Goal: Task Accomplishment & Management: Use online tool/utility

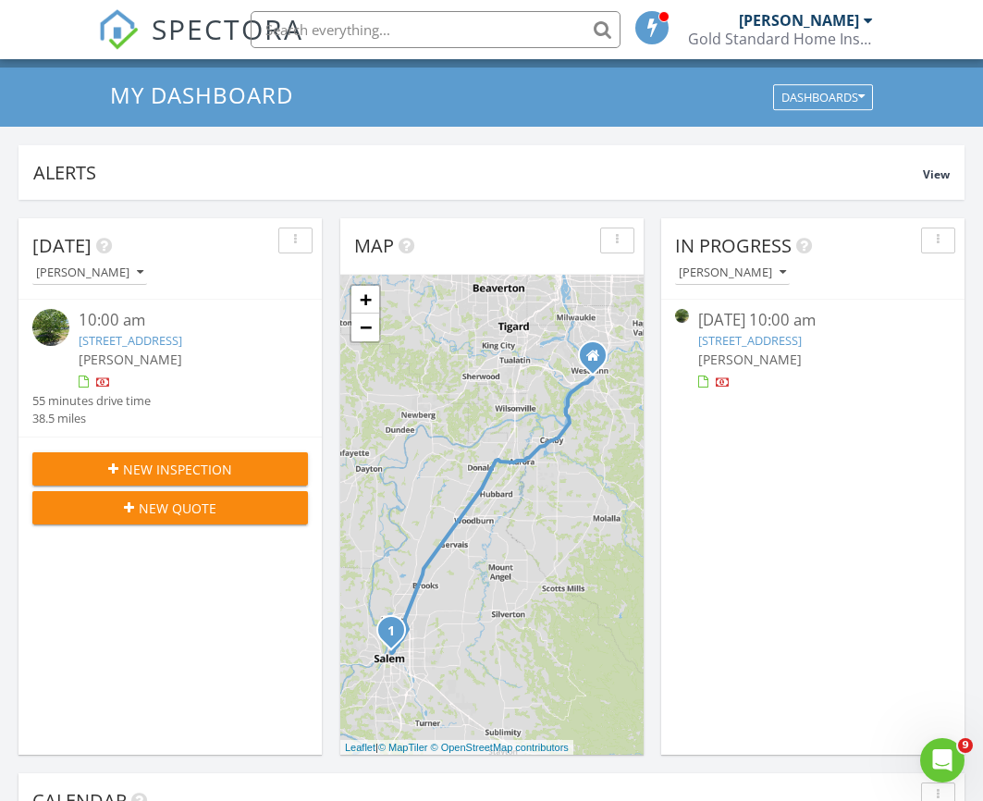
scroll to position [115, 0]
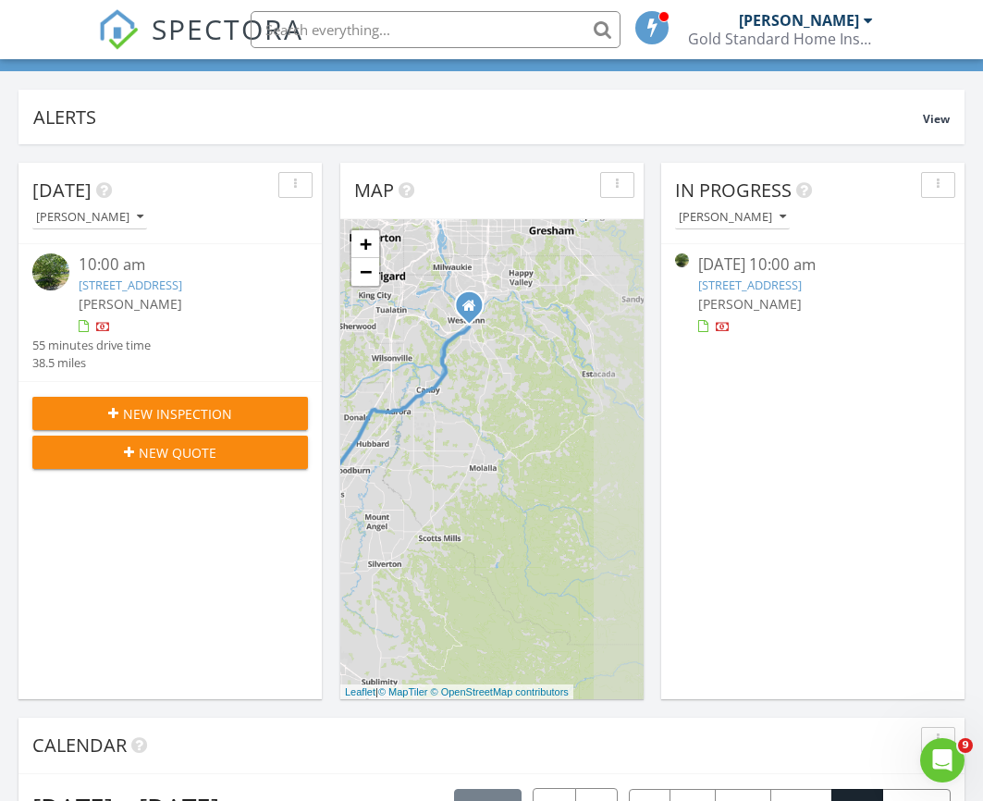
drag, startPoint x: 585, startPoint y: 400, endPoint x: 455, endPoint y: 404, distance: 130.4
click at [456, 404] on div "1 + − South Highway 99E, I 5 61.9 km, 55 min Head southeast on 6th Street 2.5 m…" at bounding box center [491, 459] width 303 height 480
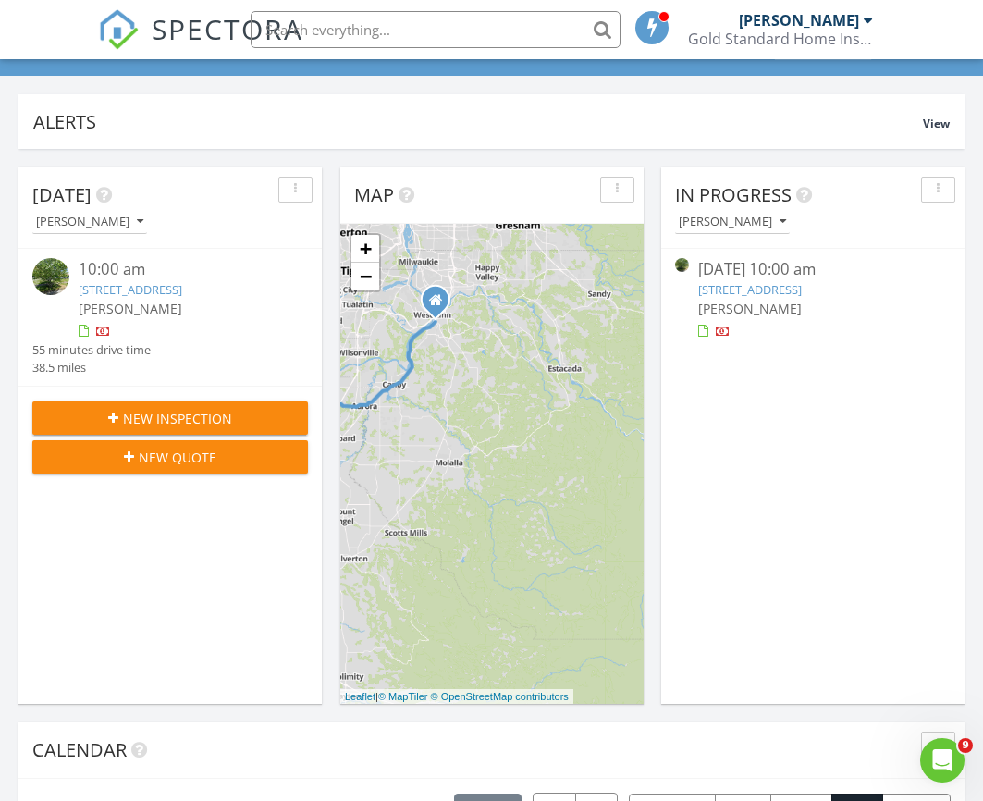
scroll to position [112, 0]
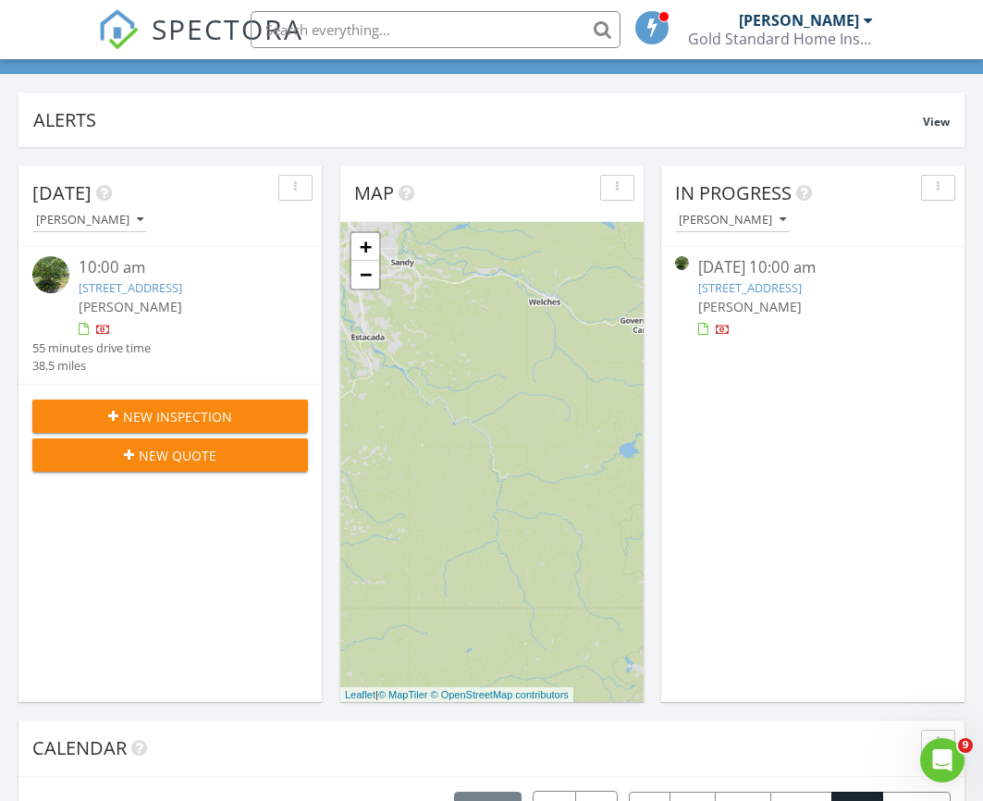
drag, startPoint x: 509, startPoint y: 407, endPoint x: 279, endPoint y: 367, distance: 233.6
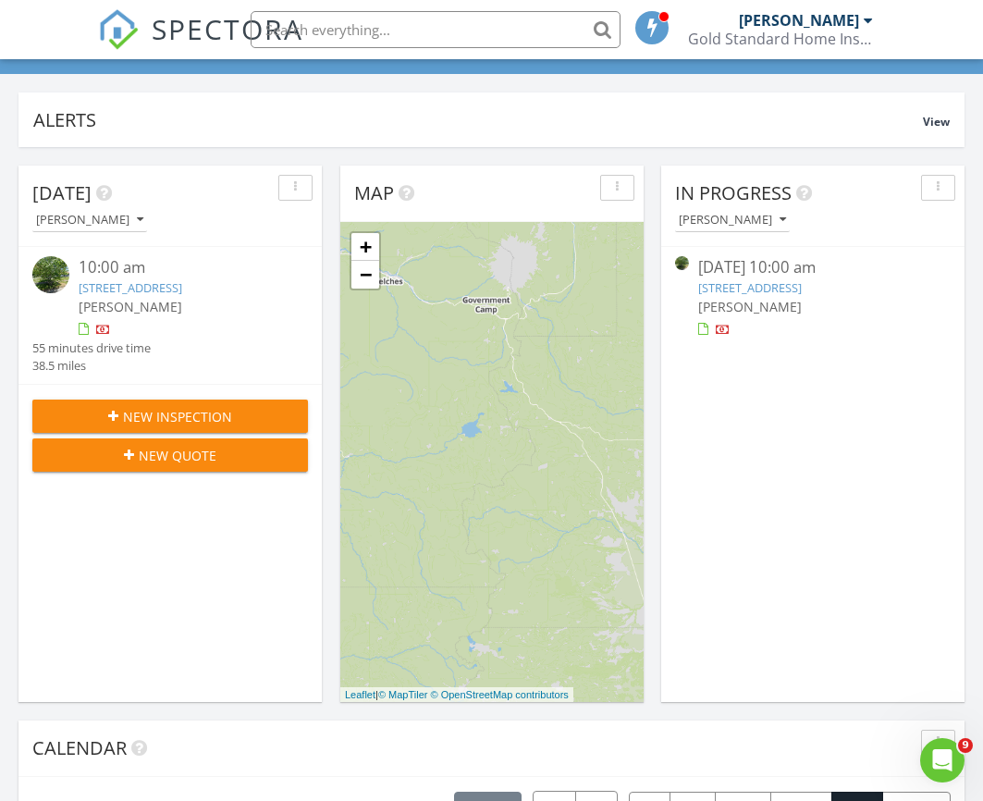
drag, startPoint x: 426, startPoint y: 394, endPoint x: 316, endPoint y: 381, distance: 110.8
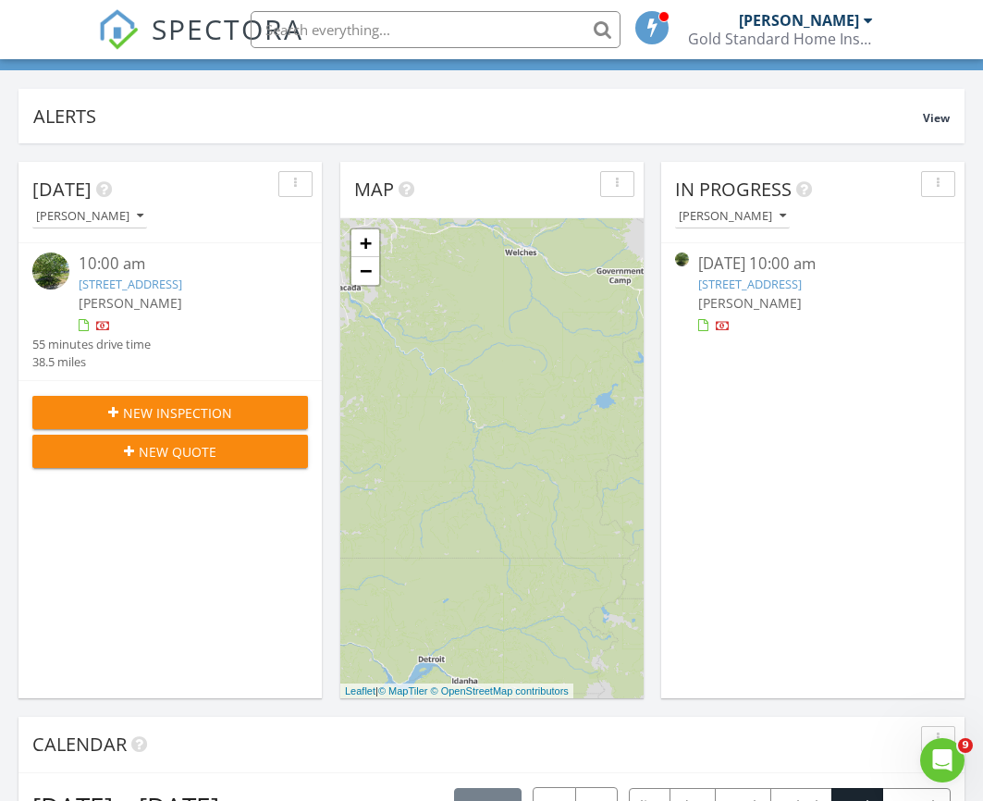
drag, startPoint x: 479, startPoint y: 452, endPoint x: 611, endPoint y: 426, distance: 134.7
click at [613, 426] on div "1 + − South Highway 99E, I 5 61.9 km, 55 min Head southeast on 6th Street 2.5 m…" at bounding box center [491, 458] width 303 height 480
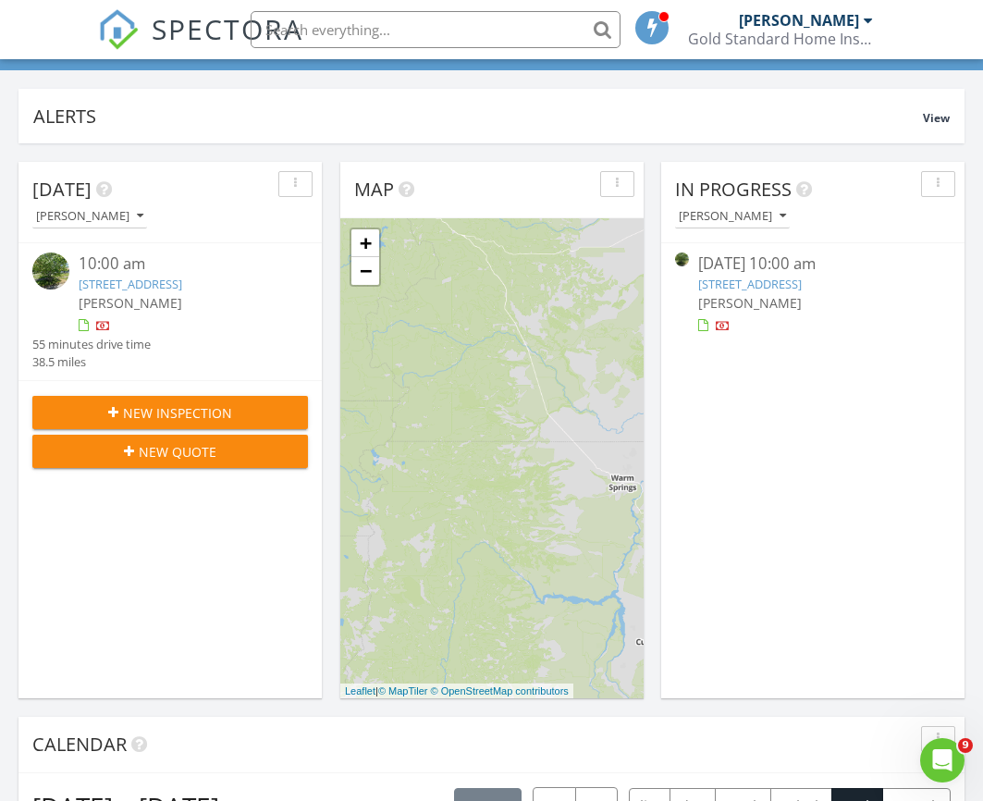
drag, startPoint x: 534, startPoint y: 440, endPoint x: 297, endPoint y: 282, distance: 285.4
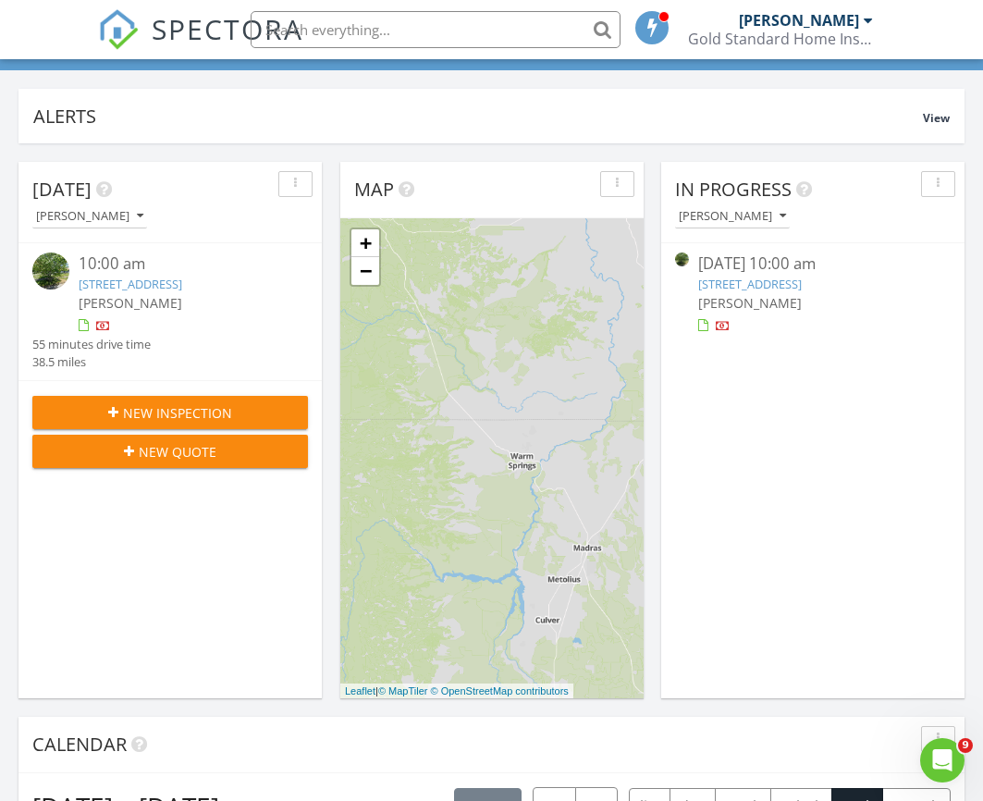
drag, startPoint x: 420, startPoint y: 304, endPoint x: 327, endPoint y: 278, distance: 96.0
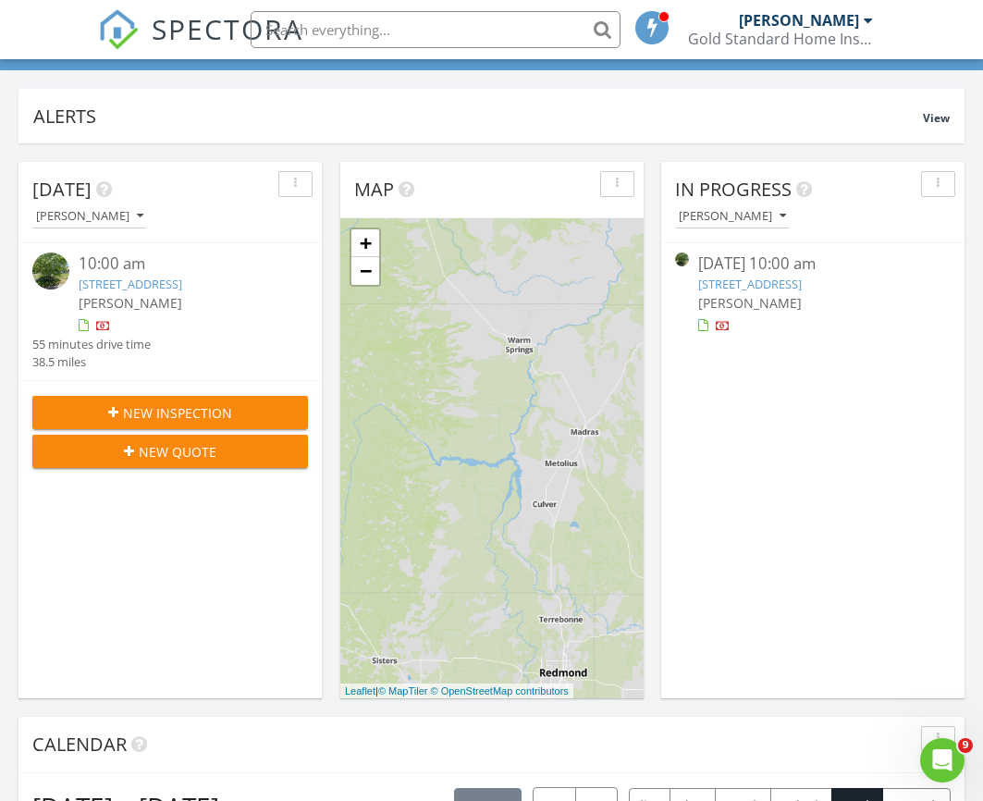
drag, startPoint x: 413, startPoint y: 462, endPoint x: 411, endPoint y: 352, distance: 110.1
click at [411, 350] on div "1 + − South Highway 99E, I 5 61.9 km, 55 min Head southeast on 6th Street 2.5 m…" at bounding box center [491, 458] width 303 height 480
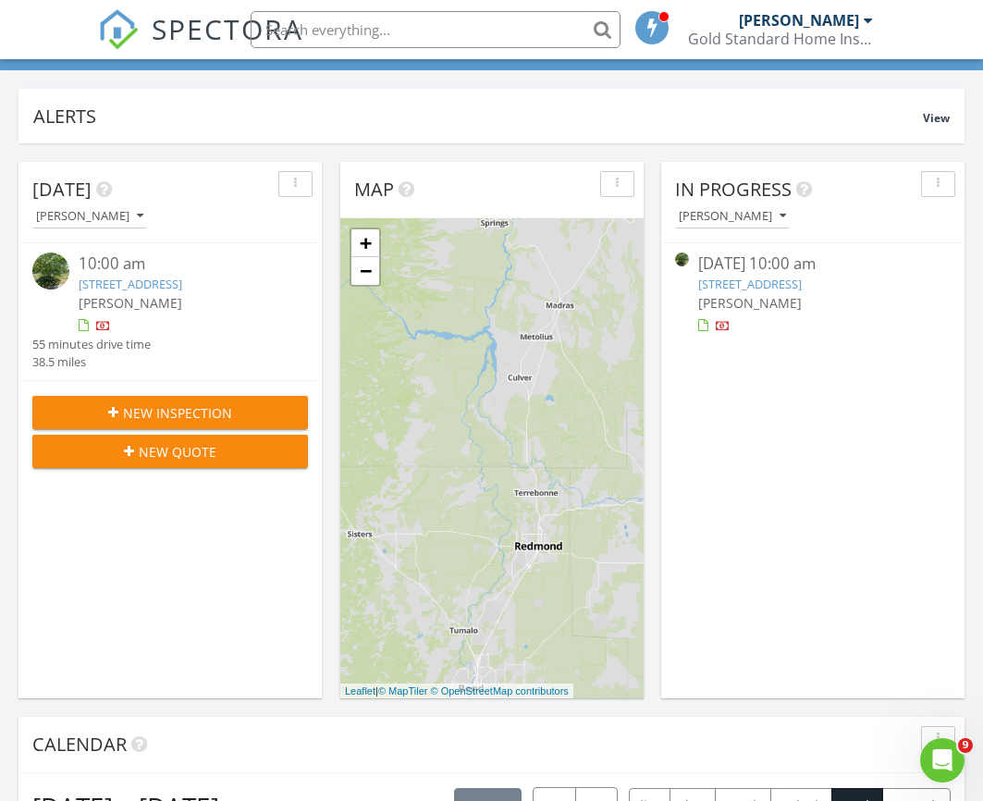
drag, startPoint x: 433, startPoint y: 430, endPoint x: 406, endPoint y: 322, distance: 111.5
click at [406, 322] on div "1 + − South Highway 99E, I 5 61.9 km, 55 min Head southeast on 6th Street 2.5 m…" at bounding box center [491, 458] width 303 height 480
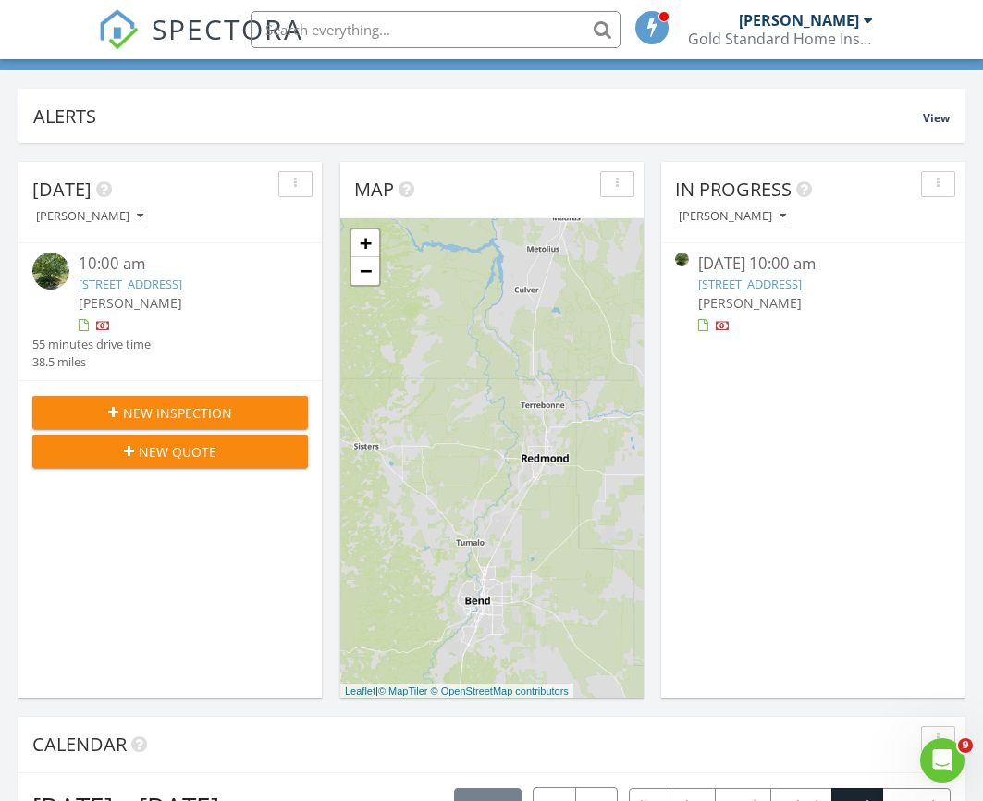
drag, startPoint x: 450, startPoint y: 369, endPoint x: 457, endPoint y: 309, distance: 60.4
click at [458, 309] on div "1 + − South Highway 99E, I 5 61.9 km, 55 min Head southeast on 6th Street 2.5 m…" at bounding box center [491, 458] width 303 height 480
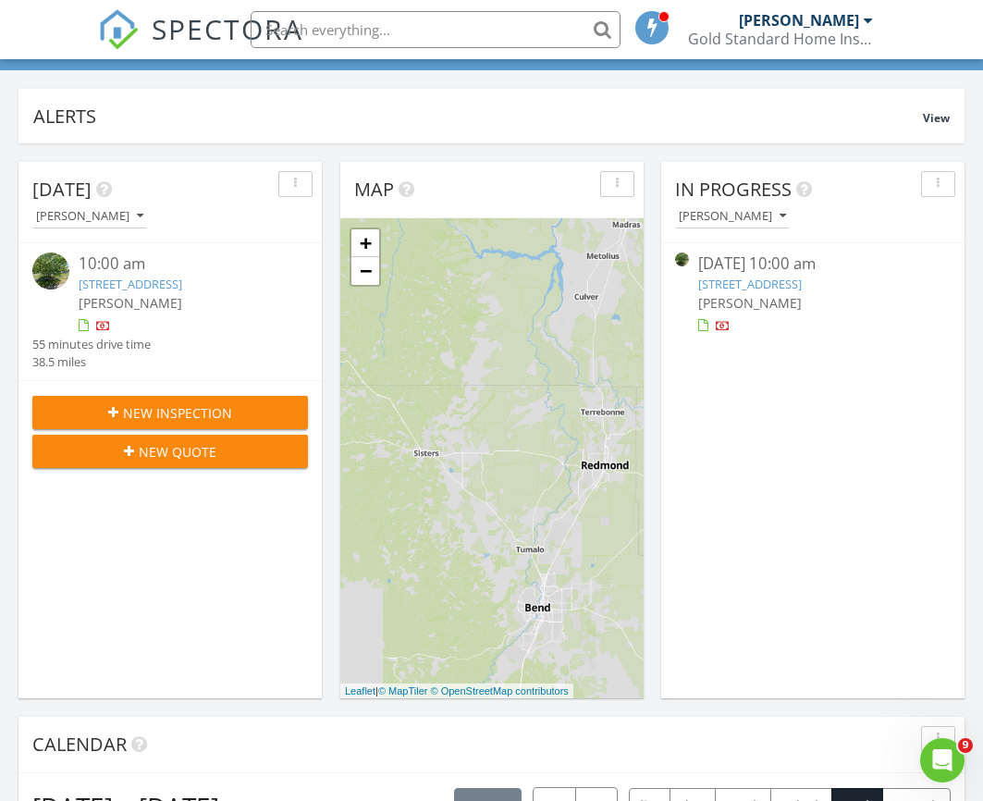
drag, startPoint x: 417, startPoint y: 394, endPoint x: 580, endPoint y: 411, distance: 163.7
click at [583, 412] on div "1 + − South Highway 99E, I 5 61.9 km, 55 min Head southeast on 6th Street 2.5 m…" at bounding box center [491, 458] width 303 height 480
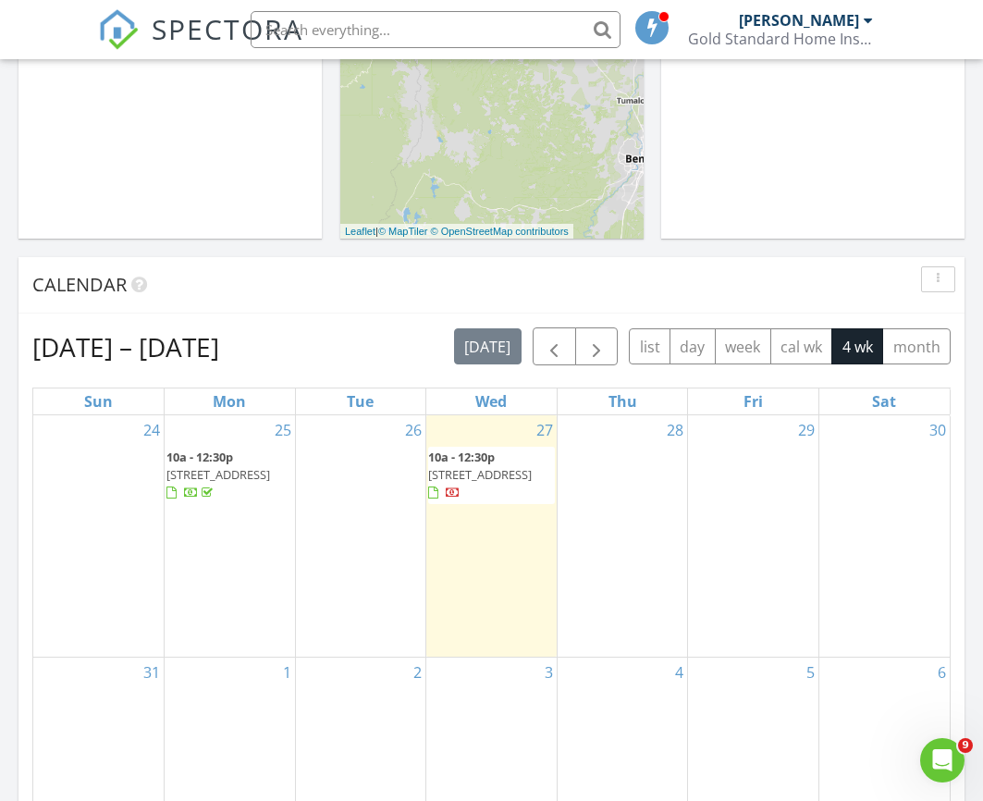
scroll to position [604, 0]
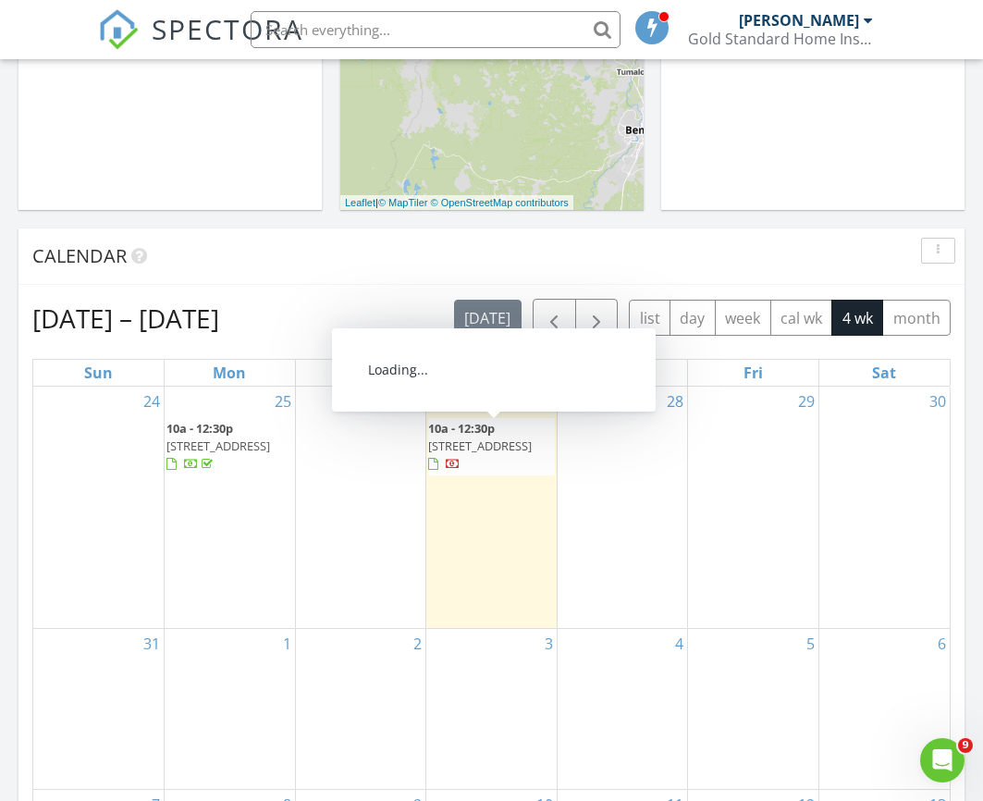
click at [494, 424] on span "10a - 12:30p" at bounding box center [461, 428] width 67 height 17
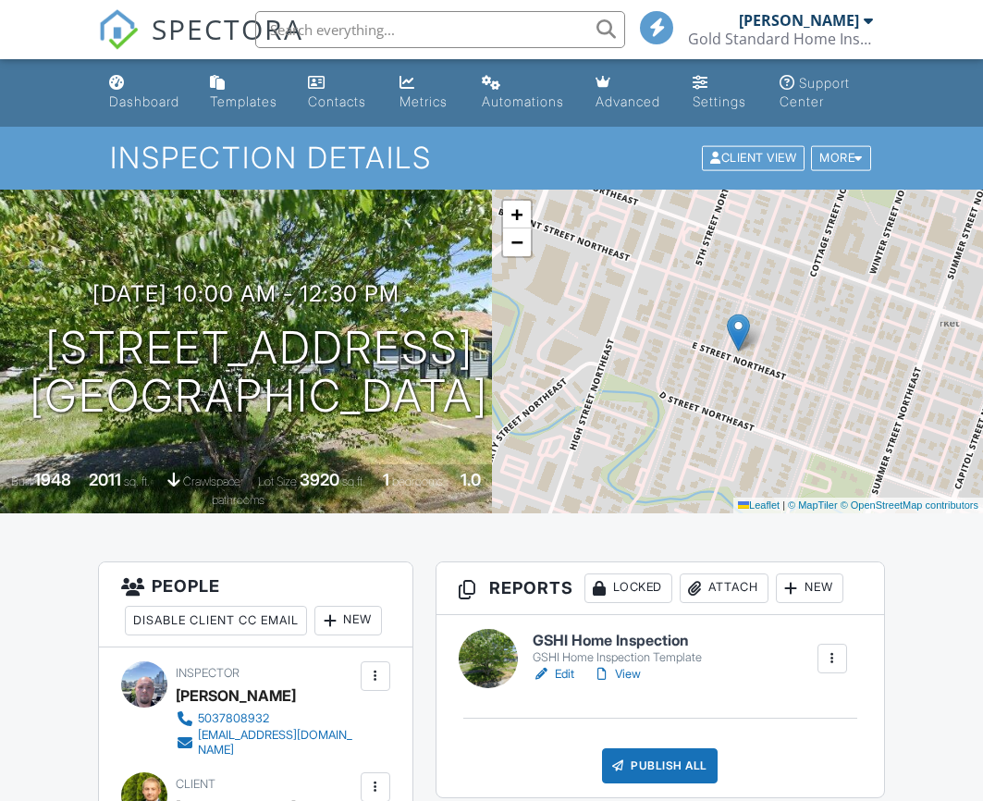
click at [572, 632] on h6 "GSHI Home Inspection" at bounding box center [617, 640] width 169 height 17
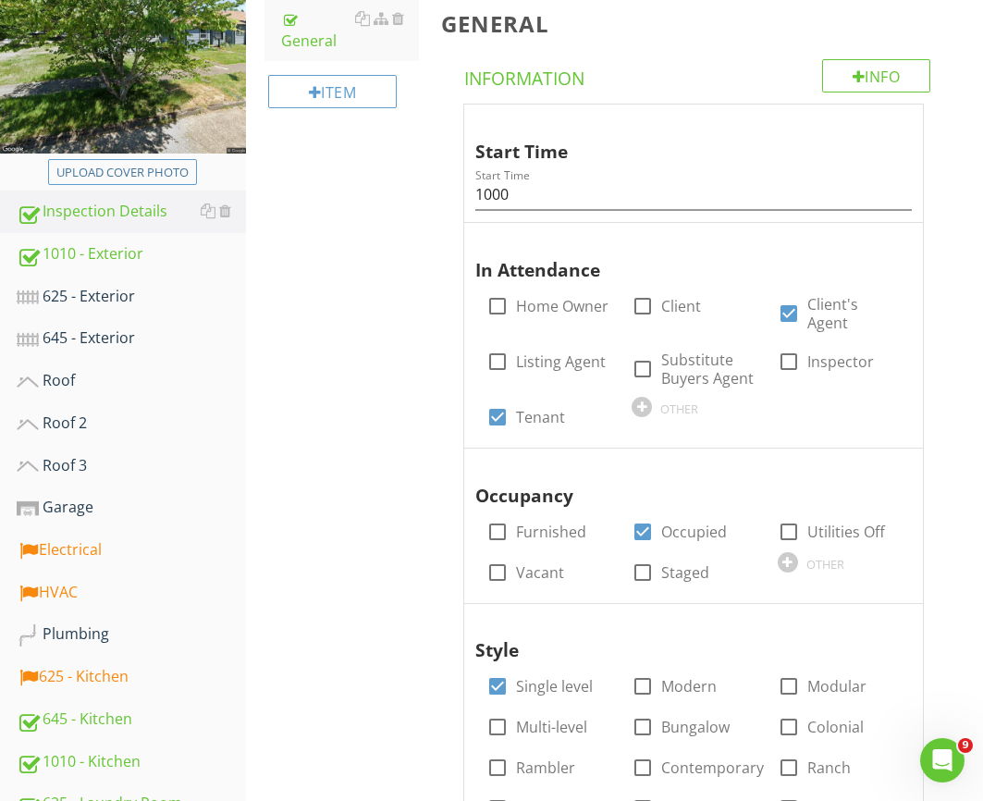
scroll to position [311, 0]
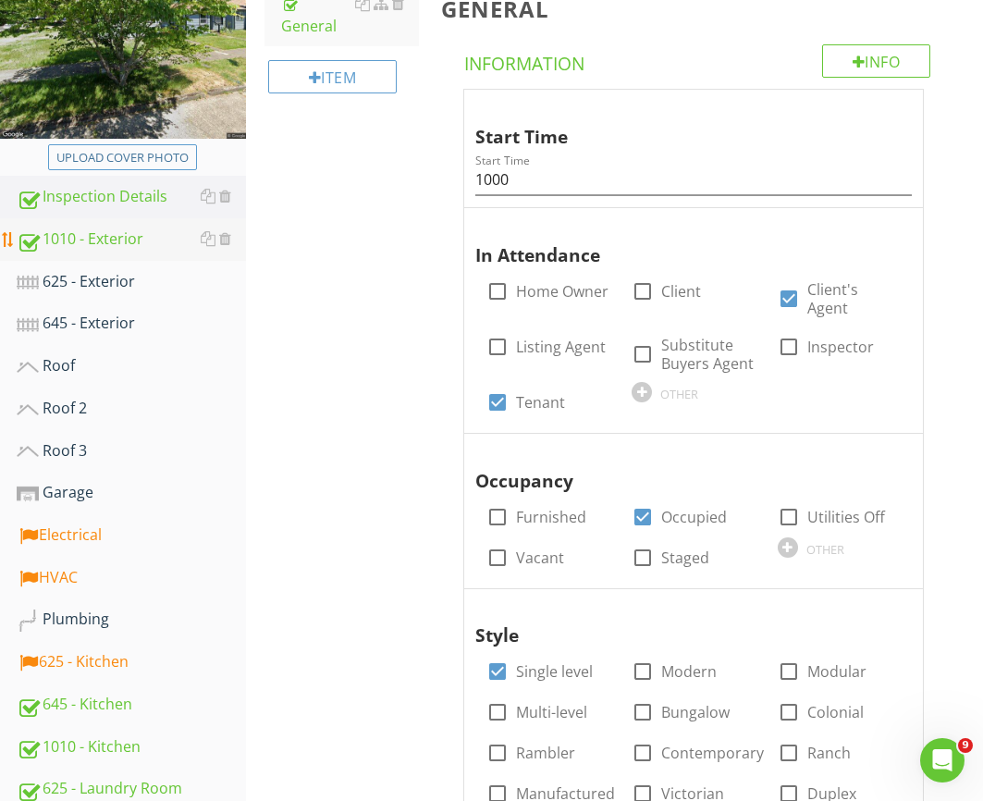
click at [100, 242] on div "1010 - Exterior" at bounding box center [131, 239] width 229 height 24
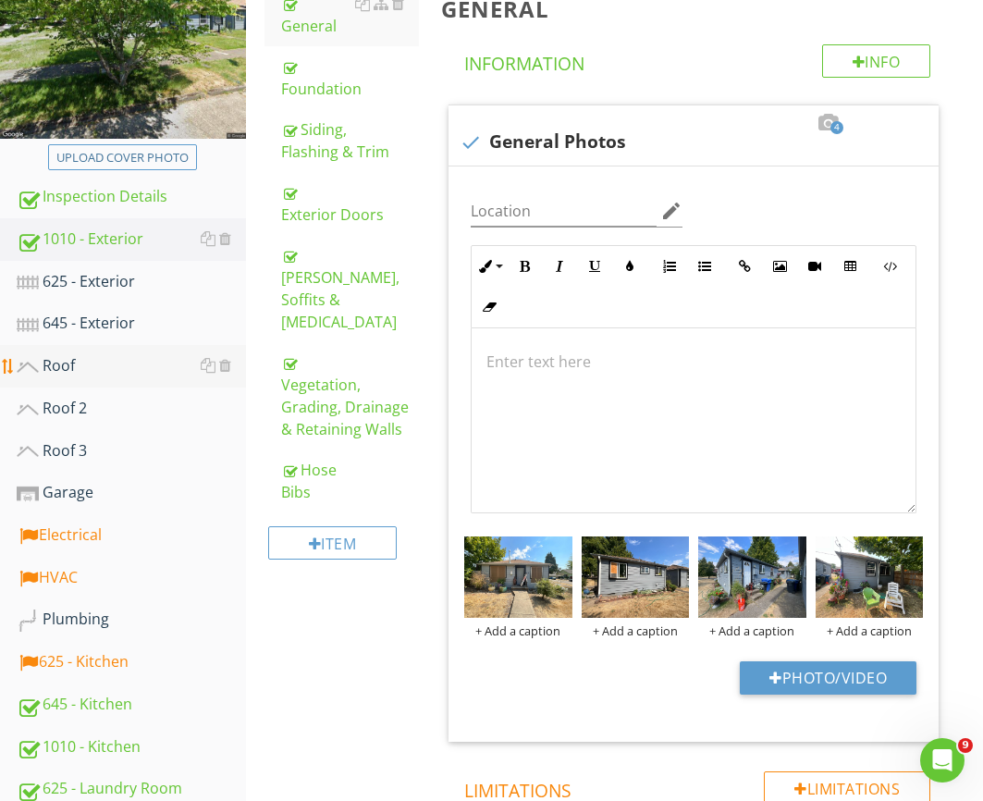
click at [89, 368] on div "Roof" at bounding box center [131, 366] width 229 height 24
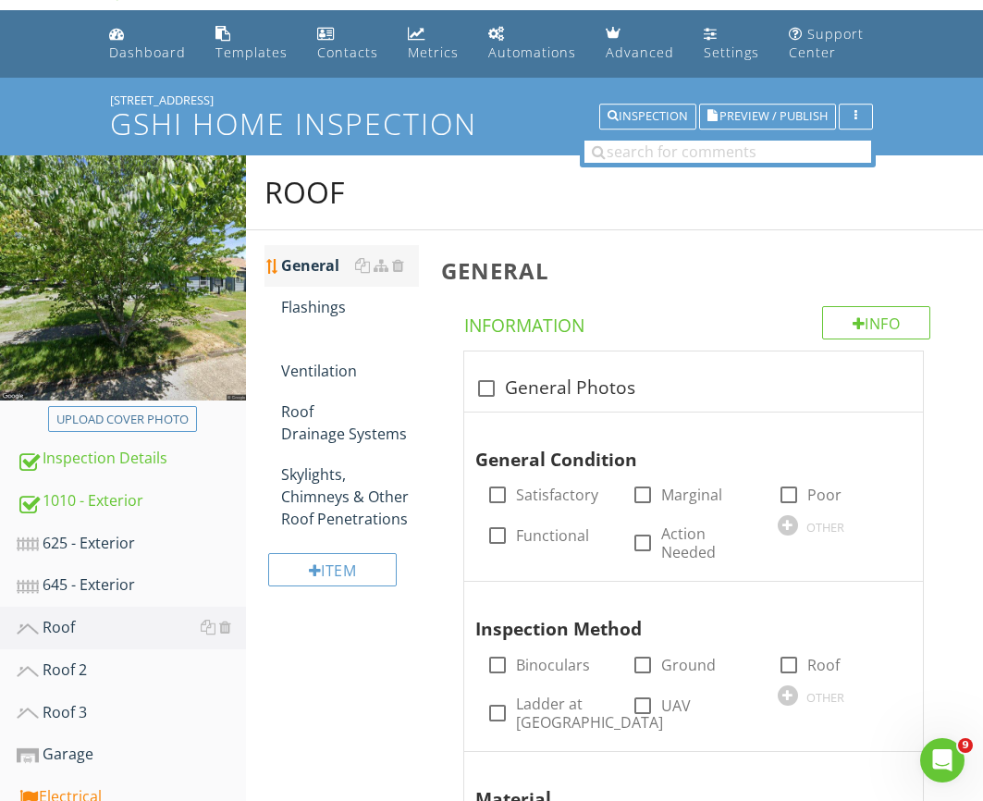
scroll to position [53, 0]
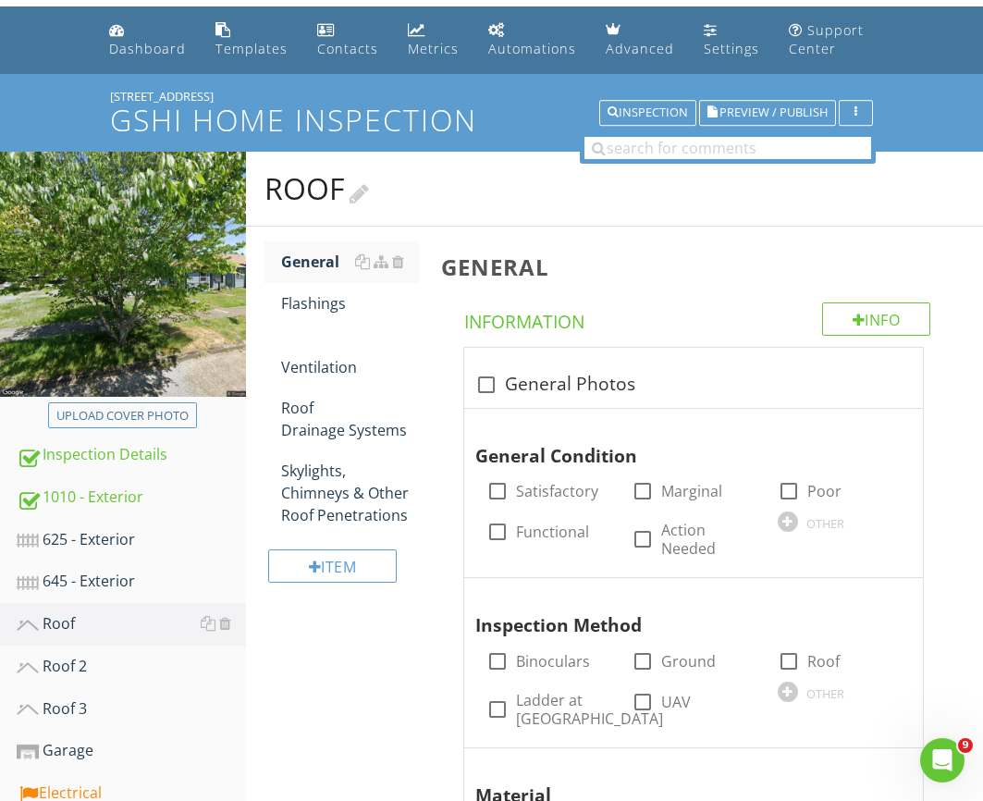
click at [375, 187] on h2 "Roof" at bounding box center [614, 188] width 700 height 37
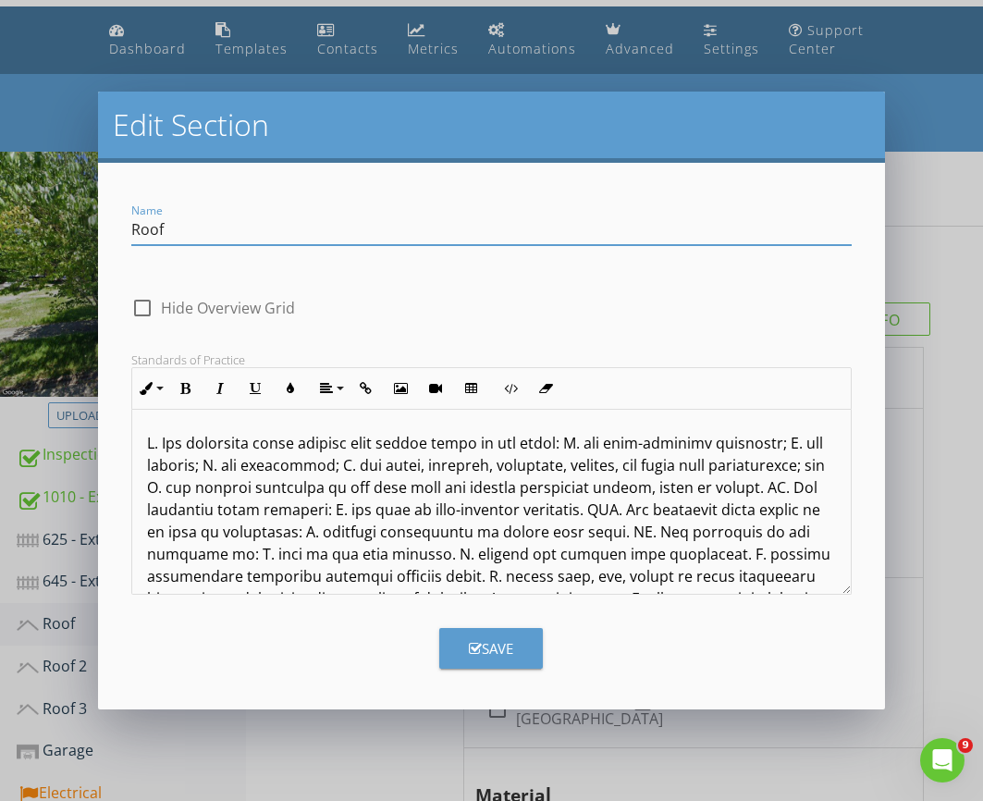
click at [131, 225] on input "Roof" at bounding box center [490, 230] width 719 height 31
type input "625 - Roof"
click at [531, 648] on button "Save" at bounding box center [491, 648] width 104 height 41
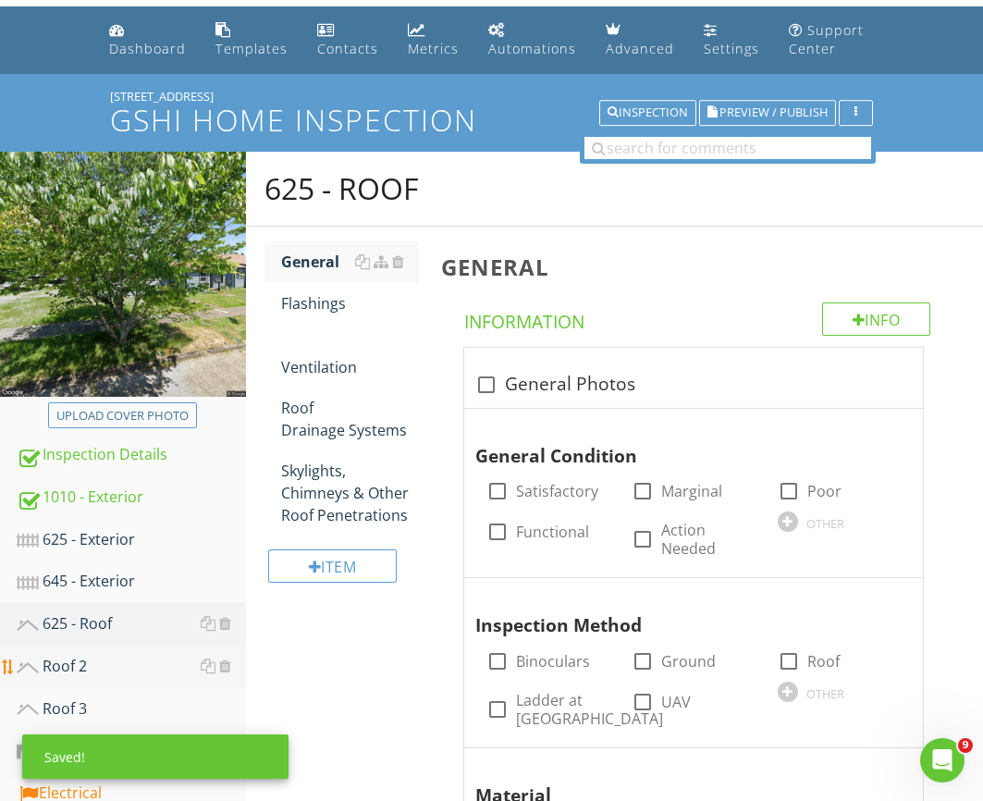
click at [73, 664] on div "Roof 2" at bounding box center [131, 667] width 229 height 24
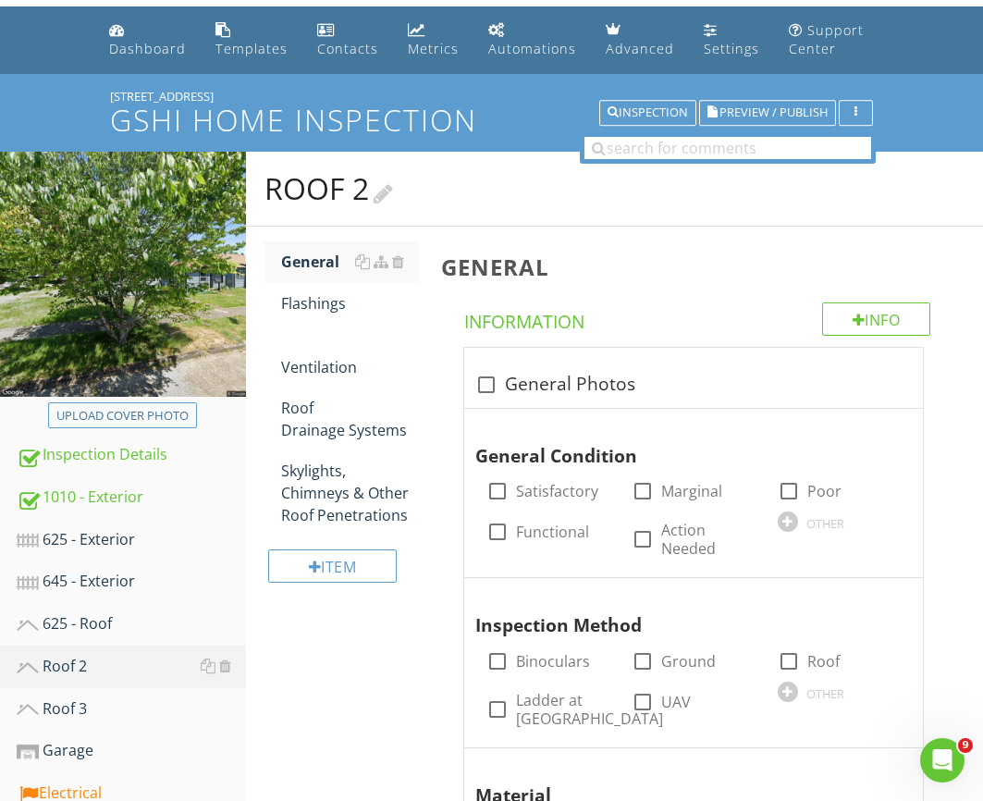
click at [393, 191] on div at bounding box center [383, 190] width 19 height 25
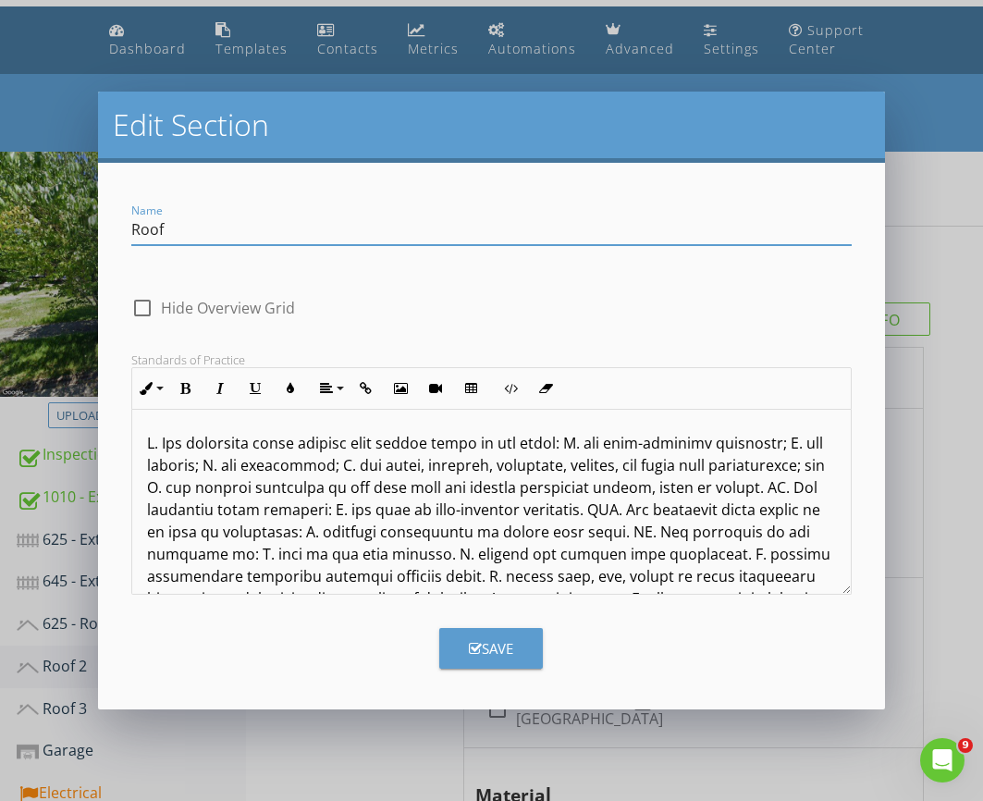
click at [127, 227] on div "Name Roof" at bounding box center [491, 232] width 742 height 64
click at [136, 226] on input "Roof" at bounding box center [490, 230] width 719 height 31
type input "645 - Roof"
click at [493, 650] on div "Save" at bounding box center [491, 648] width 44 height 21
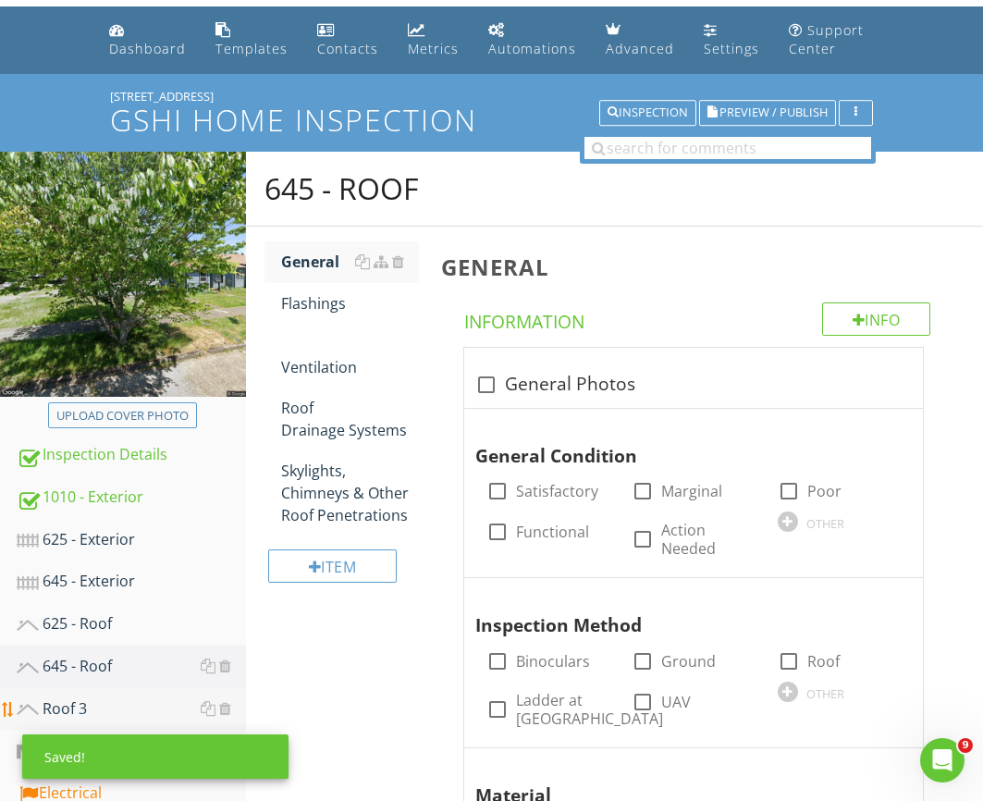
drag, startPoint x: 70, startPoint y: 707, endPoint x: 116, endPoint y: 702, distance: 45.6
click at [71, 707] on div "Roof 3" at bounding box center [131, 709] width 229 height 24
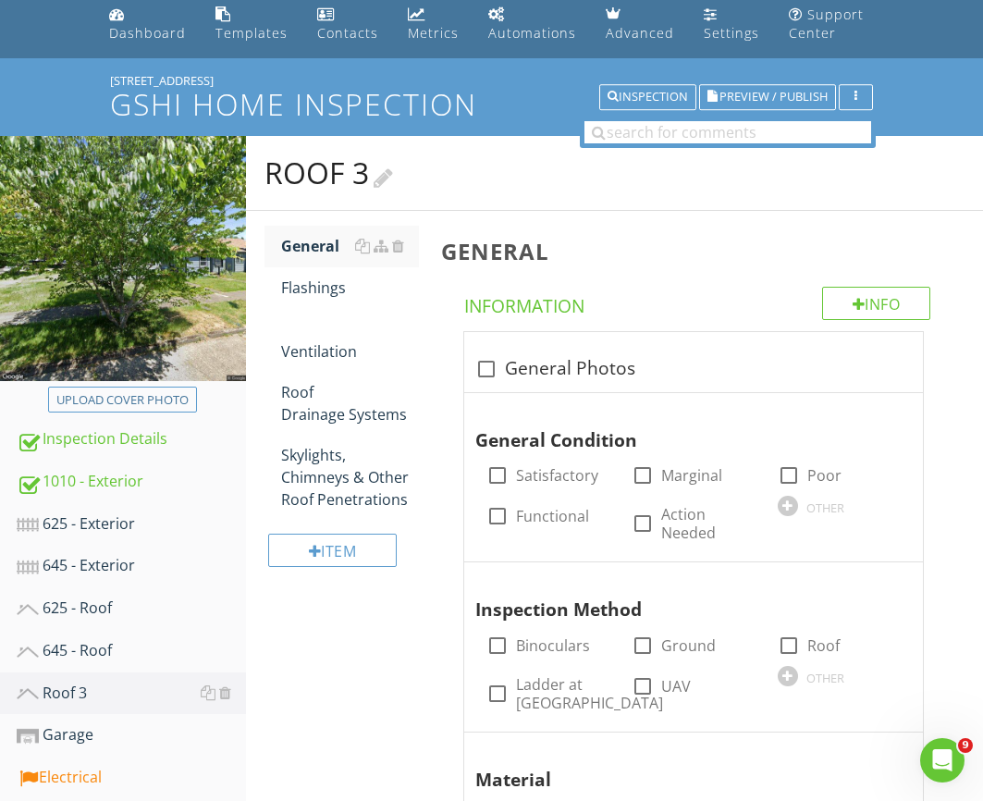
click at [387, 164] on div "Roof 3" at bounding box center [328, 172] width 129 height 37
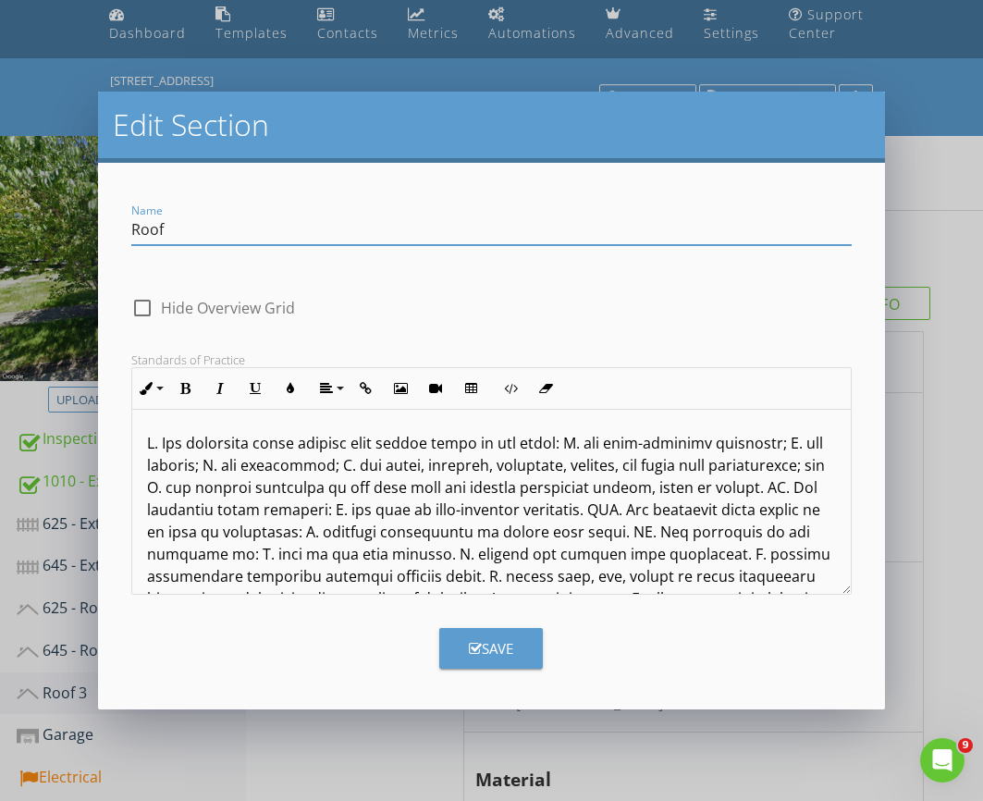
click at [134, 223] on input "Roof" at bounding box center [490, 230] width 719 height 31
type input "1010 - Roof"
click at [482, 652] on div "Save" at bounding box center [491, 648] width 44 height 21
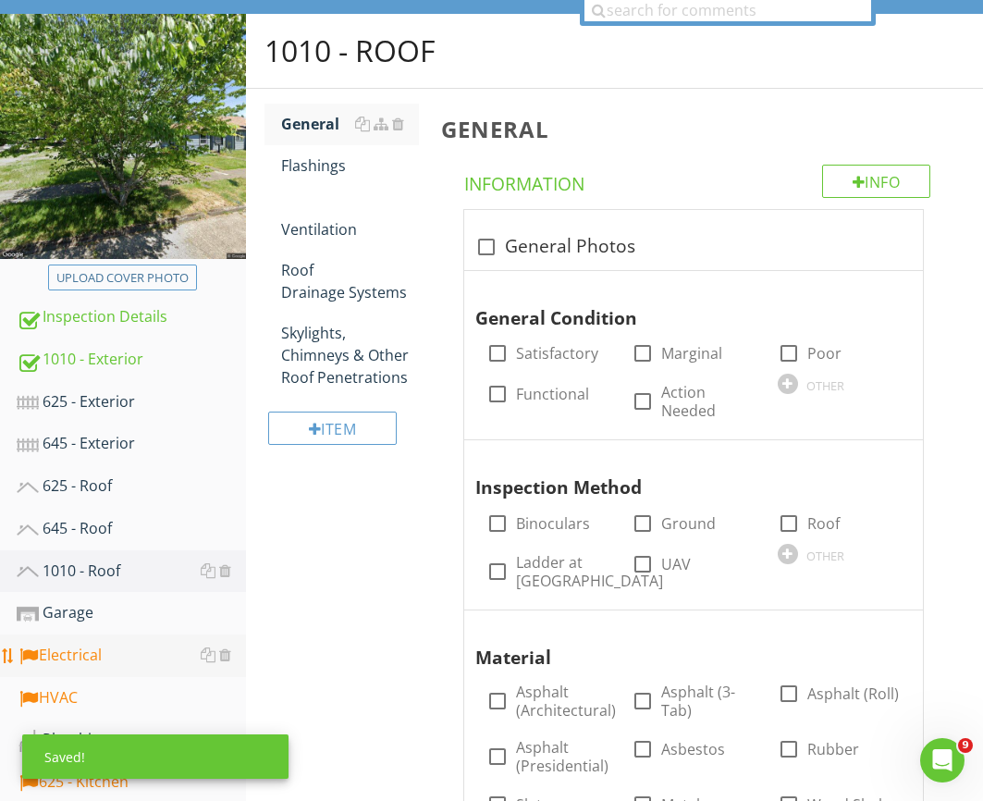
scroll to position [262, 0]
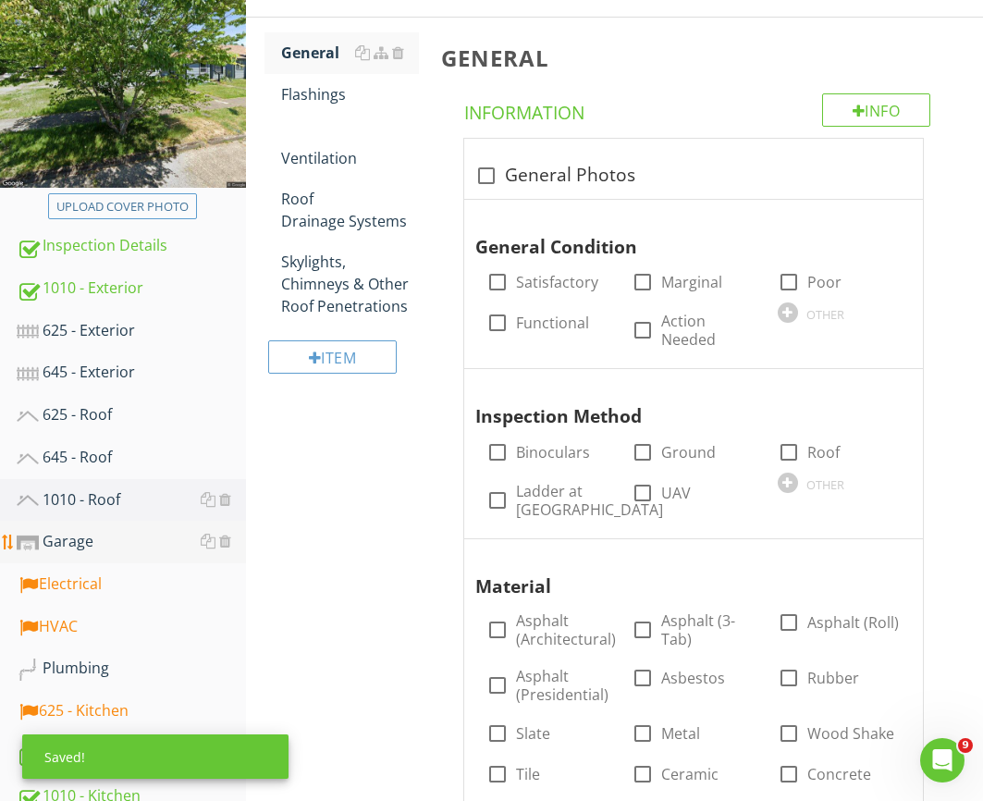
click at [128, 550] on div "Garage" at bounding box center [131, 542] width 229 height 24
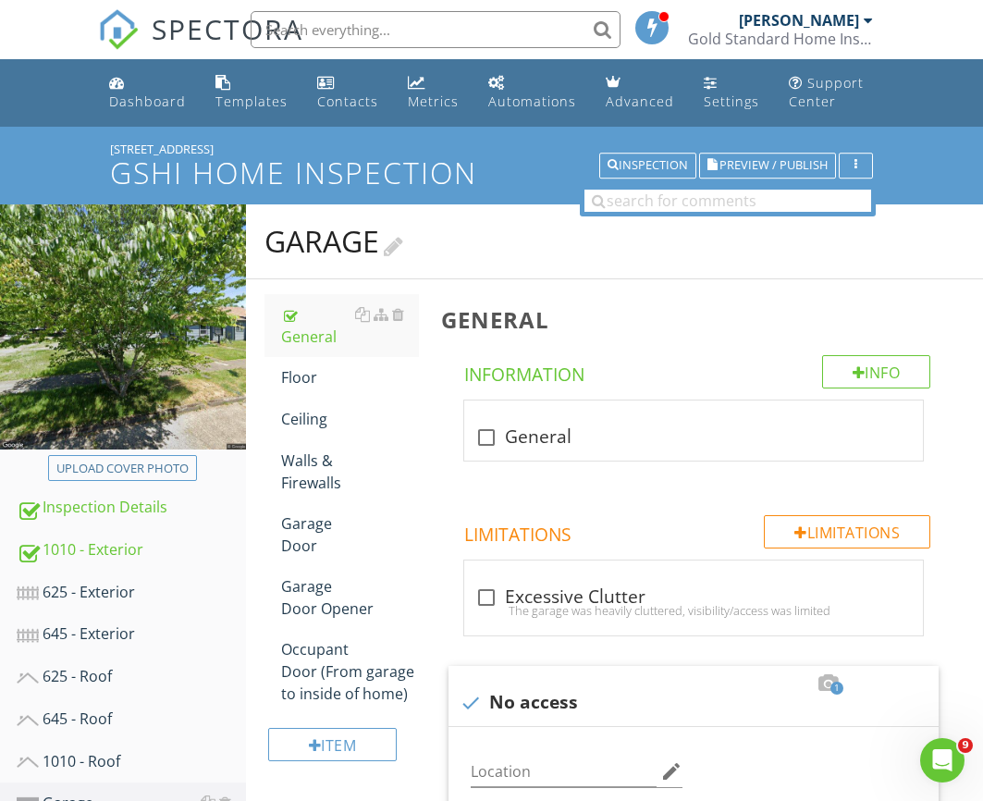
click at [396, 240] on div at bounding box center [393, 243] width 19 height 25
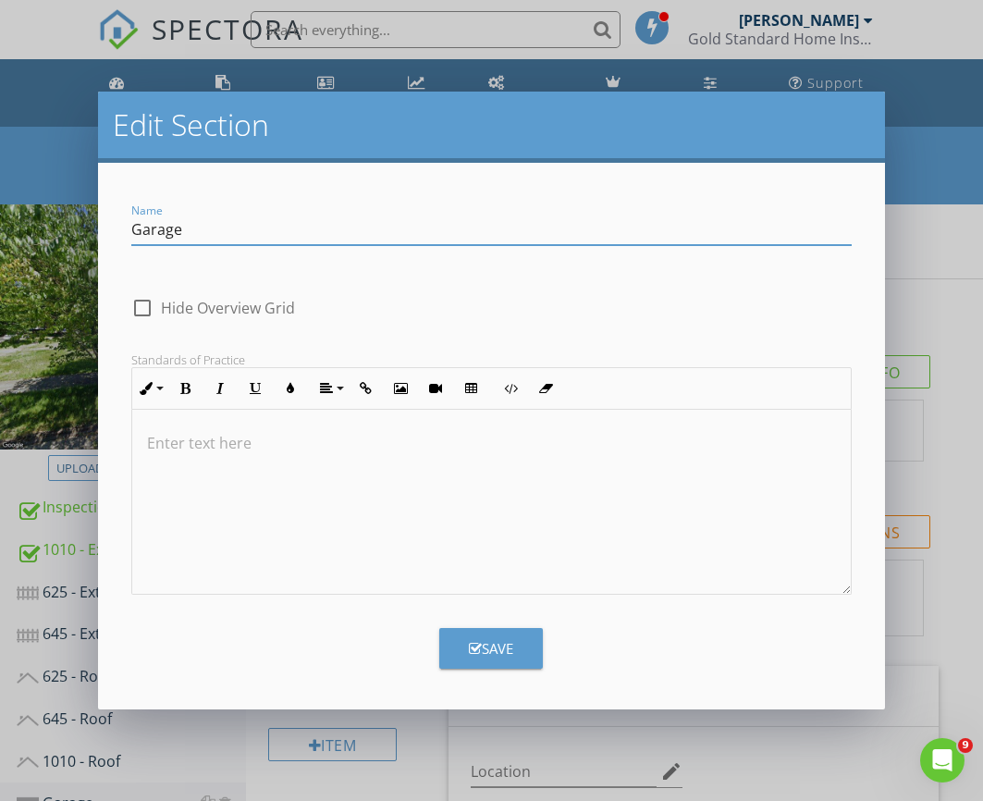
click at [131, 231] on input "Garage" at bounding box center [490, 230] width 719 height 31
type input "1010 - Garage"
click at [480, 644] on div "Save" at bounding box center [491, 648] width 44 height 21
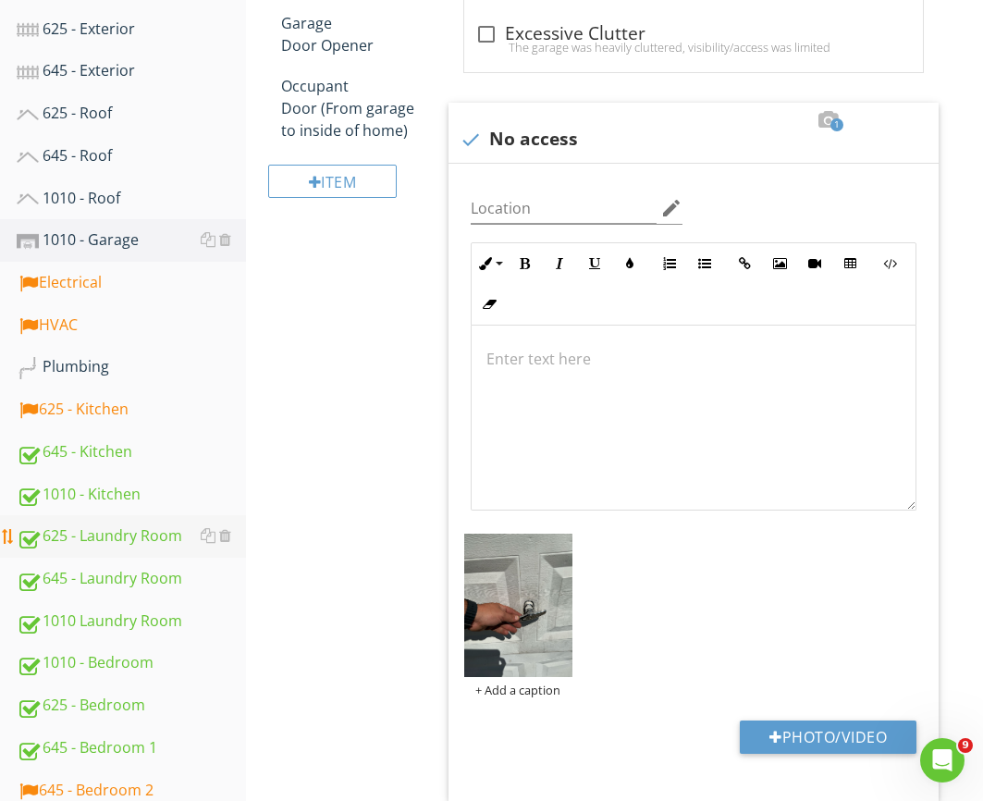
scroll to position [551, 0]
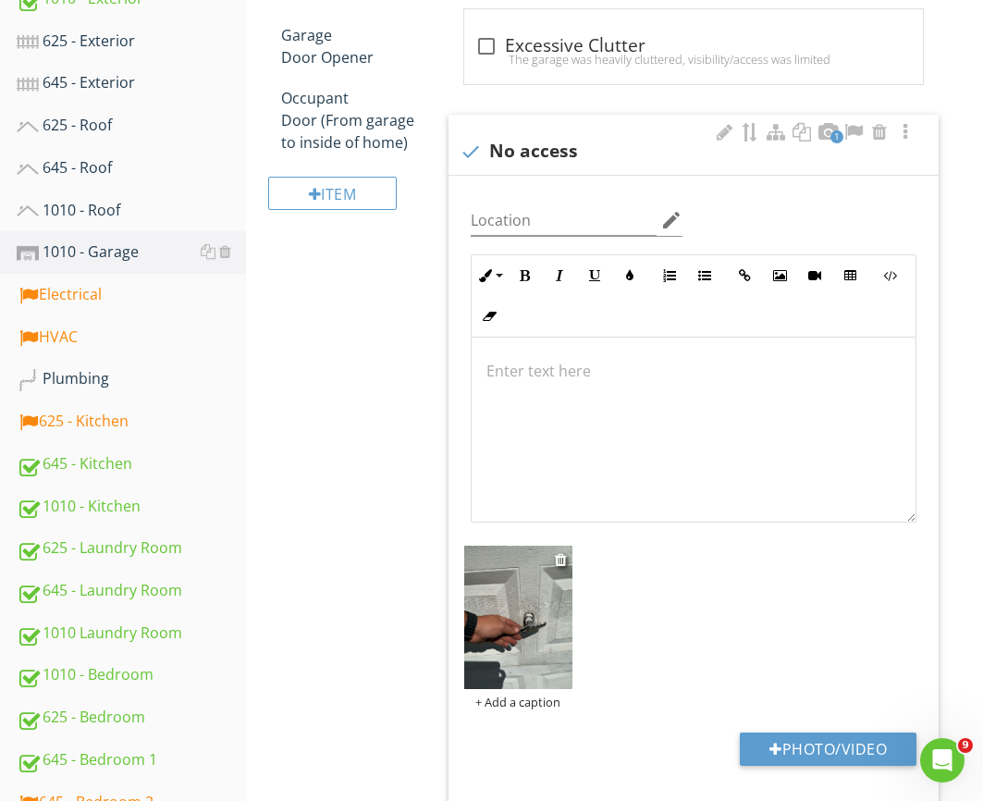
click at [521, 699] on div "+ Add a caption" at bounding box center [517, 701] width 107 height 15
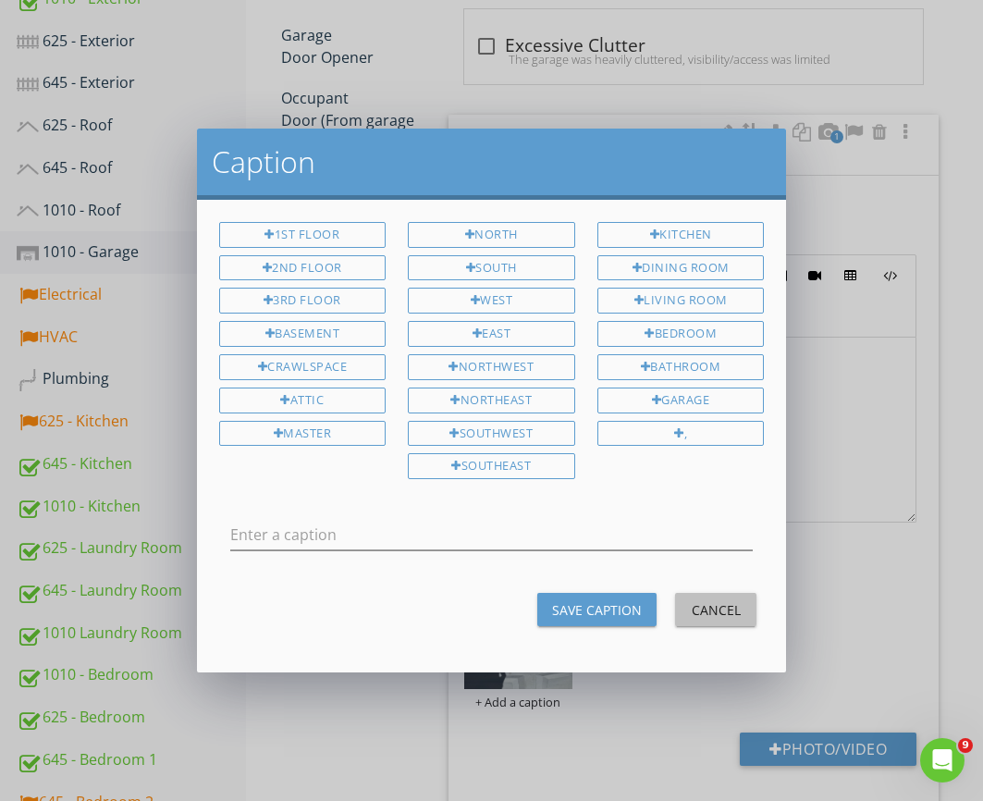
drag, startPoint x: 734, startPoint y: 607, endPoint x: 725, endPoint y: 606, distance: 9.4
click at [730, 607] on div "Cancel" at bounding box center [716, 609] width 52 height 19
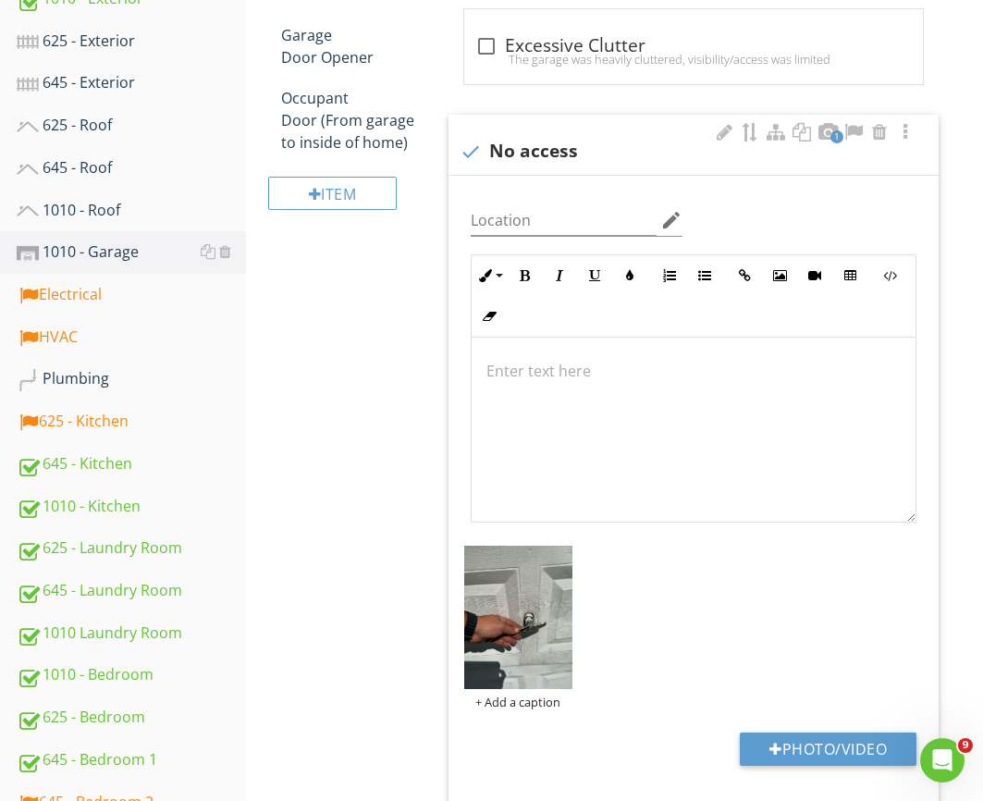
click at [603, 458] on div at bounding box center [694, 429] width 444 height 185
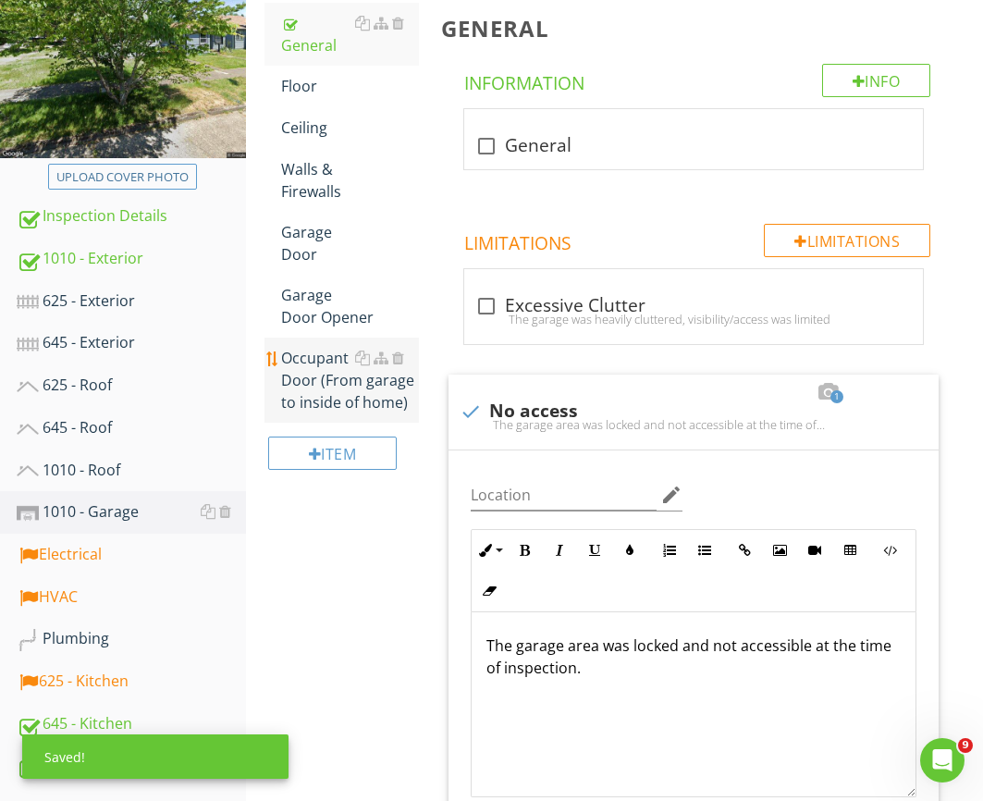
scroll to position [112, 0]
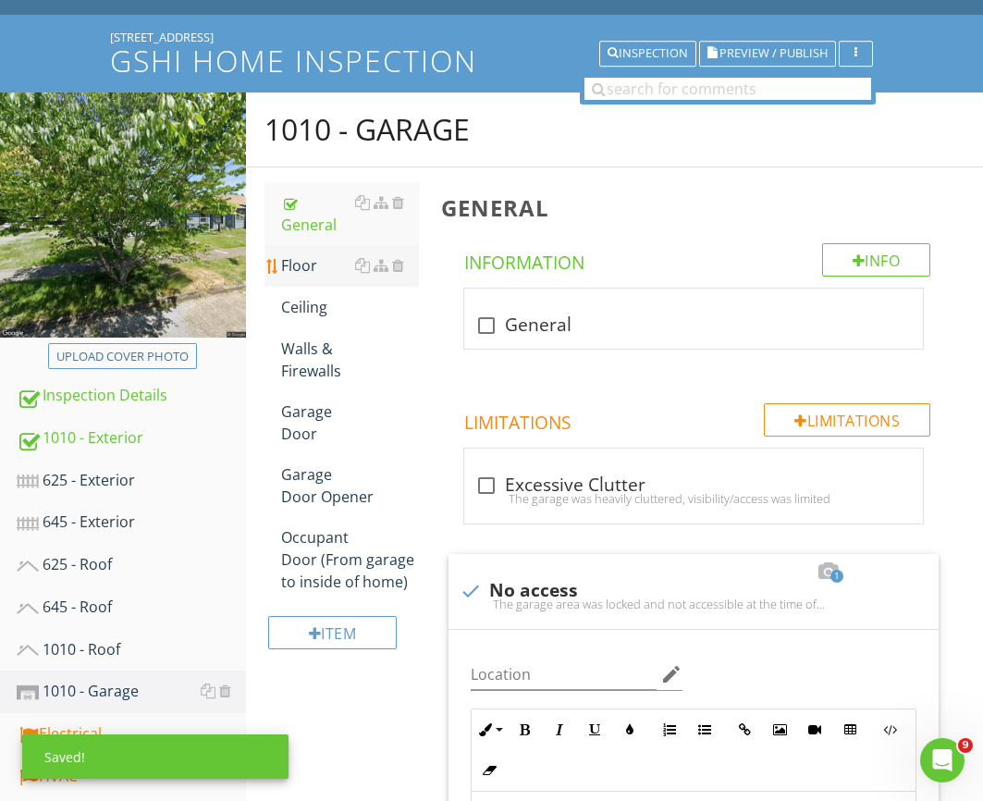
click at [315, 258] on link "Floor" at bounding box center [350, 265] width 138 height 41
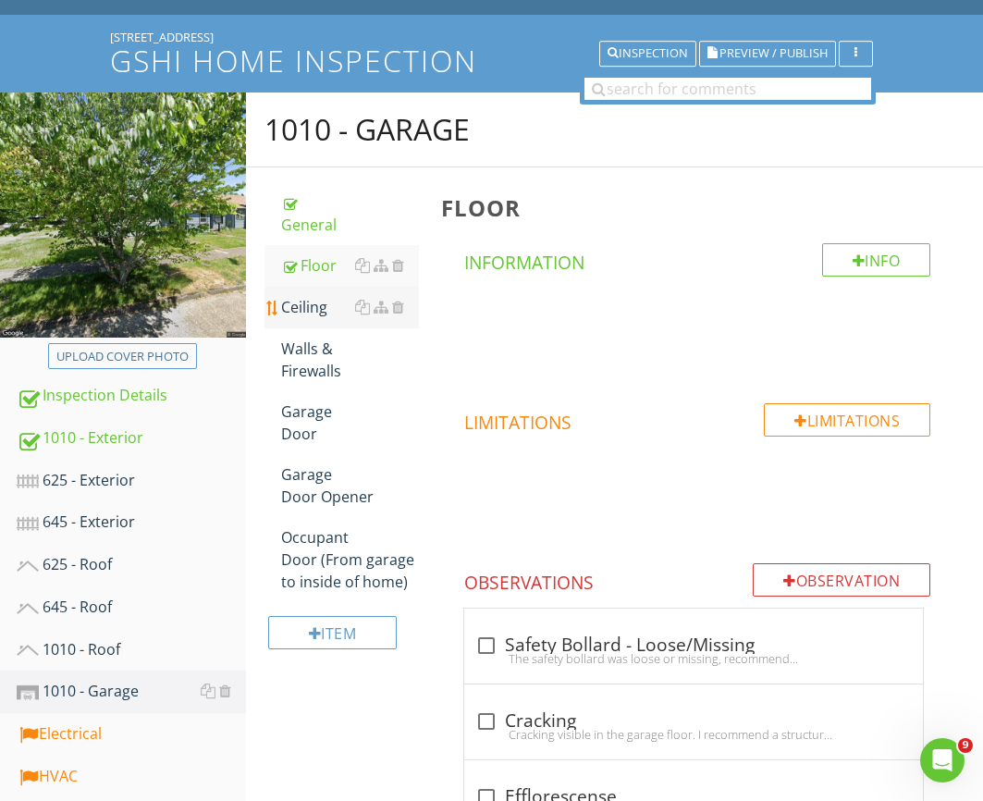
drag, startPoint x: 309, startPoint y: 294, endPoint x: 311, endPoint y: 303, distance: 9.4
click at [309, 296] on div "Ceiling" at bounding box center [350, 307] width 138 height 22
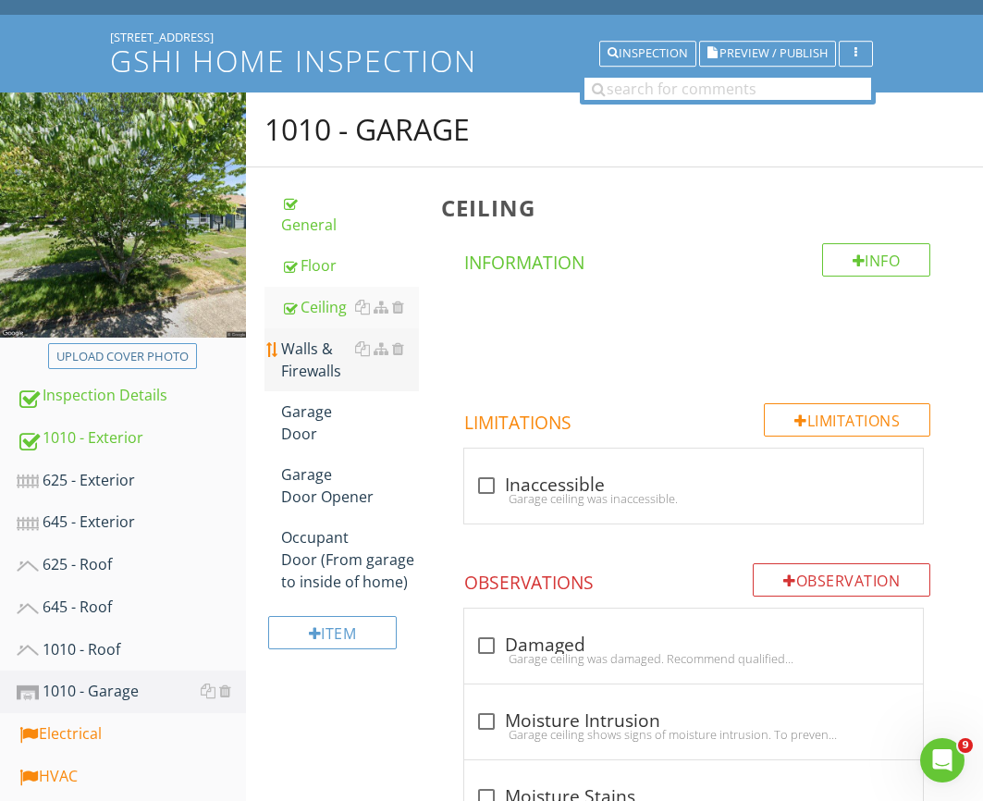
click at [311, 337] on div "Walls & Firewalls" at bounding box center [350, 359] width 138 height 44
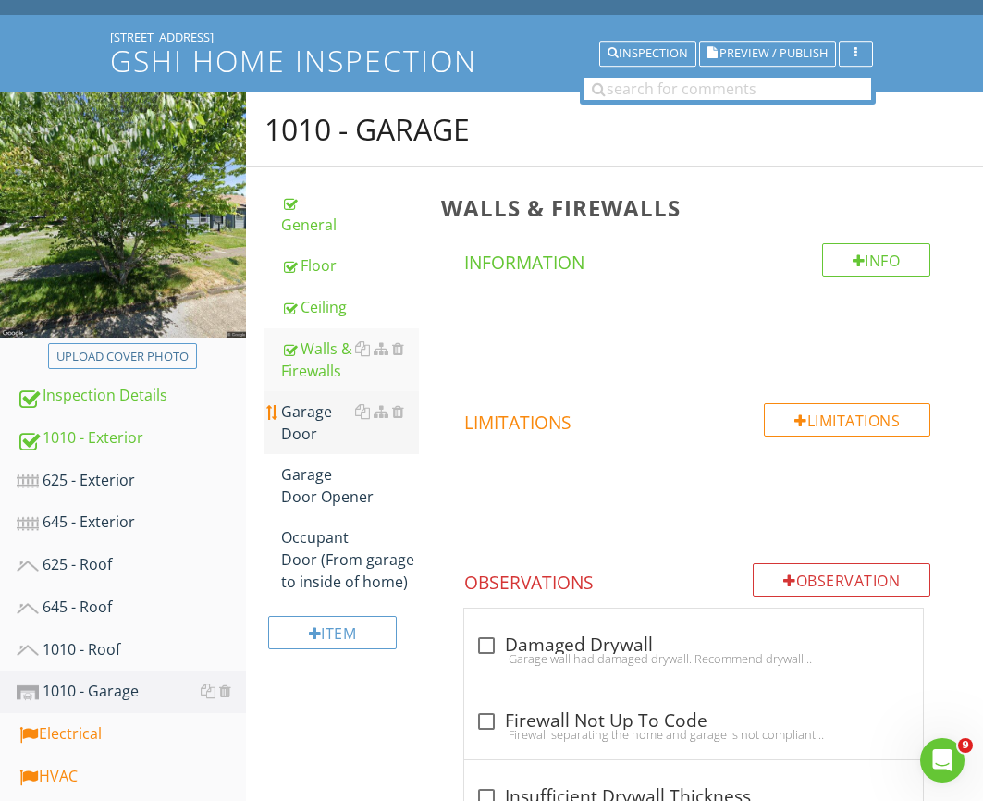
click at [317, 401] on div "Garage Door" at bounding box center [350, 422] width 138 height 44
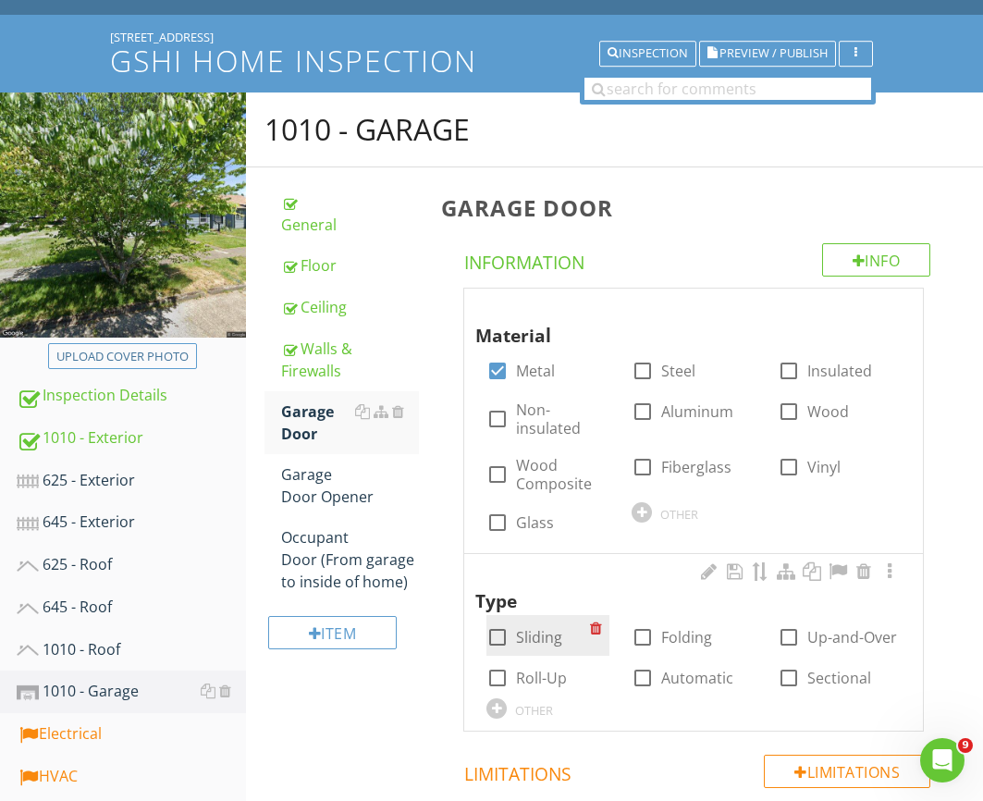
click at [520, 632] on label "Sliding" at bounding box center [539, 637] width 46 height 18
click at [526, 634] on label "Sliding" at bounding box center [539, 637] width 46 height 18
checkbox input "false"
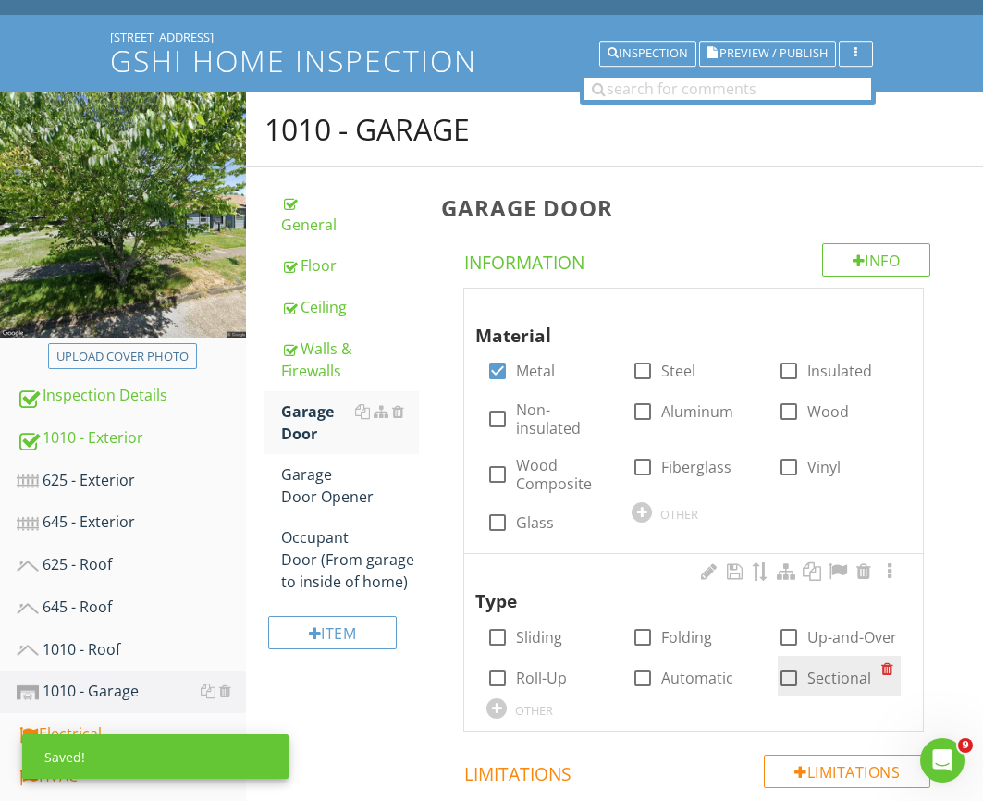
click at [850, 676] on label "Sectional" at bounding box center [839, 678] width 64 height 18
checkbox input "true"
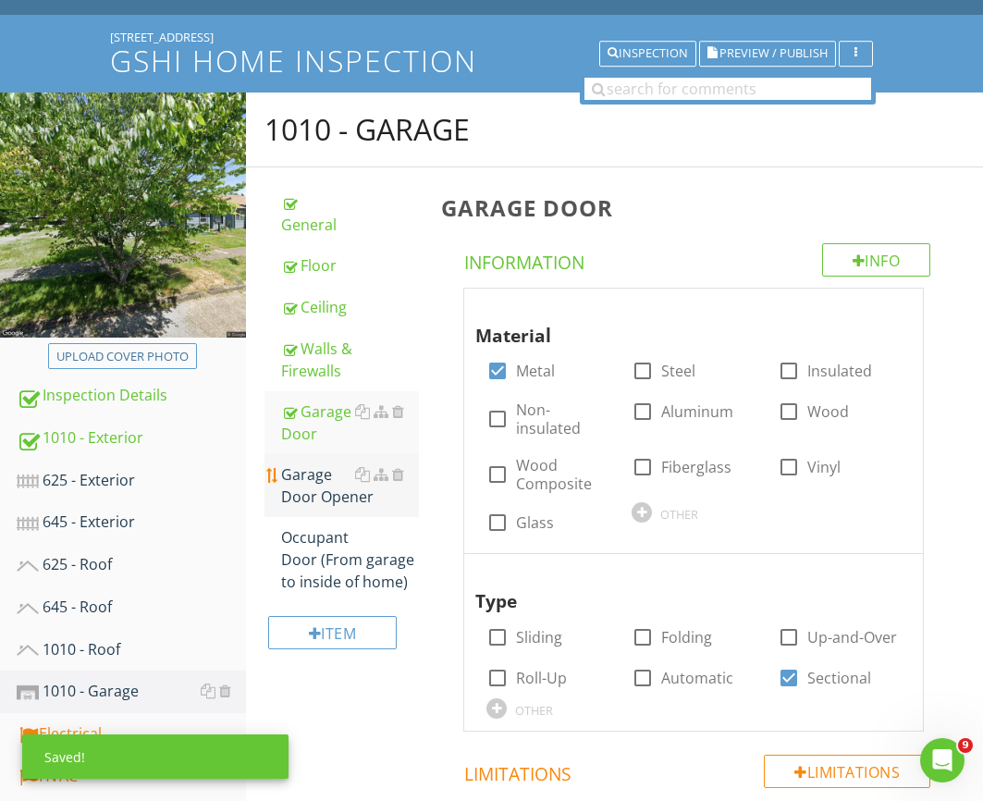
click at [326, 466] on div "Garage Door Opener" at bounding box center [350, 485] width 138 height 44
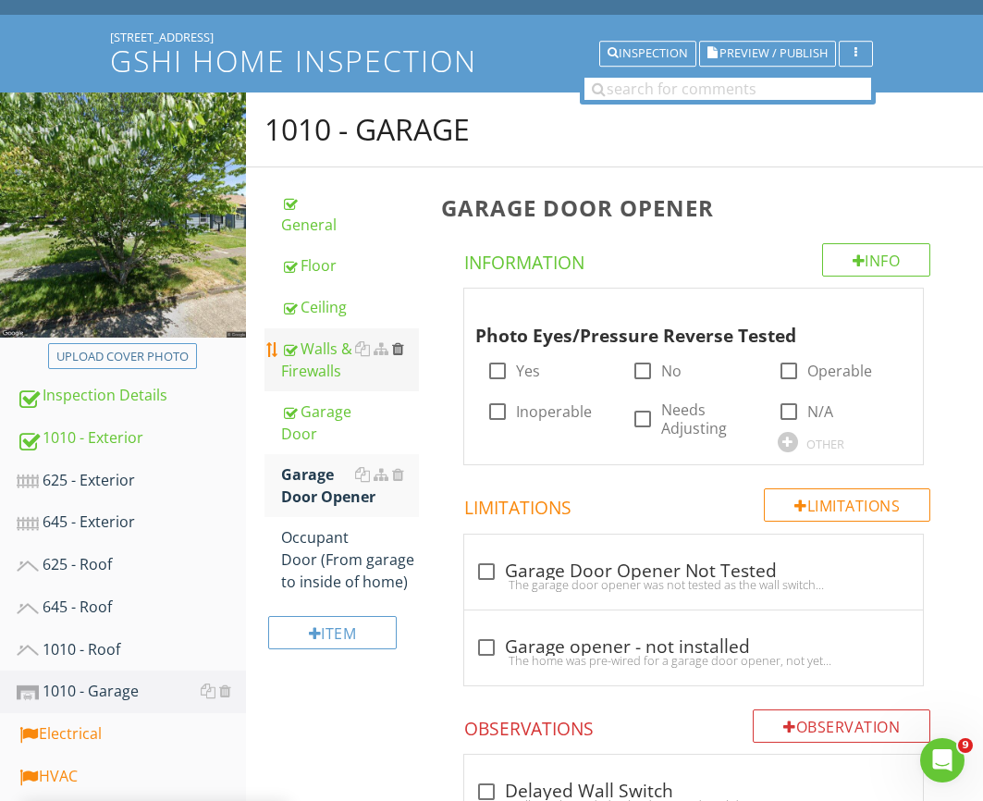
click at [397, 341] on div at bounding box center [398, 348] width 12 height 15
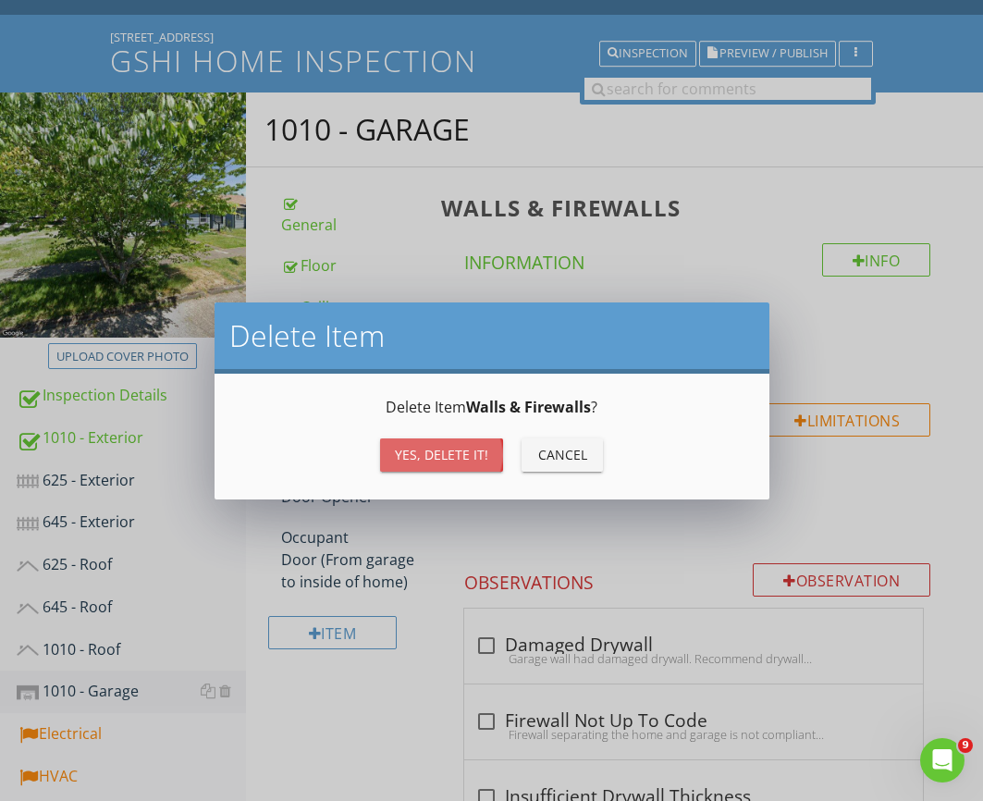
click at [434, 460] on div "Yes, Delete it!" at bounding box center [441, 454] width 93 height 19
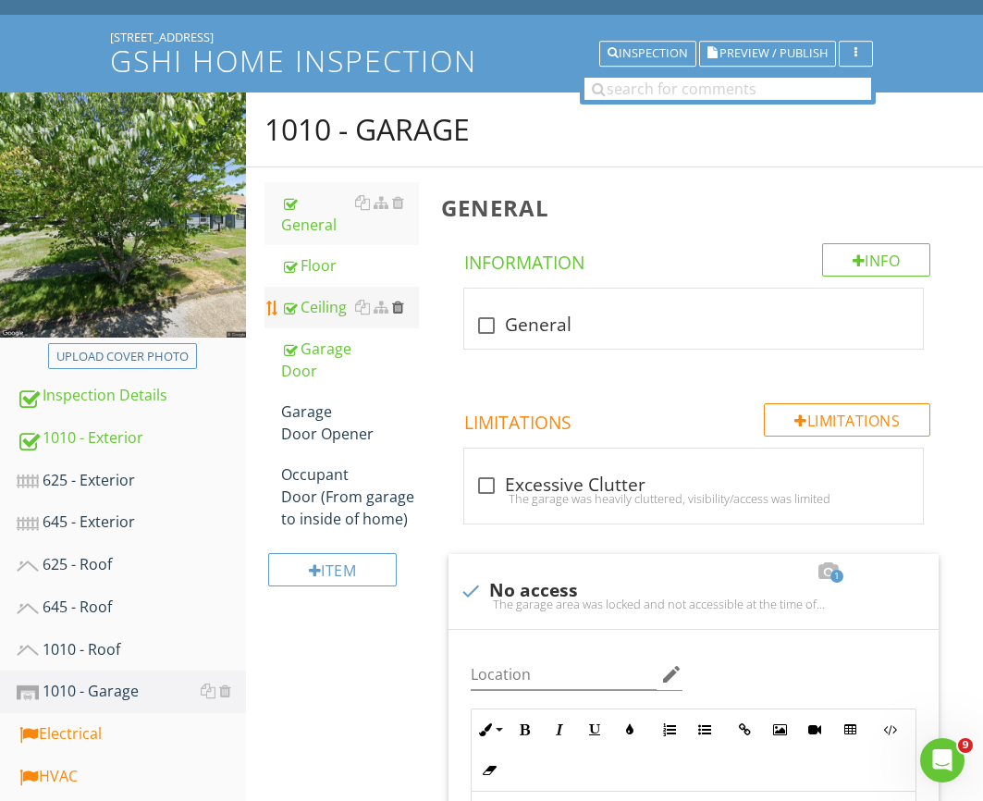
click at [398, 300] on div at bounding box center [398, 307] width 12 height 15
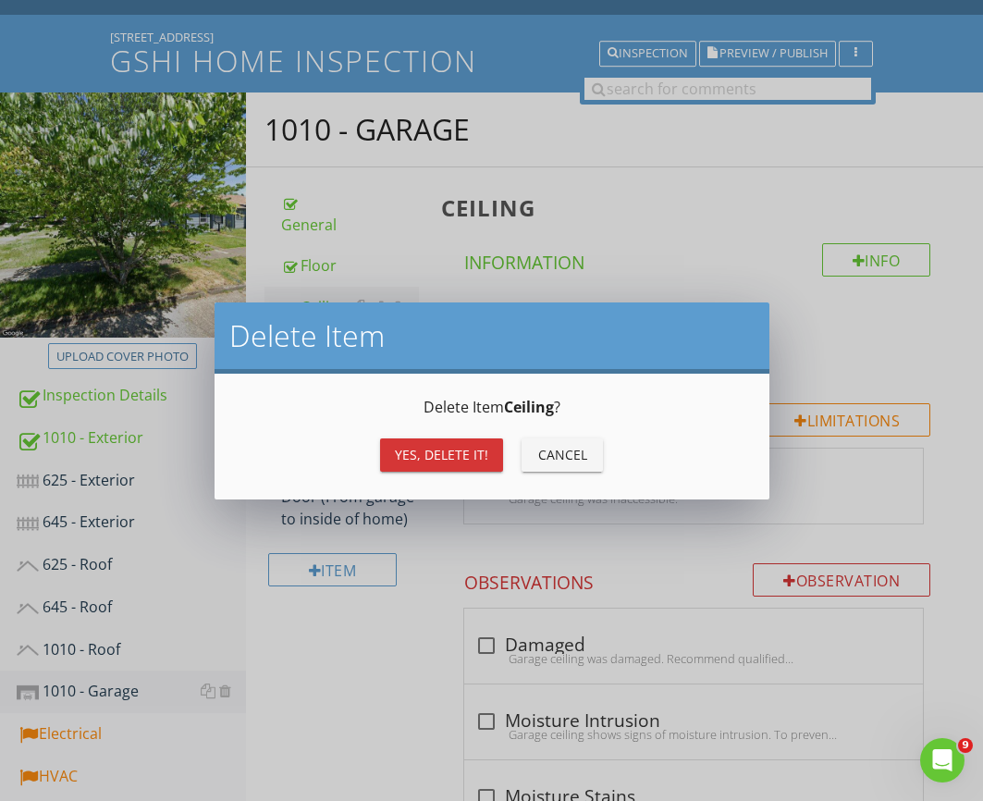
click at [413, 448] on div "Yes, Delete it!" at bounding box center [441, 454] width 93 height 19
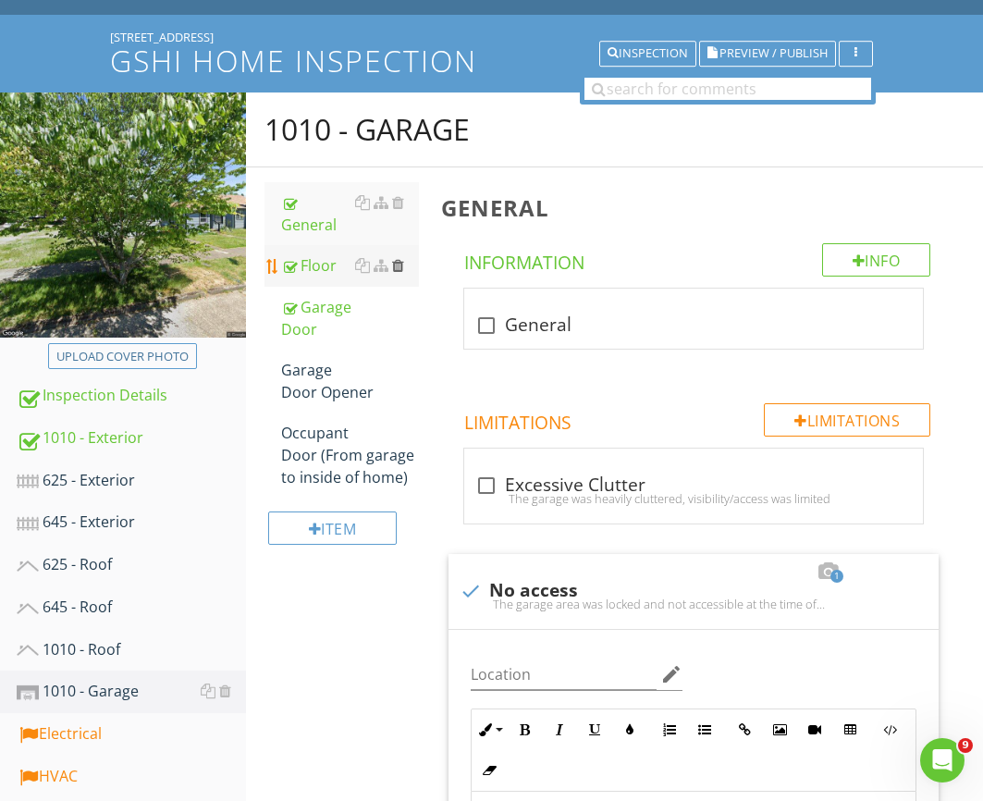
click at [394, 258] on div at bounding box center [398, 265] width 12 height 15
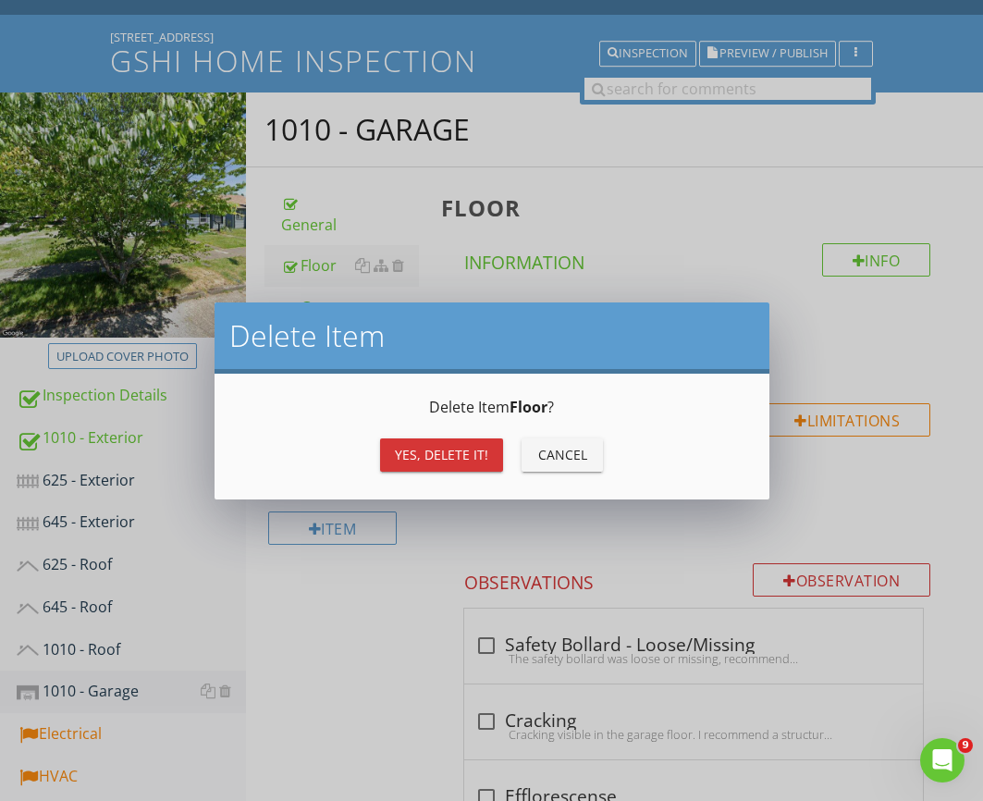
click at [436, 455] on div "Yes, Delete it!" at bounding box center [441, 454] width 93 height 19
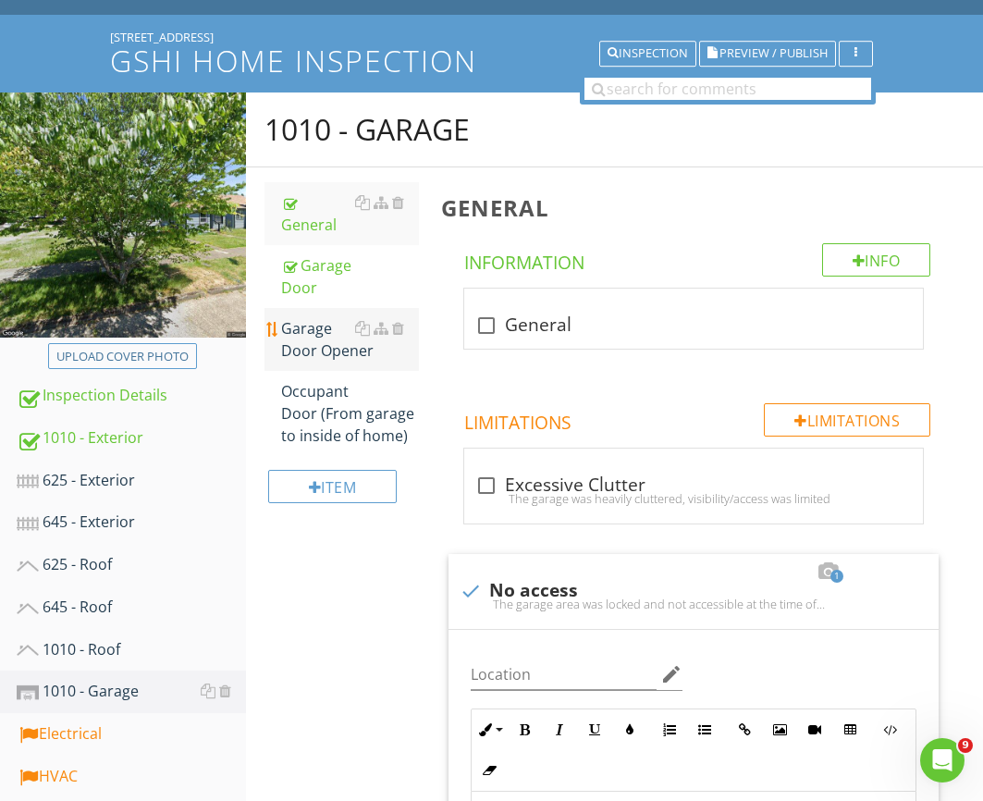
click at [312, 317] on div "Garage Door Opener" at bounding box center [350, 339] width 138 height 44
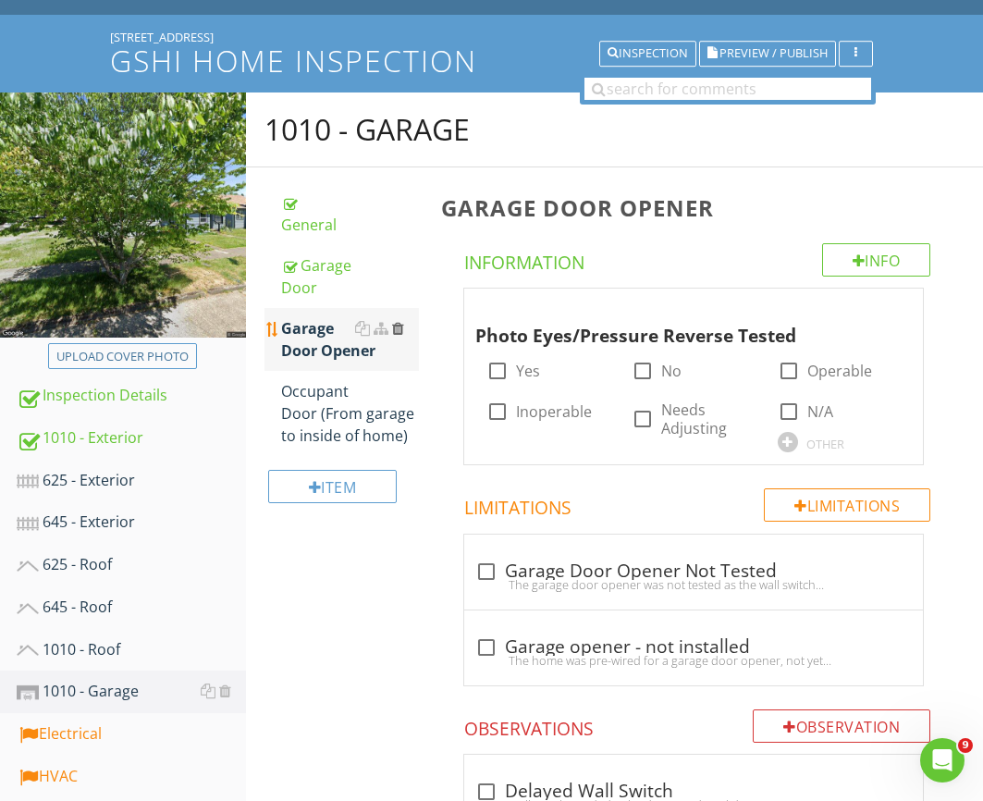
click at [396, 321] on div at bounding box center [398, 328] width 12 height 15
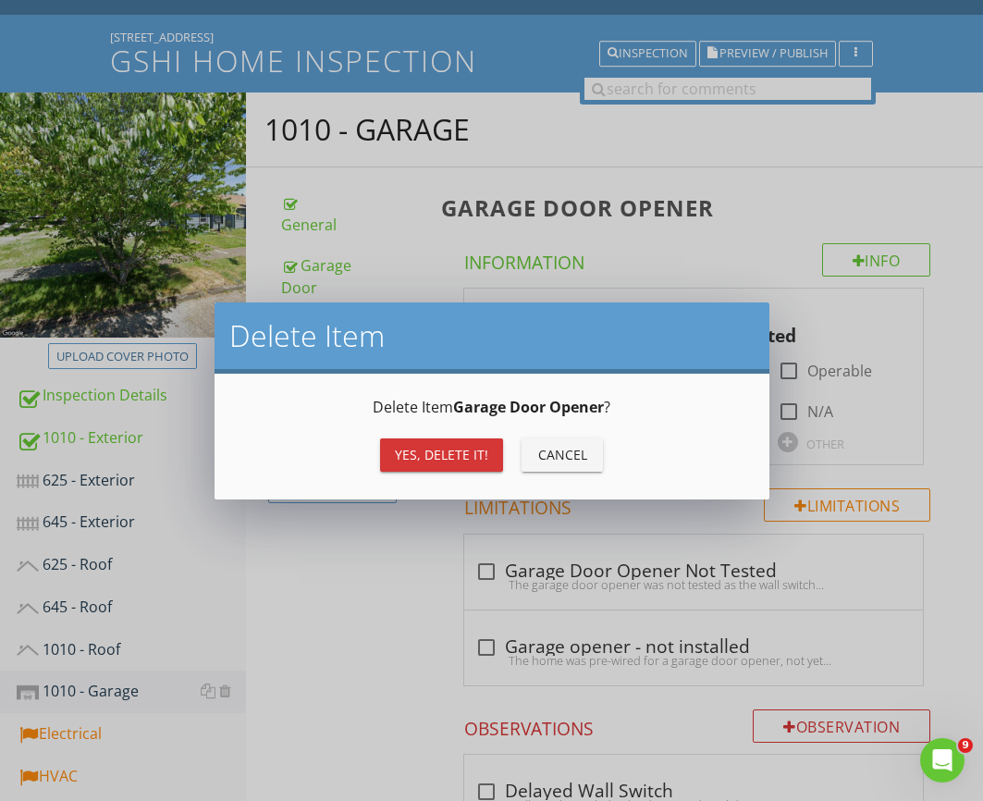
click at [414, 449] on div "Yes, Delete it!" at bounding box center [441, 454] width 93 height 19
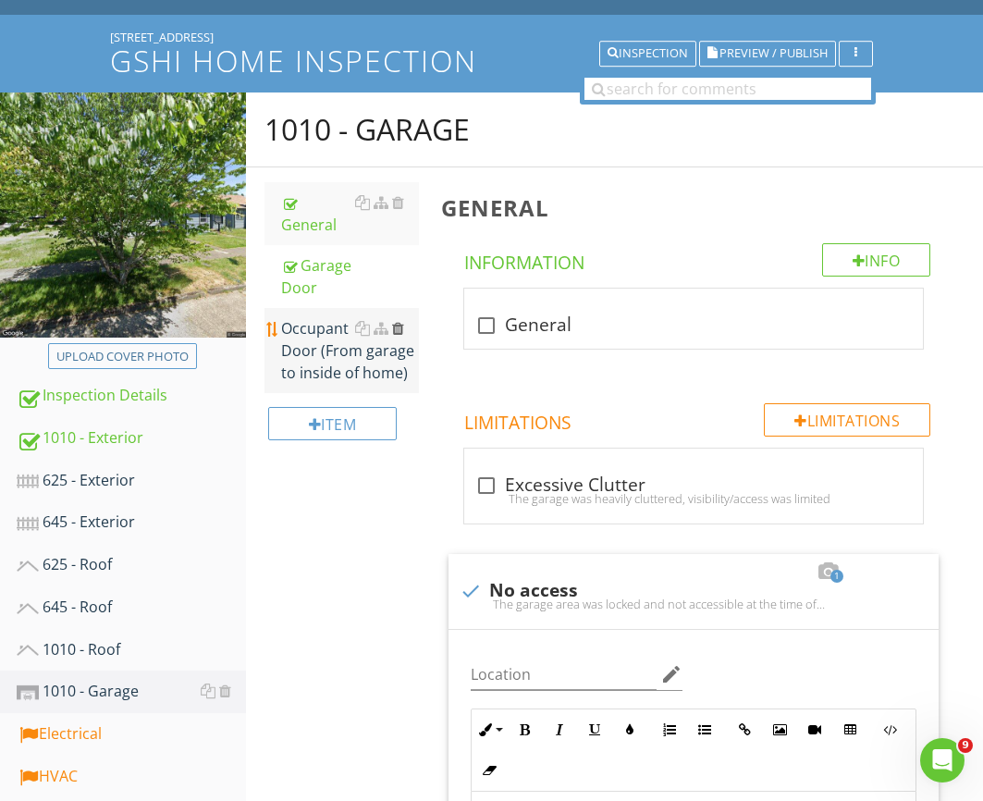
click at [398, 321] on div at bounding box center [398, 328] width 12 height 15
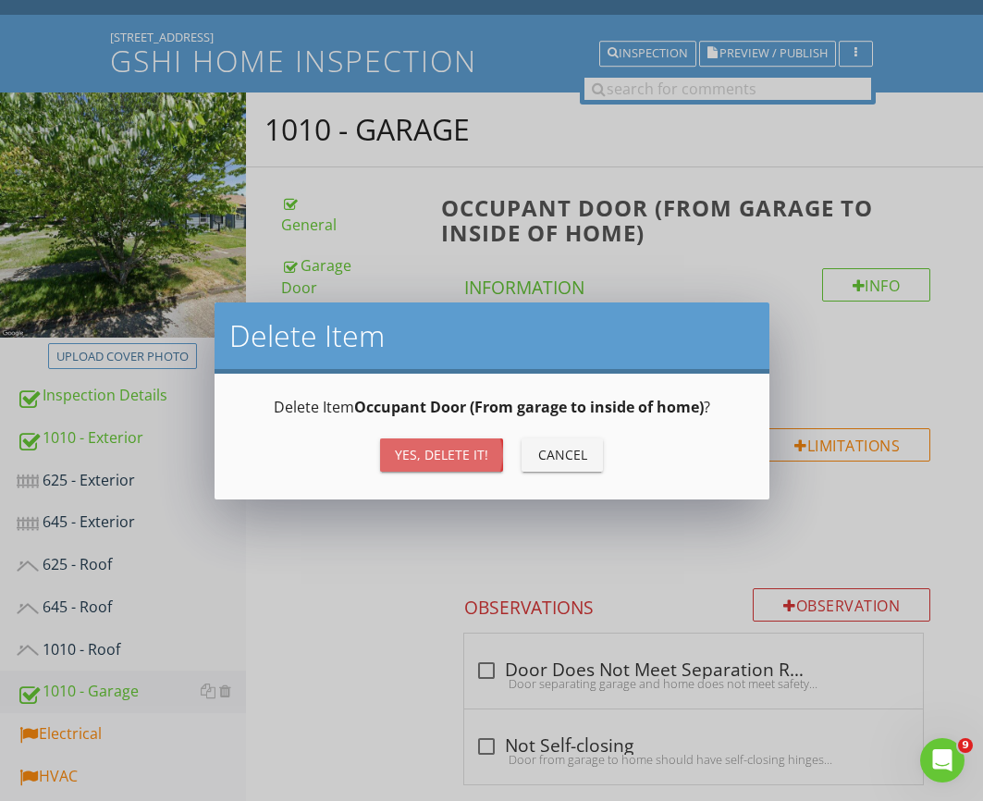
click at [432, 450] on div "Yes, Delete it!" at bounding box center [441, 454] width 93 height 19
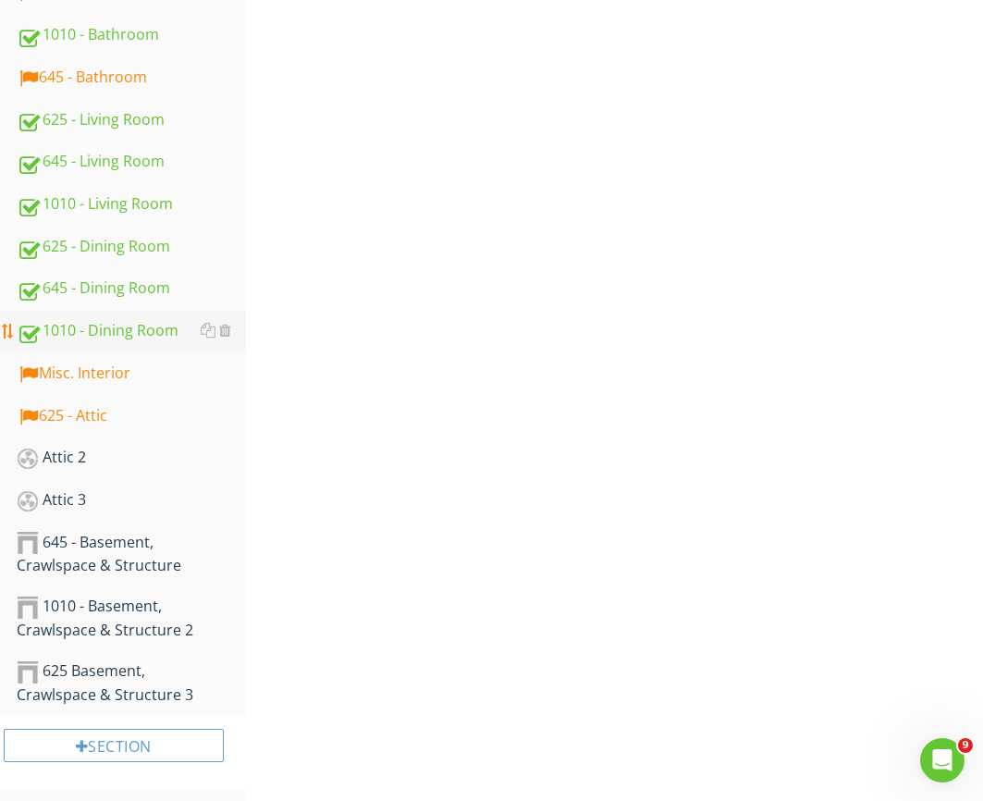
scroll to position [1410, 0]
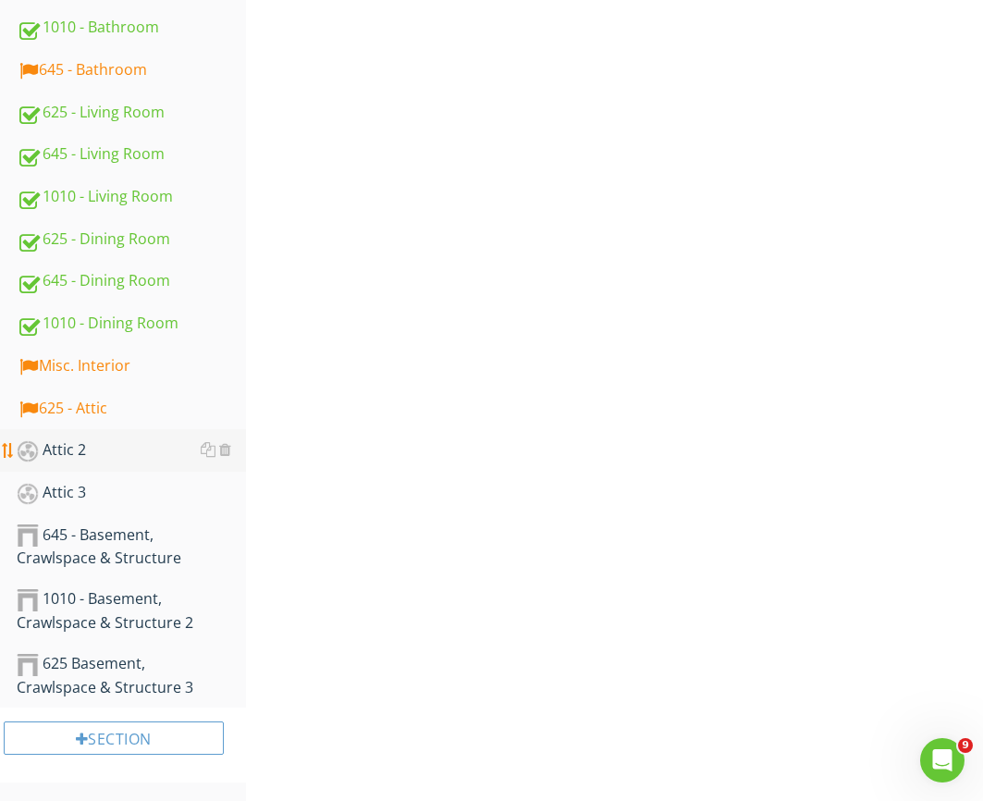
click at [71, 443] on div "Attic 2" at bounding box center [131, 450] width 229 height 24
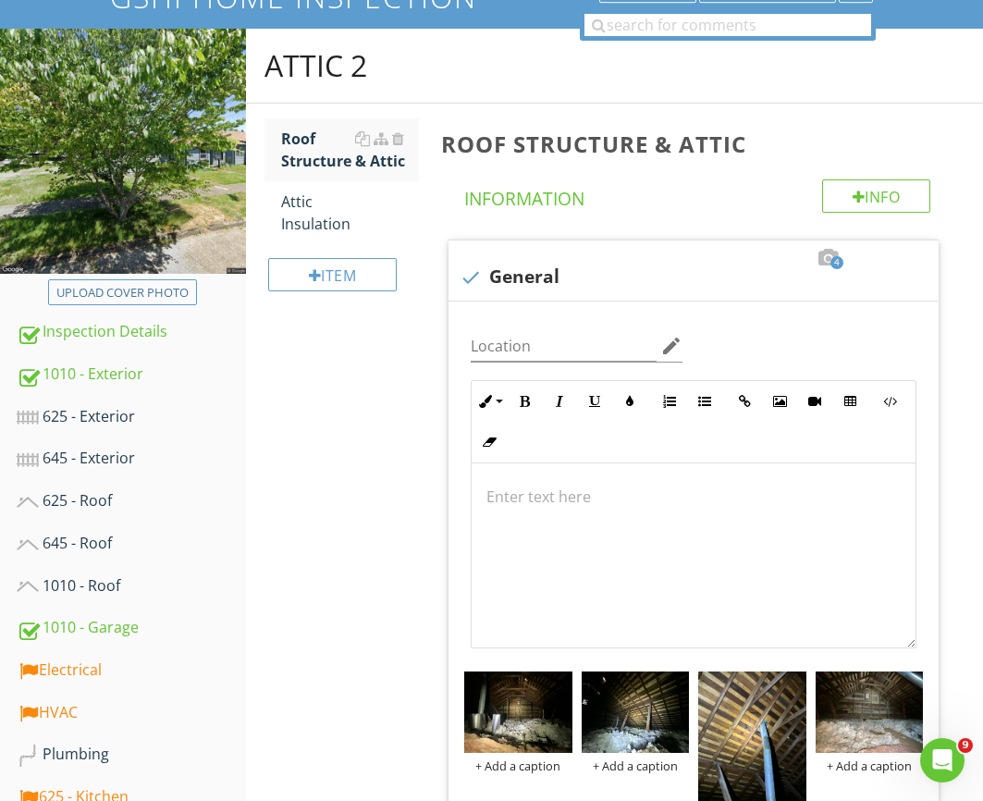
scroll to position [122, 0]
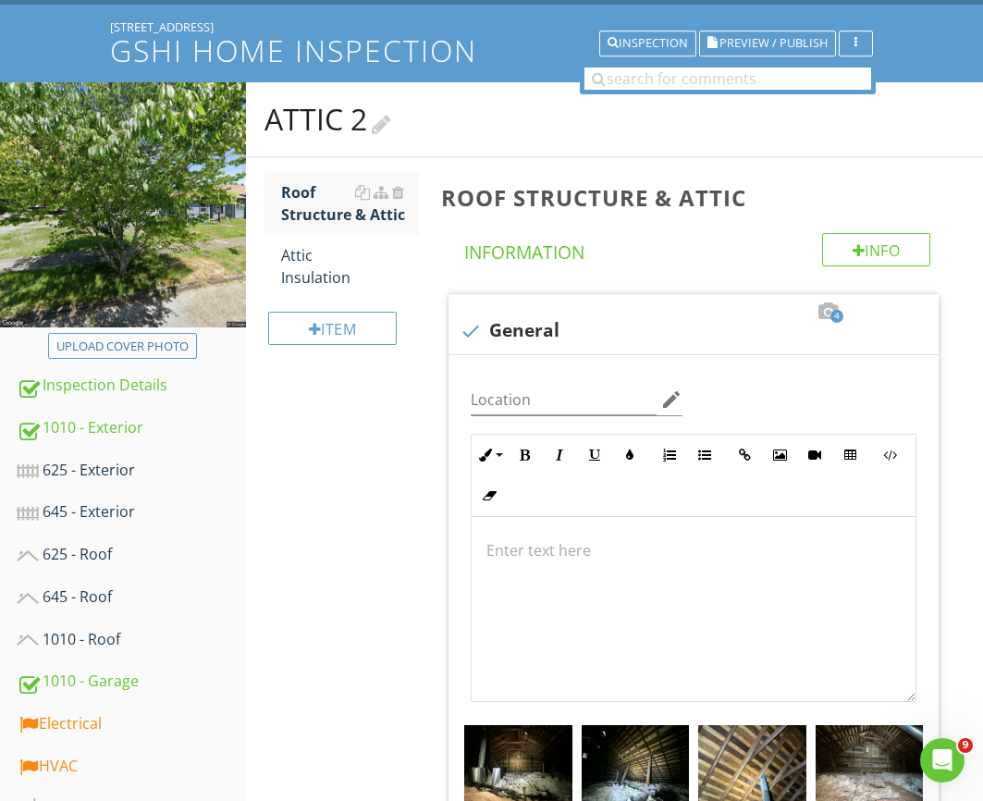
click at [391, 124] on div at bounding box center [381, 121] width 19 height 25
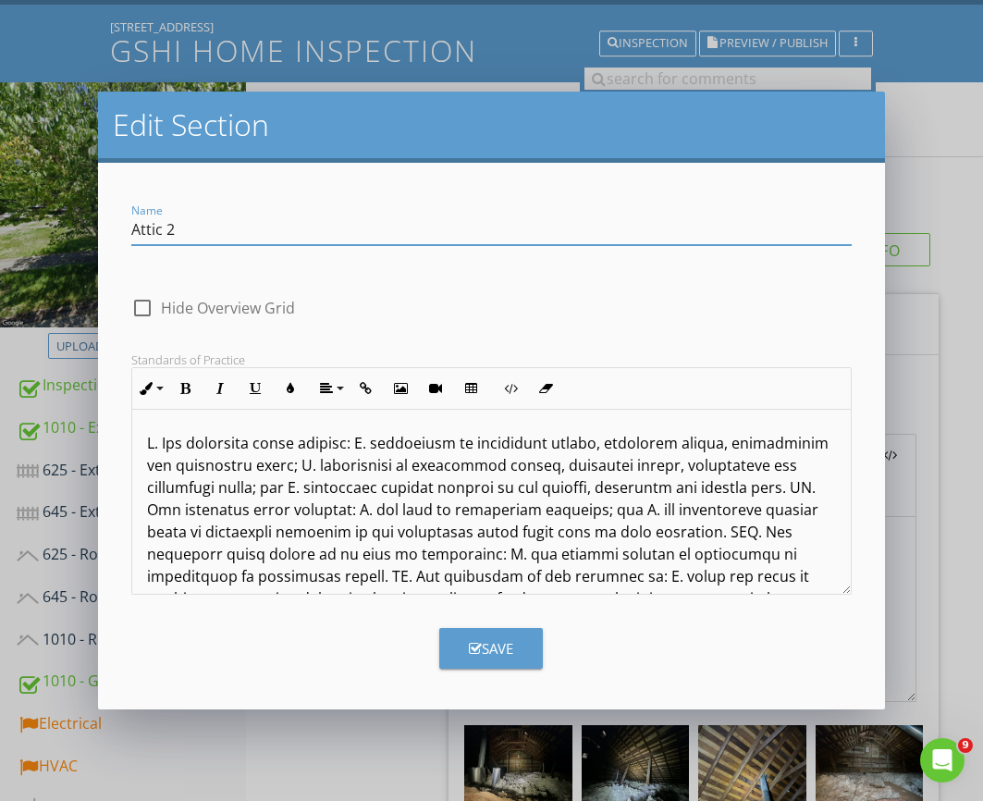
click at [264, 233] on input "Attic 2" at bounding box center [490, 230] width 719 height 31
drag, startPoint x: 132, startPoint y: 230, endPoint x: 142, endPoint y: 215, distance: 18.7
click at [132, 230] on input "Attic" at bounding box center [490, 230] width 719 height 31
type input "645 - Attic"
click at [484, 652] on div "Save" at bounding box center [491, 648] width 44 height 21
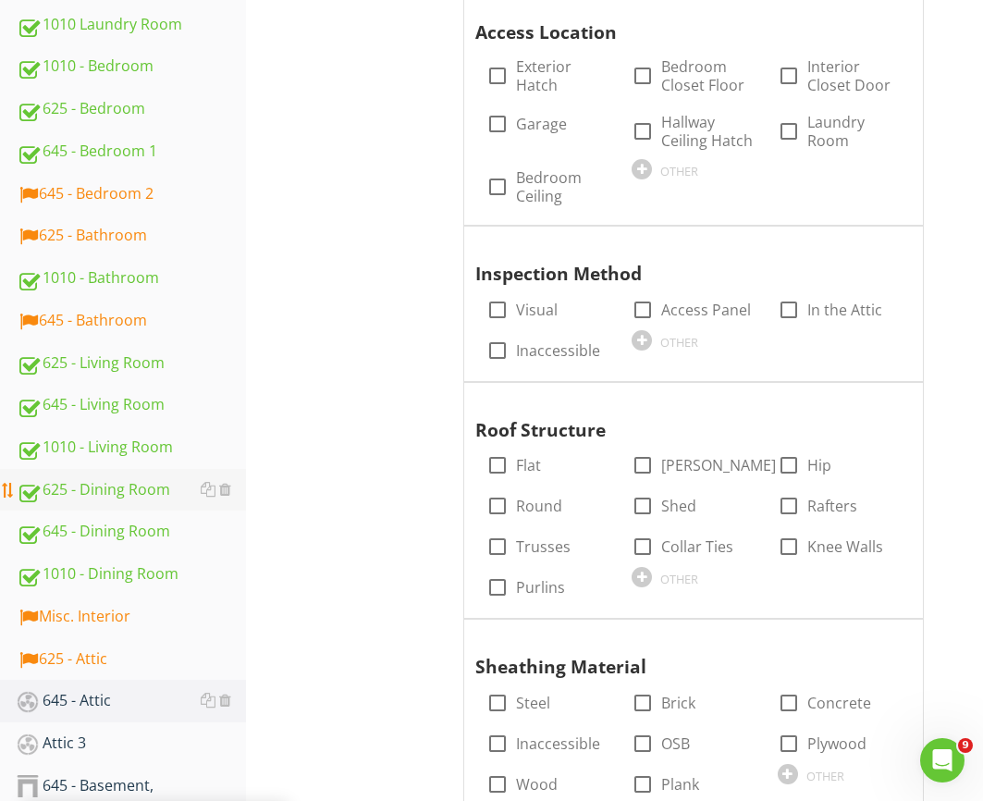
scroll to position [1222, 0]
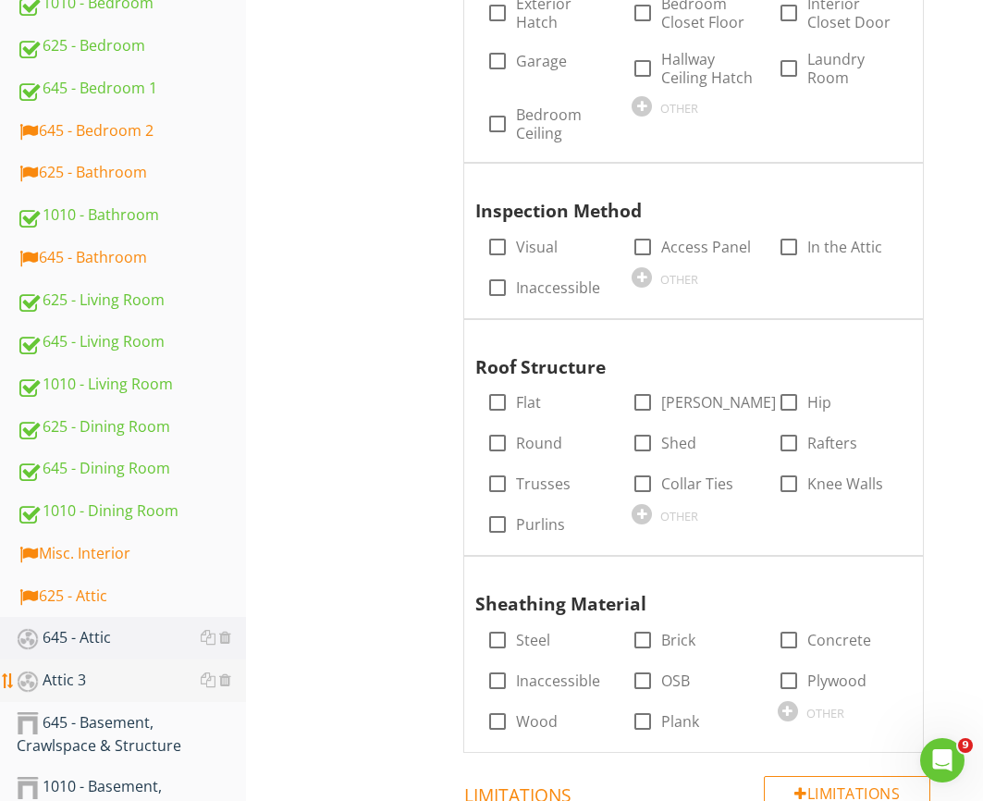
click at [89, 682] on div "Attic 3" at bounding box center [131, 681] width 229 height 24
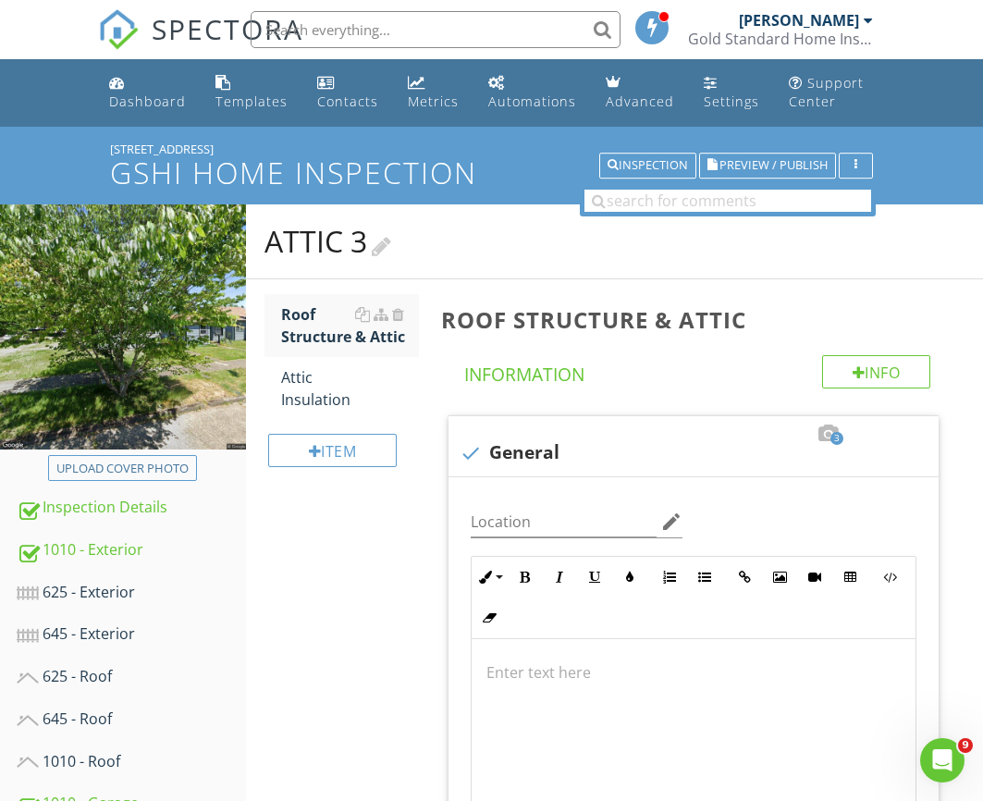
click at [386, 250] on div at bounding box center [381, 243] width 19 height 25
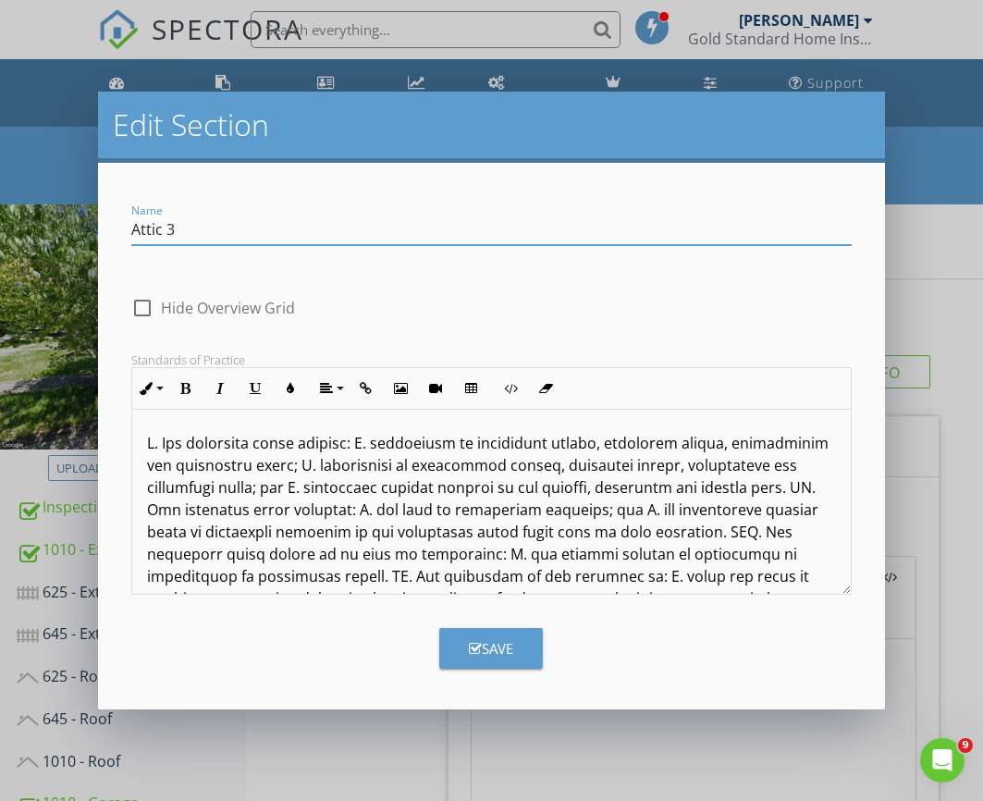
click at [321, 242] on input "Attic 3" at bounding box center [490, 230] width 719 height 31
click at [131, 228] on input "Attic" at bounding box center [490, 230] width 719 height 31
type input "1010 - Attic"
click at [465, 648] on button "Save" at bounding box center [491, 648] width 104 height 41
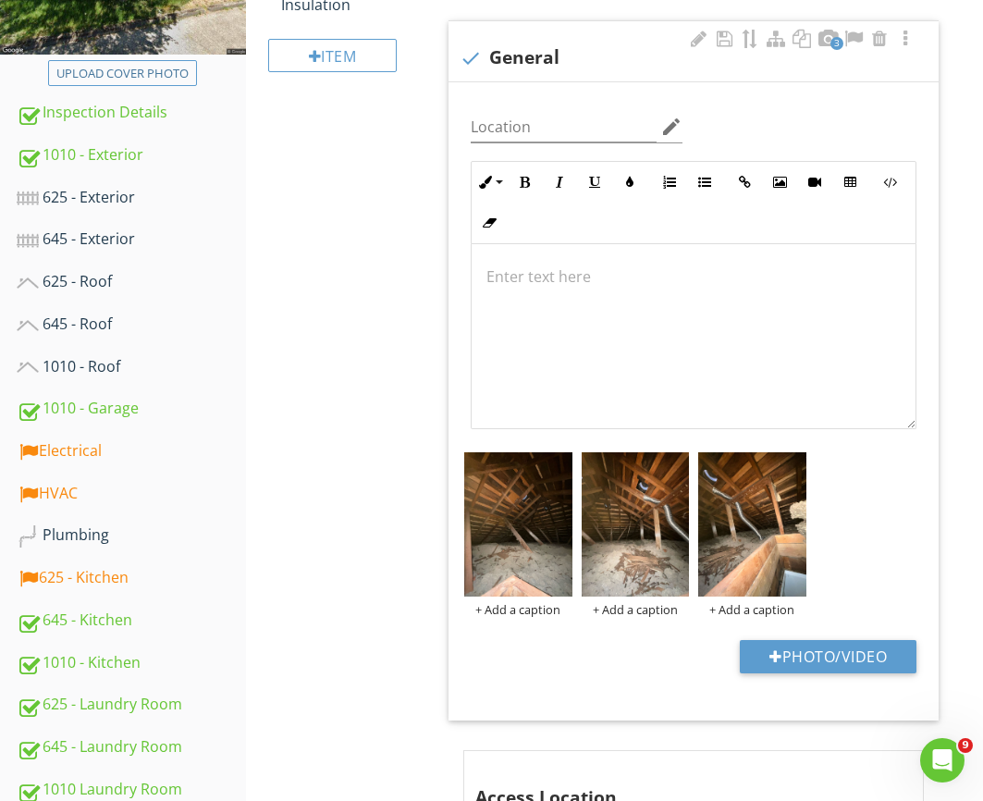
scroll to position [396, 0]
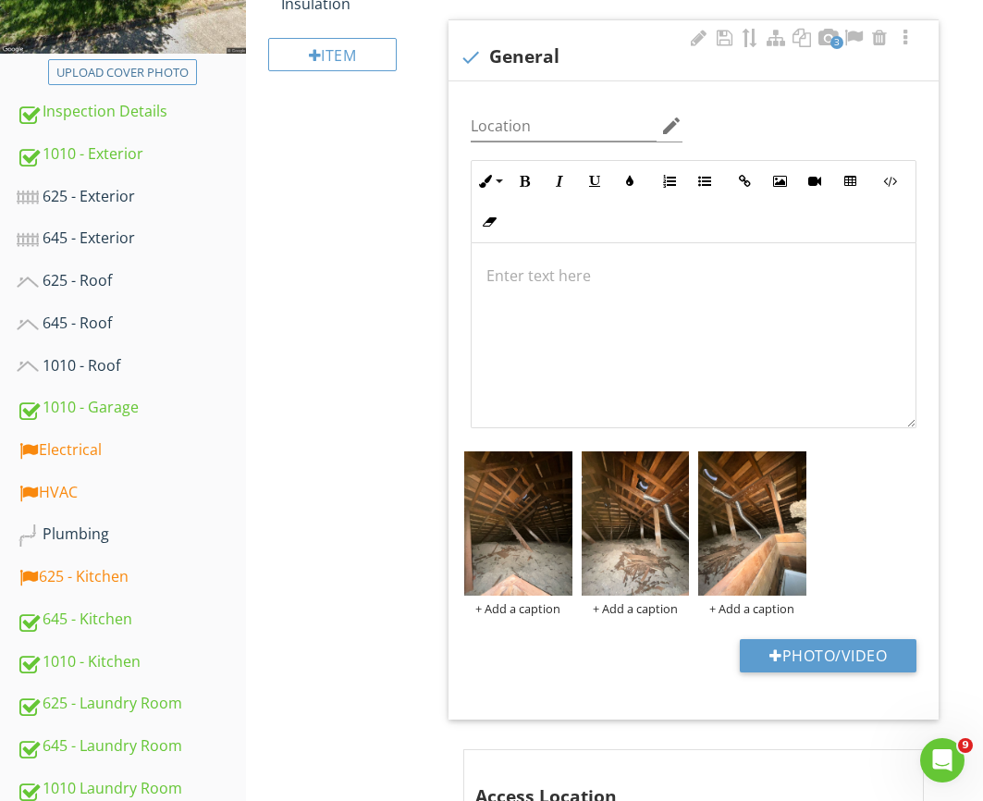
click at [616, 322] on div at bounding box center [694, 334] width 444 height 185
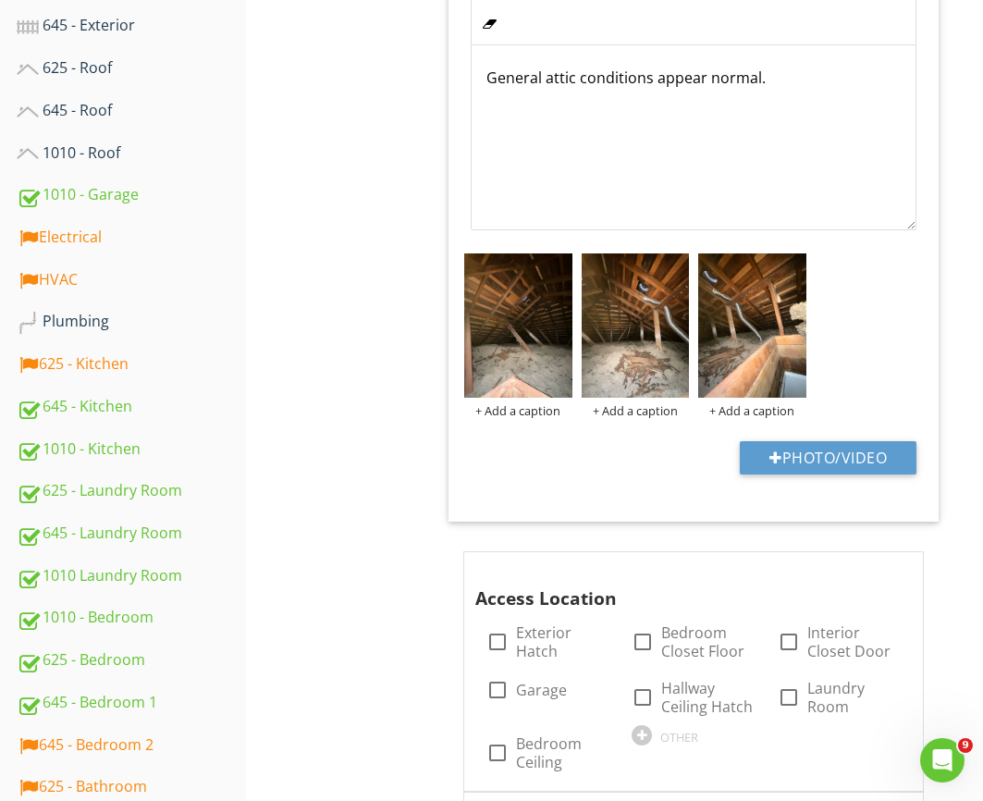
scroll to position [758, 0]
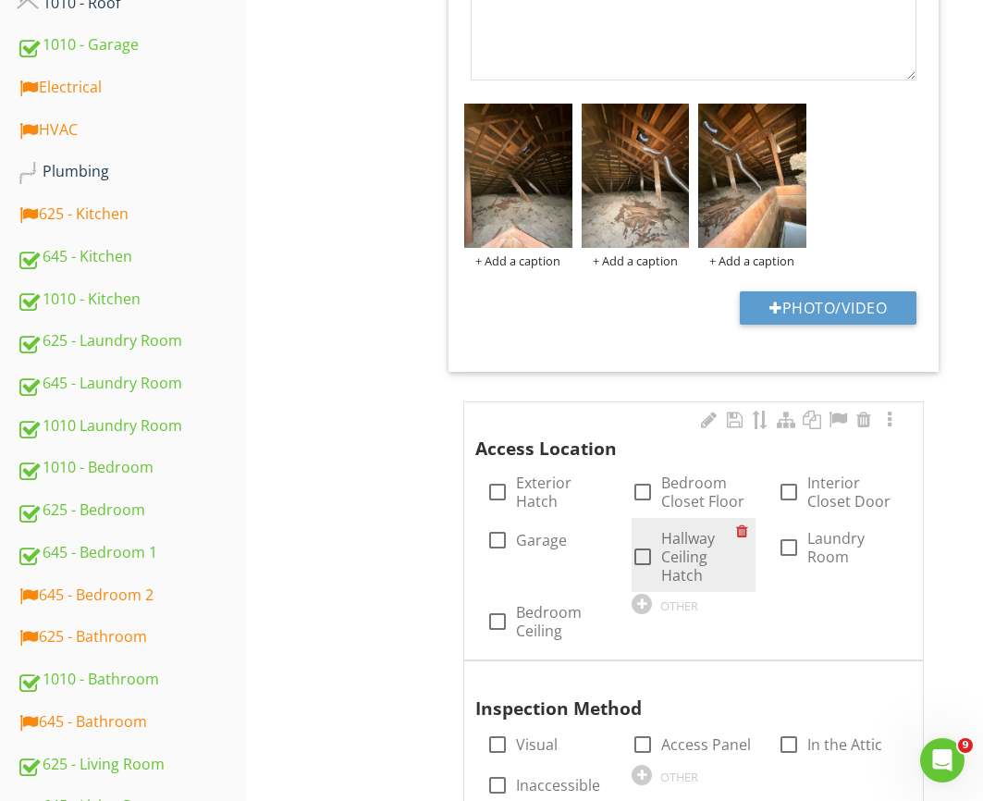
click at [679, 546] on label "Hallway Ceiling Hatch" at bounding box center [698, 556] width 74 height 55
checkbox input "true"
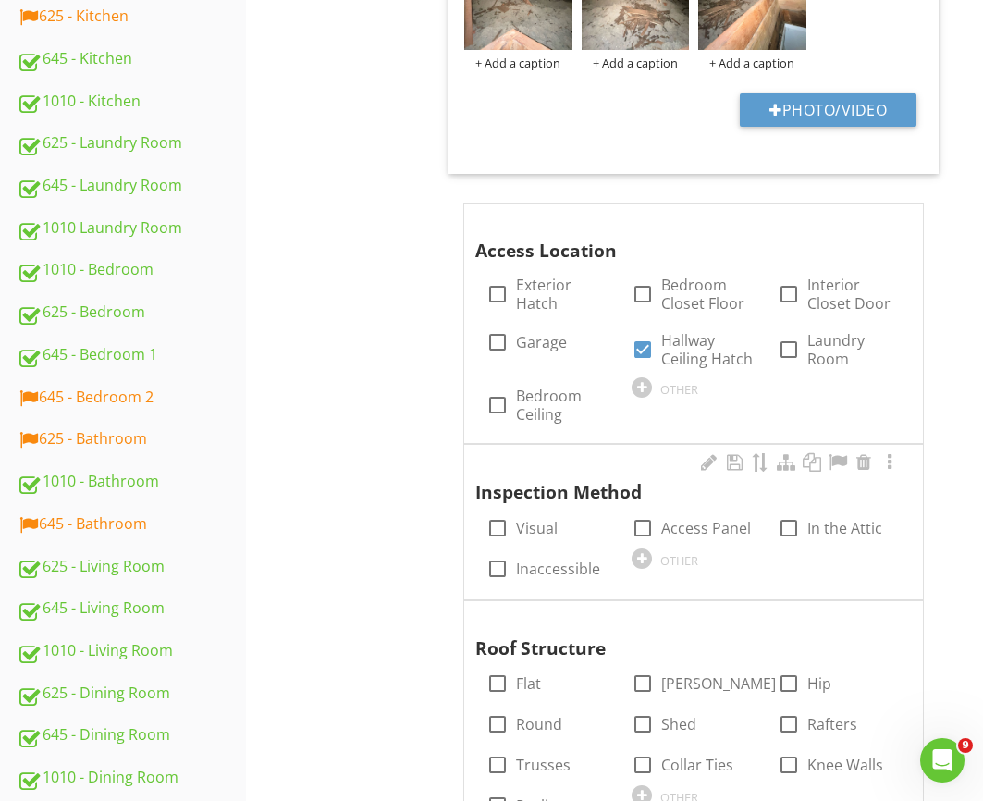
scroll to position [989, 0]
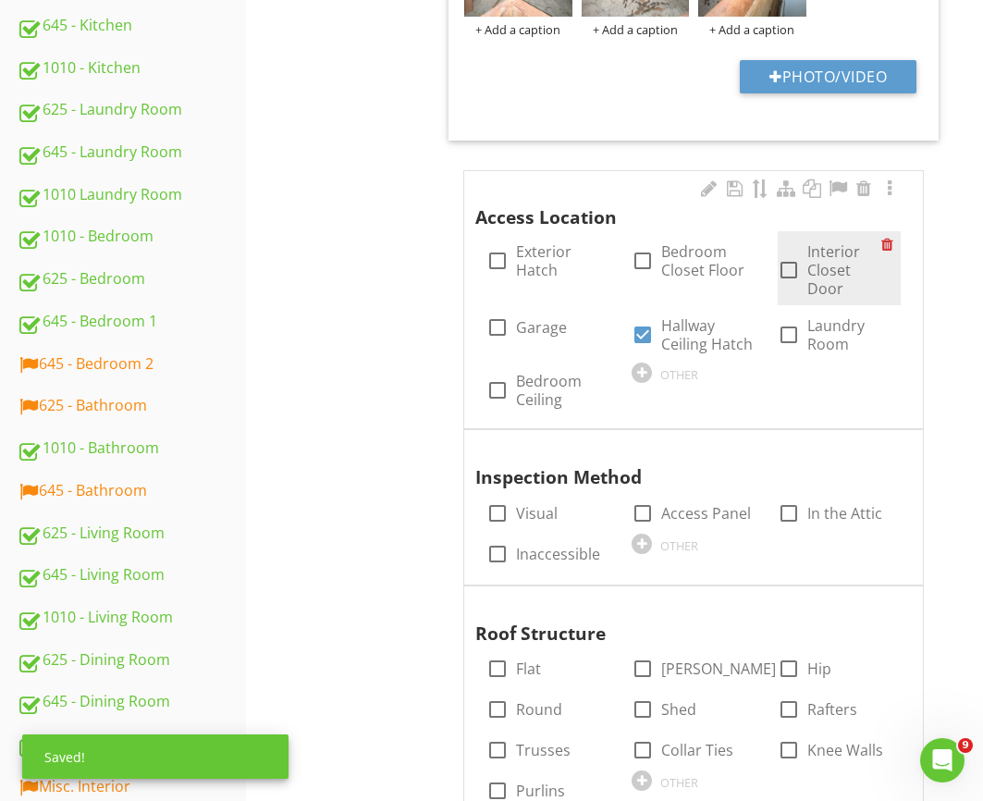
click at [823, 260] on label "Interior Closet Door" at bounding box center [844, 269] width 74 height 55
checkbox input "true"
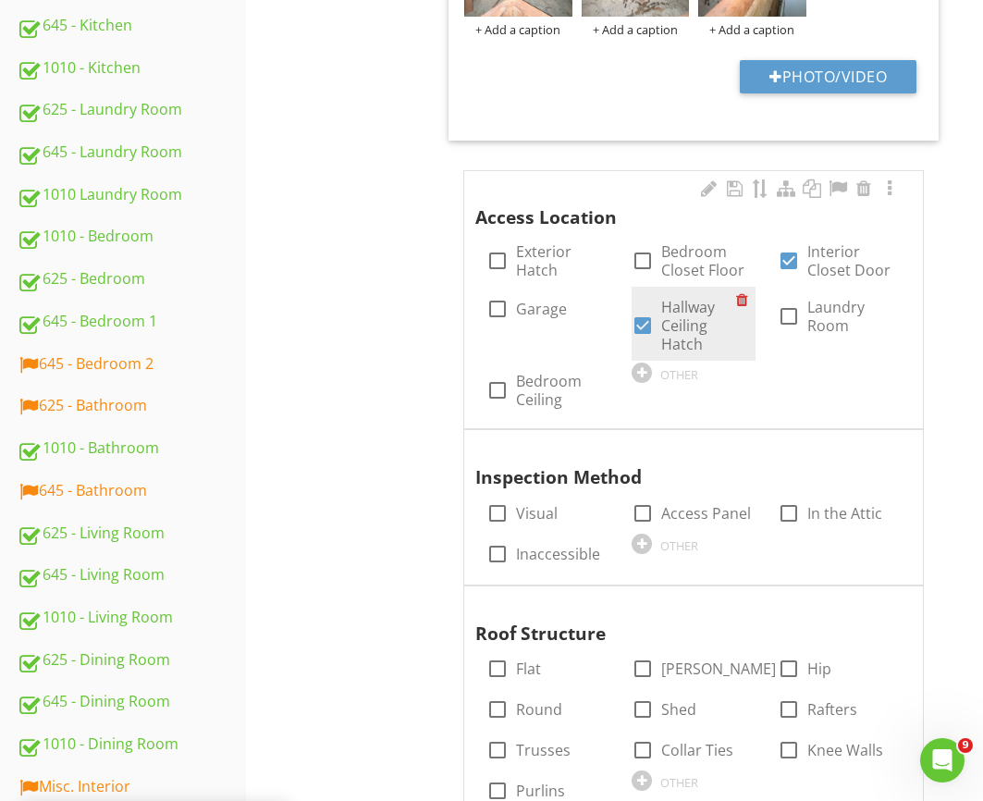
click at [647, 324] on div at bounding box center [642, 325] width 31 height 31
checkbox input "false"
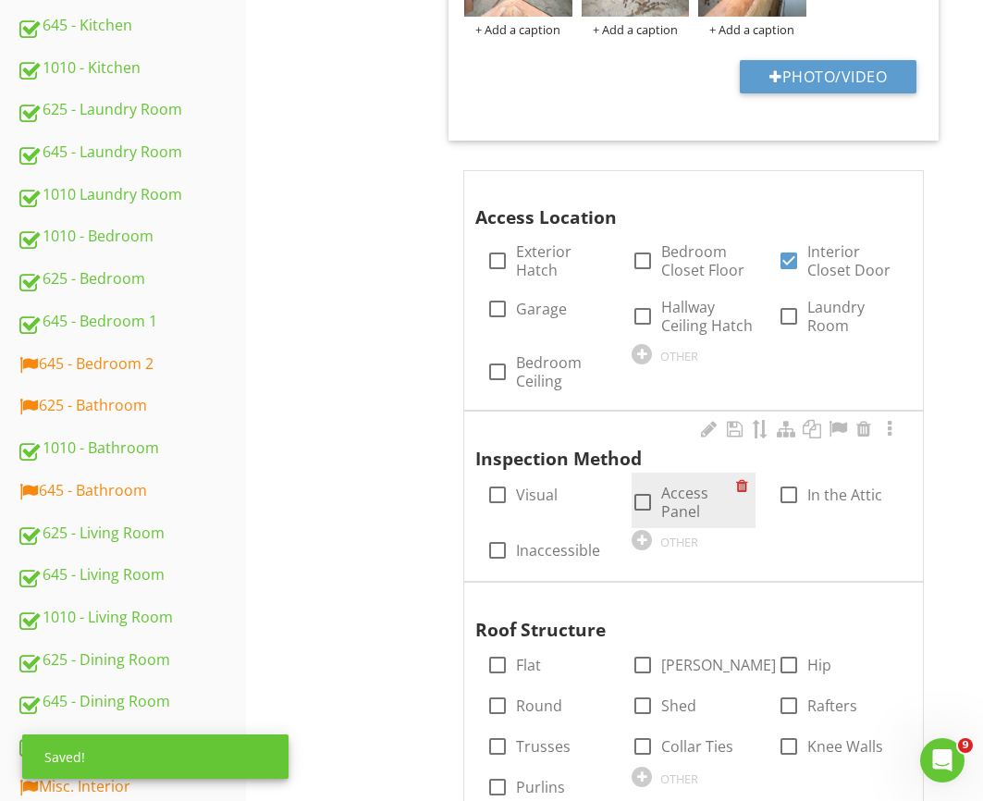
click at [641, 503] on div at bounding box center [642, 501] width 31 height 31
checkbox input "true"
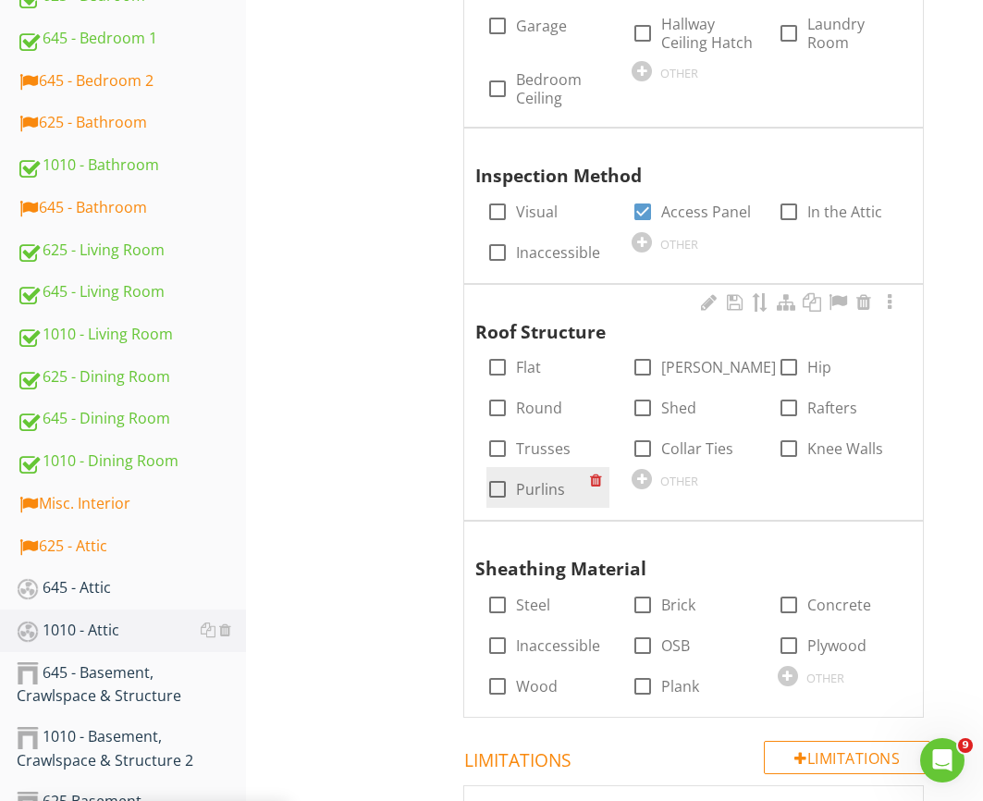
scroll to position [1245, 0]
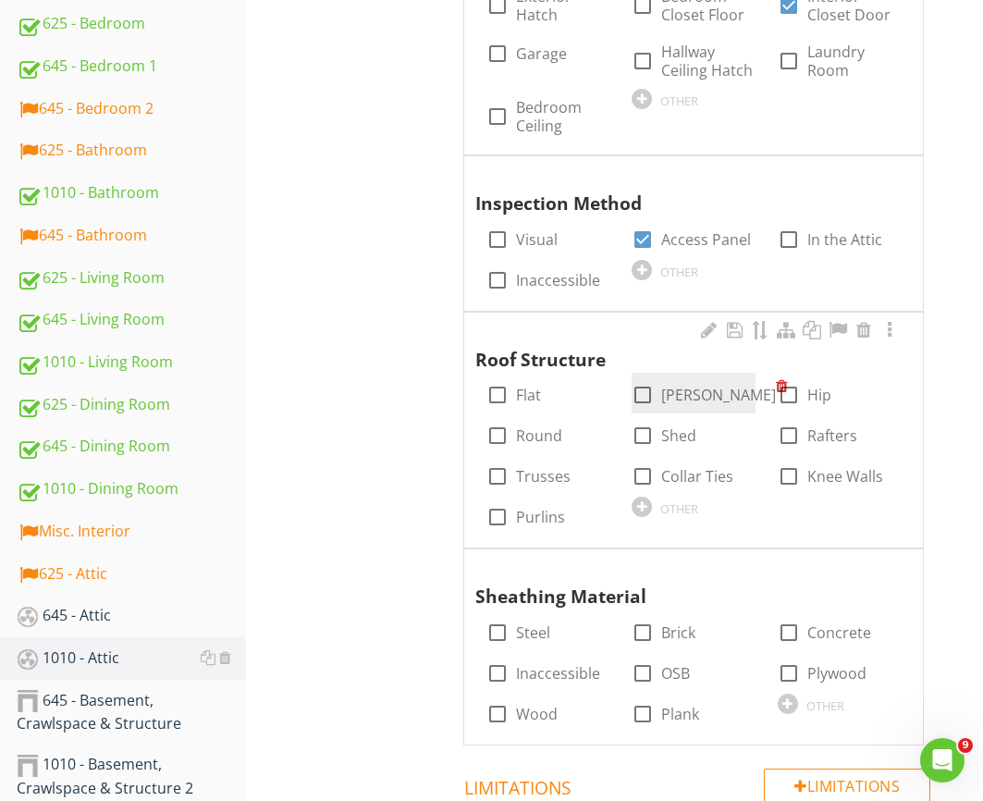
click at [667, 399] on label "Gable" at bounding box center [718, 395] width 115 height 18
checkbox input "true"
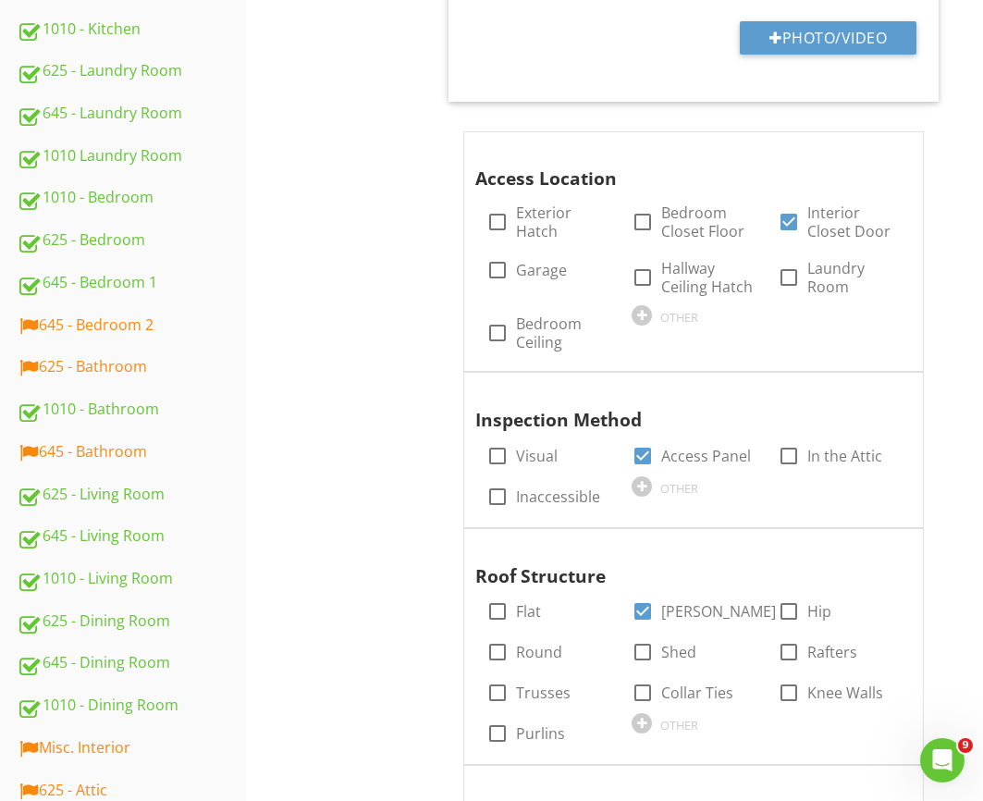
scroll to position [1049, 0]
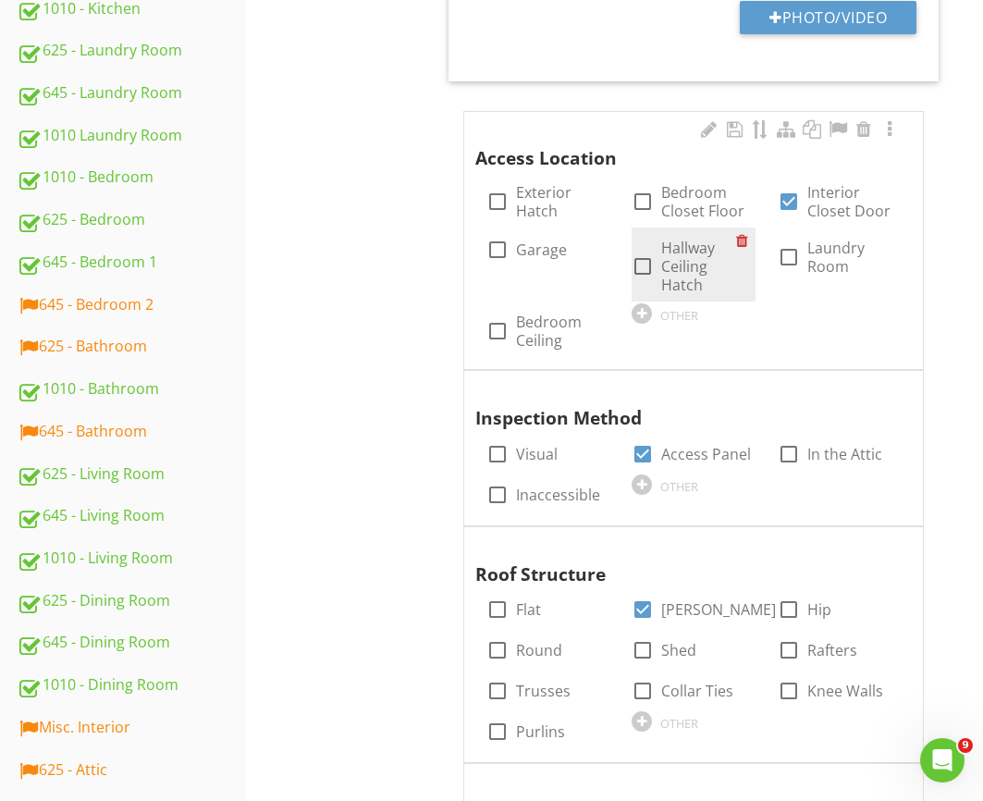
click at [694, 240] on label "Hallway Ceiling Hatch" at bounding box center [698, 266] width 74 height 55
checkbox input "true"
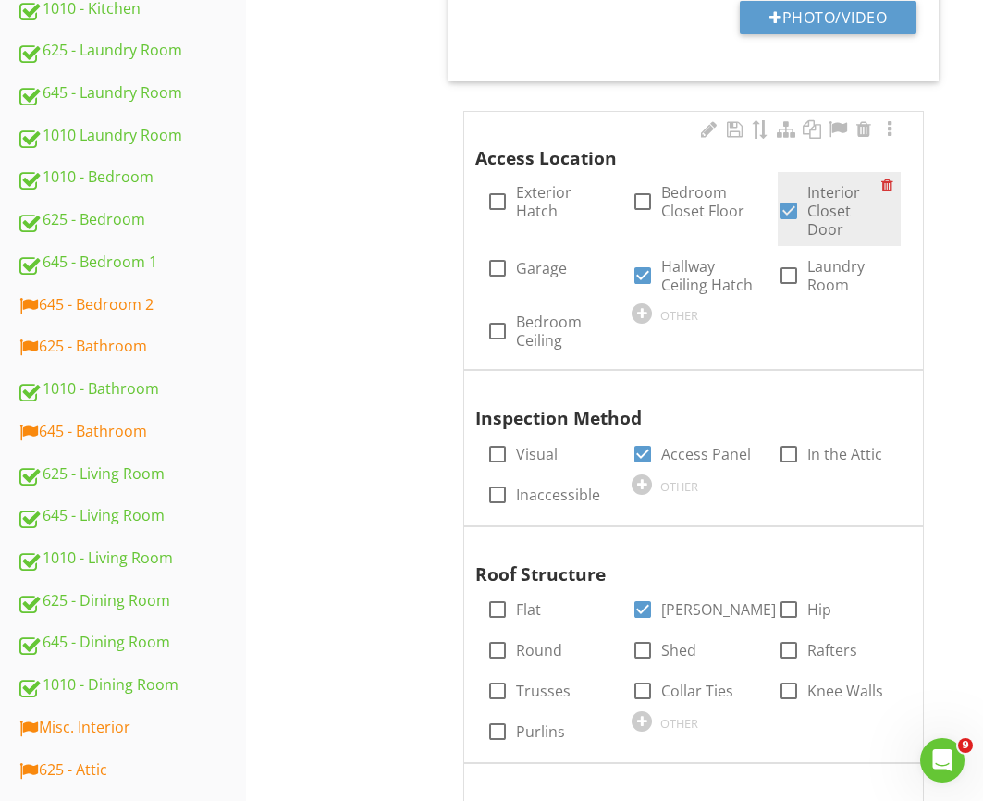
click at [802, 186] on div "check_box Interior Closet Door" at bounding box center [830, 210] width 104 height 55
click at [791, 208] on div at bounding box center [788, 210] width 31 height 31
checkbox input "false"
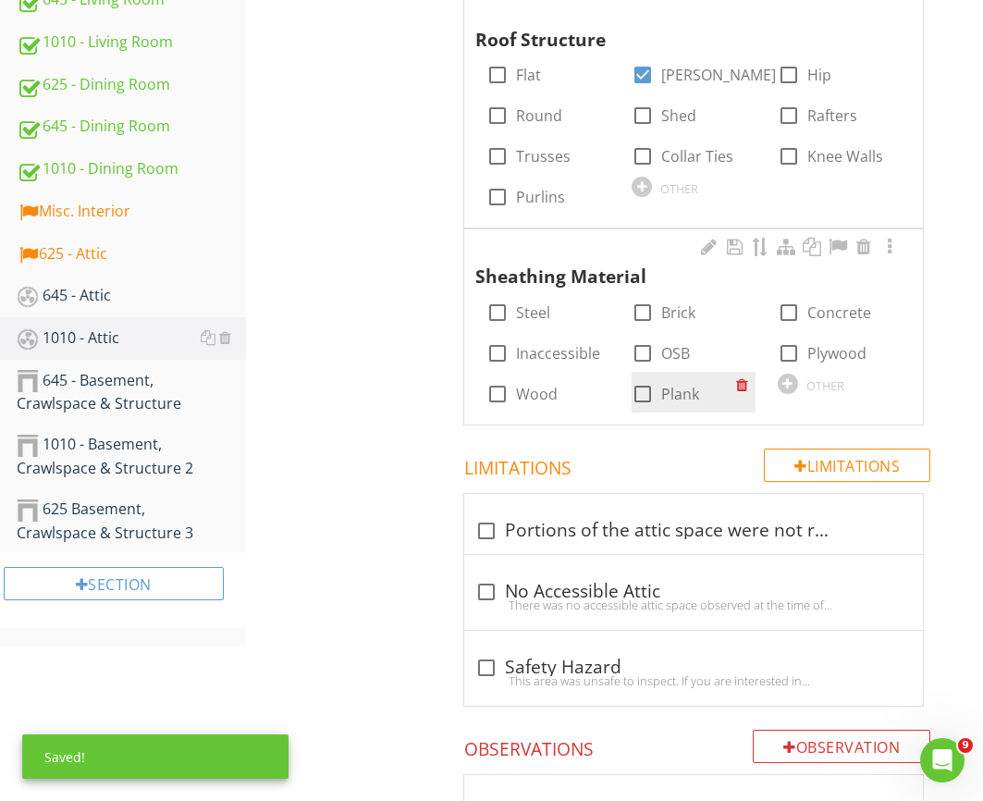
scroll to position [1571, 0]
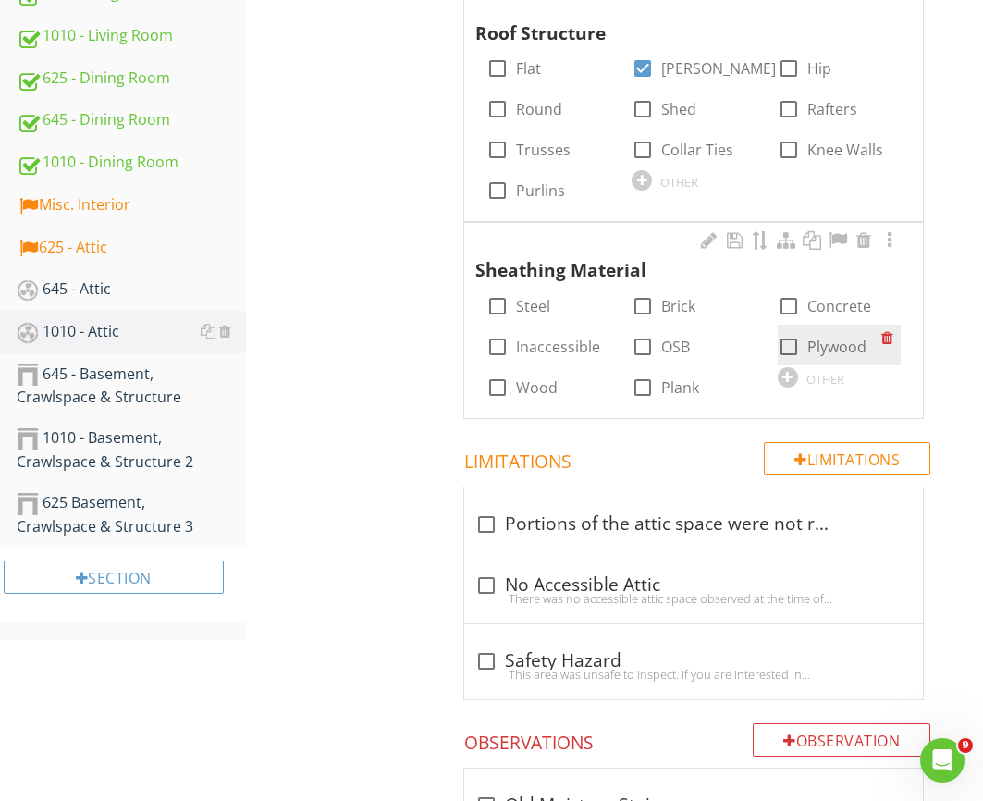
click at [815, 348] on label "Plywood" at bounding box center [836, 346] width 59 height 18
checkbox input "true"
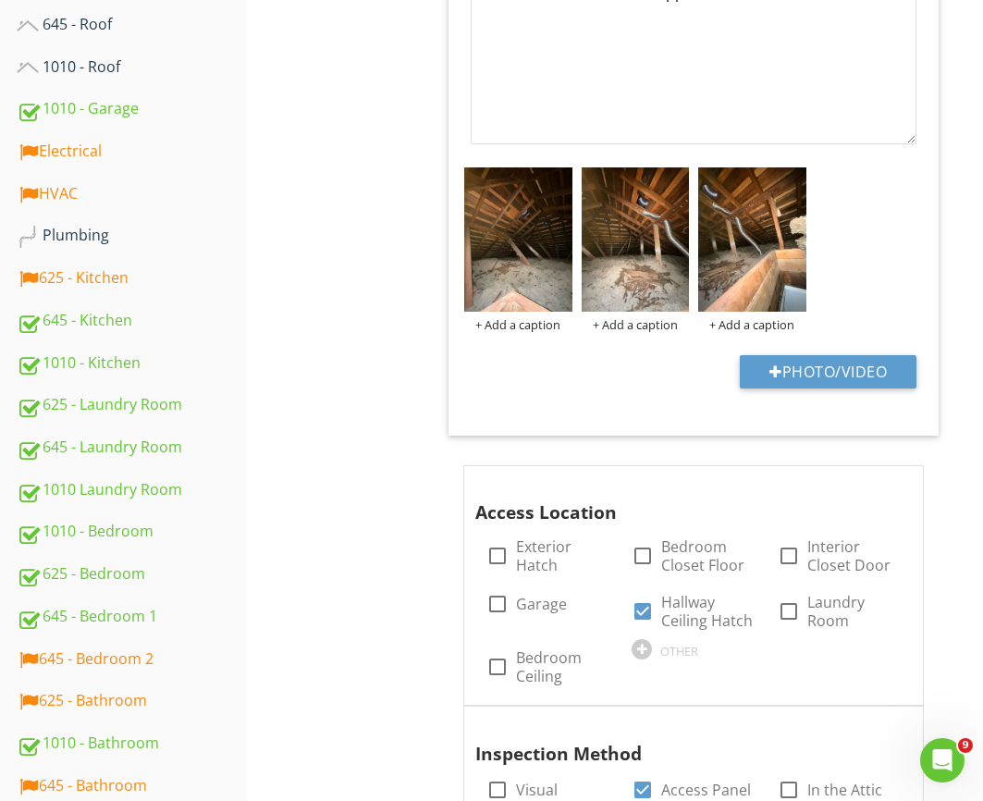
scroll to position [1, 0]
click at [651, 218] on img at bounding box center [635, 238] width 107 height 143
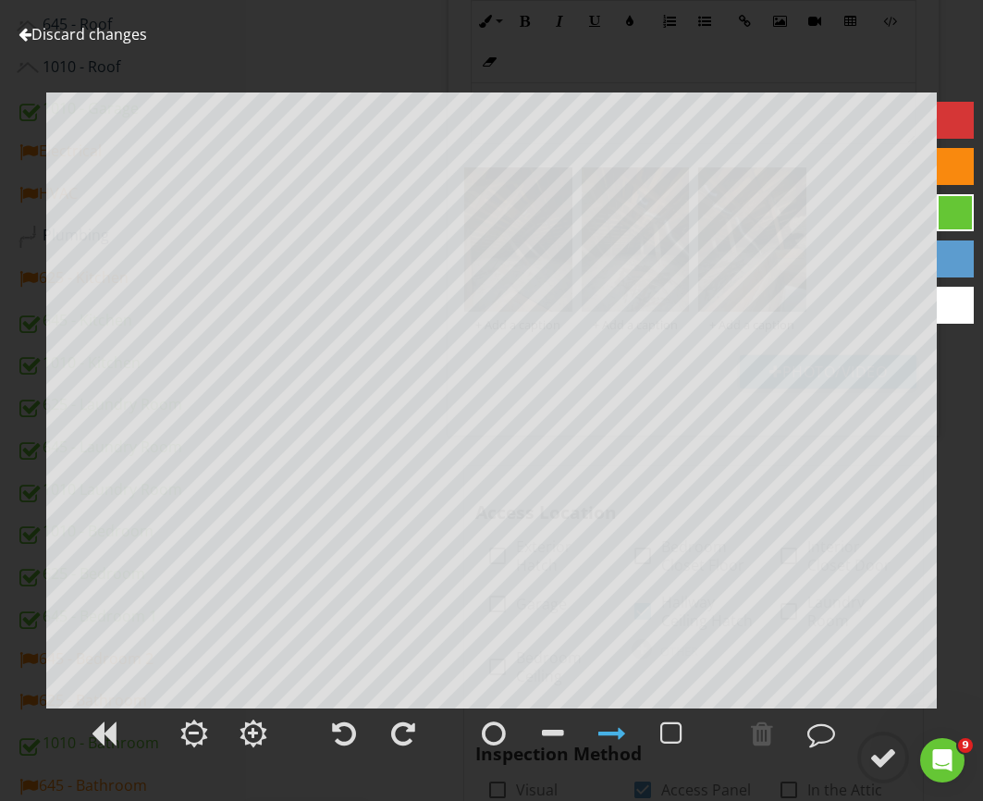
click at [114, 30] on link "Discard changes" at bounding box center [82, 34] width 129 height 20
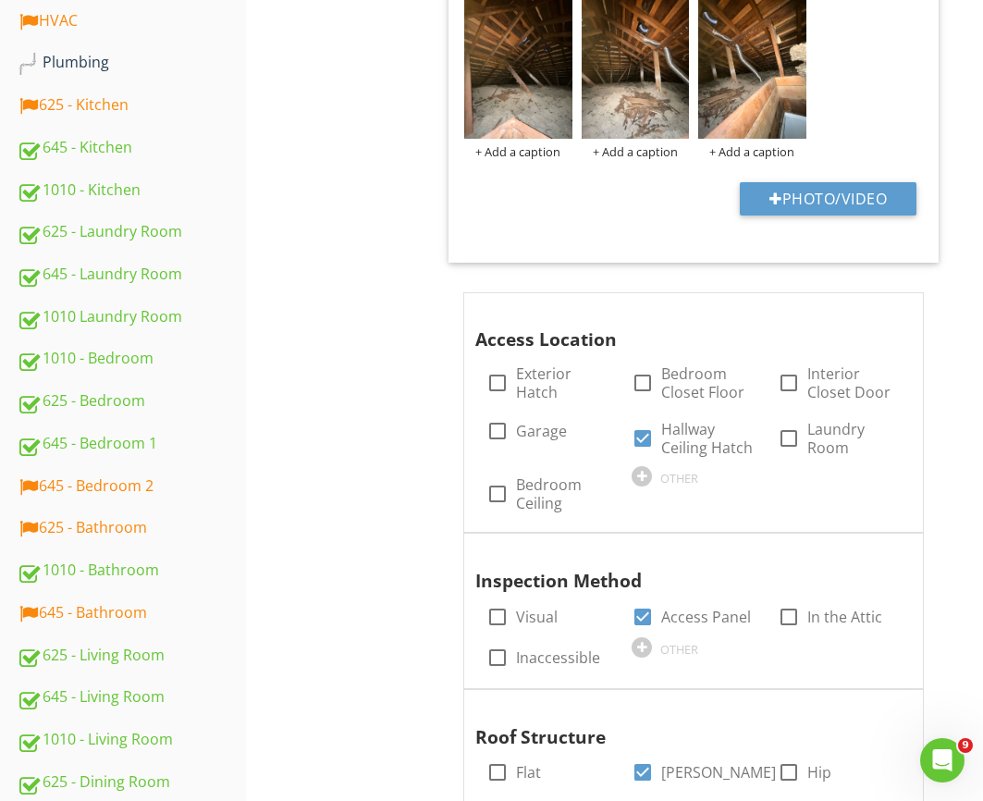
scroll to position [1134, 0]
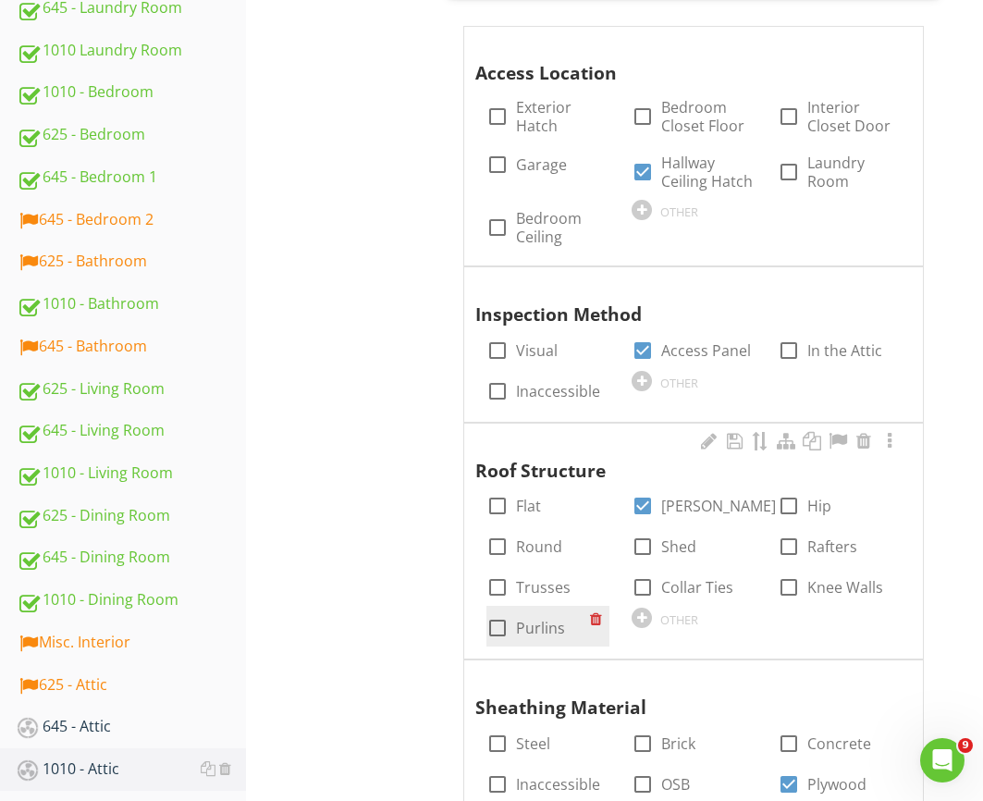
click at [535, 622] on label "Purlins" at bounding box center [540, 628] width 49 height 18
checkbox input "true"
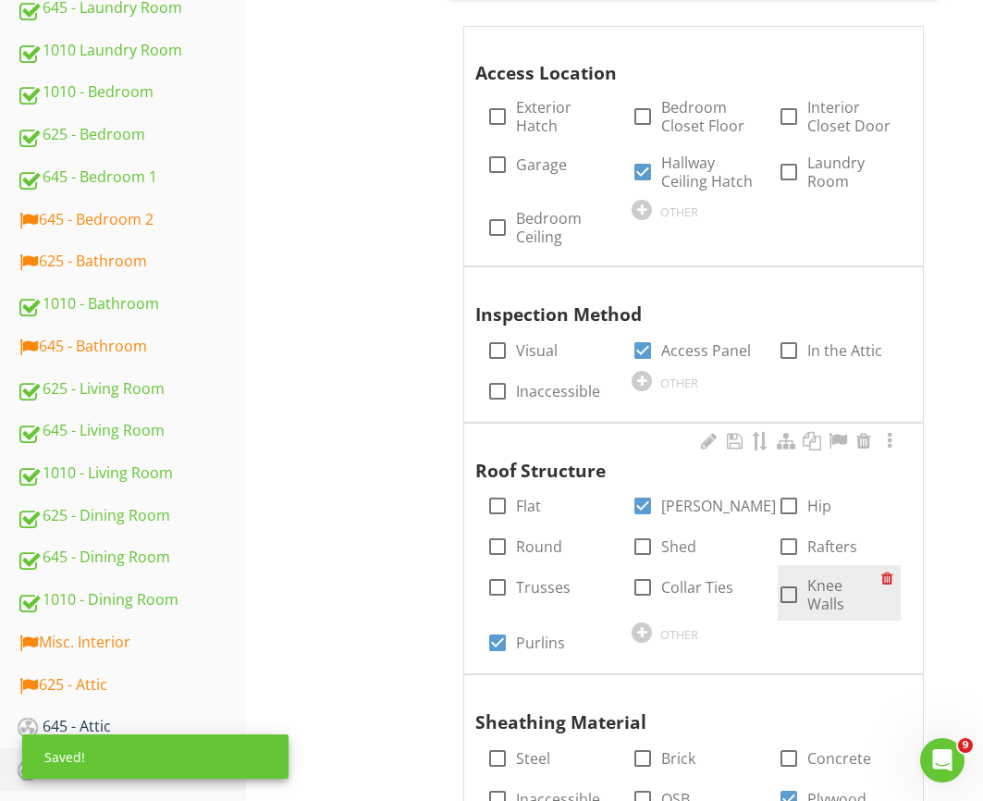
click at [809, 580] on label "Knee Walls" at bounding box center [844, 594] width 74 height 37
checkbox input "true"
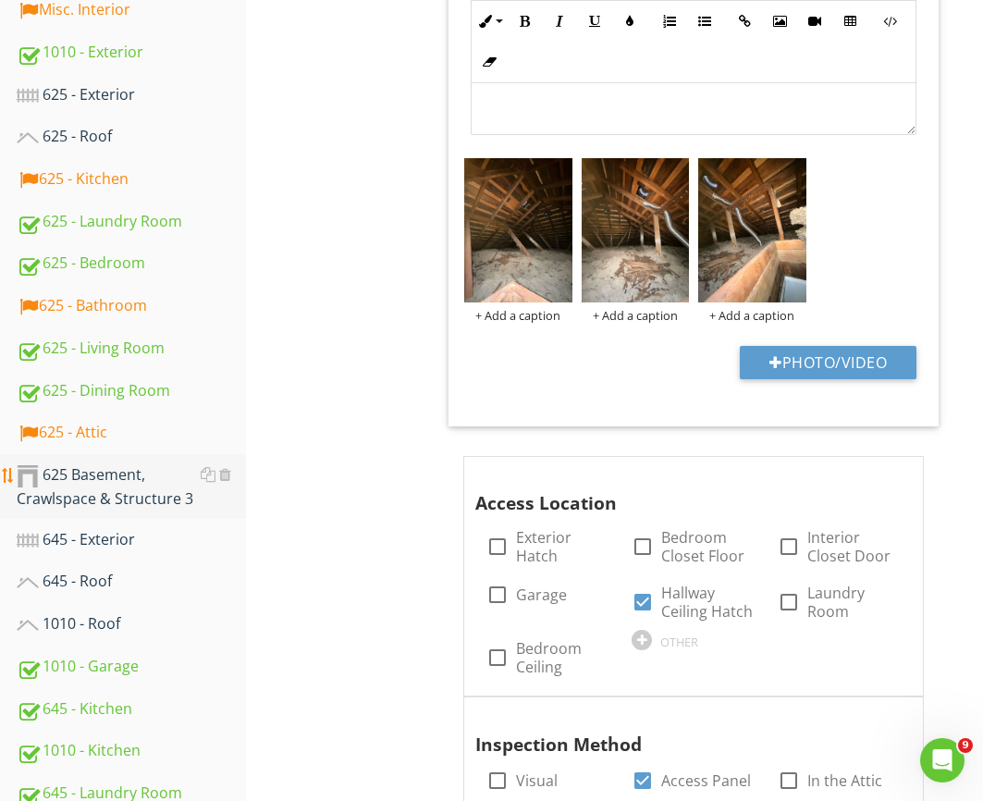
scroll to position [709, 0]
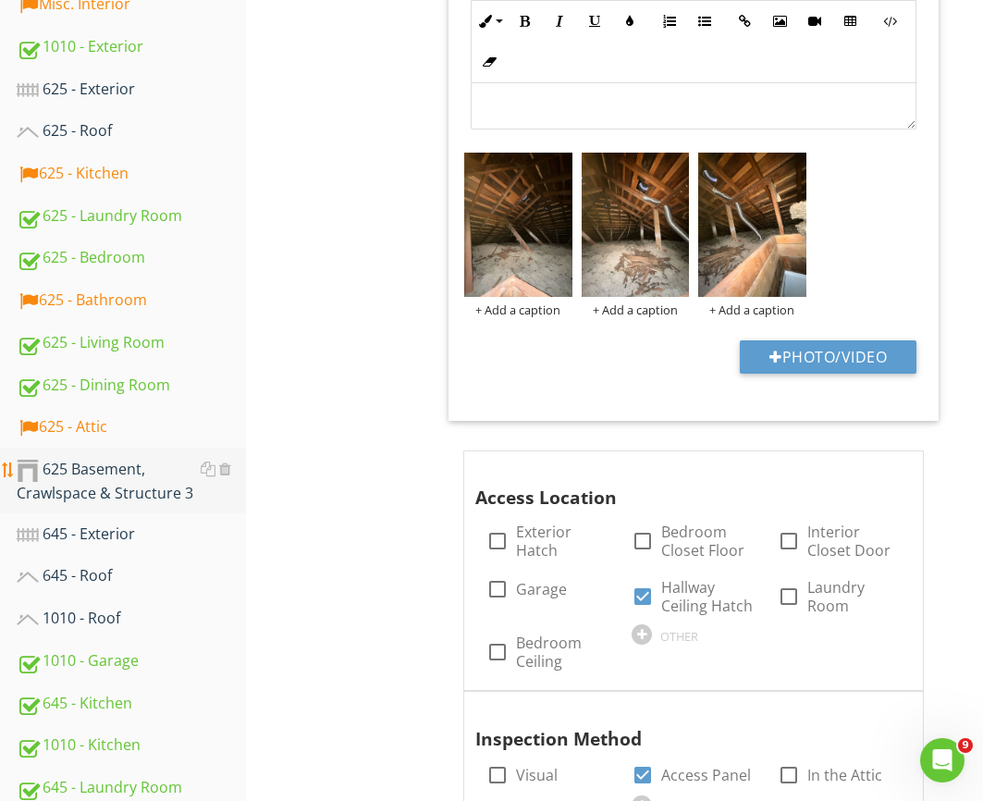
click at [108, 488] on div "625 Basement, Crawlspace & Structure 3" at bounding box center [131, 481] width 229 height 46
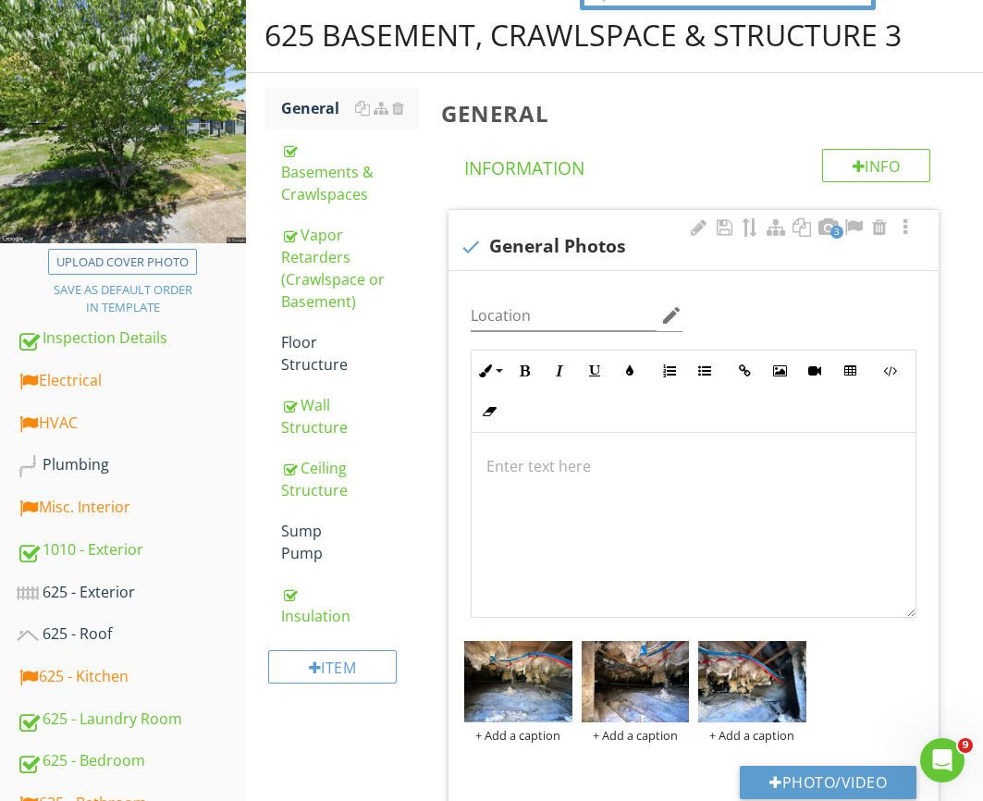
scroll to position [196, 0]
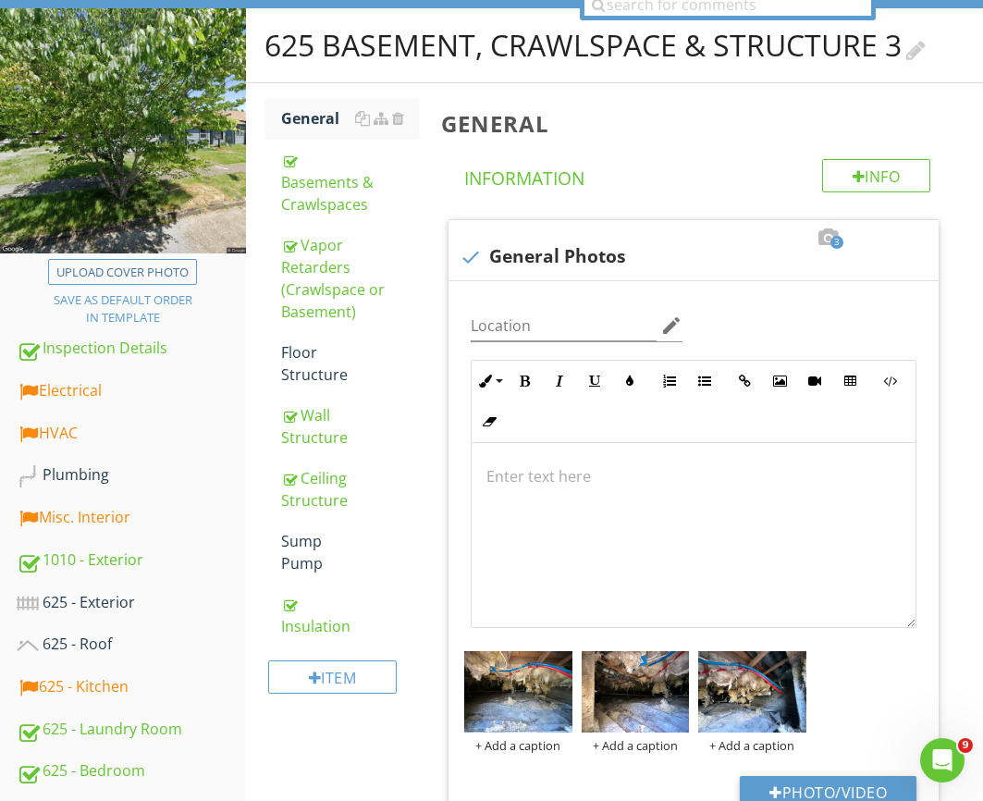
click at [913, 45] on div at bounding box center [915, 47] width 19 height 25
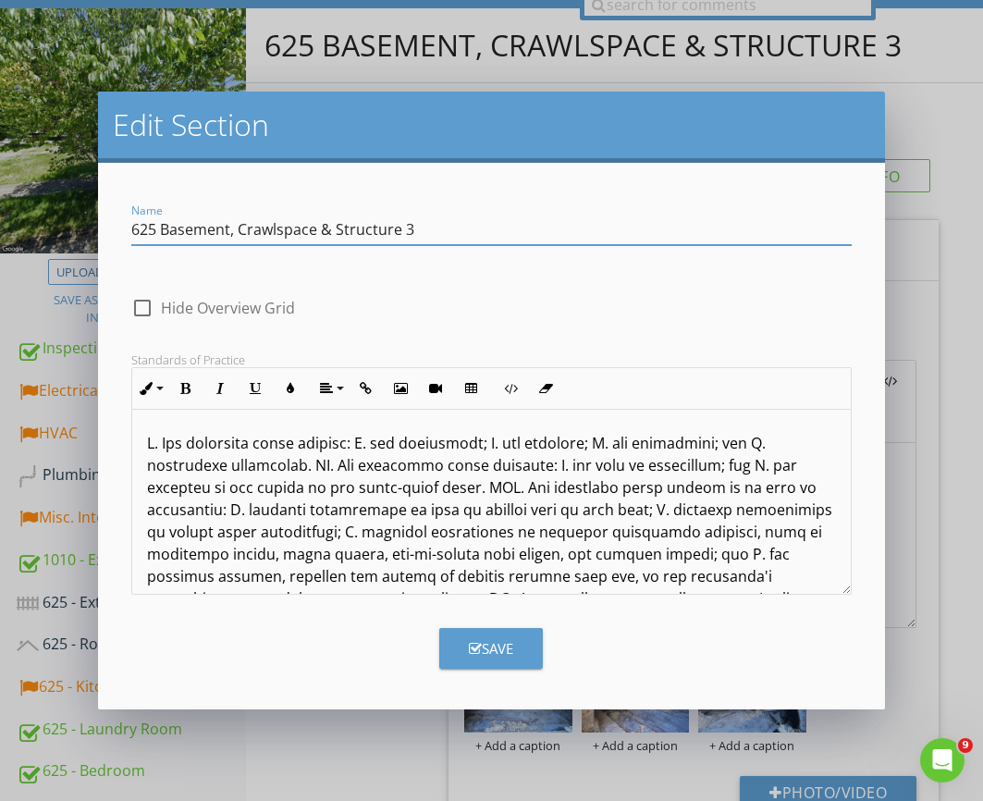
drag, startPoint x: 239, startPoint y: 227, endPoint x: 162, endPoint y: 232, distance: 77.8
click at [162, 232] on input "625 Basement, Crawlspace & Structure 3" at bounding box center [490, 230] width 719 height 31
drag, startPoint x: 250, startPoint y: 235, endPoint x: 435, endPoint y: 243, distance: 185.1
click at [435, 243] on div "Name 625 - Crawlspace & Structure 3" at bounding box center [490, 230] width 719 height 31
drag, startPoint x: 354, startPoint y: 231, endPoint x: 246, endPoint y: 223, distance: 108.5
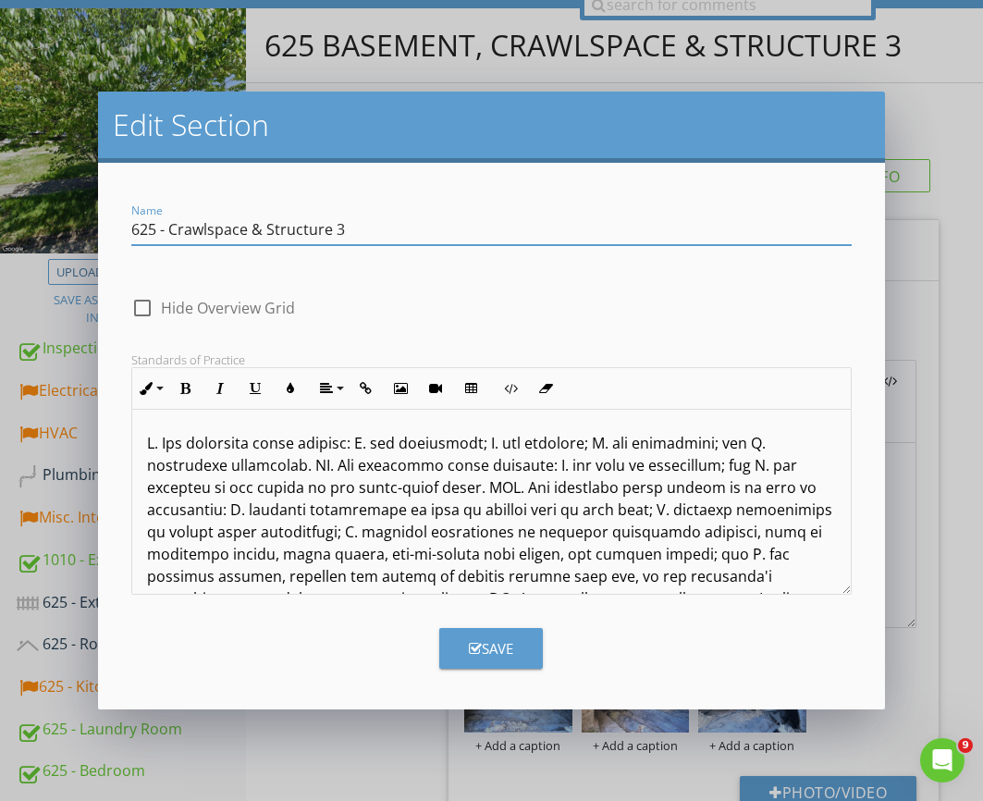
click at [246, 223] on input "625 - Crawlspace & Structure 3" at bounding box center [490, 230] width 719 height 31
type input "625 - Crawlspace"
drag, startPoint x: 475, startPoint y: 643, endPoint x: 457, endPoint y: 633, distance: 20.7
click at [474, 642] on icon "button" at bounding box center [475, 649] width 13 height 14
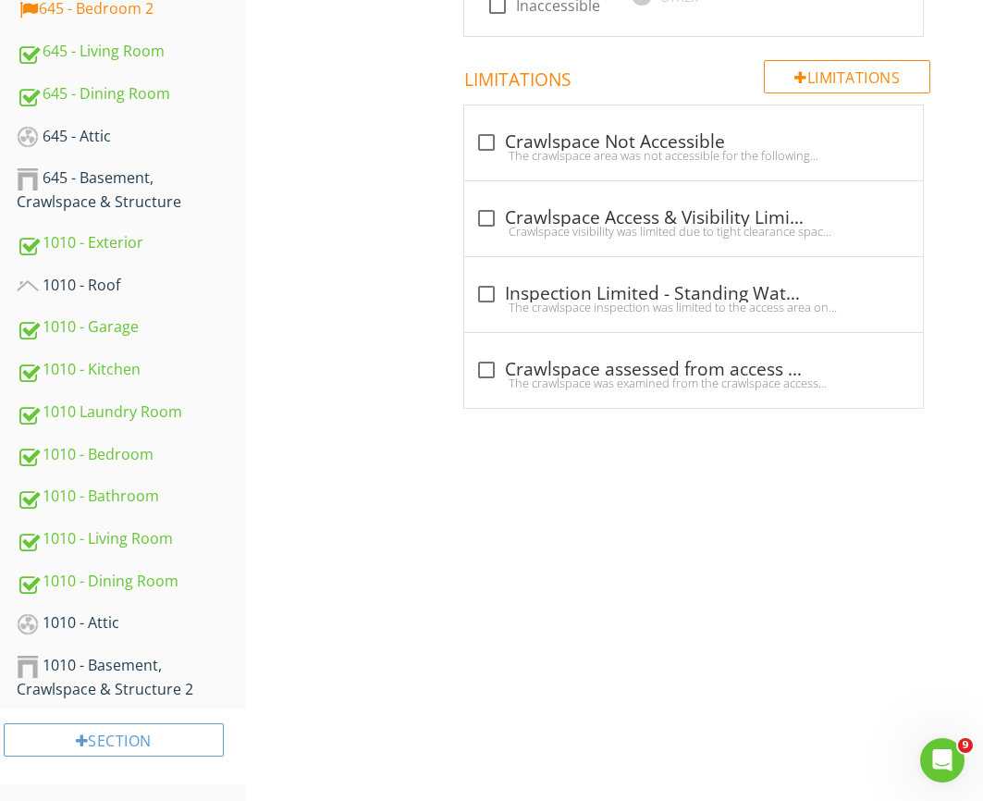
scroll to position [1421, 0]
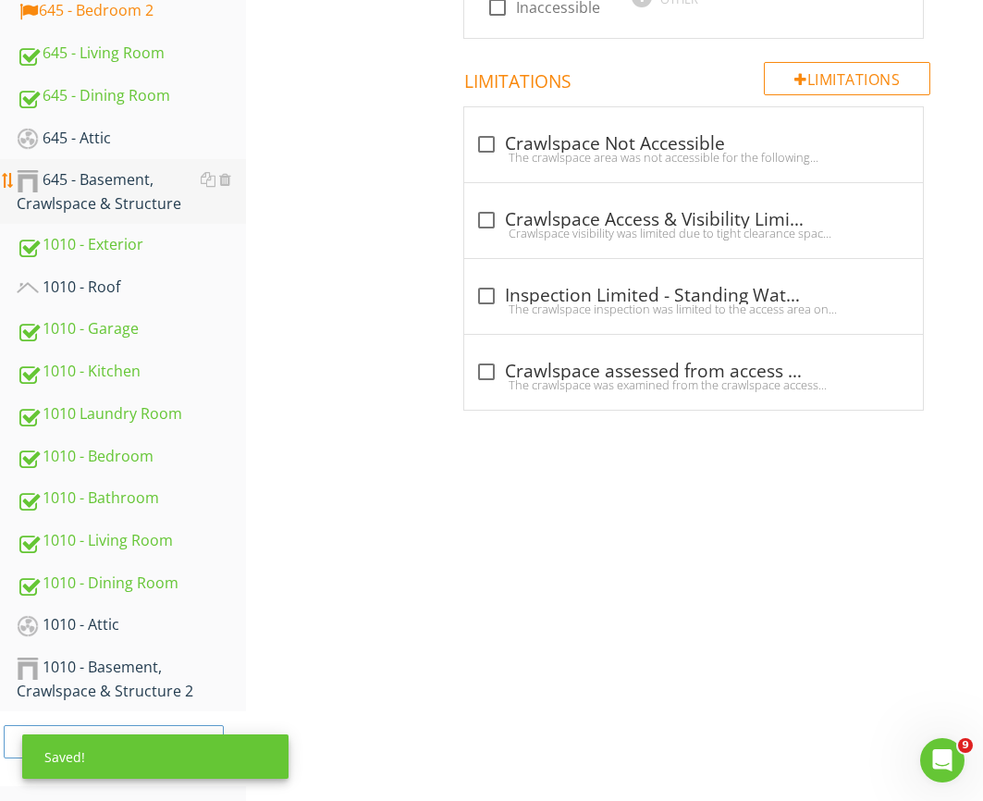
click at [120, 193] on div "645 - Basement, Crawlspace & Structure" at bounding box center [131, 191] width 229 height 46
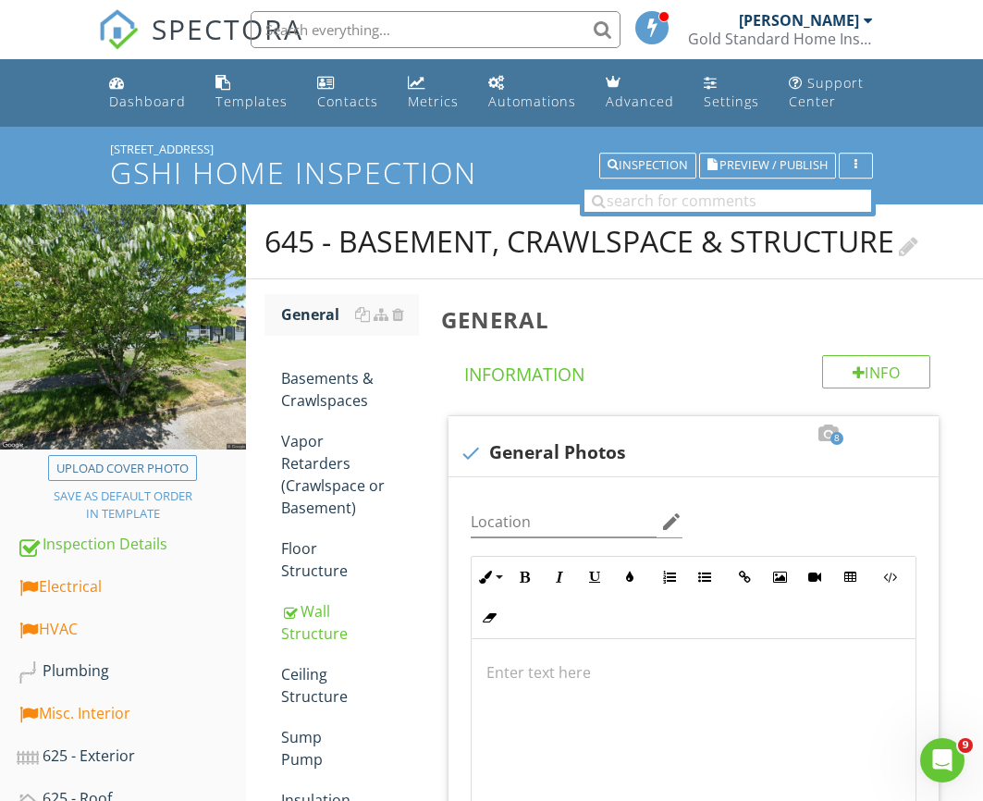
click at [930, 237] on h2 "645 - Basement, Crawlspace & Structure" at bounding box center [614, 241] width 700 height 37
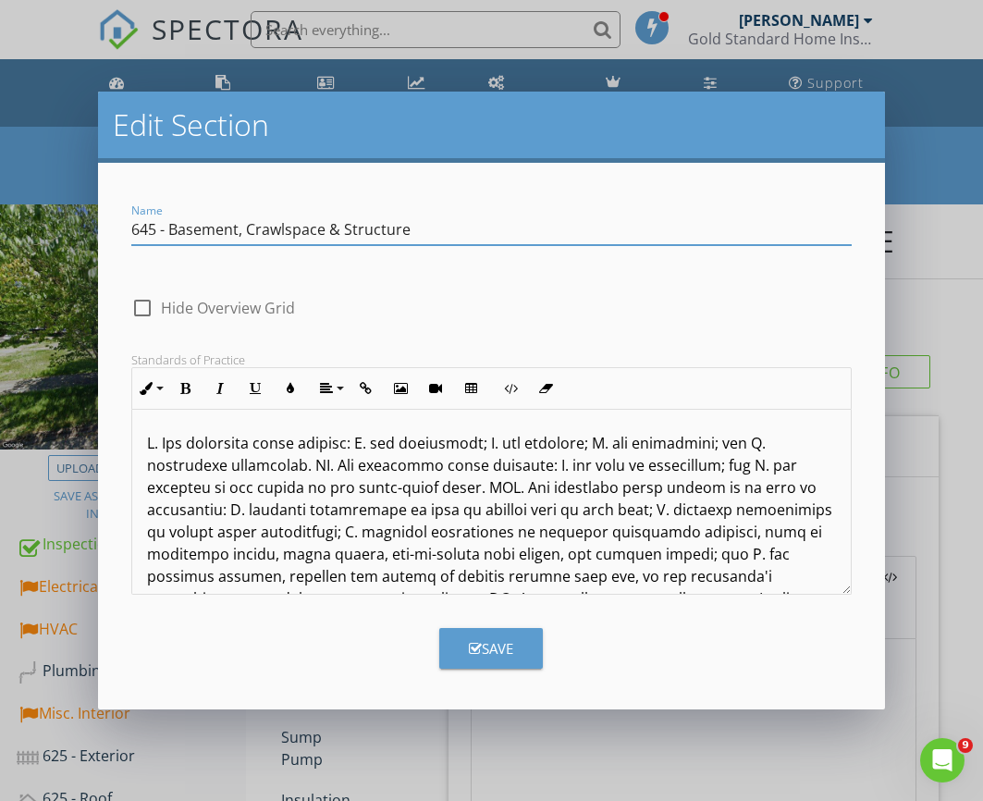
click at [239, 236] on input "645 - Basement, Crawlspace & Structure" at bounding box center [490, 230] width 719 height 31
drag, startPoint x: 477, startPoint y: 227, endPoint x: 340, endPoint y: 232, distance: 136.9
click at [340, 232] on input "645 - Basement & Crawlspace & Structure" at bounding box center [490, 230] width 719 height 31
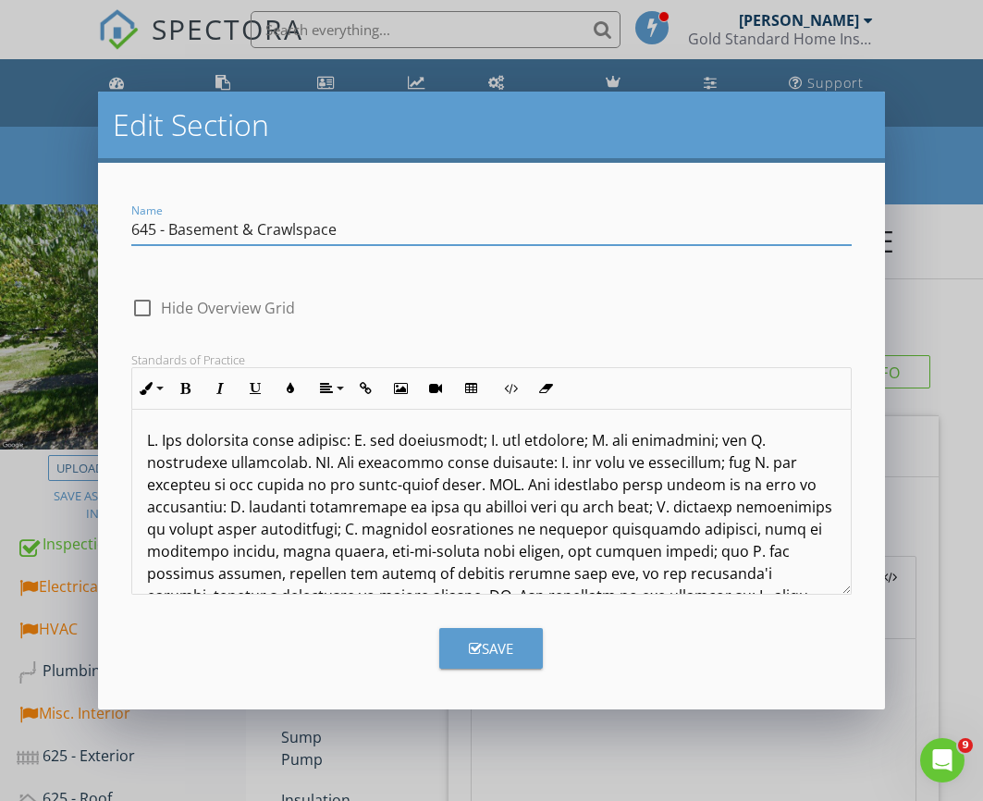
type input "645 - Basement & Crawlspace"
click at [492, 660] on button "Save" at bounding box center [491, 648] width 104 height 41
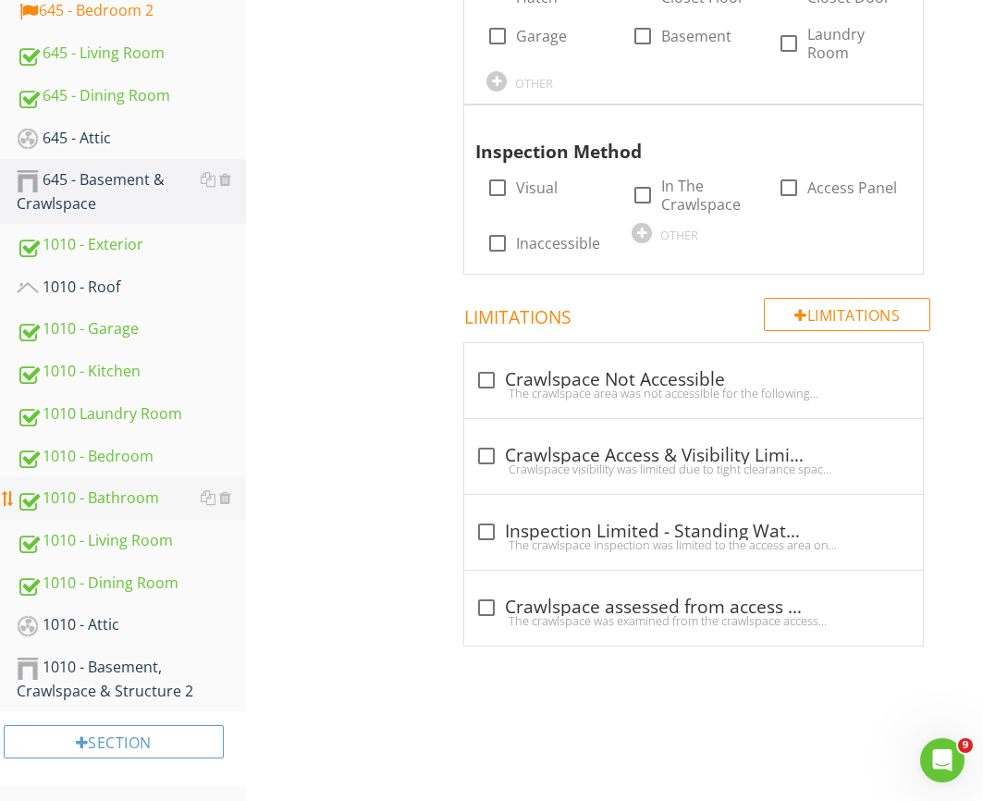
scroll to position [1425, 0]
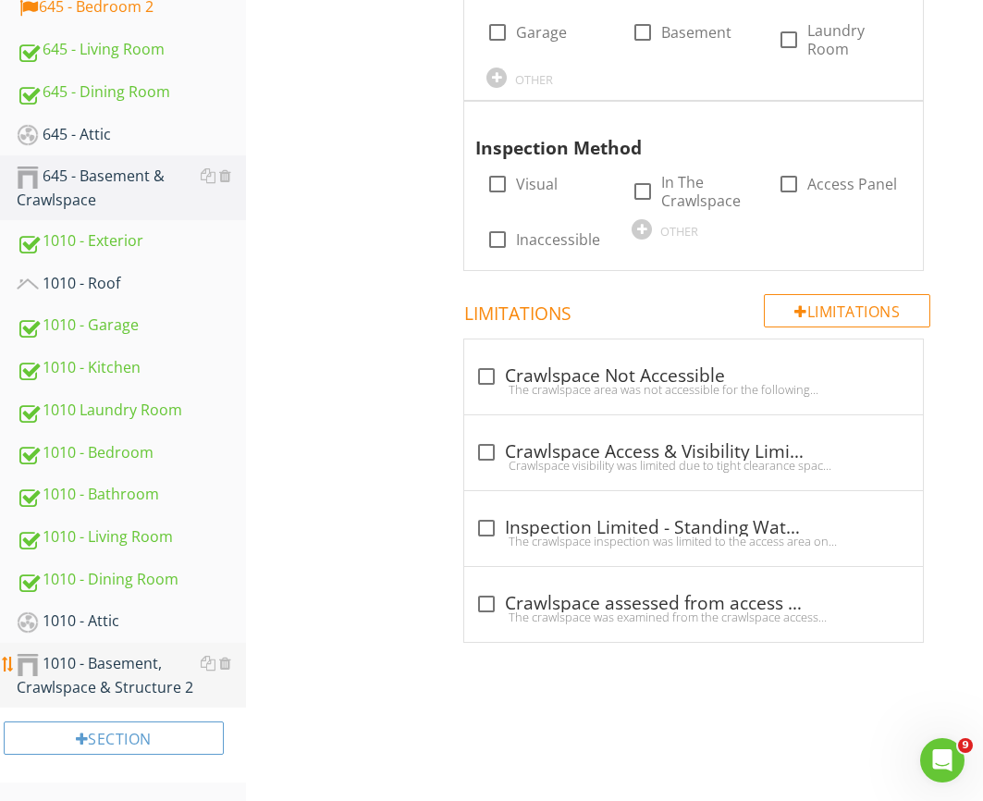
click at [108, 666] on div "1010 - Basement, Crawlspace & Structure 2" at bounding box center [131, 675] width 229 height 46
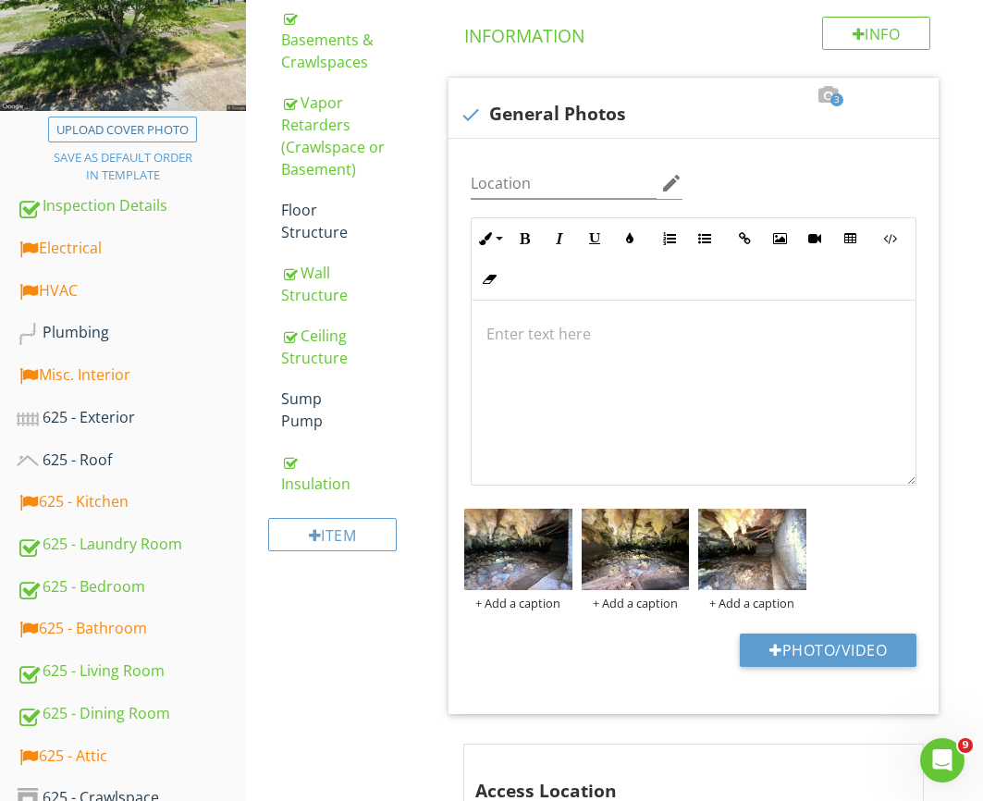
scroll to position [24, 0]
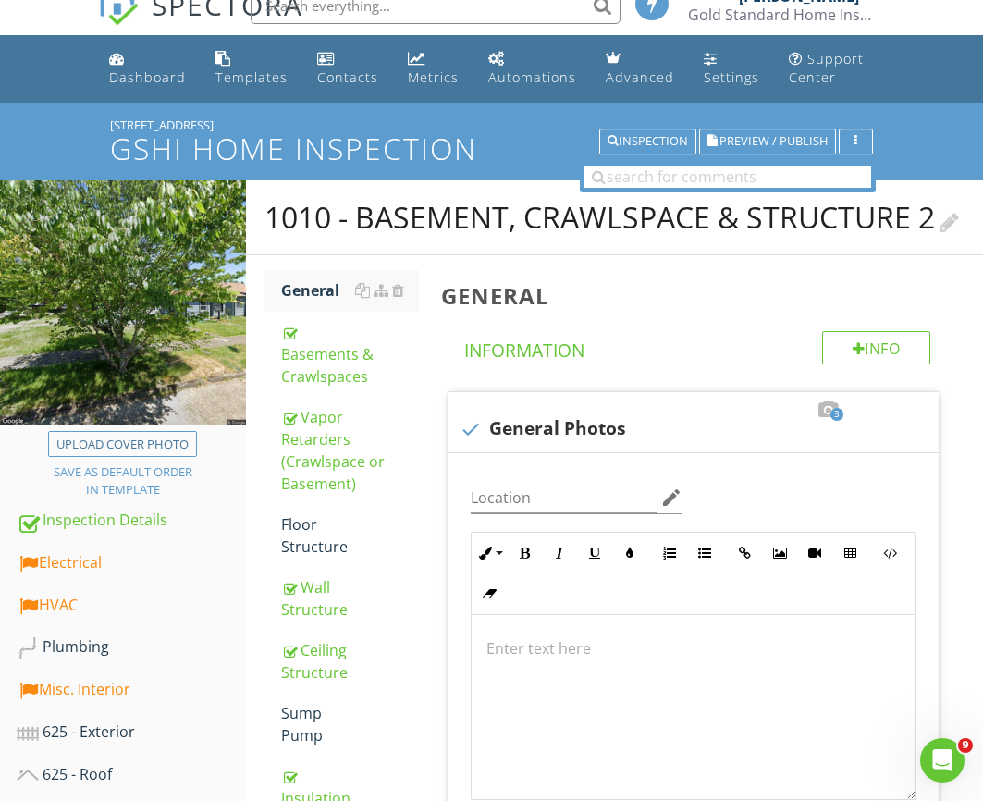
click at [939, 232] on div at bounding box center [948, 219] width 19 height 25
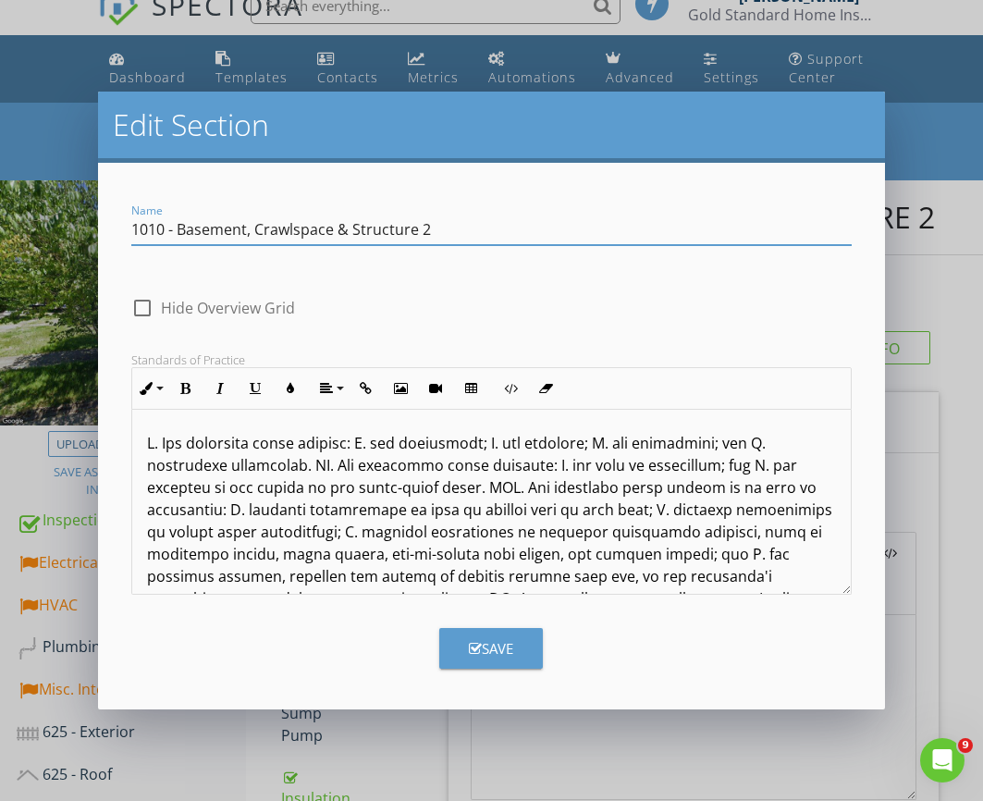
drag, startPoint x: 254, startPoint y: 227, endPoint x: 179, endPoint y: 231, distance: 75.0
click at [178, 232] on input "1010 - Basement, Crawlspace & Structure 2" at bounding box center [490, 230] width 719 height 31
drag, startPoint x: 350, startPoint y: 231, endPoint x: 262, endPoint y: 235, distance: 87.9
click at [262, 235] on input "1010 - Crawlspace" at bounding box center [490, 230] width 719 height 31
type input "1010 - Crawlspace"
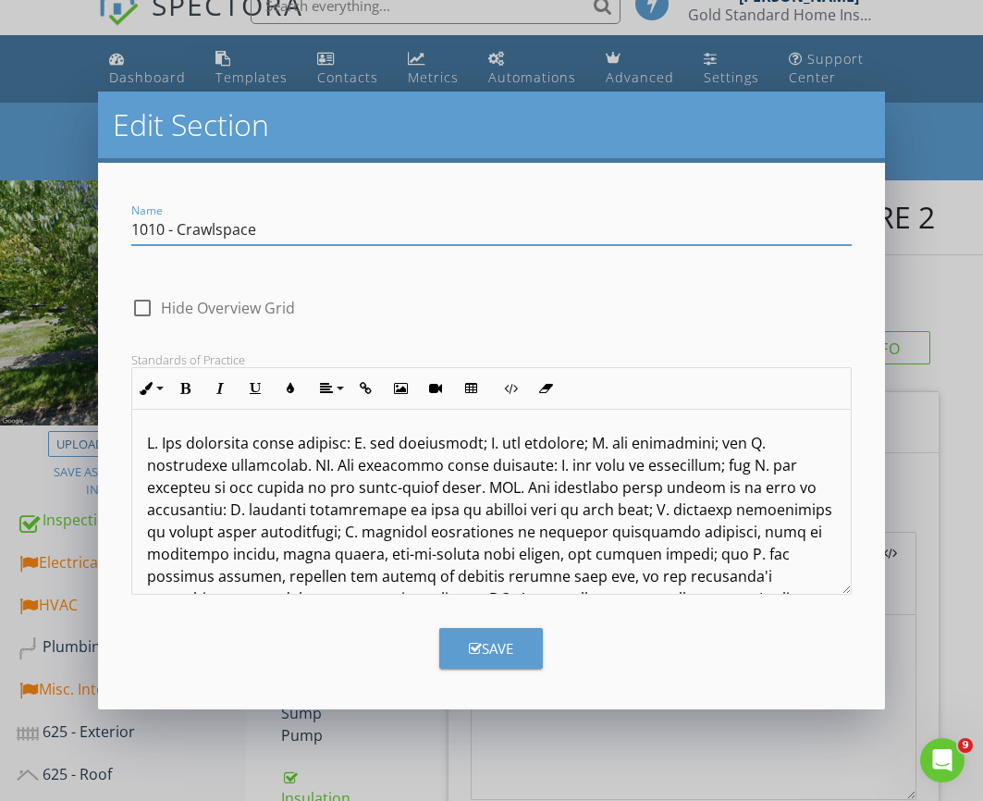
click at [482, 646] on div "Save" at bounding box center [491, 648] width 44 height 21
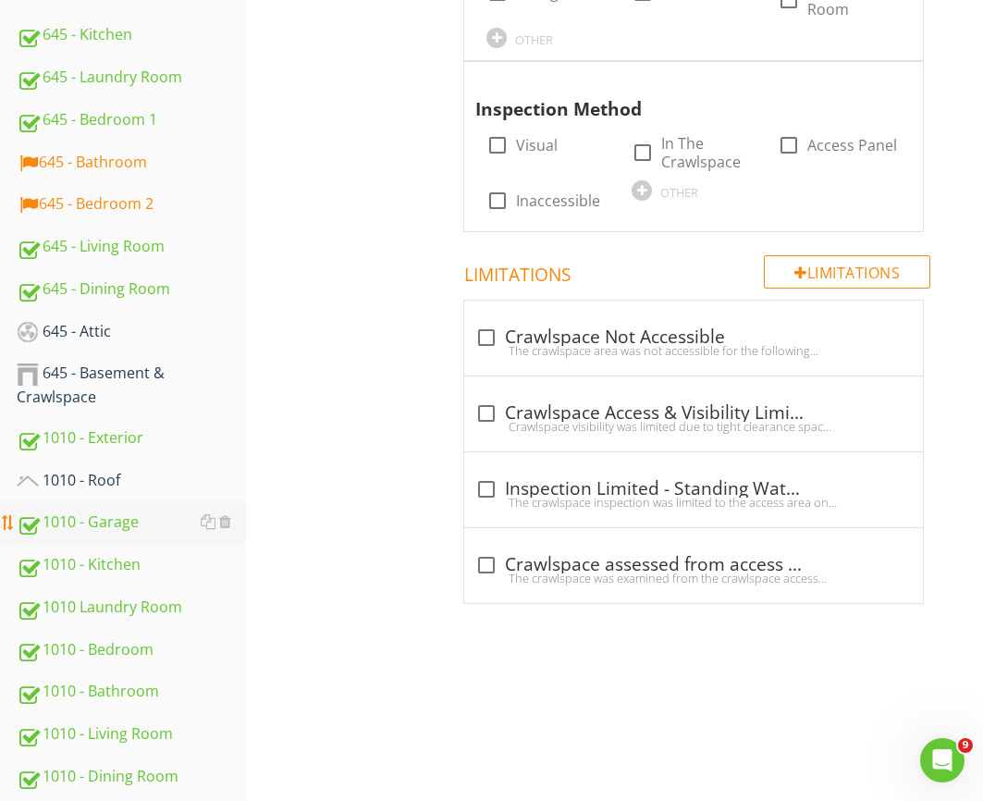
scroll to position [1201, 0]
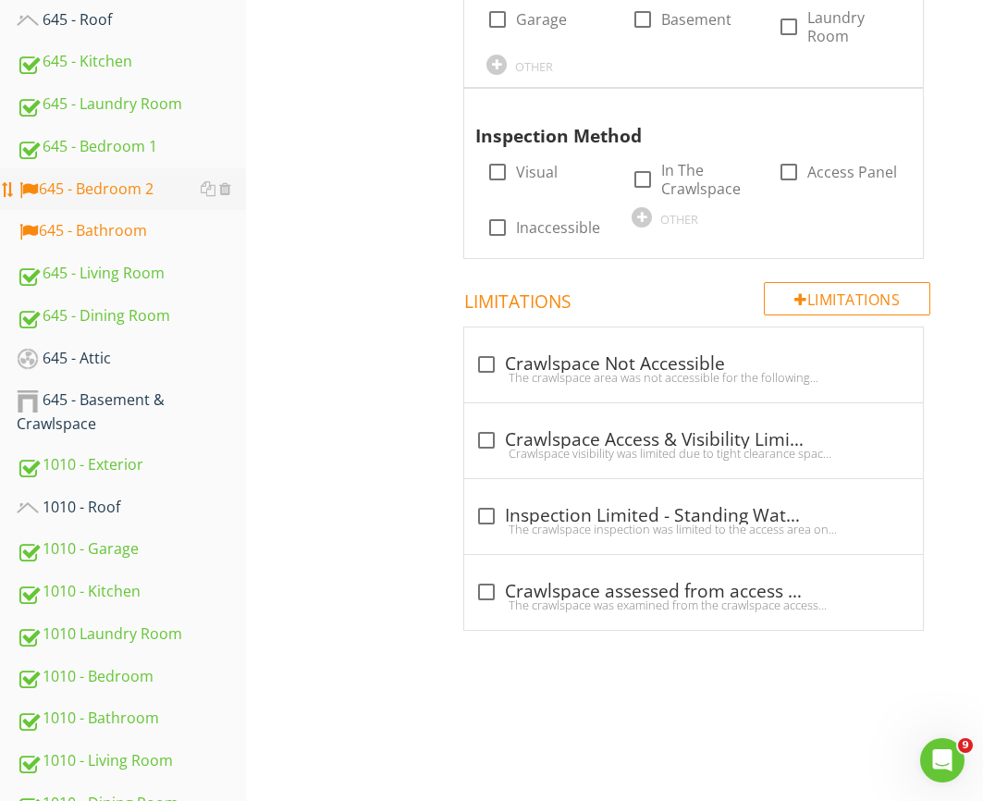
click at [127, 198] on div "645 - Bedroom 2" at bounding box center [131, 190] width 229 height 24
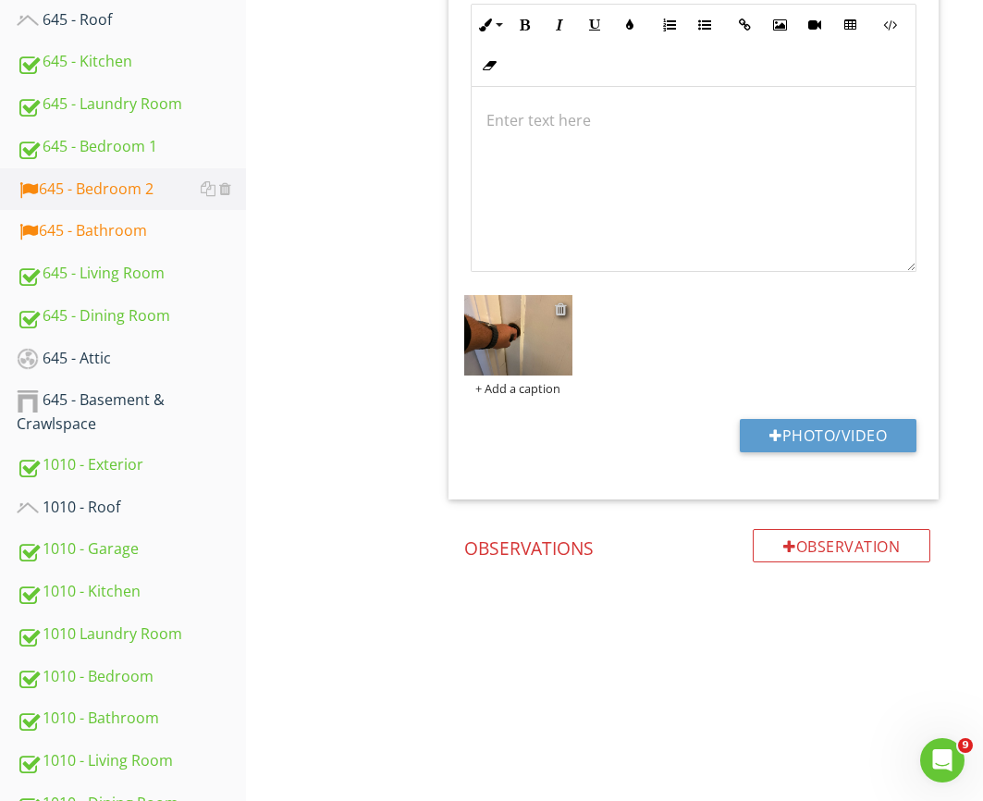
click at [559, 307] on div at bounding box center [561, 308] width 12 height 15
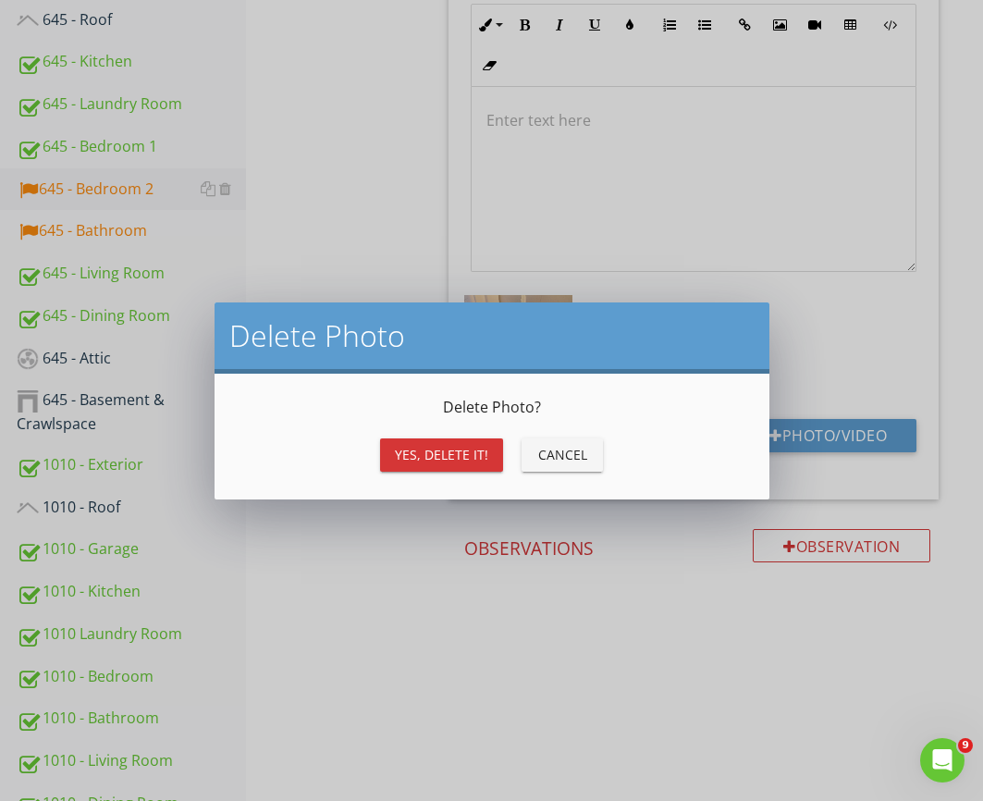
click at [452, 445] on div "Yes, Delete it!" at bounding box center [441, 454] width 93 height 19
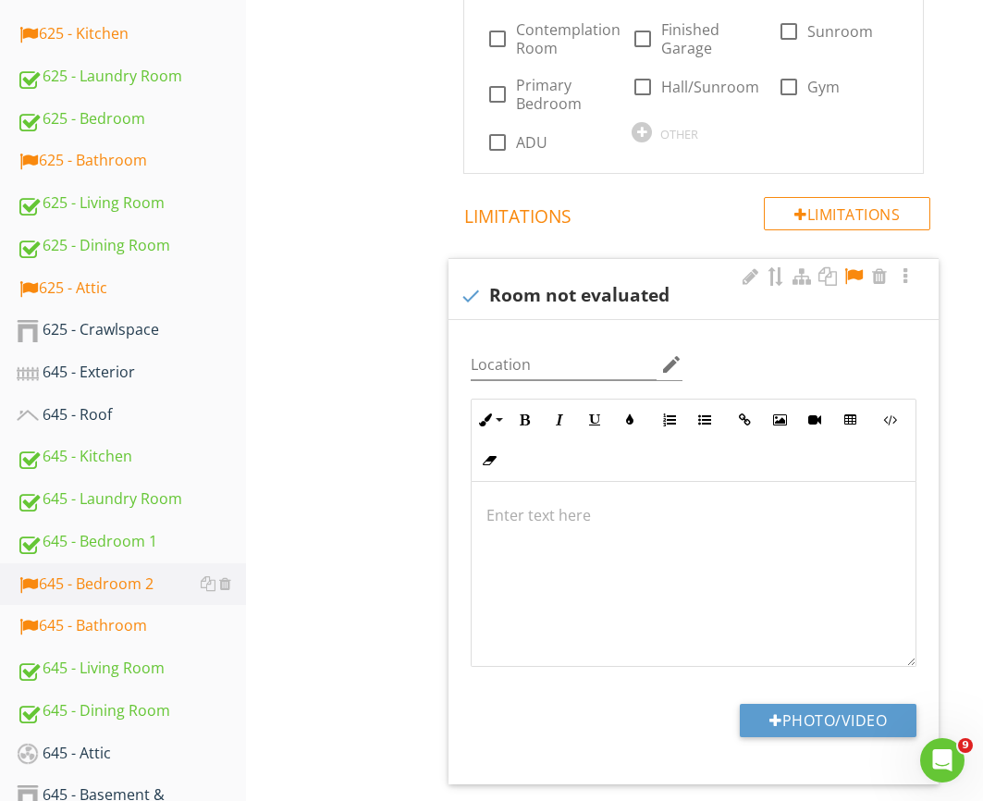
scroll to position [812, 0]
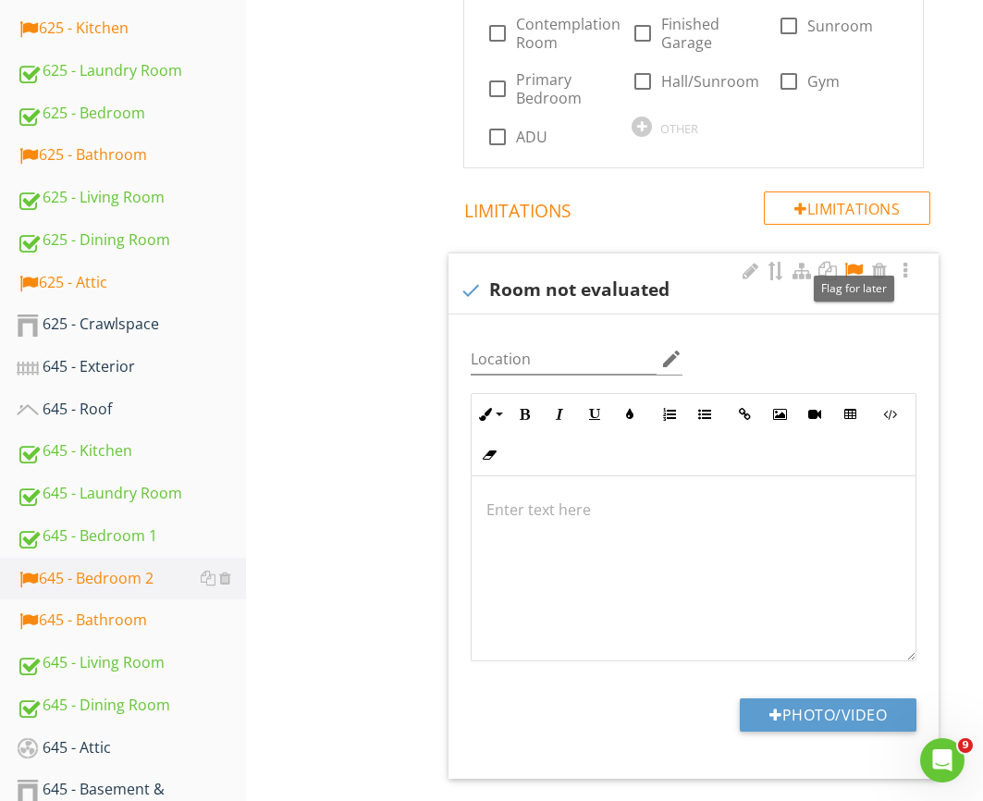
click at [846, 268] on div at bounding box center [853, 271] width 22 height 18
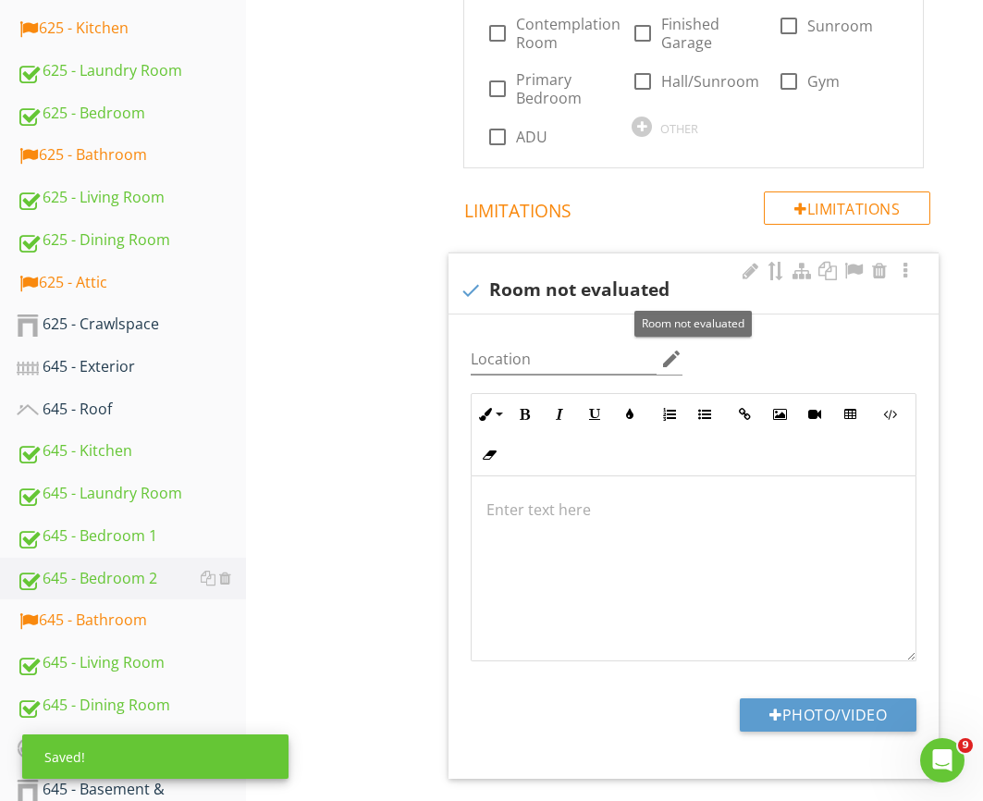
click at [489, 290] on div "check Room not evaluated" at bounding box center [694, 290] width 468 height 22
checkbox input "true"
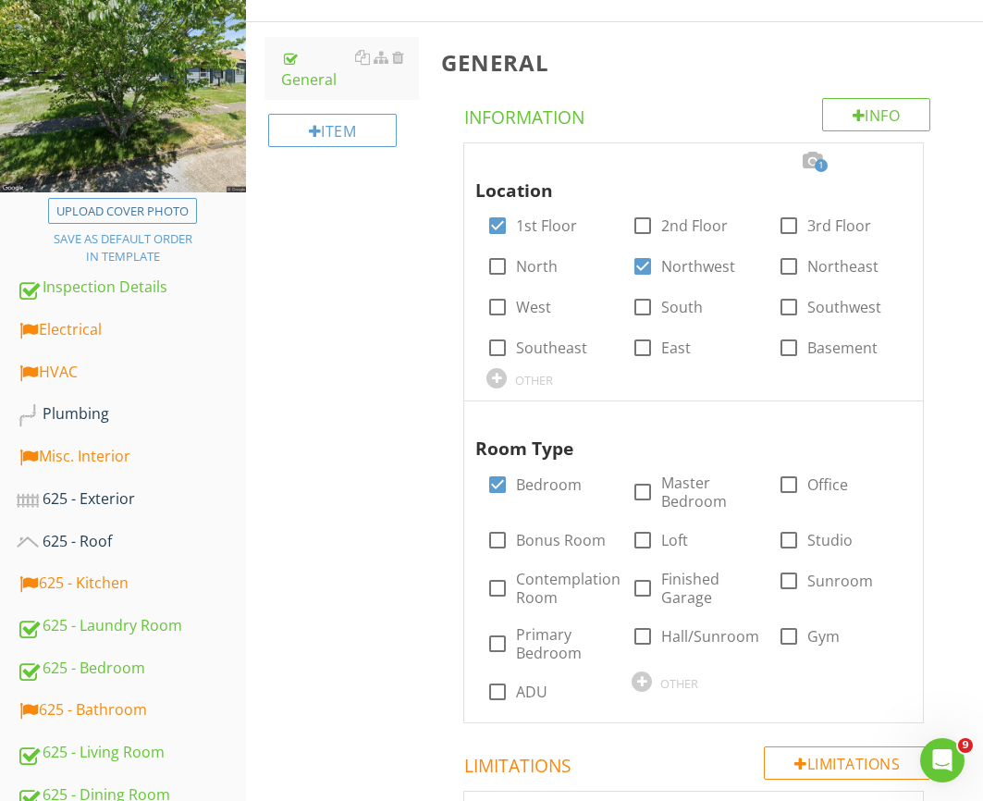
scroll to position [253, 0]
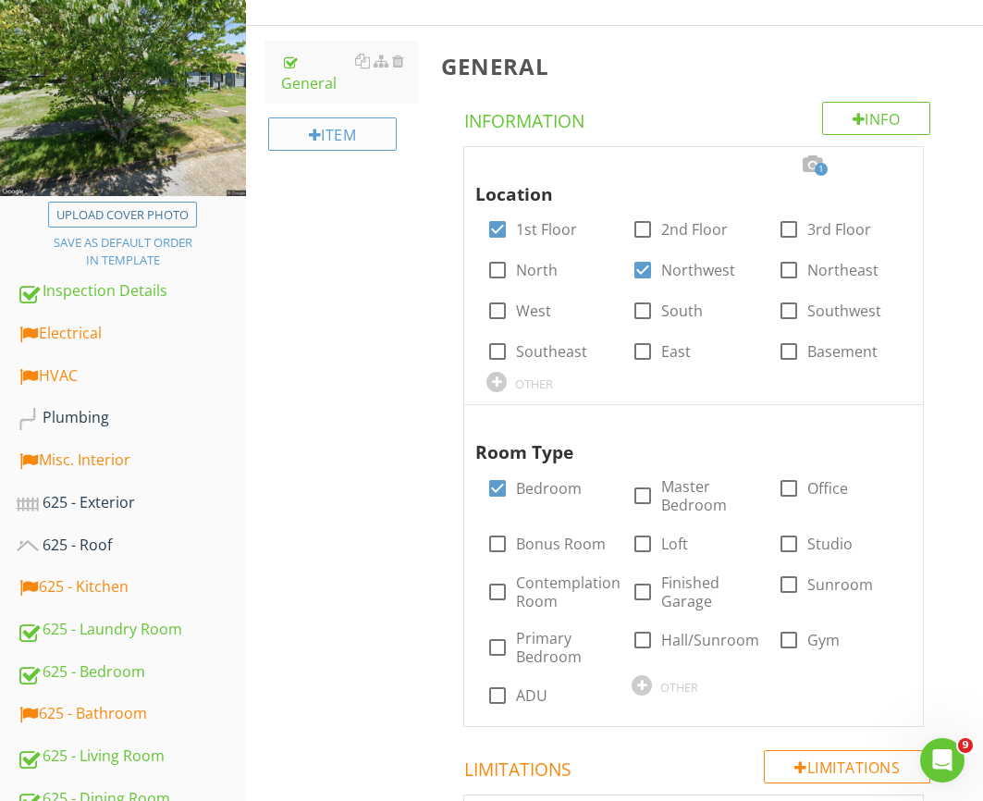
click at [350, 117] on div "Item" at bounding box center [332, 133] width 129 height 33
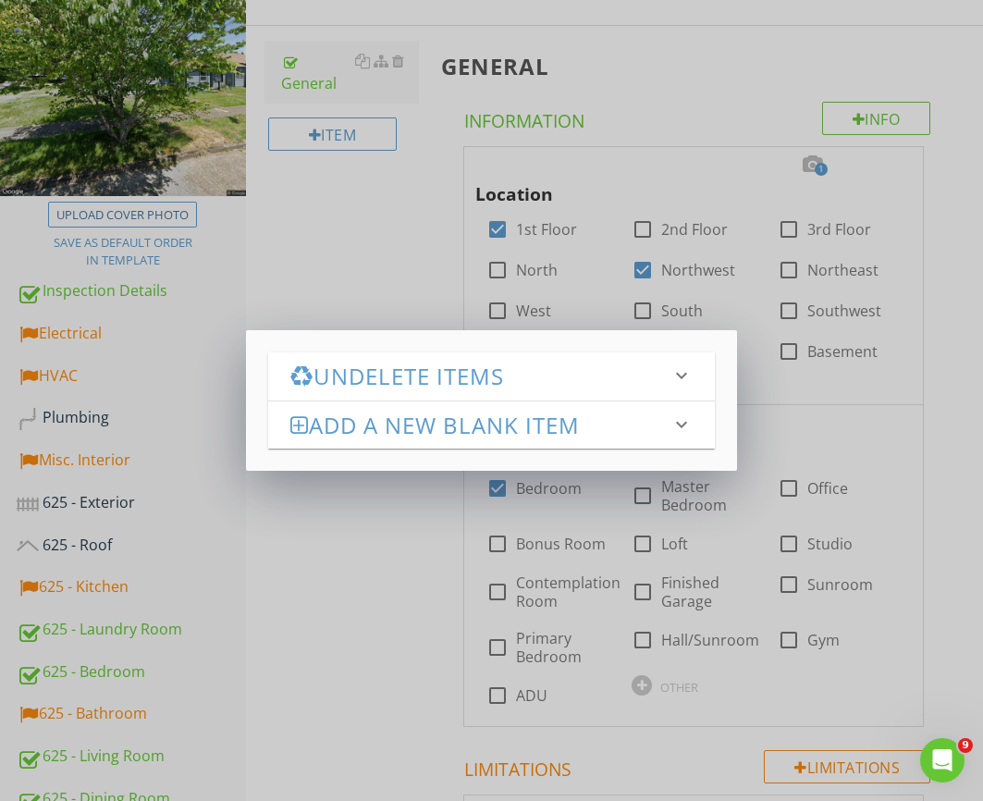
click at [386, 363] on h3 "Undelete Items" at bounding box center [480, 375] width 381 height 25
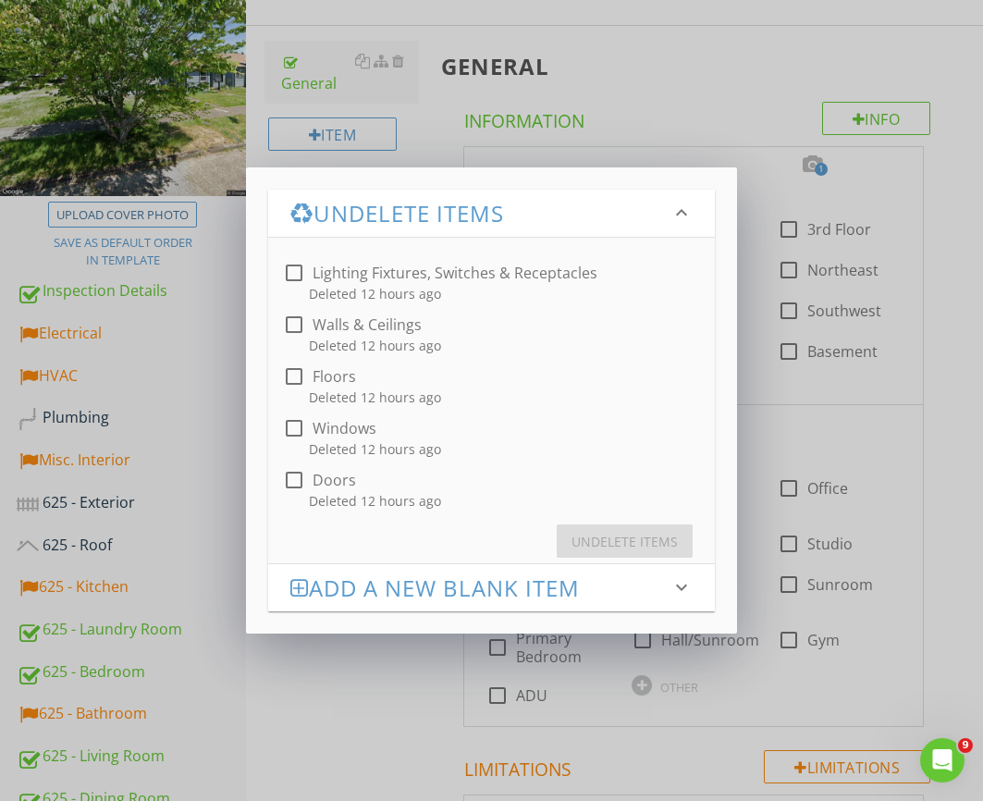
click at [301, 474] on div at bounding box center [293, 479] width 31 height 31
checkbox input "true"
drag, startPoint x: 301, startPoint y: 429, endPoint x: 303, endPoint y: 415, distance: 14.0
click at [301, 429] on div at bounding box center [293, 427] width 31 height 31
checkbox input "true"
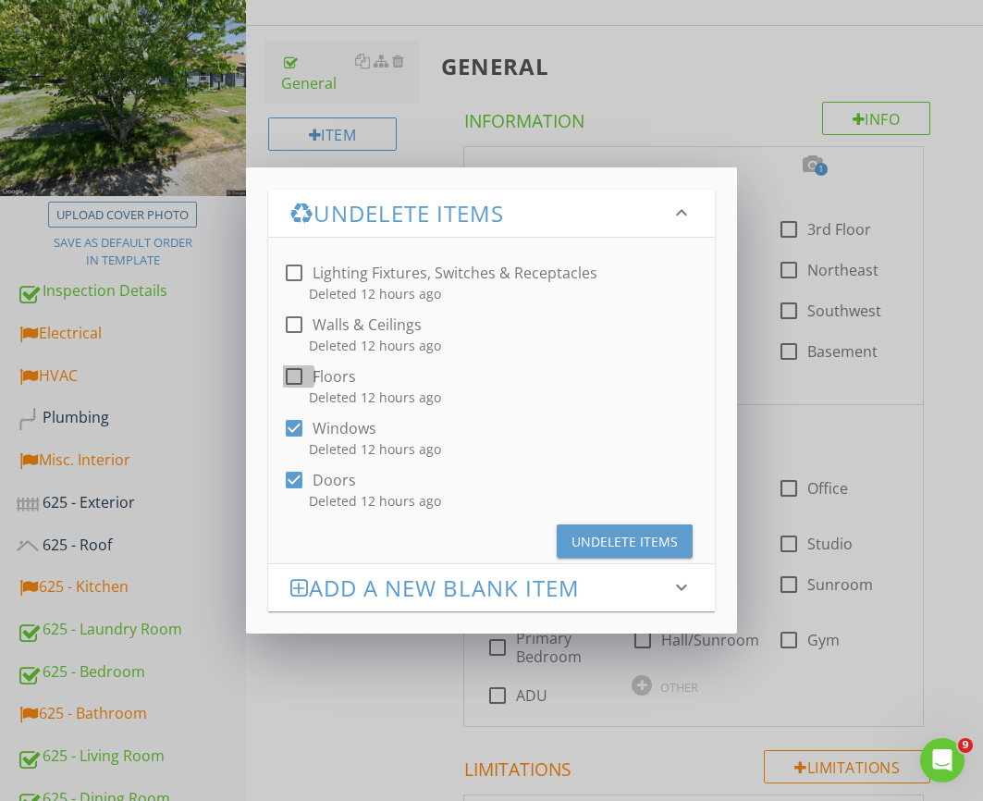
click at [294, 373] on div at bounding box center [293, 376] width 31 height 31
checkbox input "true"
click at [294, 325] on div at bounding box center [293, 324] width 31 height 31
checkbox input "true"
click at [294, 273] on div at bounding box center [293, 272] width 31 height 31
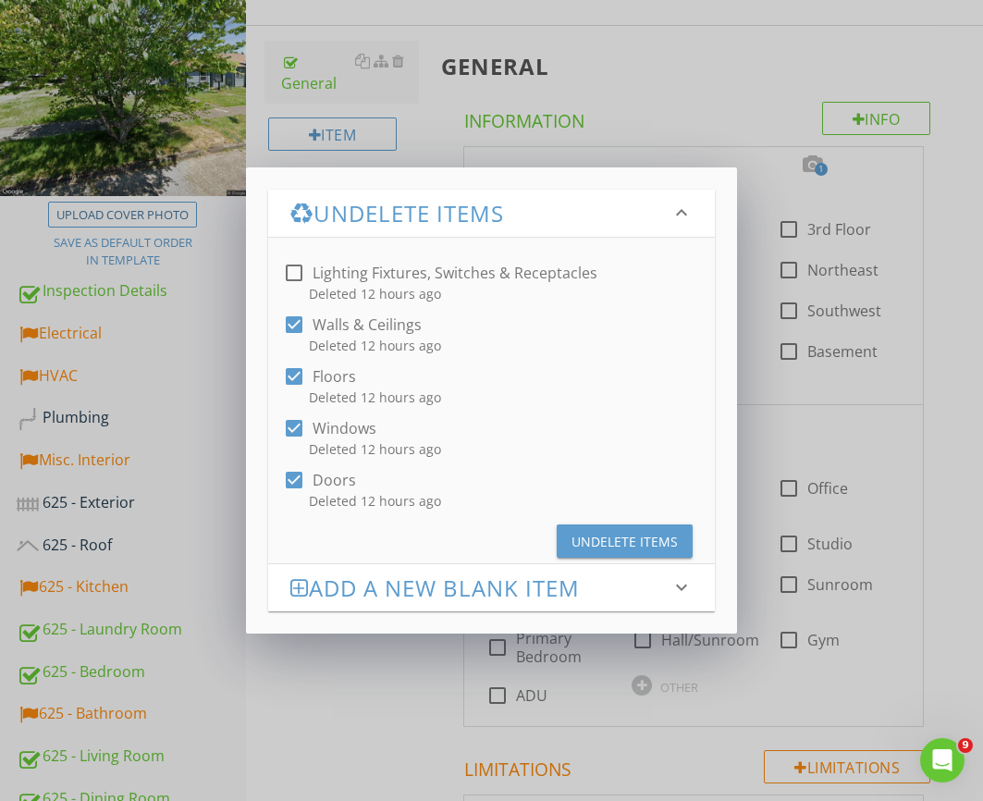
checkbox input "true"
click at [627, 540] on div "Undelete Items" at bounding box center [624, 541] width 106 height 19
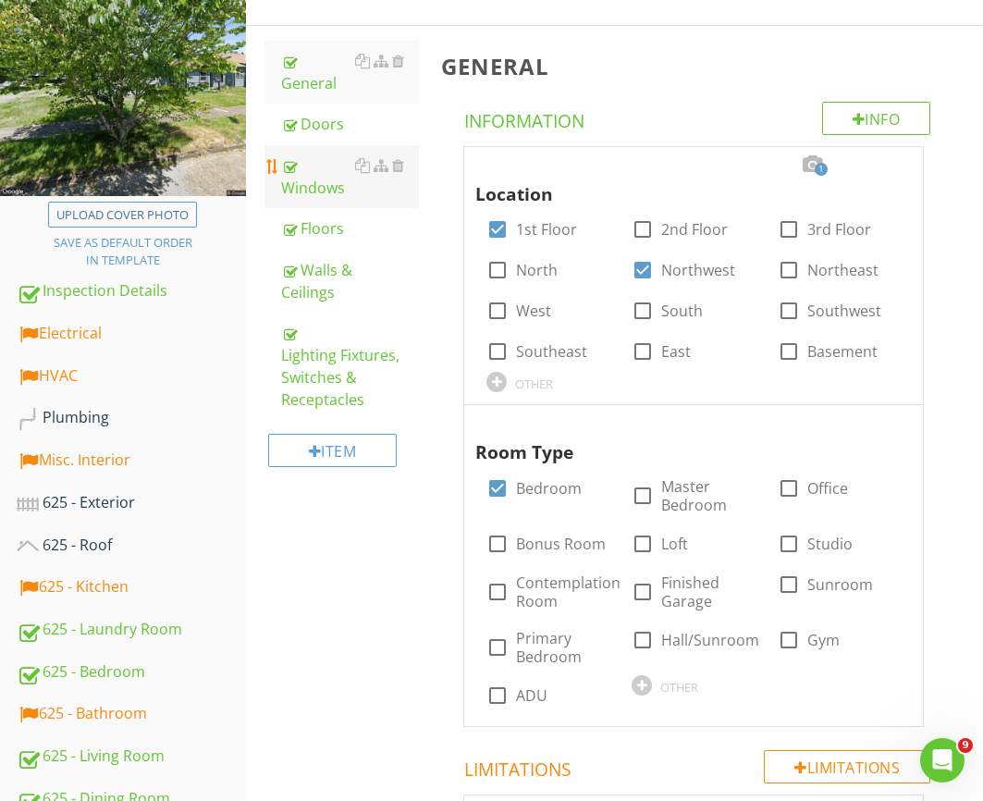
click at [307, 174] on div "Windows" at bounding box center [350, 176] width 138 height 44
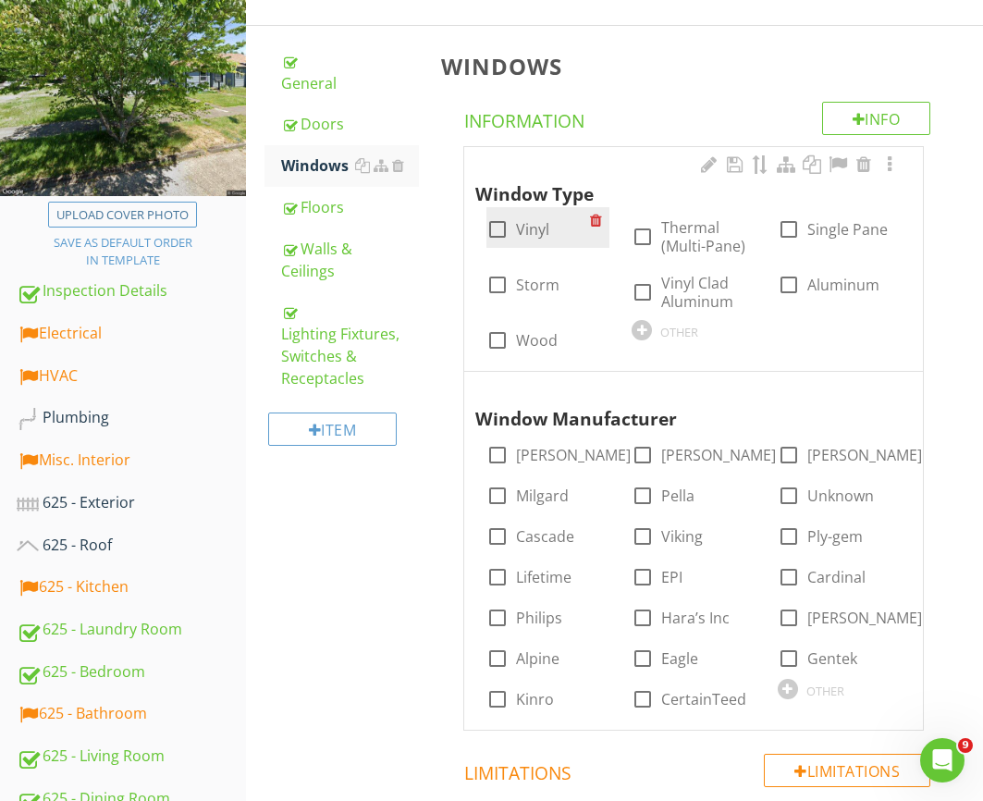
click at [512, 232] on div at bounding box center [497, 229] width 31 height 31
checkbox input "true"
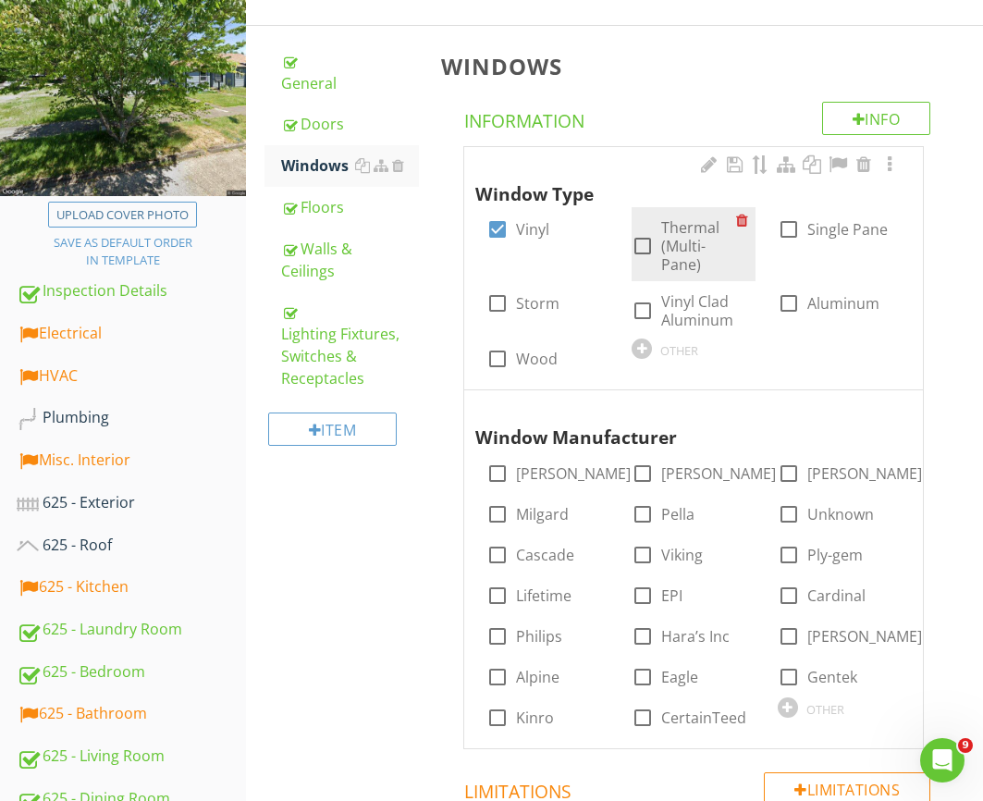
click at [687, 239] on label "Thermal (Multi-Pane)" at bounding box center [698, 245] width 74 height 55
checkbox input "true"
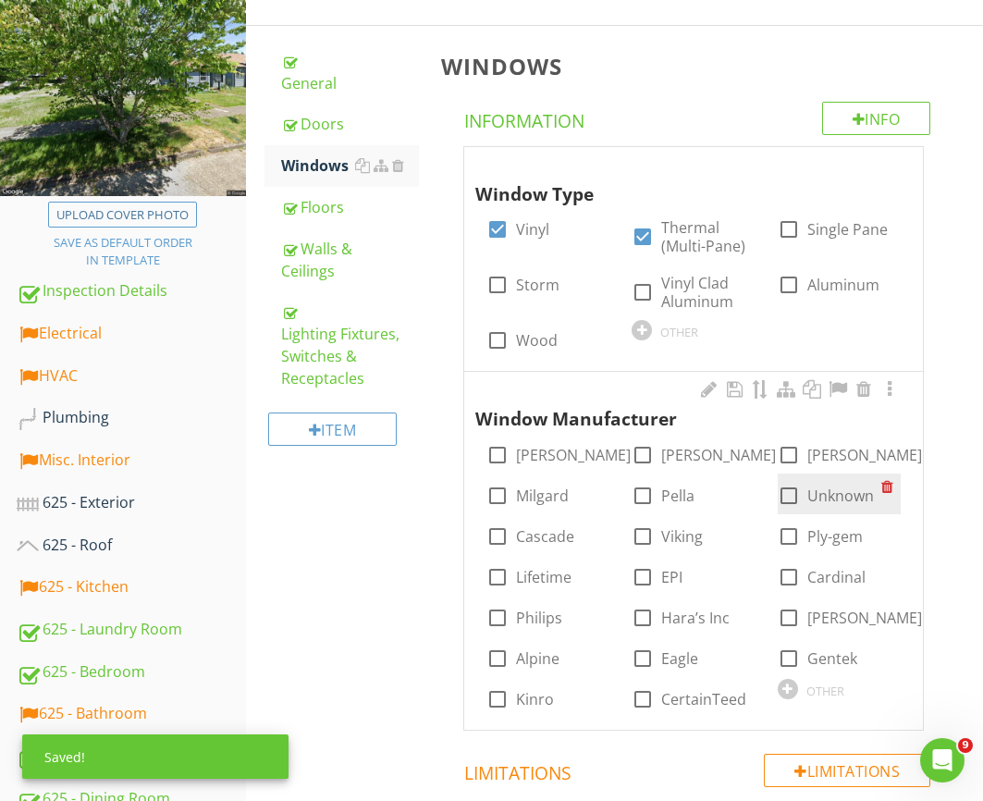
click at [832, 506] on div "check_box_outline_blank Unknown" at bounding box center [826, 496] width 96 height 22
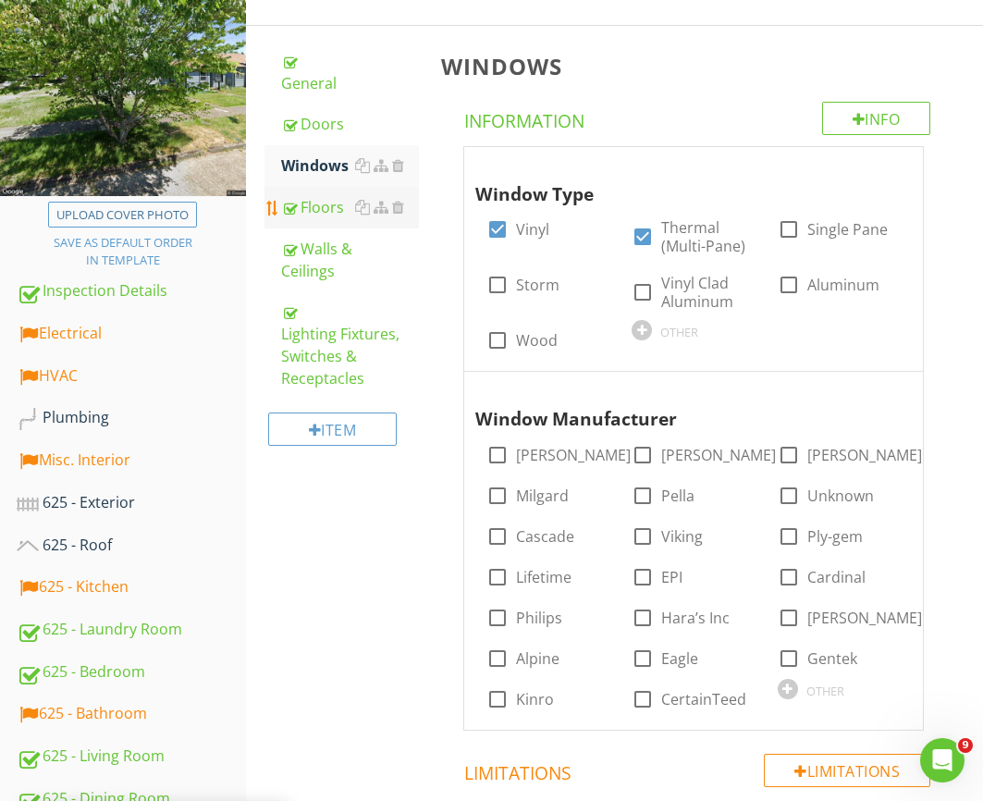
click at [325, 196] on div "Floors" at bounding box center [350, 207] width 138 height 22
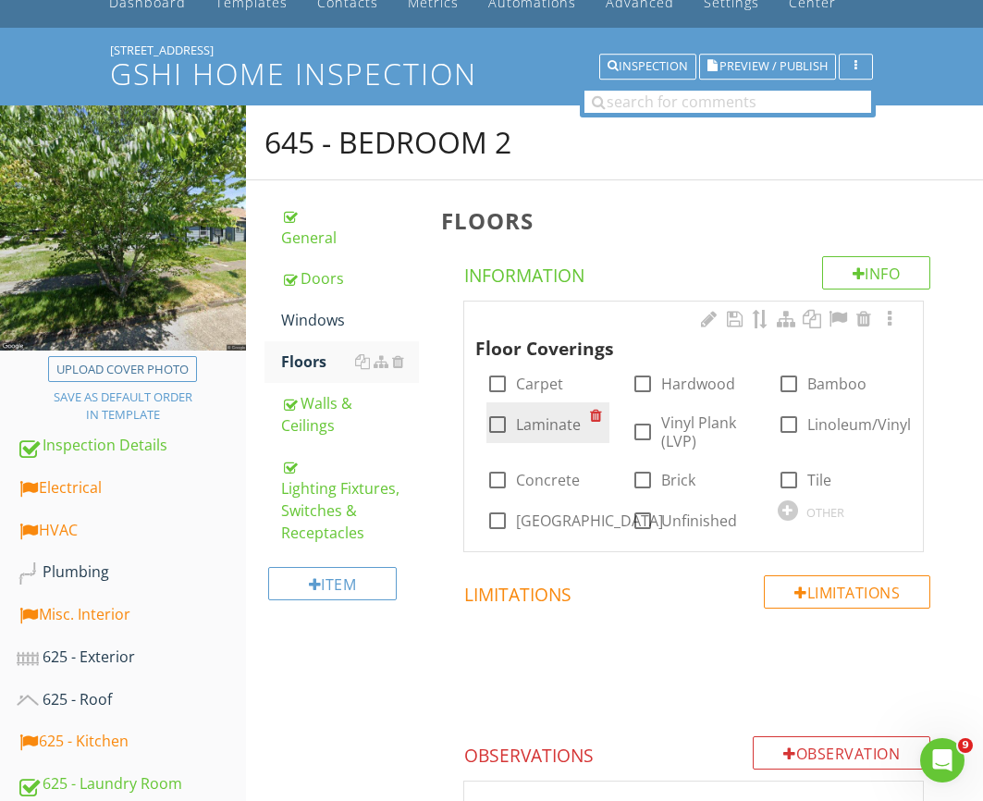
scroll to position [96, 0]
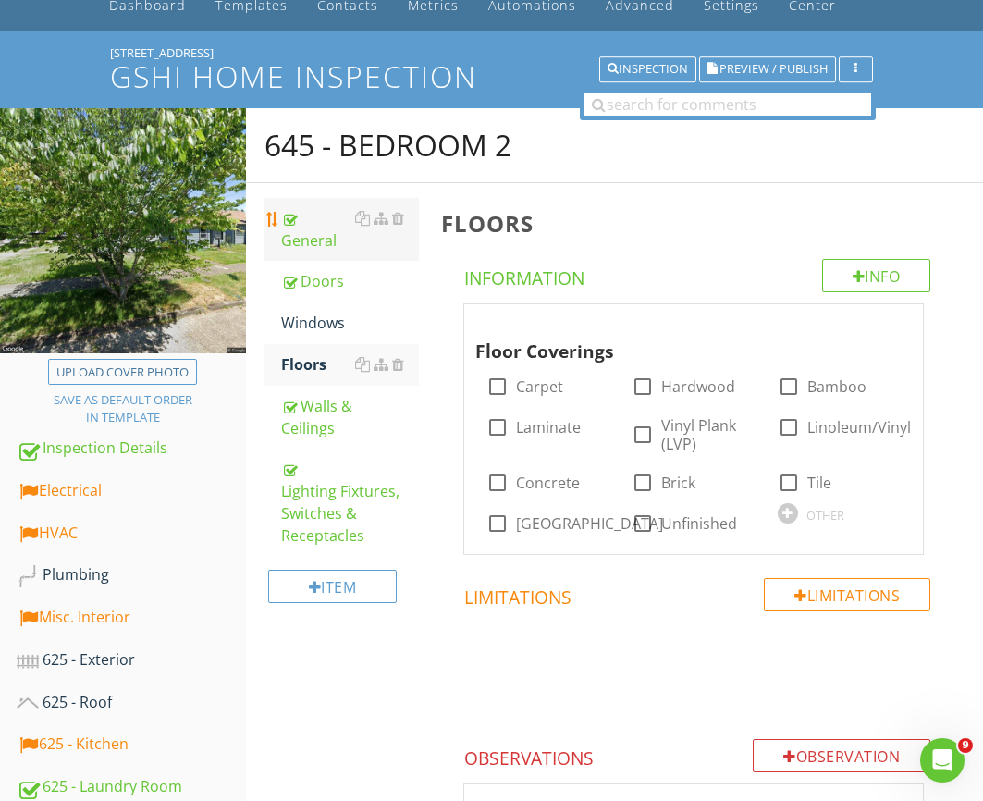
click at [322, 217] on div "General" at bounding box center [350, 229] width 138 height 44
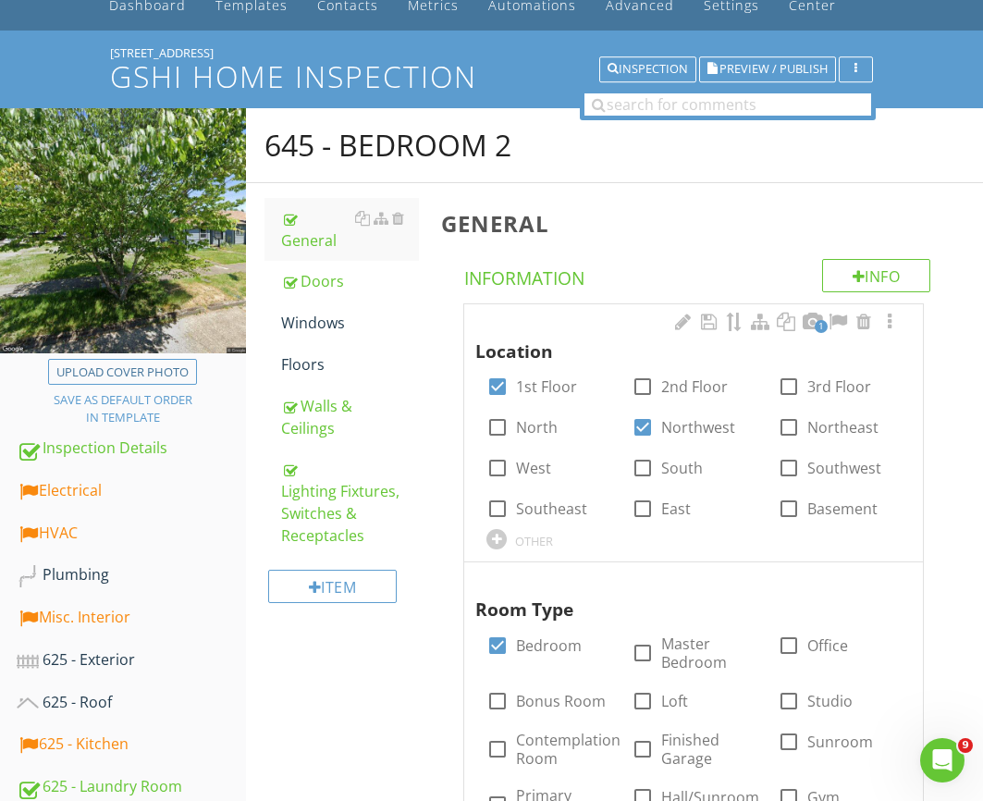
click at [815, 325] on span "1" at bounding box center [821, 326] width 13 height 13
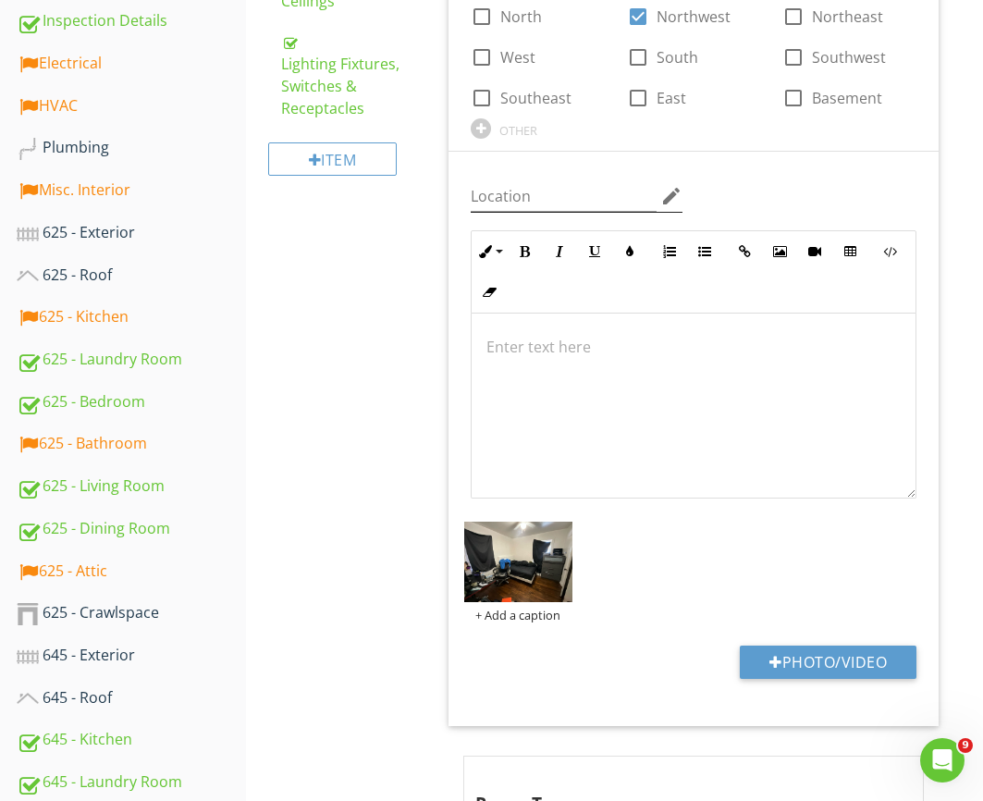
scroll to position [553, 0]
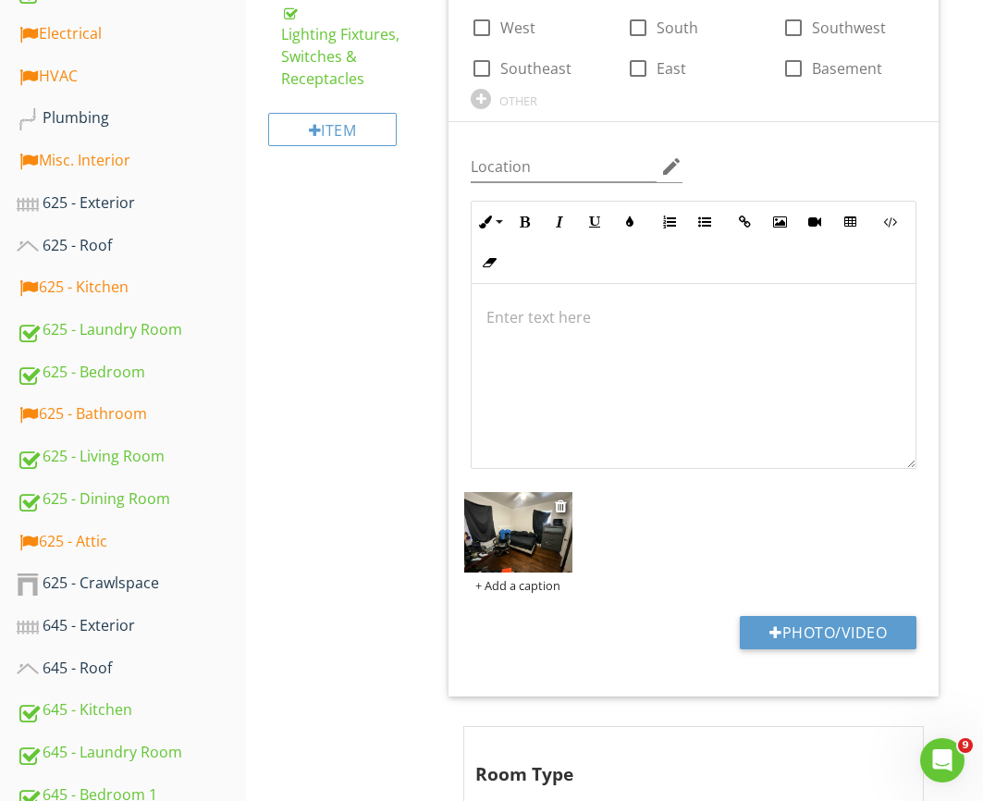
click at [542, 530] on img at bounding box center [517, 532] width 107 height 80
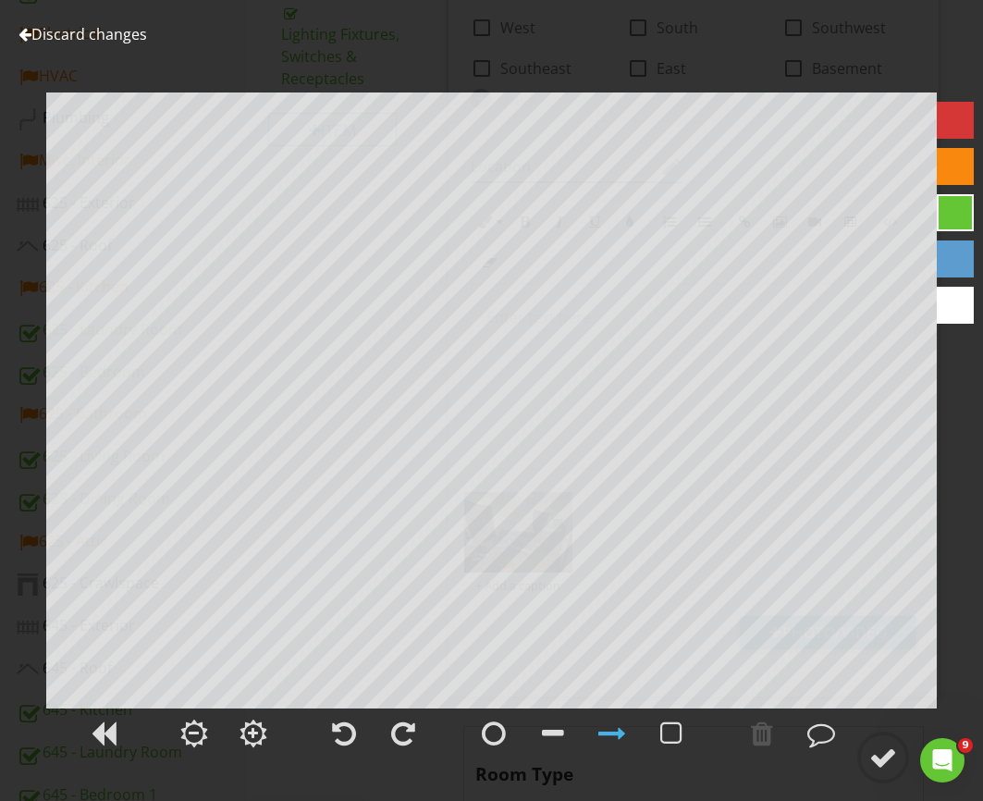
click at [69, 44] on div "Discard changes" at bounding box center [82, 34] width 129 height 22
click at [71, 40] on link "Discard changes" at bounding box center [82, 34] width 129 height 20
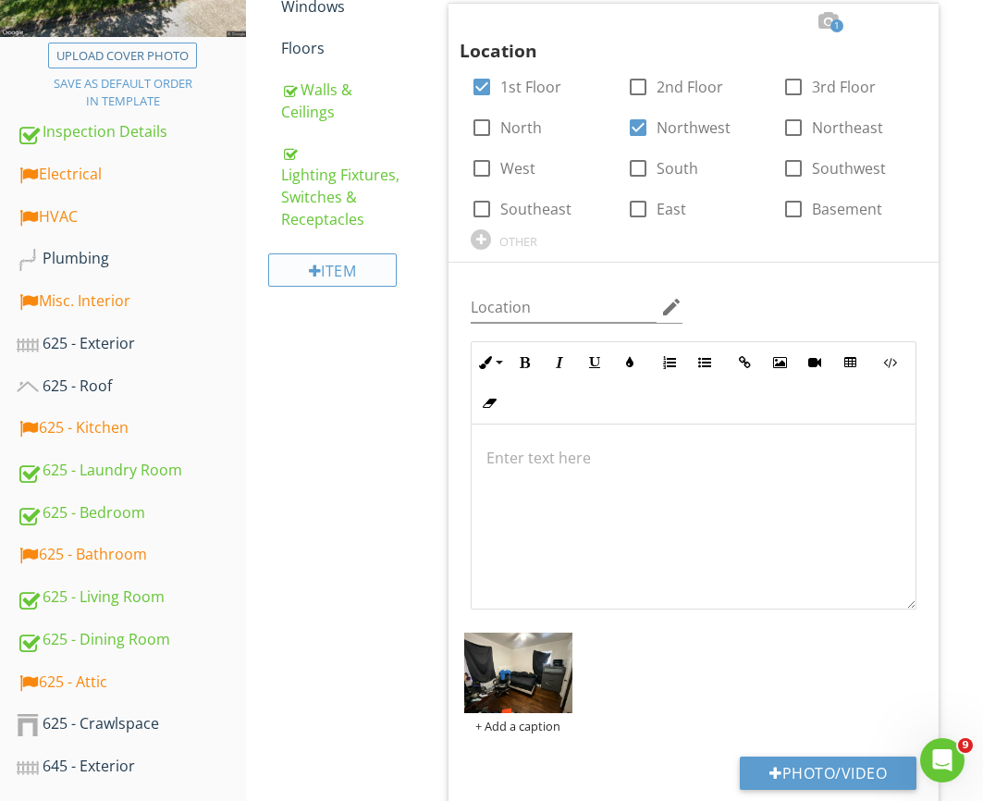
scroll to position [270, 0]
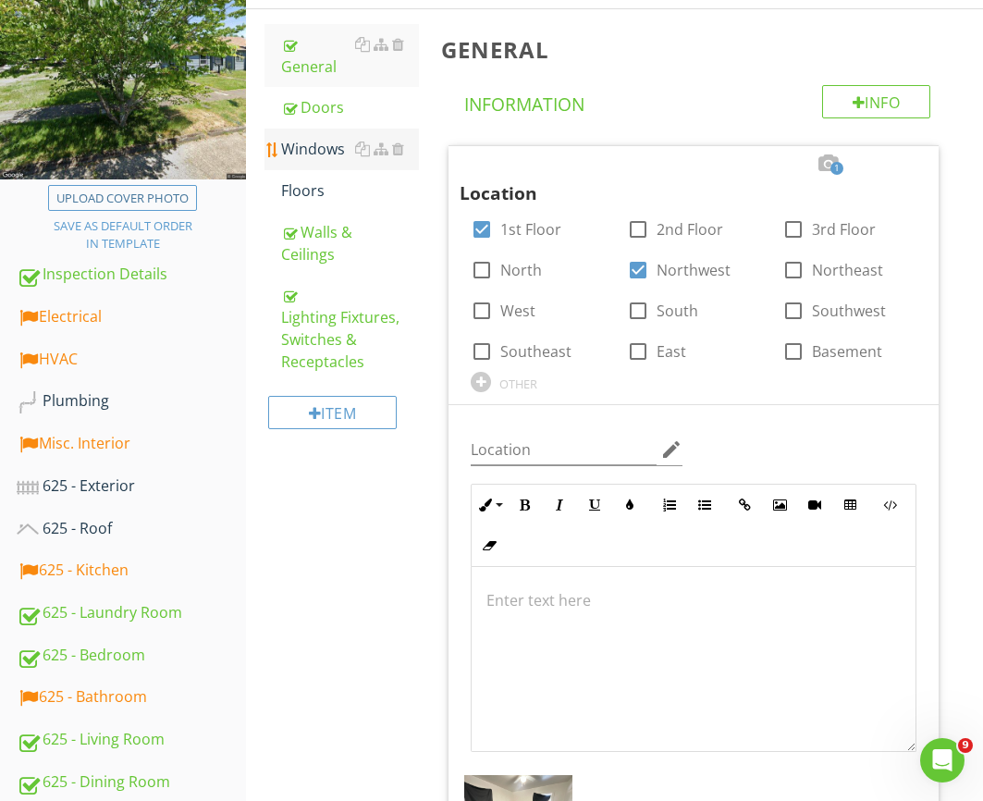
click at [309, 138] on div "Windows" at bounding box center [350, 149] width 138 height 22
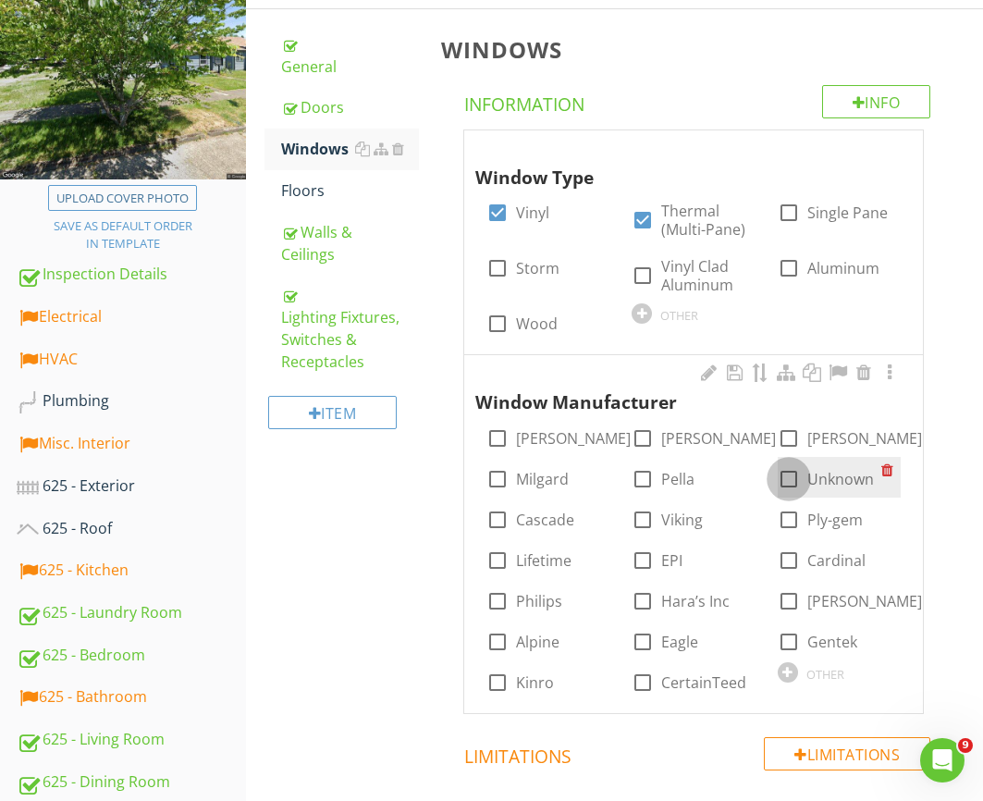
click at [777, 485] on div at bounding box center [788, 478] width 31 height 31
checkbox input "true"
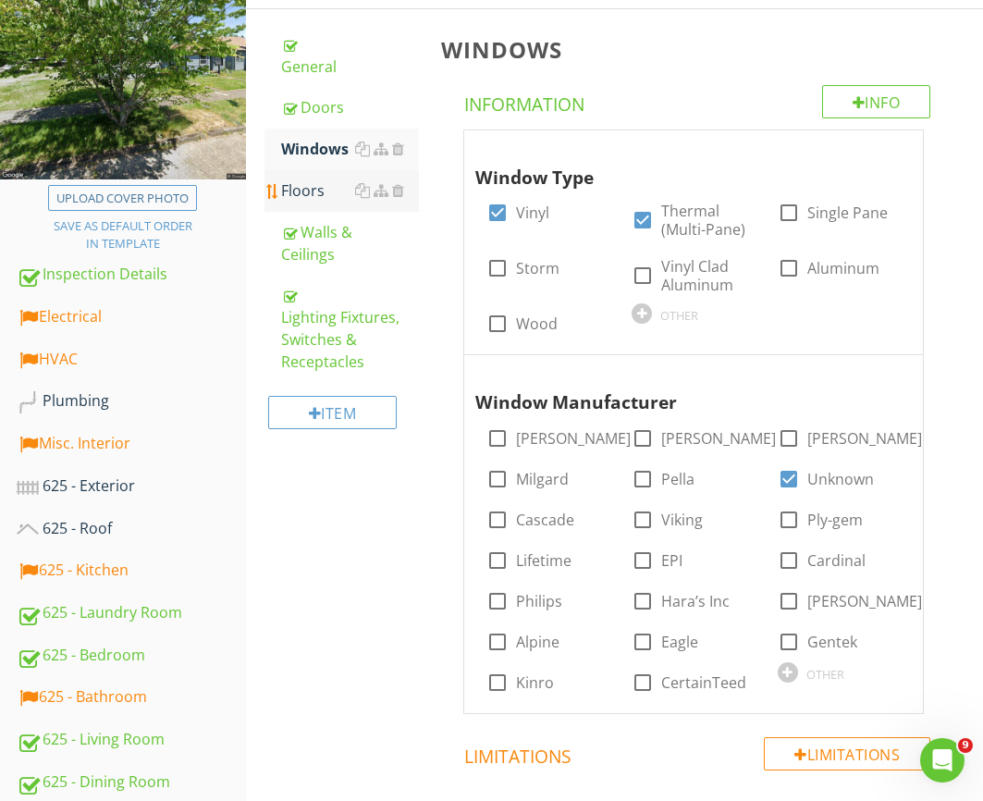
click at [312, 179] on div "Floors" at bounding box center [350, 190] width 138 height 22
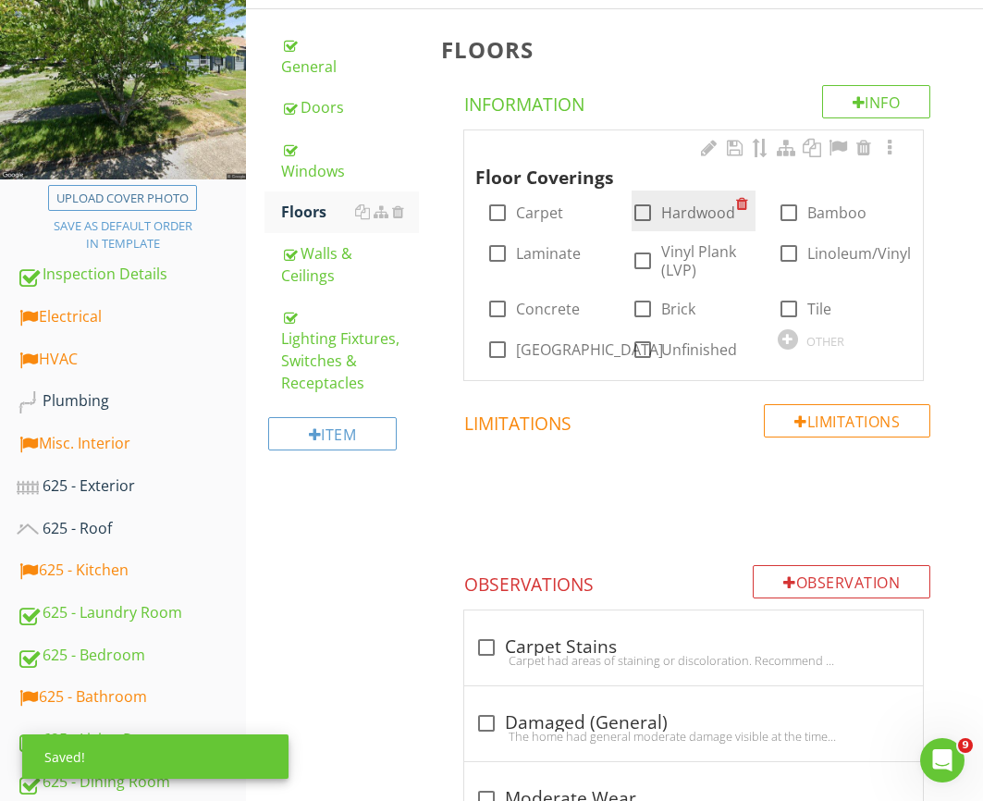
click at [694, 209] on label "Hardwood" at bounding box center [698, 212] width 74 height 18
checkbox input "true"
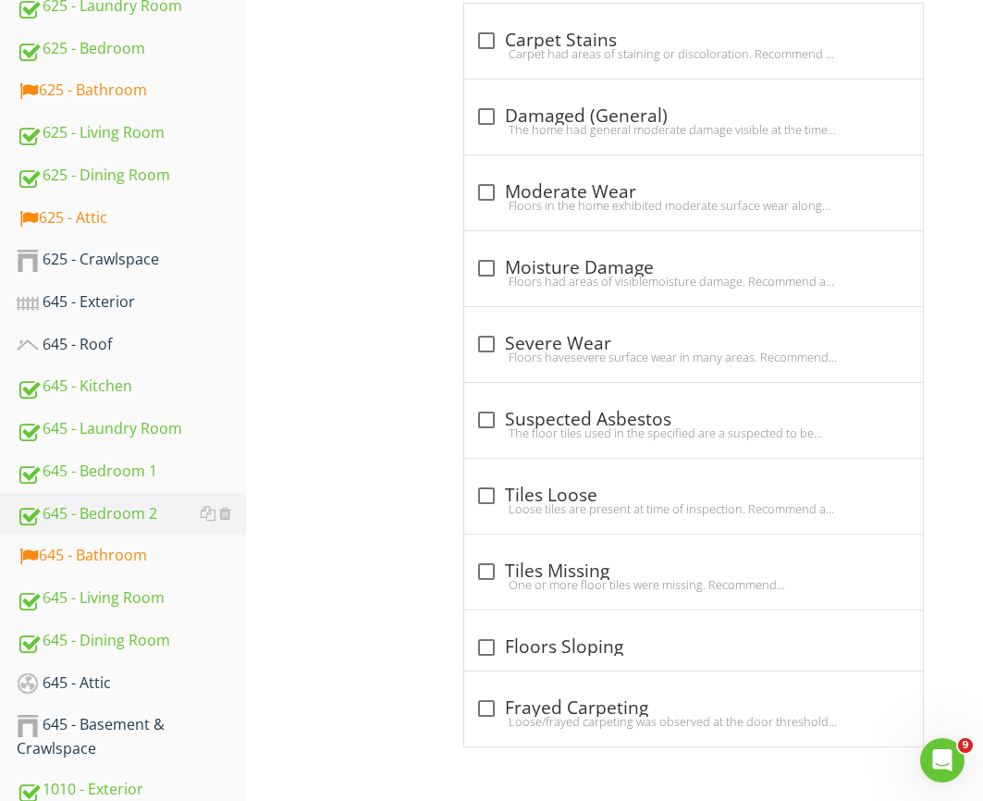
scroll to position [996, 0]
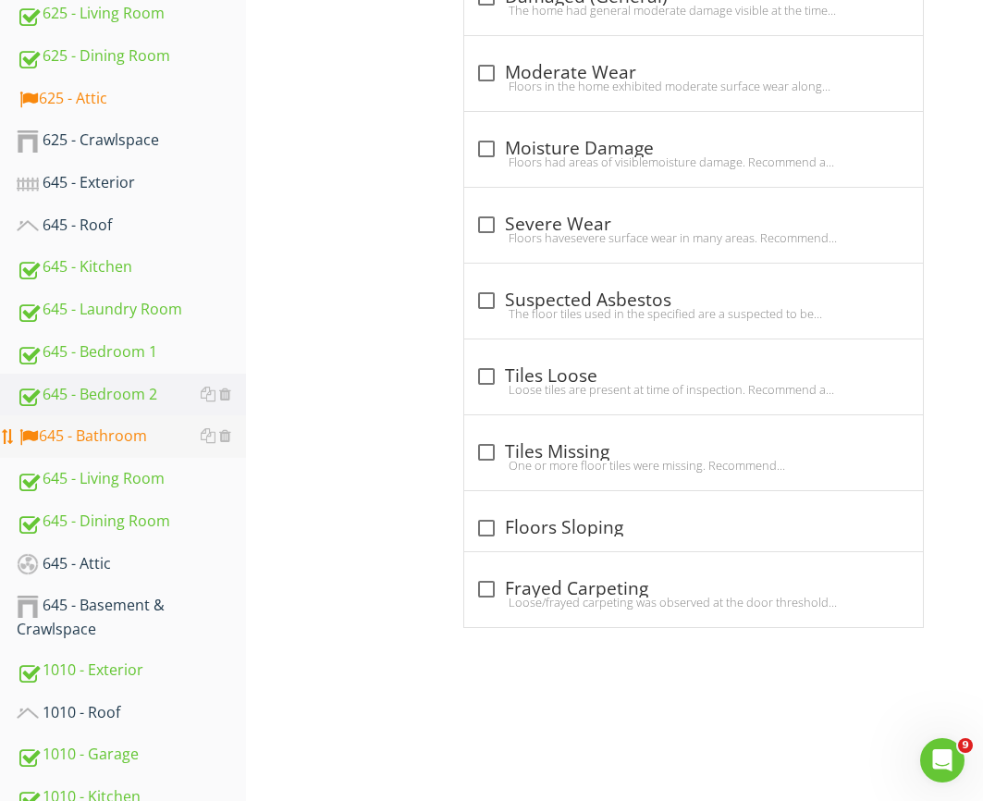
drag, startPoint x: 111, startPoint y: 435, endPoint x: 181, endPoint y: 443, distance: 70.8
click at [111, 435] on div "645 - Bathroom" at bounding box center [131, 436] width 229 height 24
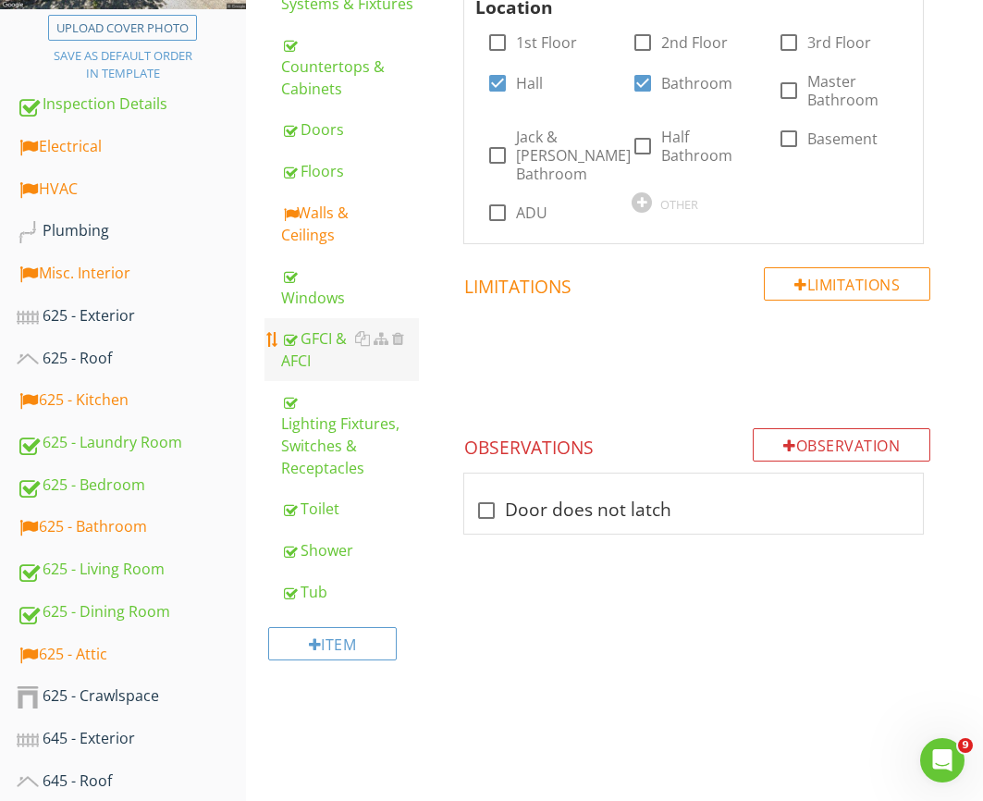
scroll to position [436, 0]
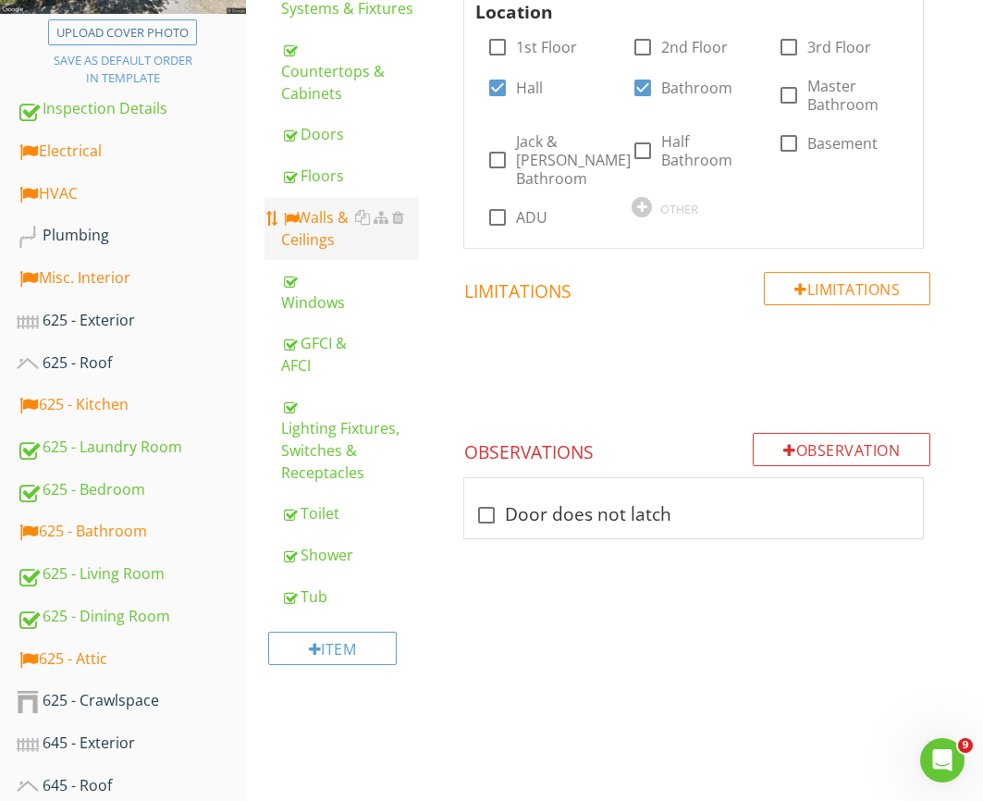
click at [304, 206] on div "Walls & Ceilings" at bounding box center [350, 228] width 138 height 44
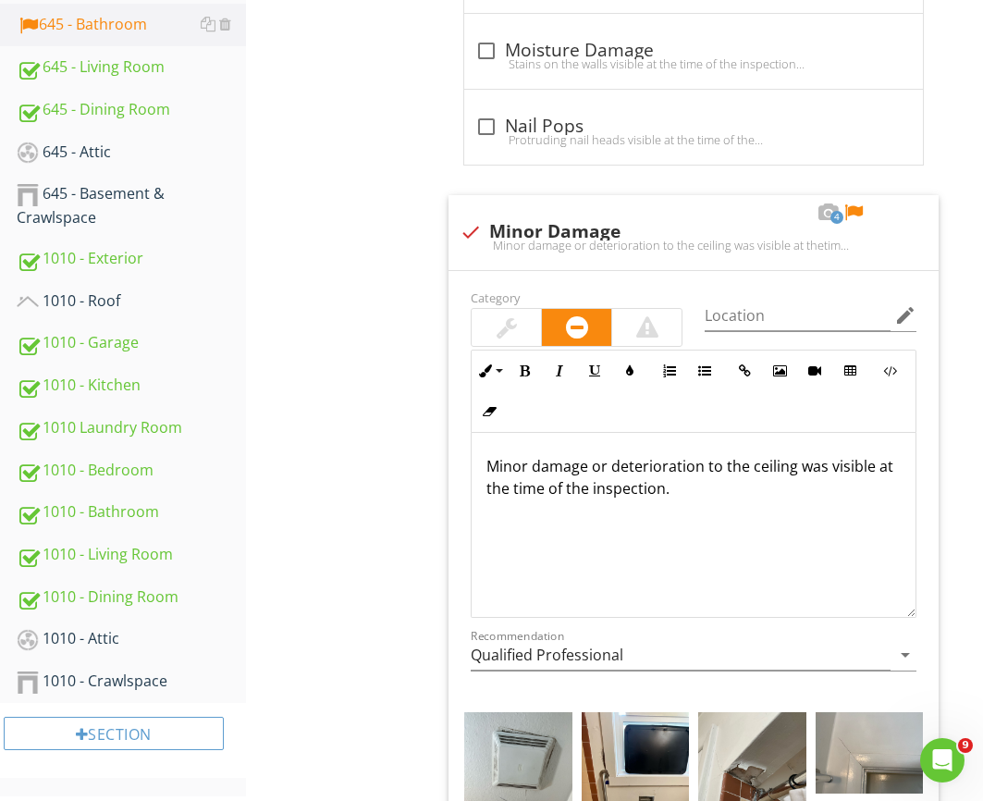
scroll to position [1414, 0]
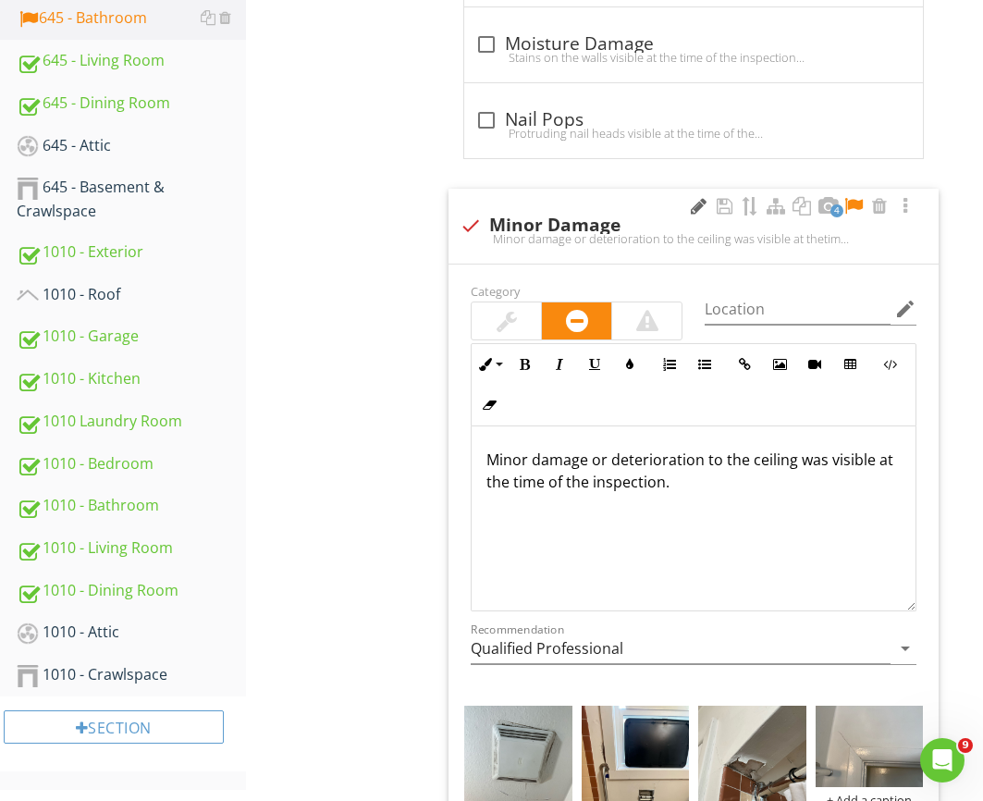
click at [688, 205] on div at bounding box center [698, 206] width 22 height 18
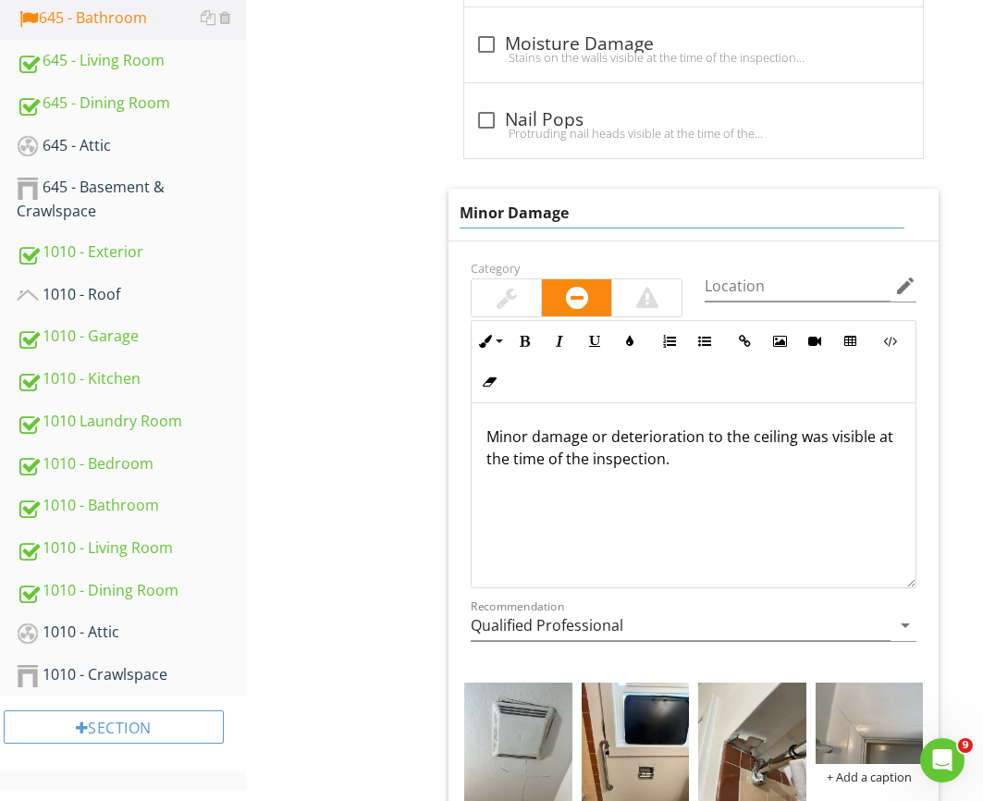
drag, startPoint x: 502, startPoint y: 208, endPoint x: 414, endPoint y: 212, distance: 87.9
click at [415, 212] on div "645 - Bathroom General Water Supply, Distribution Systems & Fixtures Countertop…" at bounding box center [614, 530] width 737 height 3479
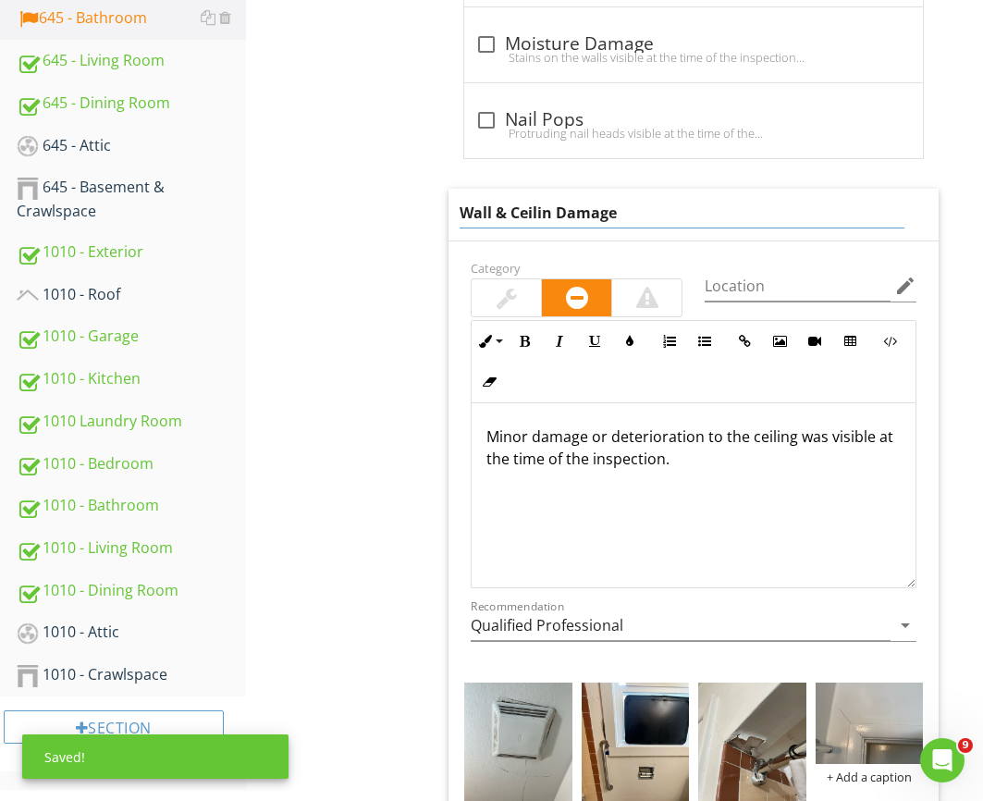
type input "Wall & Ceiling Damage"
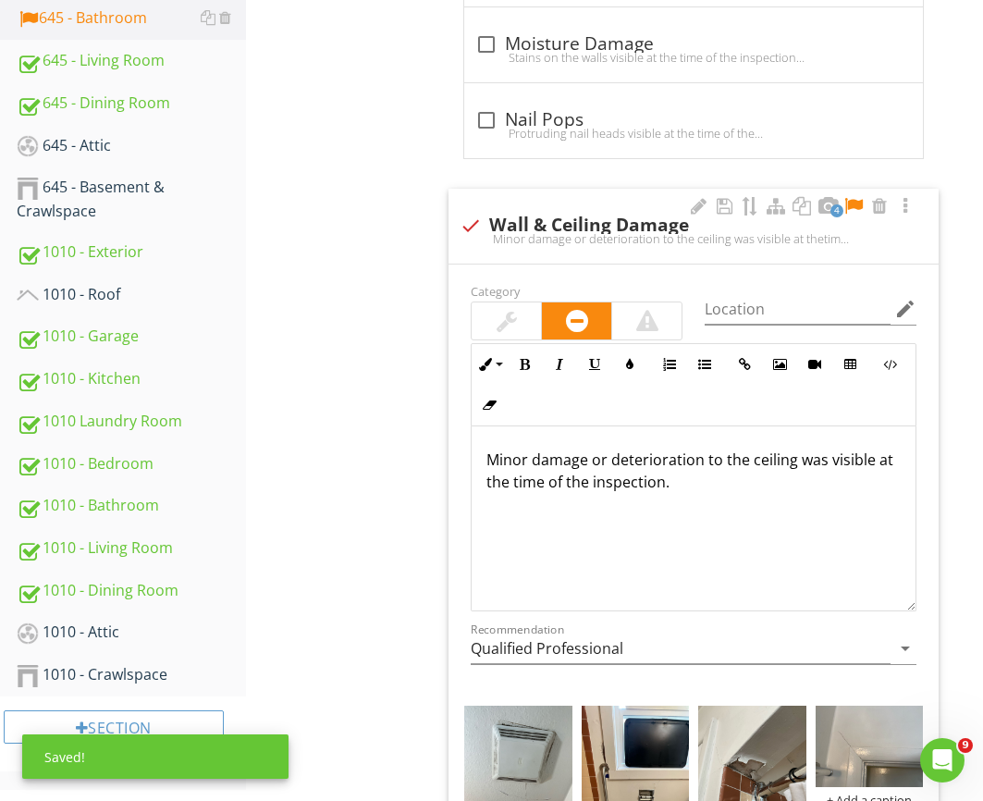
scroll to position [1, 0]
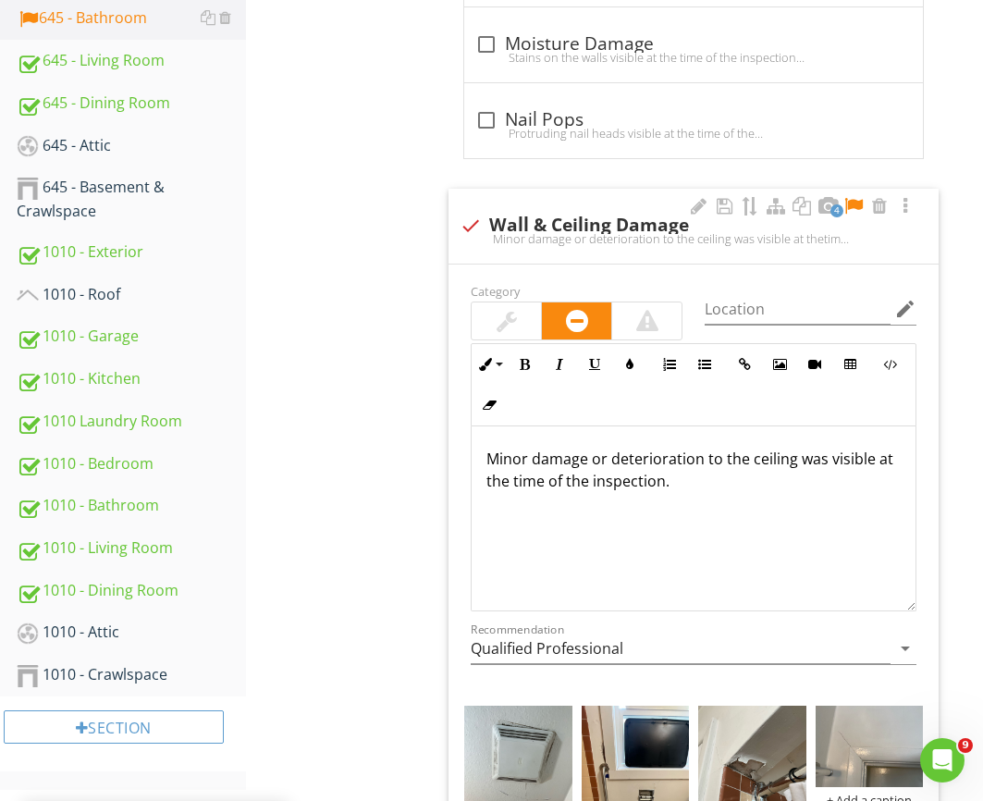
click at [532, 437] on div "Minor damage or deterioration to the ceiling was visible at the time of the ins…" at bounding box center [694, 517] width 444 height 185
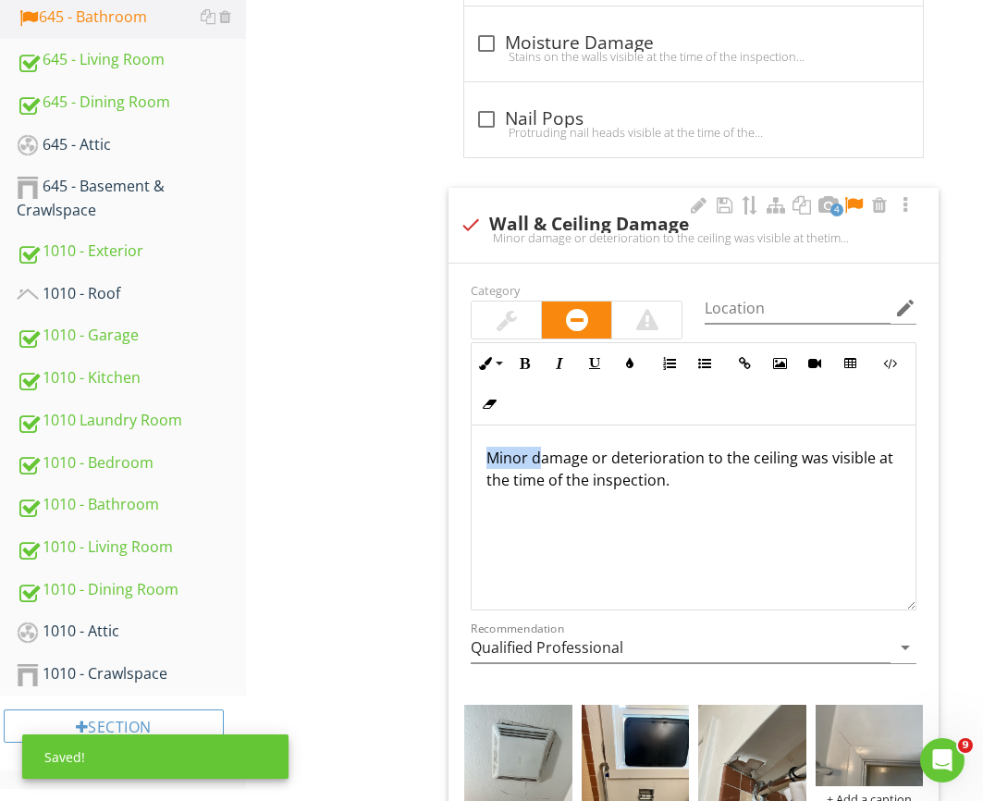
drag, startPoint x: 543, startPoint y: 456, endPoint x: 468, endPoint y: 449, distance: 75.2
click at [468, 450] on div "Inline Style XLarge Large Normal Small Light Small/Light Bold Italic Underline …" at bounding box center [694, 476] width 468 height 268
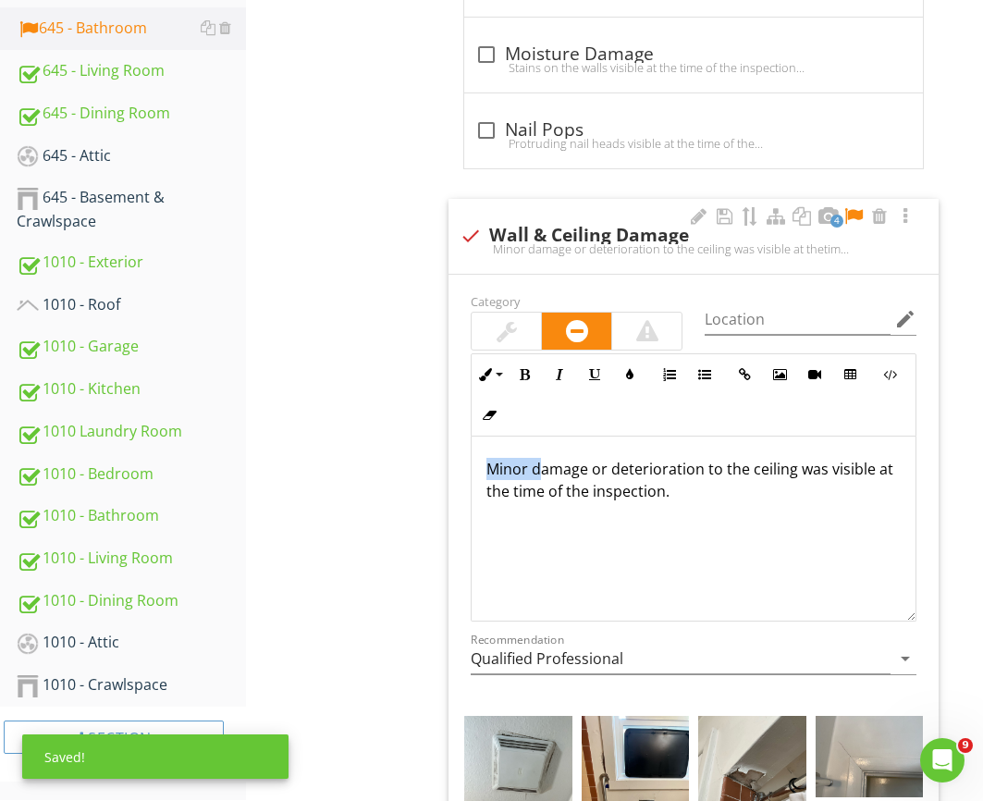
scroll to position [1402, 0]
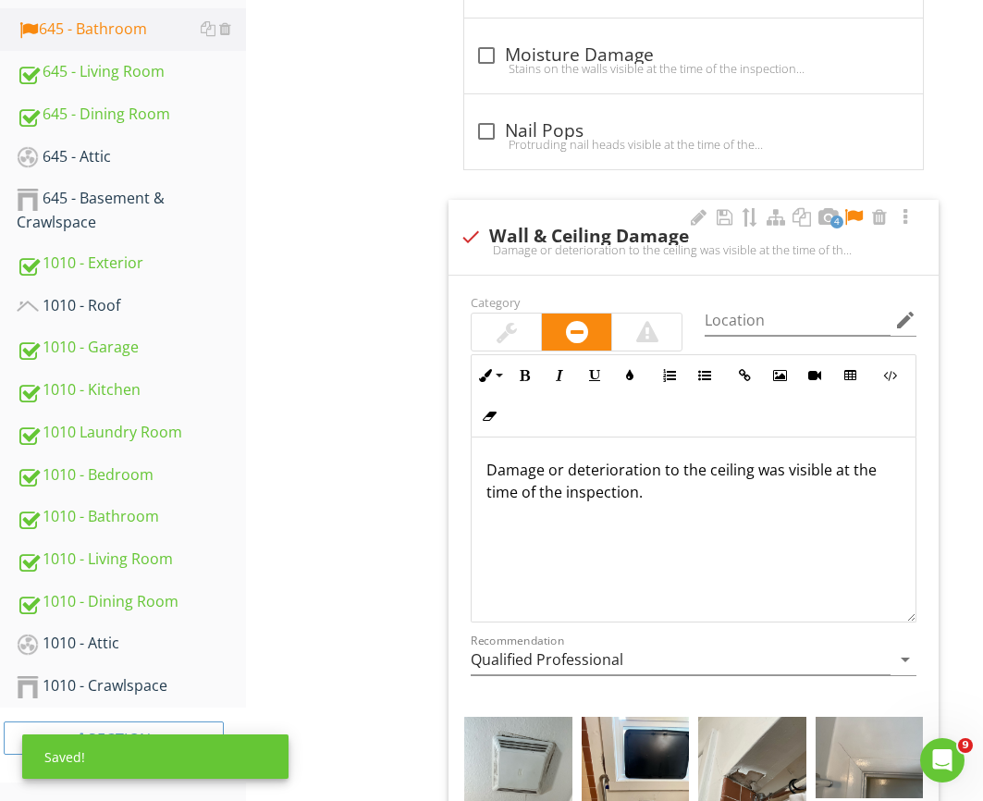
click at [705, 471] on p "Damage or deterioration to the ceiling was visible at the time of the inspectio…" at bounding box center [693, 481] width 414 height 44
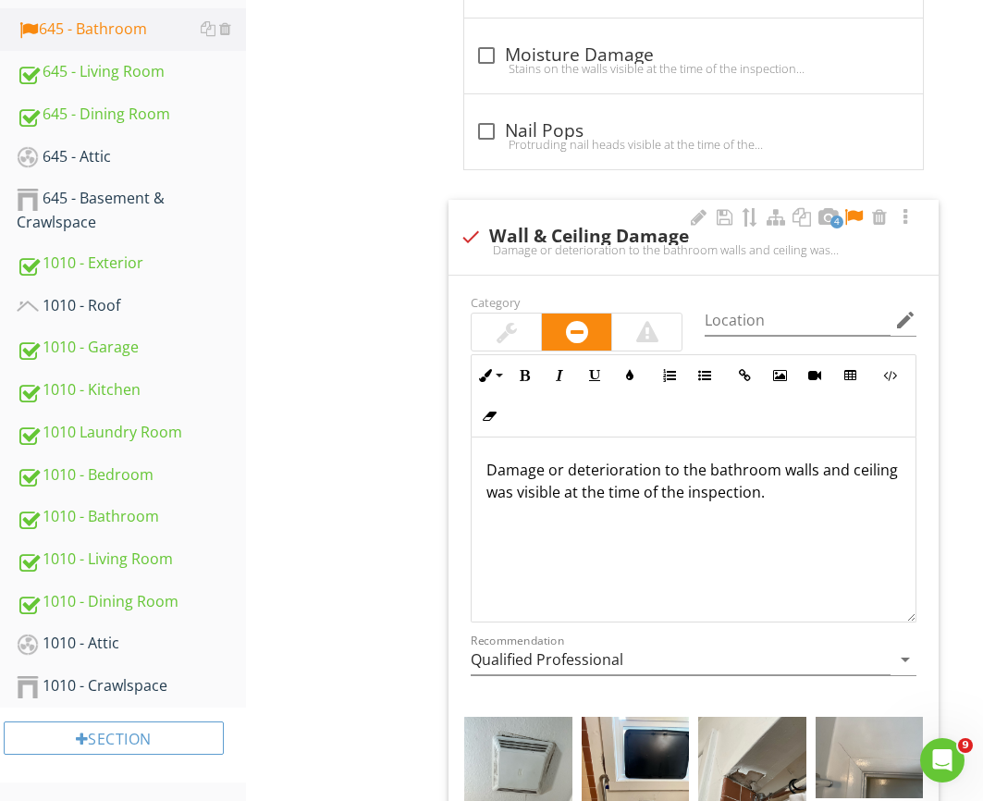
click at [896, 469] on p "Damage or deterioration to the bathroom walls and ceiling was visible at the ti…" at bounding box center [693, 481] width 414 height 44
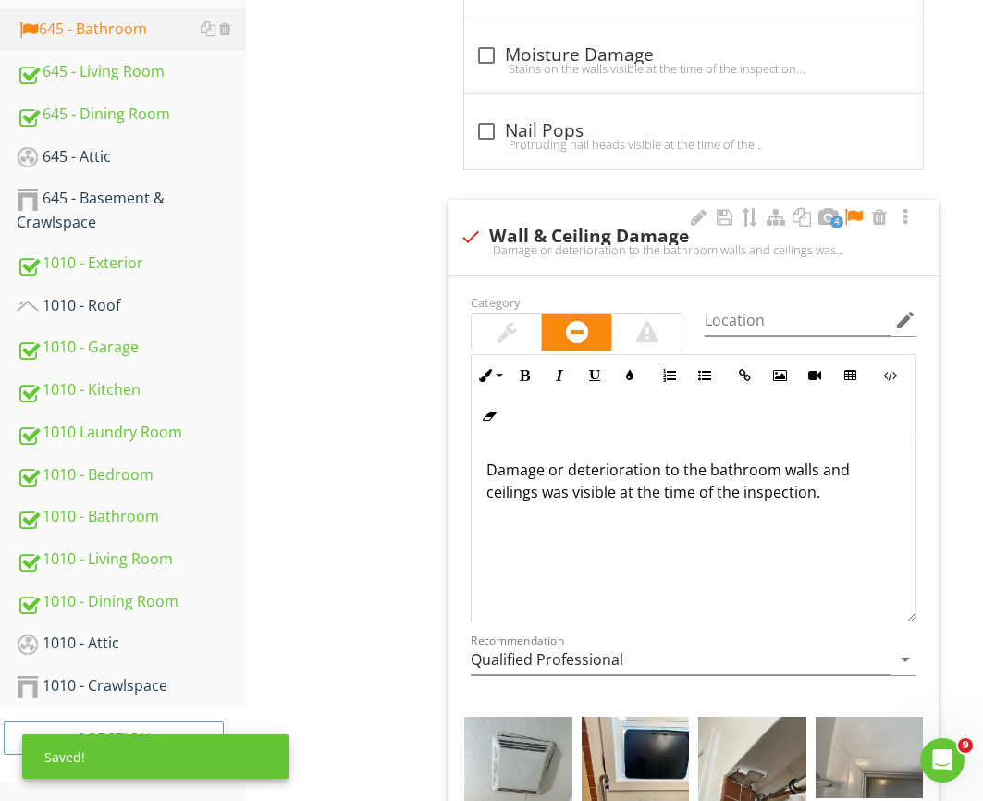
scroll to position [1404, 0]
click at [510, 493] on p "Damage or deterioration to the bathroom walls and ceilings was visible at the t…" at bounding box center [693, 480] width 414 height 44
click at [510, 494] on p "Damage or deterioration to the bathroom walls and ceilings was visible at the t…" at bounding box center [693, 481] width 414 height 44
click at [504, 494] on p "Damage or deterioration to the bathroom walls and ceilings was visible at the t…" at bounding box center [693, 481] width 414 height 44
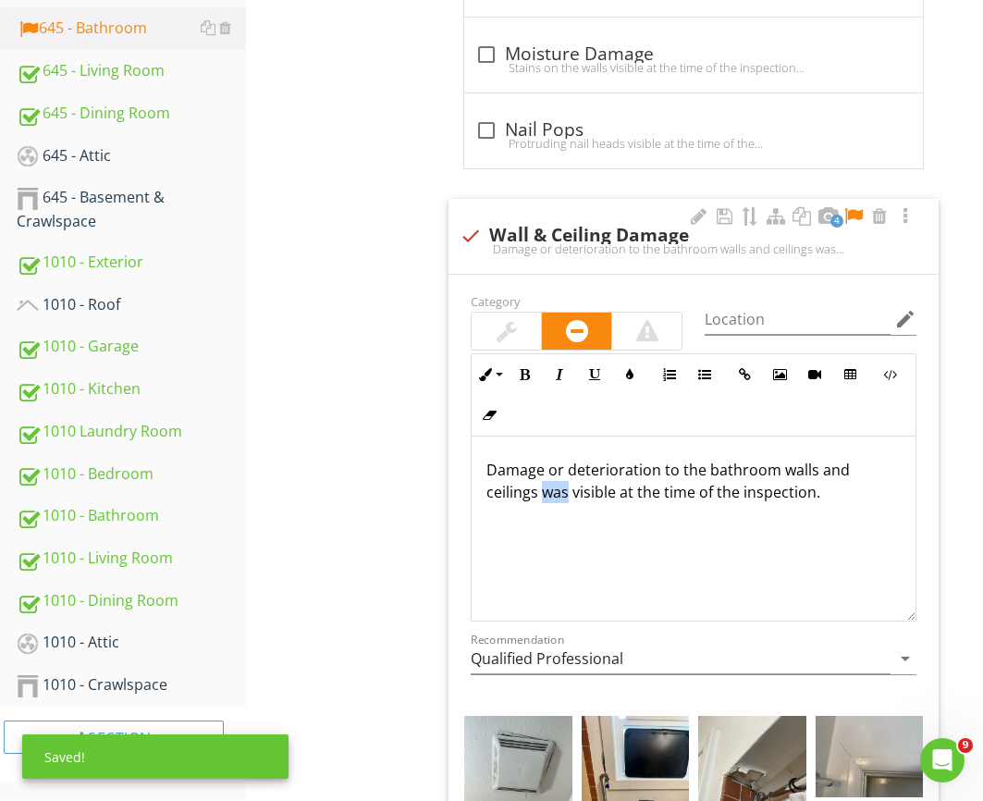
click at [504, 494] on p "Damage or deterioration to the bathroom walls and ceilings was visible at the t…" at bounding box center [693, 481] width 414 height 44
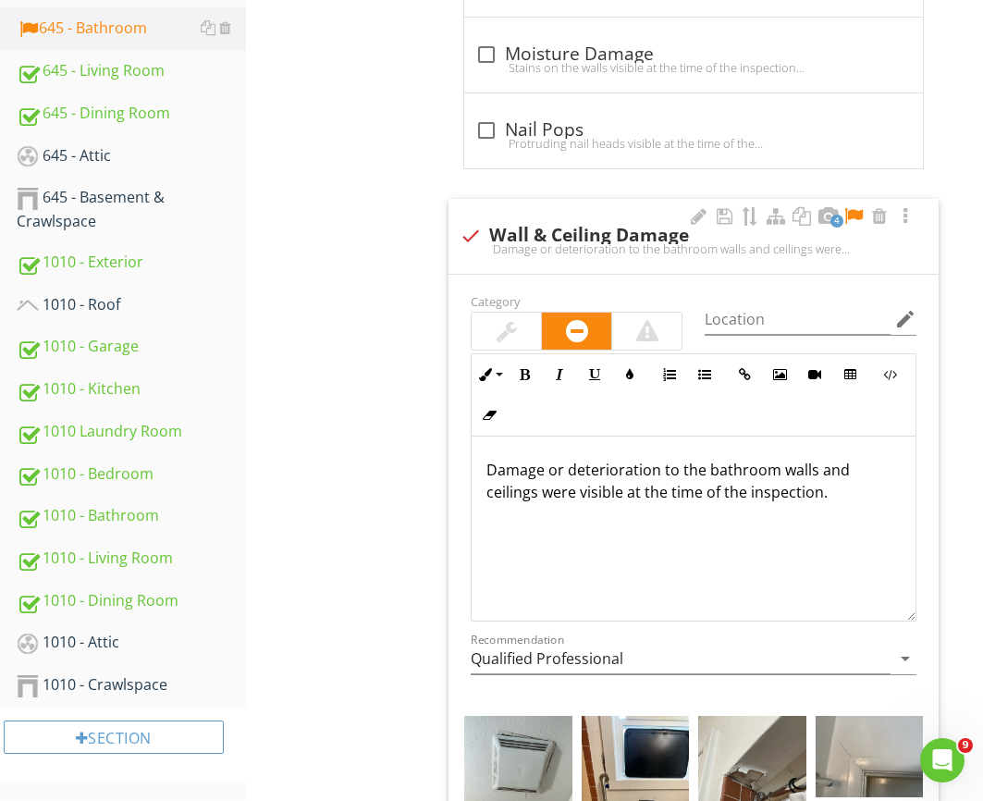
click at [829, 489] on p "Damage or deterioration to the bathroom walls and ceilings were visible at the …" at bounding box center [693, 481] width 414 height 44
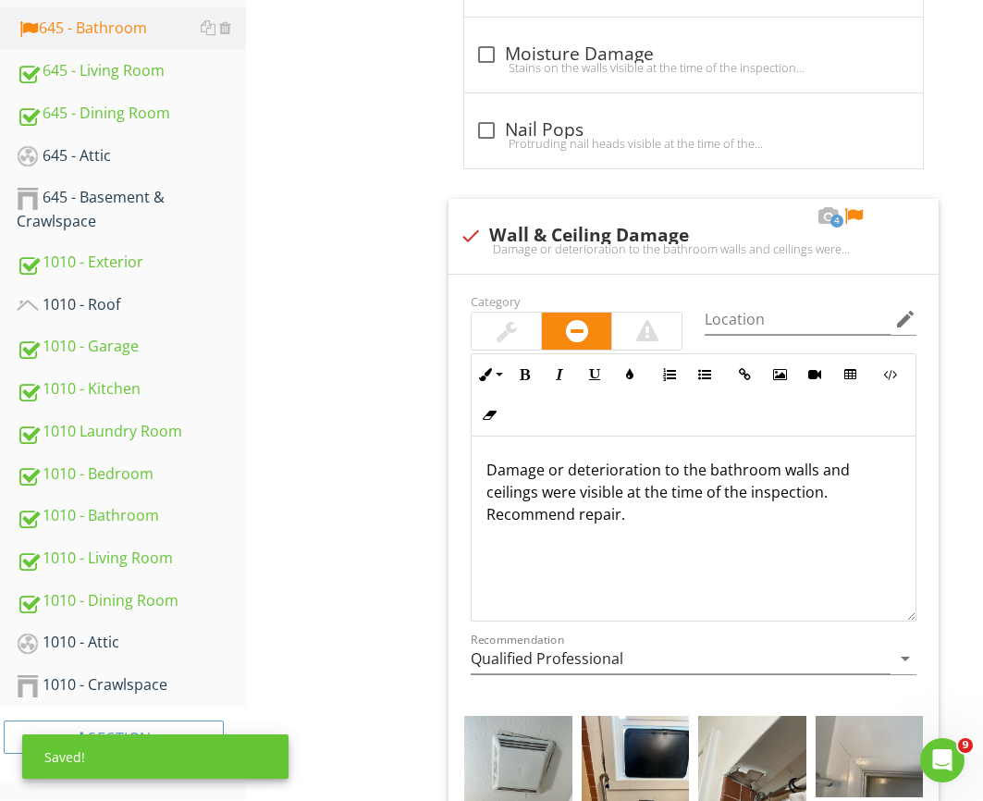
scroll to position [1403, 0]
click at [856, 216] on div at bounding box center [853, 217] width 22 height 18
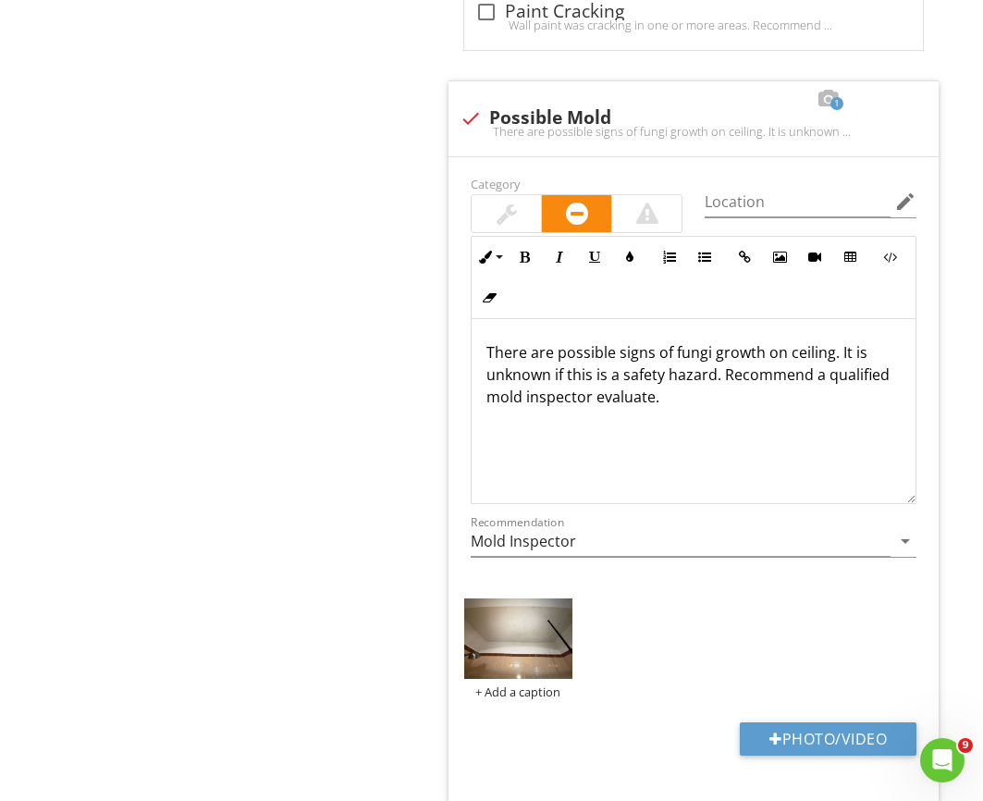
scroll to position [2471, 0]
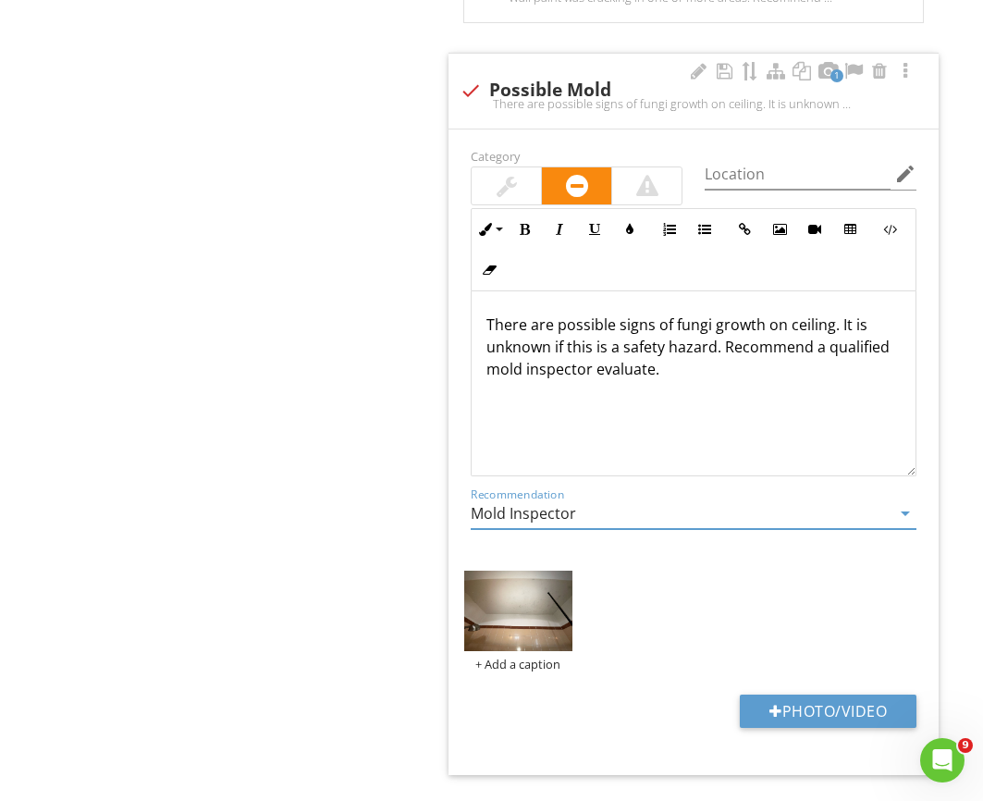
click at [558, 509] on input "Mold Inspector" at bounding box center [681, 513] width 420 height 31
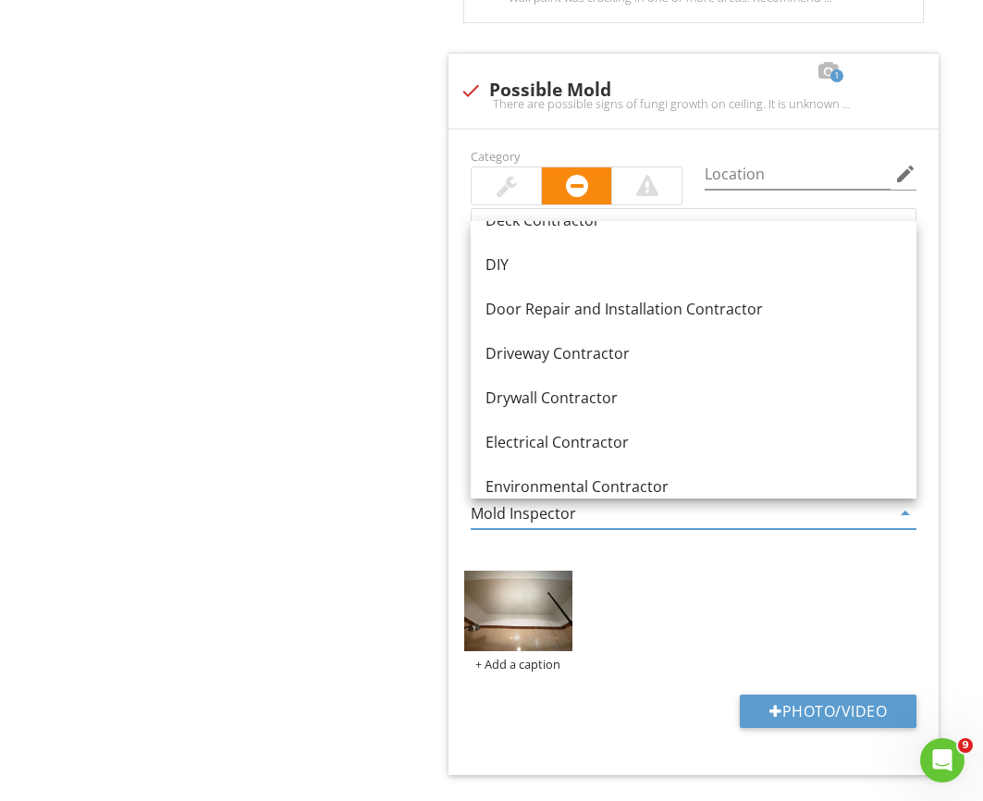
scroll to position [715, 0]
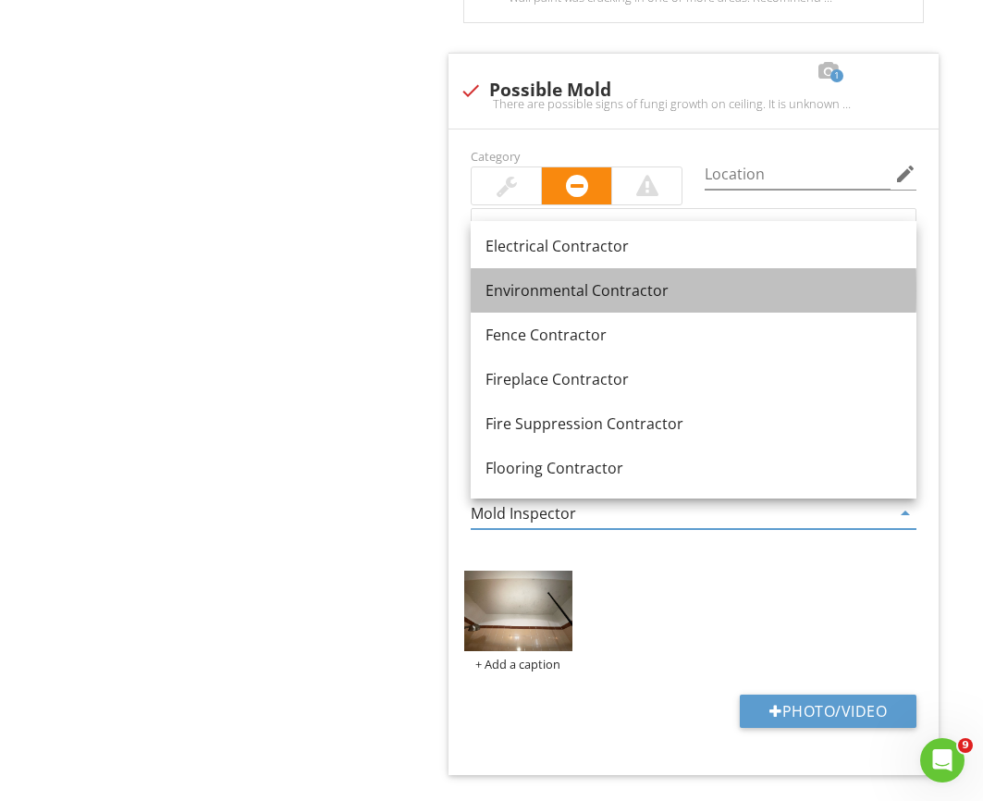
click at [543, 301] on div "Environmental Contractor" at bounding box center [693, 290] width 416 height 22
type input "Environmental Contractor"
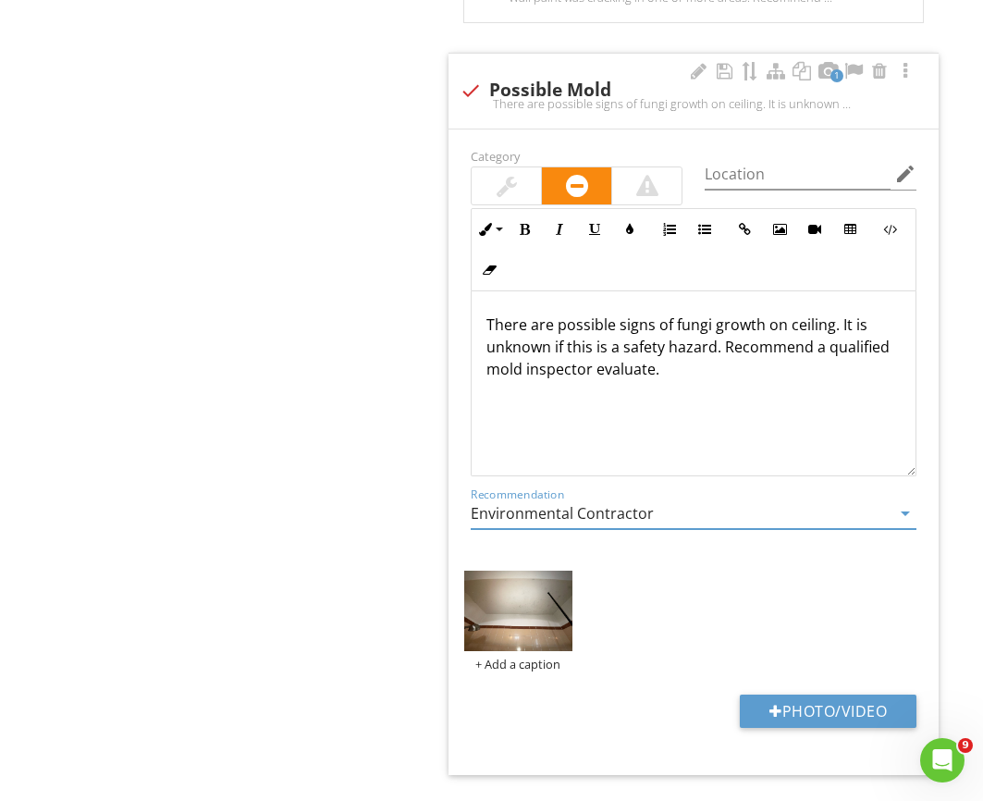
scroll to position [1, 0]
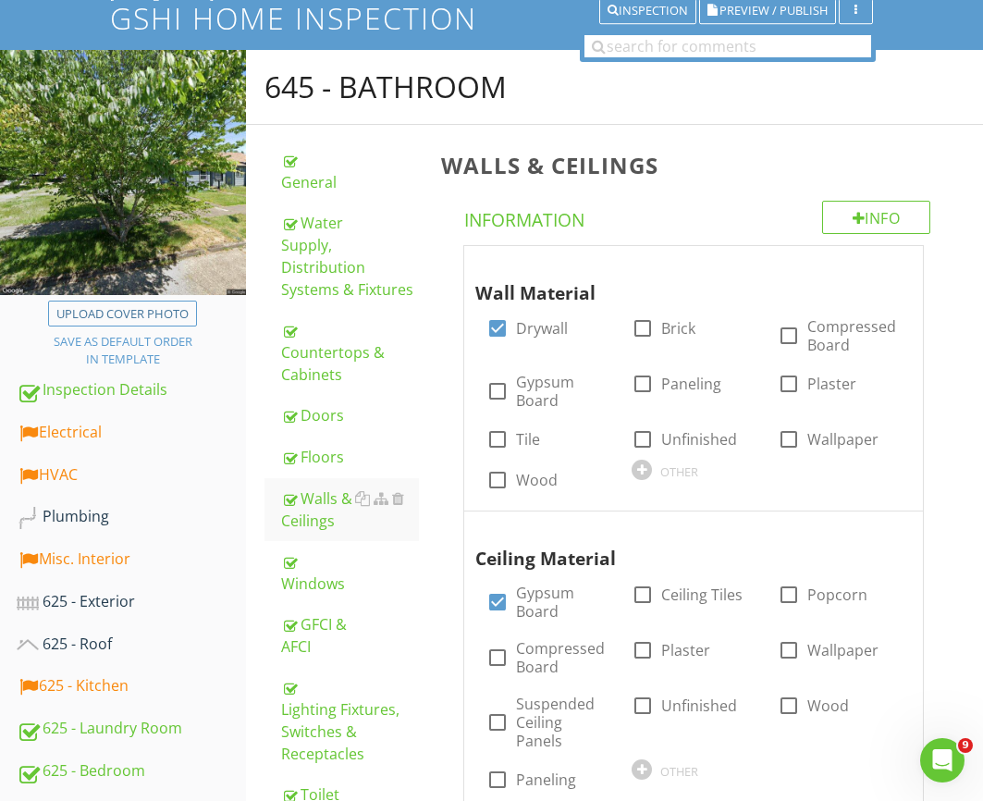
scroll to position [0, 0]
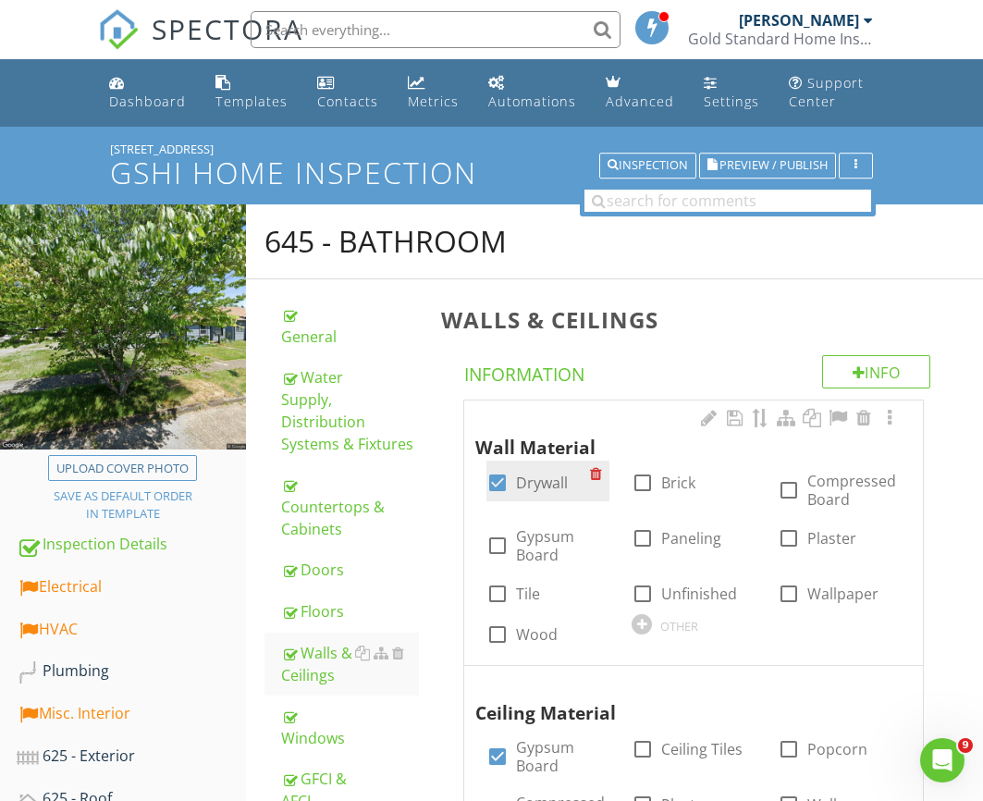
click at [494, 480] on div at bounding box center [497, 482] width 31 height 31
checkbox input "true"
click at [81, 583] on div "Electrical" at bounding box center [131, 587] width 229 height 24
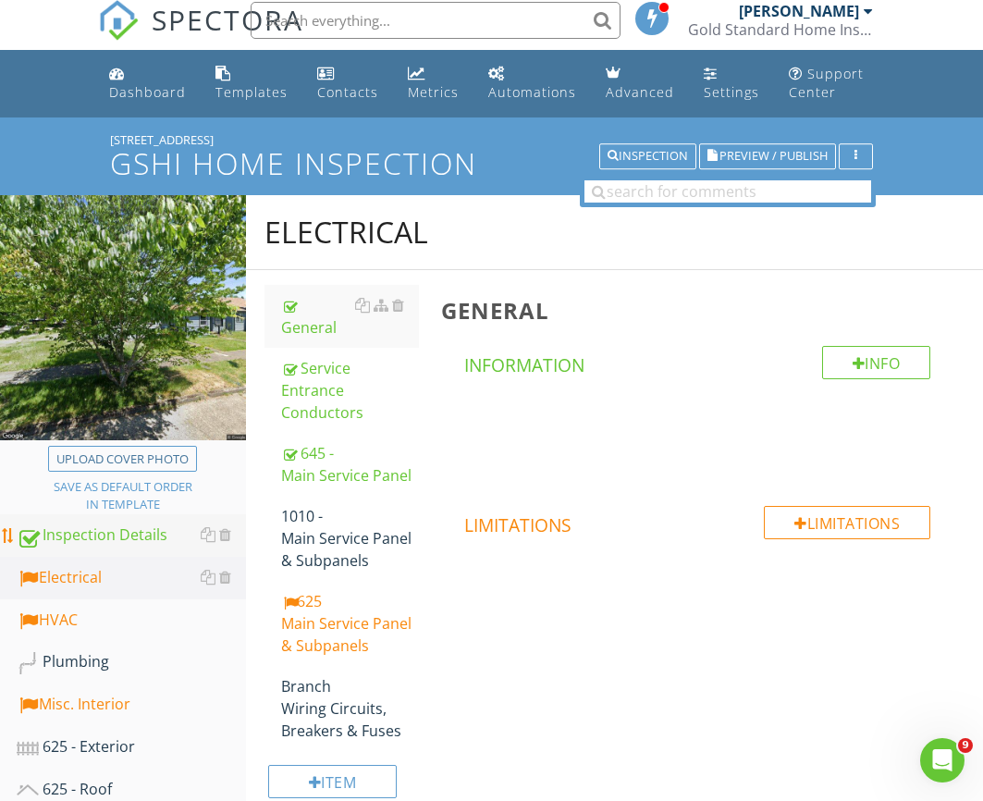
scroll to position [16, 0]
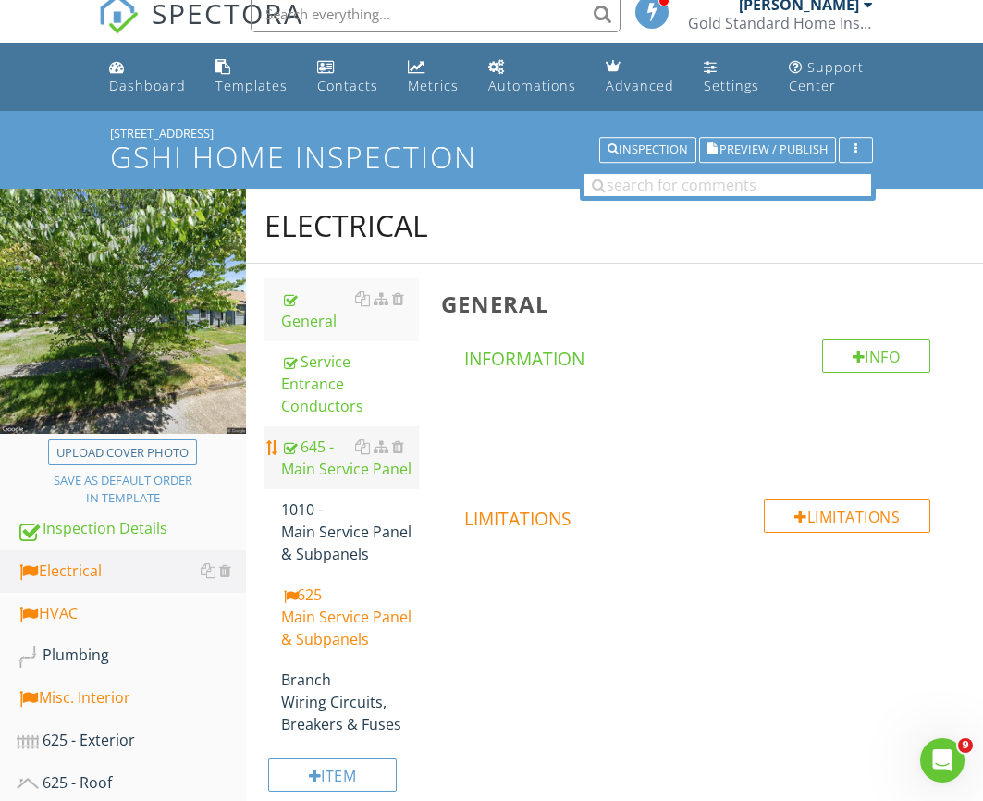
click at [334, 436] on div "645 - Main Service Panel" at bounding box center [350, 458] width 138 height 44
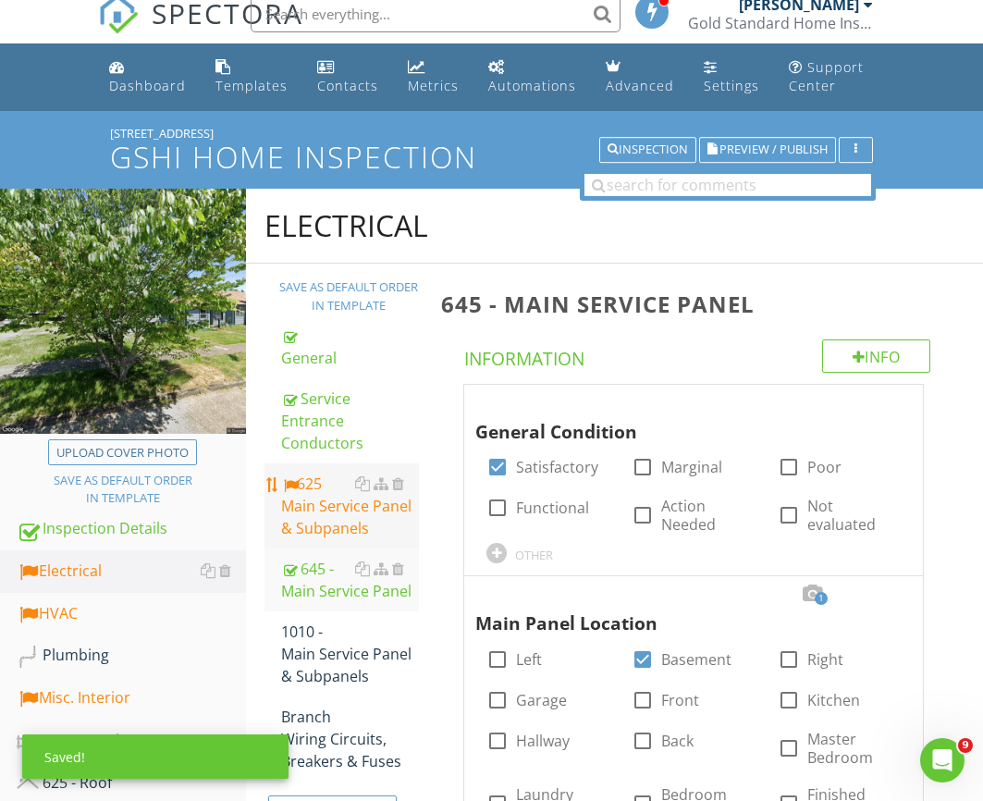
click at [324, 472] on div "625 Main Service Panel & Subpanels" at bounding box center [350, 505] width 138 height 67
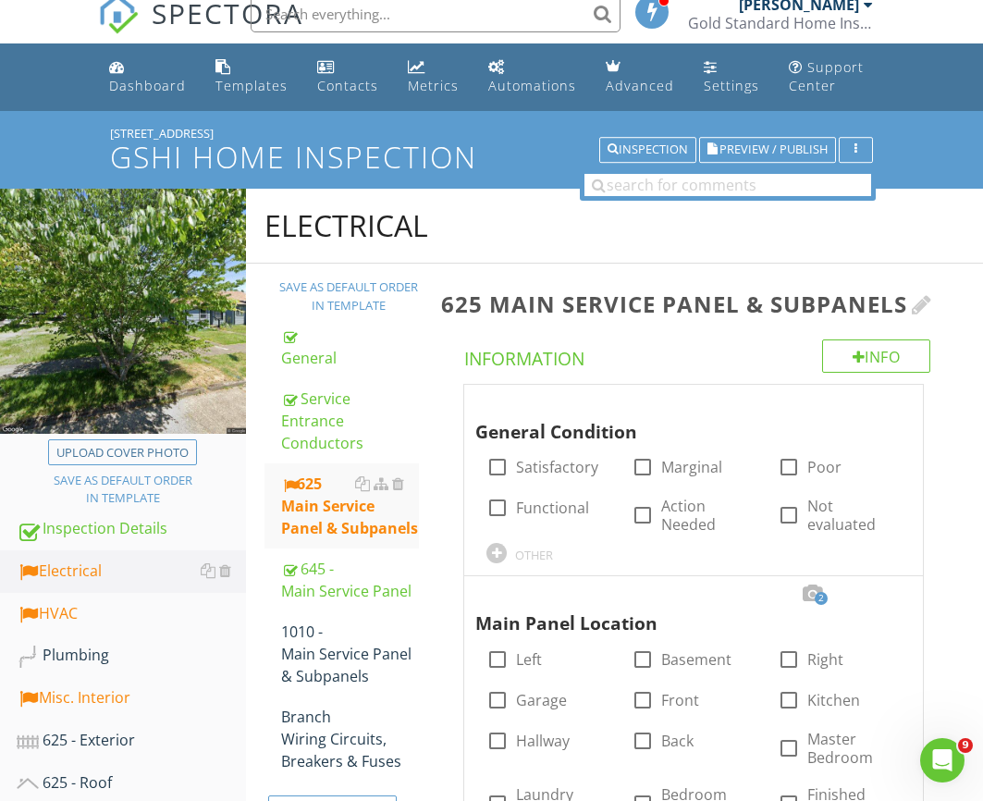
click at [916, 301] on h3 "625 Main Service Panel & Subpanels" at bounding box center [697, 303] width 512 height 25
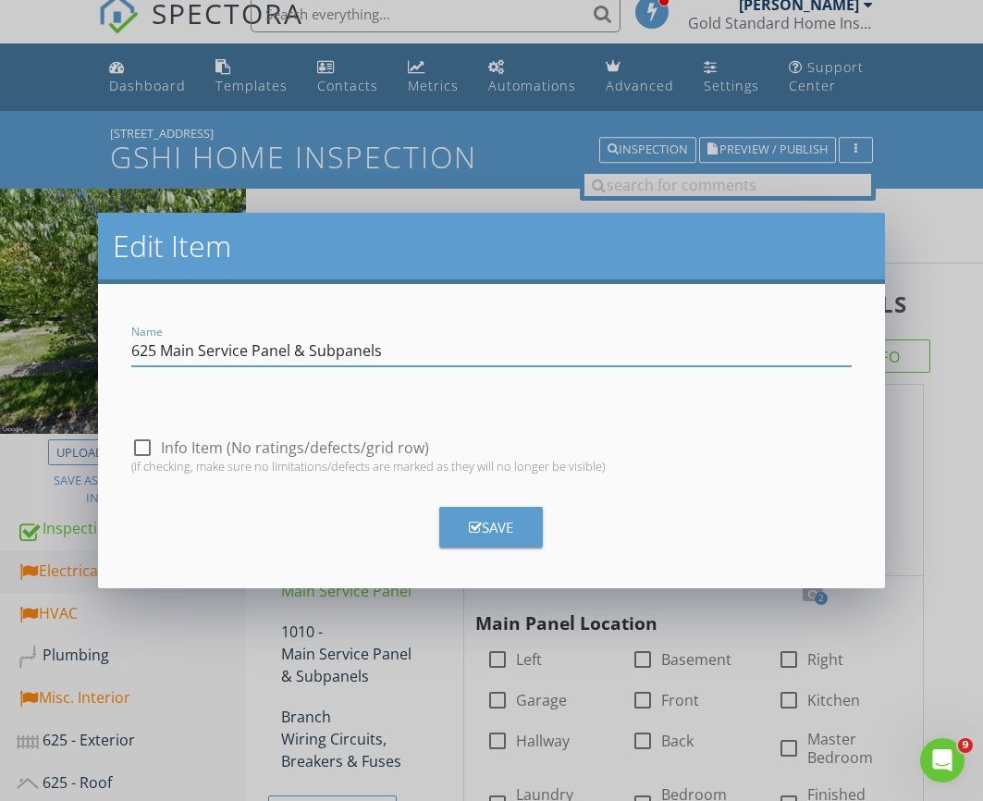
drag, startPoint x: 200, startPoint y: 350, endPoint x: 247, endPoint y: 353, distance: 47.2
click at [246, 353] on input "625 Main Service Panel & Subpanels" at bounding box center [490, 351] width 719 height 31
drag, startPoint x: 239, startPoint y: 350, endPoint x: 491, endPoint y: 362, distance: 252.8
click at [491, 361] on input "625 Main Panel & Subpanels" at bounding box center [490, 351] width 719 height 31
type input "625 Main Panel"
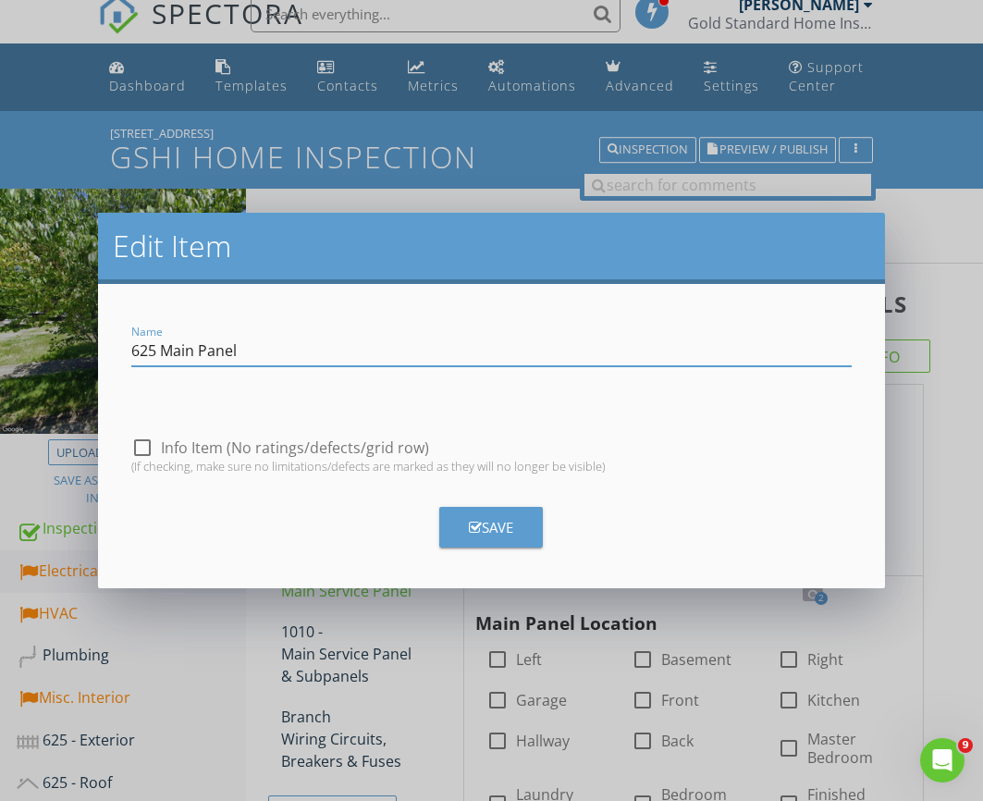
click at [509, 543] on button "Save" at bounding box center [491, 527] width 104 height 41
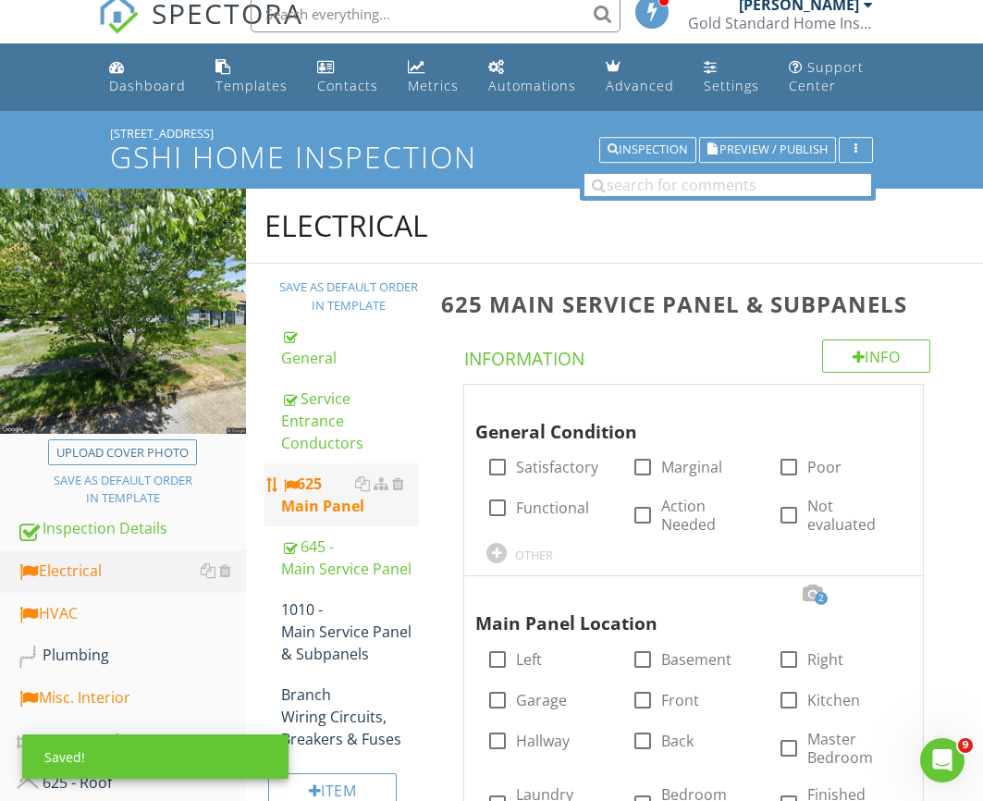
click at [327, 481] on div "625 Main Panel" at bounding box center [350, 494] width 138 height 44
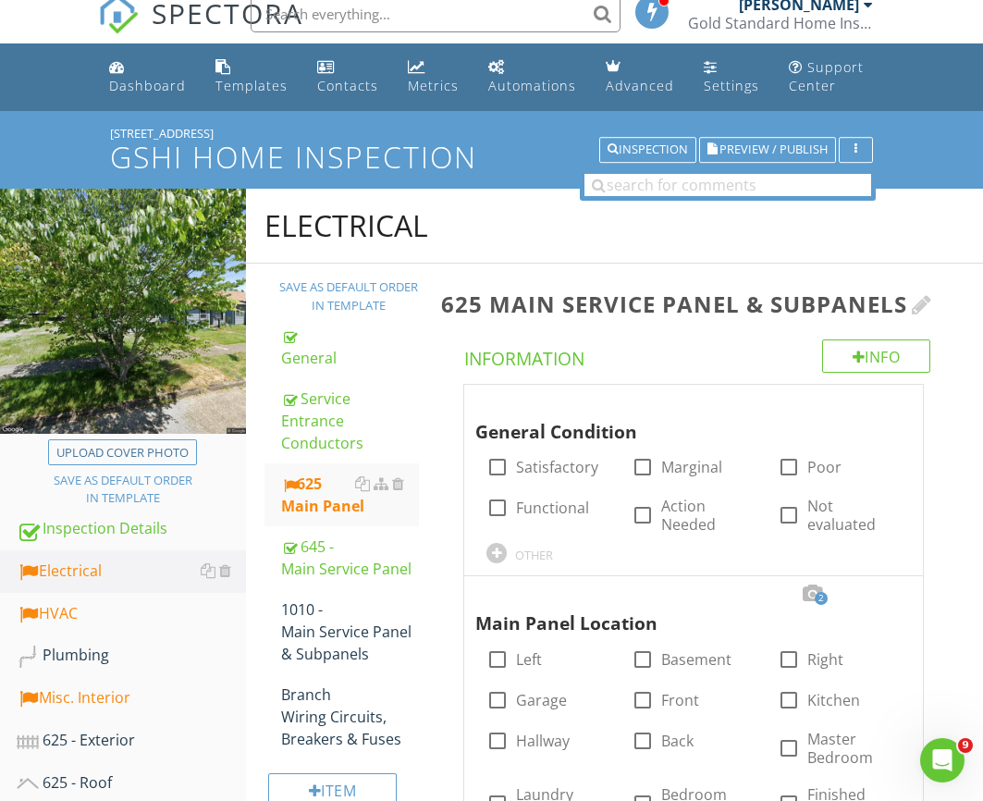
click at [932, 301] on div at bounding box center [922, 304] width 20 height 22
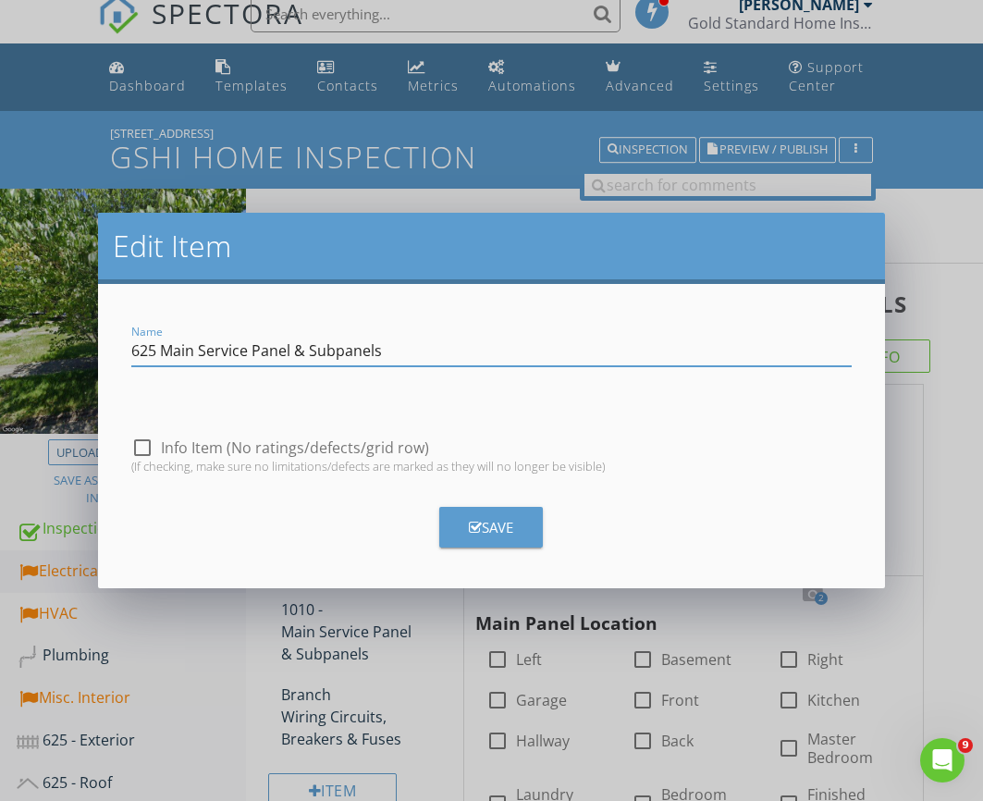
click at [162, 350] on input "625 Main Service Panel & Subpanels" at bounding box center [490, 351] width 719 height 31
drag, startPoint x: 169, startPoint y: 351, endPoint x: 203, endPoint y: 352, distance: 34.2
click at [203, 352] on input "625 - Main Service Panel & Subpanels" at bounding box center [490, 351] width 719 height 31
click at [172, 350] on input "625 - Service Panel & Subpanels" at bounding box center [490, 351] width 719 height 31
drag, startPoint x: 260, startPoint y: 350, endPoint x: 407, endPoint y: 356, distance: 147.2
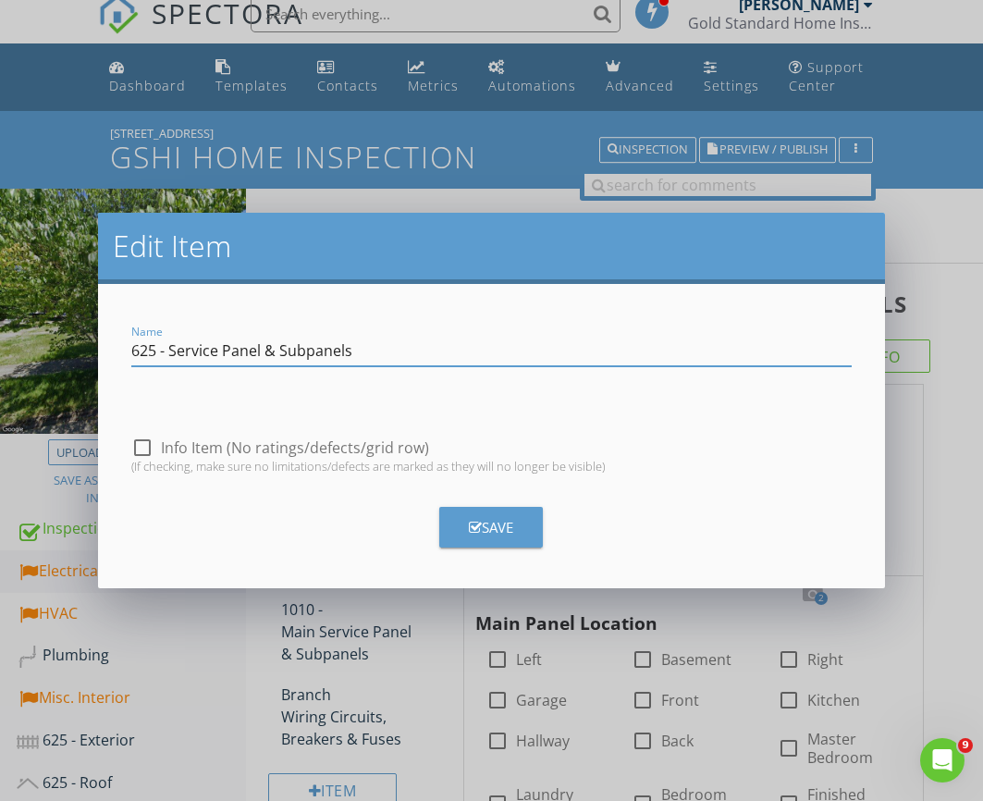
click at [406, 355] on input "625 - Service Panel & Subpanels" at bounding box center [490, 351] width 719 height 31
type input "625 - Service Panel"
click at [530, 534] on button "Save" at bounding box center [491, 527] width 104 height 41
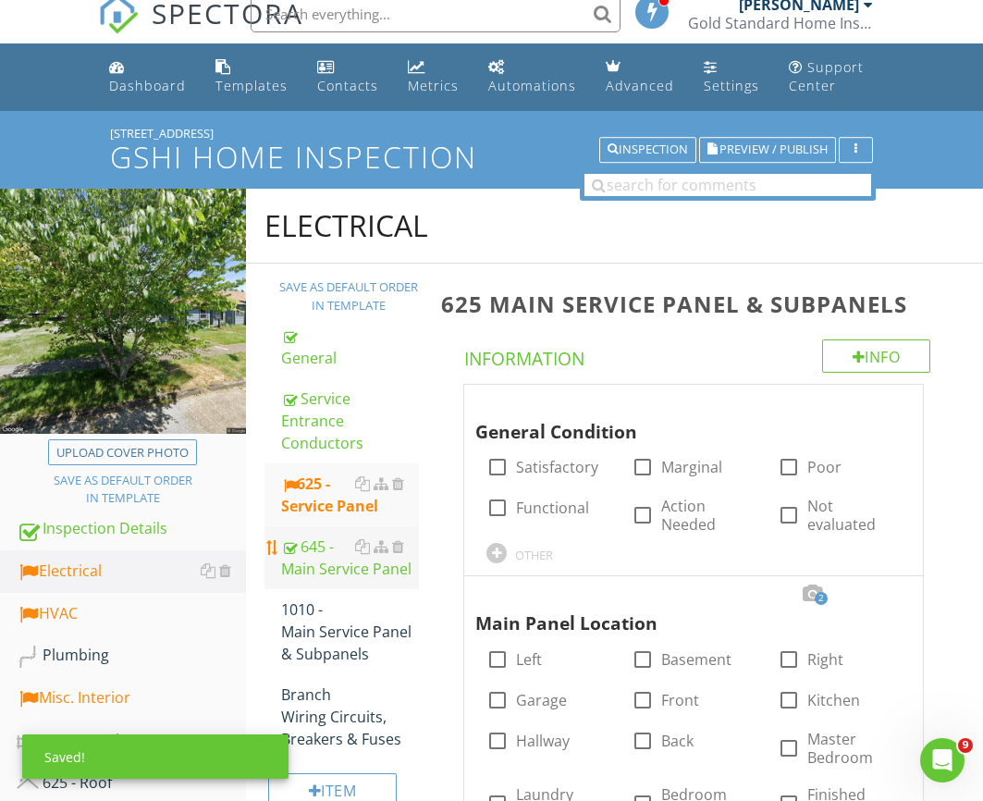
click at [303, 537] on div "645 - Main Service Panel" at bounding box center [350, 557] width 138 height 44
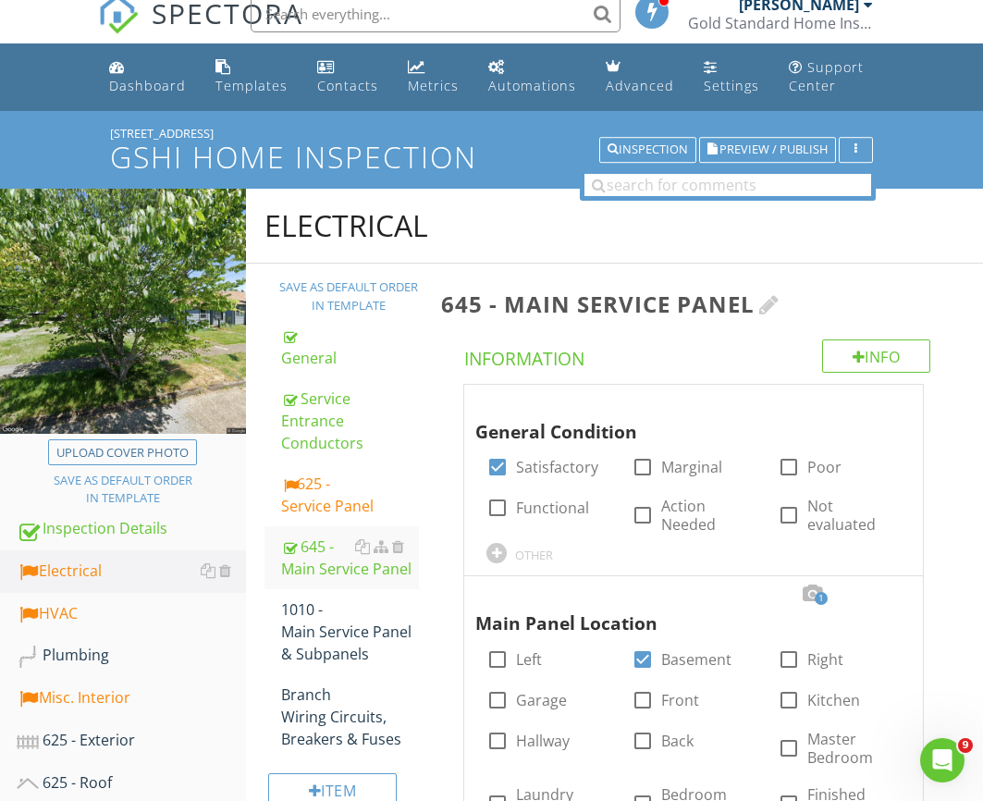
click at [763, 307] on div at bounding box center [769, 304] width 20 height 22
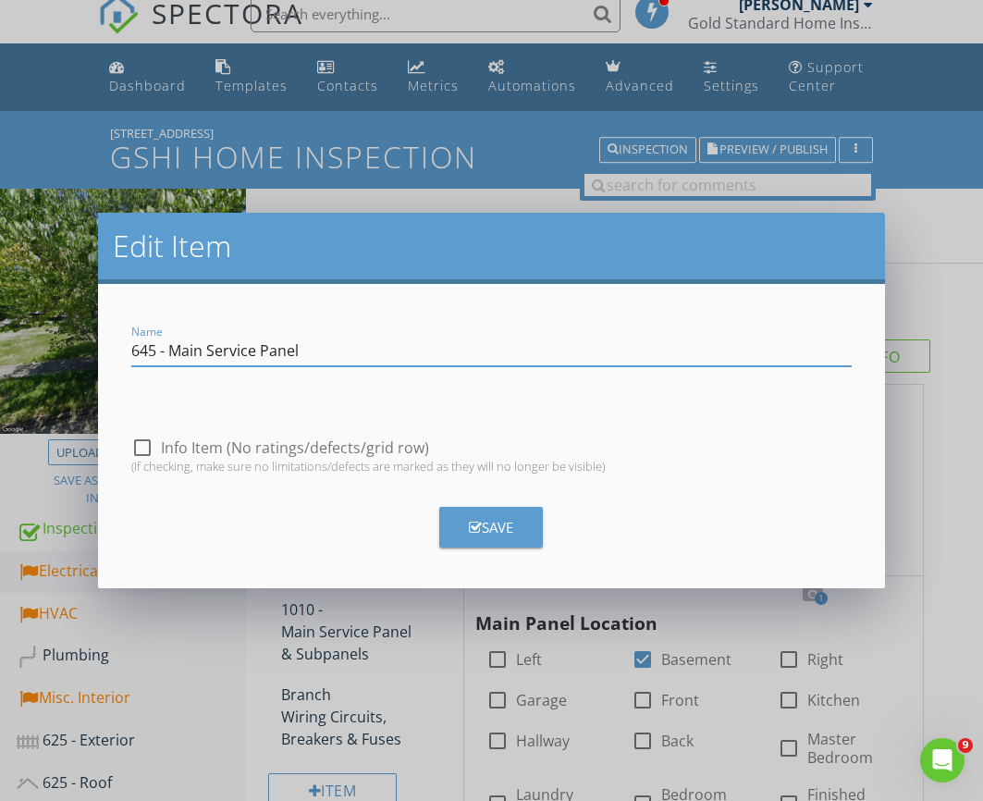
drag, startPoint x: 207, startPoint y: 350, endPoint x: 175, endPoint y: 350, distance: 32.4
click at [175, 350] on input "645 - Main Service Panel" at bounding box center [490, 351] width 719 height 31
type input "645 - Service Panel"
click at [524, 546] on button "Save" at bounding box center [491, 527] width 104 height 41
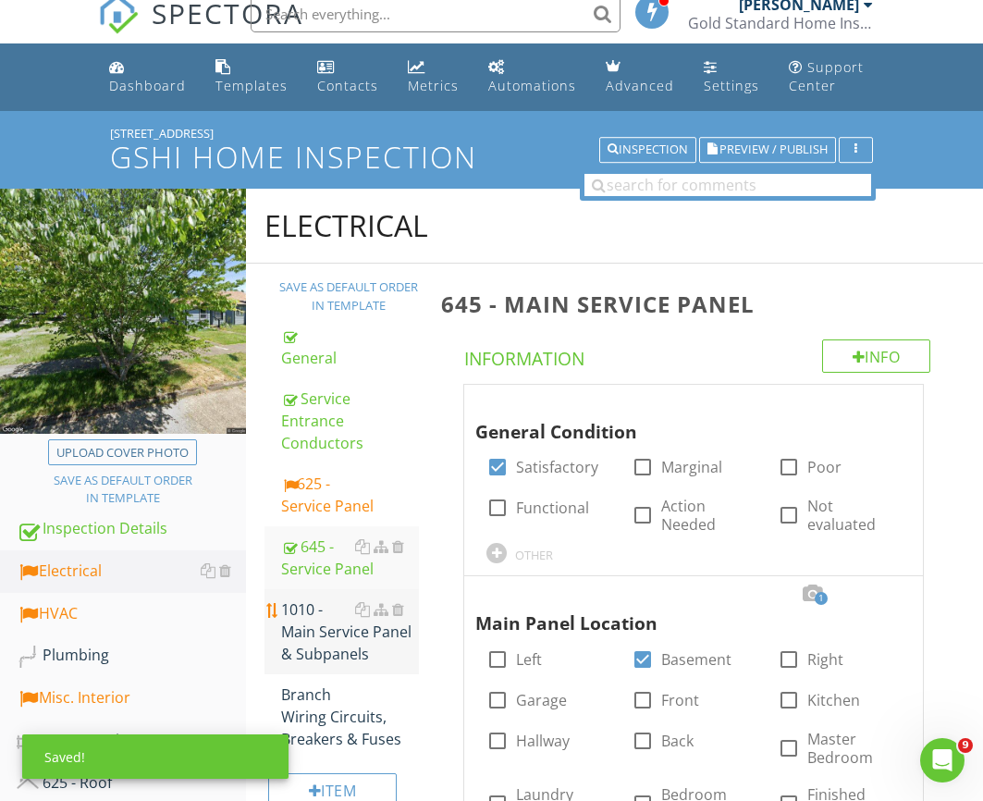
click at [313, 606] on div "1010 - Main Service Panel & Subpanels" at bounding box center [350, 631] width 138 height 67
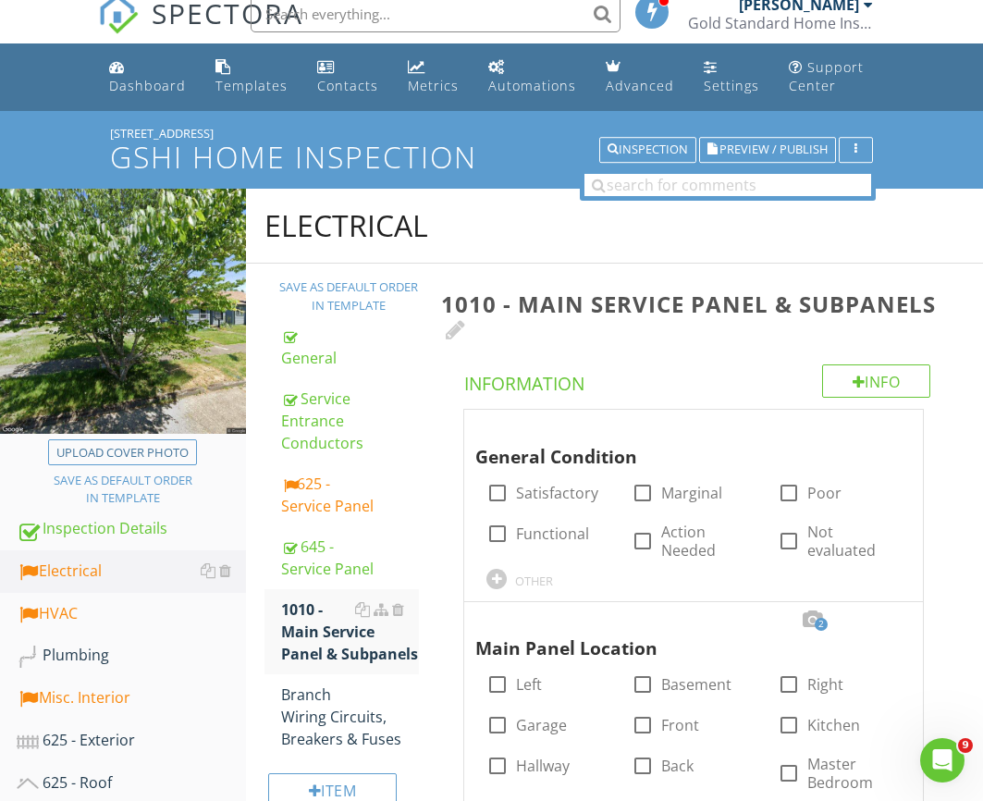
click at [448, 332] on div at bounding box center [456, 329] width 20 height 22
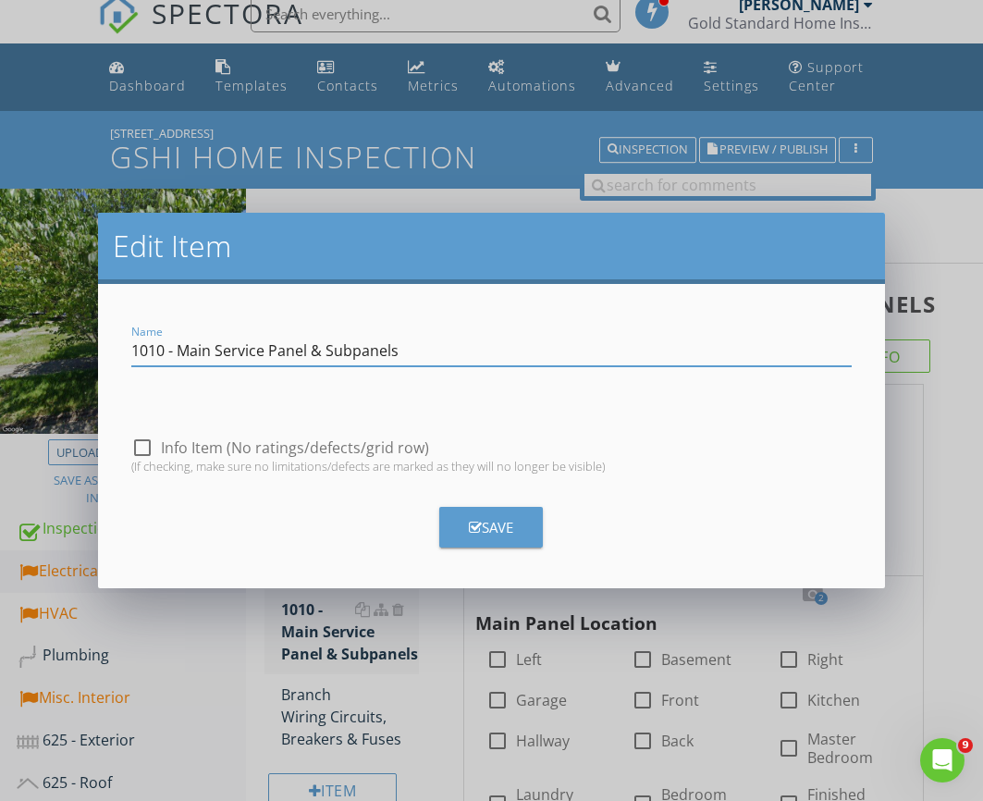
drag, startPoint x: 213, startPoint y: 347, endPoint x: 179, endPoint y: 349, distance: 33.3
click at [179, 349] on input "1010 - Main Service Panel & Subpanels" at bounding box center [490, 351] width 719 height 31
drag, startPoint x: 272, startPoint y: 349, endPoint x: 442, endPoint y: 350, distance: 170.1
click at [442, 350] on input "1010 - Service Panel & Subpanels" at bounding box center [490, 351] width 719 height 31
type input "1010 - Service Panel"
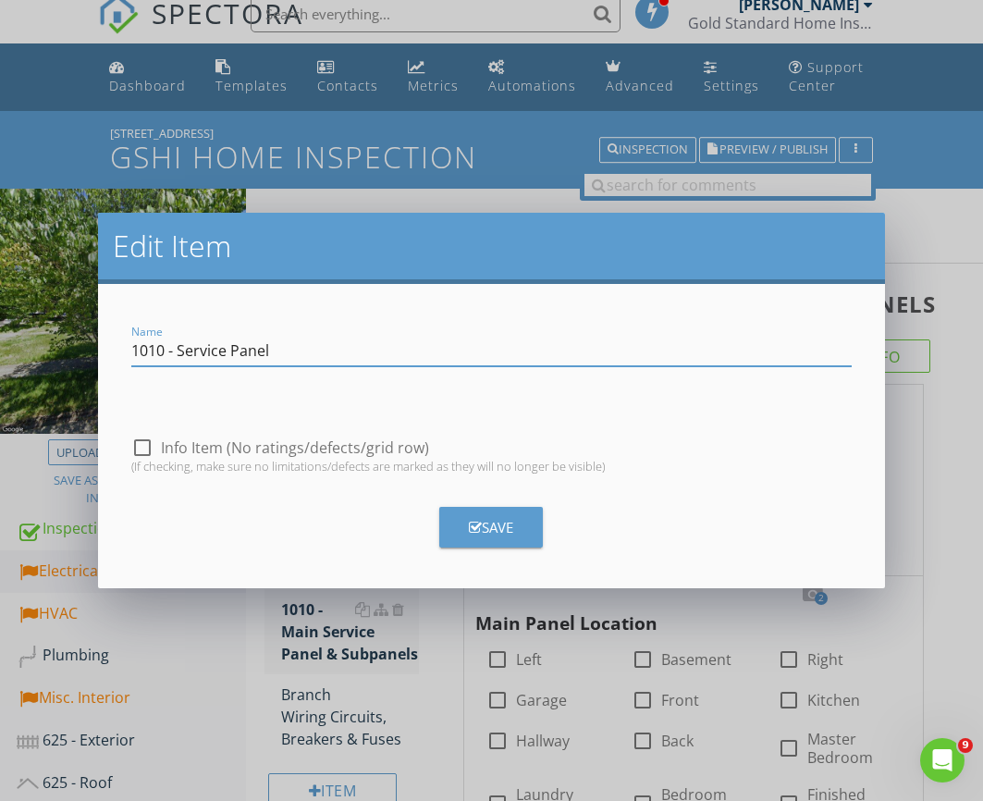
click at [511, 531] on div "Save" at bounding box center [491, 527] width 44 height 21
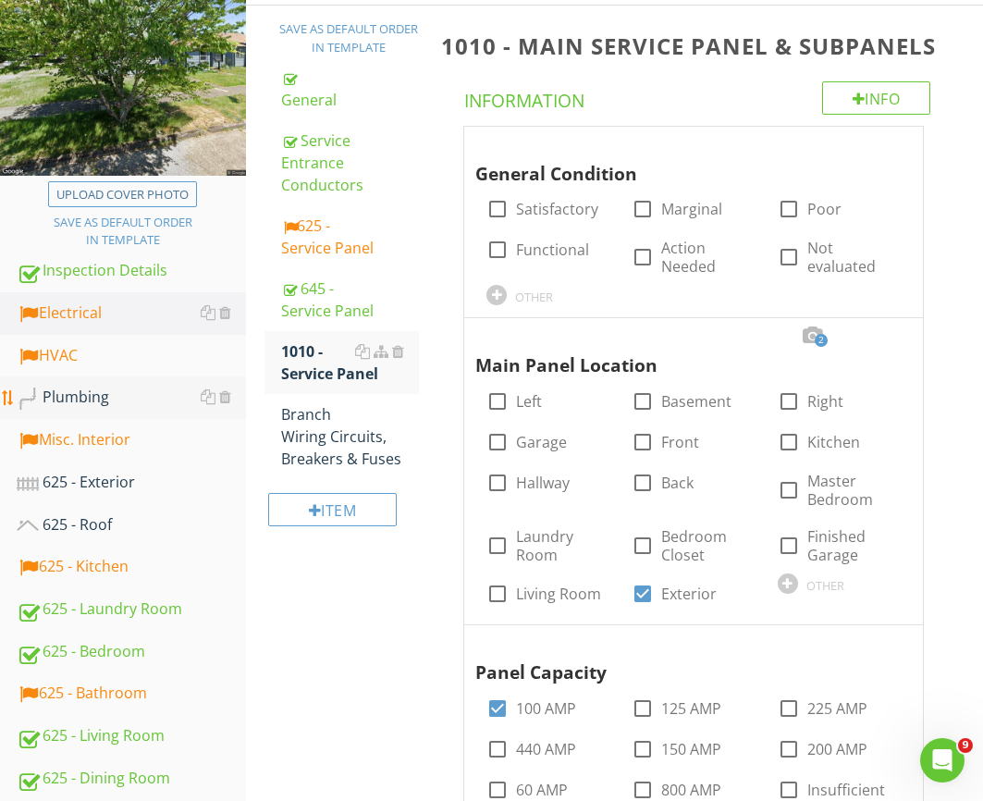
scroll to position [270, 0]
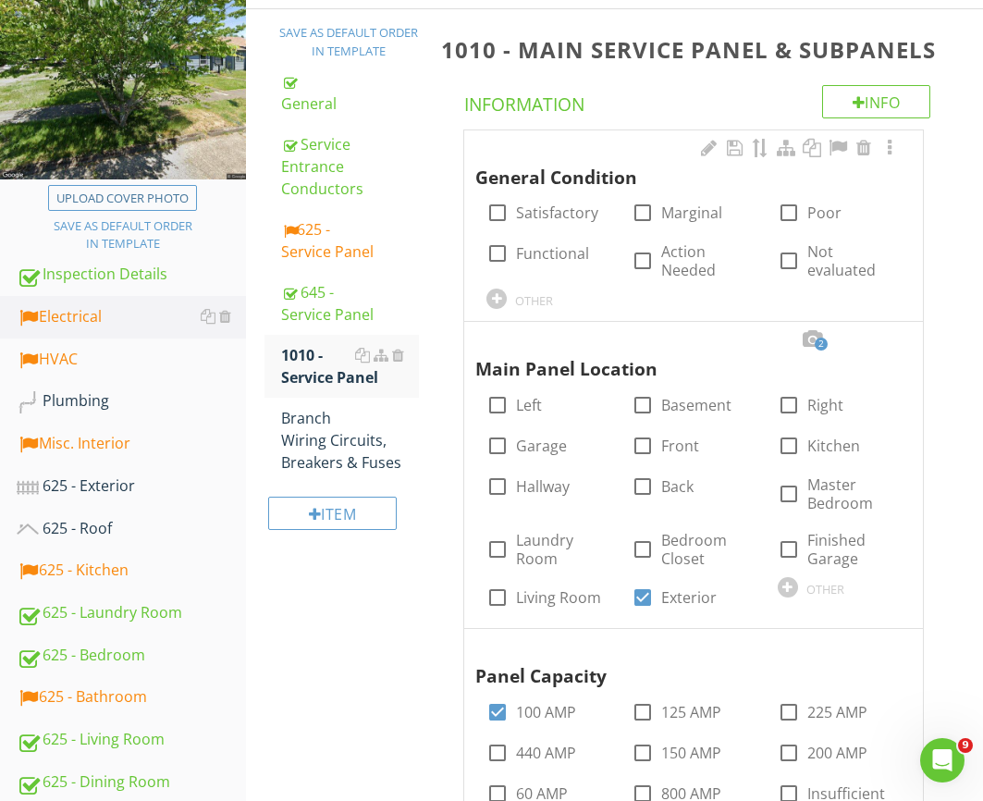
drag, startPoint x: 293, startPoint y: 235, endPoint x: 467, endPoint y: 284, distance: 180.6
click at [292, 235] on div "625 - Service Panel" at bounding box center [350, 240] width 138 height 44
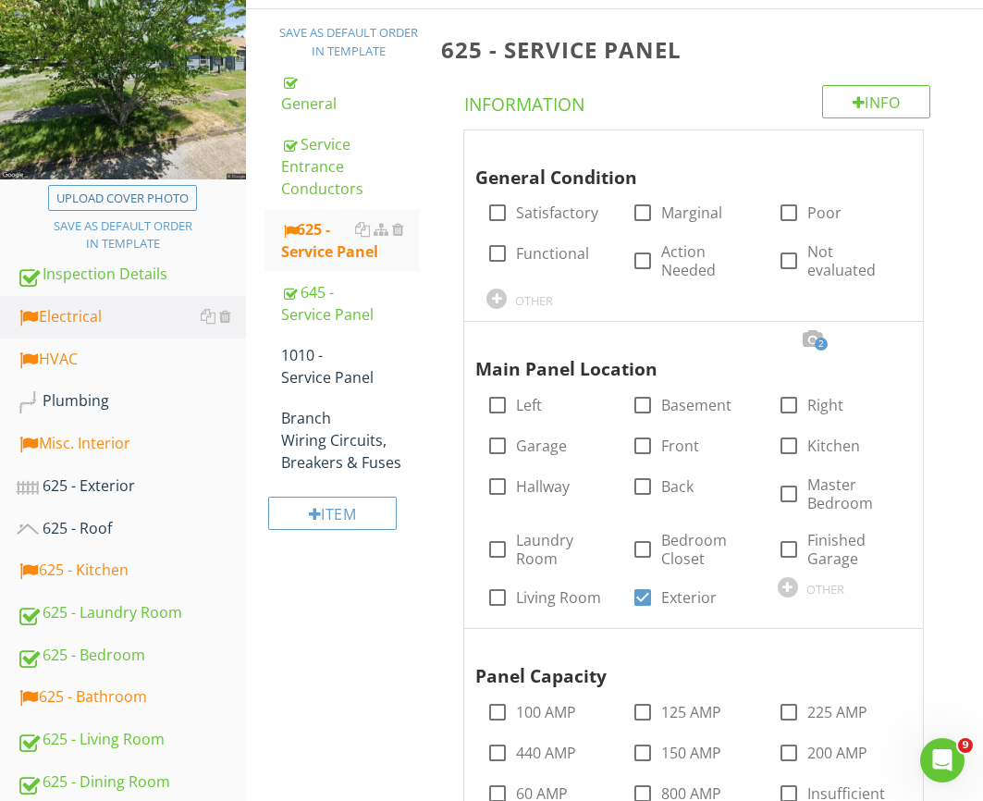
scroll to position [317, 0]
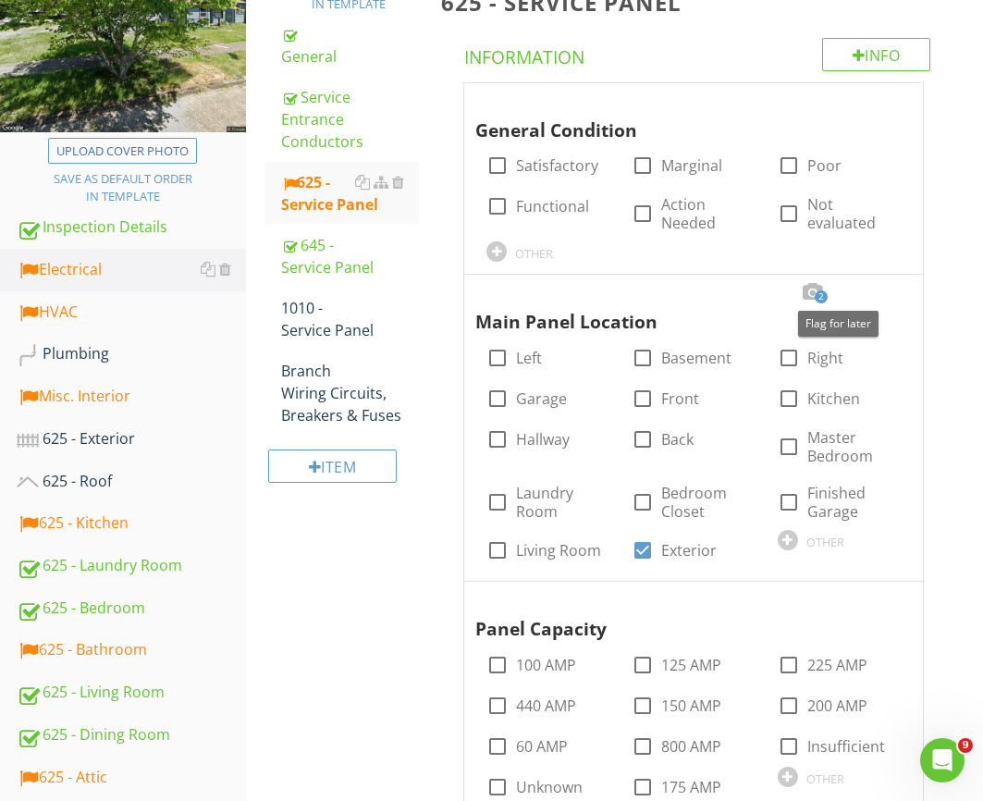
click at [811, 292] on div at bounding box center [812, 292] width 22 height 18
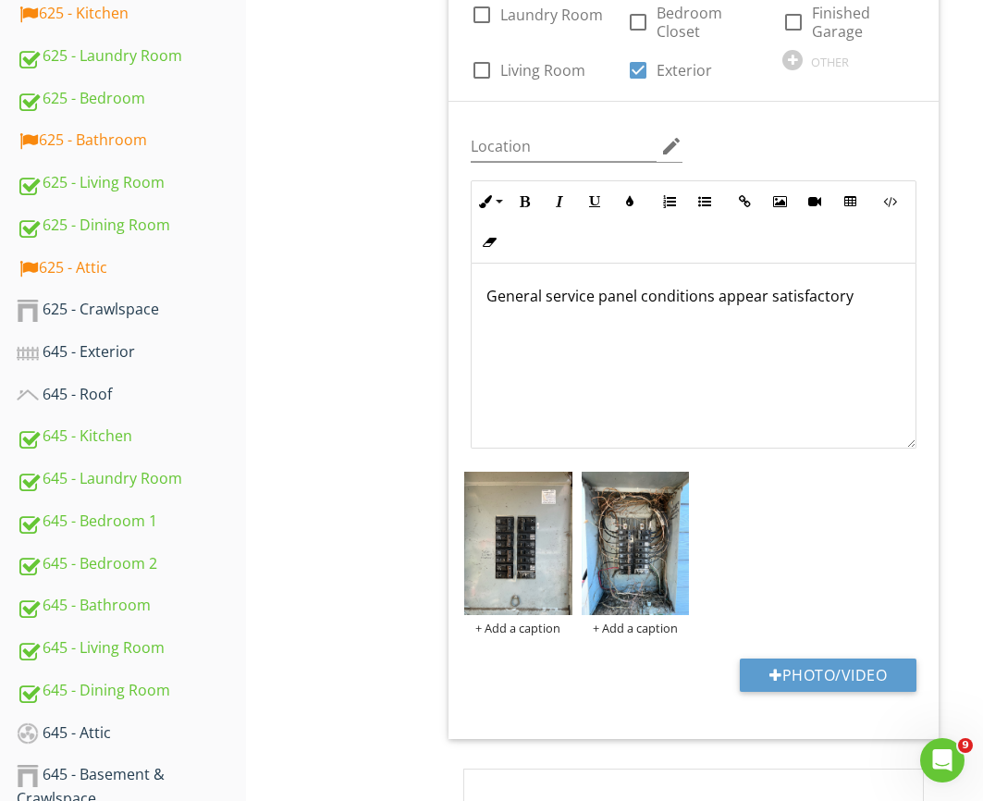
scroll to position [825, 0]
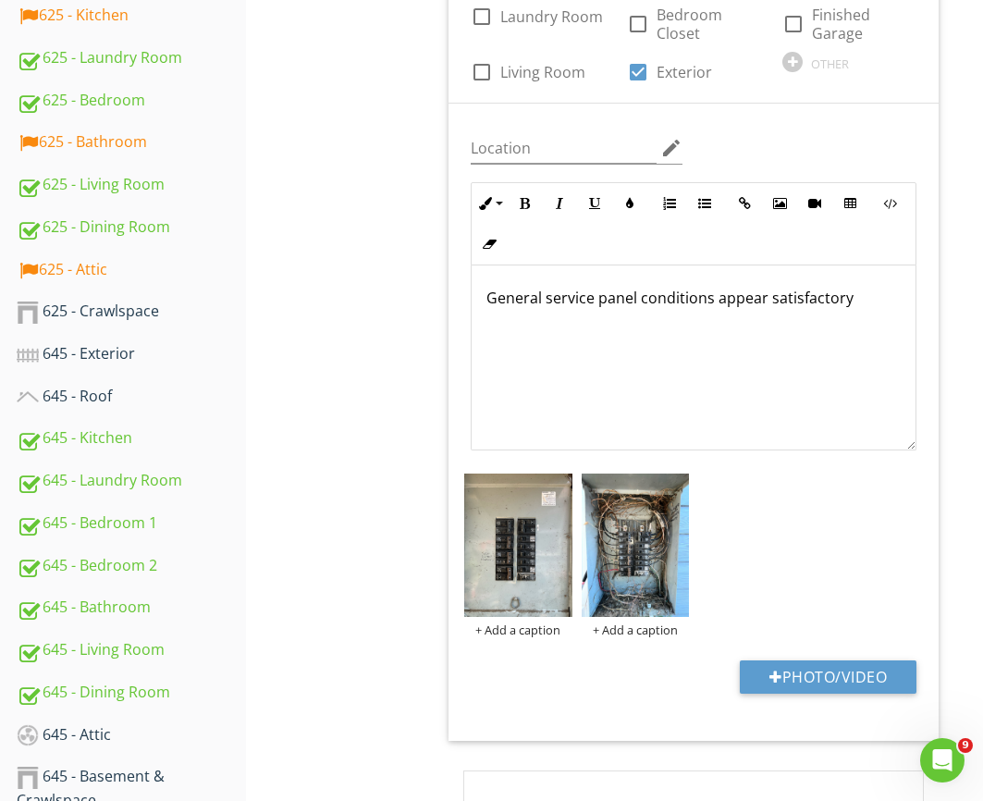
click at [640, 298] on p "General service panel conditions appear satisfactory" at bounding box center [693, 298] width 414 height 22
click at [860, 302] on p "General service panel wiring conditions appear satisfactory" at bounding box center [693, 298] width 414 height 22
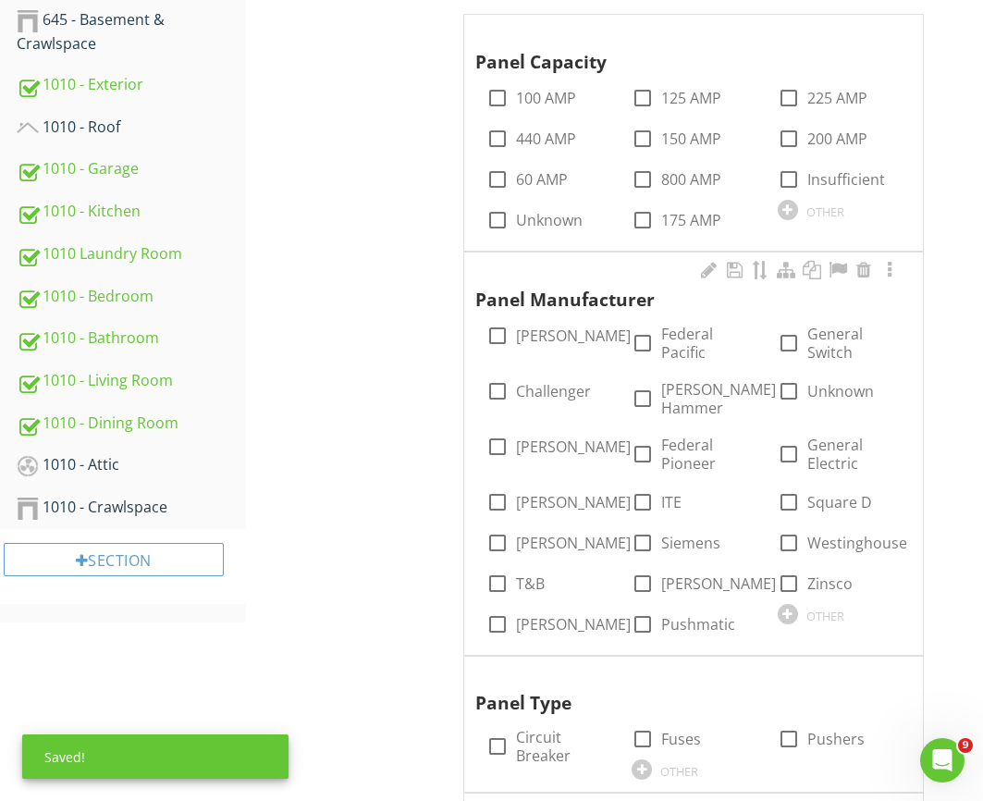
scroll to position [1540, 0]
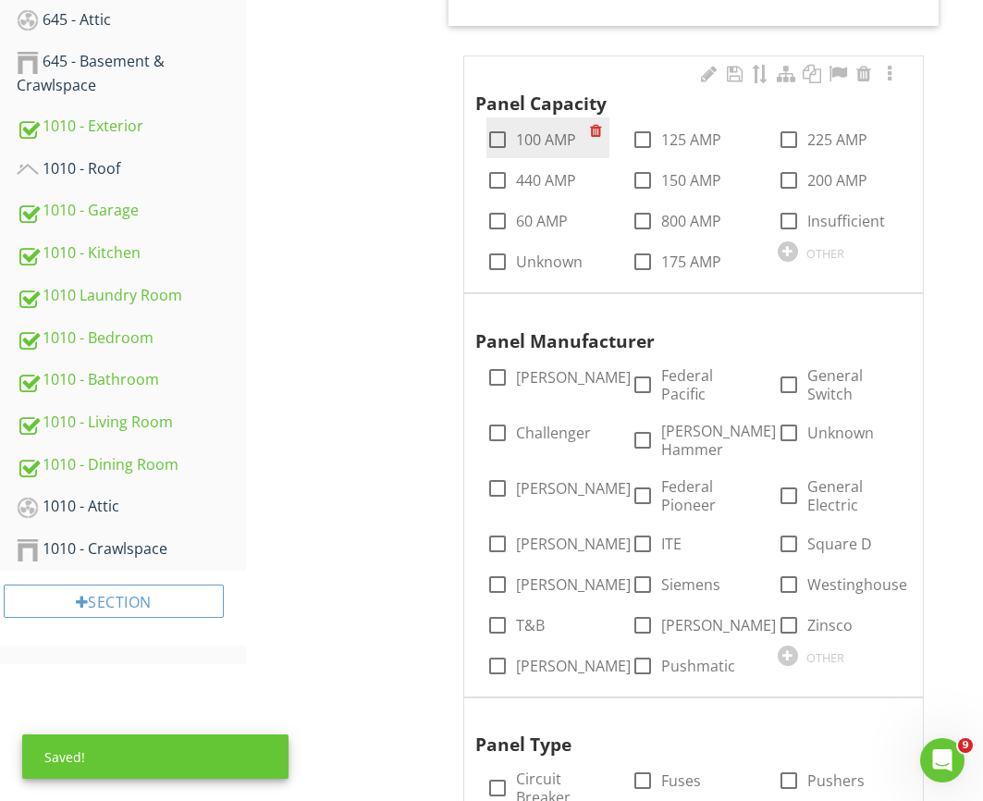
click at [523, 143] on label "100 AMP" at bounding box center [546, 139] width 60 height 18
checkbox input "true"
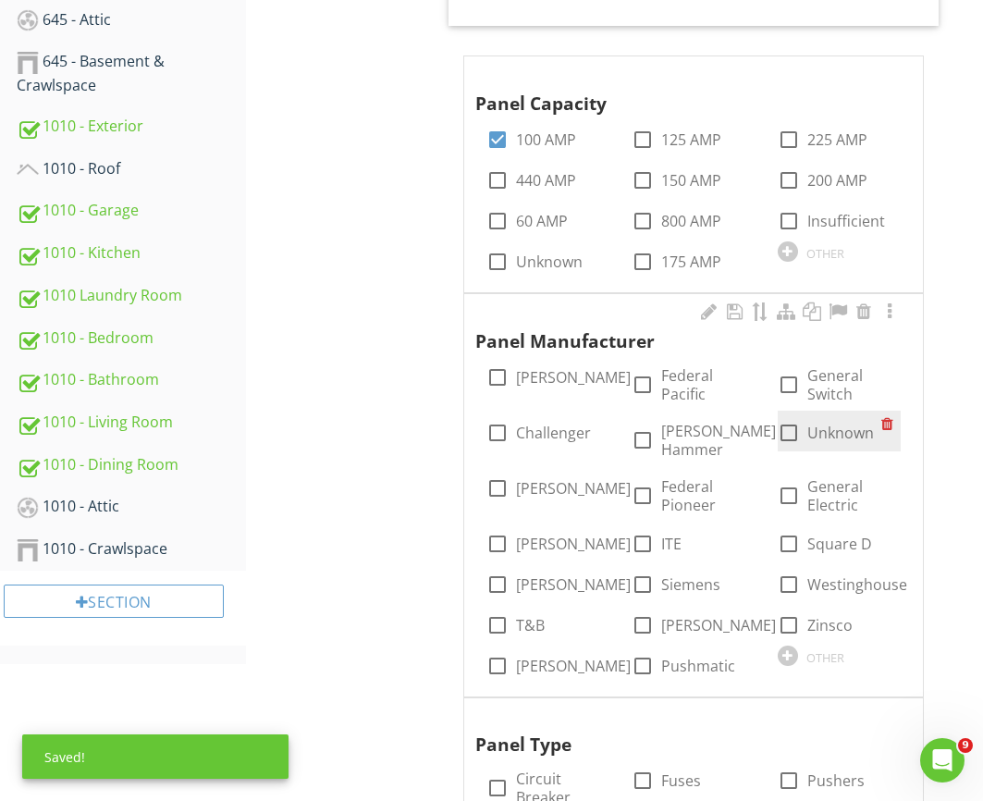
click at [853, 423] on label "Unknown" at bounding box center [840, 432] width 67 height 18
checkbox input "true"
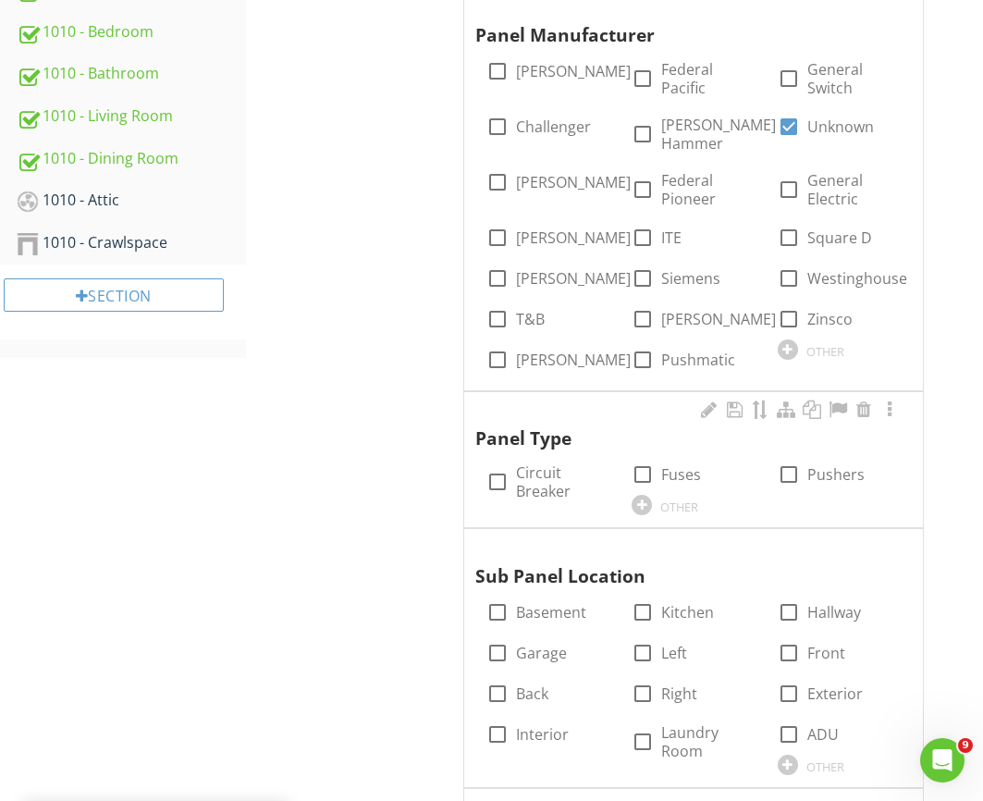
scroll to position [1892, 0]
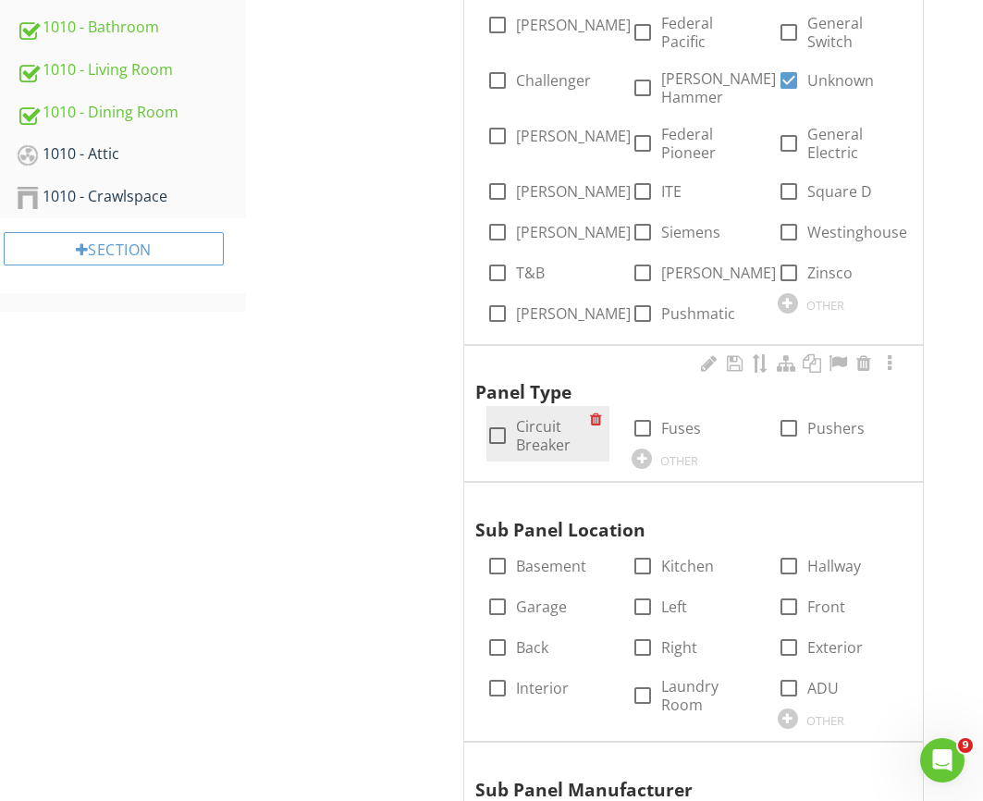
click at [534, 448] on label "Circuit Breaker" at bounding box center [553, 435] width 74 height 37
checkbox input "true"
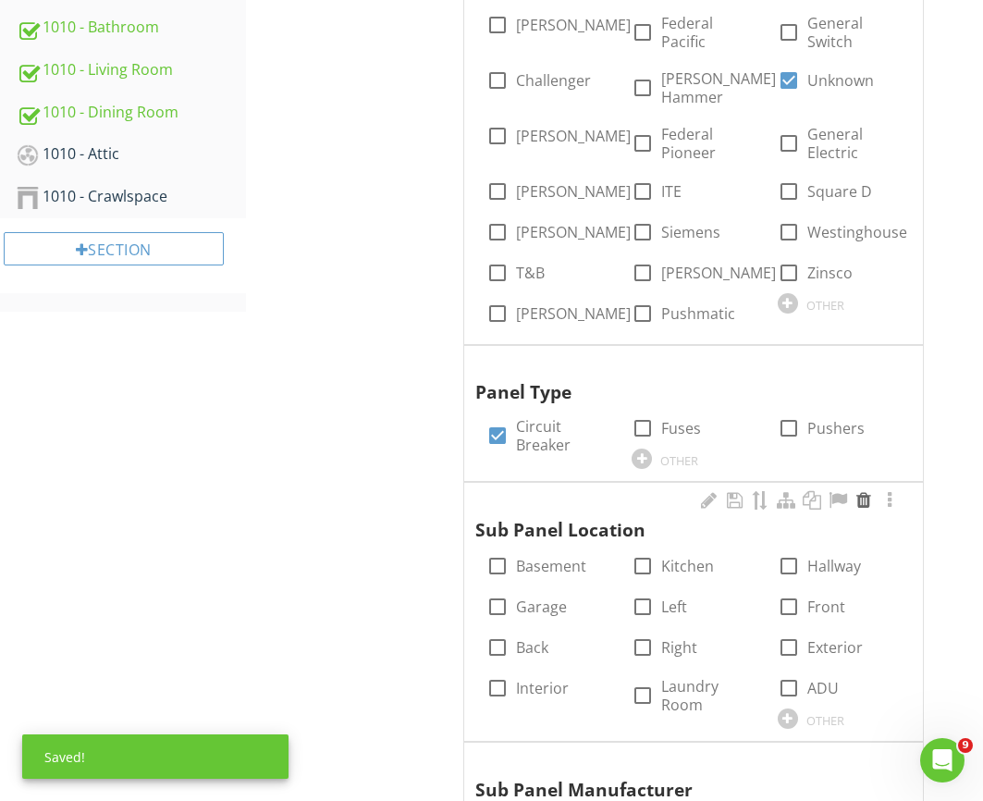
click at [861, 506] on div at bounding box center [864, 500] width 22 height 18
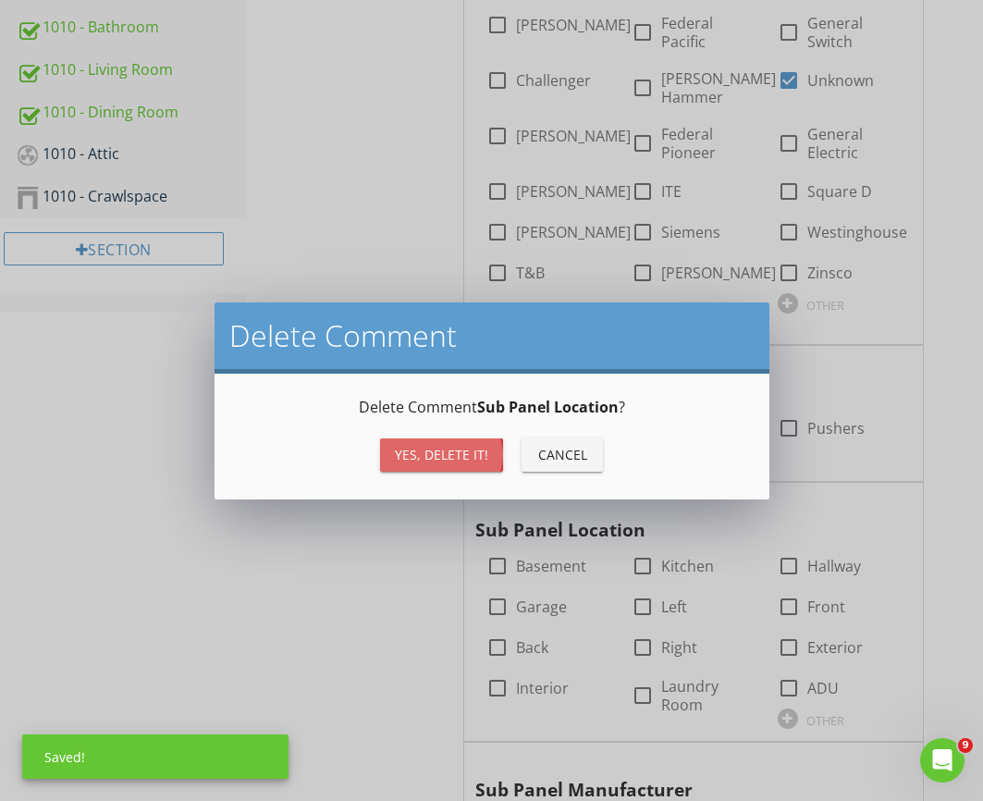
click at [472, 458] on div "Yes, Delete it!" at bounding box center [441, 454] width 93 height 19
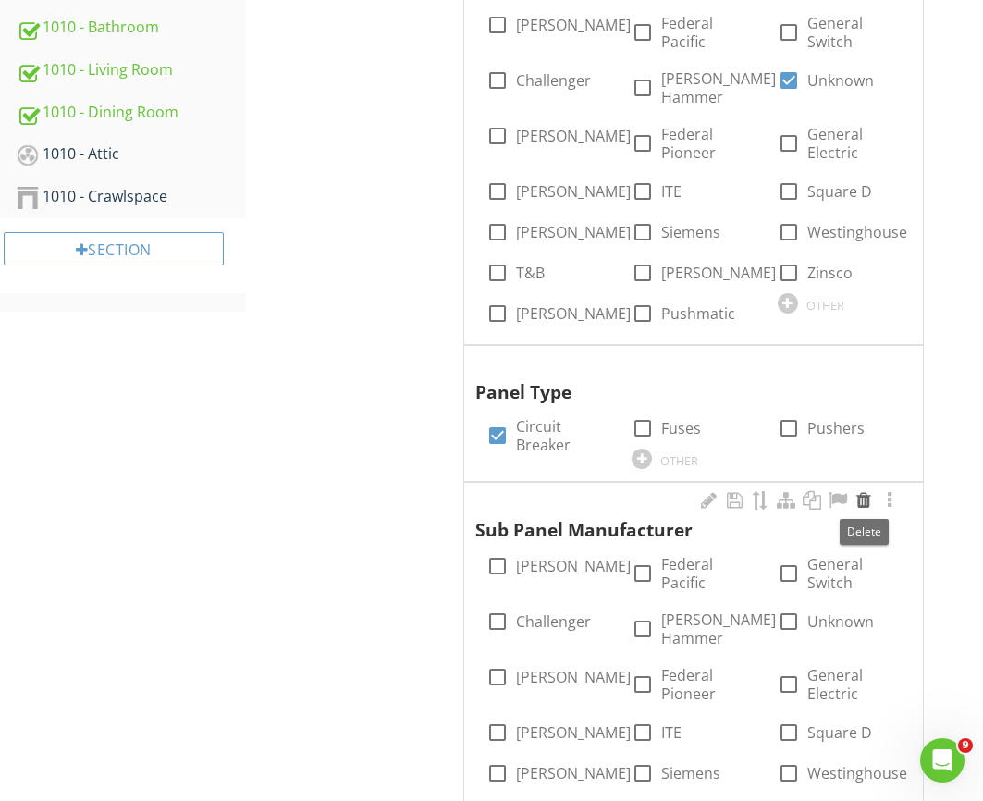
click at [861, 501] on div at bounding box center [864, 500] width 22 height 18
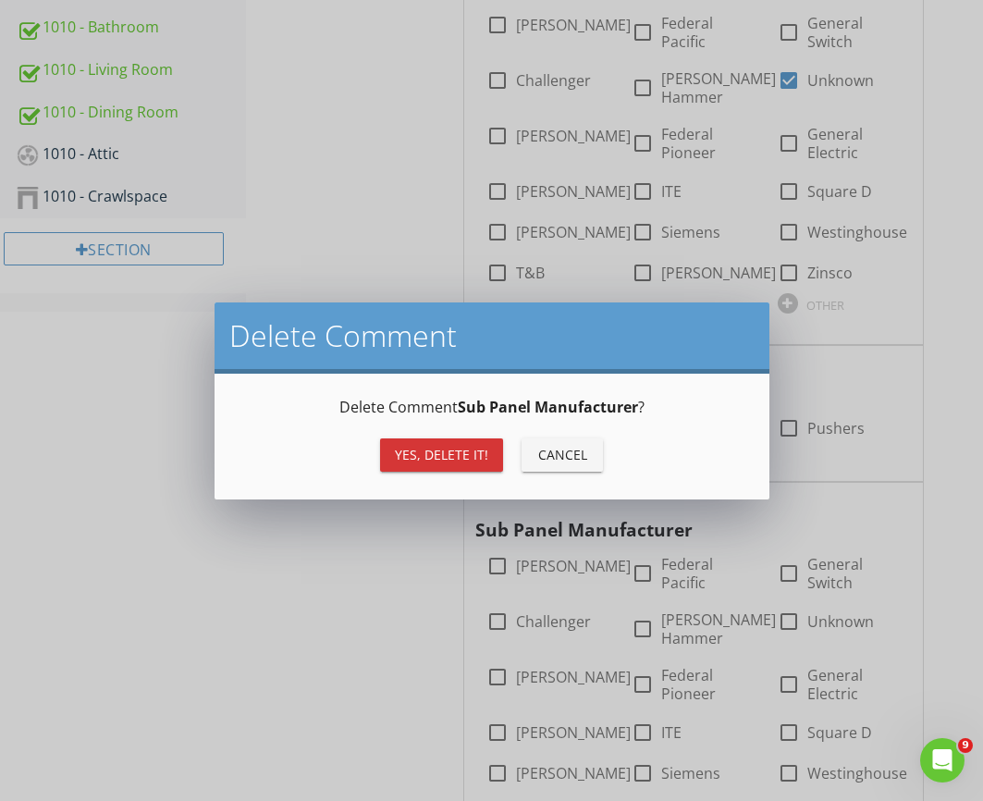
click at [473, 467] on button "Yes, Delete it!" at bounding box center [441, 454] width 123 height 33
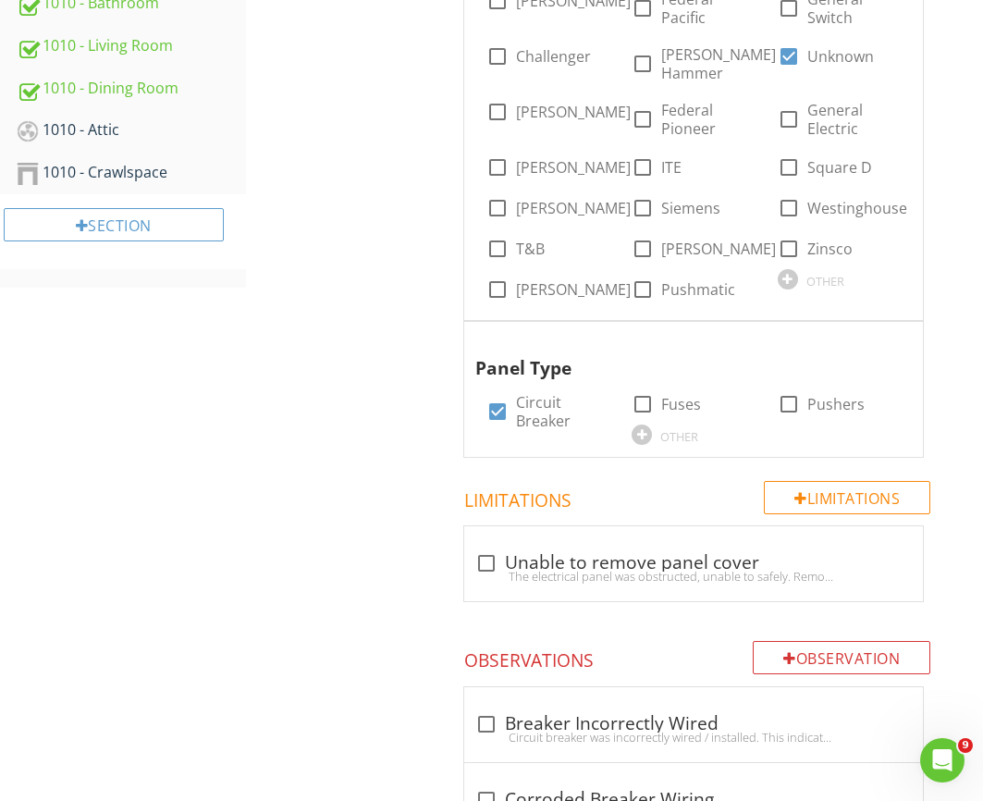
scroll to position [1917, 0]
click at [326, 135] on div "Electrical Save as default order in template General Service Entrance Conductor…" at bounding box center [614, 598] width 737 height 4621
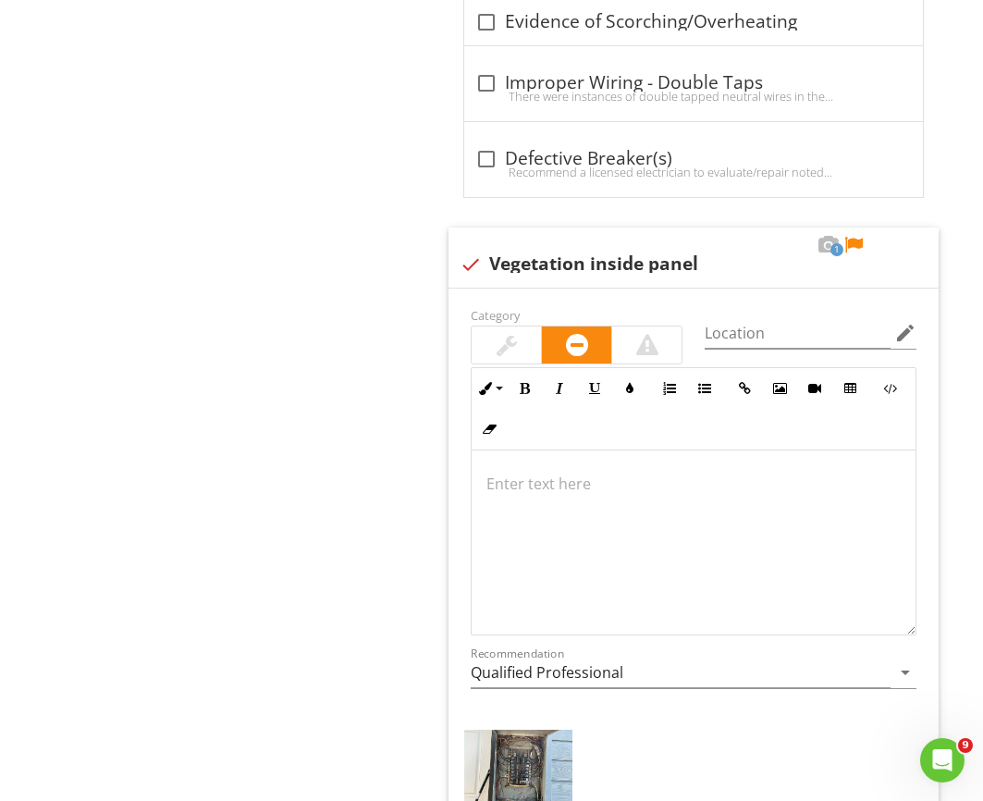
scroll to position [3908, 0]
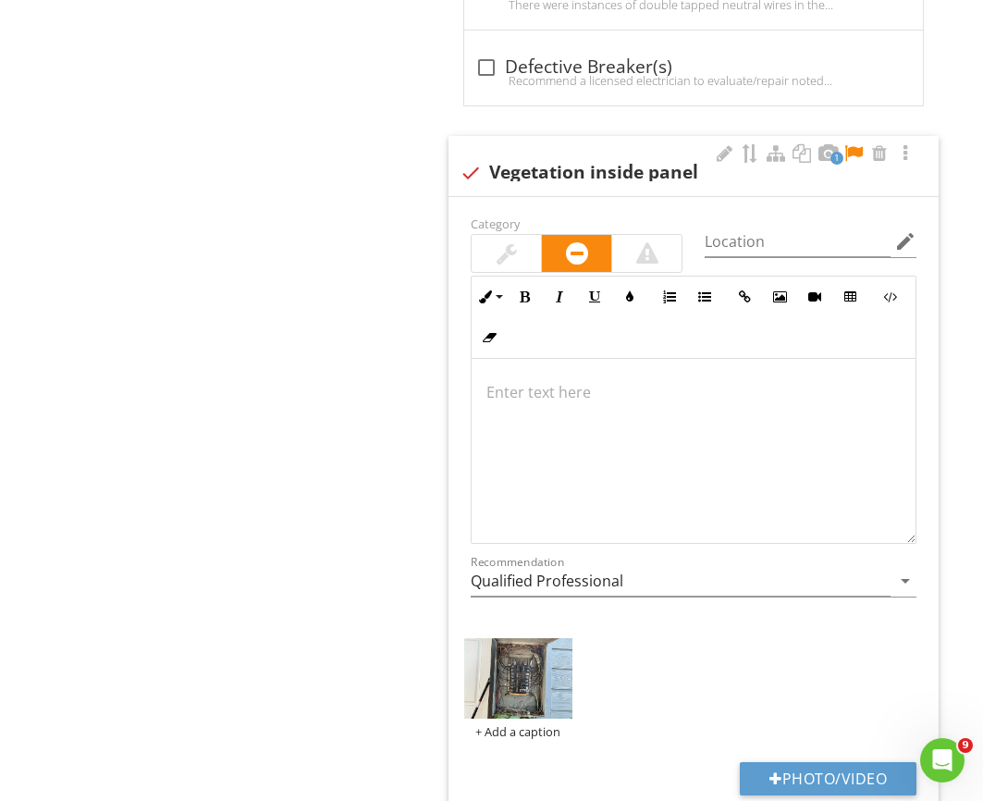
click at [608, 416] on div at bounding box center [694, 451] width 444 height 185
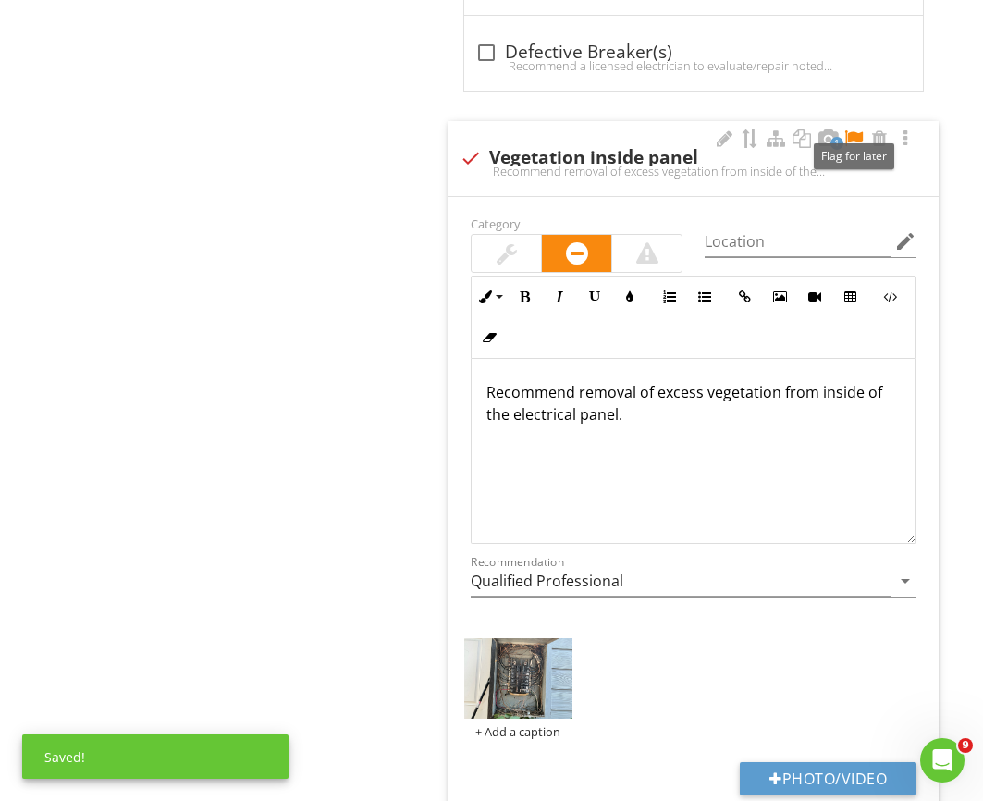
click at [850, 137] on div at bounding box center [853, 138] width 22 height 18
click at [681, 432] on div "Recommend removal of excess vegetation from inside of the electrical panel." at bounding box center [694, 451] width 444 height 185
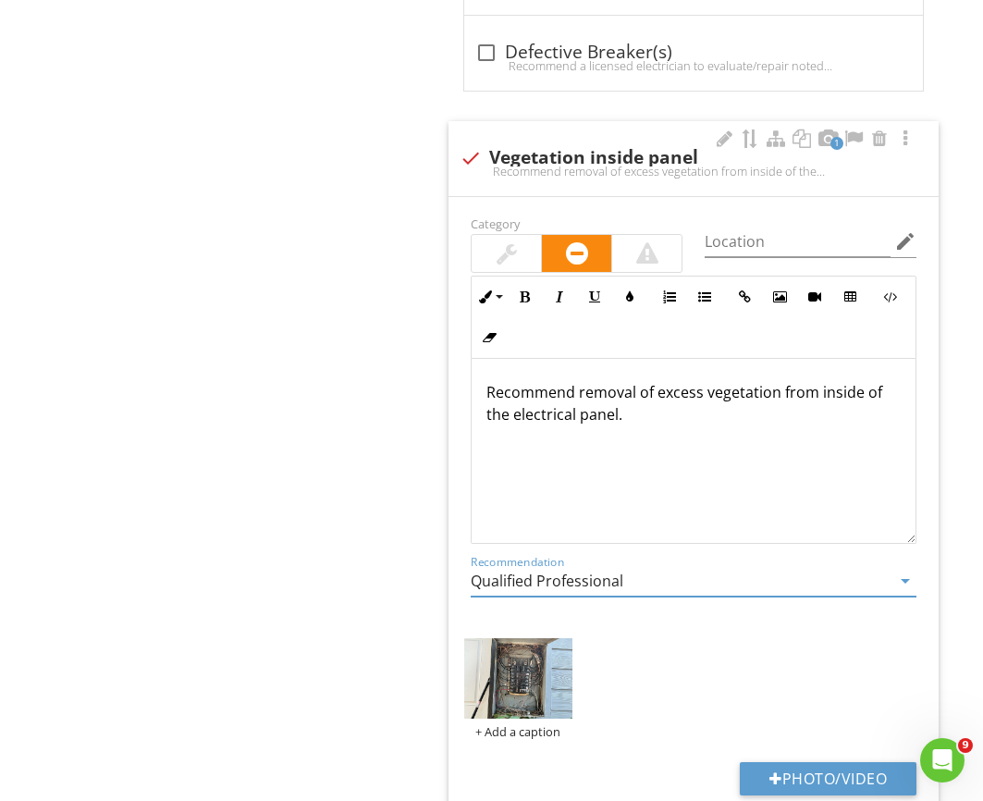
click at [626, 578] on input "Qualified Professional" at bounding box center [681, 581] width 420 height 31
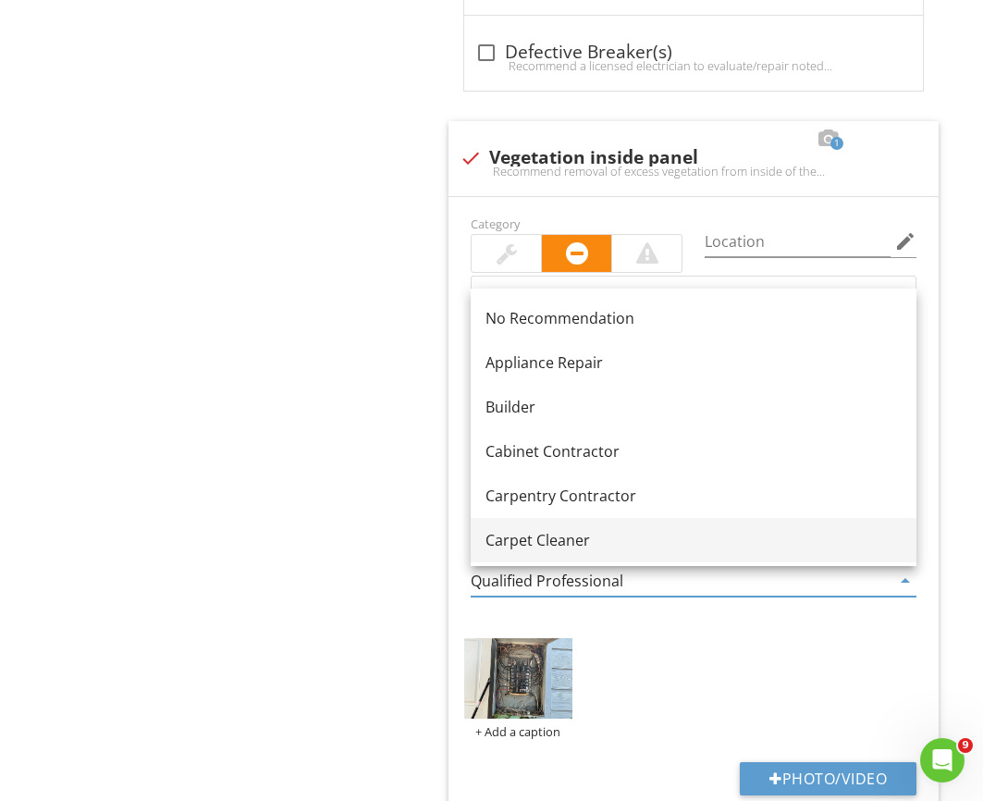
scroll to position [3921, 0]
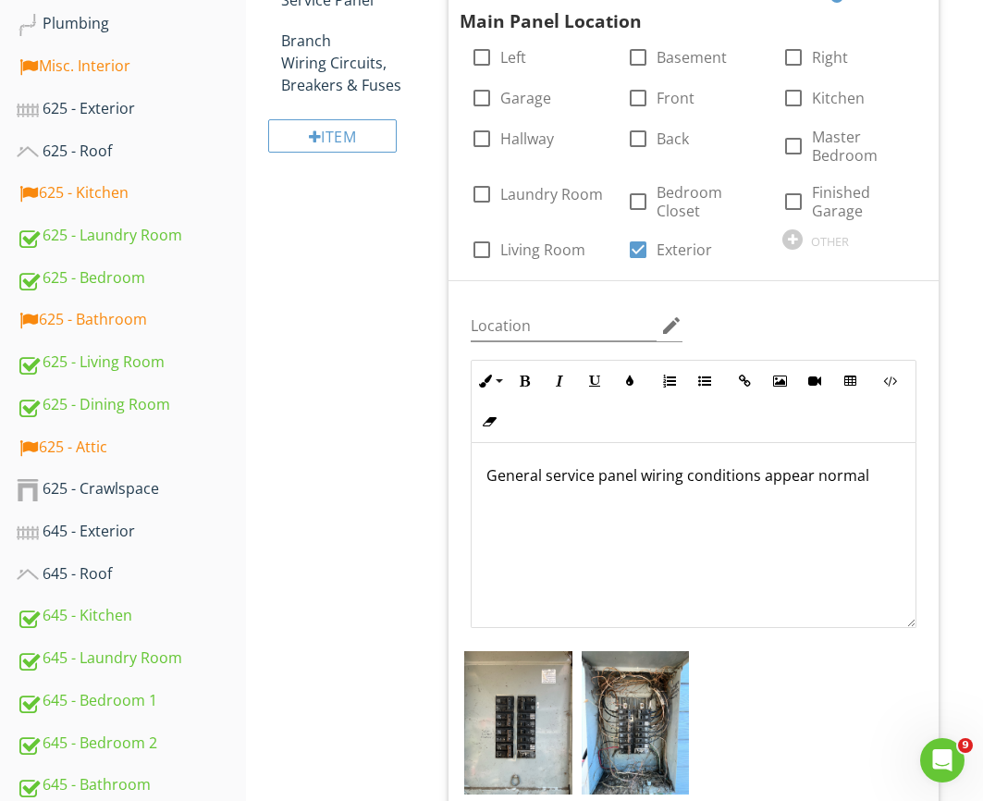
scroll to position [355, 0]
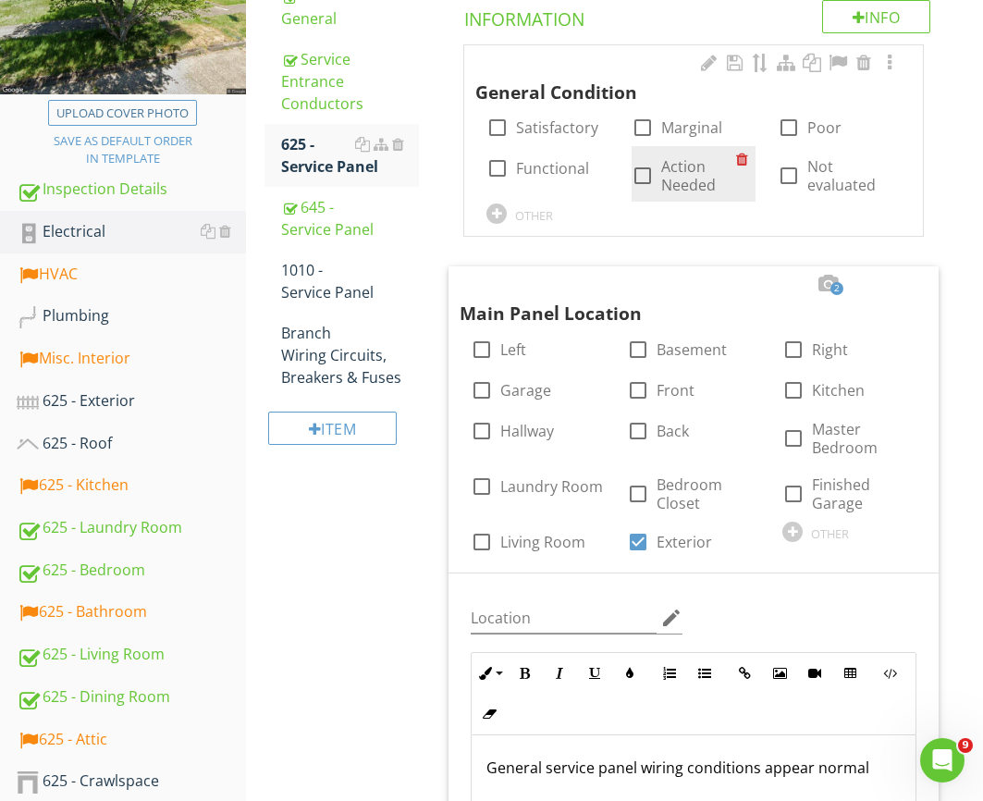
click at [690, 185] on label "Action Needed" at bounding box center [698, 175] width 74 height 37
checkbox input "true"
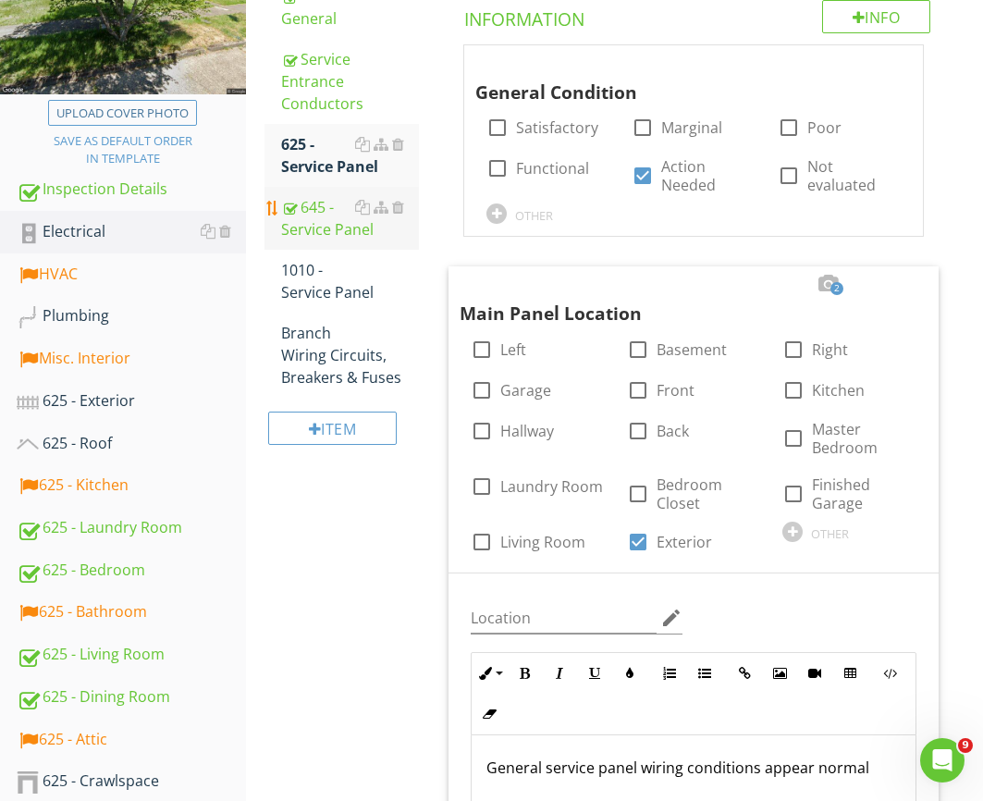
click at [314, 196] on div "645 - Service Panel" at bounding box center [350, 218] width 138 height 44
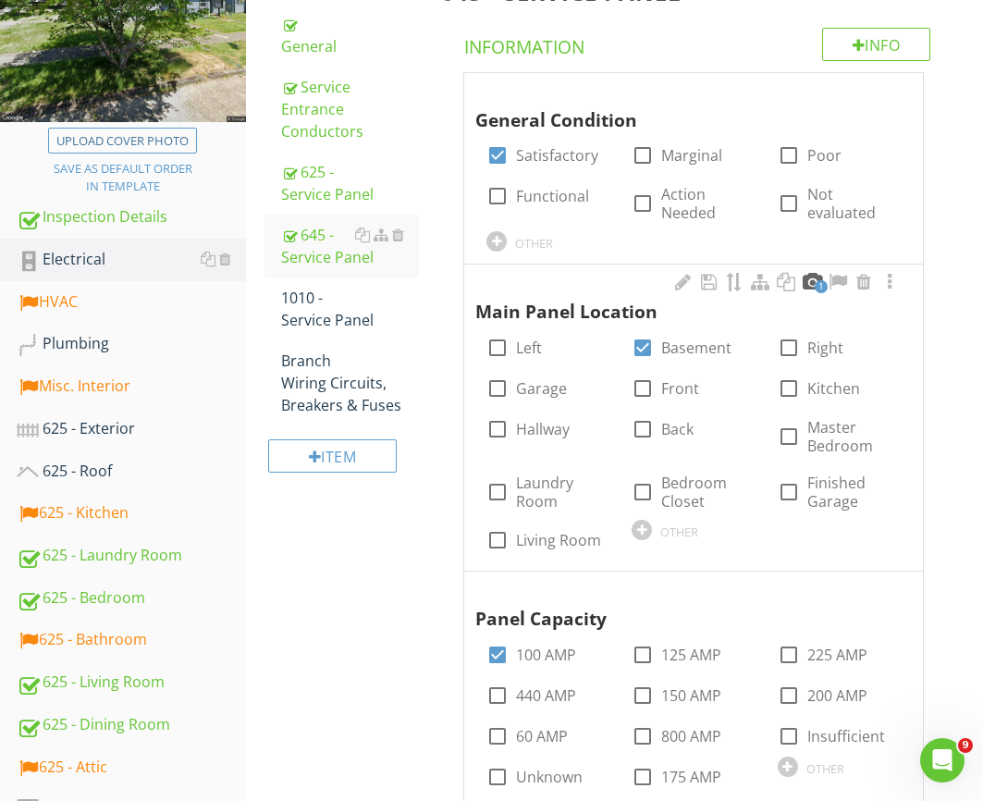
scroll to position [328, 0]
click at [809, 287] on div at bounding box center [812, 281] width 22 height 18
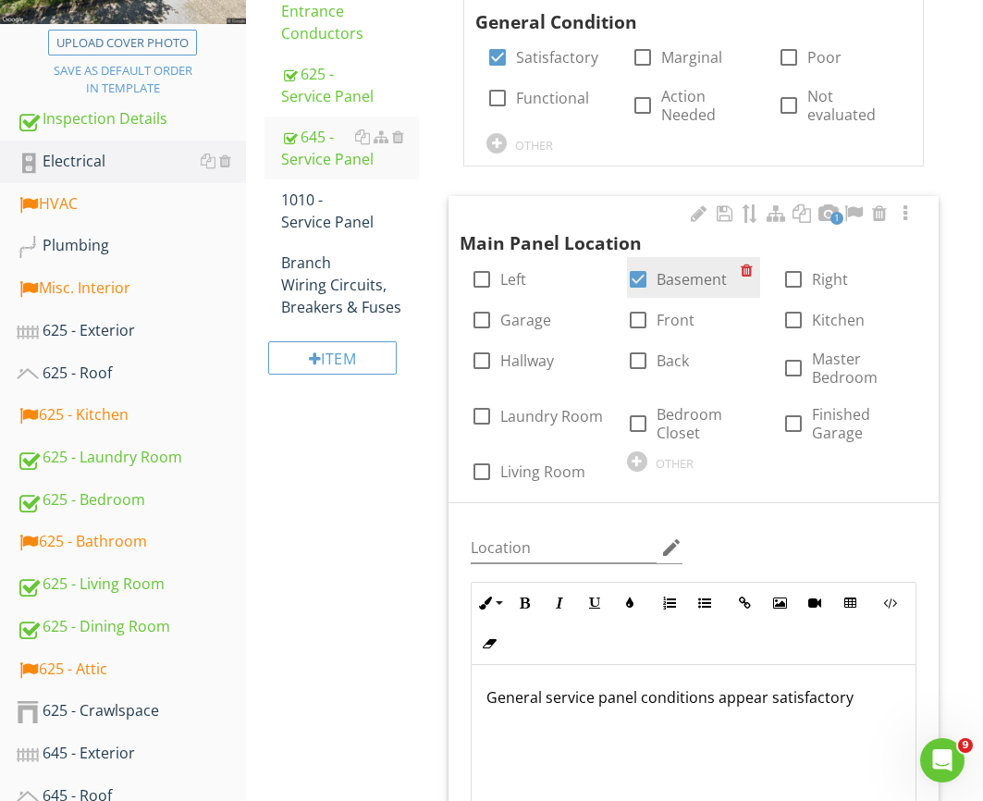
scroll to position [389, 0]
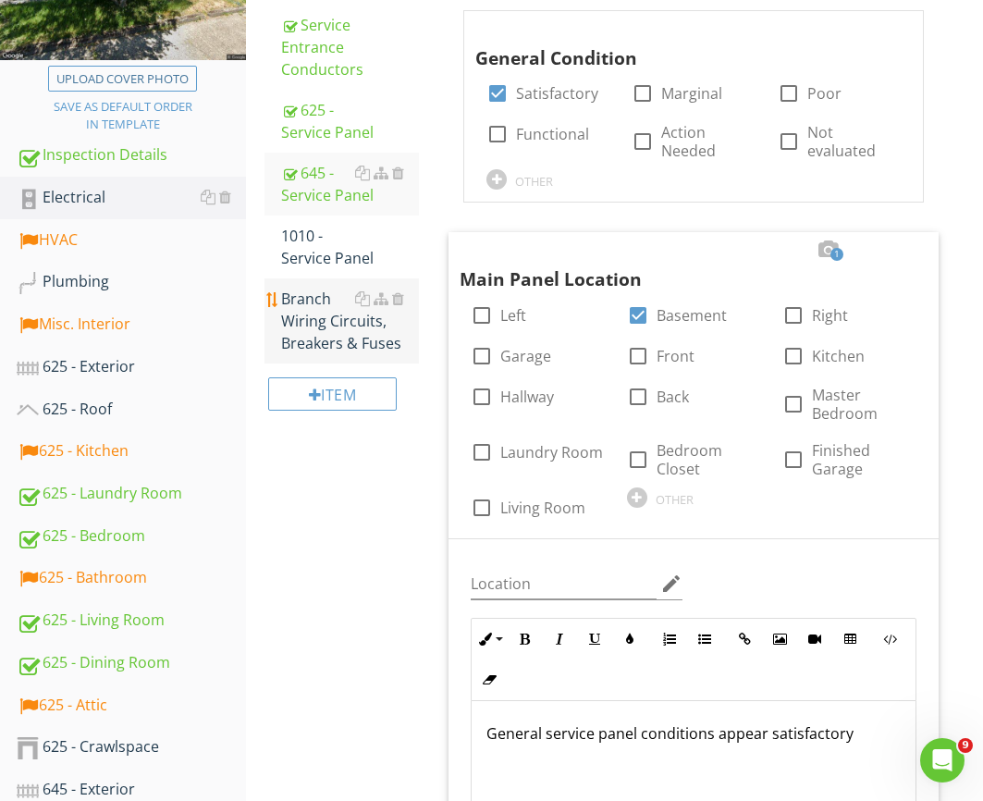
drag, startPoint x: 344, startPoint y: 301, endPoint x: 355, endPoint y: 304, distance: 11.4
click at [344, 302] on div "Branch Wiring Circuits, Breakers & Fuses" at bounding box center [350, 321] width 138 height 67
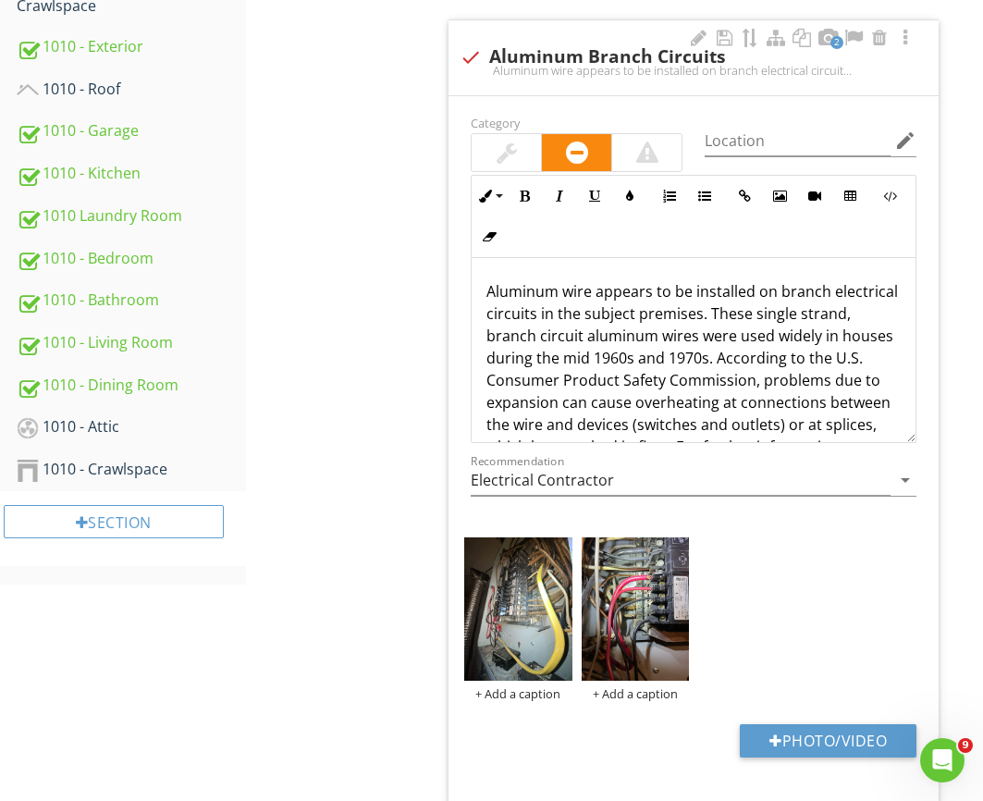
scroll to position [1595, 0]
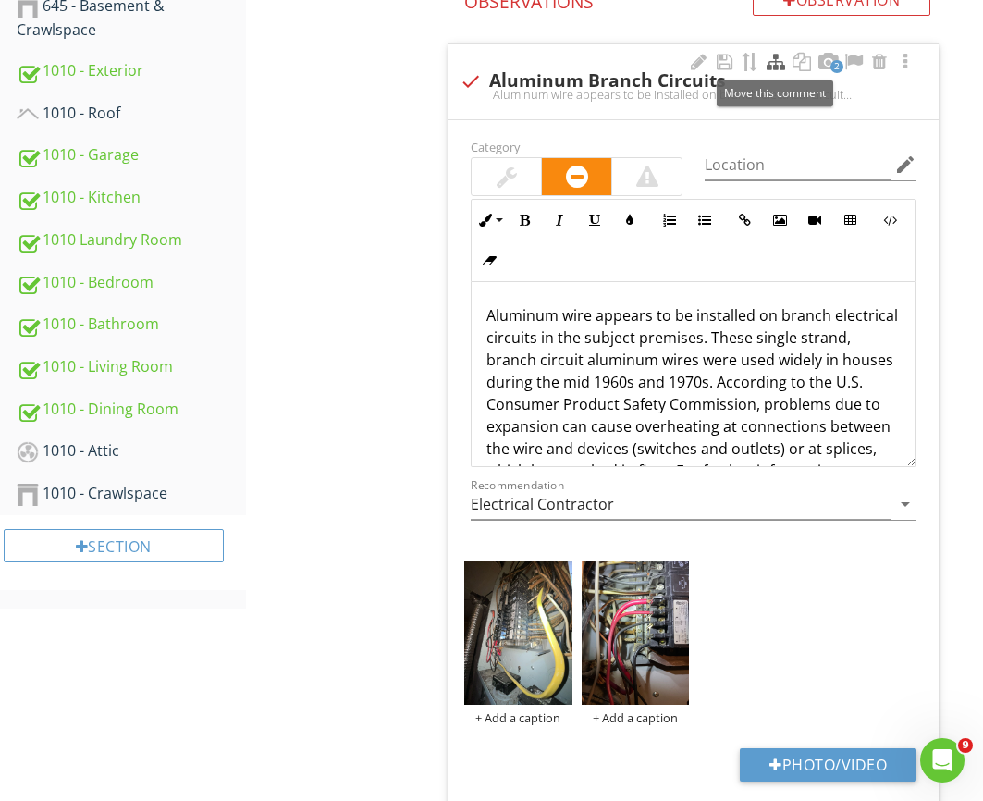
click at [780, 68] on div at bounding box center [776, 62] width 22 height 18
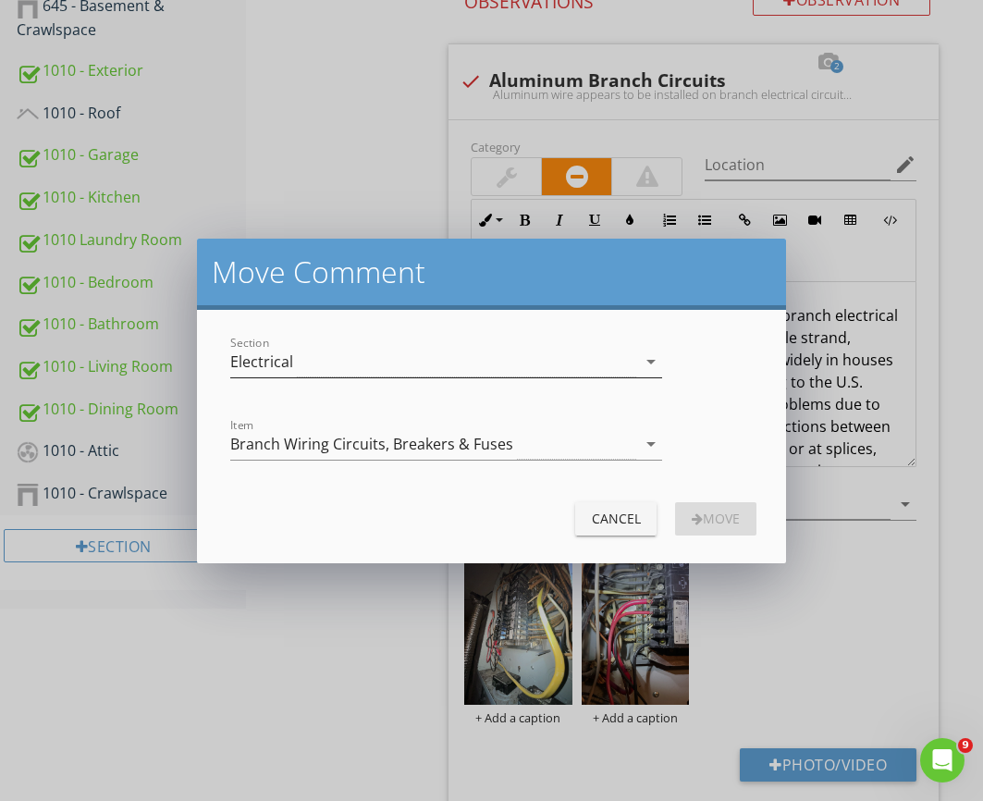
click at [471, 371] on div "Electrical" at bounding box center [433, 362] width 406 height 31
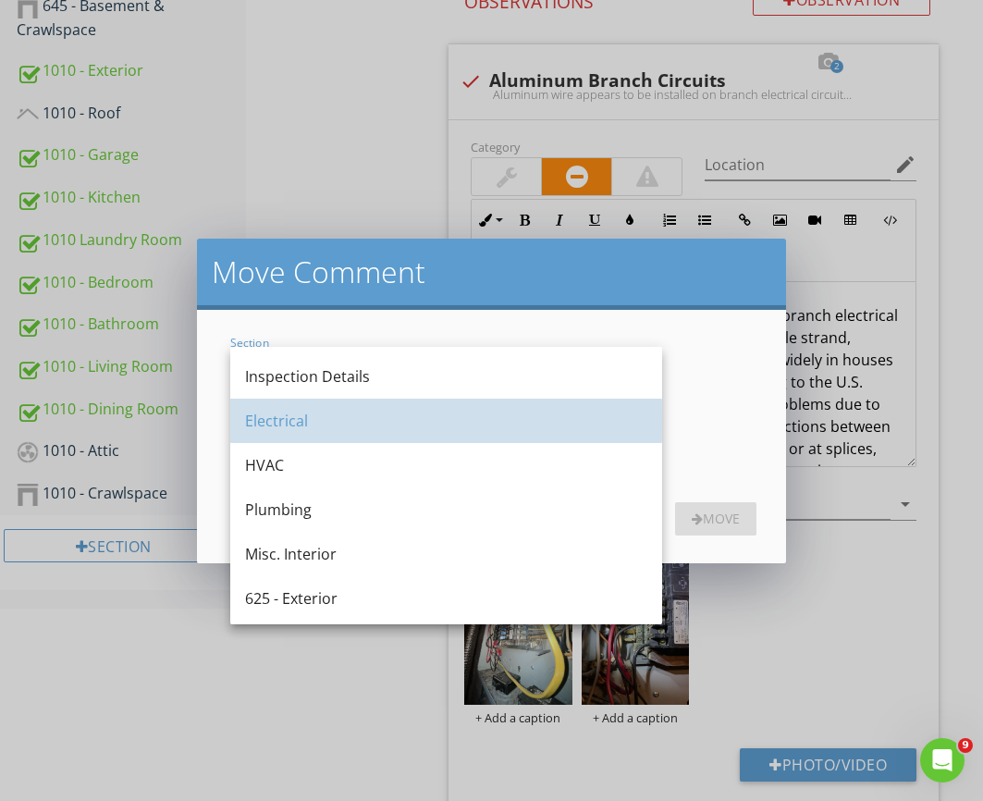
click at [415, 429] on div "Electrical" at bounding box center [446, 421] width 402 height 22
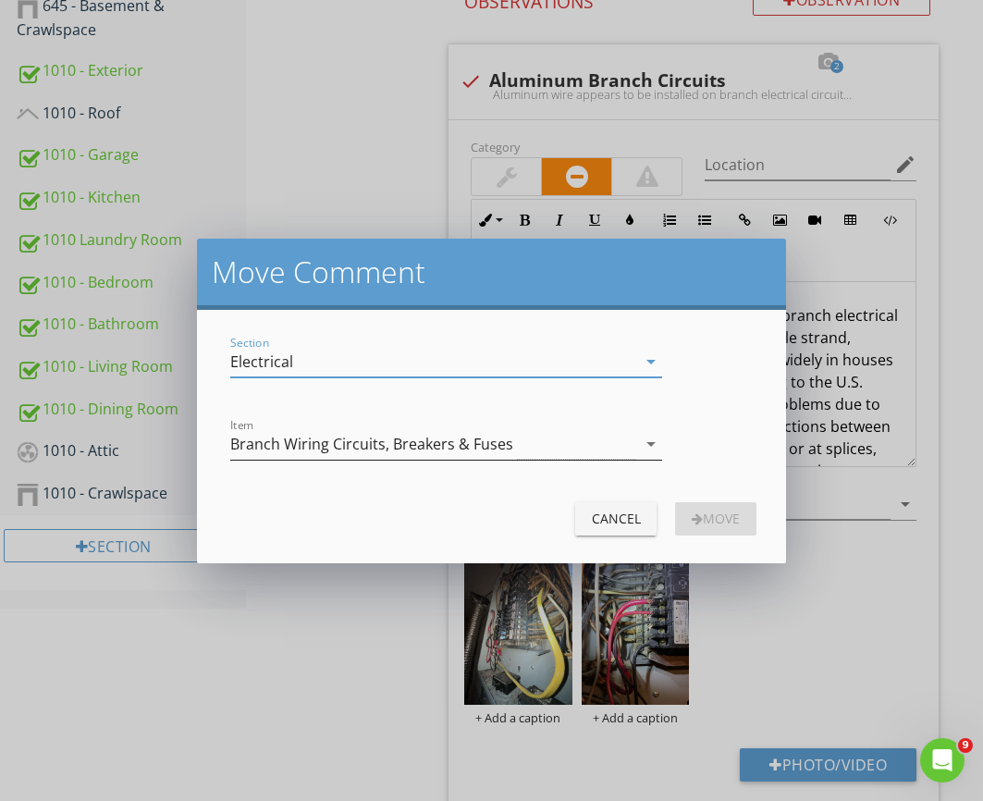
click at [401, 457] on div "Branch Wiring Circuits, Breakers & Fuses" at bounding box center [433, 444] width 406 height 31
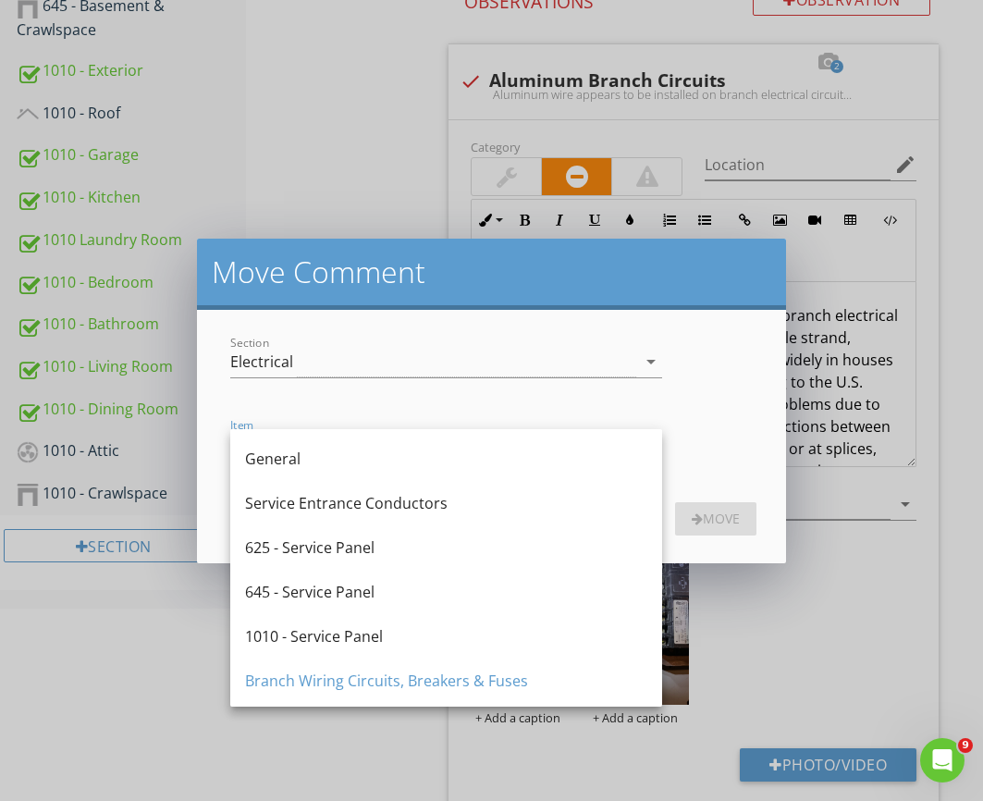
click at [378, 583] on div "645 - Service Panel" at bounding box center [446, 592] width 402 height 22
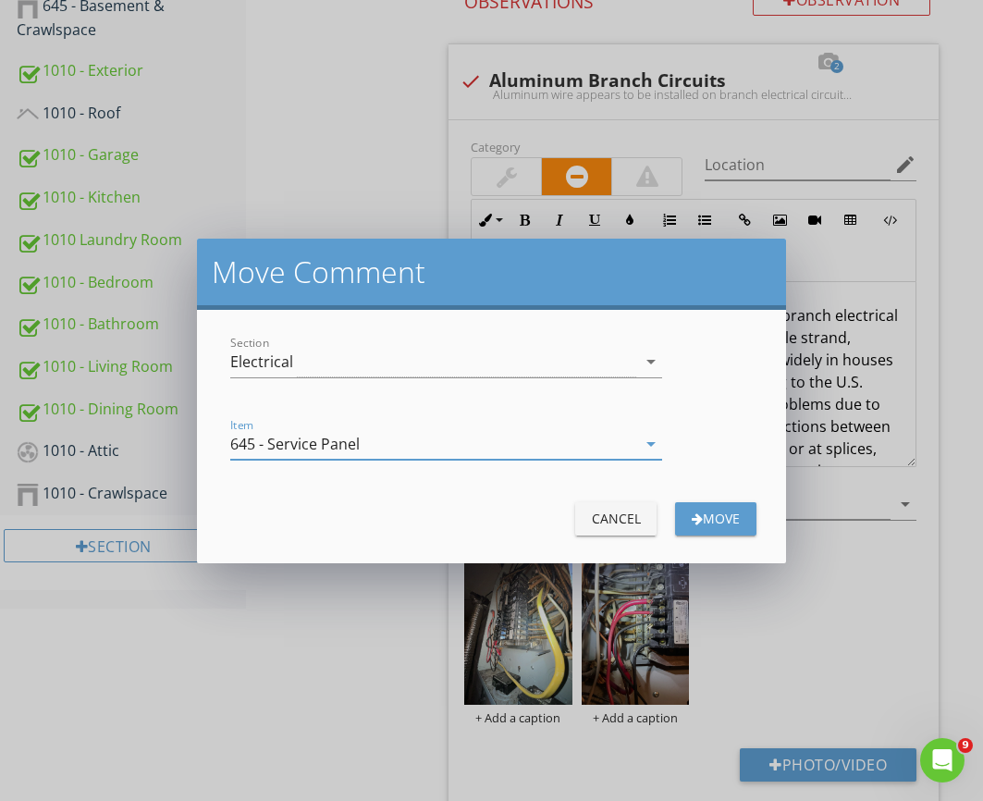
click at [720, 517] on div "Move" at bounding box center [716, 518] width 52 height 19
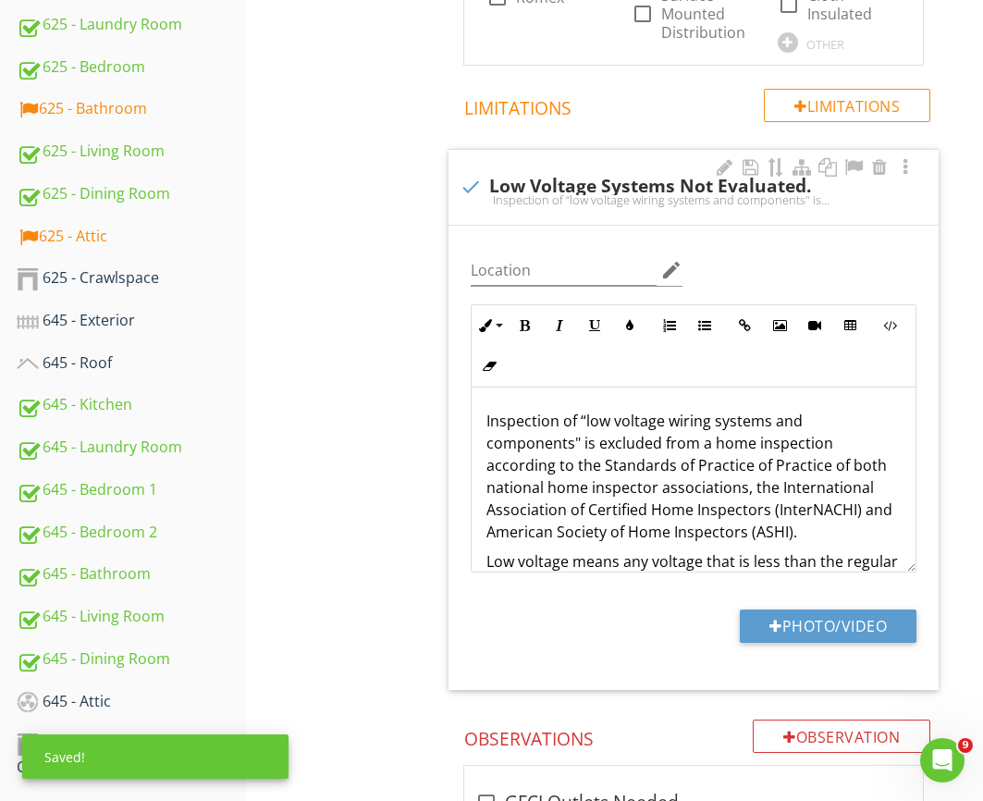
scroll to position [577, 0]
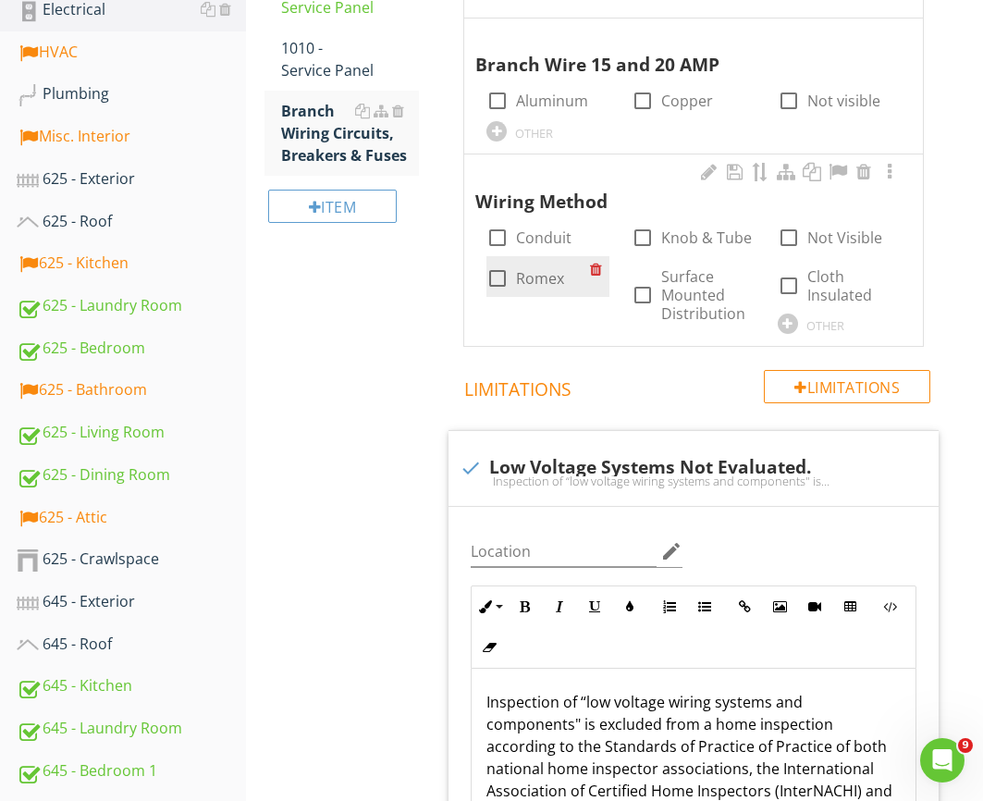
click at [534, 274] on label "Romex" at bounding box center [540, 278] width 48 height 18
checkbox input "true"
drag, startPoint x: 817, startPoint y: 269, endPoint x: 807, endPoint y: 269, distance: 10.2
click at [817, 269] on label "Cloth Insulated" at bounding box center [844, 285] width 74 height 37
checkbox input "true"
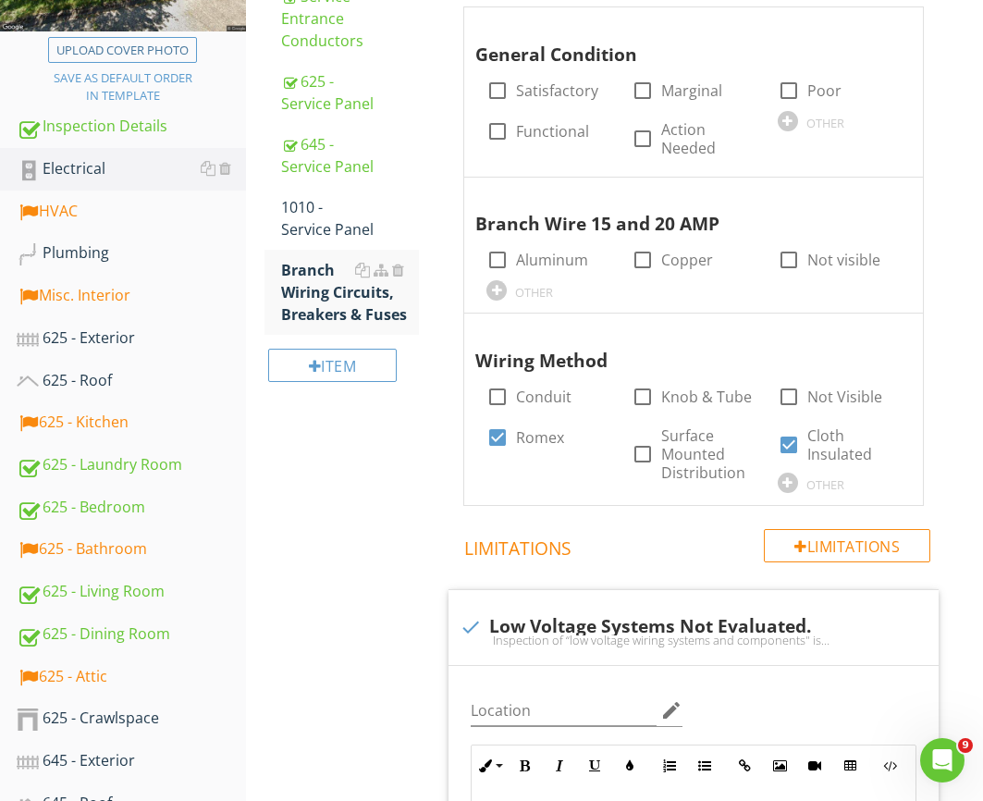
scroll to position [426, 0]
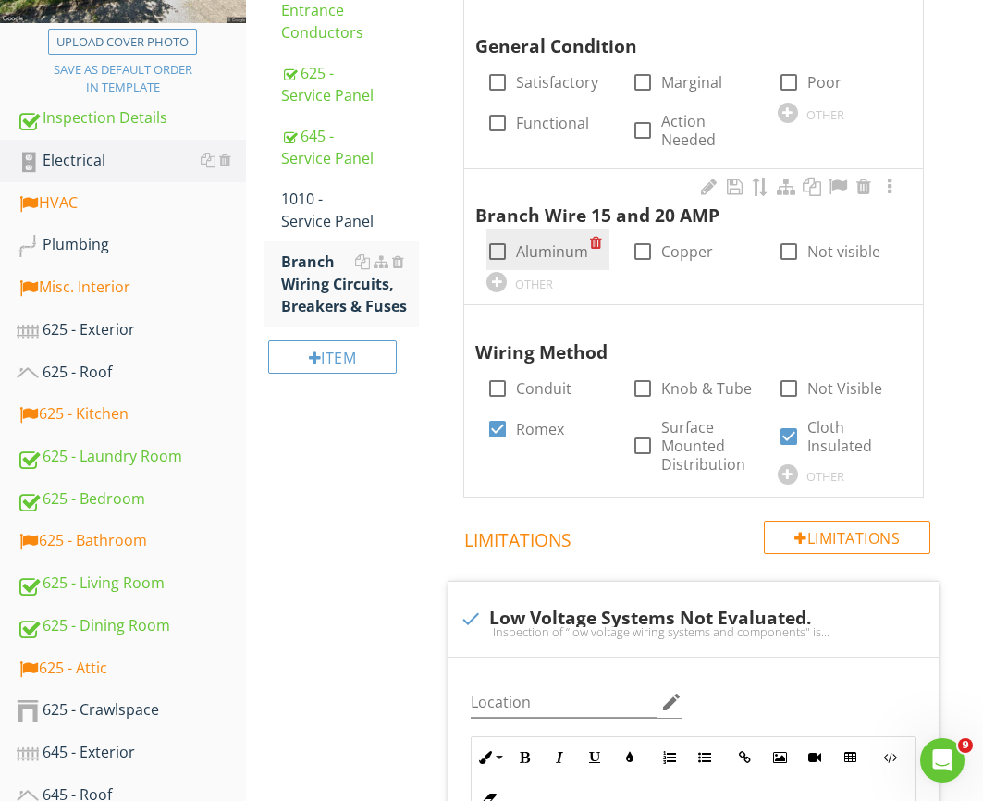
click at [550, 250] on label "Aluminum" at bounding box center [552, 251] width 72 height 18
checkbox input "true"
click at [648, 239] on div at bounding box center [642, 251] width 31 height 31
checkbox input "true"
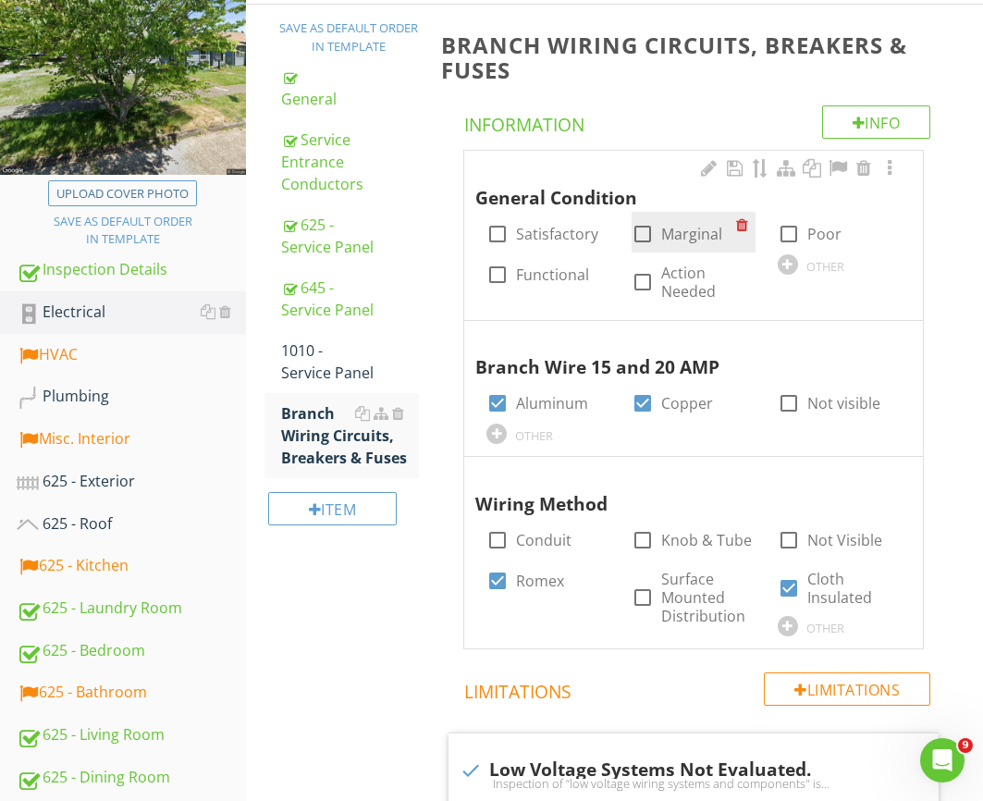
scroll to position [274, 0]
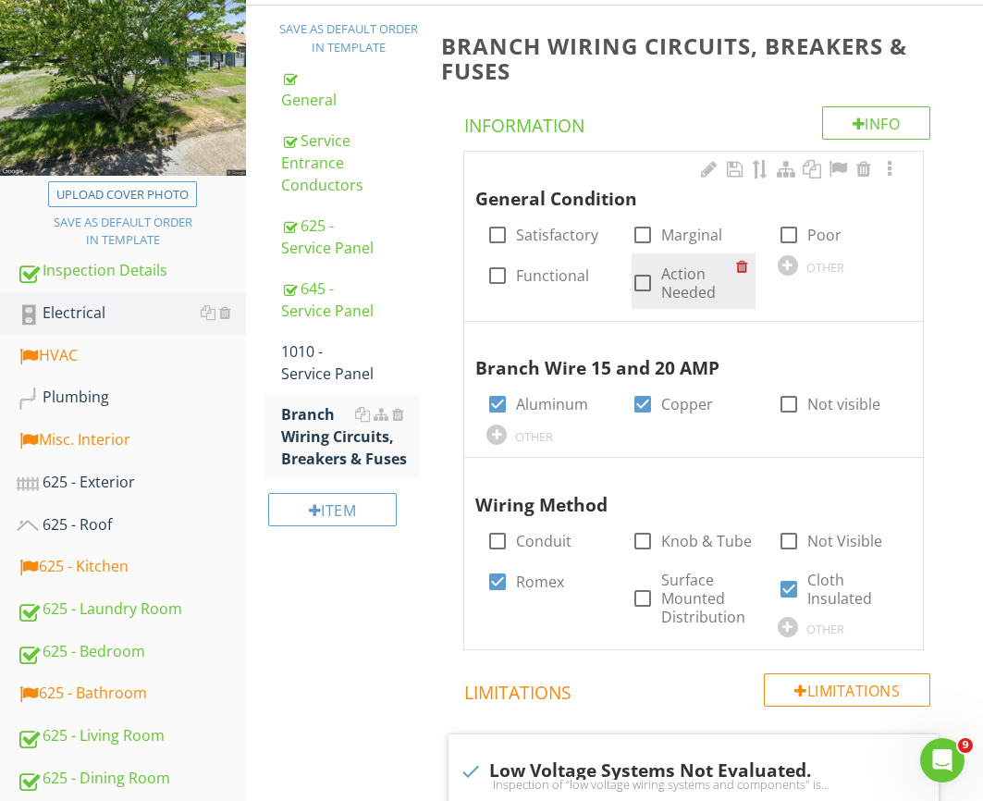
click at [672, 288] on label "Action Needed" at bounding box center [698, 282] width 74 height 37
checkbox input "true"
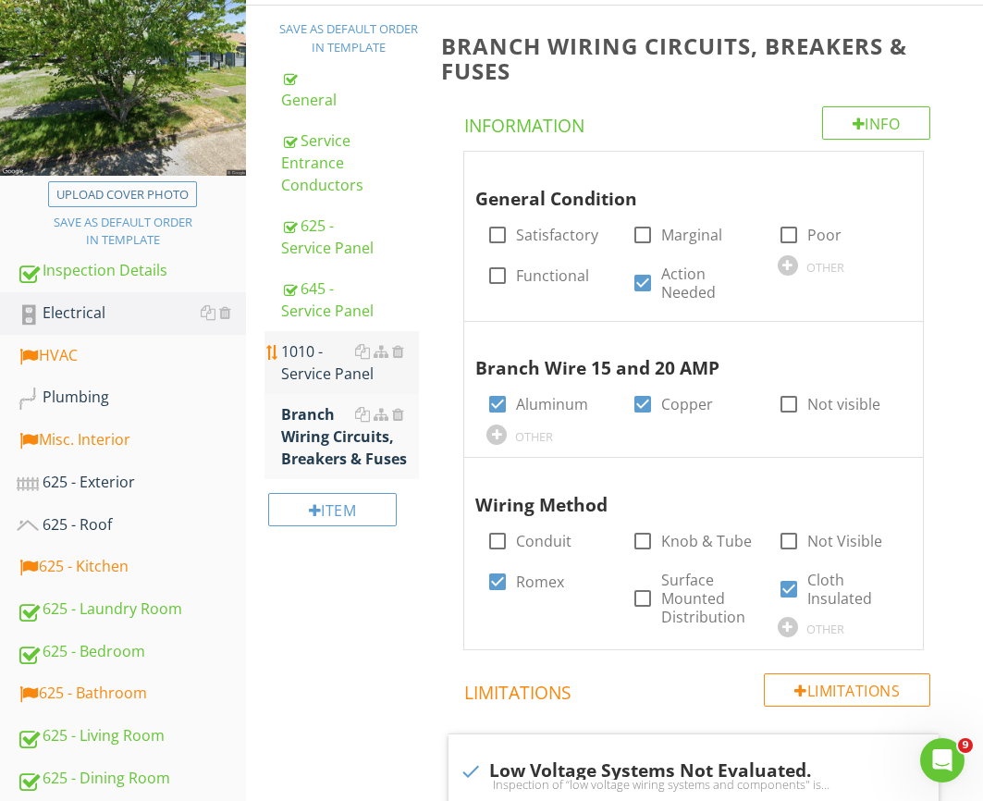
click at [284, 340] on div "1010 - Service Panel" at bounding box center [350, 362] width 138 height 44
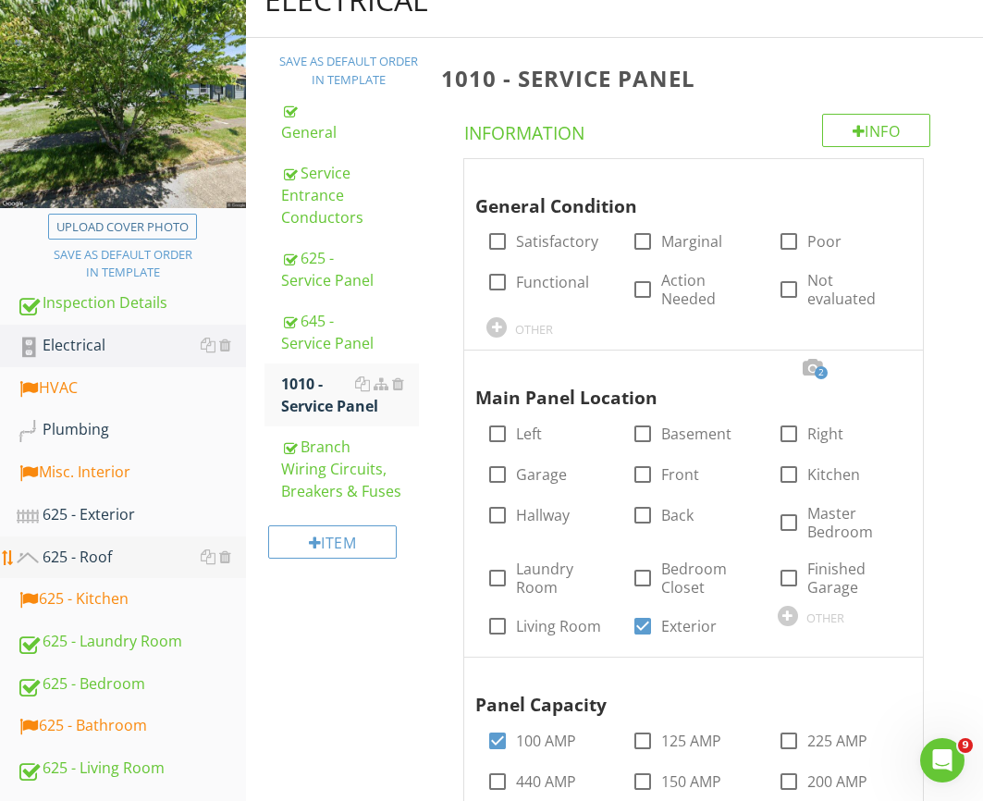
scroll to position [211, 0]
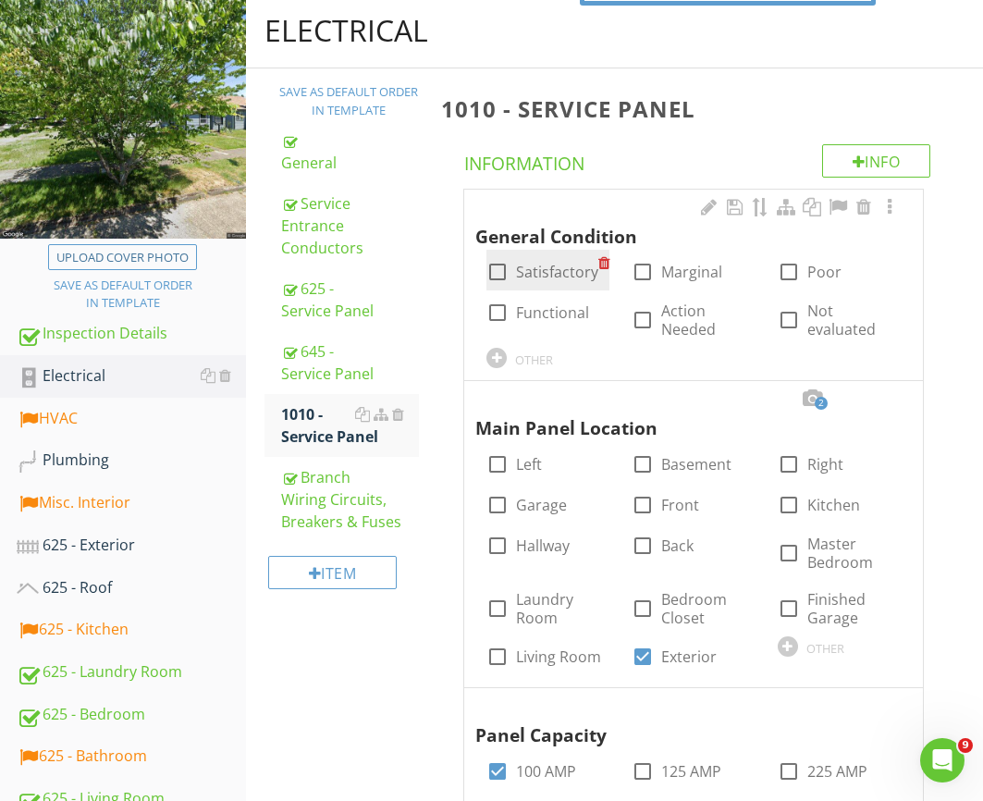
click at [551, 277] on label "Satisfactory" at bounding box center [557, 272] width 82 height 18
checkbox input "true"
click at [532, 313] on label "Functional" at bounding box center [552, 312] width 73 height 18
checkbox input "true"
click at [537, 288] on div "check_box Satisfactory" at bounding box center [547, 270] width 123 height 41
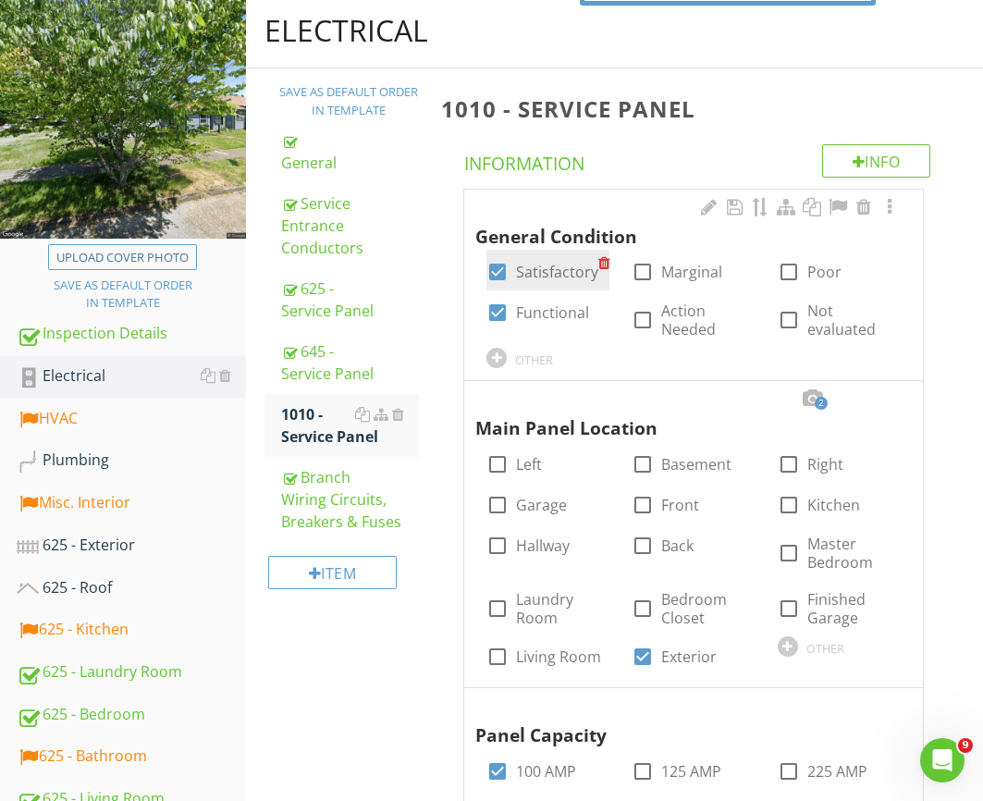
click at [538, 276] on label "Satisfactory" at bounding box center [557, 272] width 82 height 18
checkbox input "false"
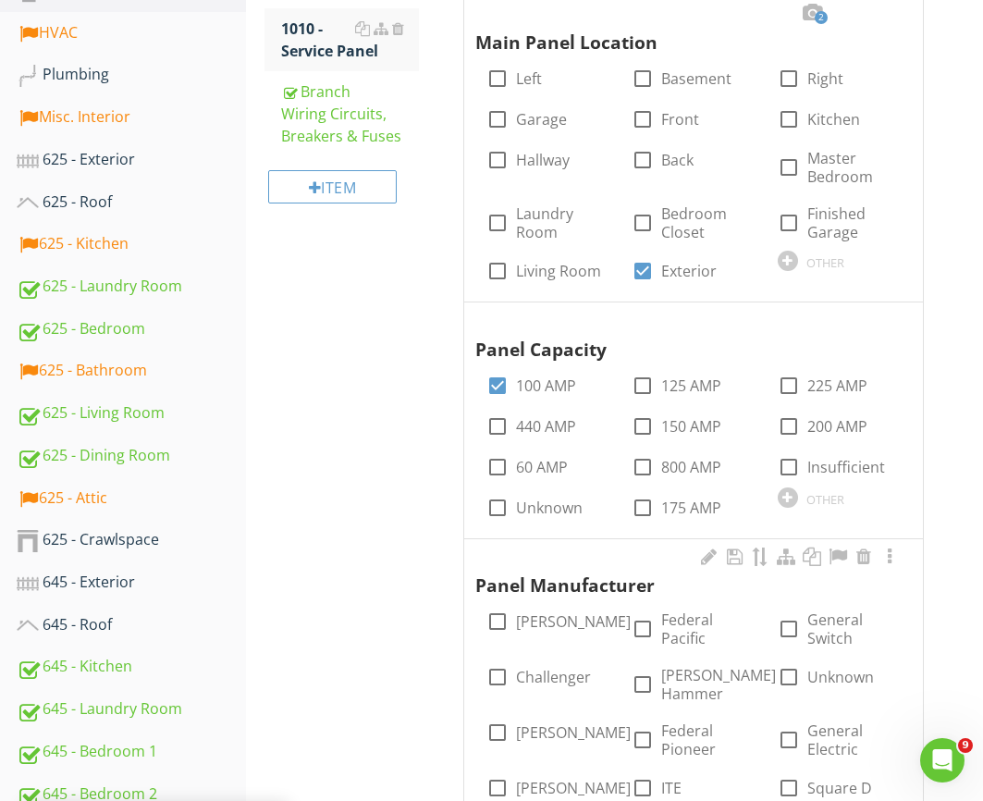
scroll to position [994, 0]
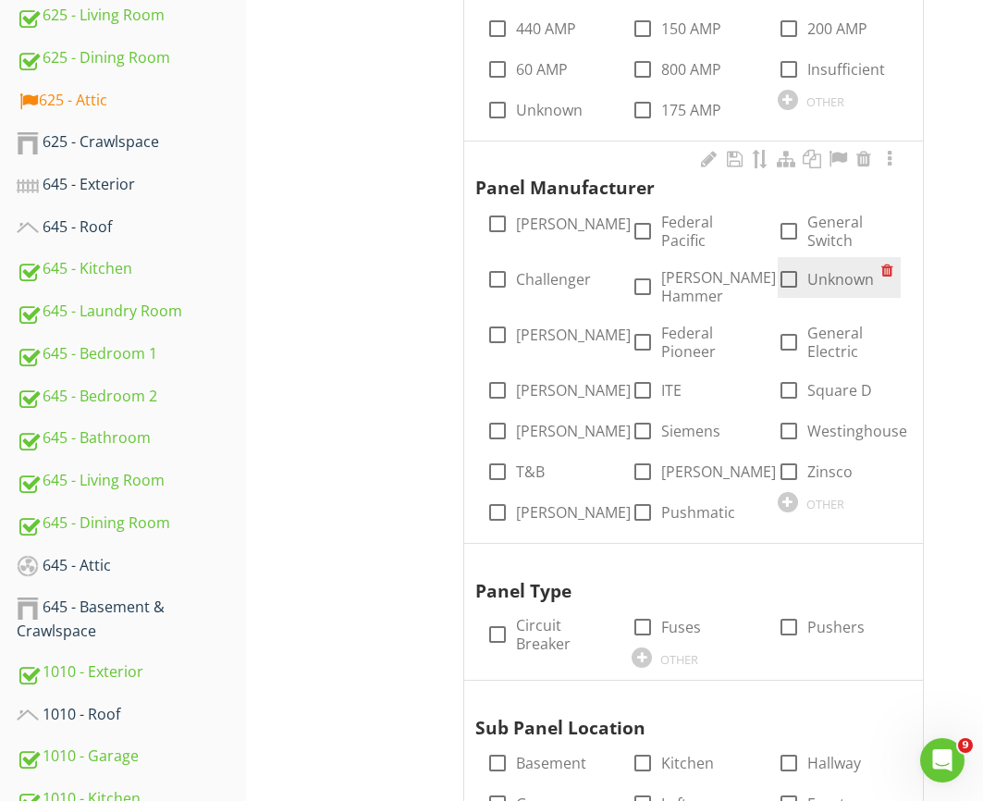
click at [820, 290] on div "check_box_outline_blank Unknown" at bounding box center [839, 277] width 123 height 41
click at [820, 287] on label "Unknown" at bounding box center [840, 279] width 67 height 18
checkbox input "true"
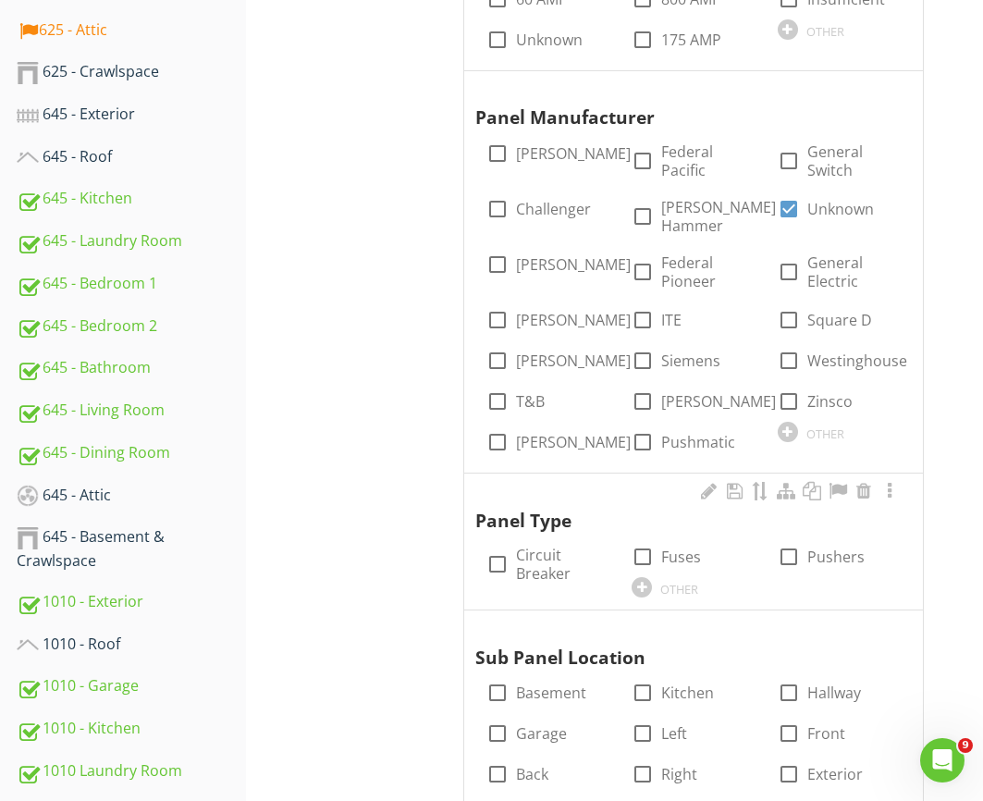
scroll to position [1233, 0]
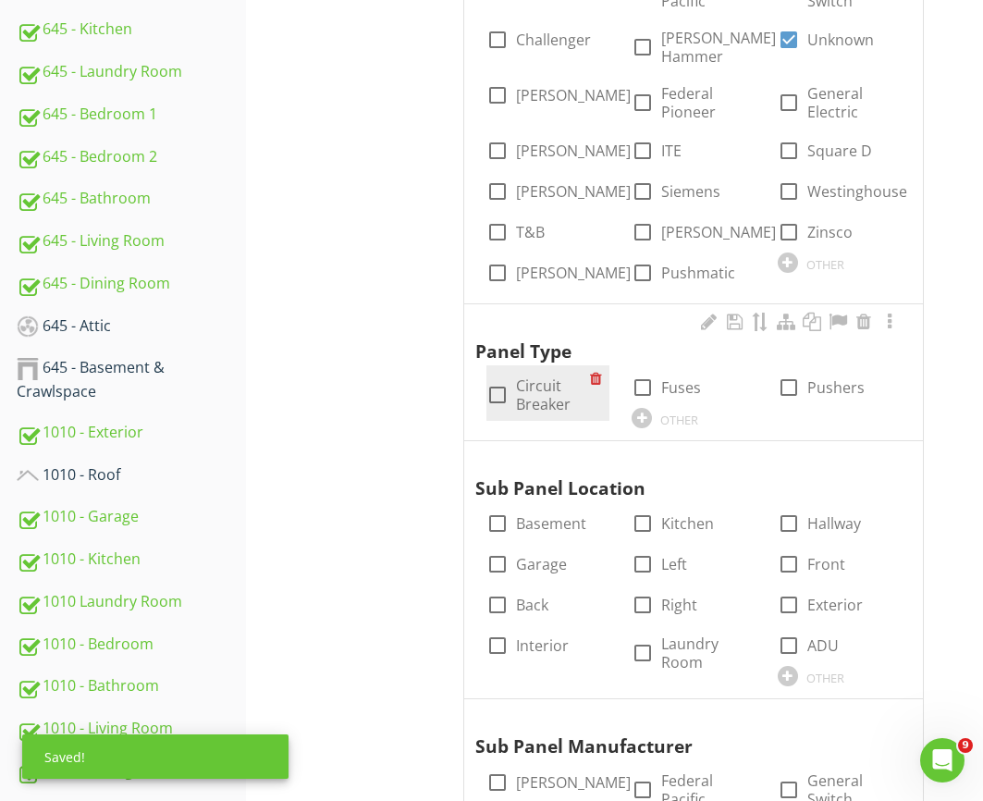
click at [536, 384] on label "Circuit Breaker" at bounding box center [553, 394] width 74 height 37
checkbox input "true"
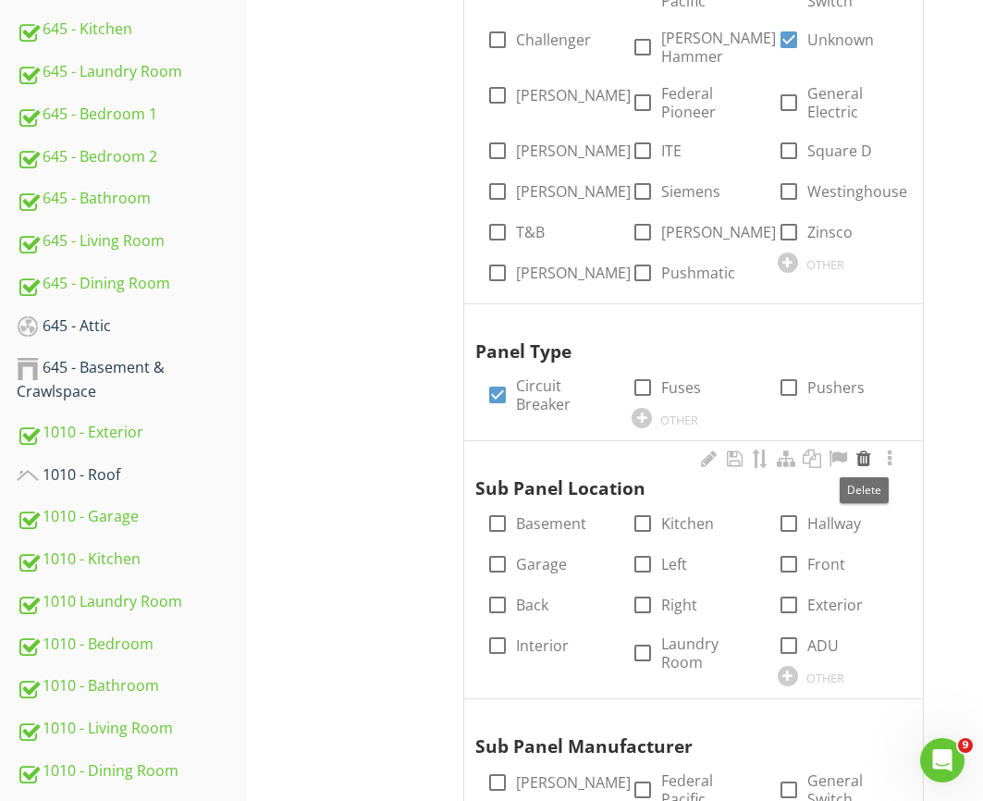
click at [858, 459] on div at bounding box center [864, 458] width 22 height 18
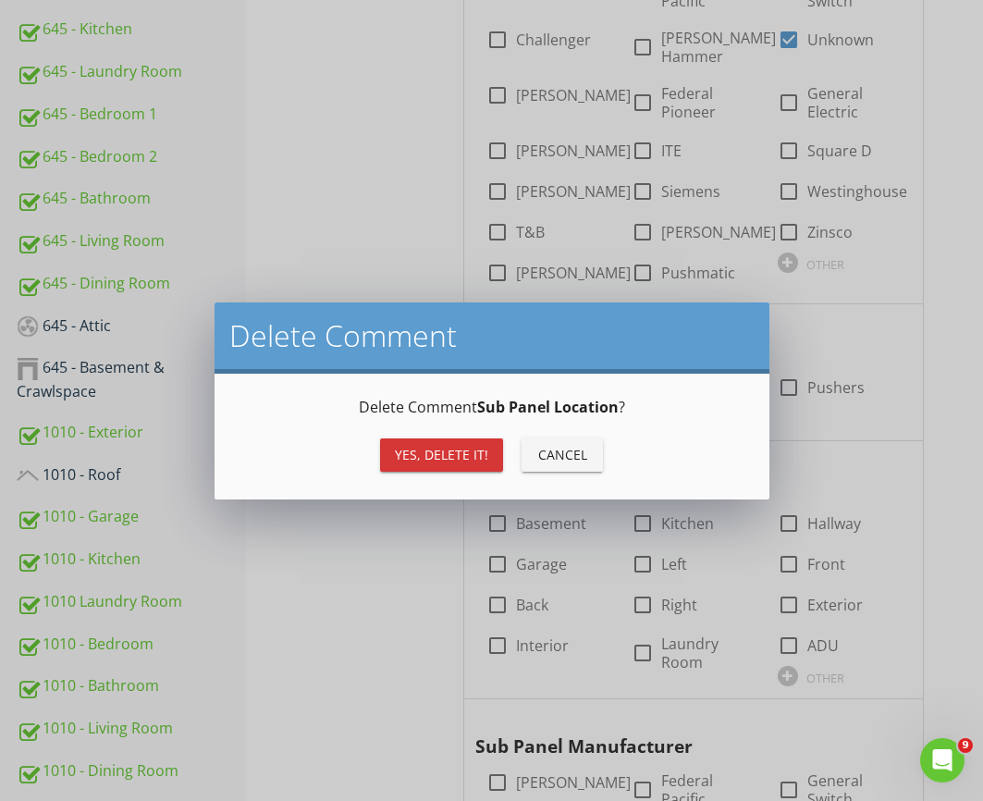
click at [484, 456] on div "Yes, Delete it!" at bounding box center [441, 454] width 93 height 19
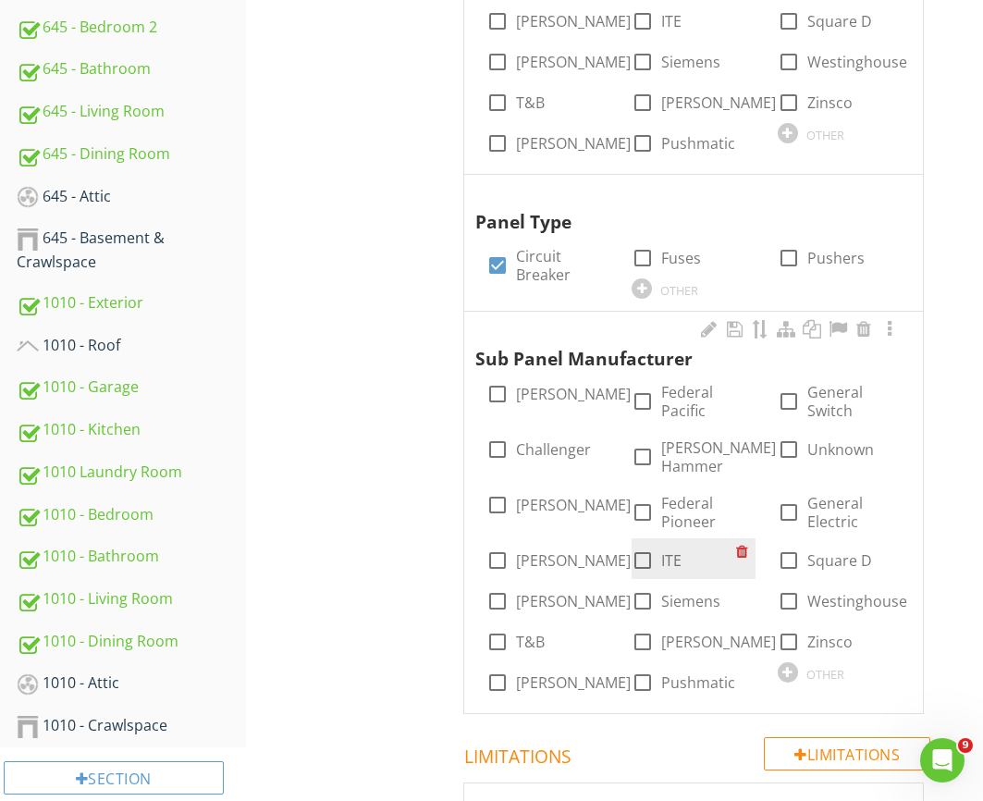
scroll to position [1366, 0]
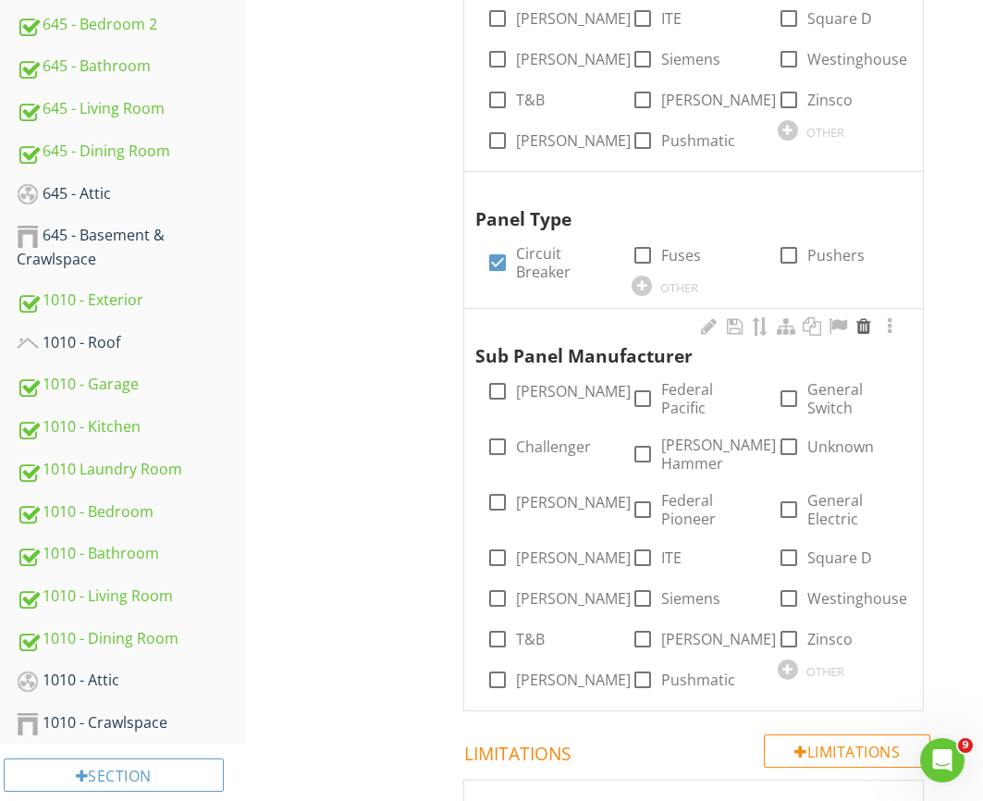
click at [862, 331] on div at bounding box center [864, 326] width 22 height 18
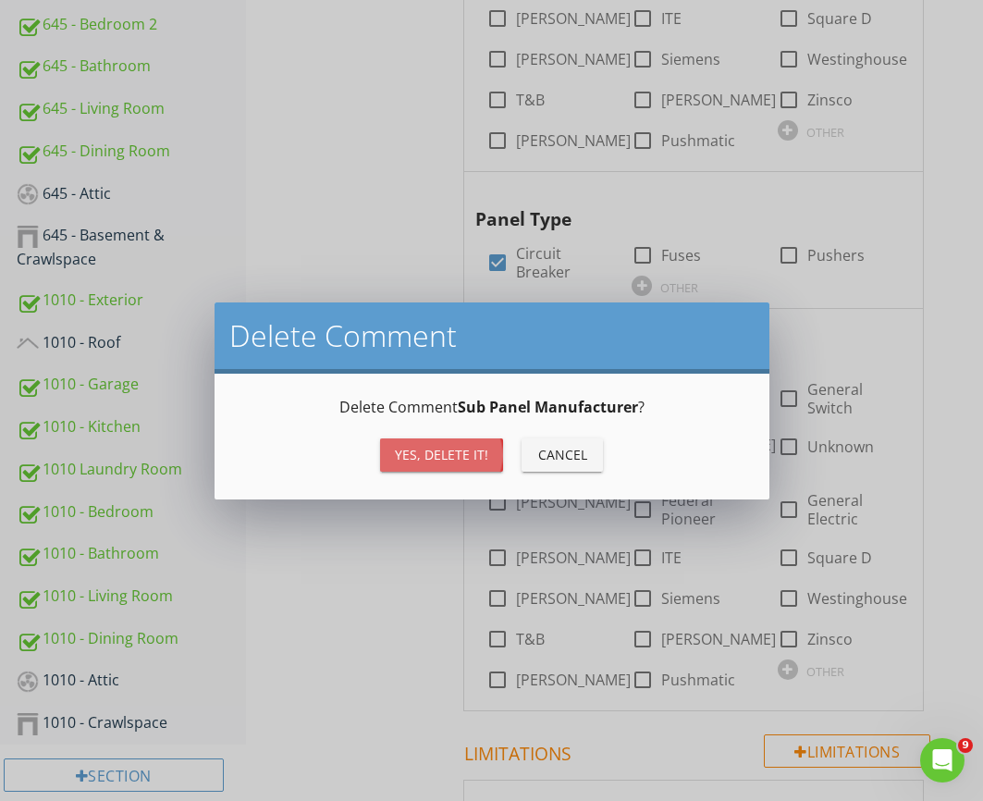
click at [430, 461] on div "Yes, Delete it!" at bounding box center [441, 454] width 93 height 19
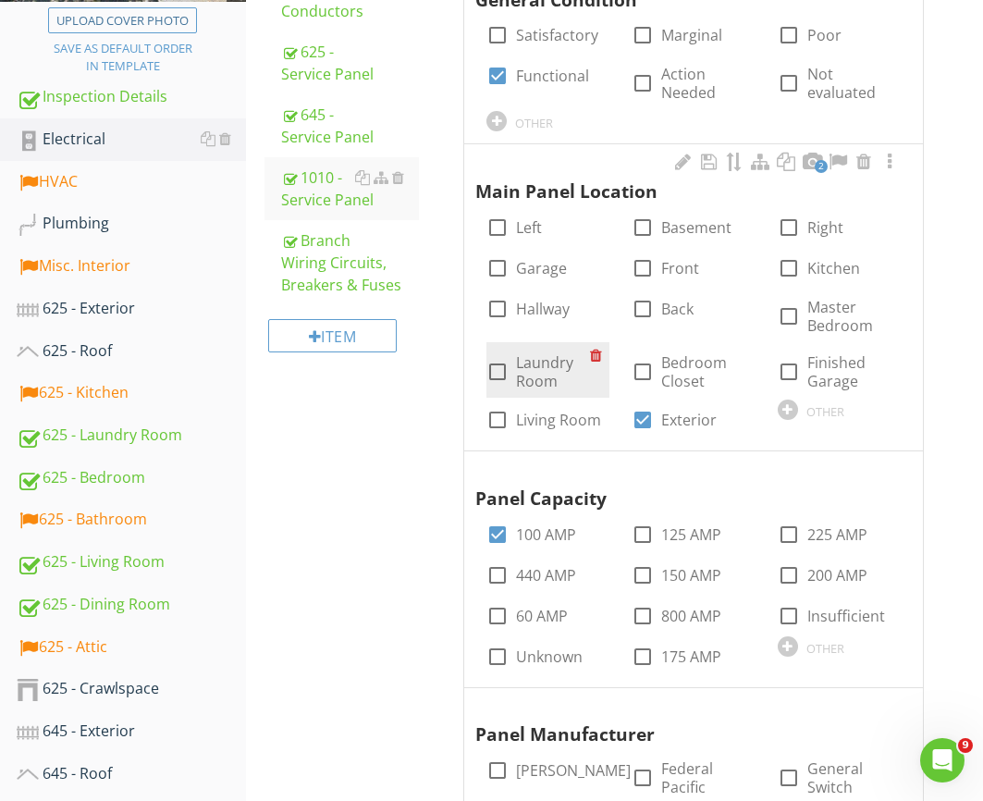
scroll to position [440, 0]
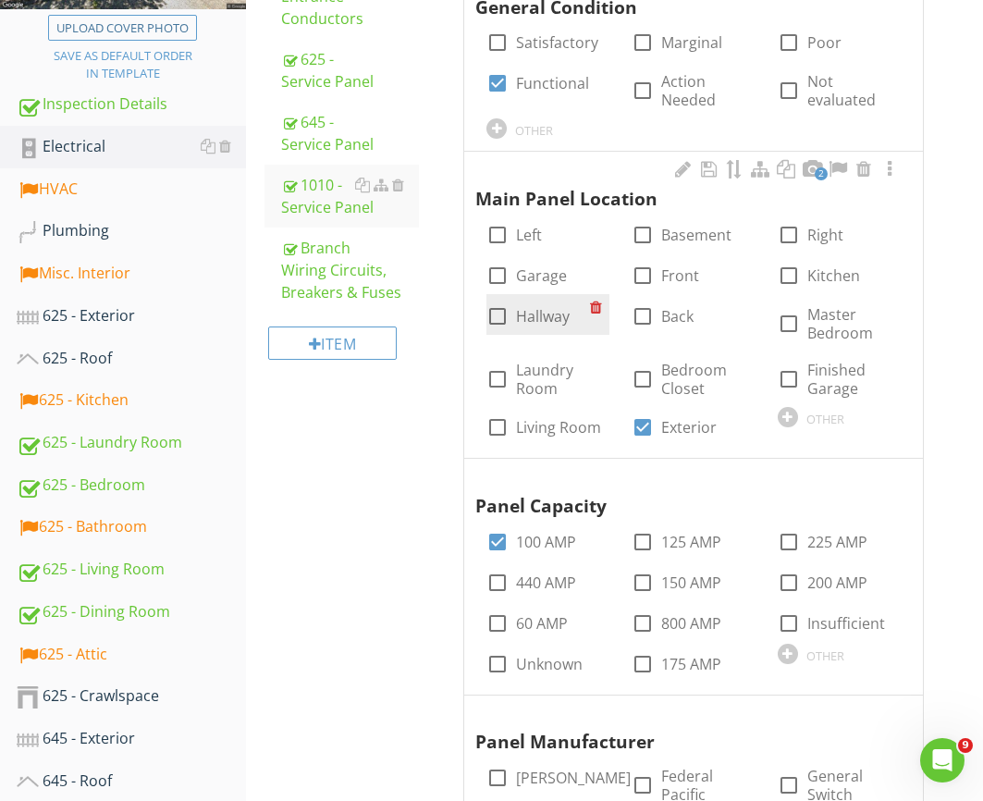
click at [554, 322] on label "Hallway" at bounding box center [543, 316] width 54 height 18
checkbox input "false"
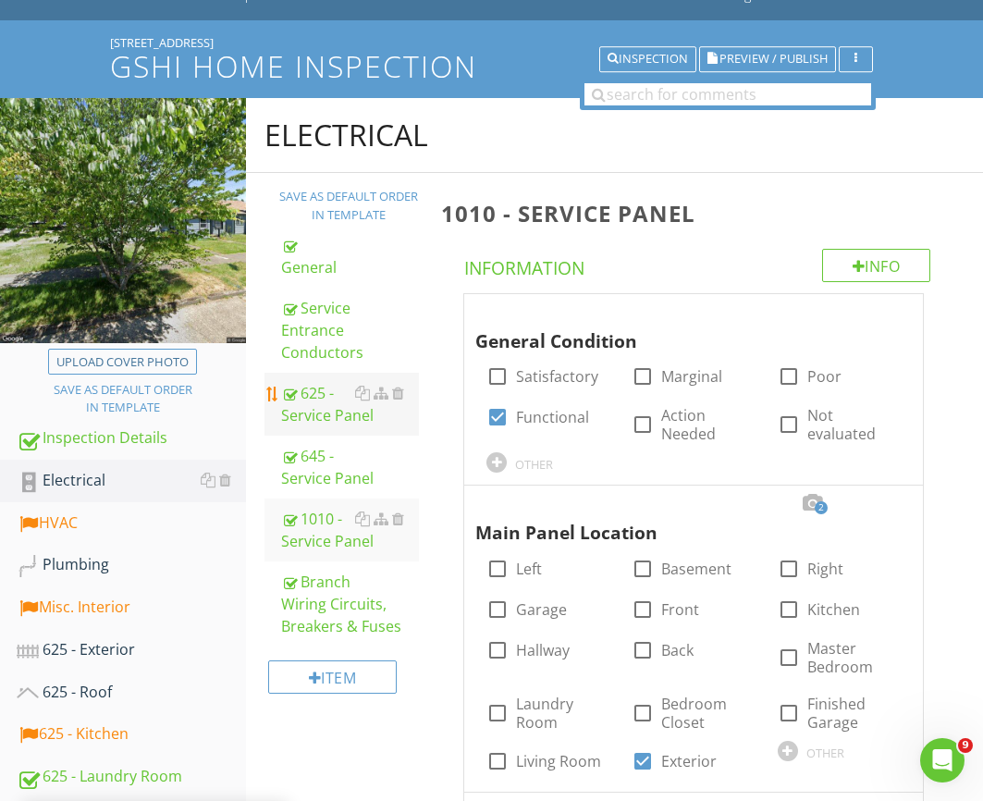
scroll to position [71, 0]
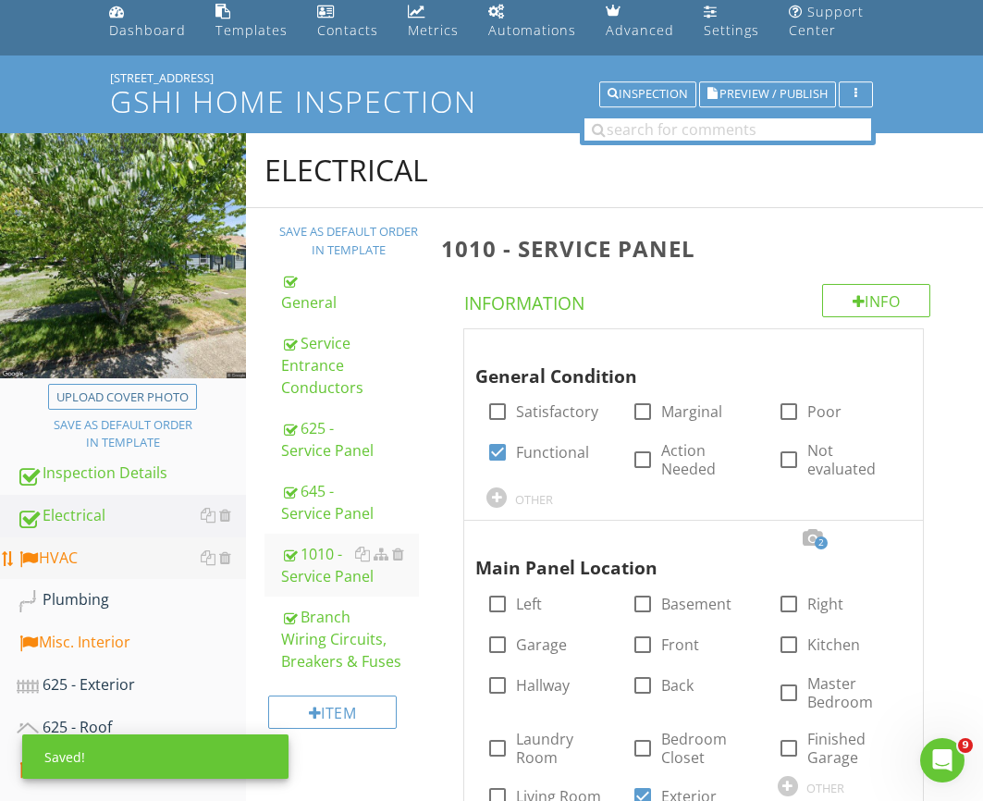
click at [121, 557] on div "HVAC" at bounding box center [131, 558] width 229 height 24
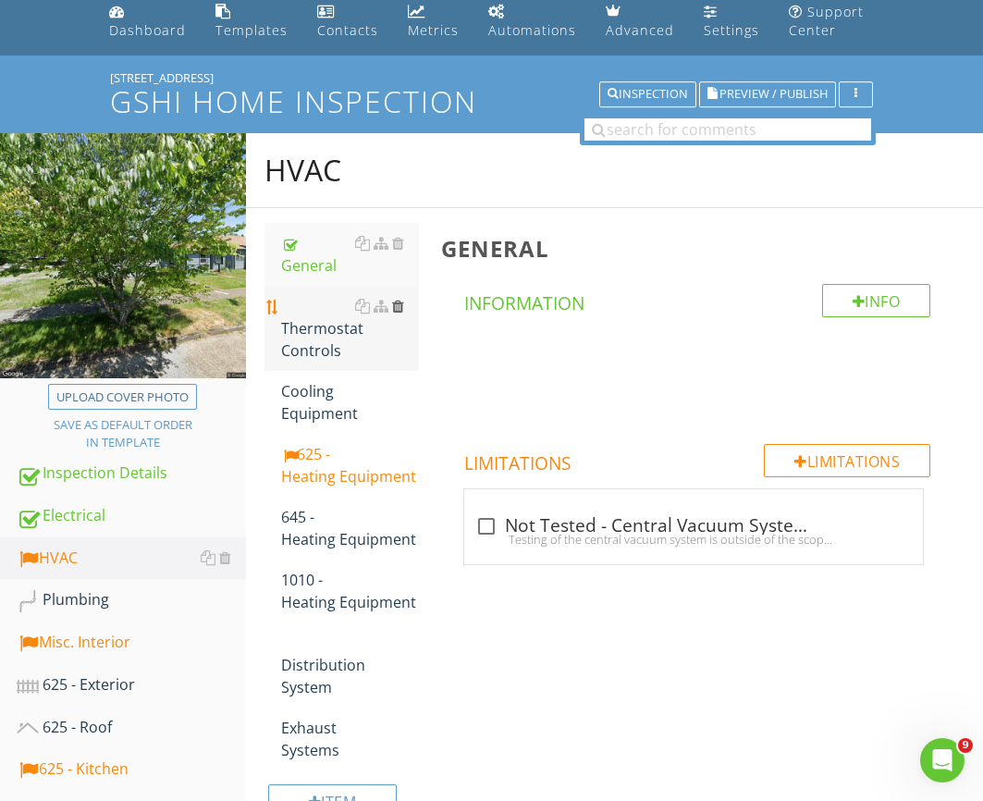
click at [398, 299] on div at bounding box center [398, 306] width 12 height 15
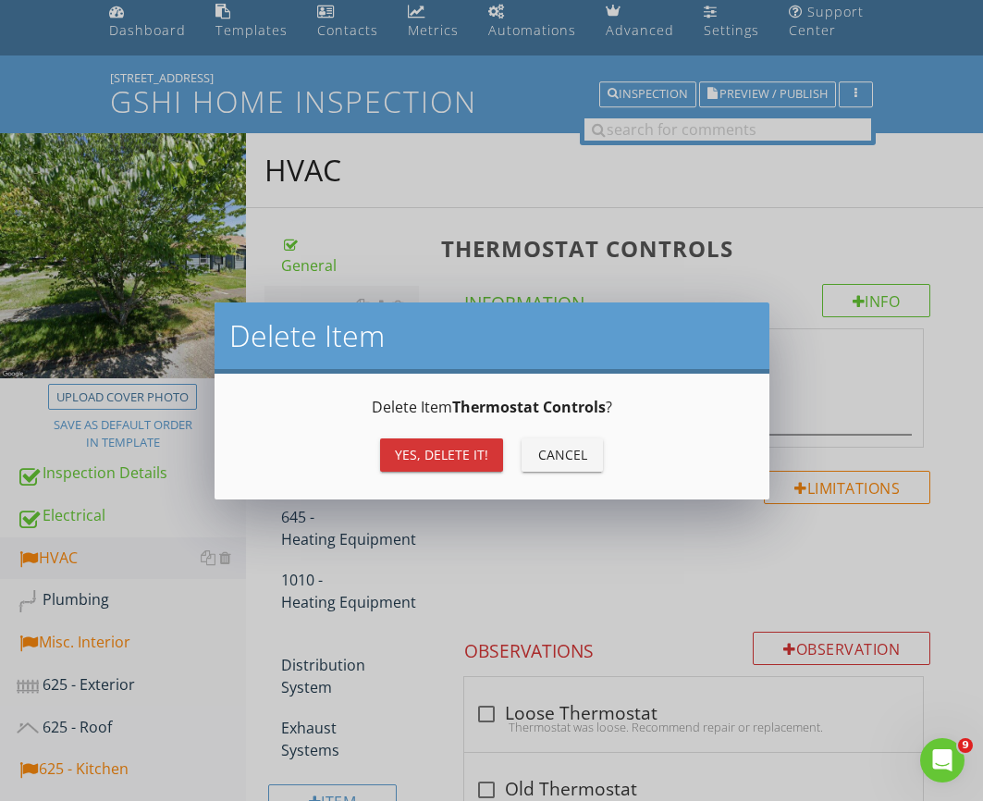
click at [415, 447] on div "Yes, Delete it!" at bounding box center [441, 454] width 93 height 19
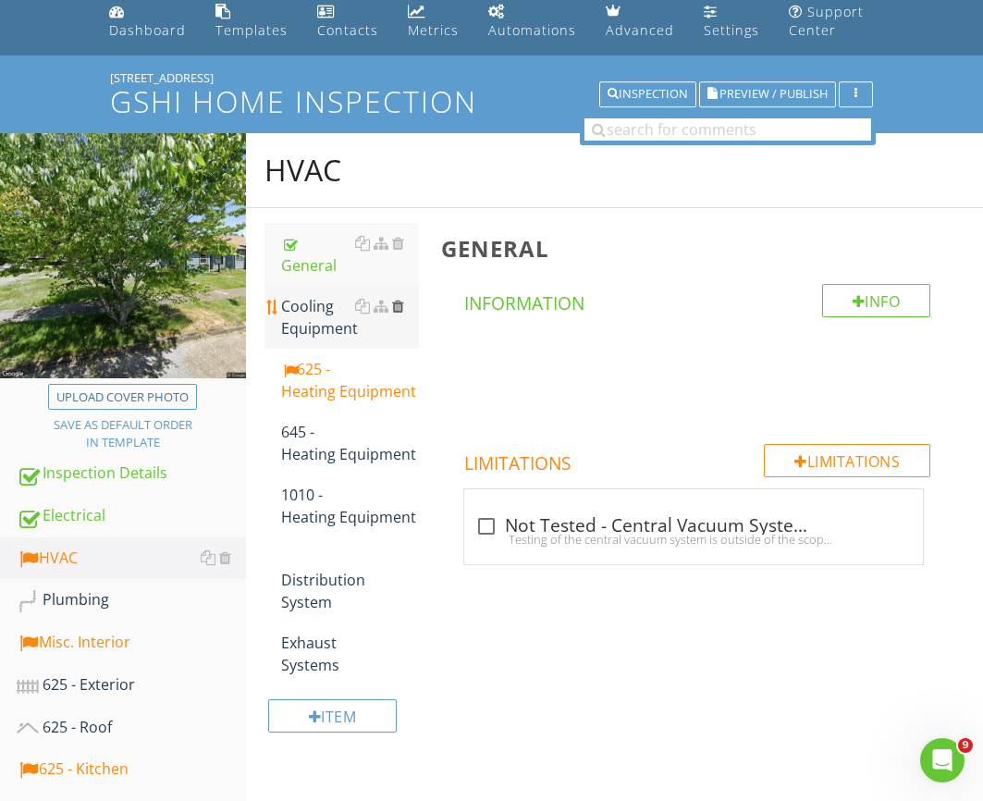
click at [400, 299] on div at bounding box center [398, 306] width 12 height 15
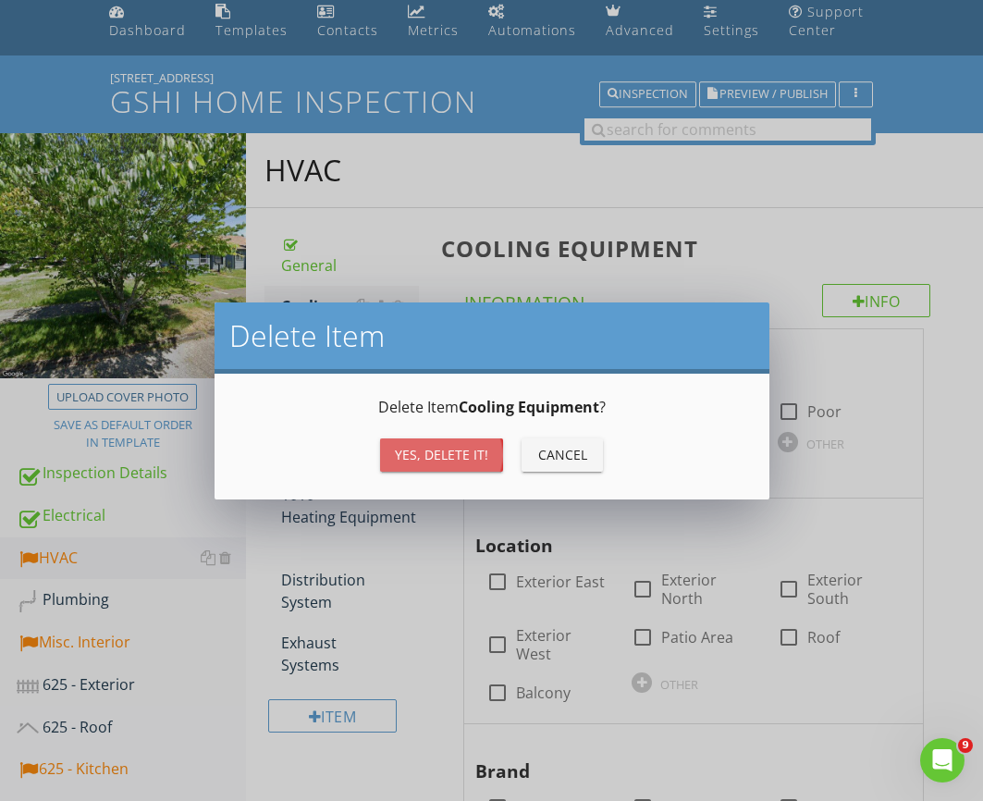
click at [472, 454] on div "Yes, Delete it!" at bounding box center [441, 454] width 93 height 19
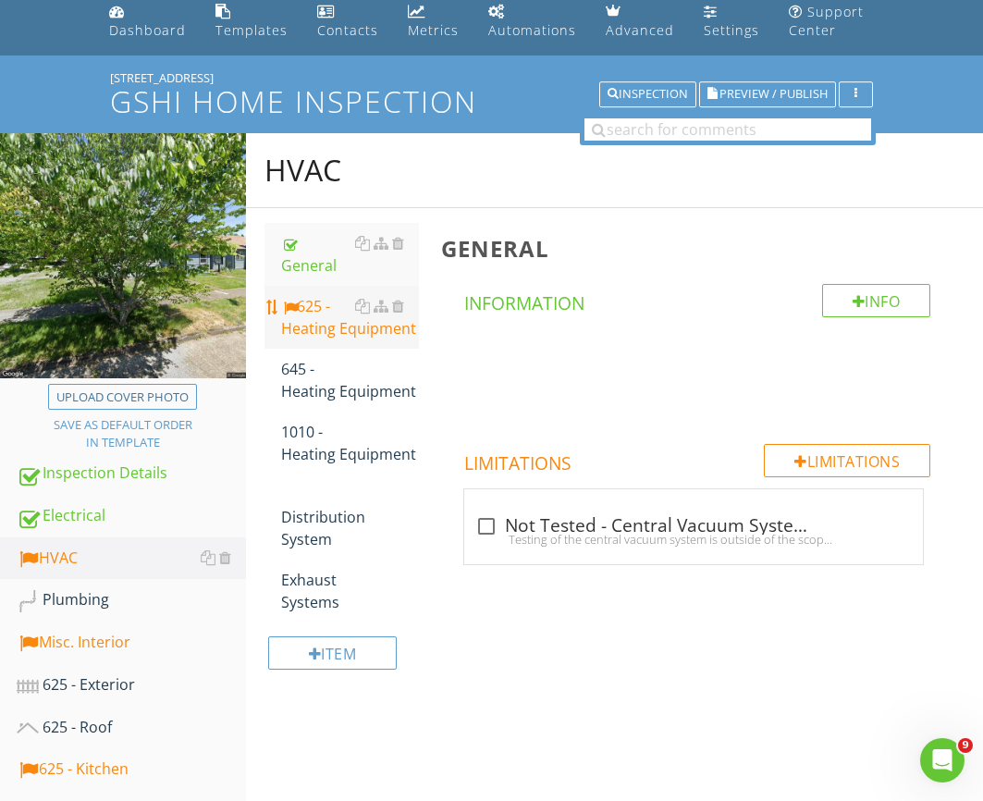
click at [358, 308] on div "625 - Heating Equipment" at bounding box center [350, 317] width 138 height 44
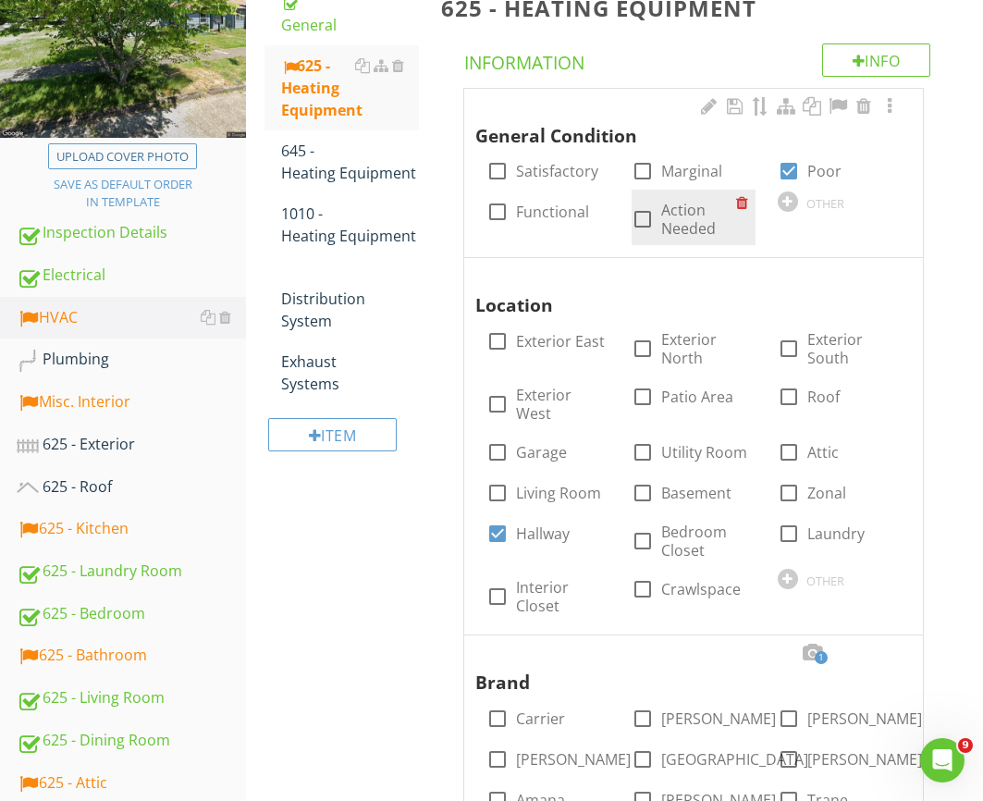
scroll to position [336, 0]
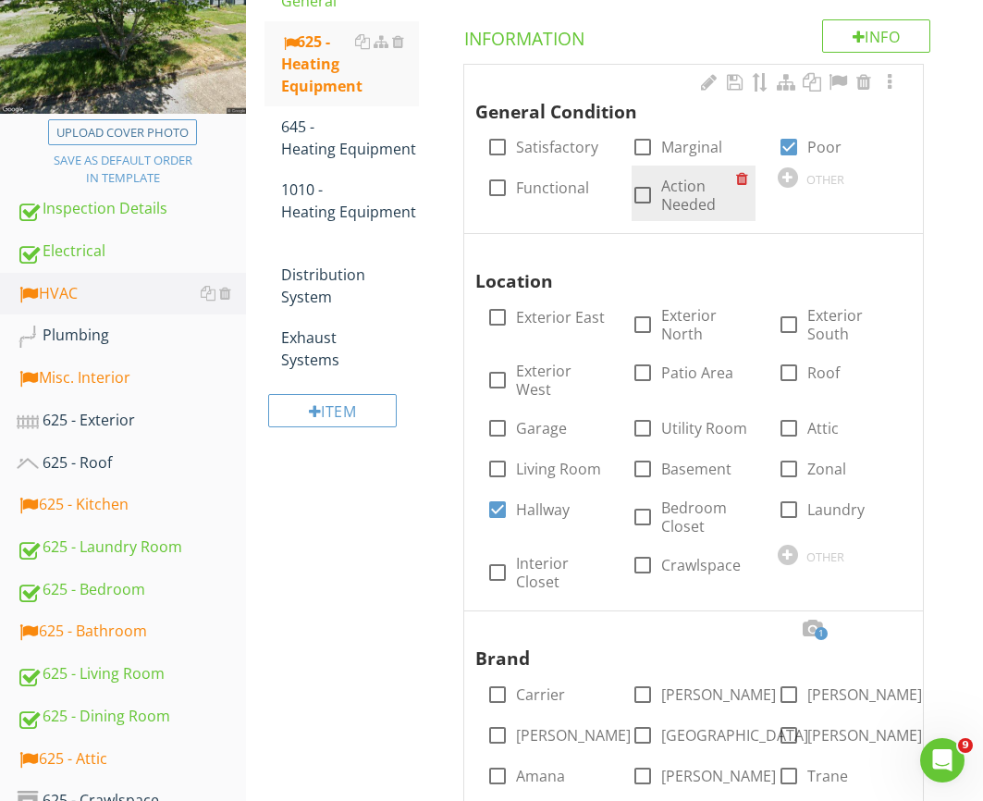
click at [678, 190] on label "Action Needed" at bounding box center [698, 195] width 74 height 37
checkbox input "true"
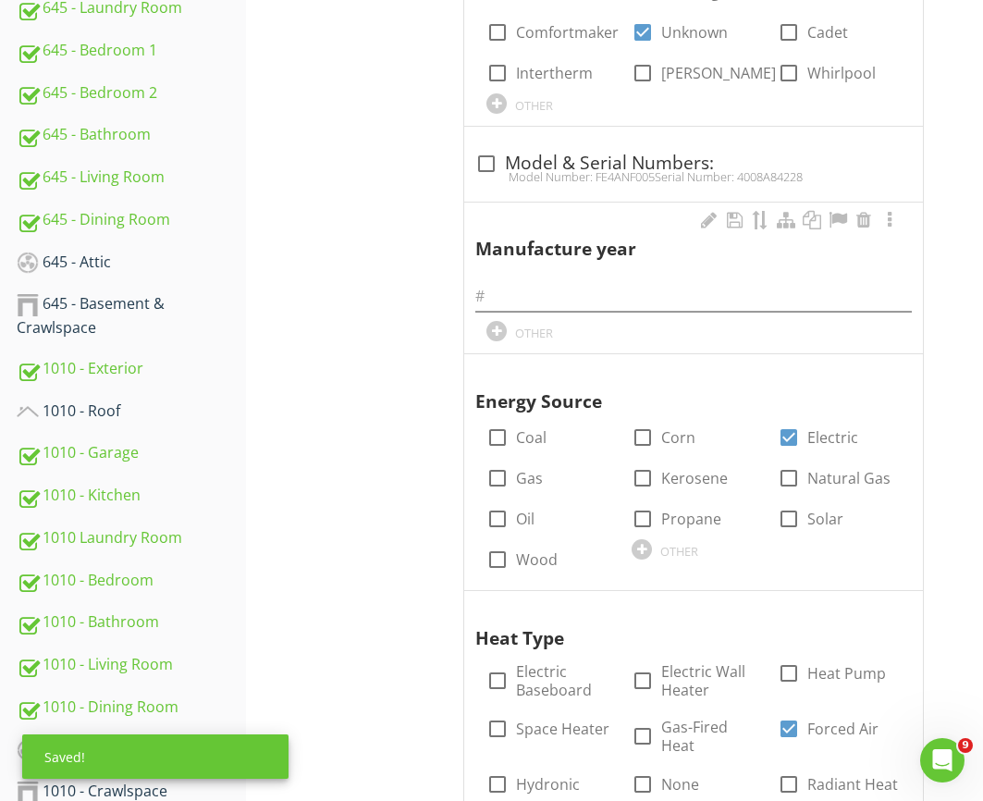
scroll to position [1296, 0]
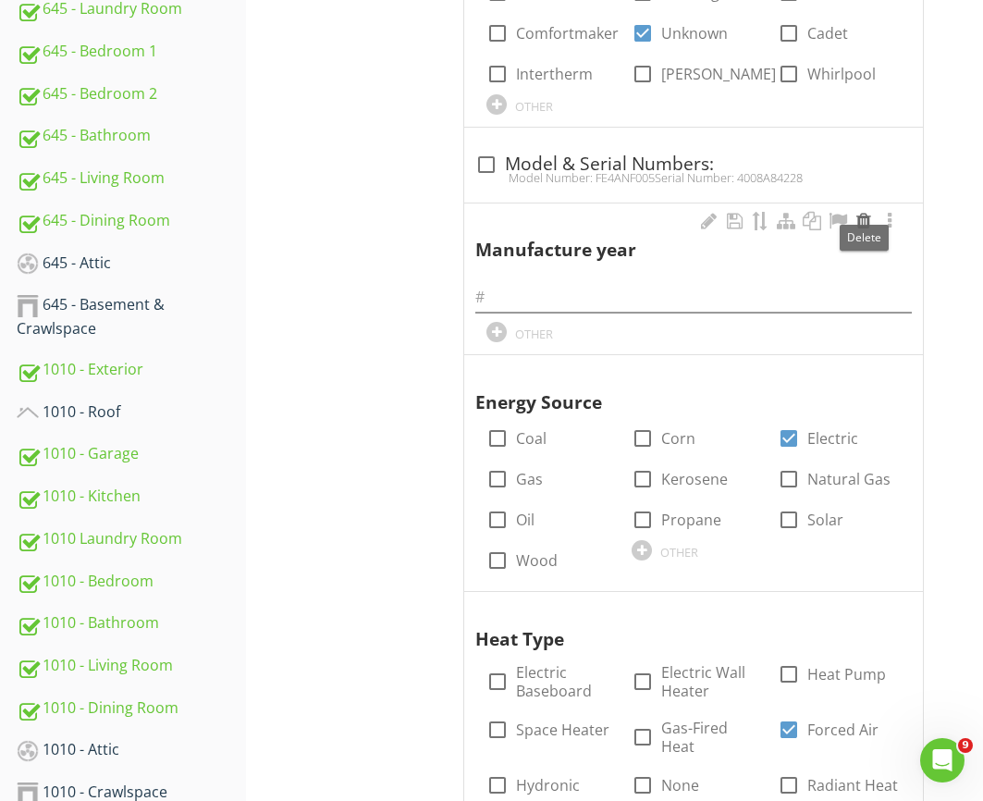
click at [860, 214] on div at bounding box center [864, 221] width 22 height 18
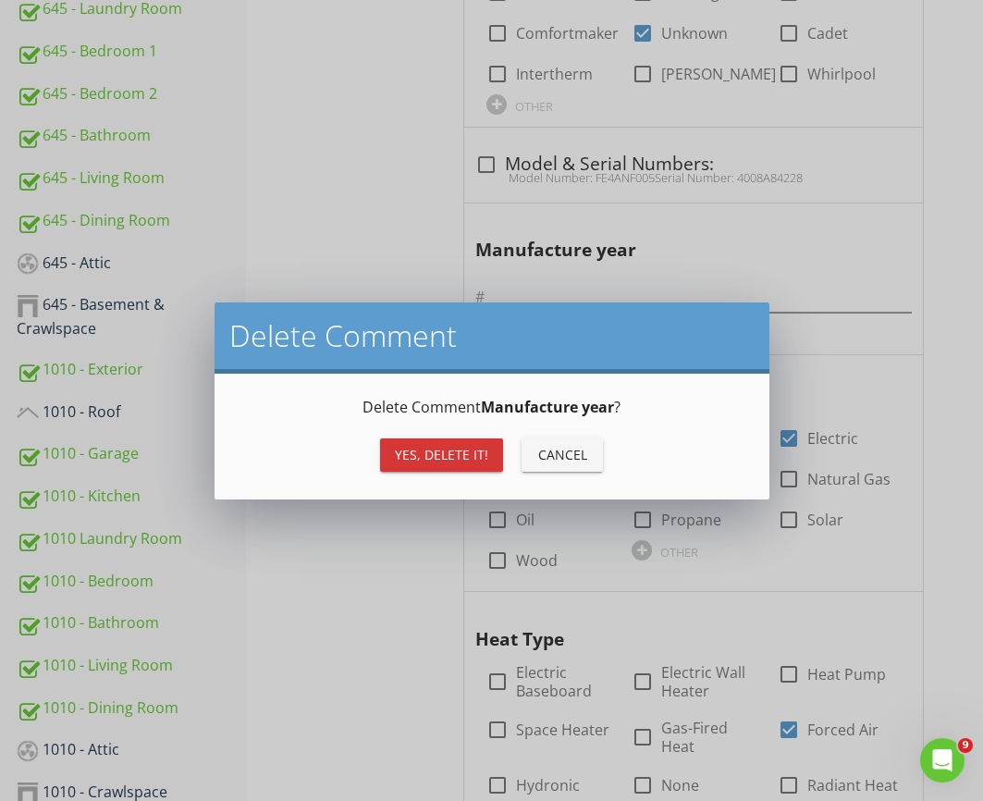
click at [440, 468] on button "Yes, Delete it!" at bounding box center [441, 454] width 123 height 33
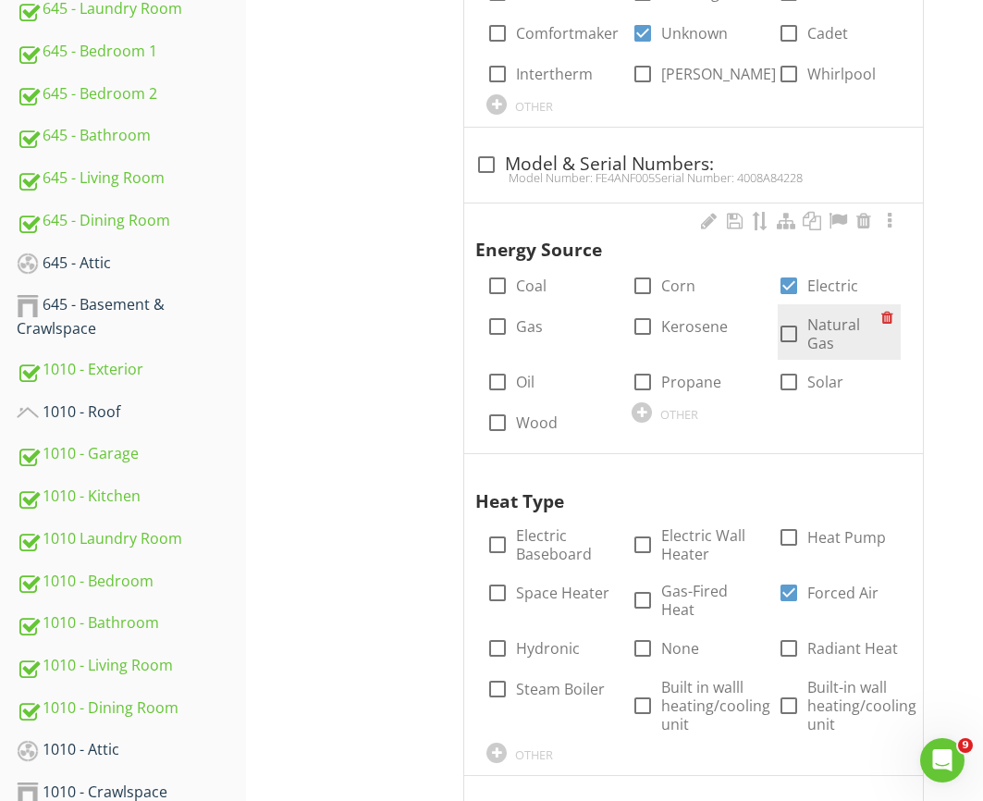
drag, startPoint x: 822, startPoint y: 317, endPoint x: 844, endPoint y: 250, distance: 71.1
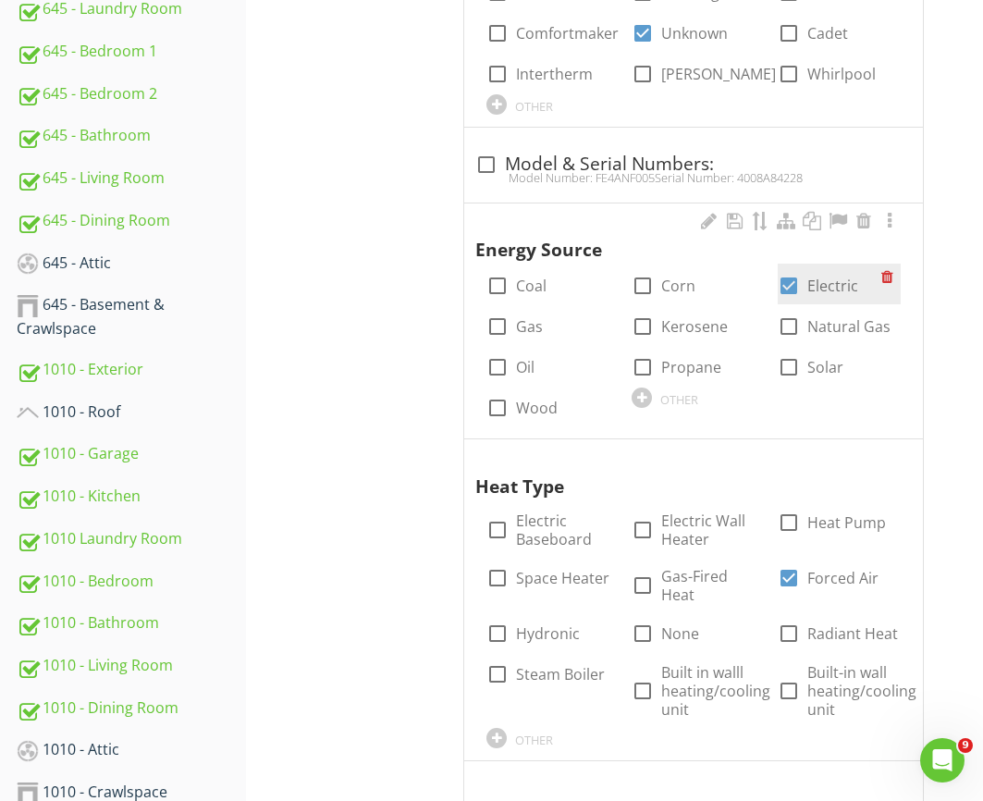
click at [822, 317] on label "Natural Gas" at bounding box center [848, 326] width 83 height 18
checkbox input "true"
click at [826, 276] on label "Electric" at bounding box center [832, 285] width 51 height 18
checkbox input "false"
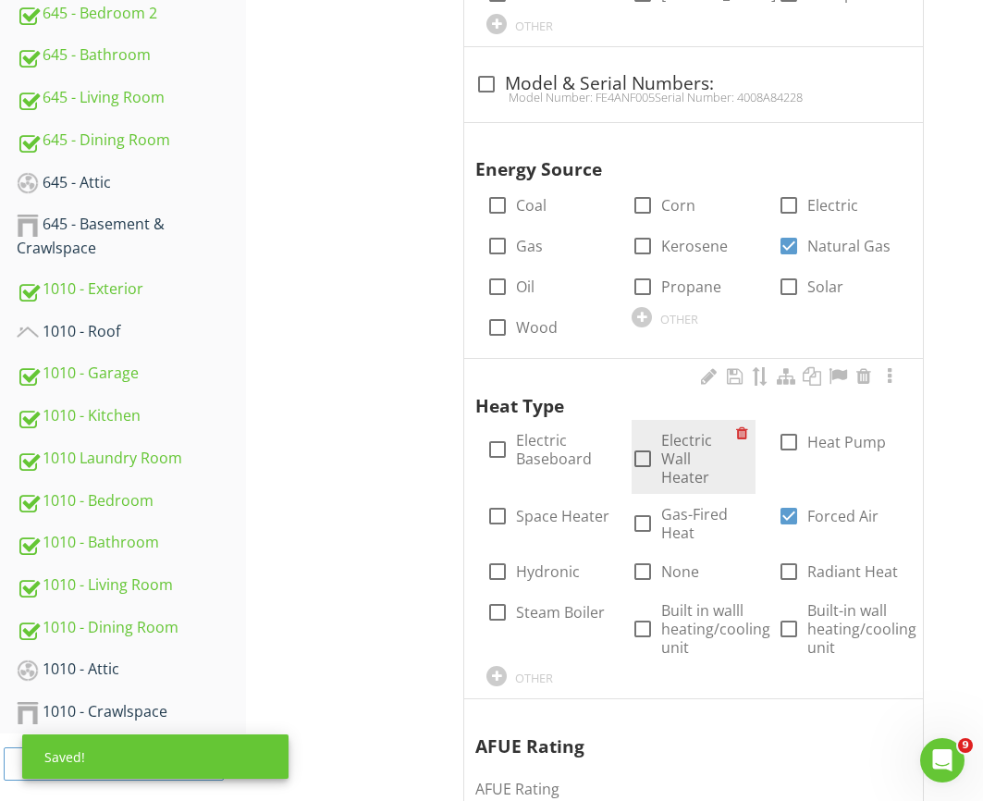
scroll to position [1382, 0]
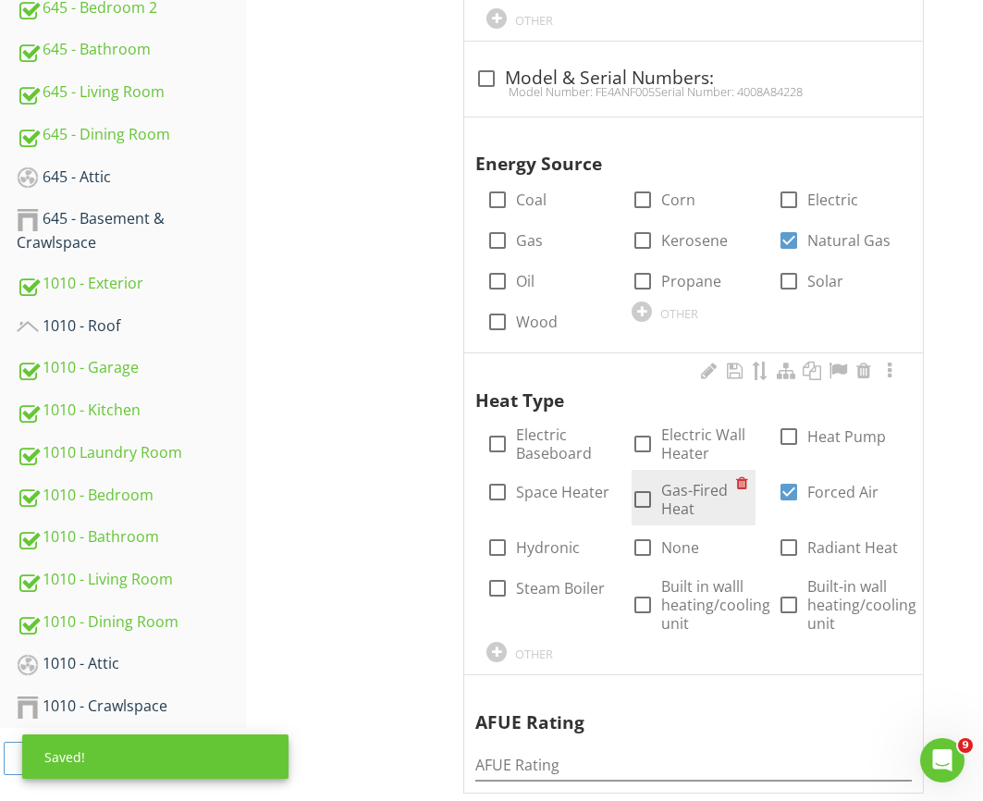
click at [659, 488] on div "check_box_outline_blank Gas-Fired Heat" at bounding box center [684, 499] width 104 height 37
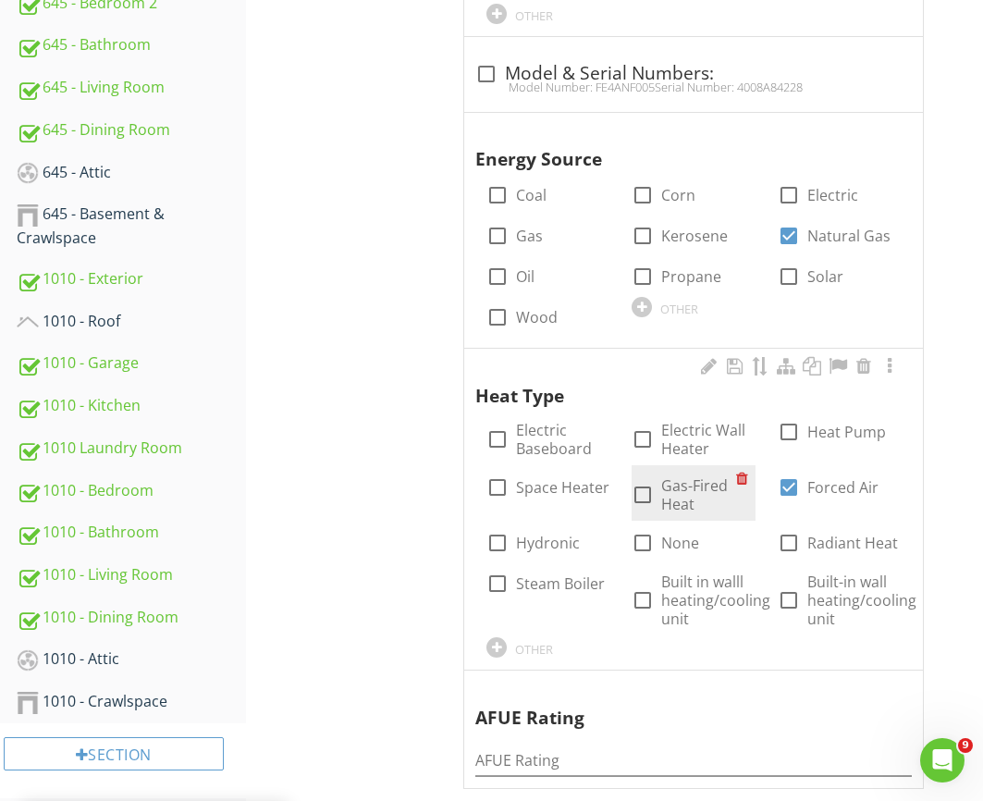
click at [655, 485] on div at bounding box center [642, 494] width 31 height 31
checkbox input "true"
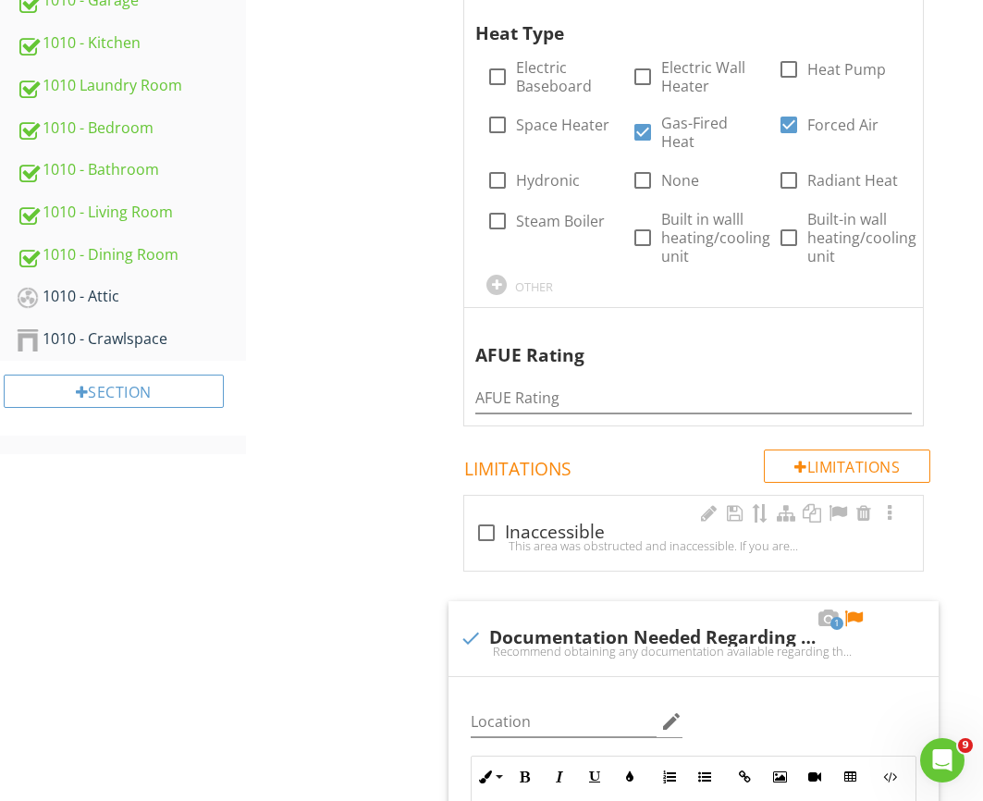
scroll to position [1837, 0]
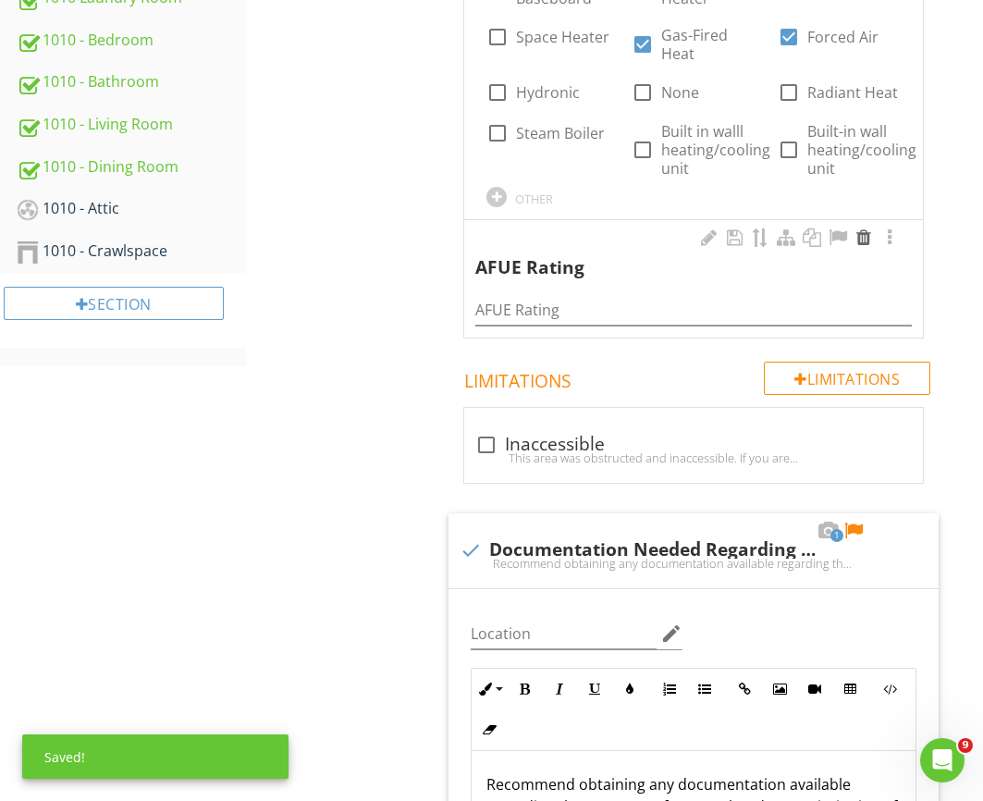
click at [860, 228] on div at bounding box center [864, 237] width 22 height 18
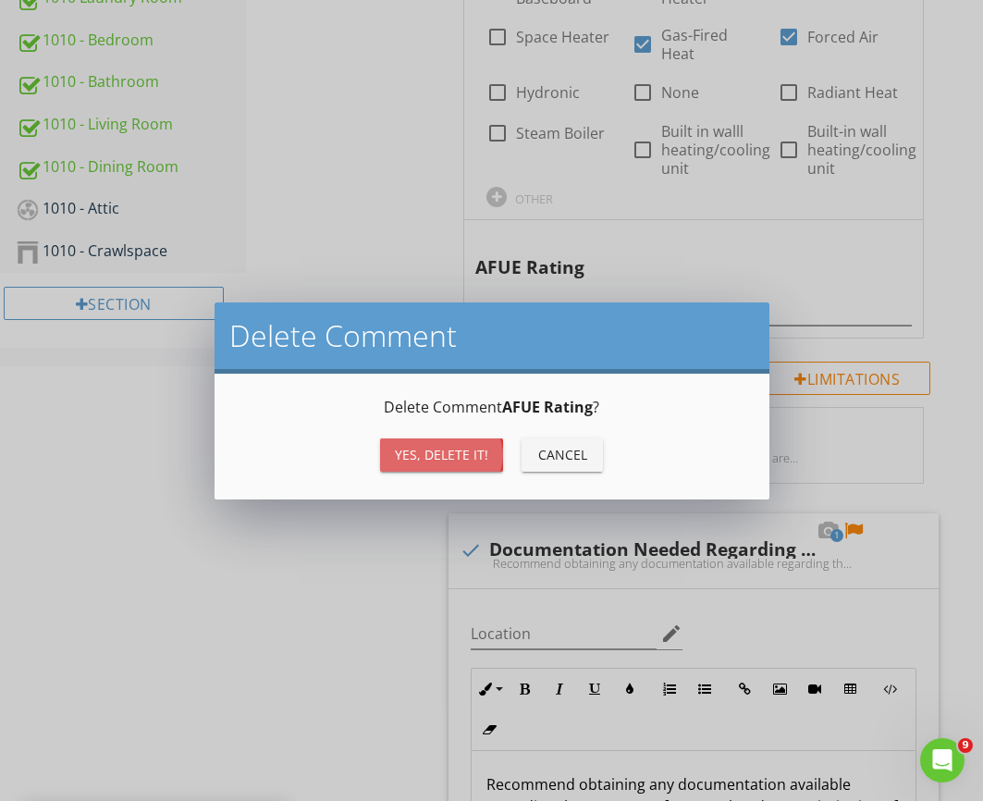
click at [472, 448] on div "Yes, Delete it!" at bounding box center [441, 454] width 93 height 19
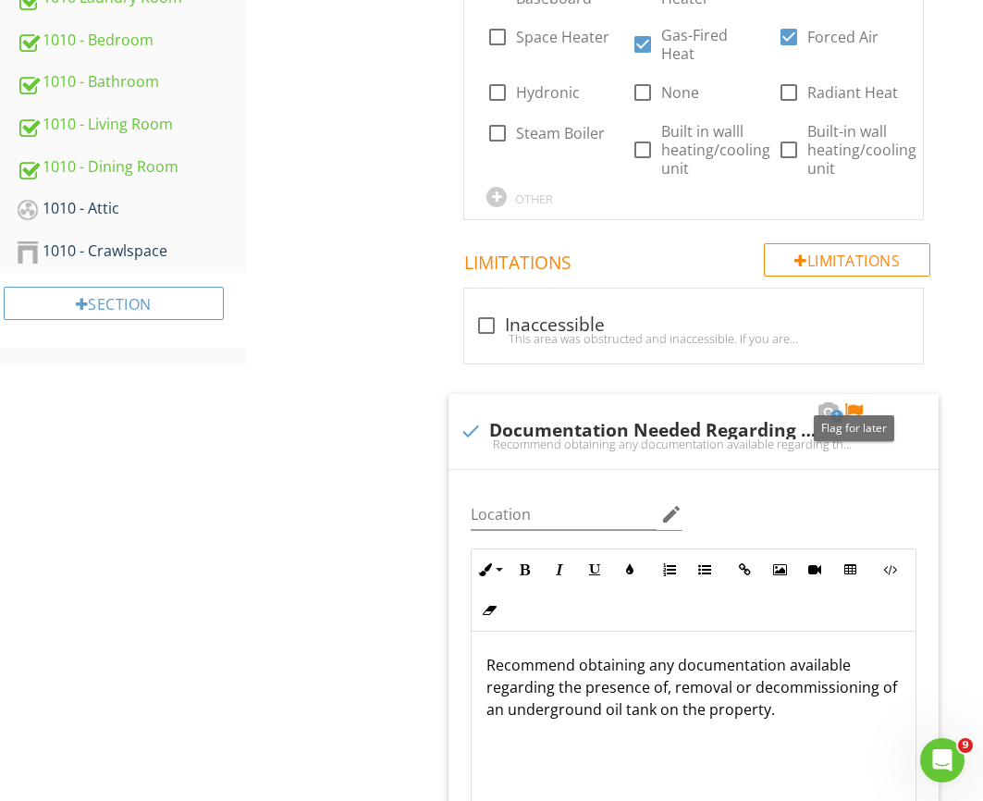
scroll to position [1833, 0]
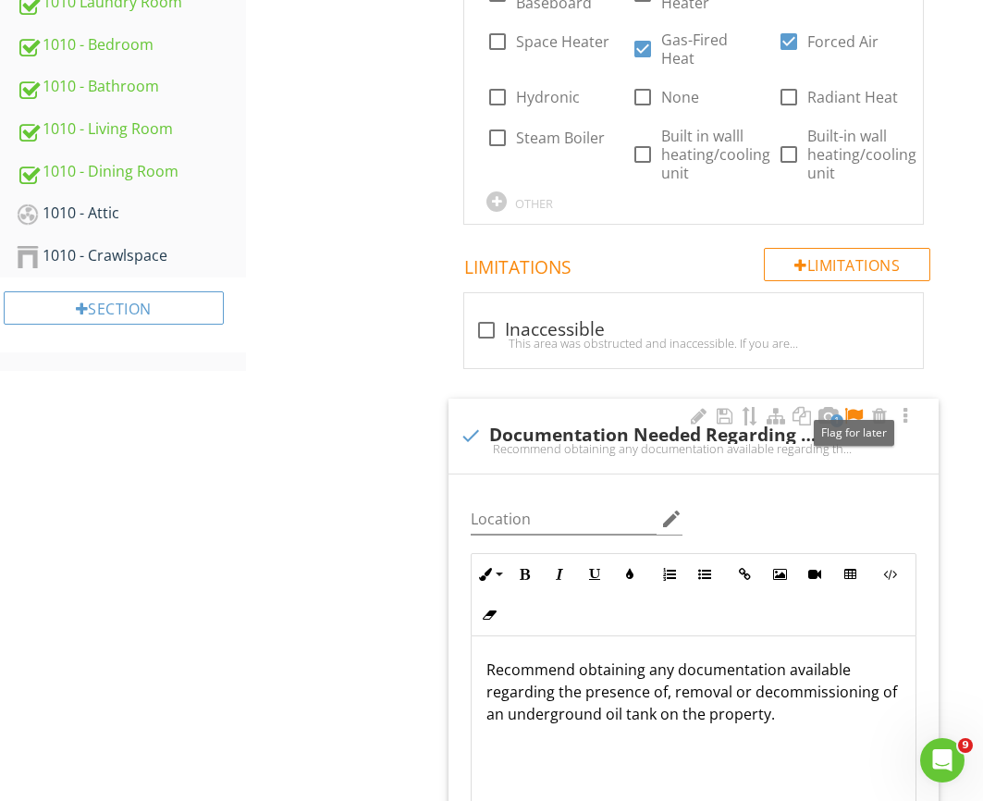
click at [853, 407] on div at bounding box center [853, 416] width 22 height 18
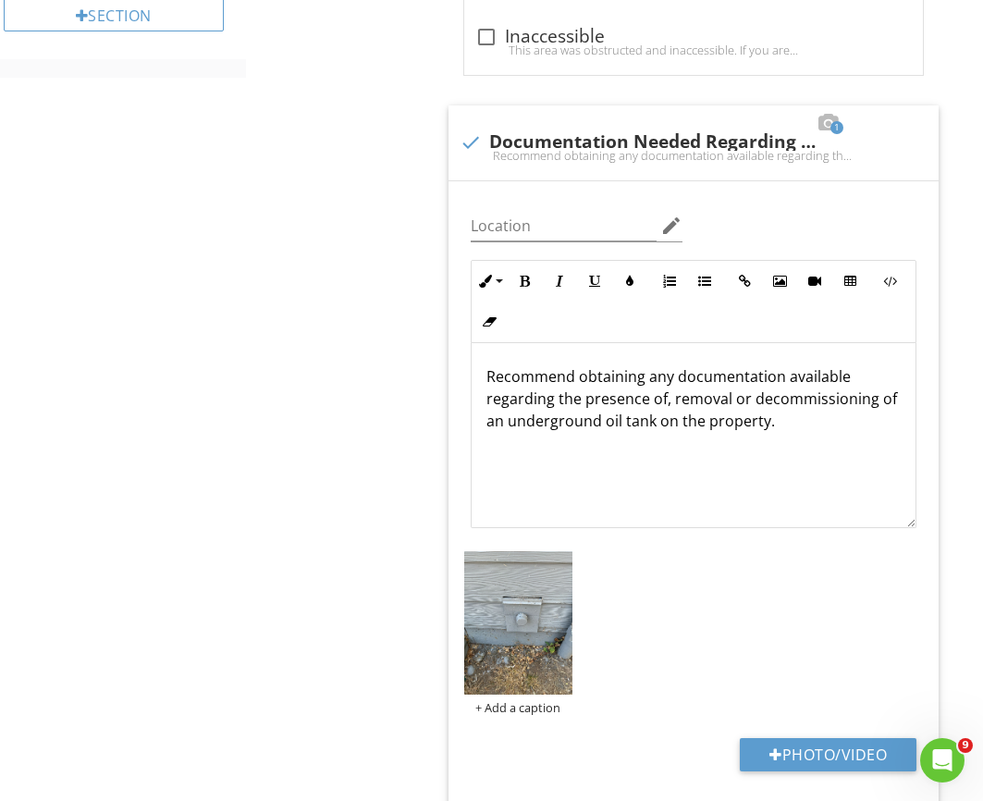
scroll to position [2157, 0]
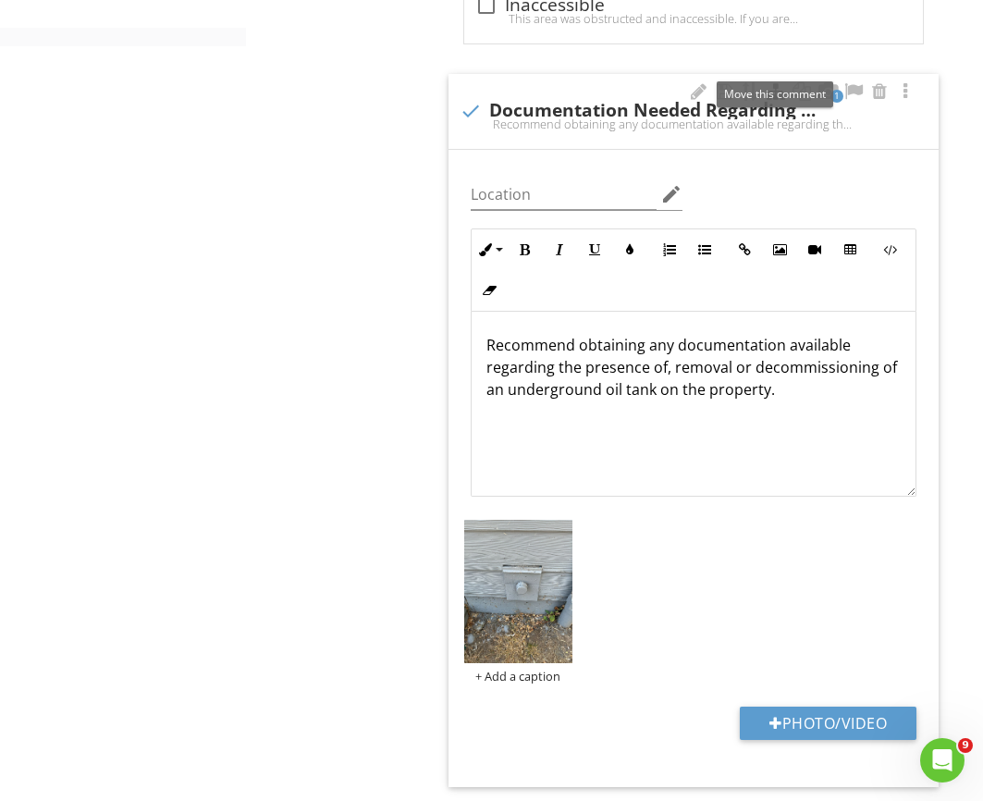
click at [777, 82] on div at bounding box center [776, 91] width 22 height 18
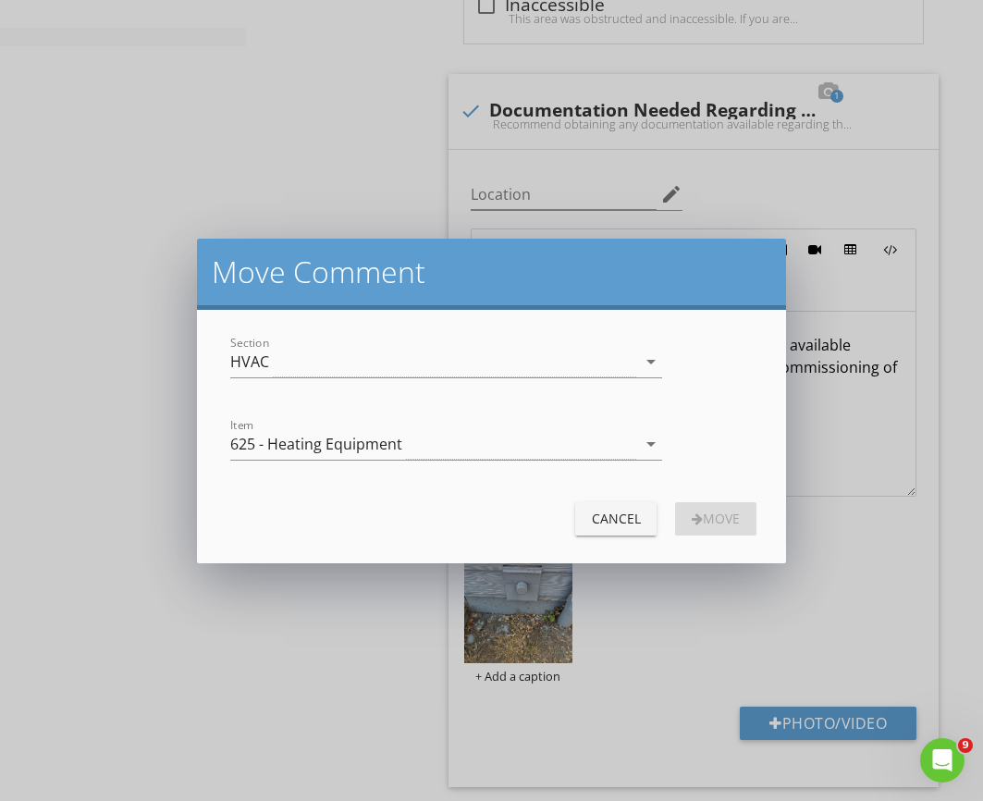
click at [445, 446] on div "625 - Heating Equipment" at bounding box center [433, 444] width 406 height 31
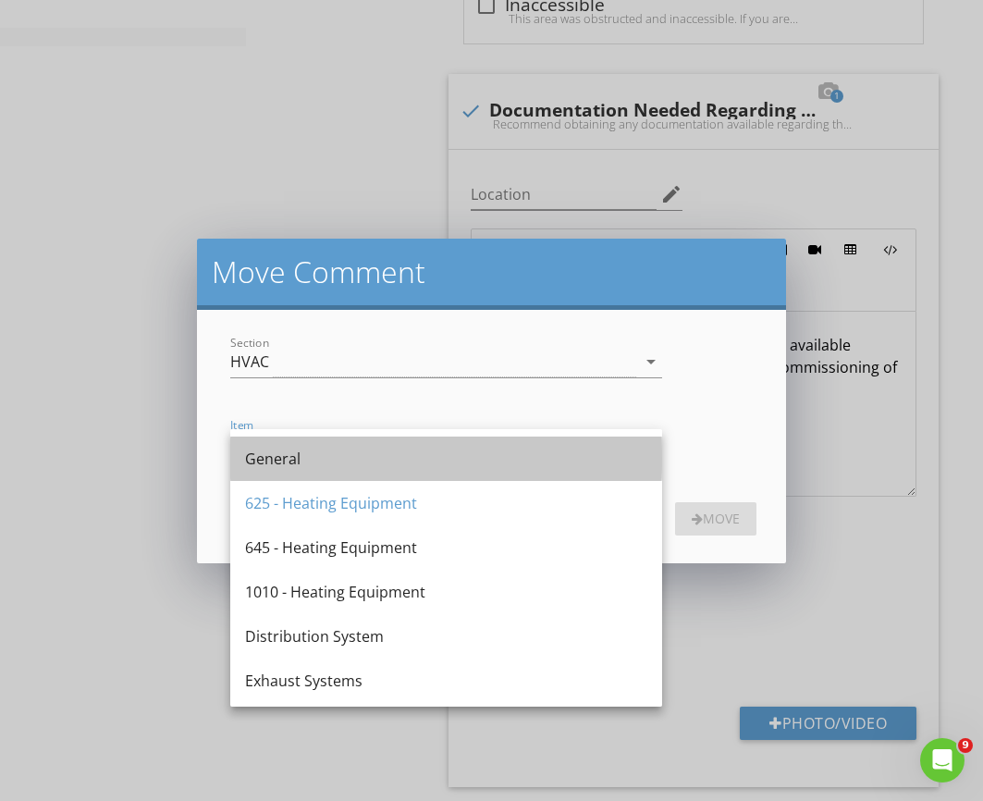
drag, startPoint x: 360, startPoint y: 452, endPoint x: 375, endPoint y: 451, distance: 15.7
click at [361, 452] on div "General" at bounding box center [446, 459] width 402 height 22
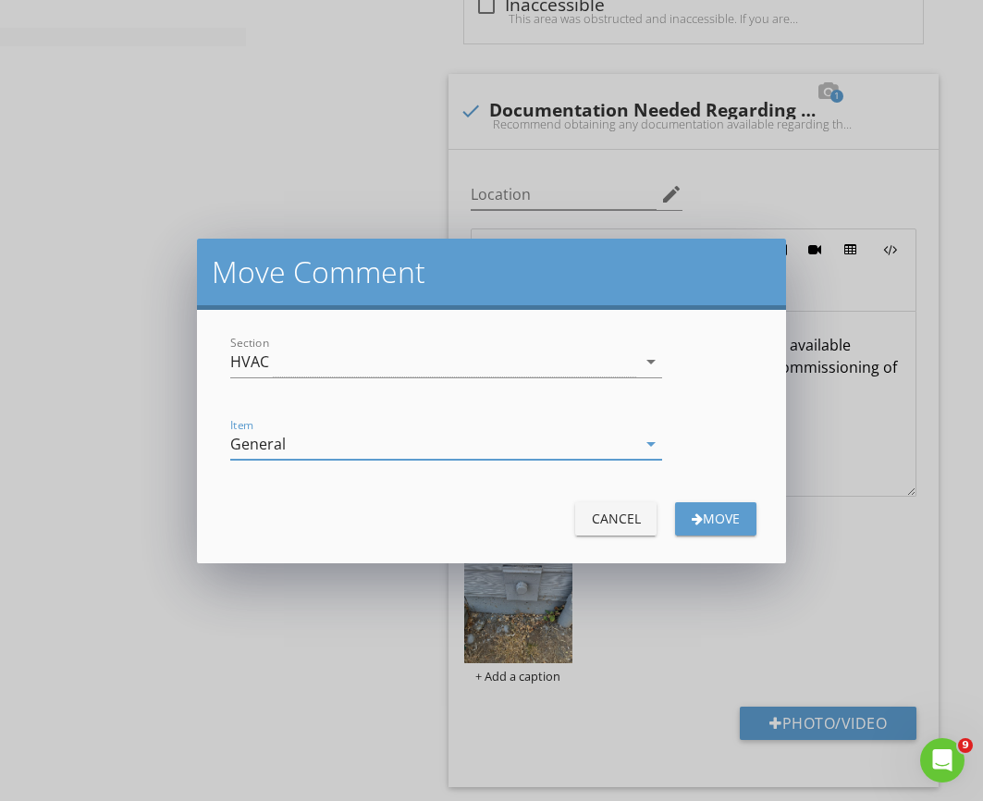
click at [720, 515] on div "Move" at bounding box center [716, 518] width 52 height 19
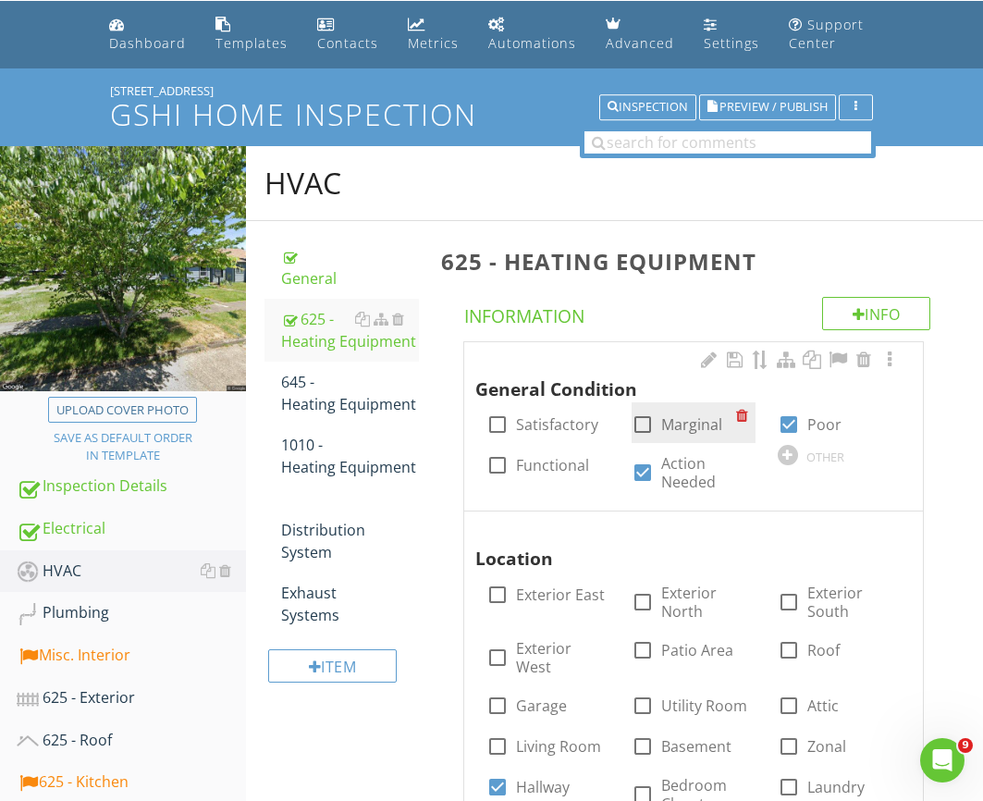
scroll to position [0, 0]
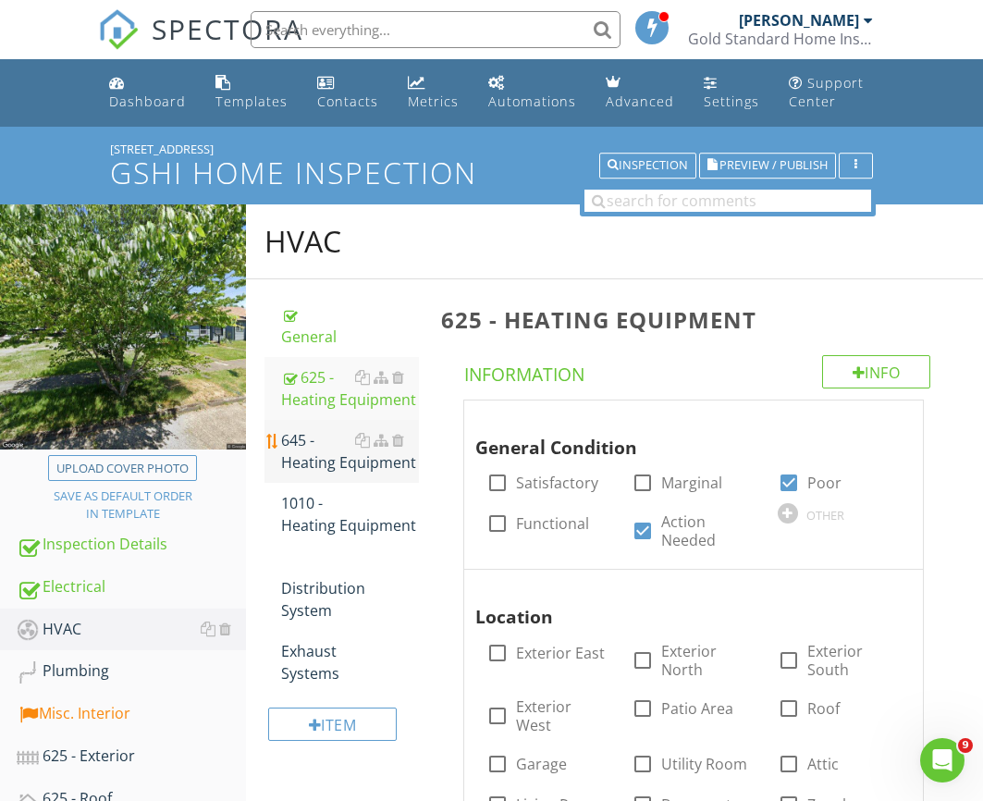
drag, startPoint x: 352, startPoint y: 442, endPoint x: 366, endPoint y: 449, distance: 15.7
click at [352, 442] on div "645 - Heating Equipment" at bounding box center [350, 451] width 138 height 44
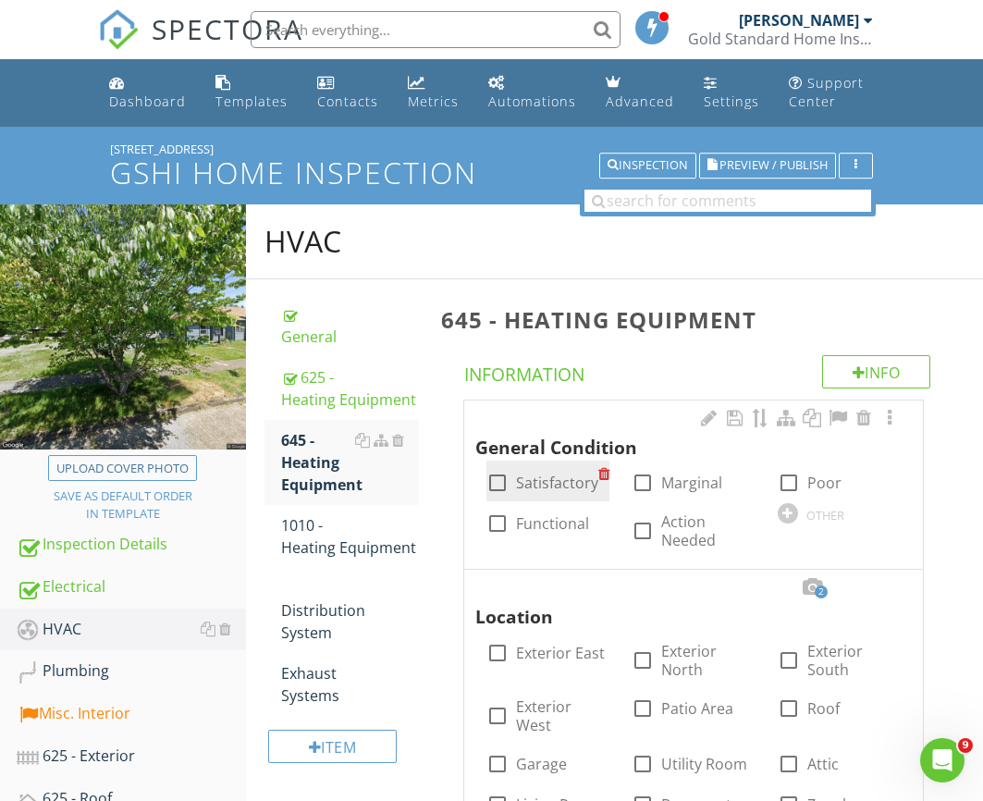
click at [527, 493] on div "check_box_outline_blank Satisfactory" at bounding box center [542, 483] width 112 height 22
click at [527, 532] on label "Functional" at bounding box center [552, 523] width 73 height 18
checkbox input "true"
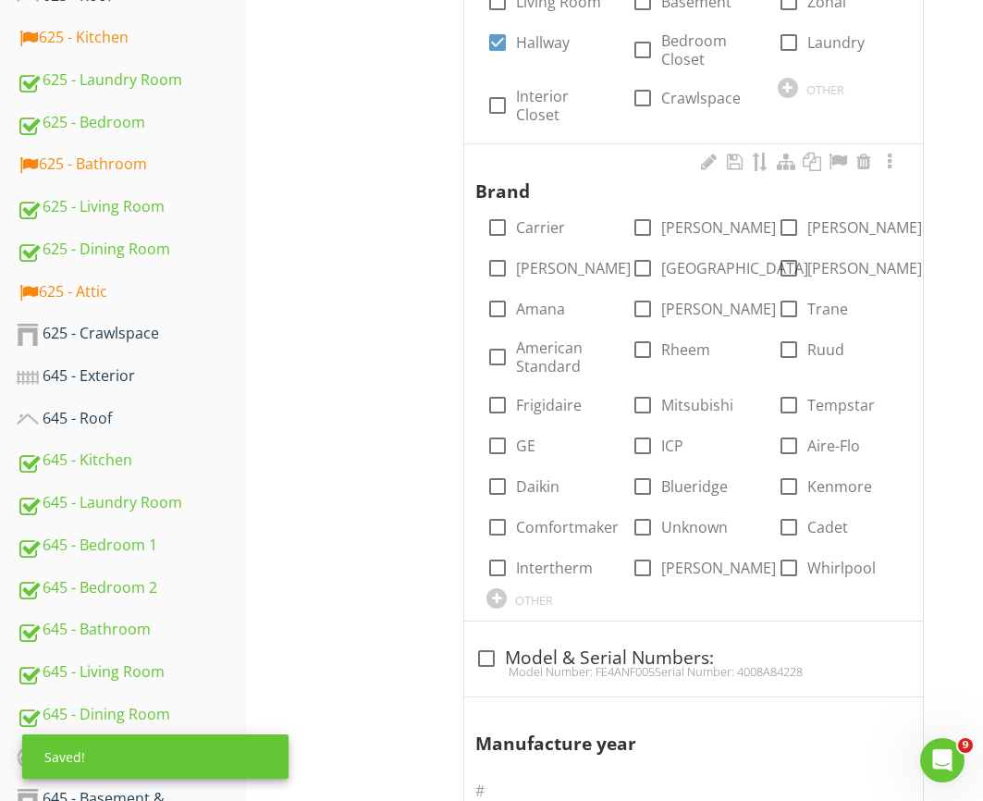
scroll to position [867, 0]
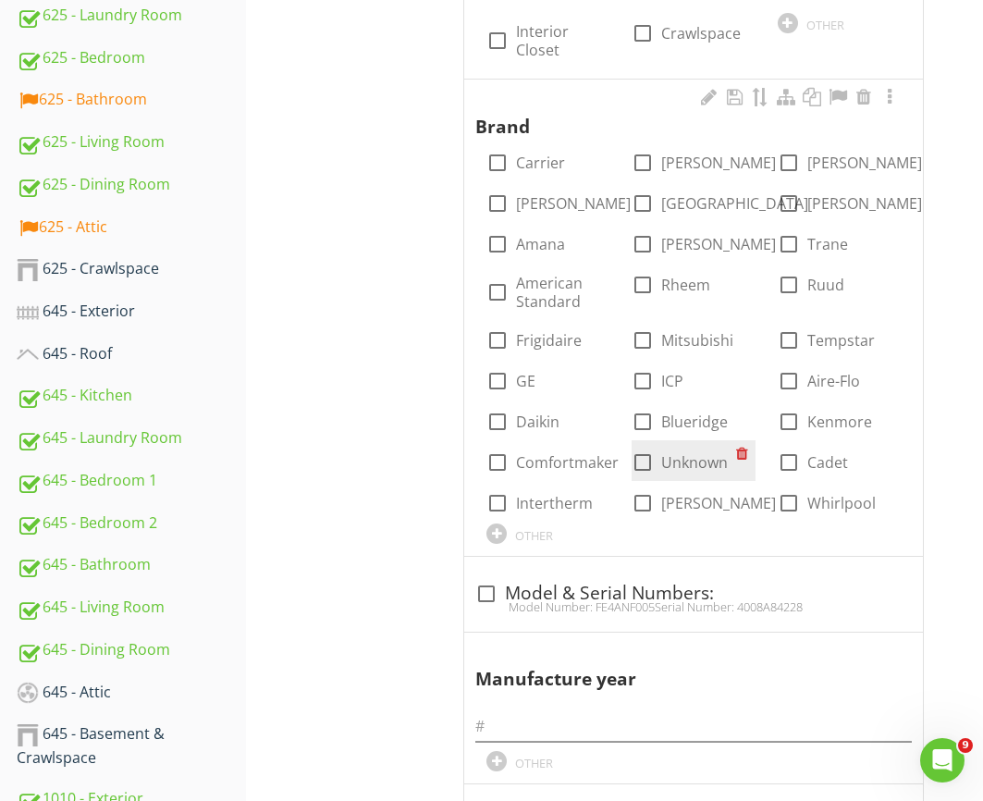
click at [660, 451] on div "check_box_outline_blank Unknown" at bounding box center [680, 462] width 96 height 22
click at [663, 453] on label "Unknown" at bounding box center [694, 462] width 67 height 18
checkbox input "true"
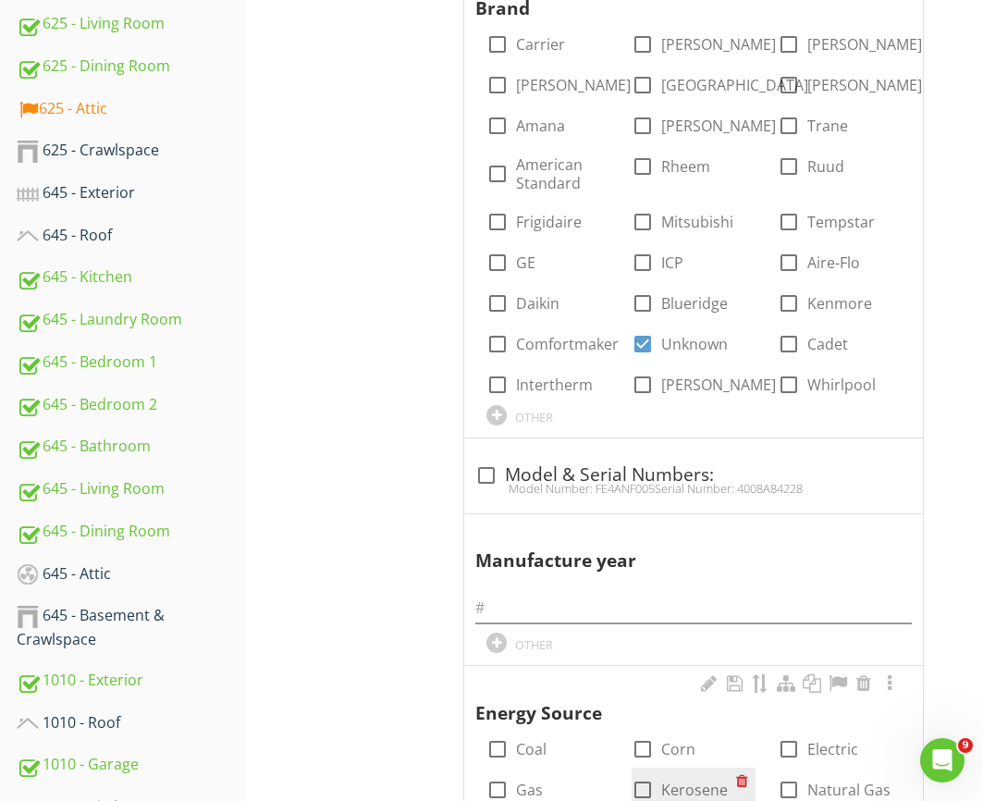
scroll to position [1314, 0]
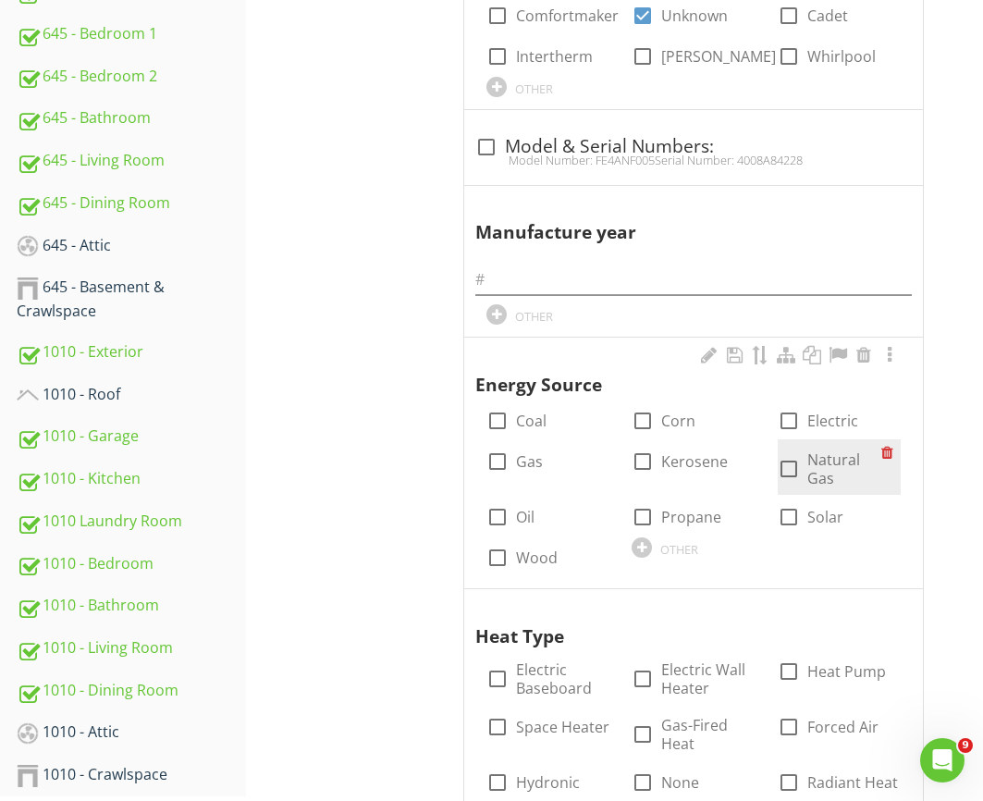
click at [804, 450] on div "check_box_outline_blank Natural Gas" at bounding box center [830, 468] width 104 height 37
click at [800, 453] on div at bounding box center [788, 468] width 31 height 31
checkbox input "true"
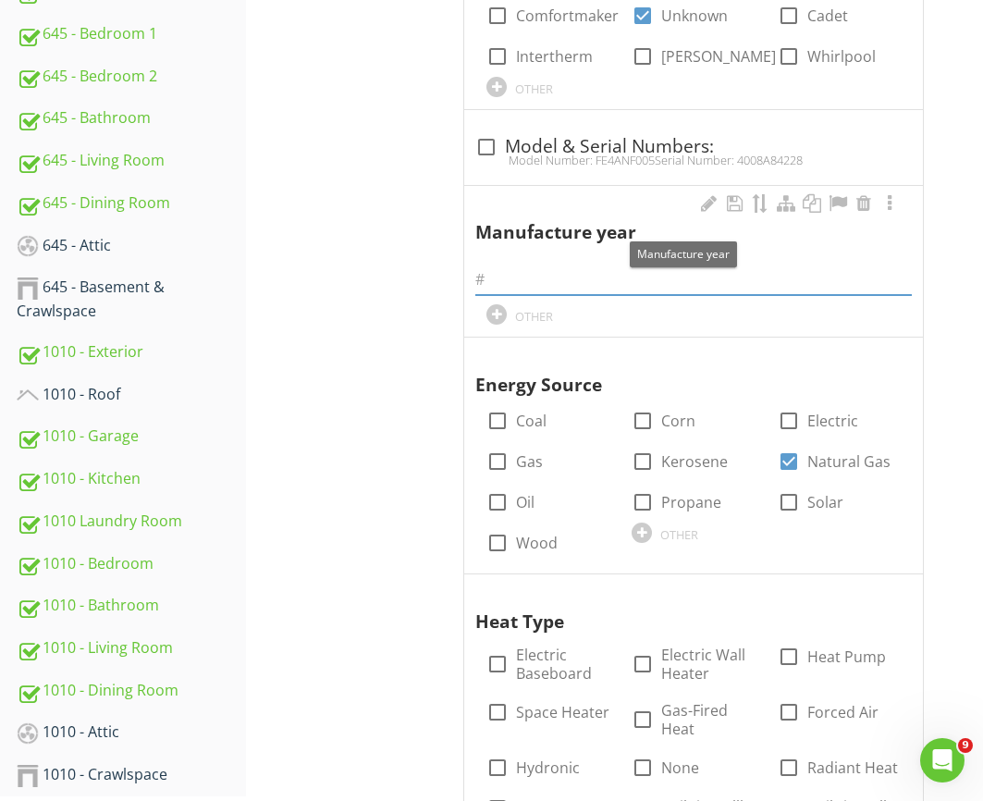
click at [532, 264] on input "text" at bounding box center [693, 279] width 436 height 31
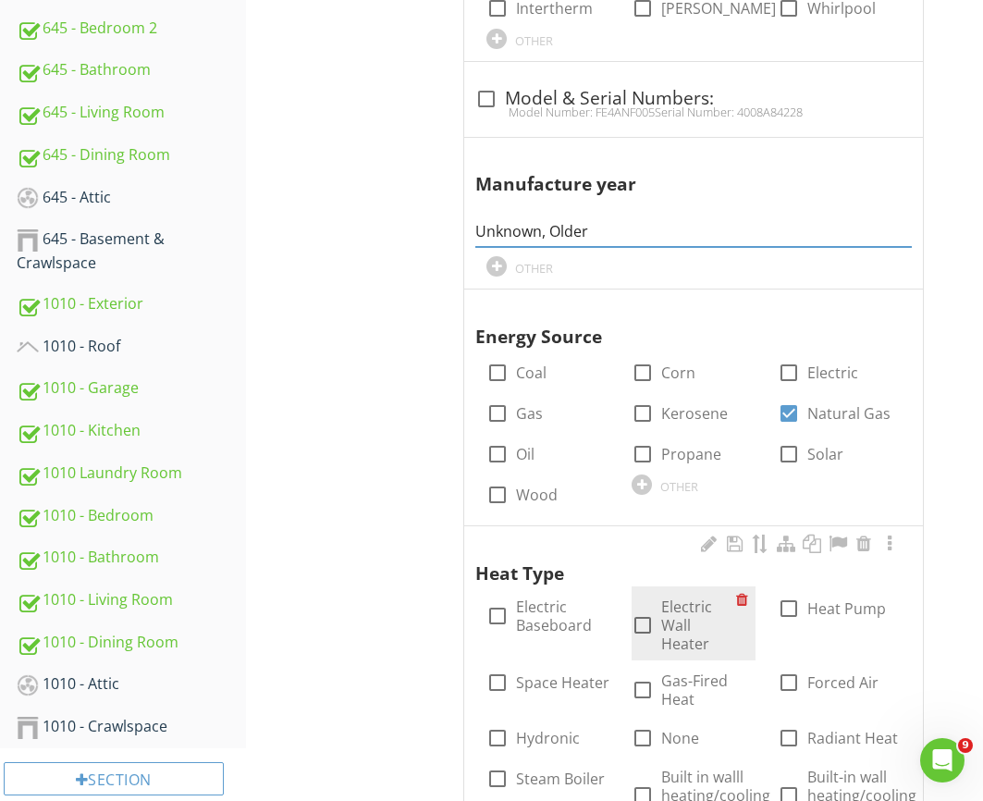
scroll to position [1371, 0]
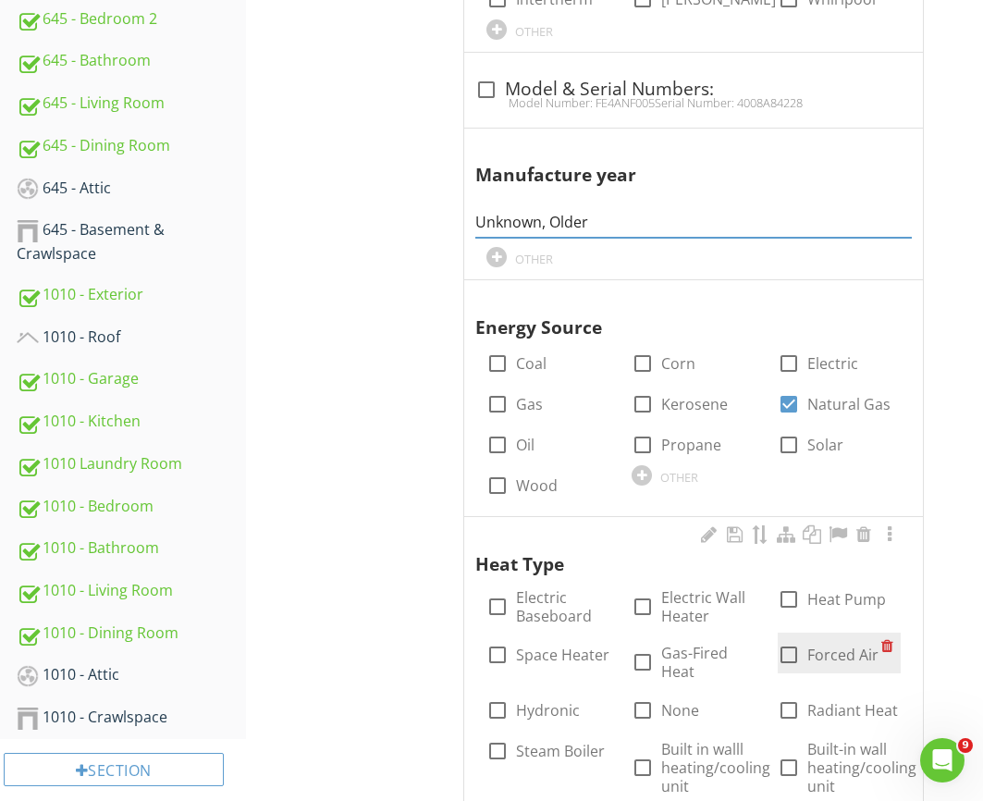
type input "Unknown, Older"
click at [830, 645] on label "Forced Air" at bounding box center [842, 654] width 71 height 18
checkbox input "true"
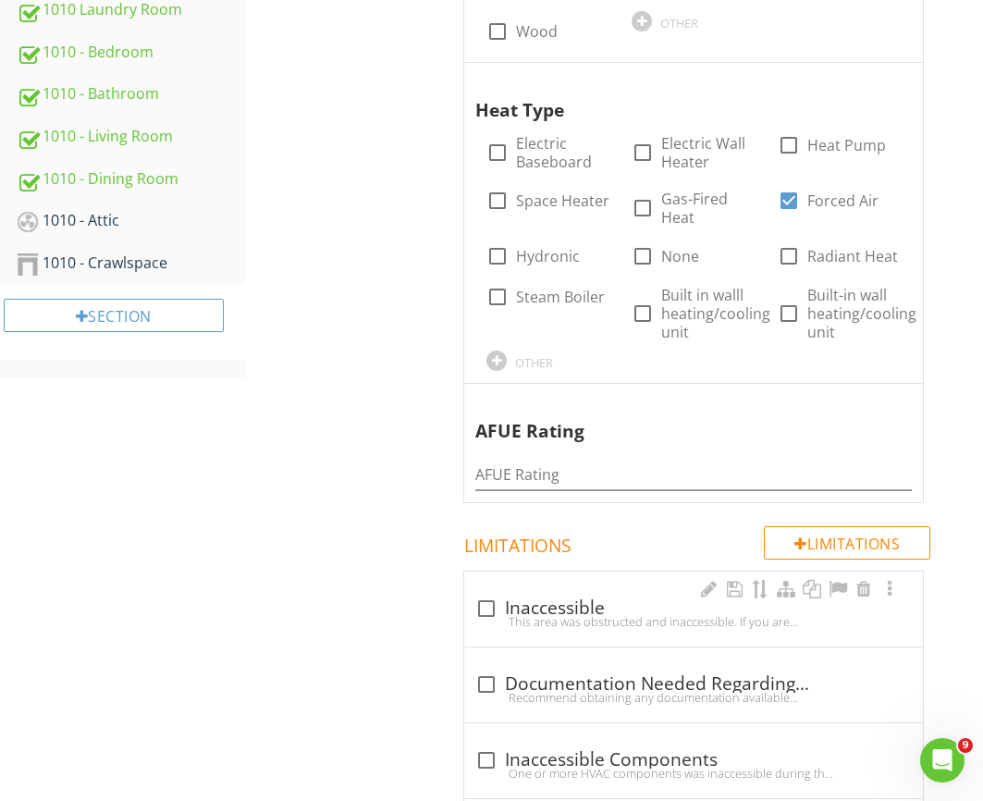
scroll to position [1831, 0]
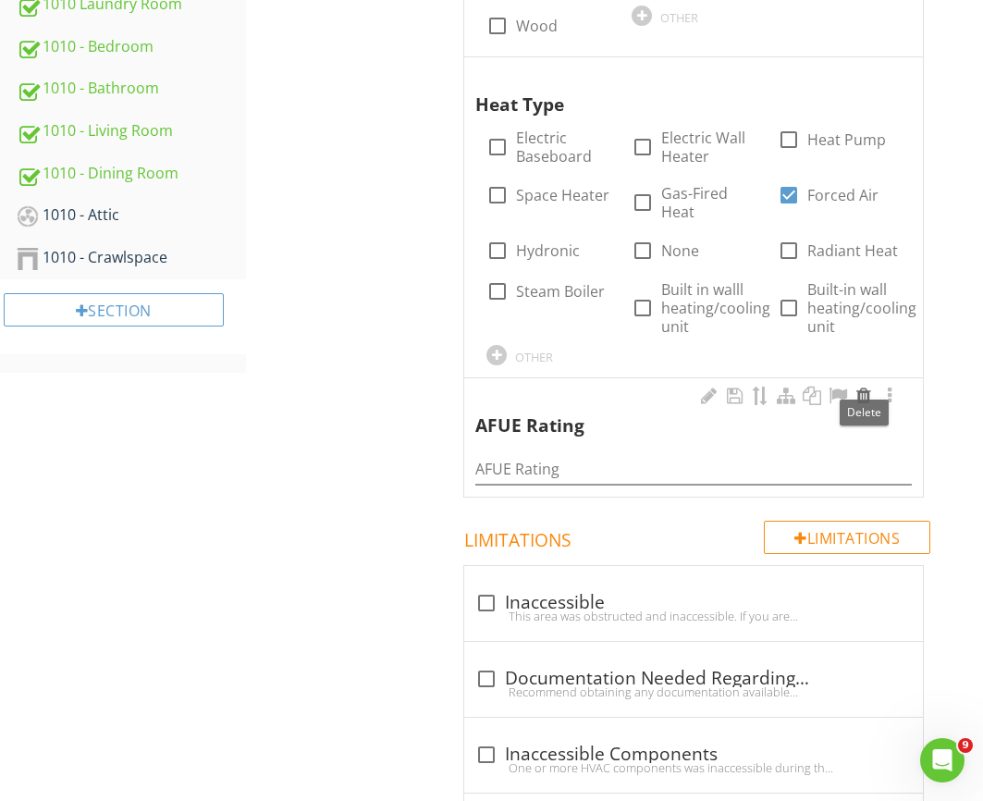
click at [862, 387] on div at bounding box center [864, 396] width 22 height 18
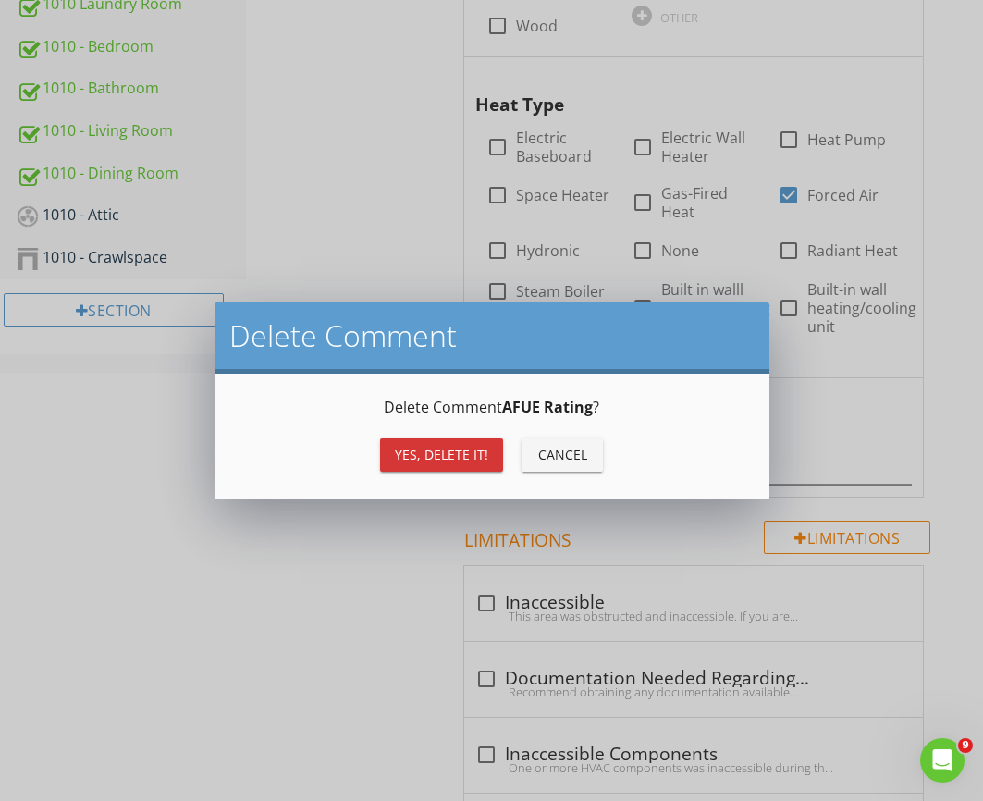
click at [465, 455] on div "Yes, Delete it!" at bounding box center [441, 454] width 93 height 19
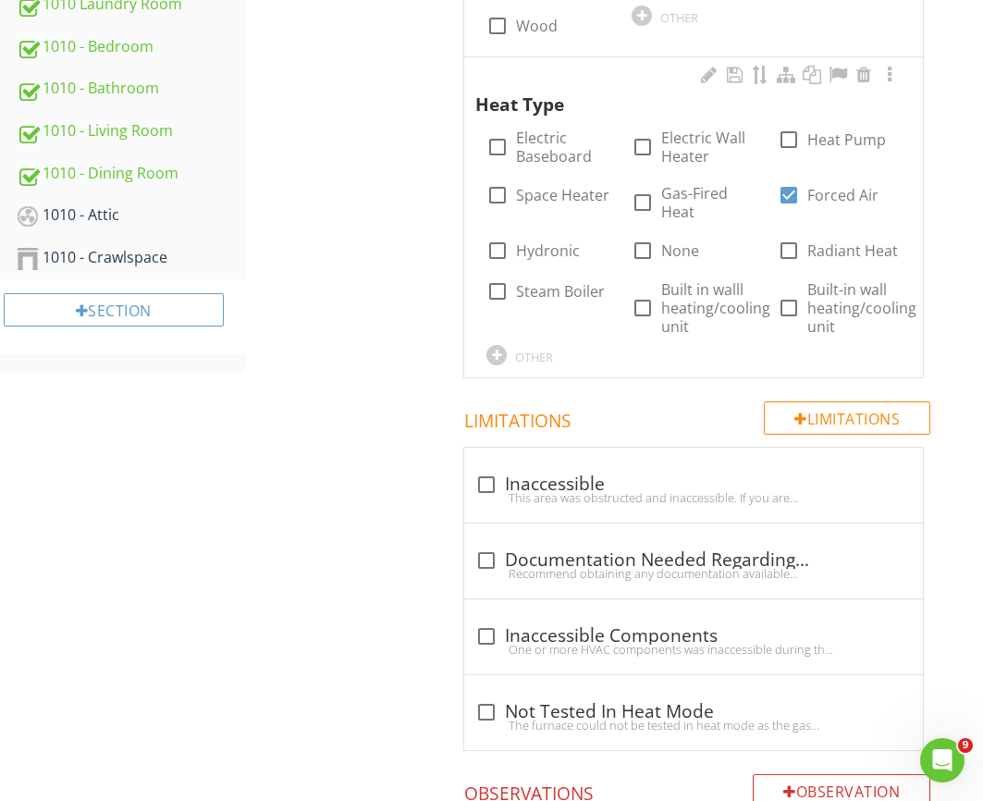
click at [464, 458] on div "check_box_outline_blank Inaccessible This area was obstructed and inaccessible.…" at bounding box center [693, 485] width 459 height 75
checkbox input "true"
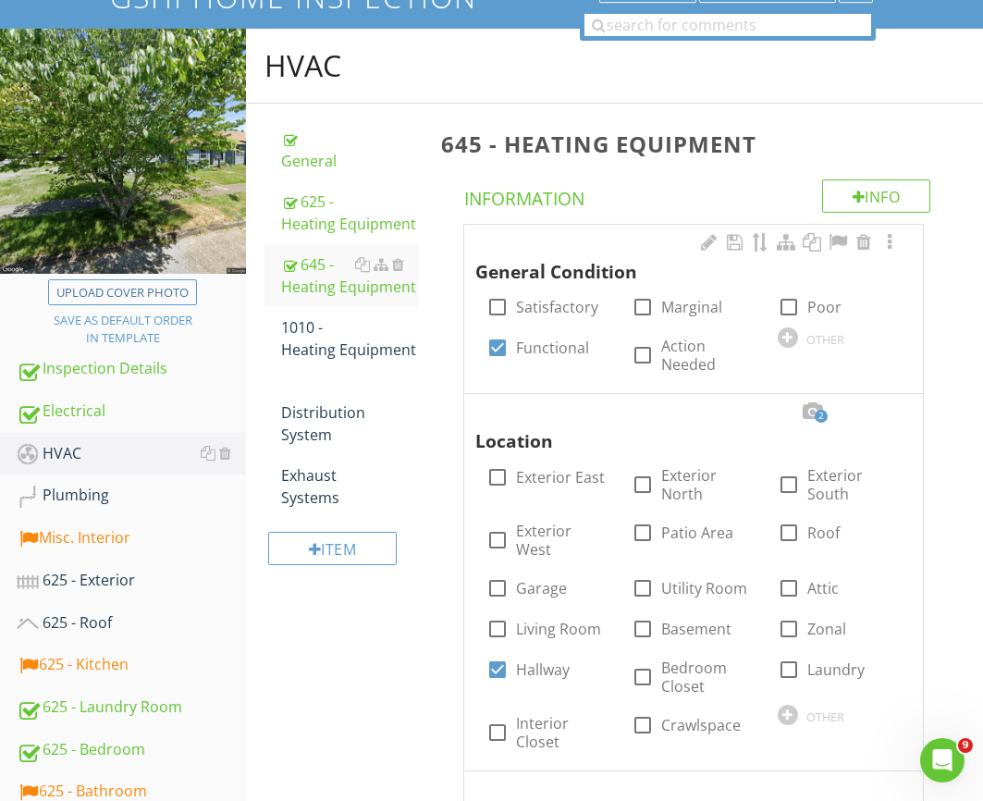
scroll to position [0, 0]
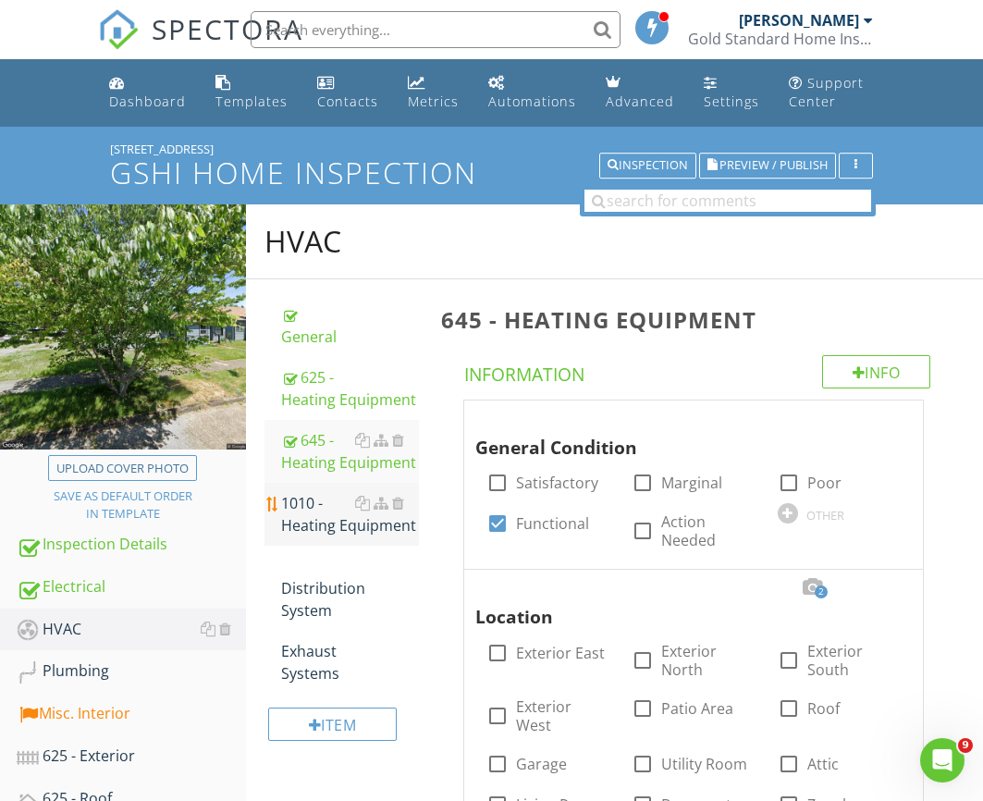
click at [350, 499] on div "1010 - Heating Equipment" at bounding box center [350, 514] width 138 height 44
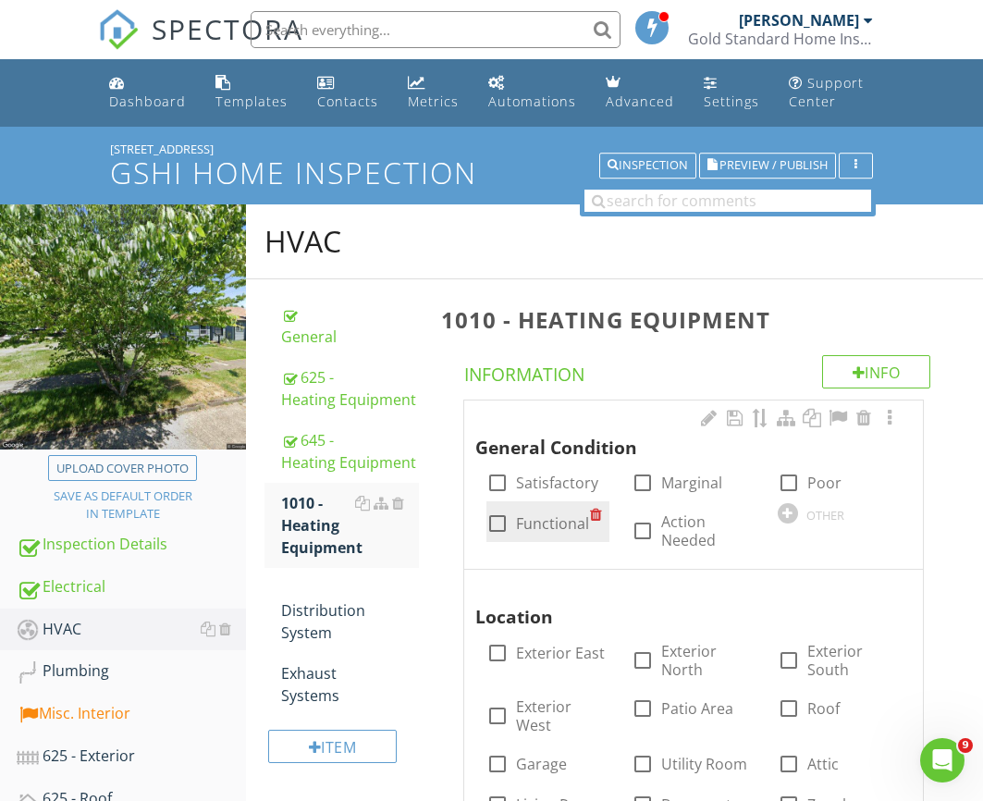
click at [516, 527] on label "Functional" at bounding box center [552, 523] width 73 height 18
checkbox input "true"
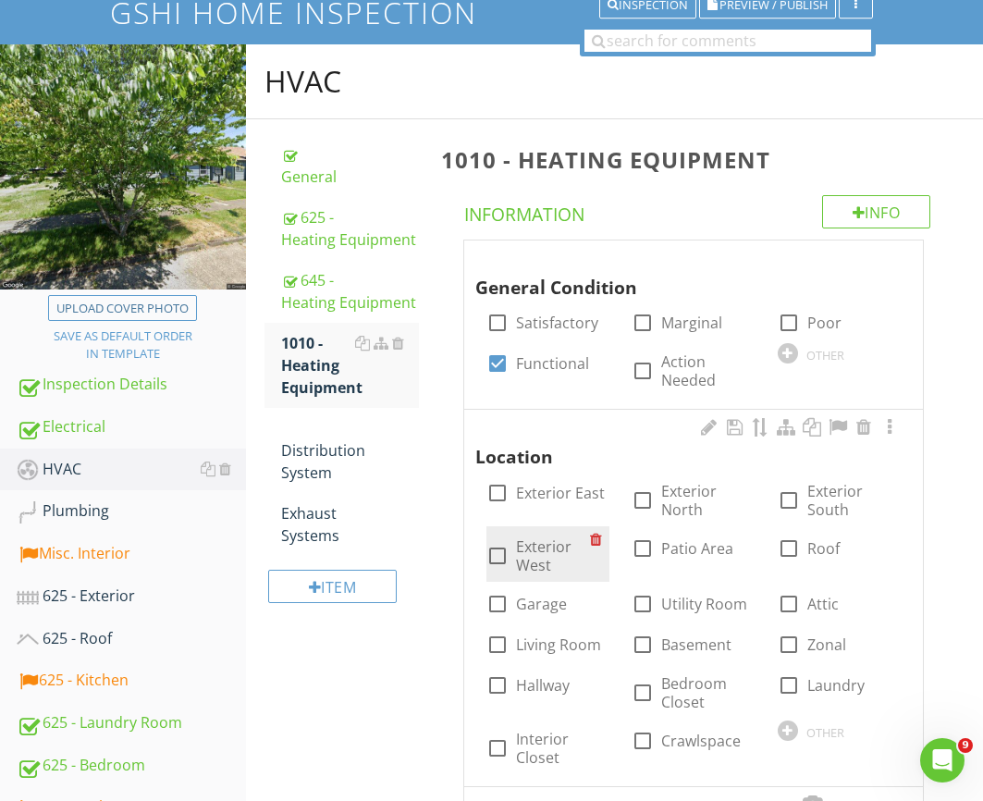
scroll to position [171, 0]
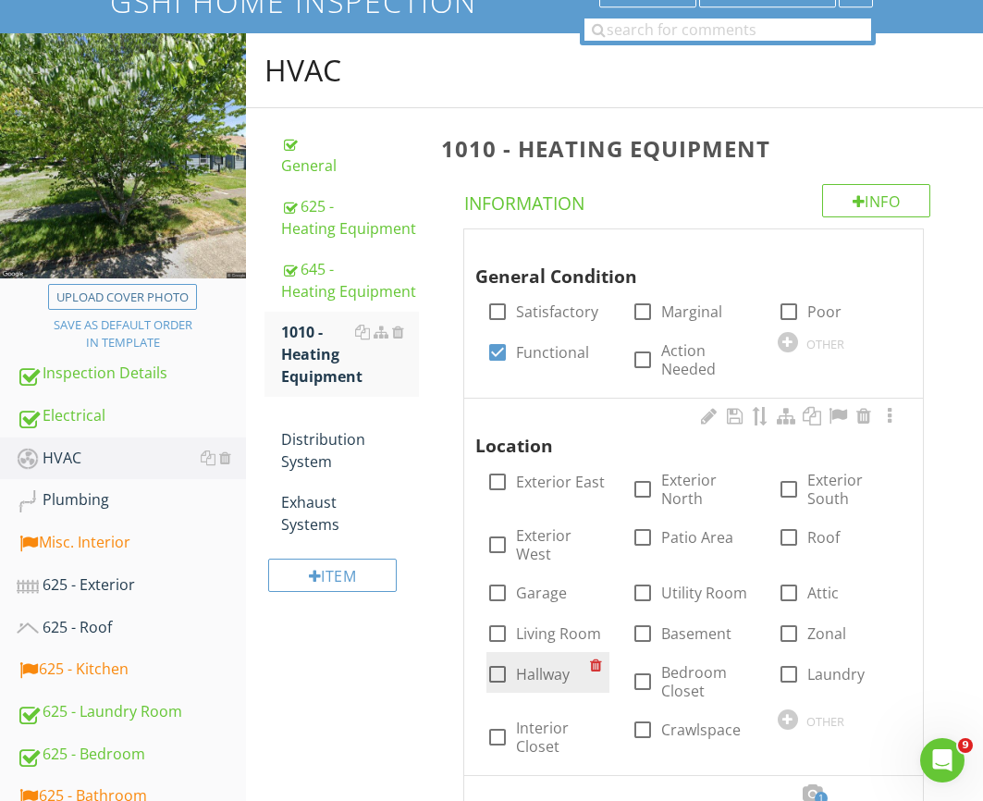
click at [548, 665] on label "Hallway" at bounding box center [543, 674] width 54 height 18
checkbox input "true"
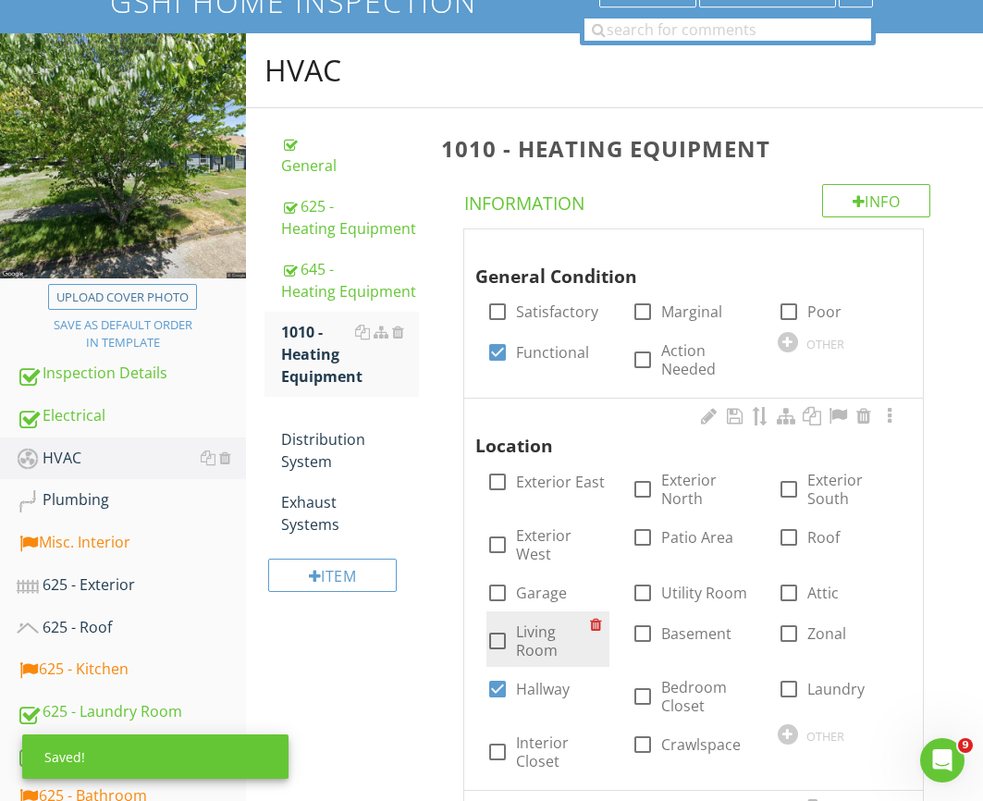
drag, startPoint x: 529, startPoint y: 620, endPoint x: 533, endPoint y: 640, distance: 19.8
click at [529, 622] on label "Living Room" at bounding box center [553, 640] width 74 height 37
checkbox input "true"
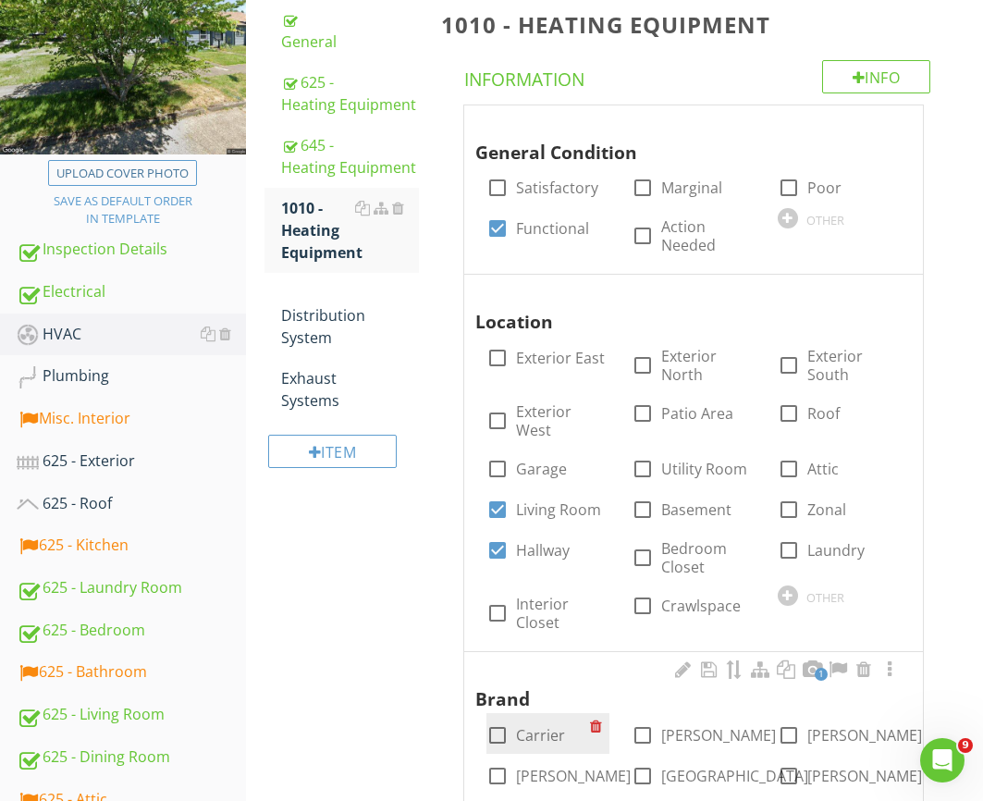
scroll to position [494, 0]
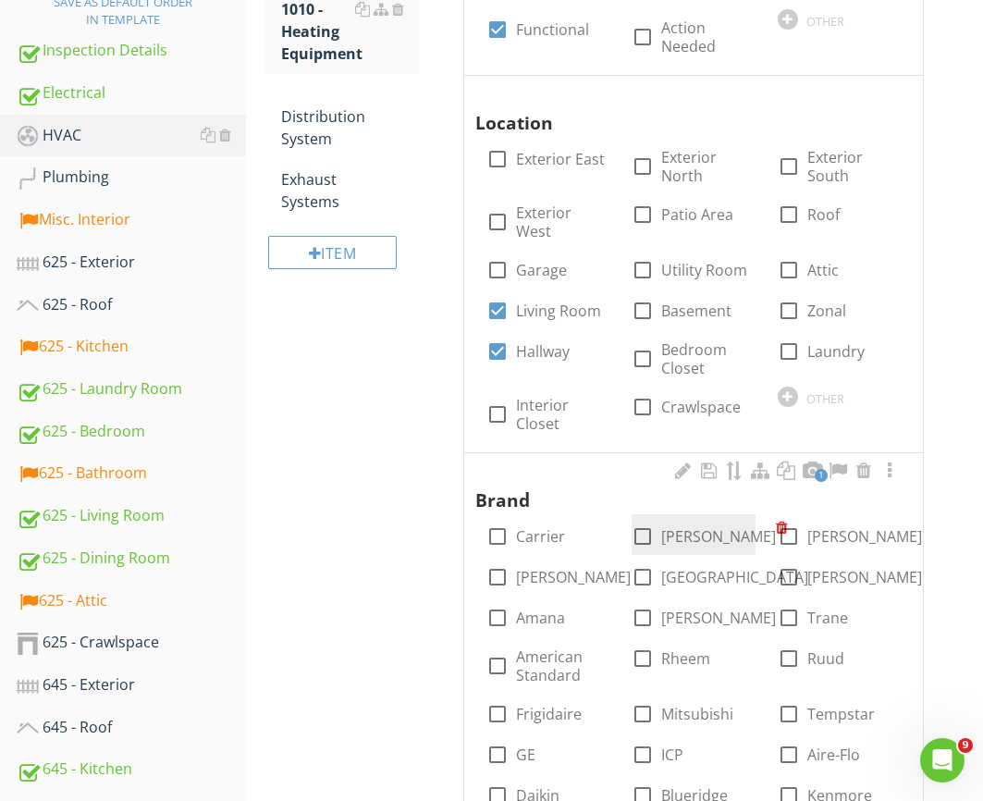
click at [644, 526] on div at bounding box center [642, 536] width 31 height 31
checkbox input "false"
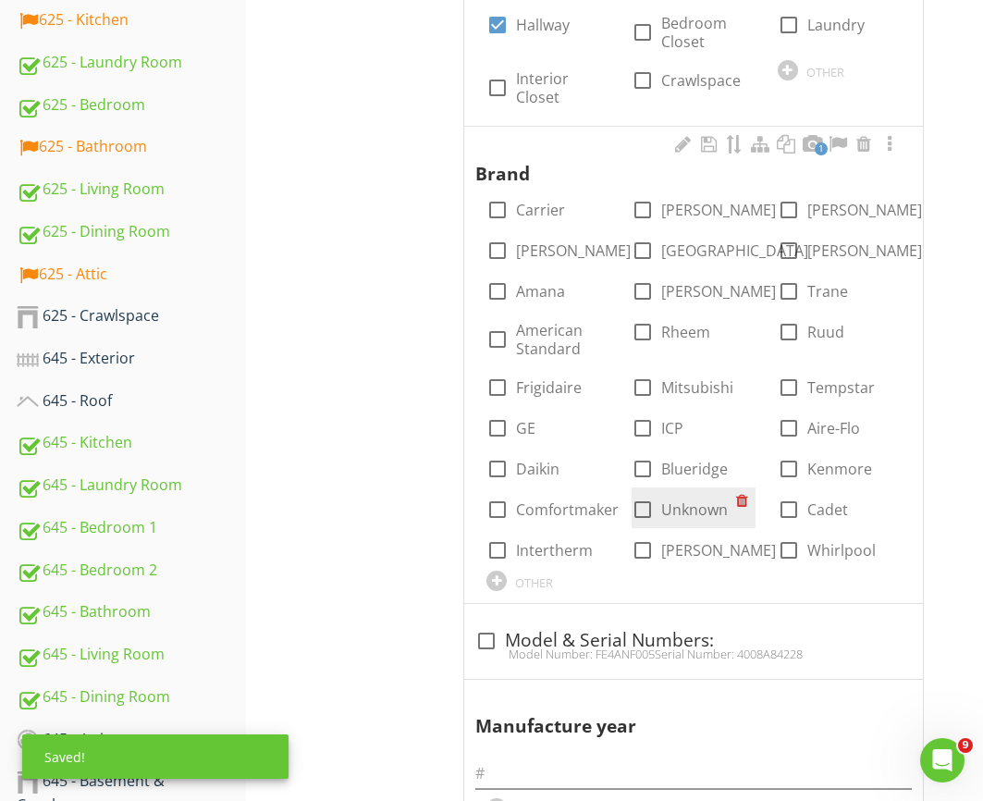
click at [676, 502] on label "Unknown" at bounding box center [694, 509] width 67 height 18
checkbox input "true"
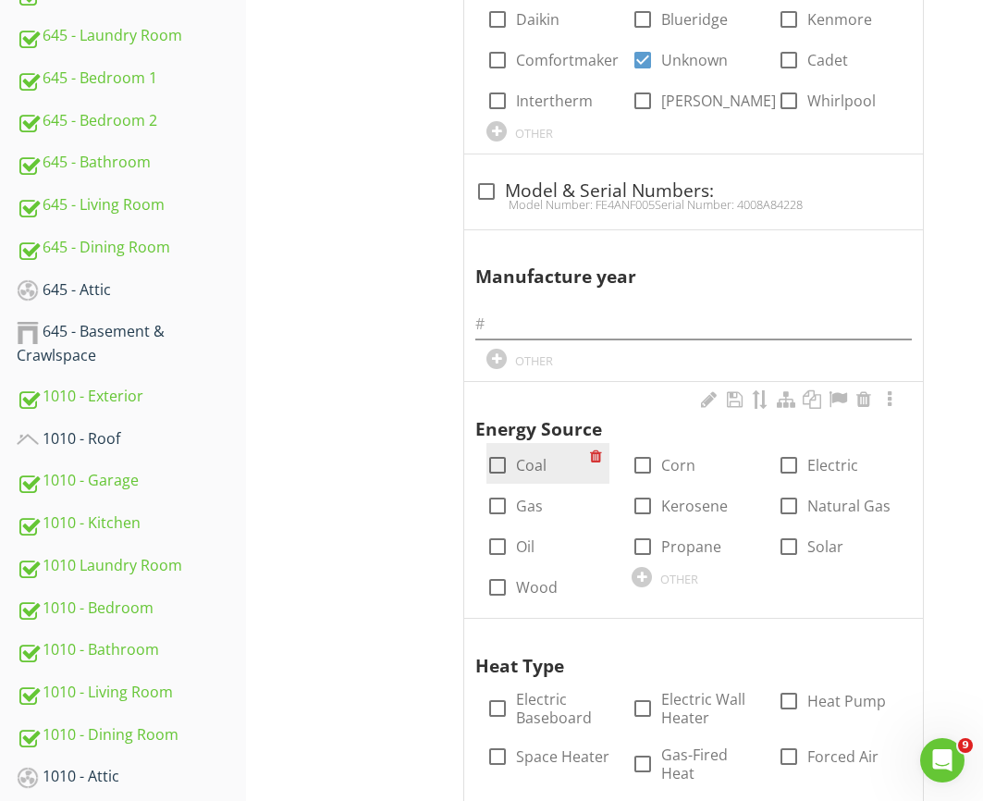
scroll to position [1267, 0]
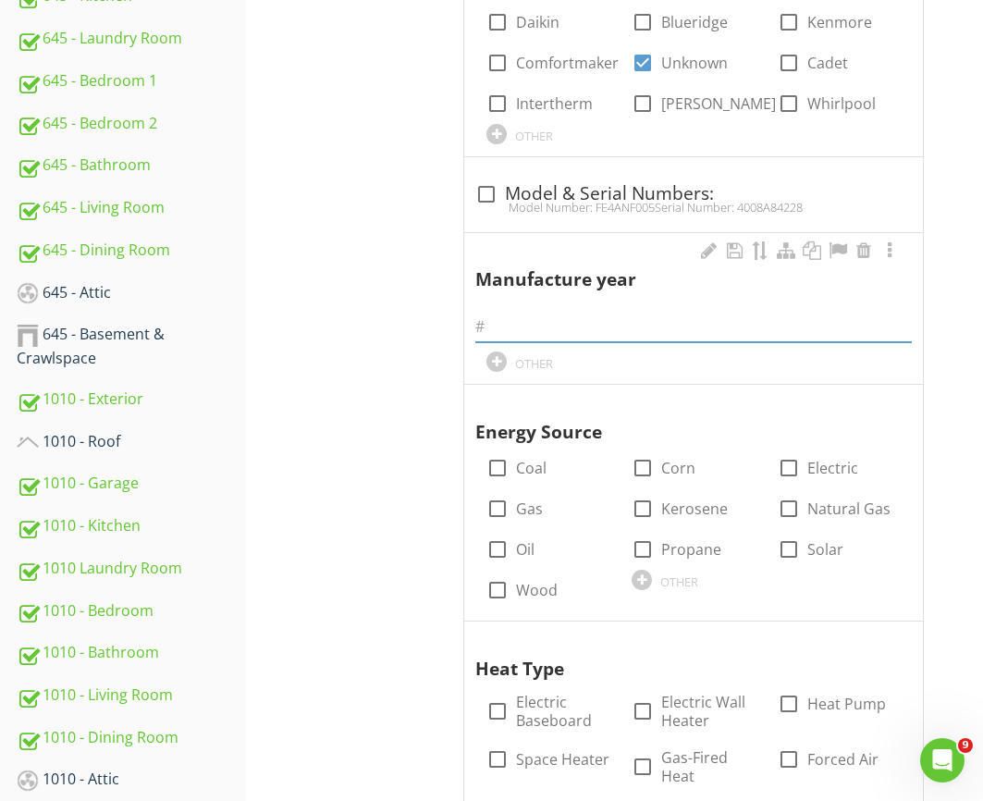
click at [544, 312] on input "text" at bounding box center [693, 327] width 436 height 31
type input "2"
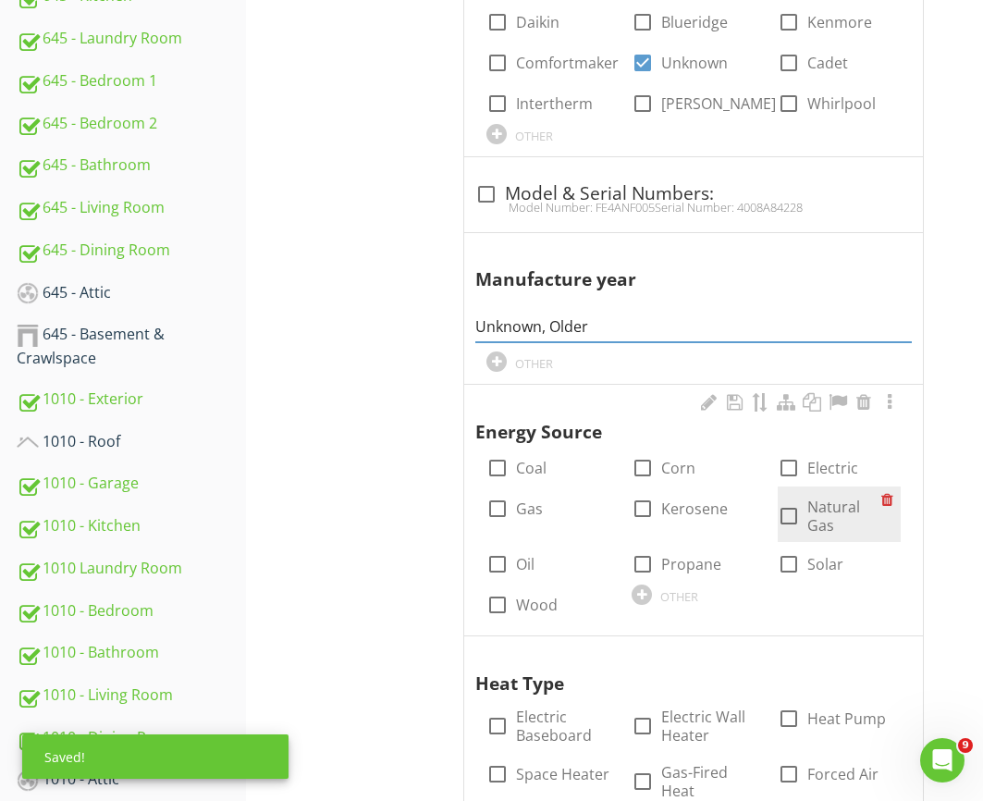
type input "Unknown, Older"
click at [834, 497] on label "Natural Gas" at bounding box center [844, 515] width 74 height 37
checkbox input "true"
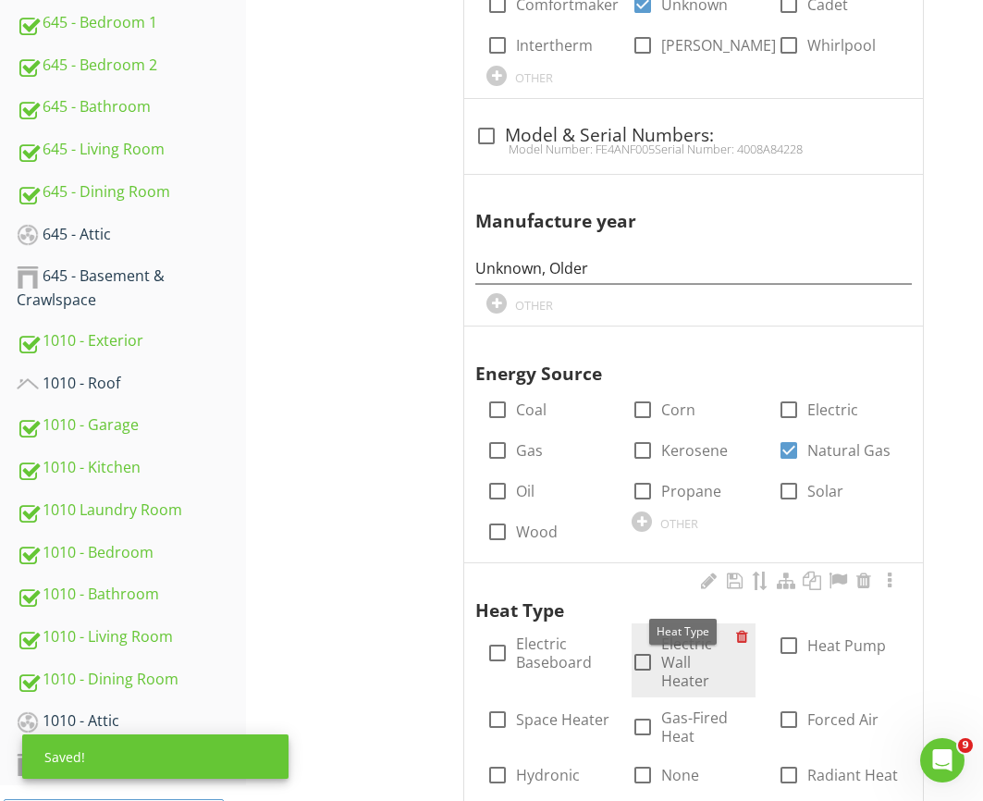
scroll to position [1345, 0]
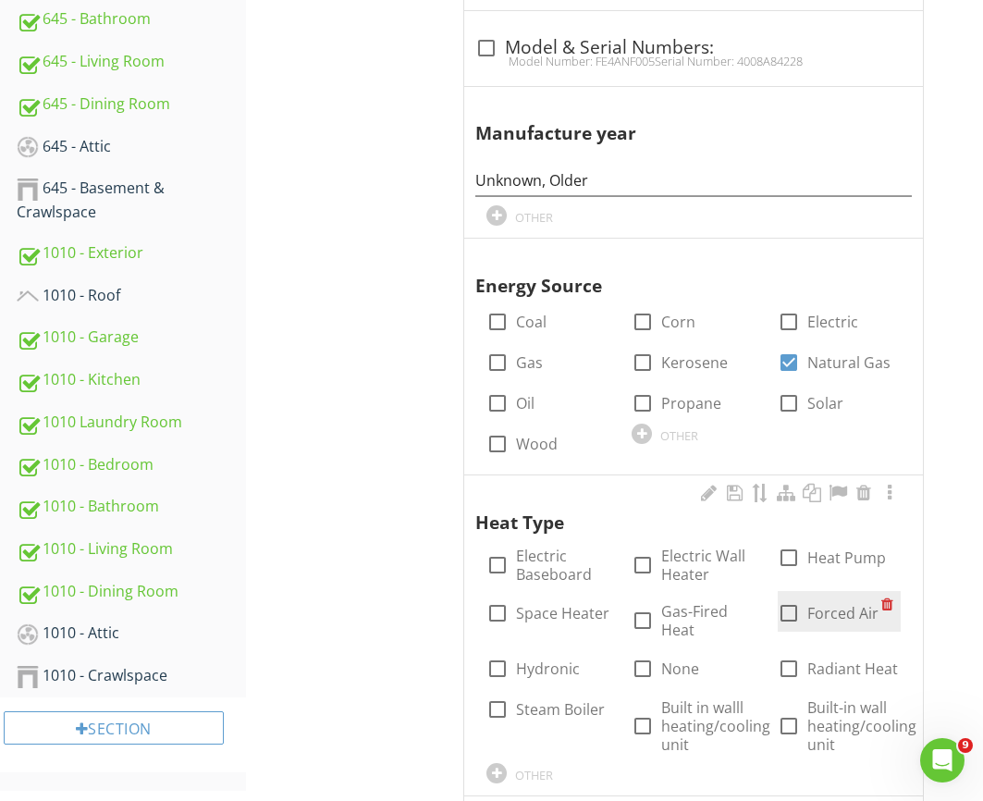
click at [838, 604] on label "Forced Air" at bounding box center [842, 613] width 71 height 18
checkbox input "true"
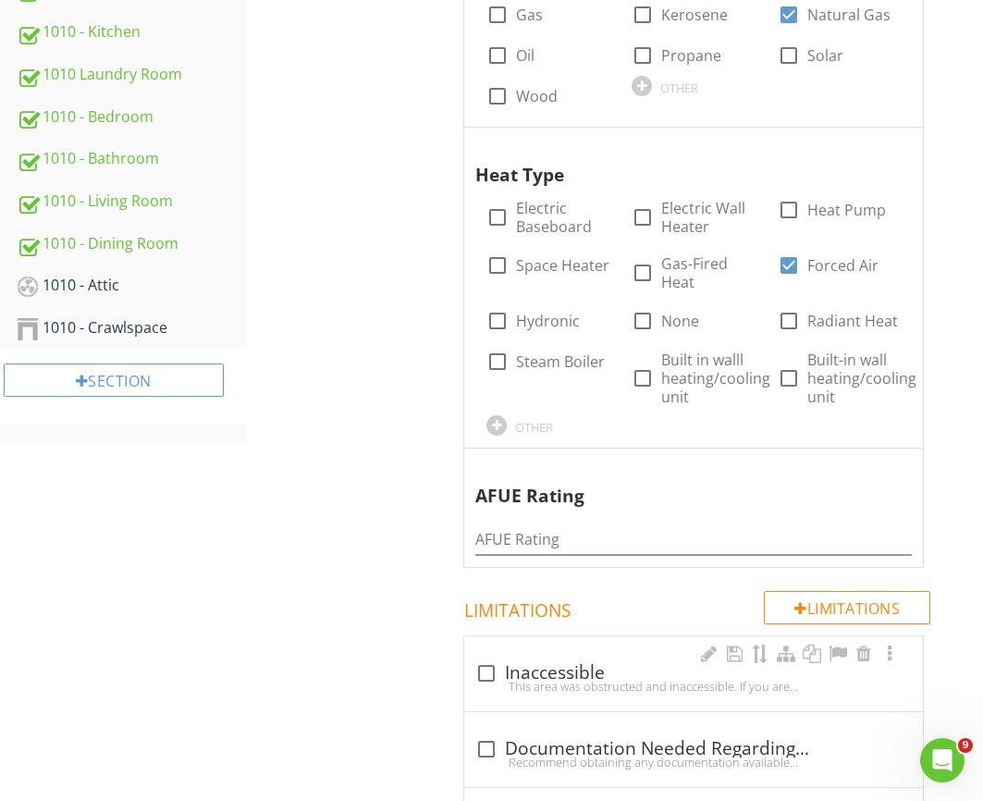
scroll to position [1845, 0]
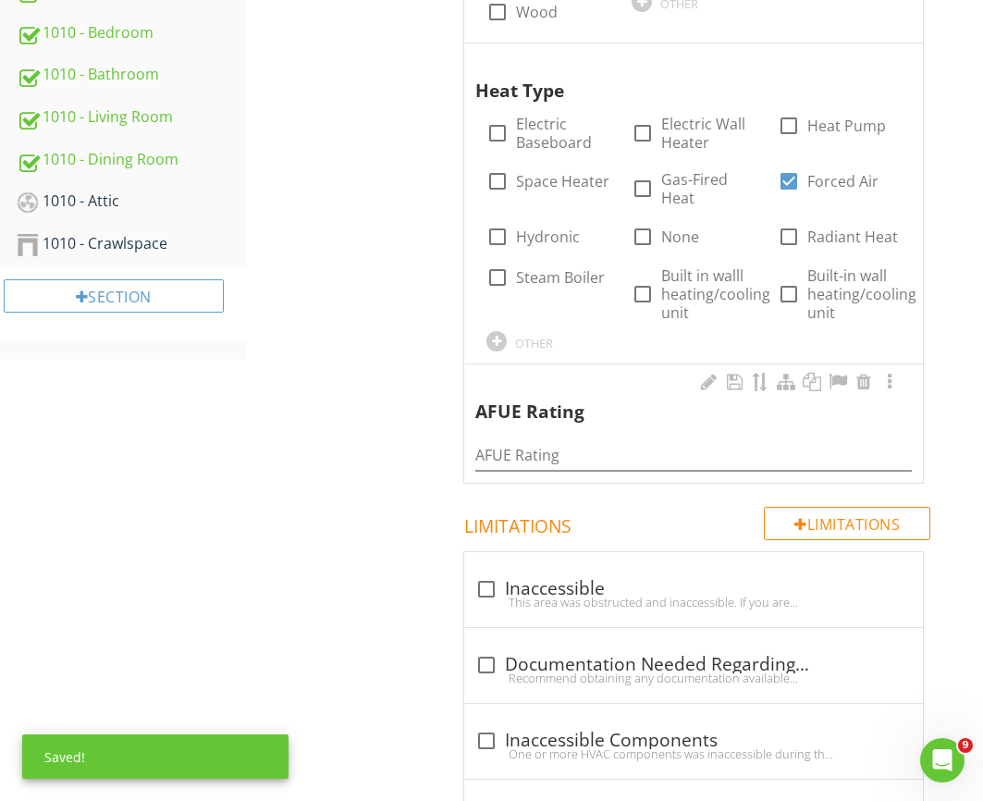
click at [562, 429] on div "AFUE Rating" at bounding box center [693, 450] width 436 height 42
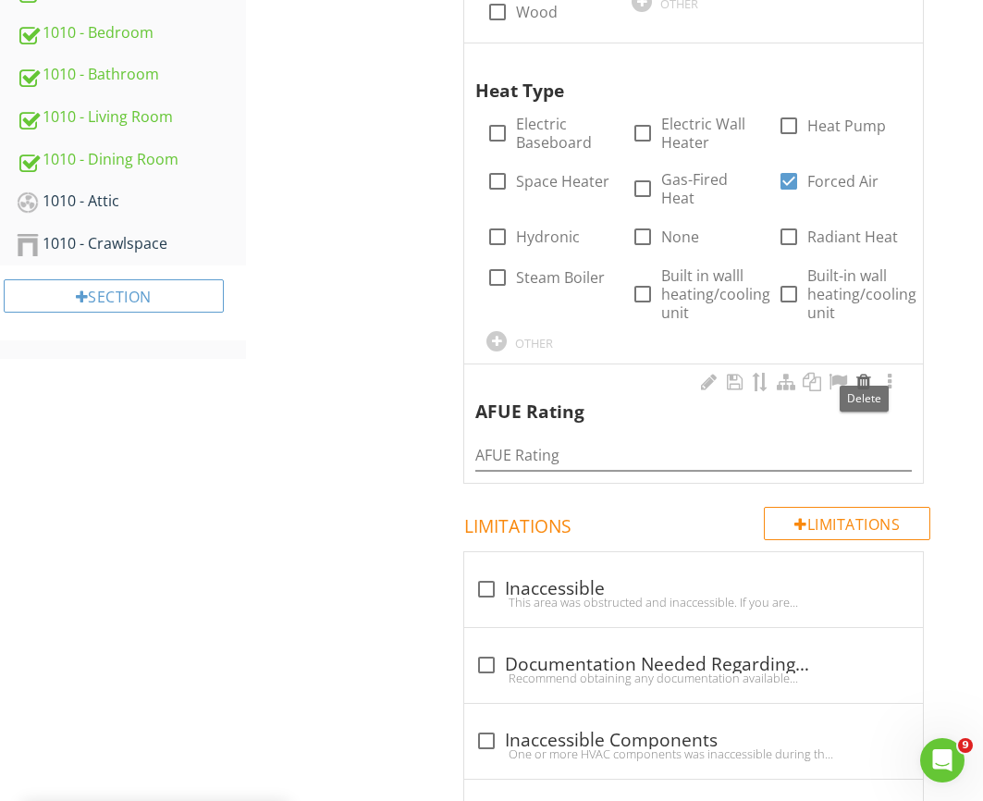
click at [866, 373] on div at bounding box center [864, 382] width 22 height 18
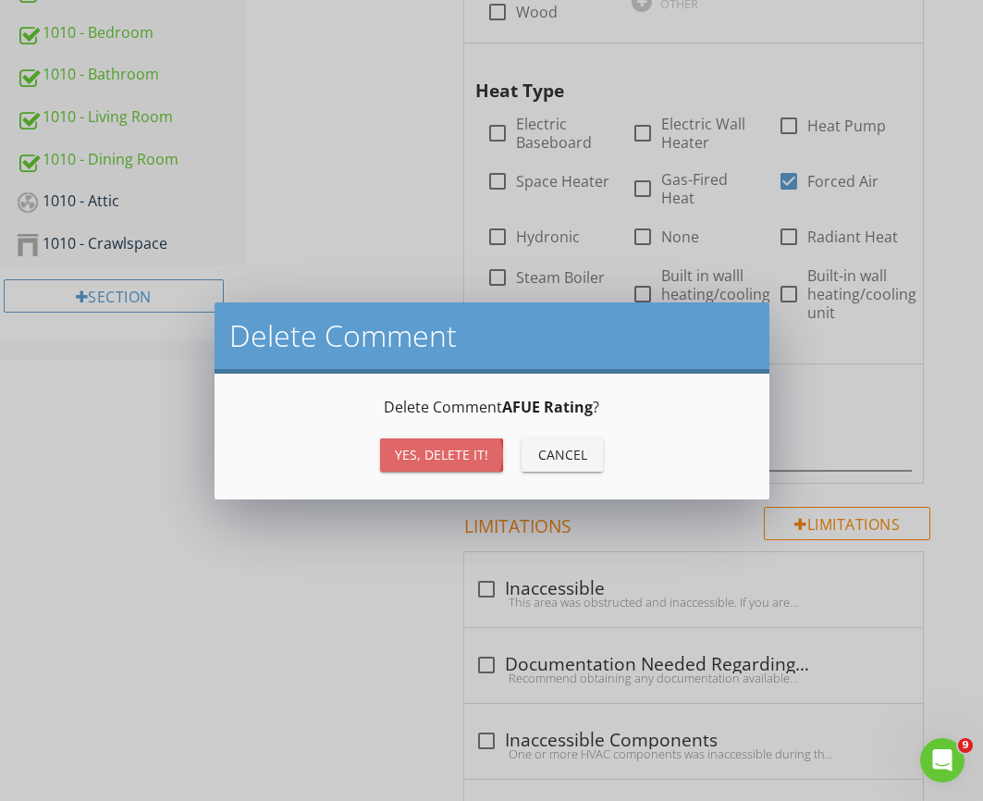
click at [436, 445] on div "Yes, Delete it!" at bounding box center [441, 454] width 93 height 19
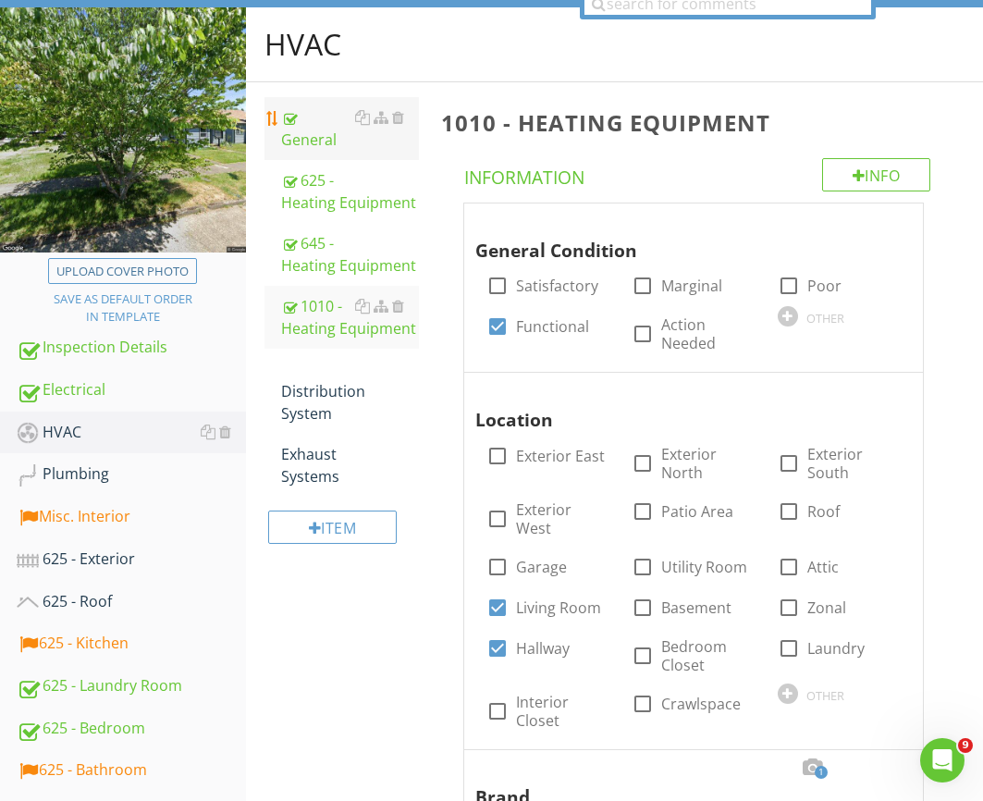
scroll to position [213, 0]
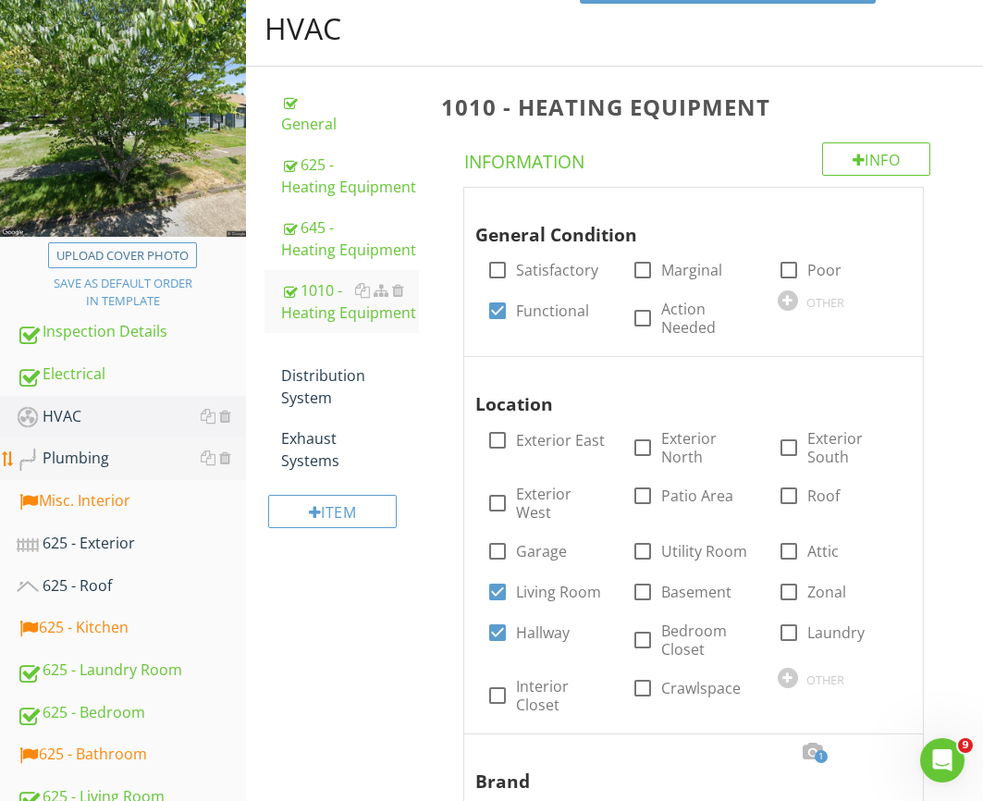
click at [77, 449] on div "Plumbing" at bounding box center [131, 459] width 229 height 24
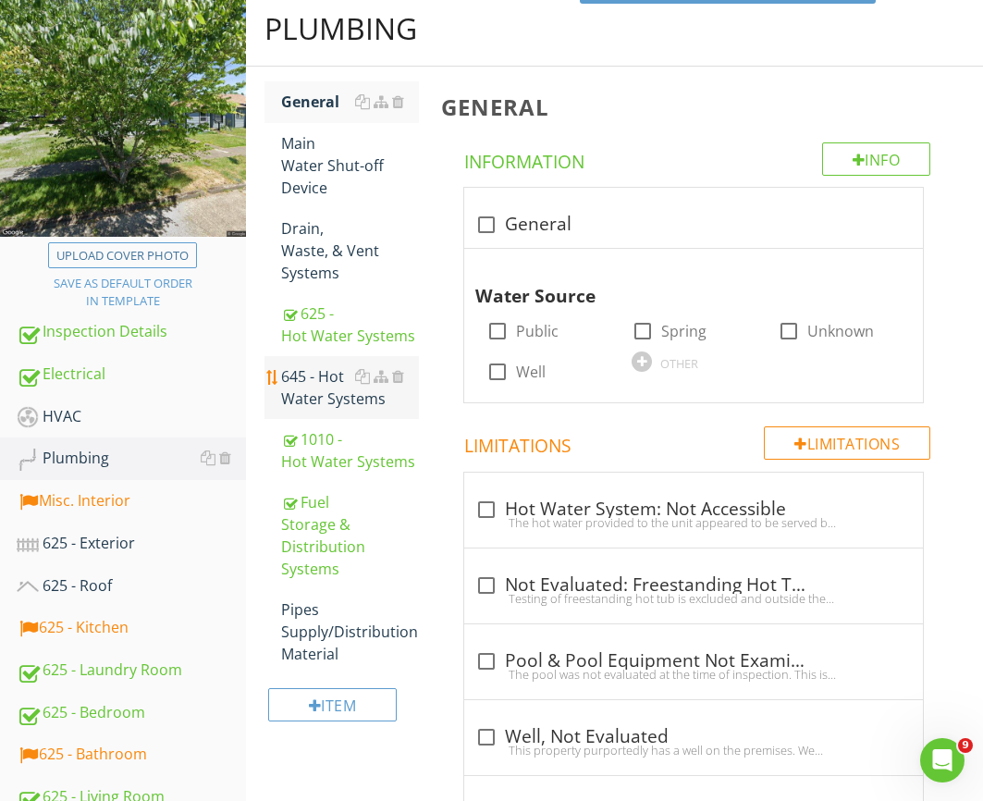
click at [305, 396] on div "645 - Hot Water Systems" at bounding box center [350, 387] width 138 height 44
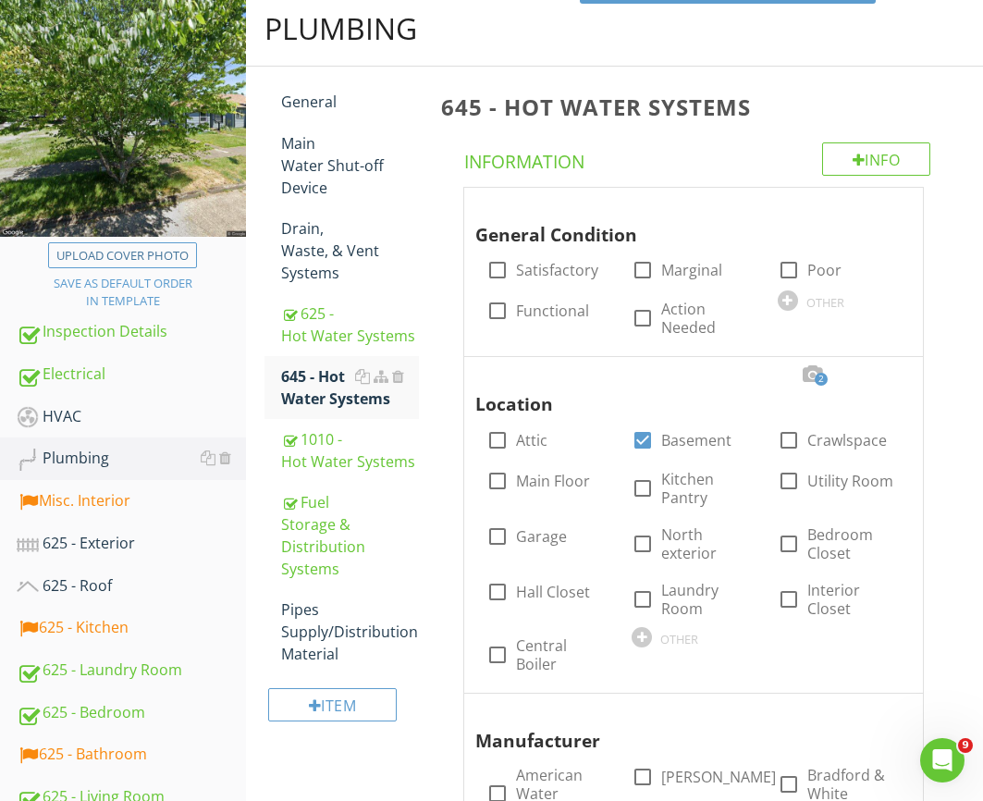
click at [808, 367] on div at bounding box center [812, 374] width 22 height 18
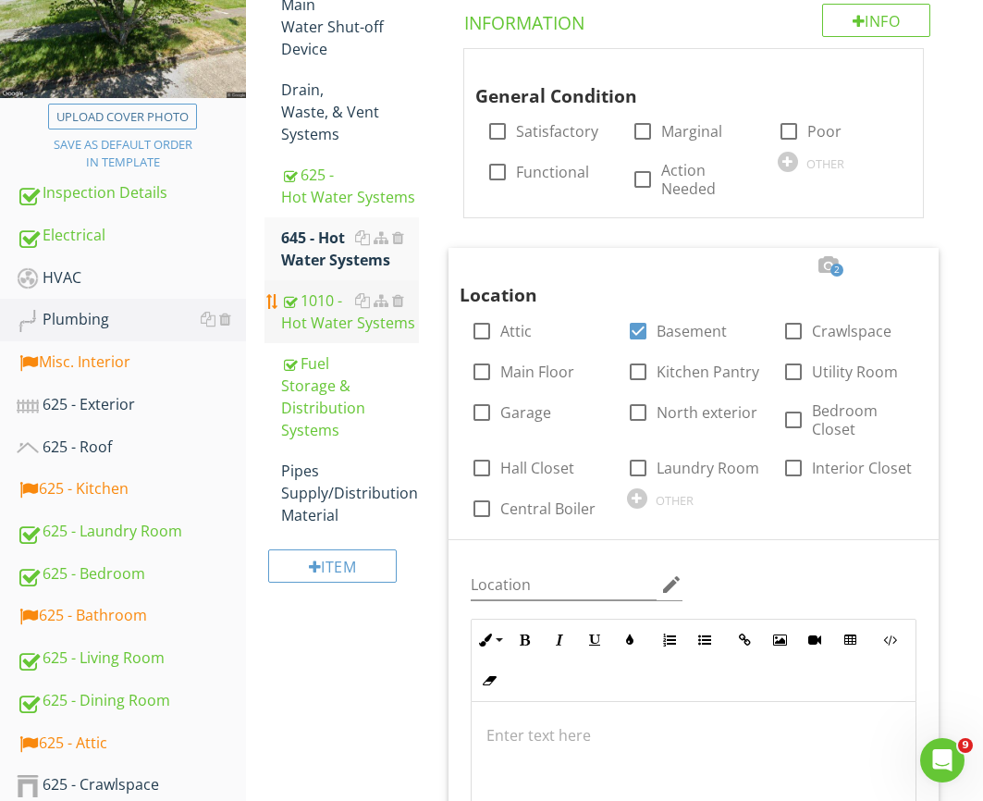
scroll to position [353, 0]
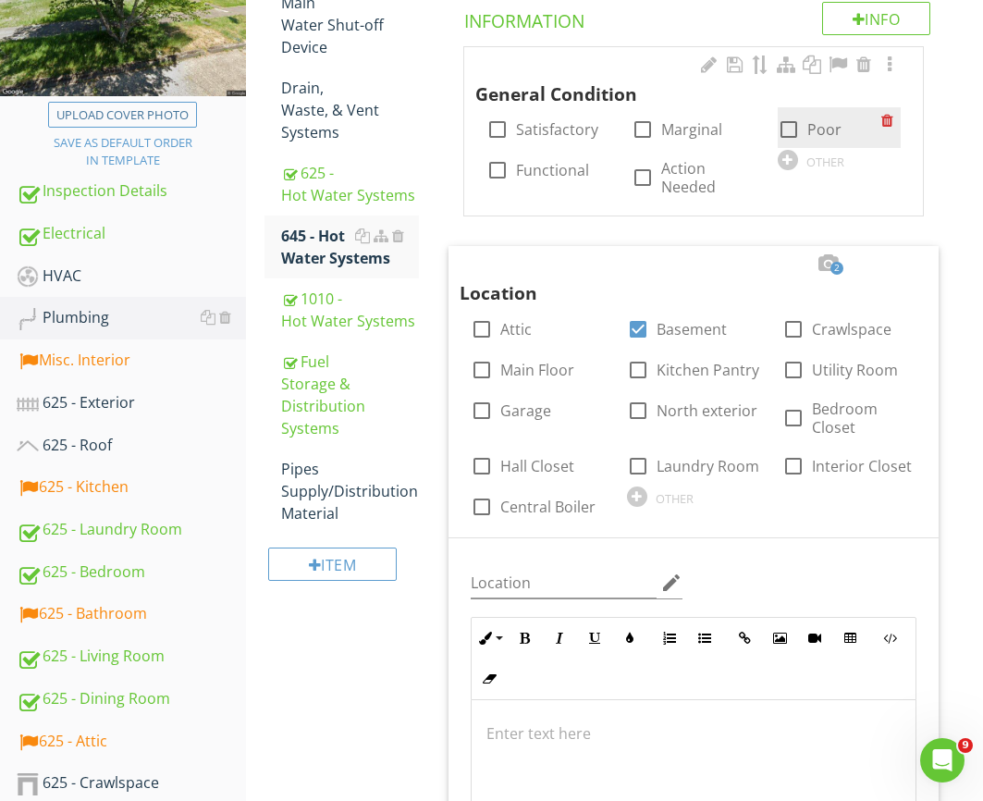
click at [779, 133] on div at bounding box center [788, 129] width 31 height 31
checkbox input "true"
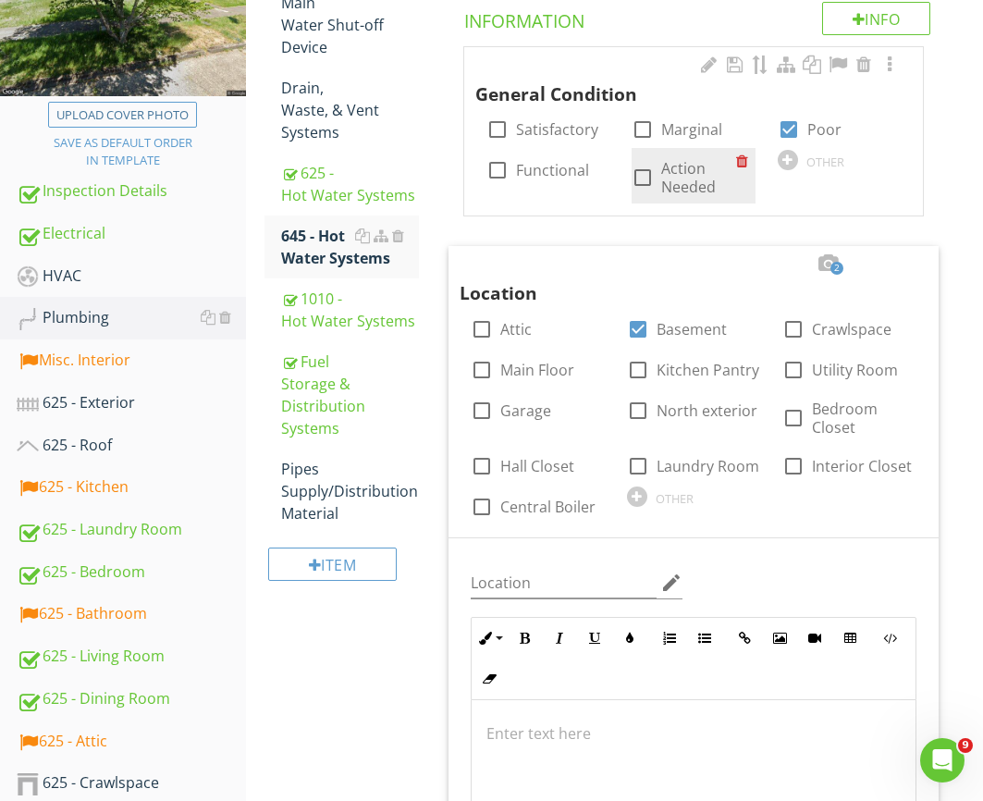
click at [680, 173] on label "Action Needed" at bounding box center [698, 177] width 74 height 37
checkbox input "true"
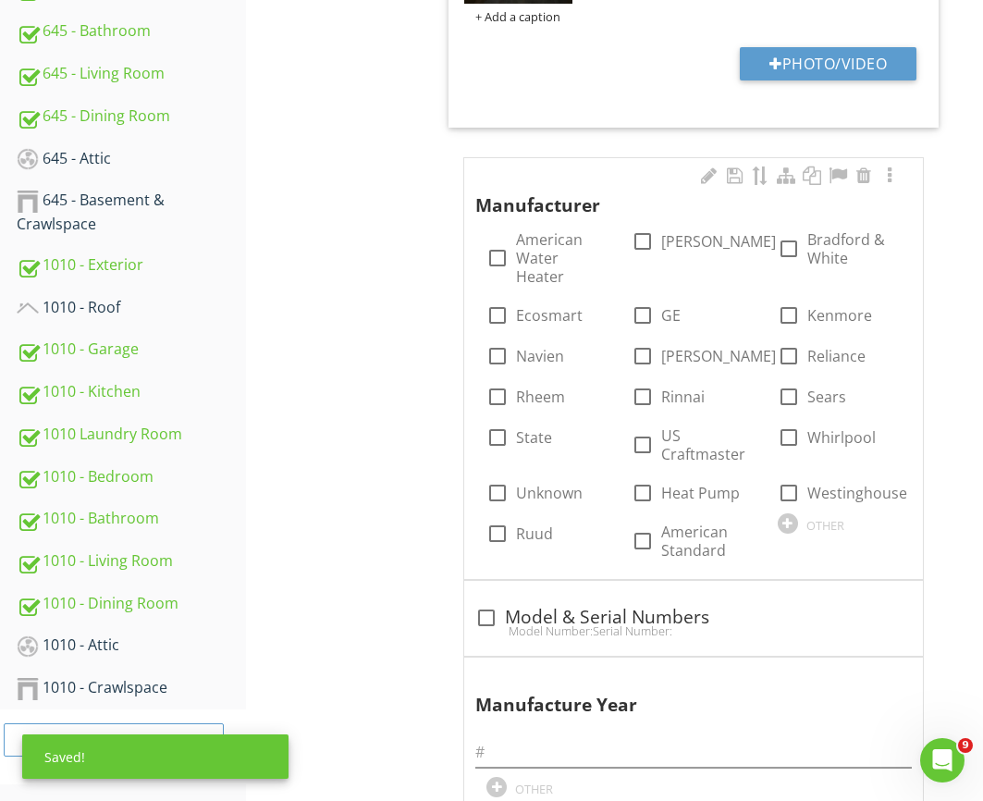
scroll to position [1462, 0]
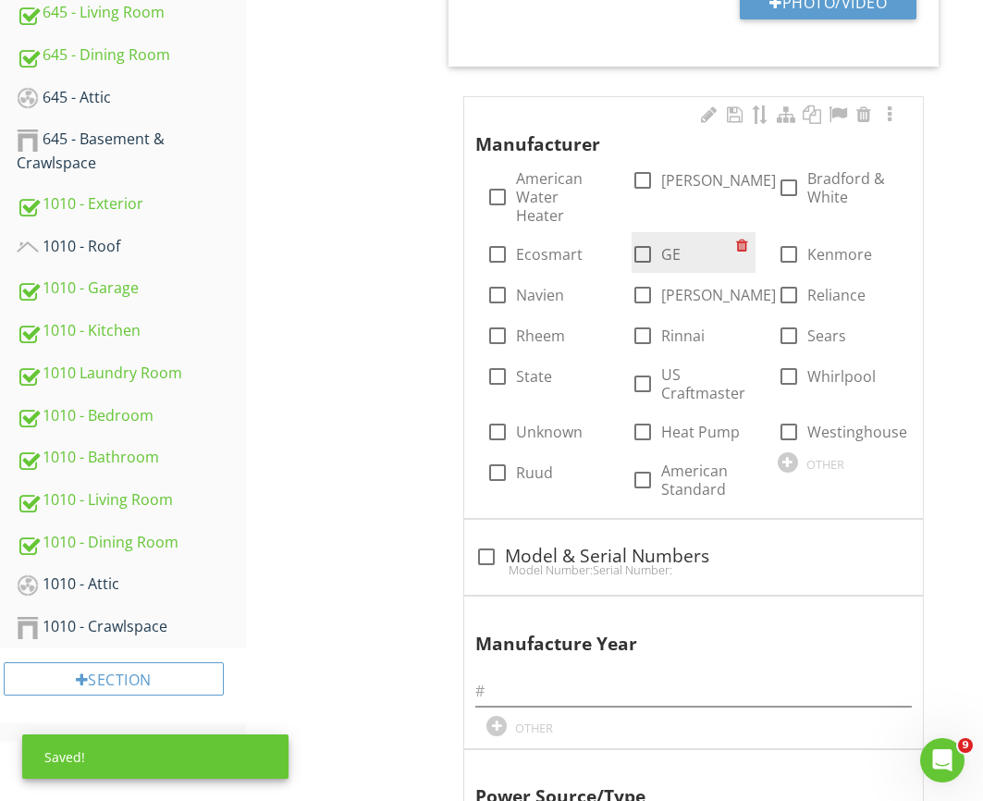
click at [656, 239] on div at bounding box center [642, 254] width 31 height 31
checkbox input "true"
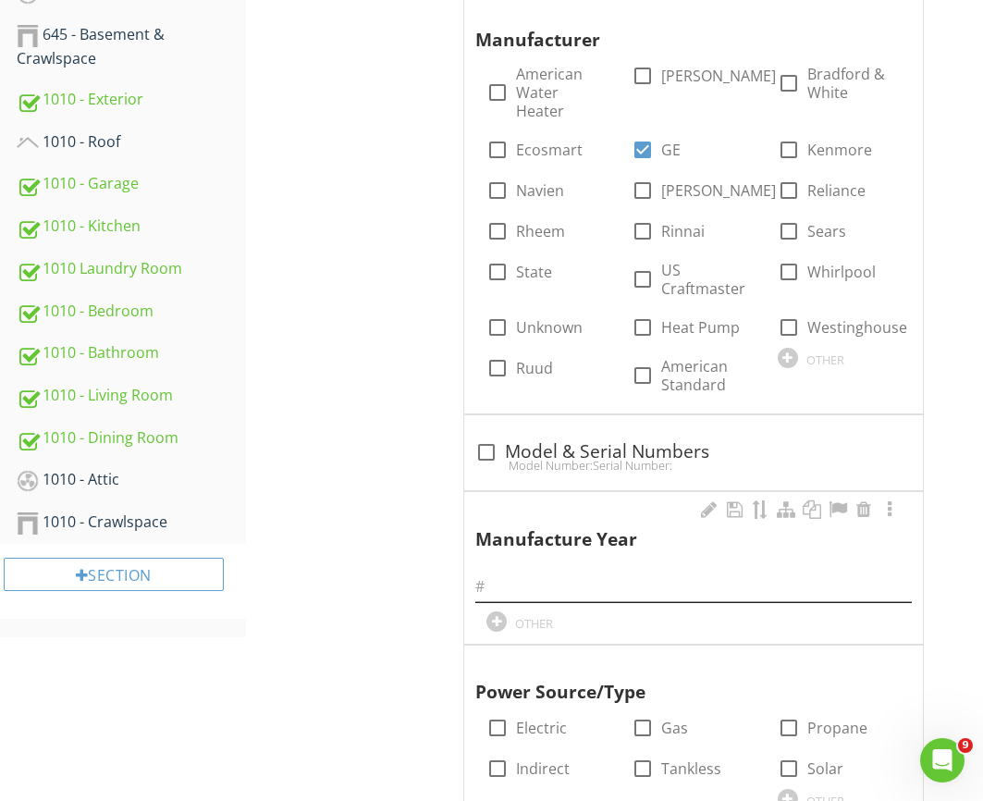
scroll to position [1568, 0]
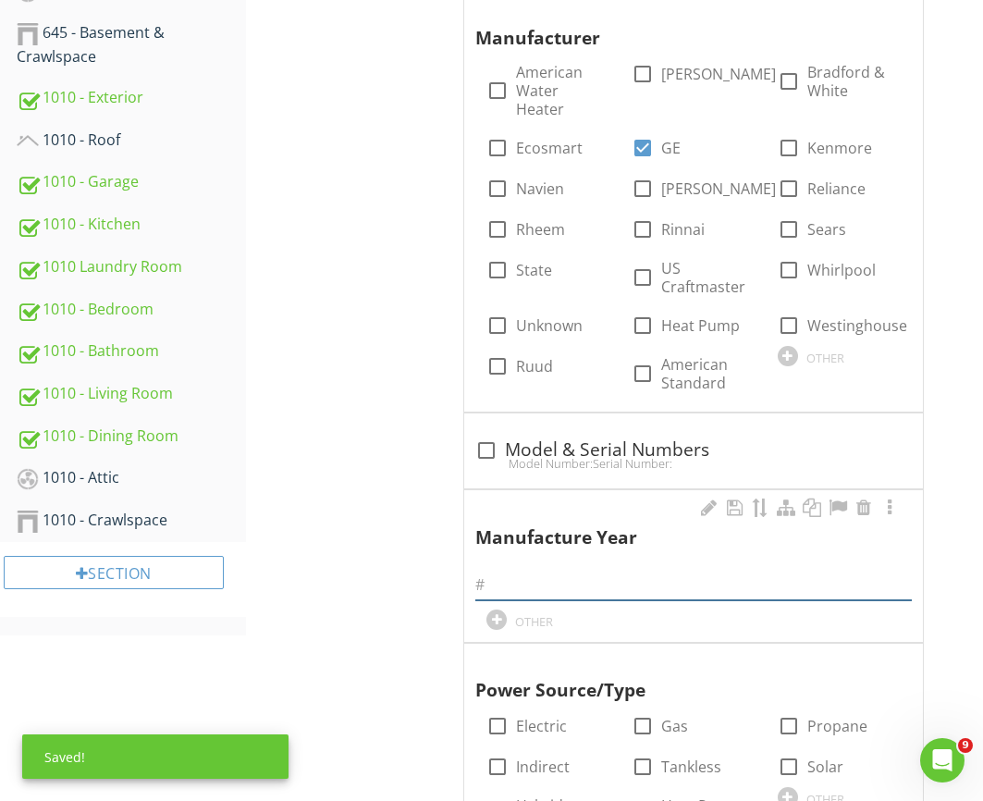
click at [605, 570] on input "text" at bounding box center [693, 585] width 436 height 31
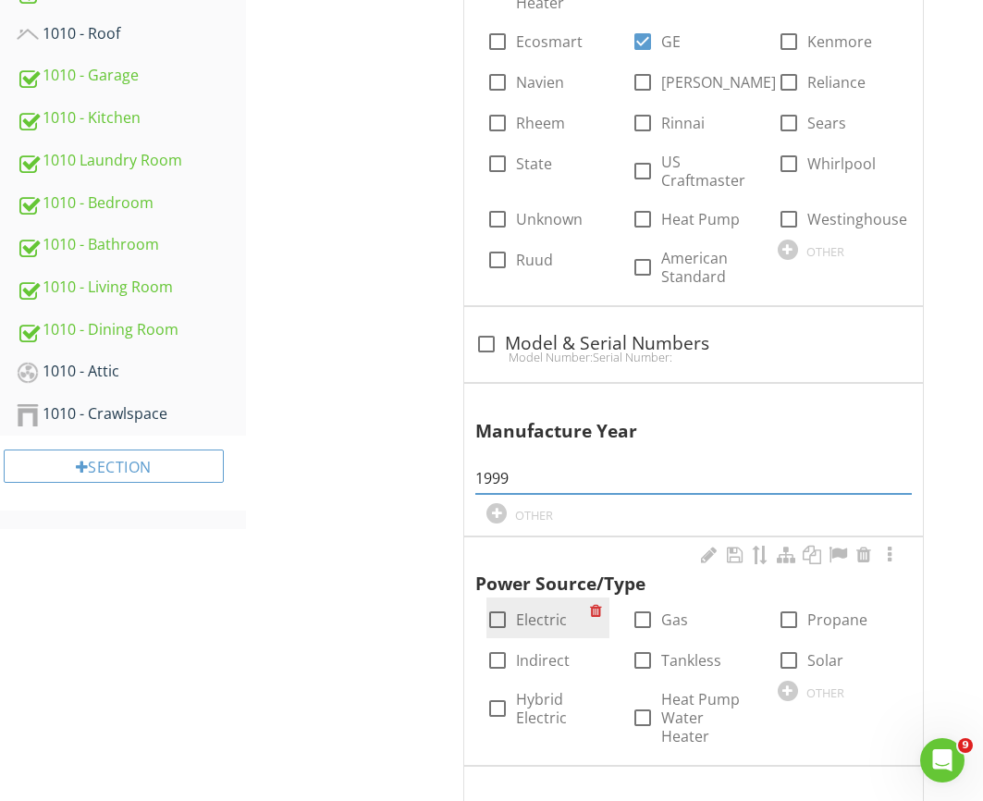
type input "1999"
click at [527, 610] on label "Electric" at bounding box center [541, 619] width 51 height 18
checkbox input "true"
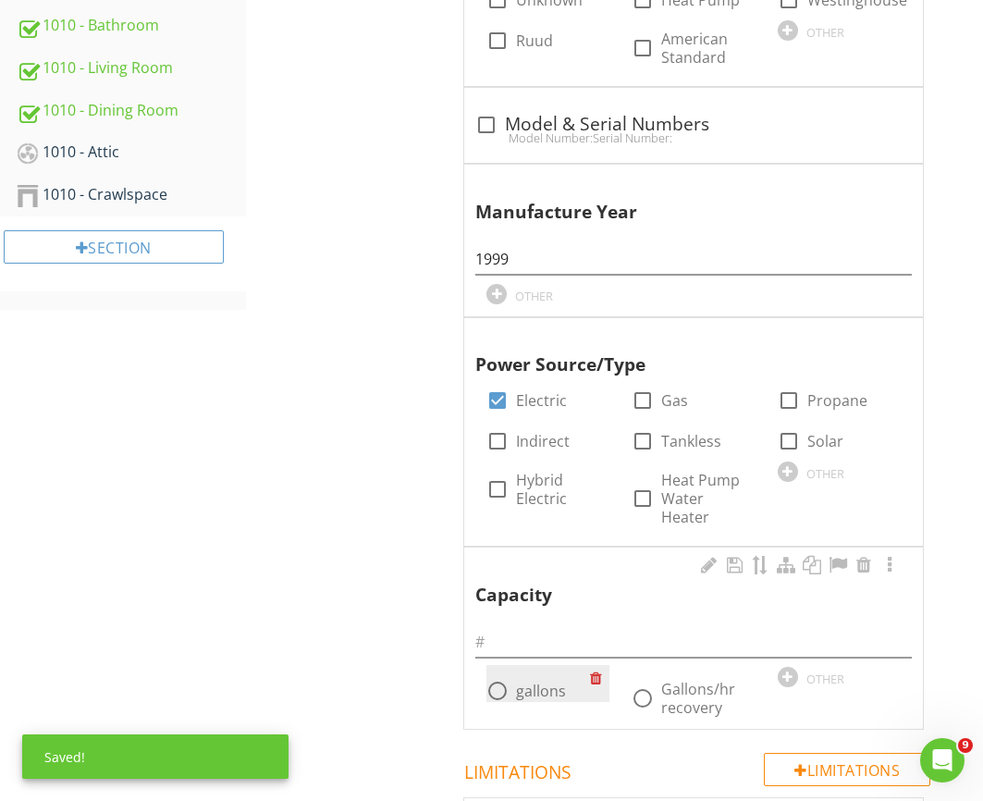
scroll to position [1929, 0]
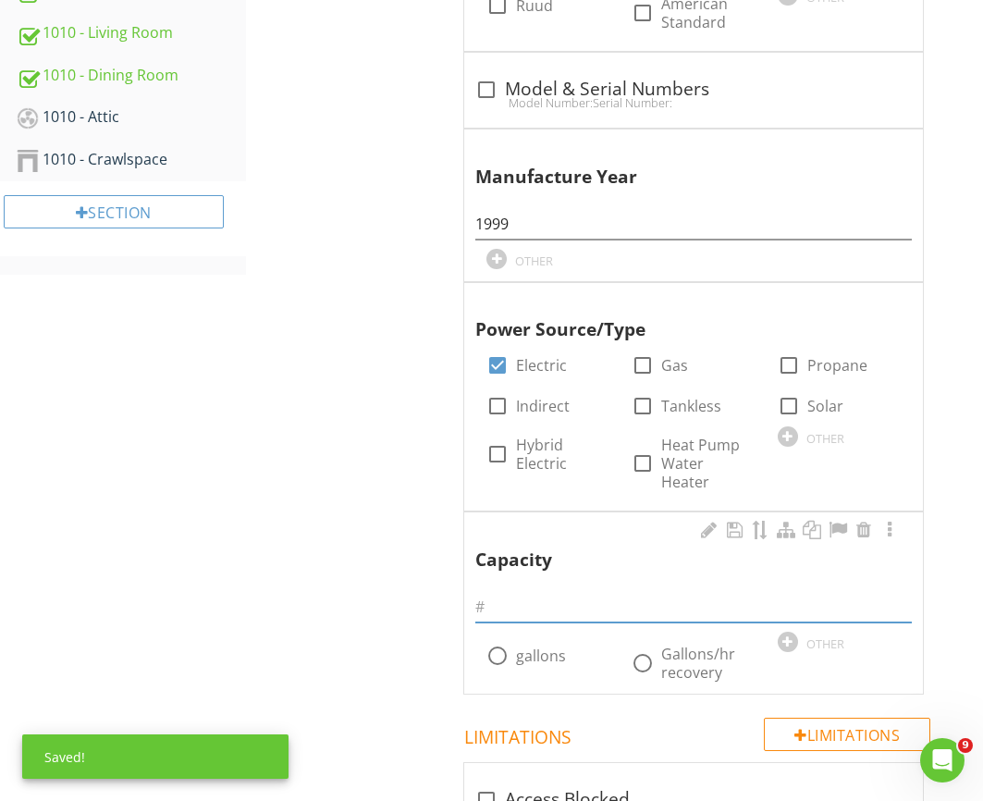
click at [539, 592] on input "text" at bounding box center [693, 607] width 436 height 31
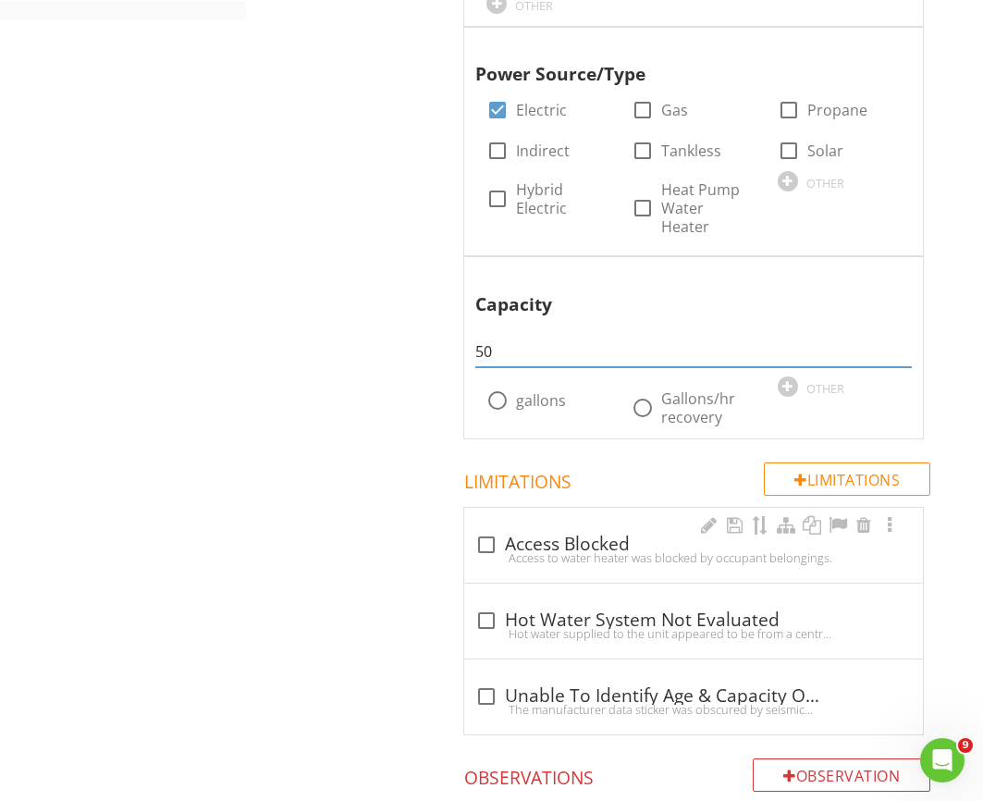
scroll to position [2213, 0]
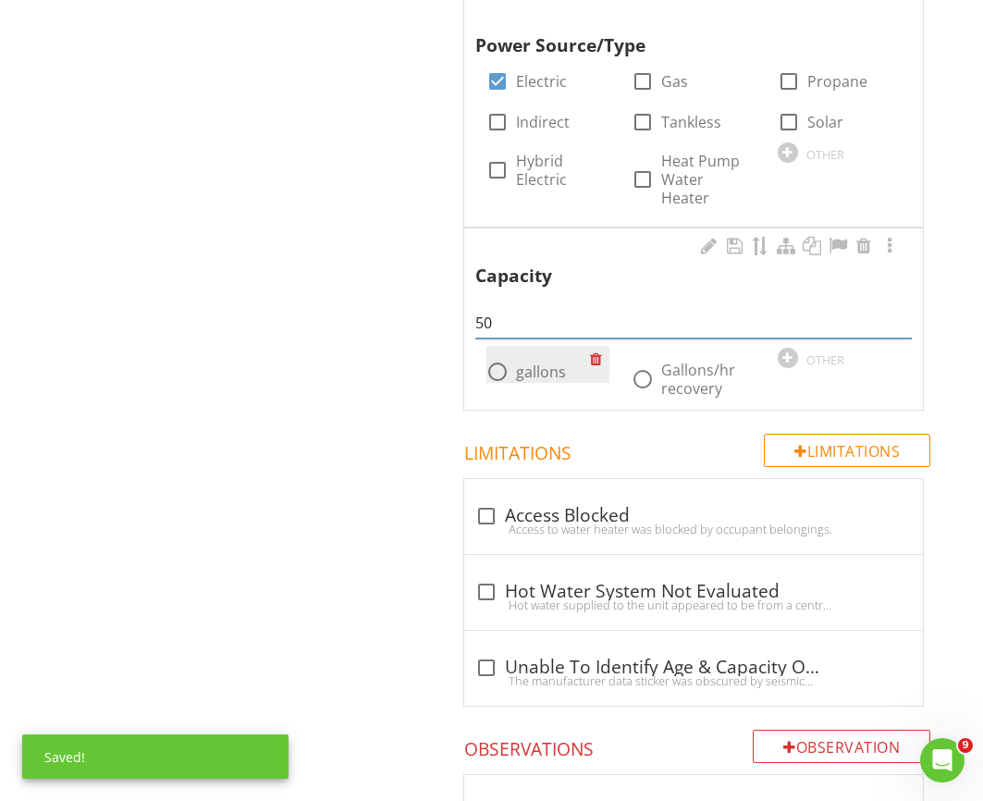
type input "50"
click at [530, 362] on label "gallons" at bounding box center [541, 371] width 50 height 18
radio input "true"
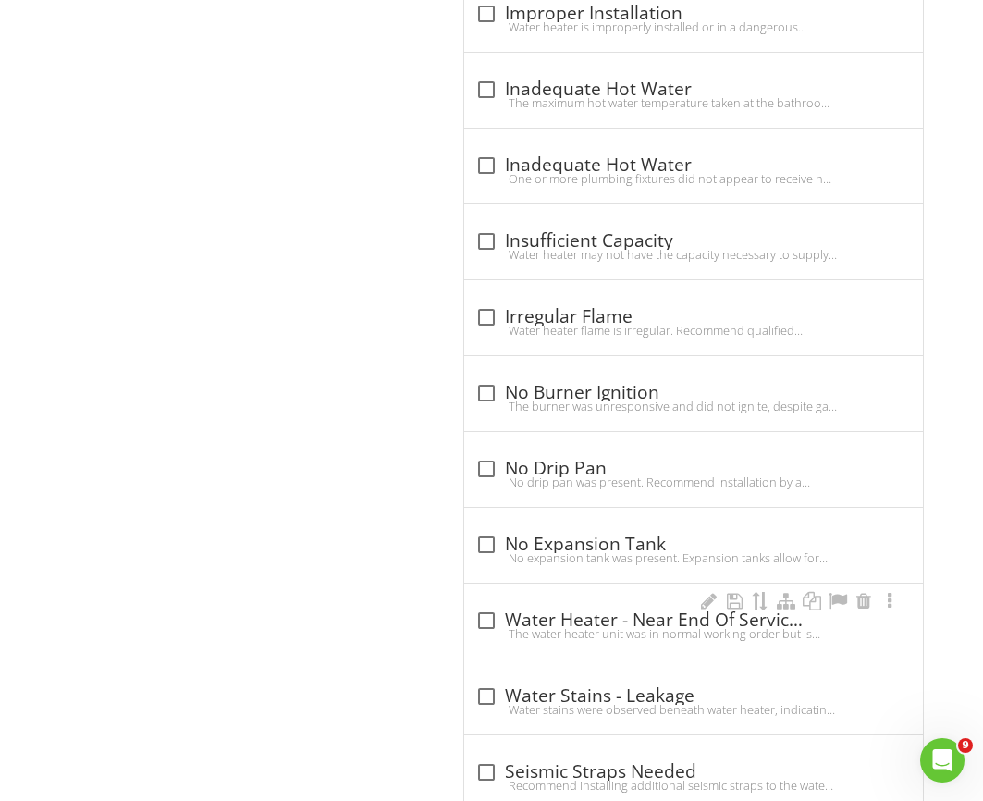
scroll to position [3077, 0]
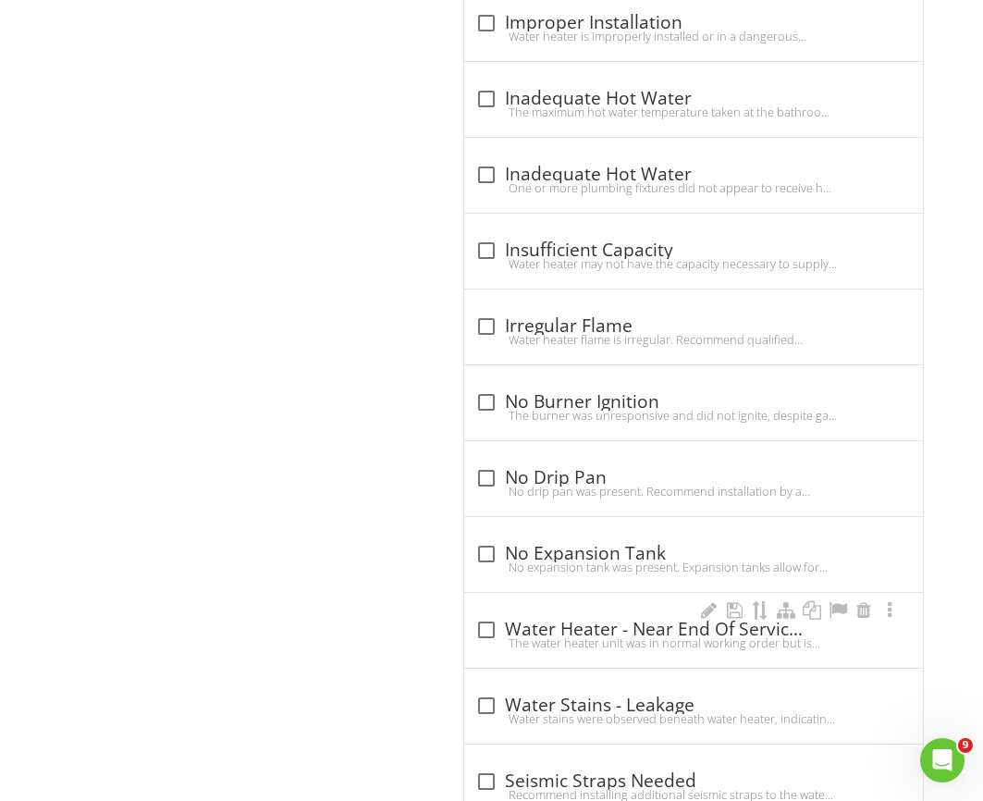
click at [610, 635] on div "The water heater unit was in normal working order but is operating beyond its e…" at bounding box center [693, 642] width 436 height 15
checkbox input "true"
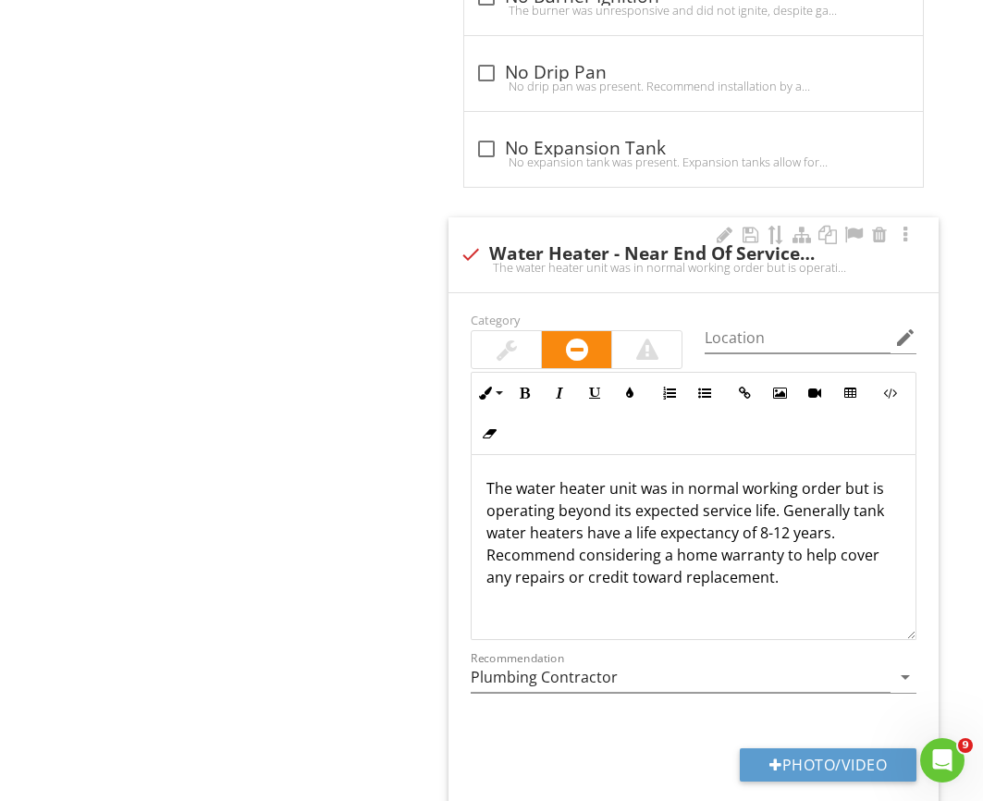
scroll to position [3779, 0]
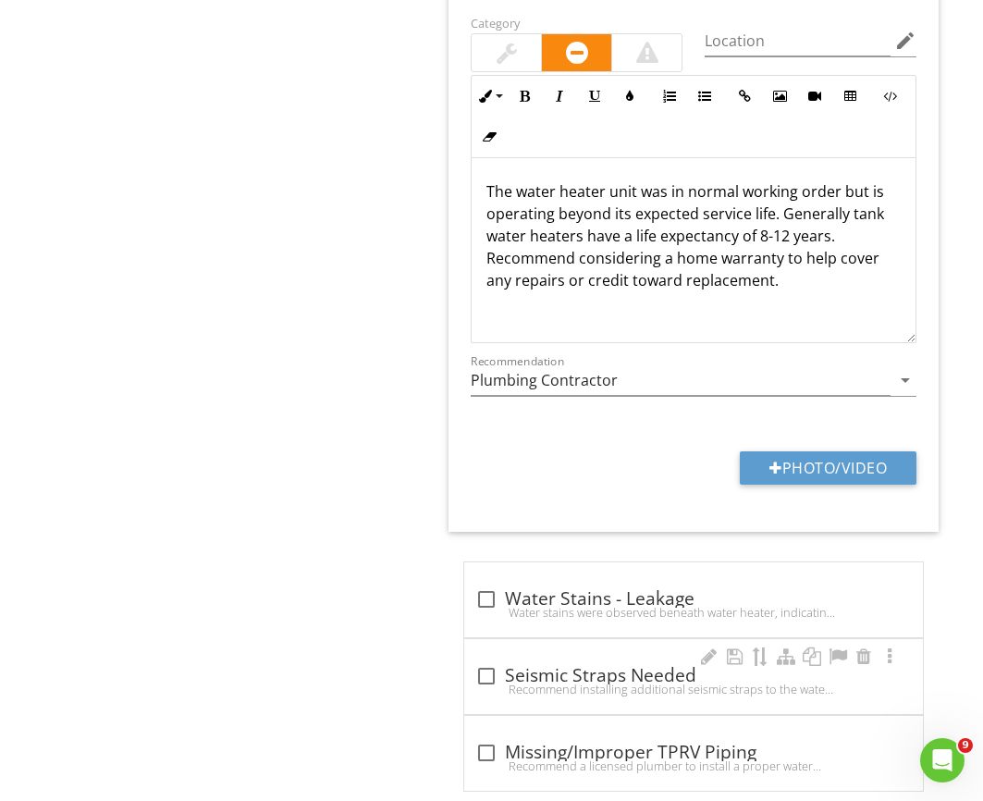
click at [583, 665] on div "check_box_outline_blank Seismic Straps Needed" at bounding box center [693, 676] width 436 height 22
checkbox input "true"
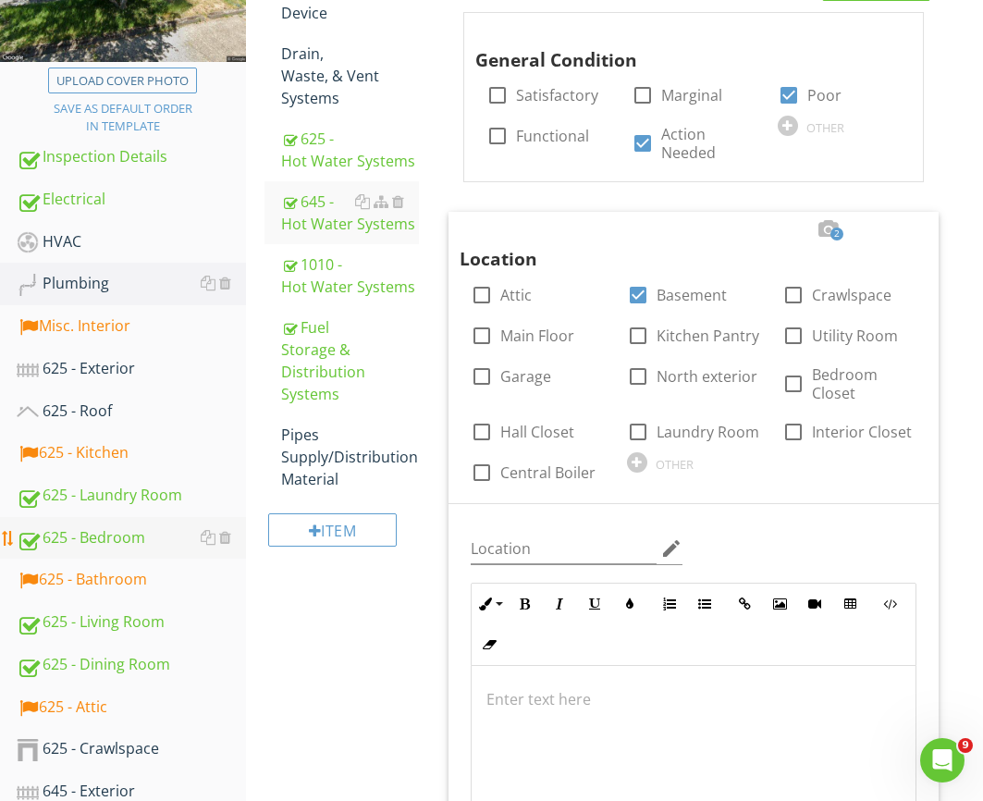
scroll to position [379, 0]
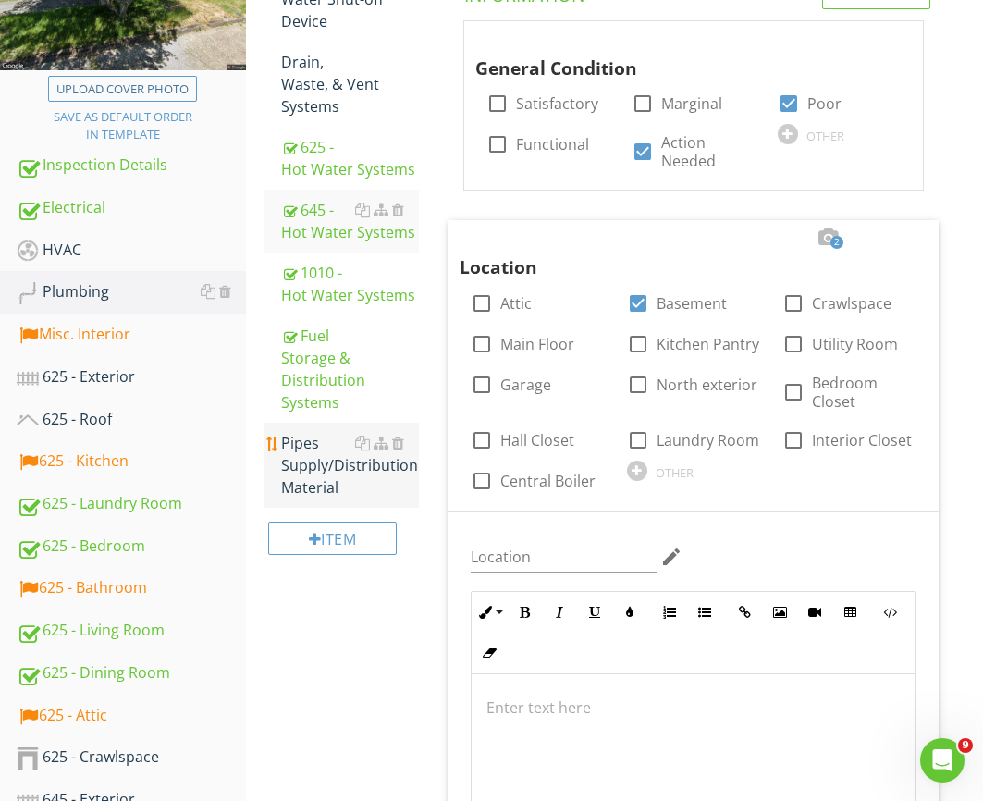
click at [301, 497] on div "Pipes Supply/Distribution Material" at bounding box center [350, 465] width 138 height 67
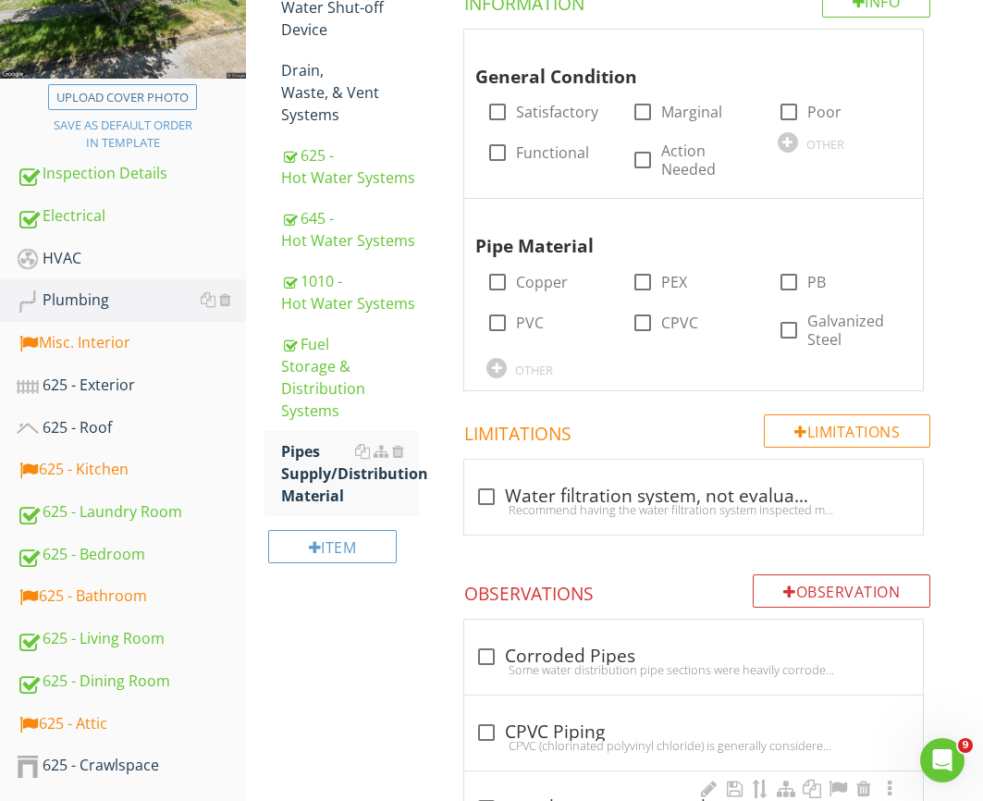
scroll to position [369, 0]
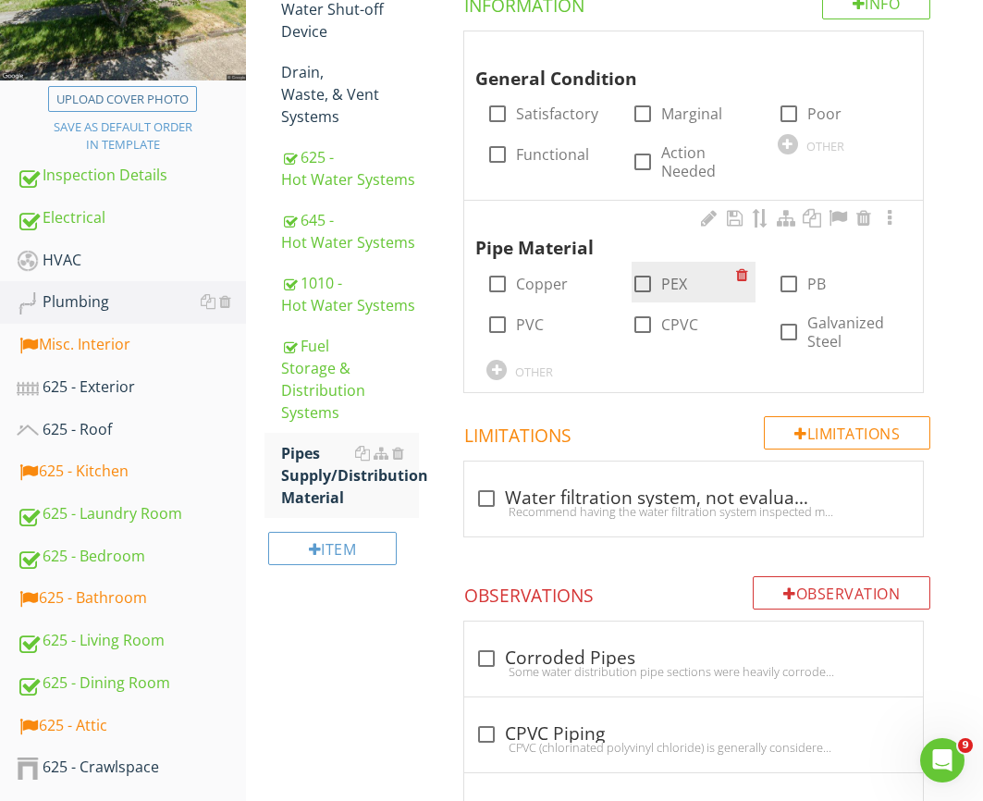
drag, startPoint x: 660, startPoint y: 283, endPoint x: 642, endPoint y: 288, distance: 19.3
click at [660, 284] on div "check_box_outline_blank PEX" at bounding box center [659, 284] width 55 height 22
click at [652, 286] on div at bounding box center [642, 283] width 31 height 31
checkbox input "true"
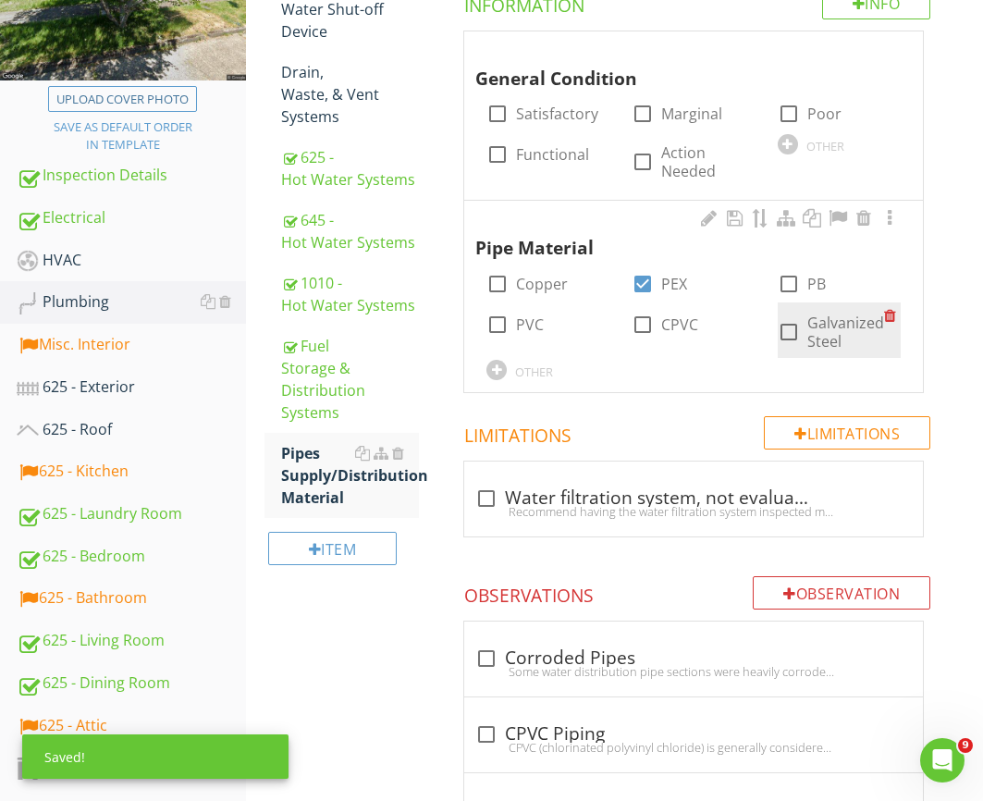
click at [798, 345] on input "Galvanized Steel" at bounding box center [789, 339] width 22 height 22
checkbox input "true"
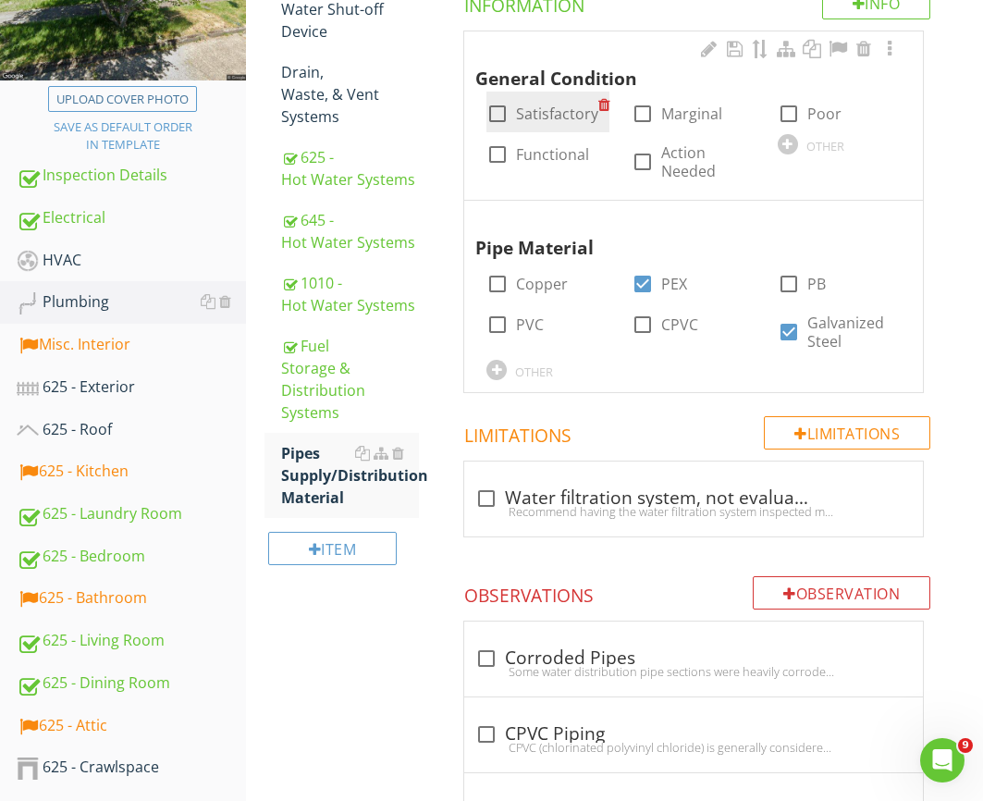
click at [521, 117] on label "Satisfactory" at bounding box center [557, 113] width 82 height 18
checkbox input "true"
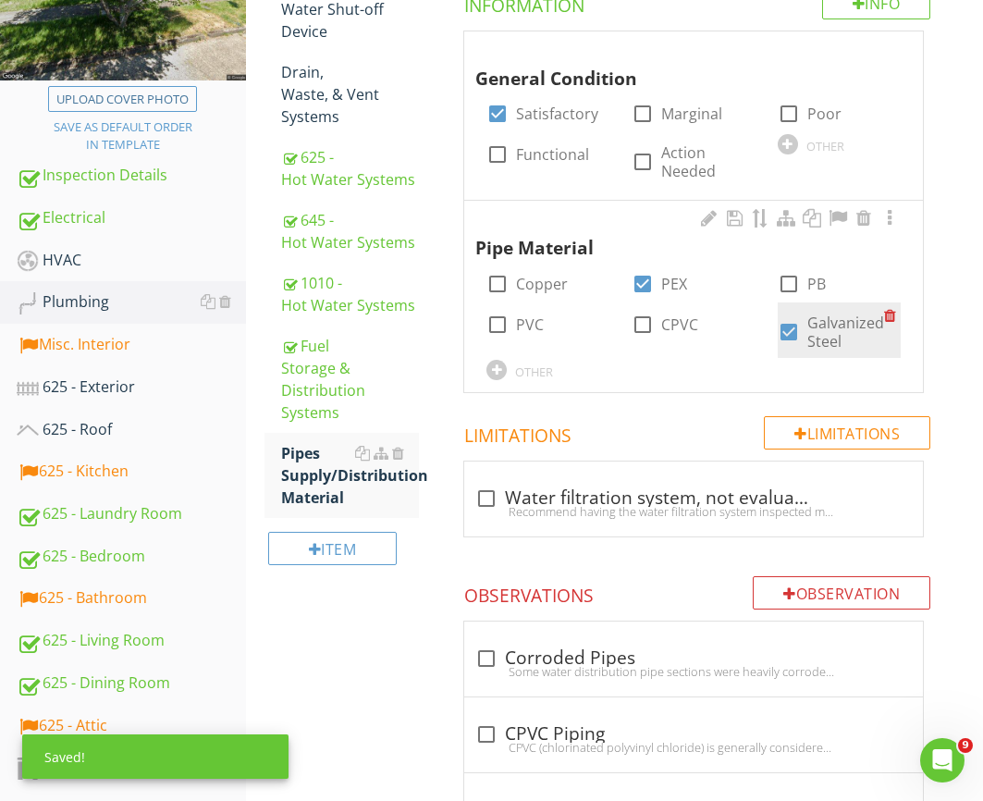
click at [803, 325] on div at bounding box center [788, 331] width 31 height 31
checkbox input "false"
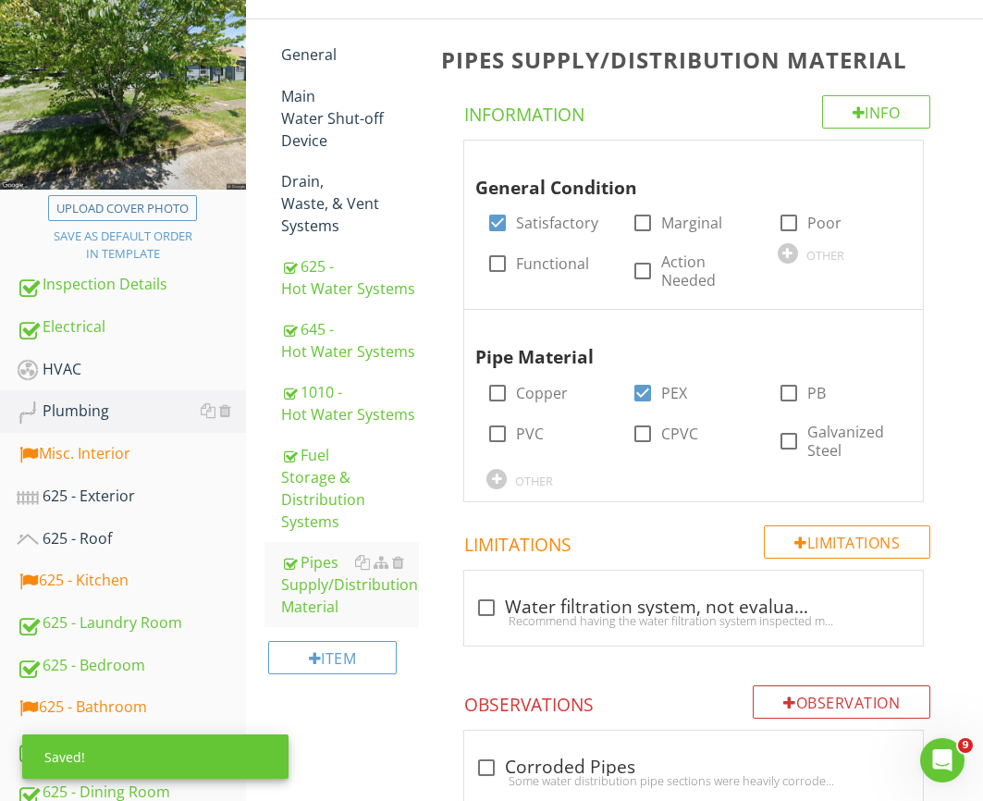
scroll to position [102, 0]
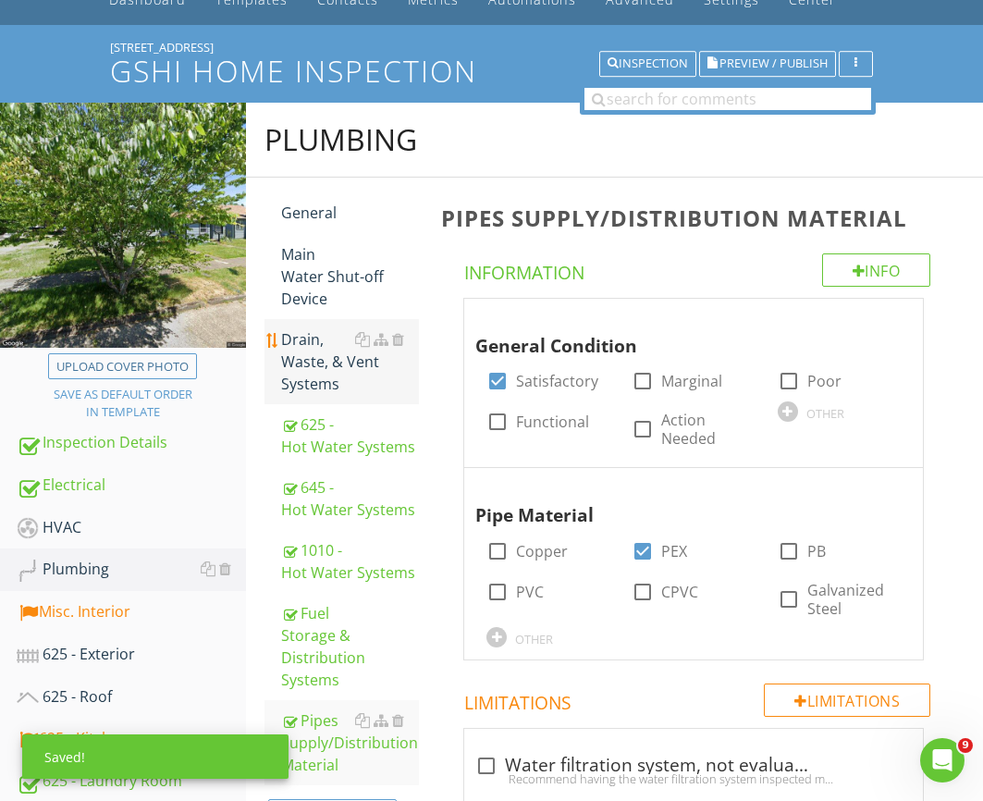
click at [308, 352] on div "Drain, Waste, & Vent Systems" at bounding box center [350, 361] width 138 height 67
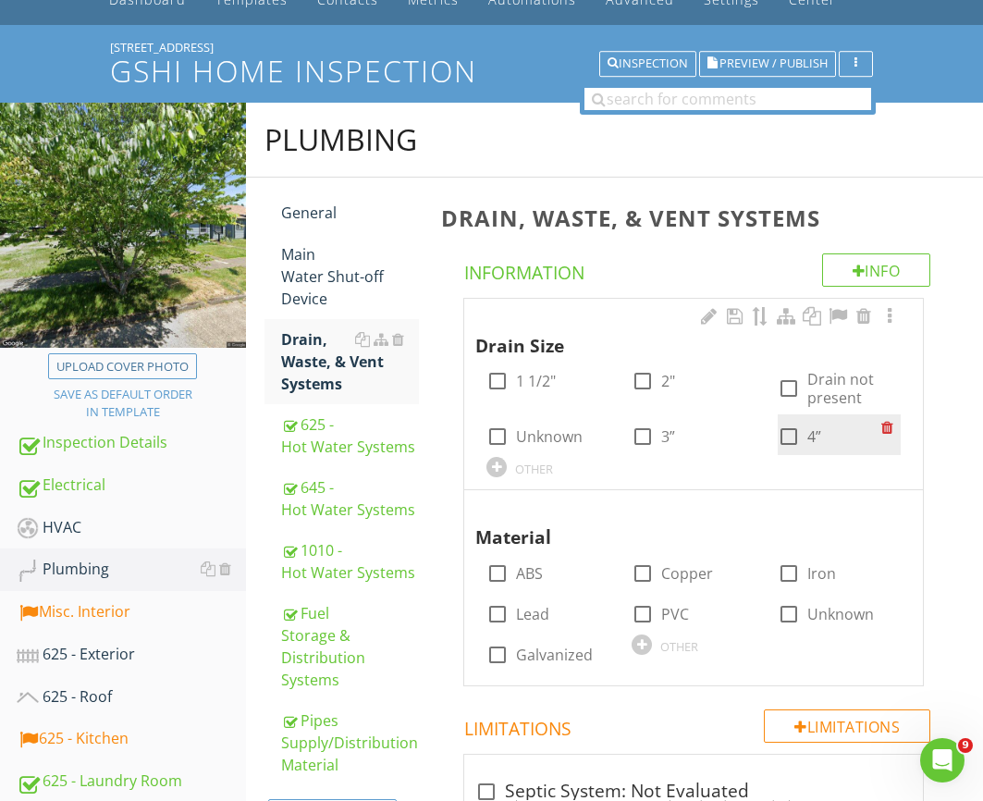
click at [804, 437] on div "check_box_outline_blank 4”" at bounding box center [799, 436] width 43 height 22
click at [788, 432] on div at bounding box center [788, 436] width 31 height 31
checkbox input "true"
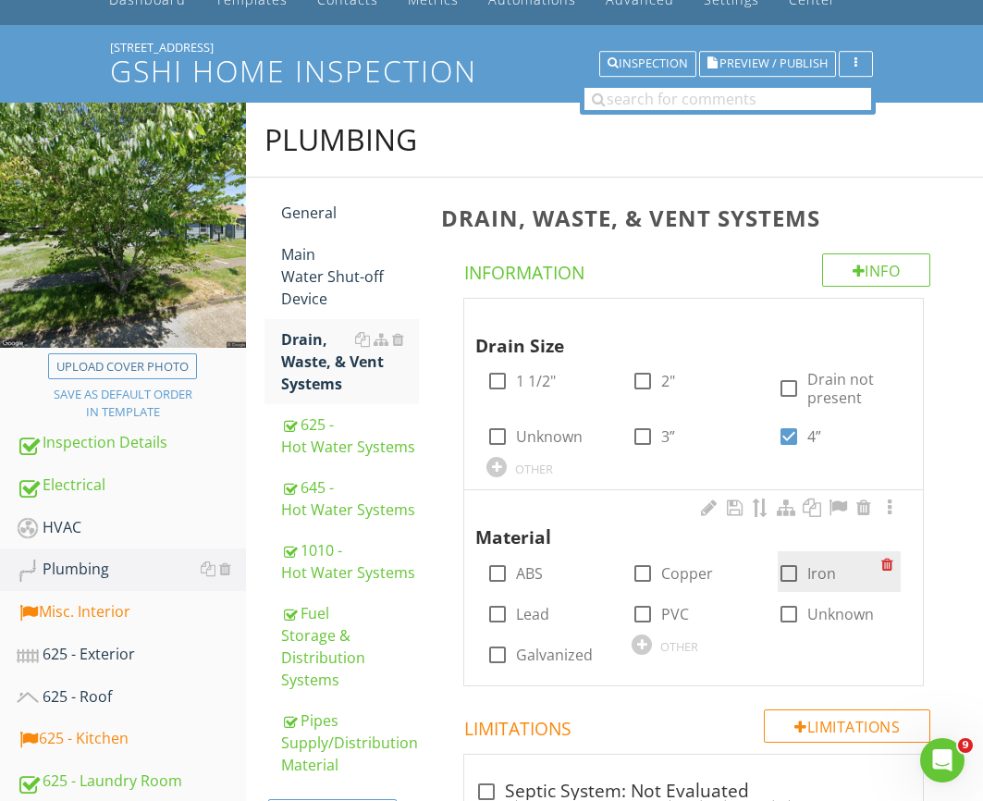
click at [800, 567] on div at bounding box center [788, 573] width 31 height 31
checkbox input "true"
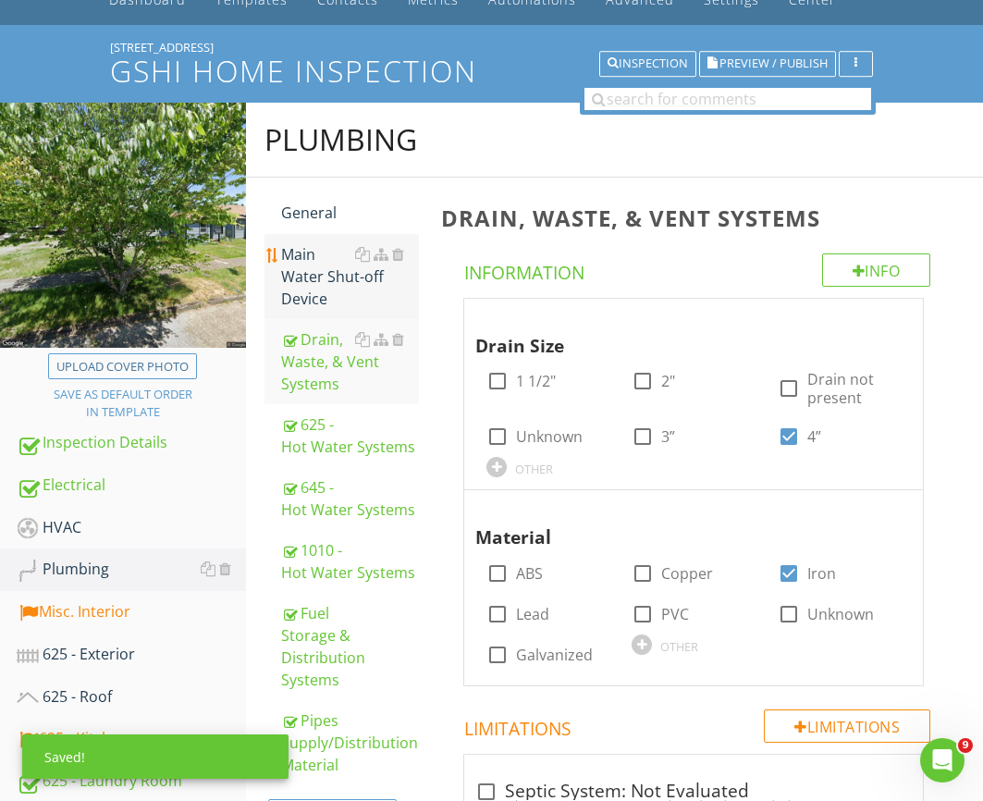
click at [313, 296] on div "Main Water Shut-off Device" at bounding box center [350, 276] width 138 height 67
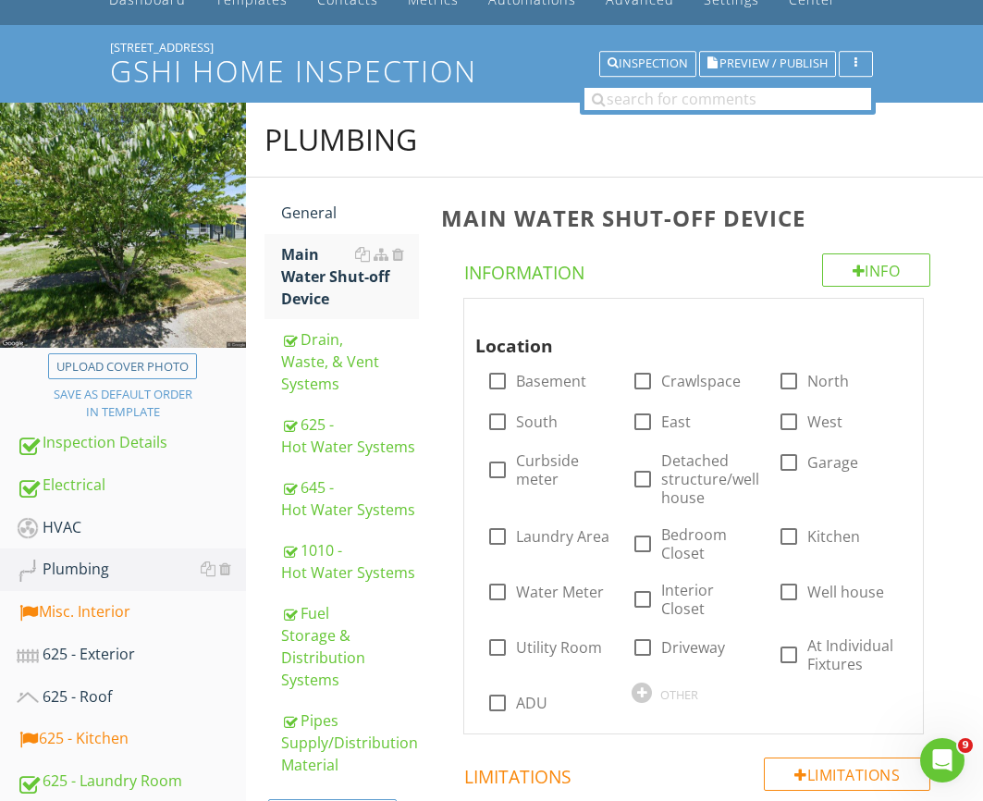
drag, startPoint x: 529, startPoint y: 466, endPoint x: 458, endPoint y: 401, distance: 96.2
click at [529, 466] on label "Curbside meter" at bounding box center [562, 469] width 93 height 37
checkbox input "true"
click at [317, 214] on div "General" at bounding box center [350, 213] width 138 height 22
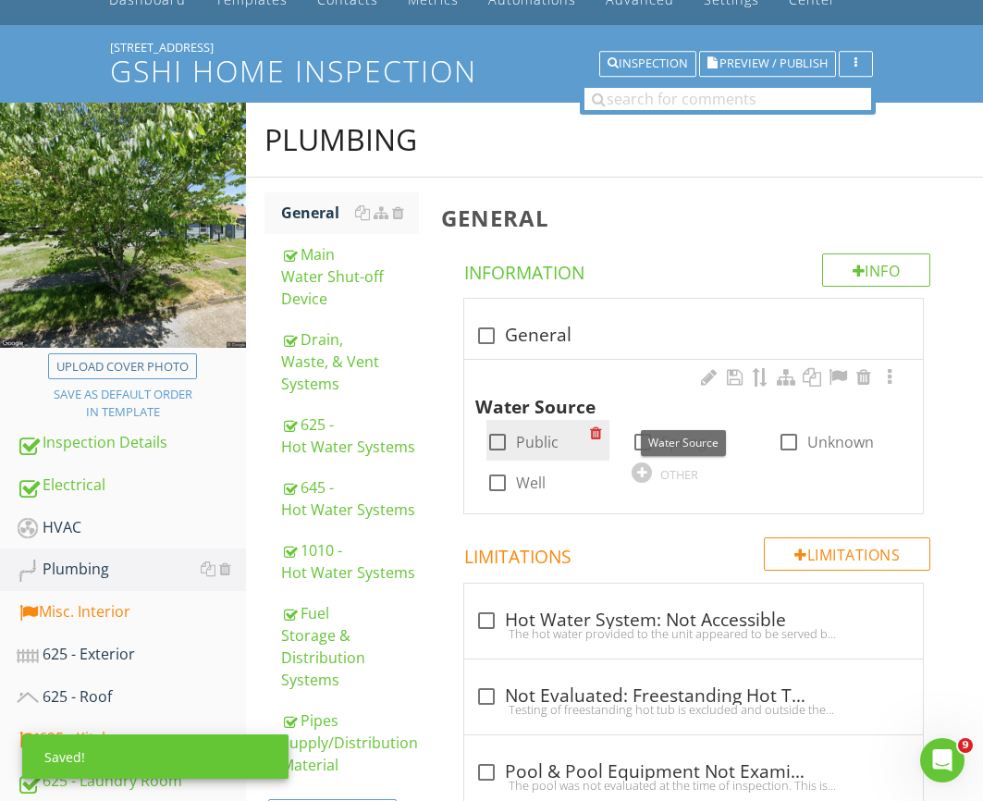
click at [534, 447] on label "Public" at bounding box center [537, 442] width 43 height 18
checkbox input "true"
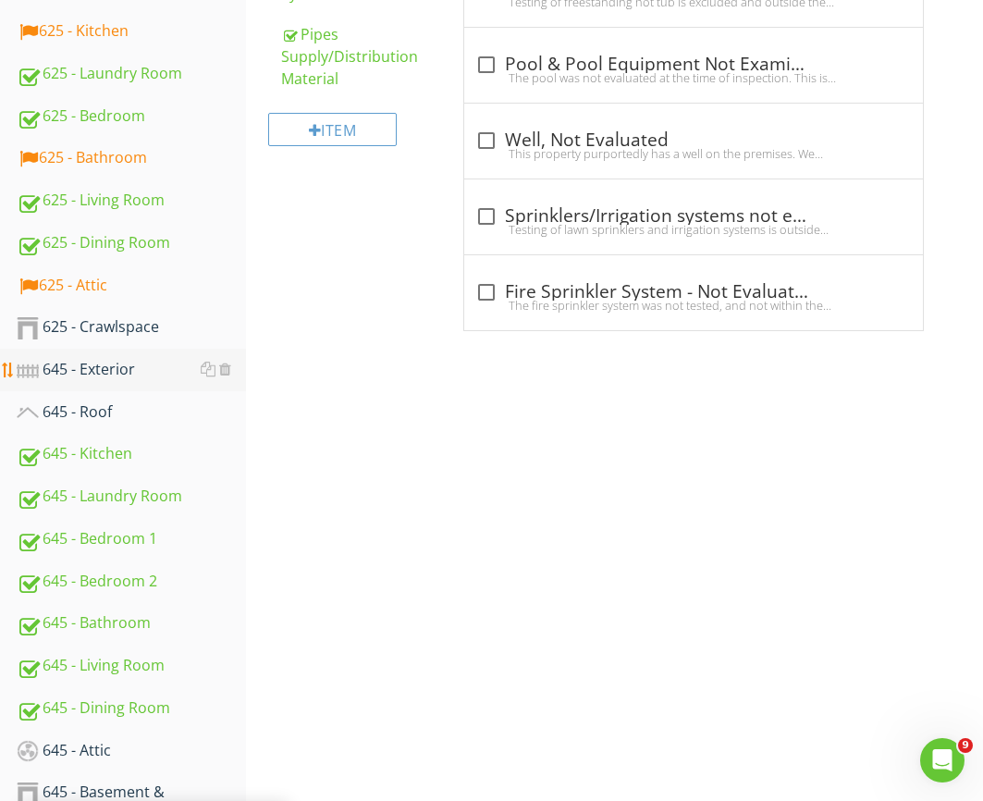
scroll to position [874, 0]
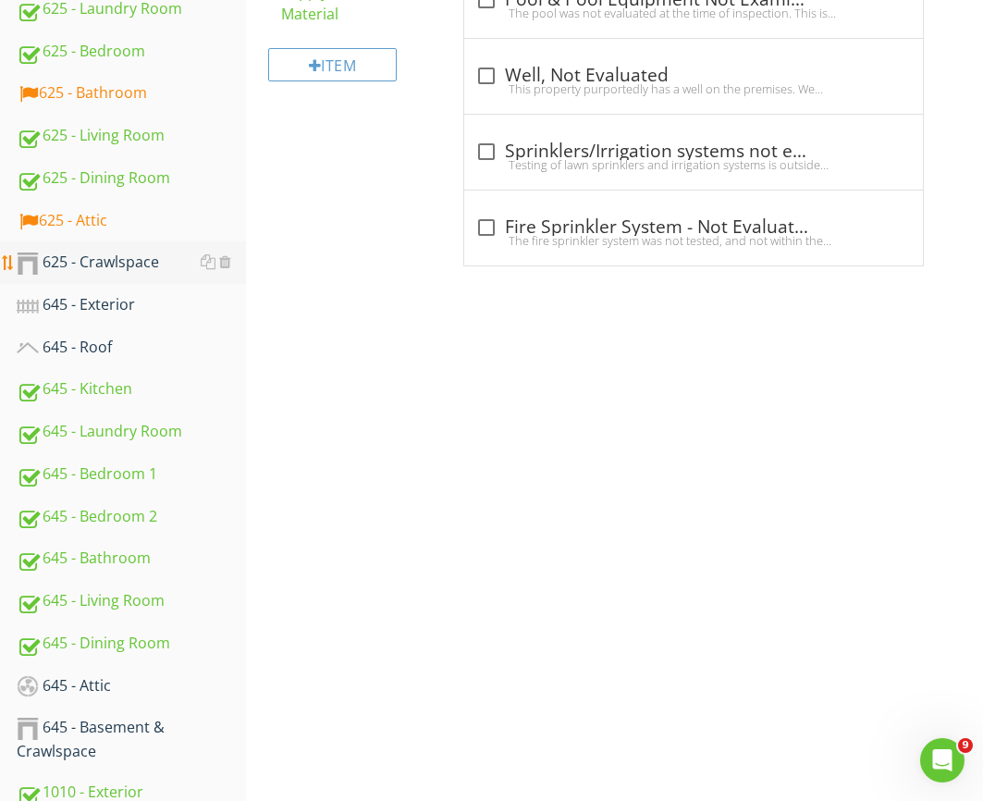
click at [135, 263] on div "625 - Crawlspace" at bounding box center [131, 263] width 229 height 24
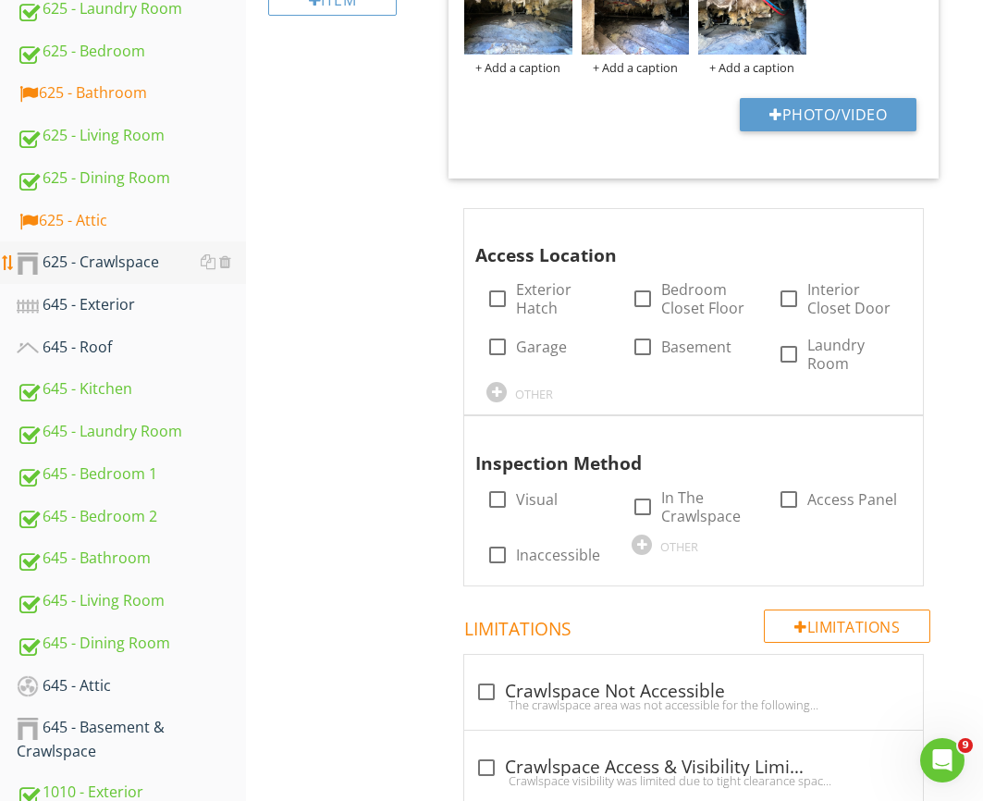
click at [133, 264] on div "625 - Crawlspace" at bounding box center [131, 263] width 229 height 24
drag, startPoint x: 527, startPoint y: 294, endPoint x: 537, endPoint y: 296, distance: 10.3
click at [527, 294] on label "Exterior Hatch" at bounding box center [553, 298] width 74 height 37
checkbox input "true"
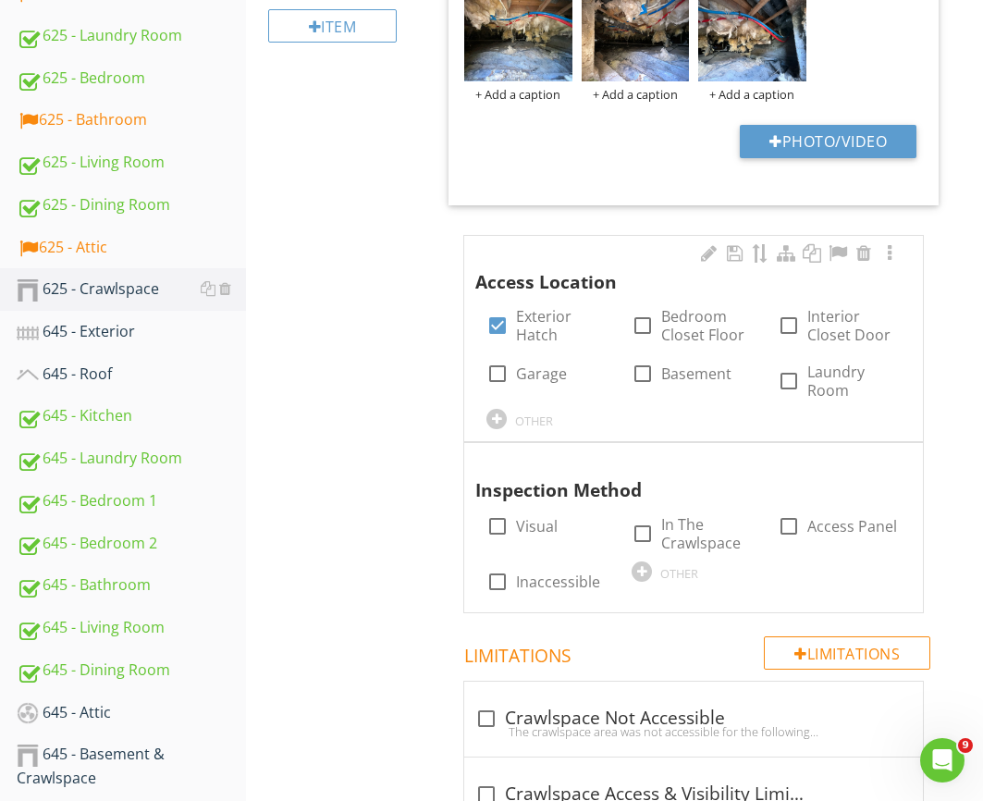
scroll to position [839, 0]
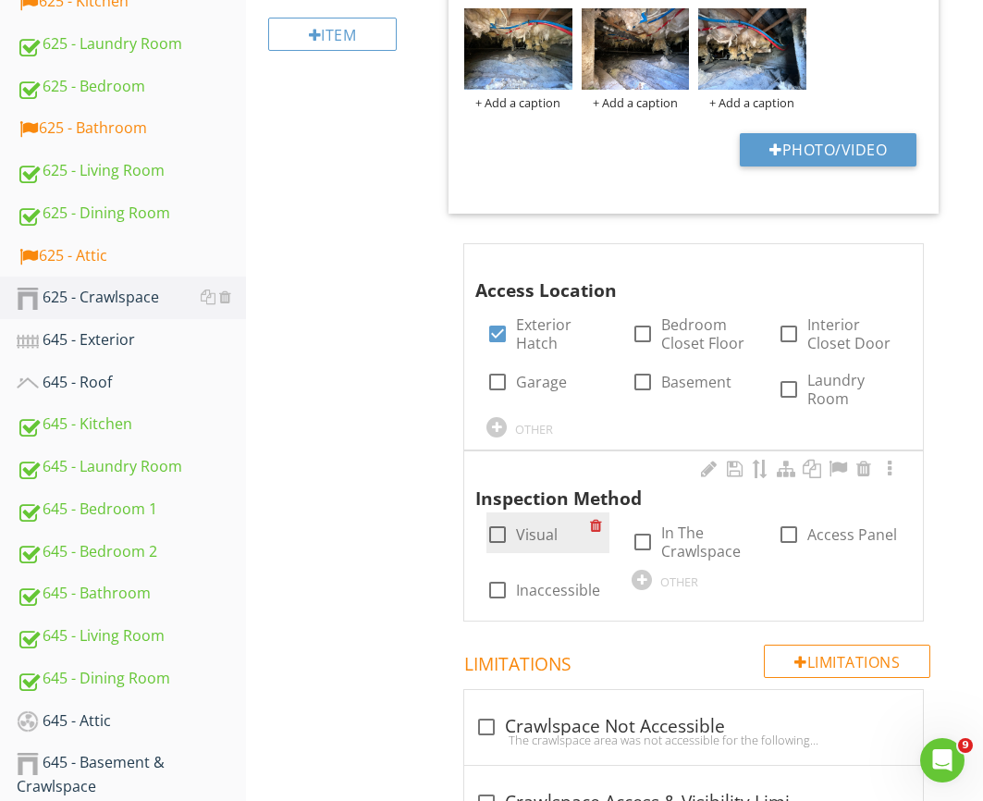
click at [517, 534] on label "Visual" at bounding box center [537, 534] width 42 height 18
checkbox input "true"
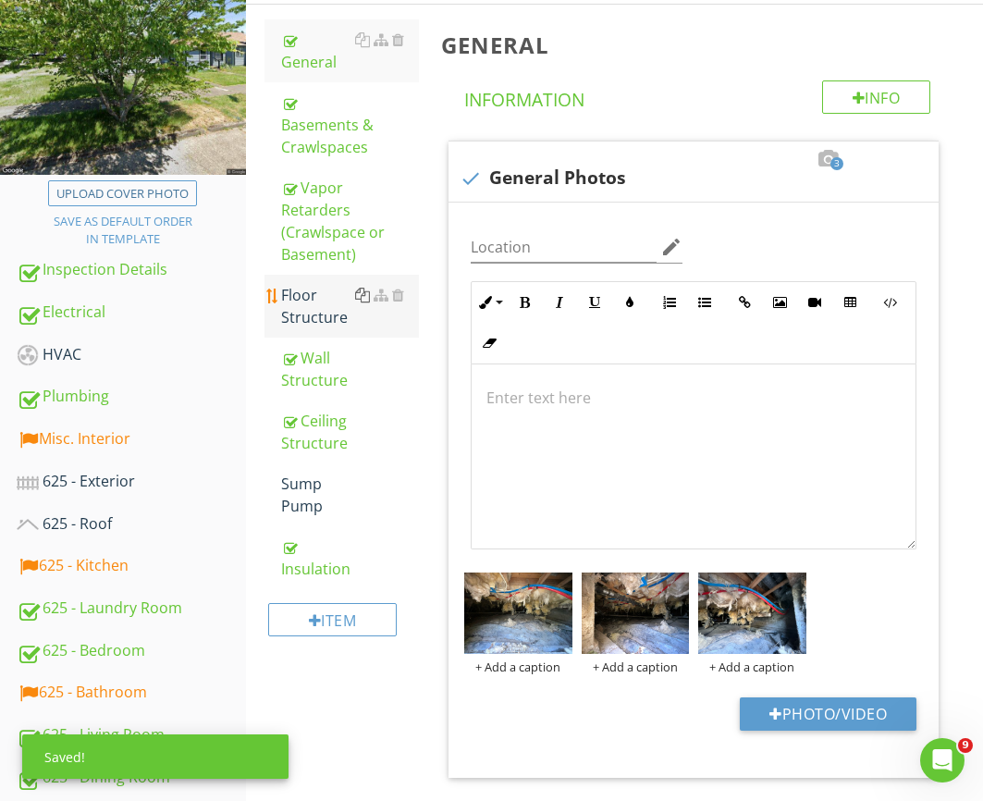
scroll to position [270, 0]
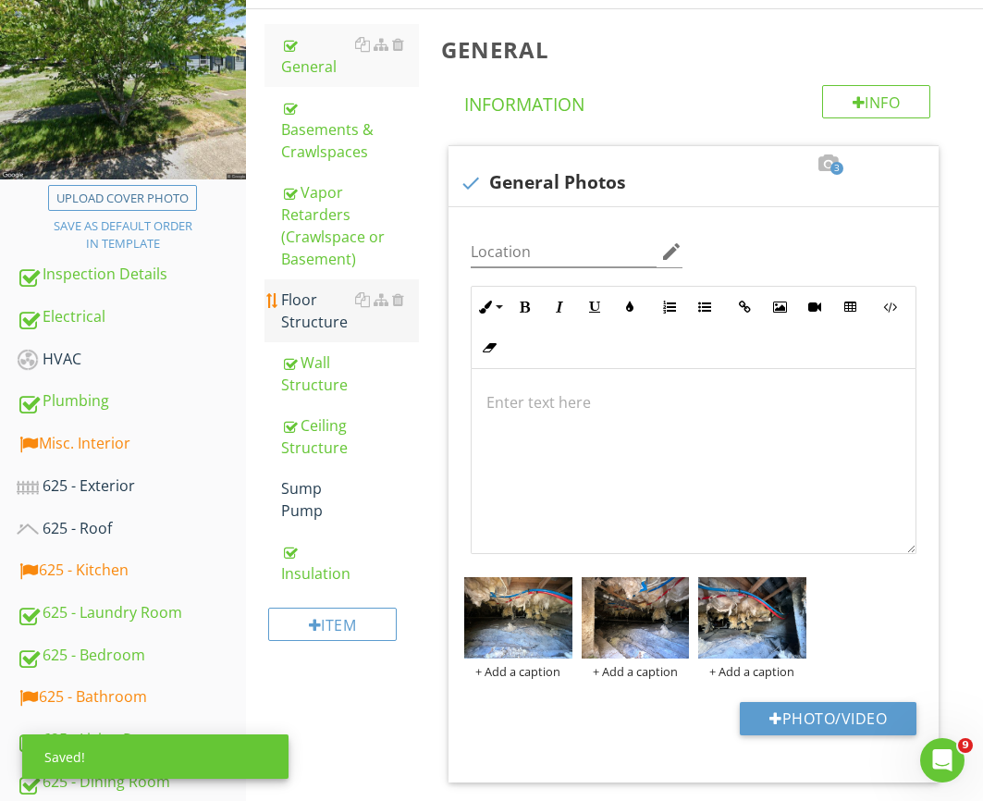
click at [348, 300] on div "Floor Structure" at bounding box center [350, 310] width 138 height 44
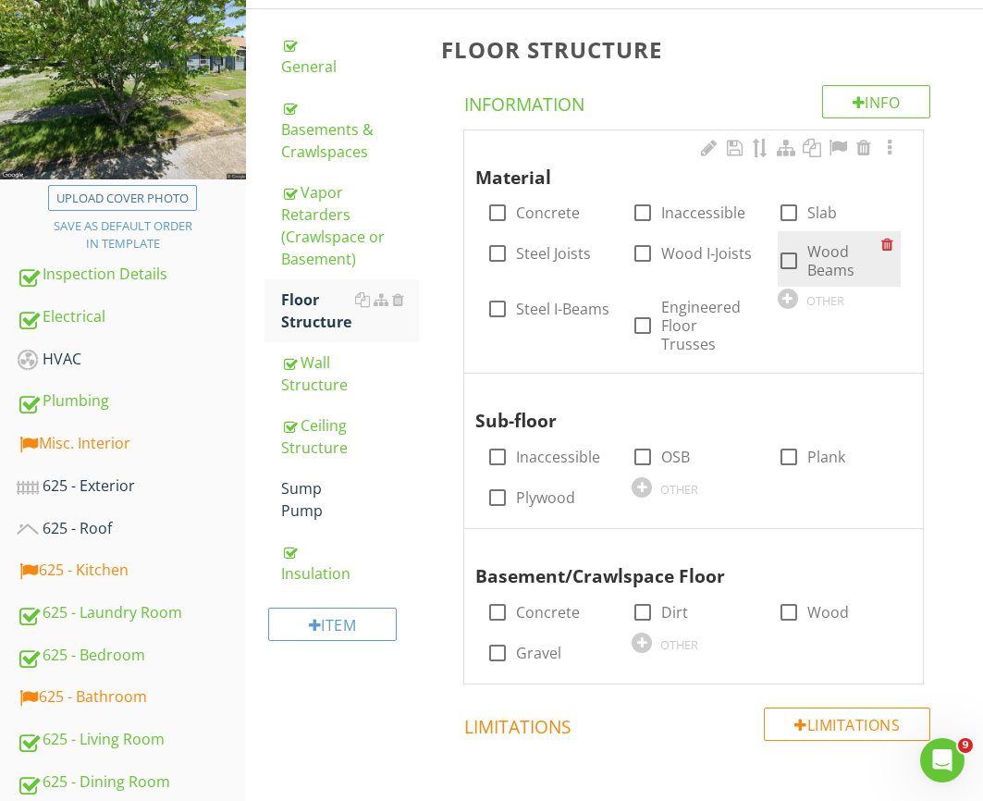
click at [803, 264] on div at bounding box center [788, 260] width 31 height 31
checkbox input "true"
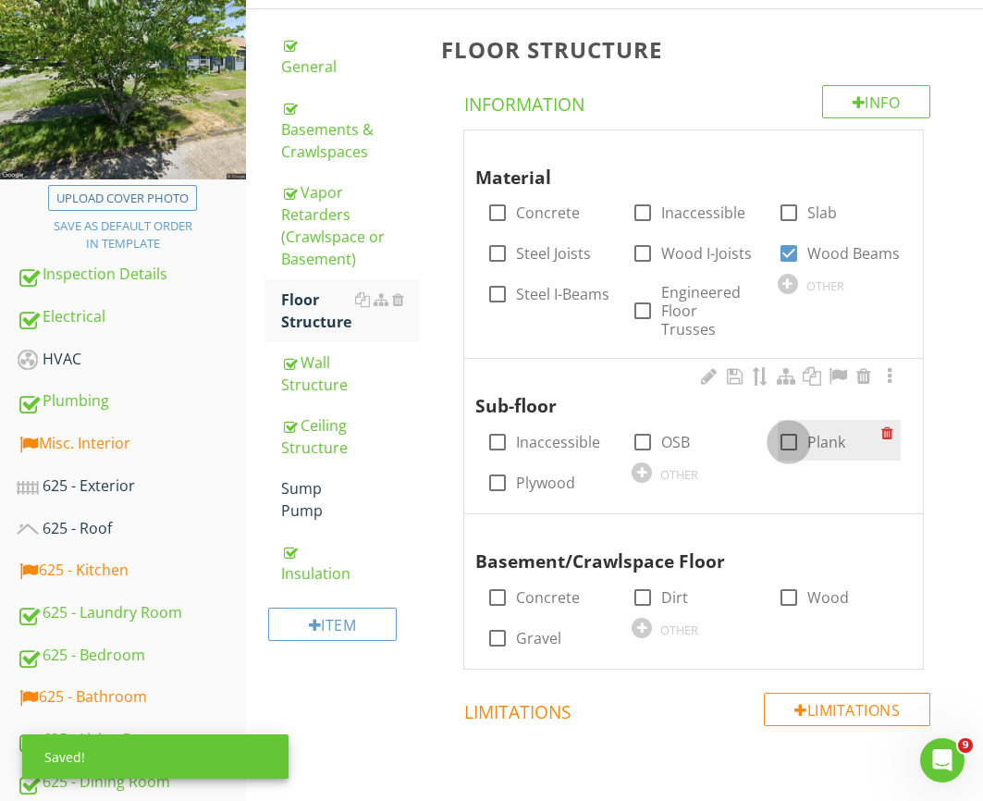
click at [795, 426] on div at bounding box center [788, 441] width 31 height 31
checkbox input "true"
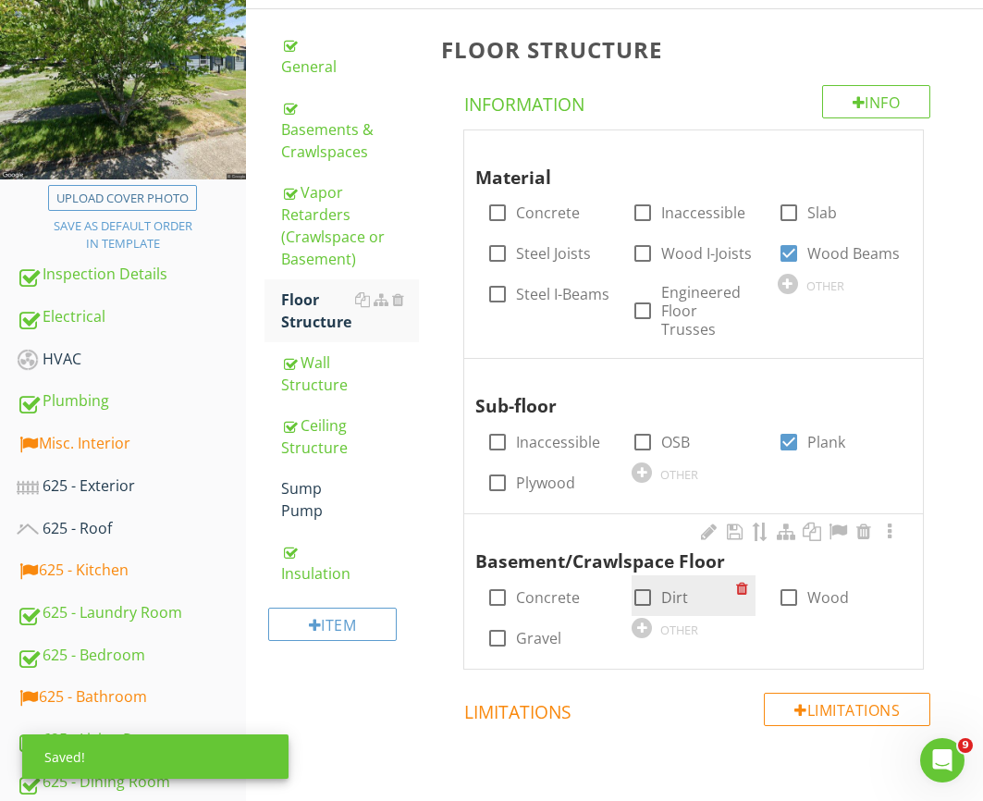
click at [660, 586] on div "check_box_outline_blank Dirt" at bounding box center [660, 597] width 56 height 22
click at [651, 582] on div at bounding box center [642, 597] width 31 height 31
checkbox input "true"
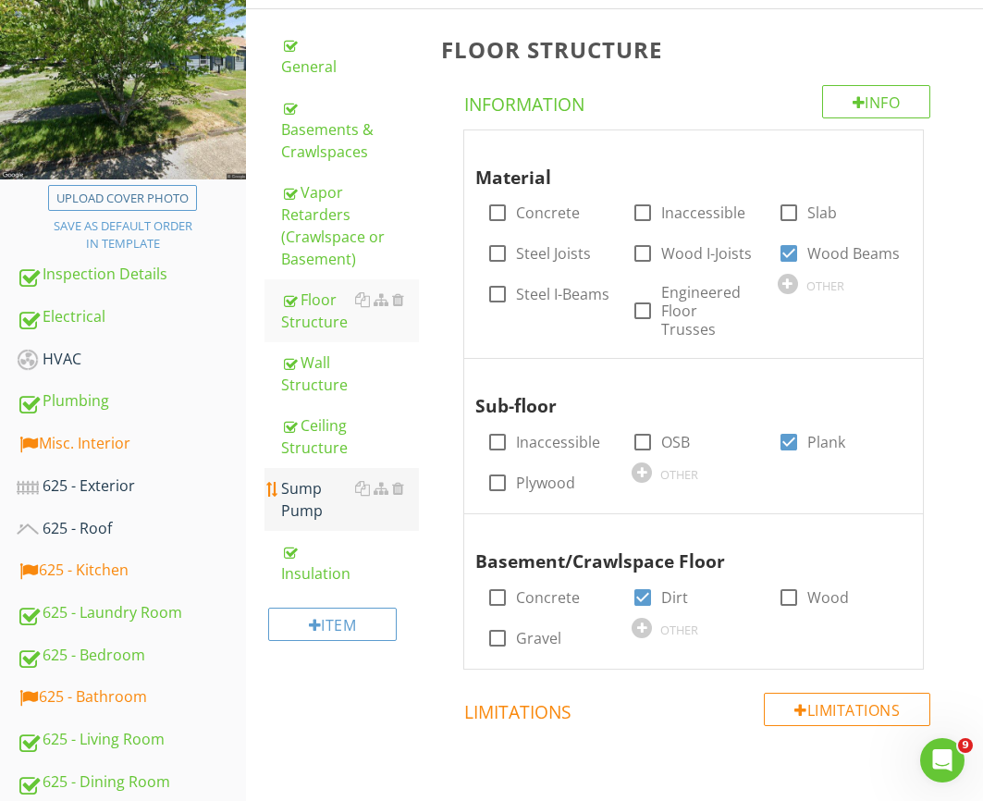
click at [322, 485] on div "Sump Pump" at bounding box center [350, 499] width 138 height 44
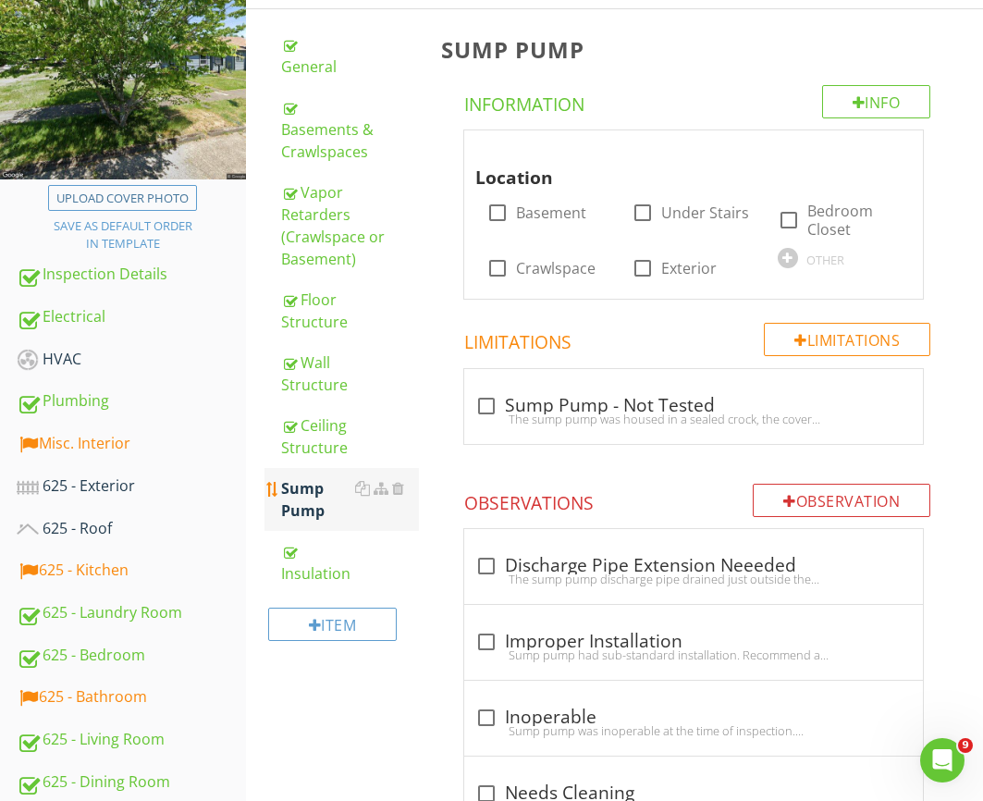
click at [405, 477] on div "Sump Pump" at bounding box center [350, 499] width 138 height 44
click at [475, 409] on div at bounding box center [486, 405] width 31 height 31
checkbox input "true"
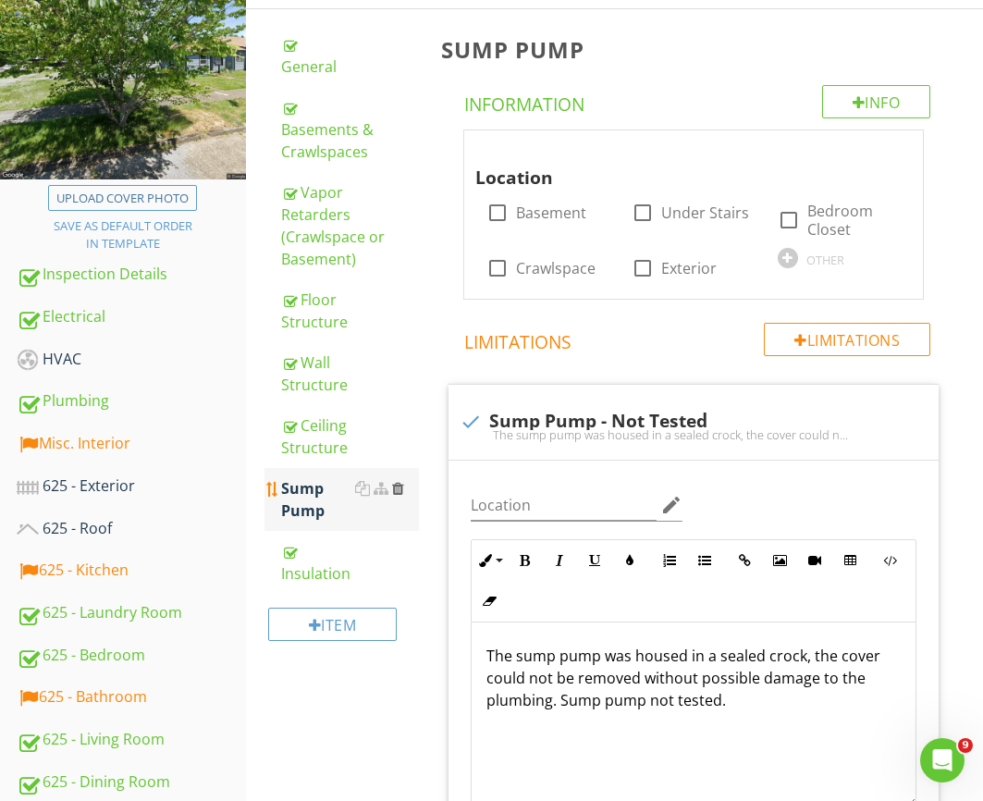
click at [396, 481] on div at bounding box center [398, 488] width 12 height 15
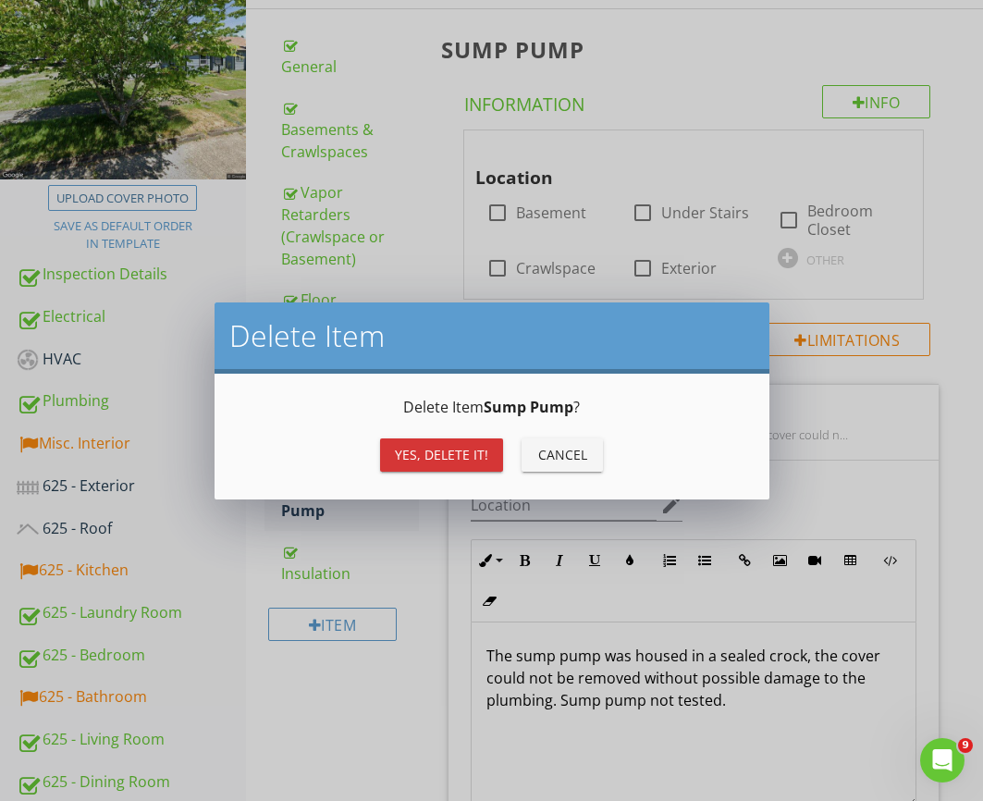
click at [408, 458] on div "Yes, Delete it!" at bounding box center [441, 454] width 93 height 19
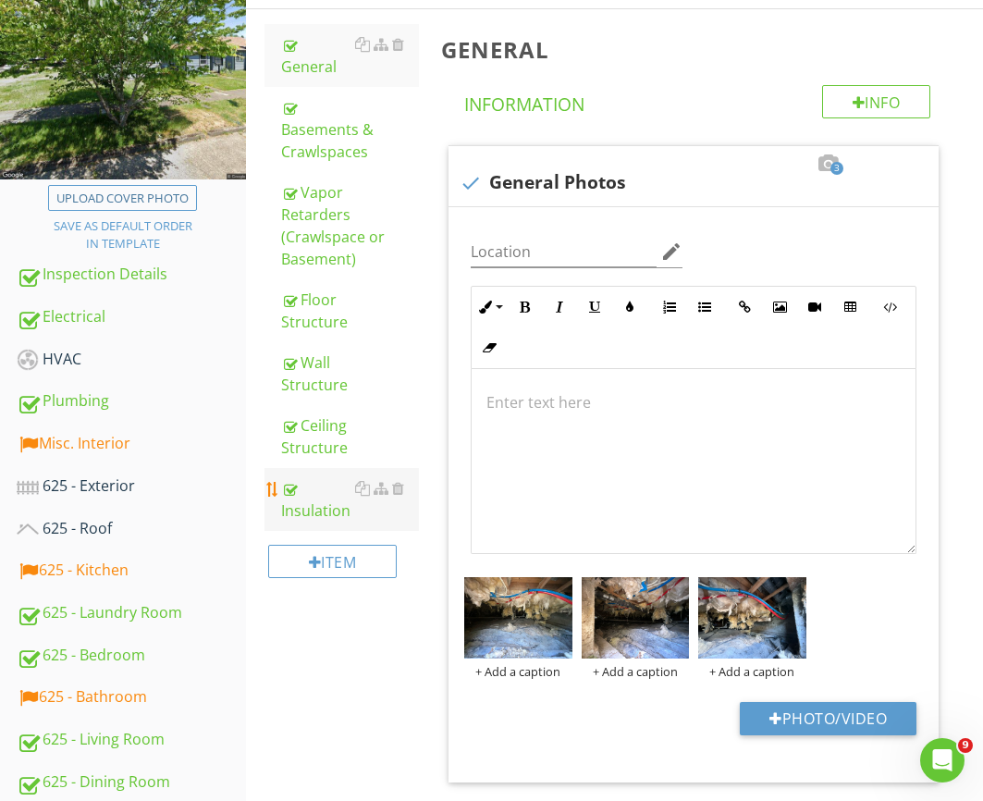
click at [308, 477] on div "Insulation" at bounding box center [350, 499] width 138 height 44
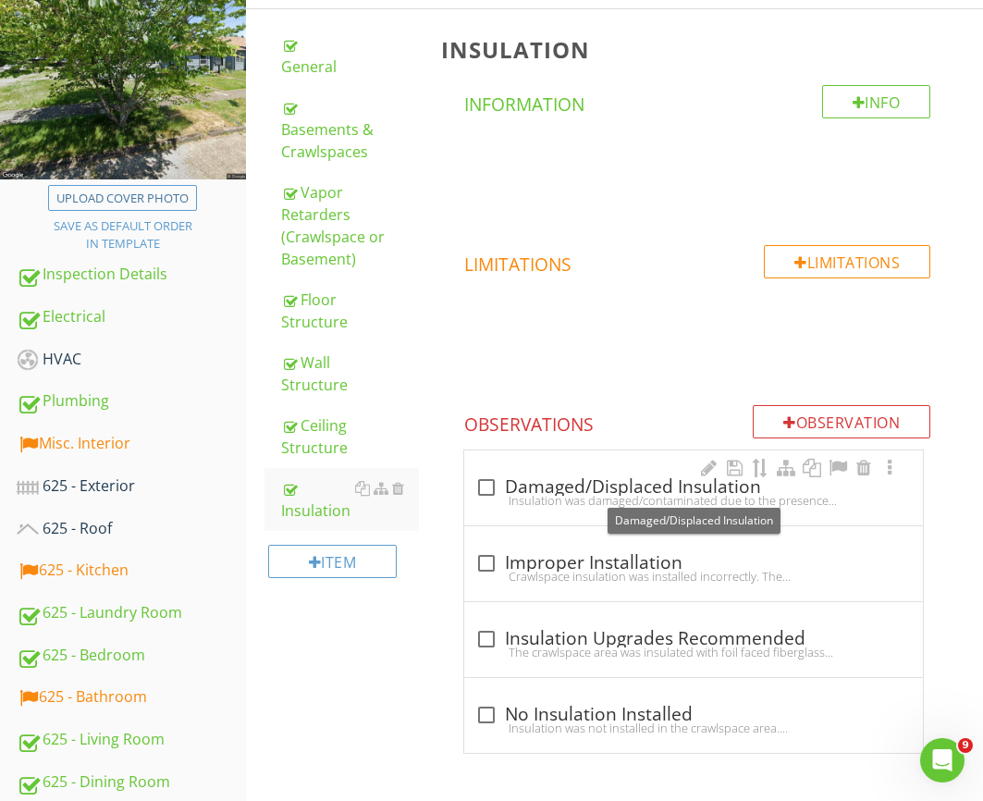
click at [500, 477] on div "check_box_outline_blank Damaged/Displaced Insulation" at bounding box center [693, 487] width 436 height 22
checkbox input "true"
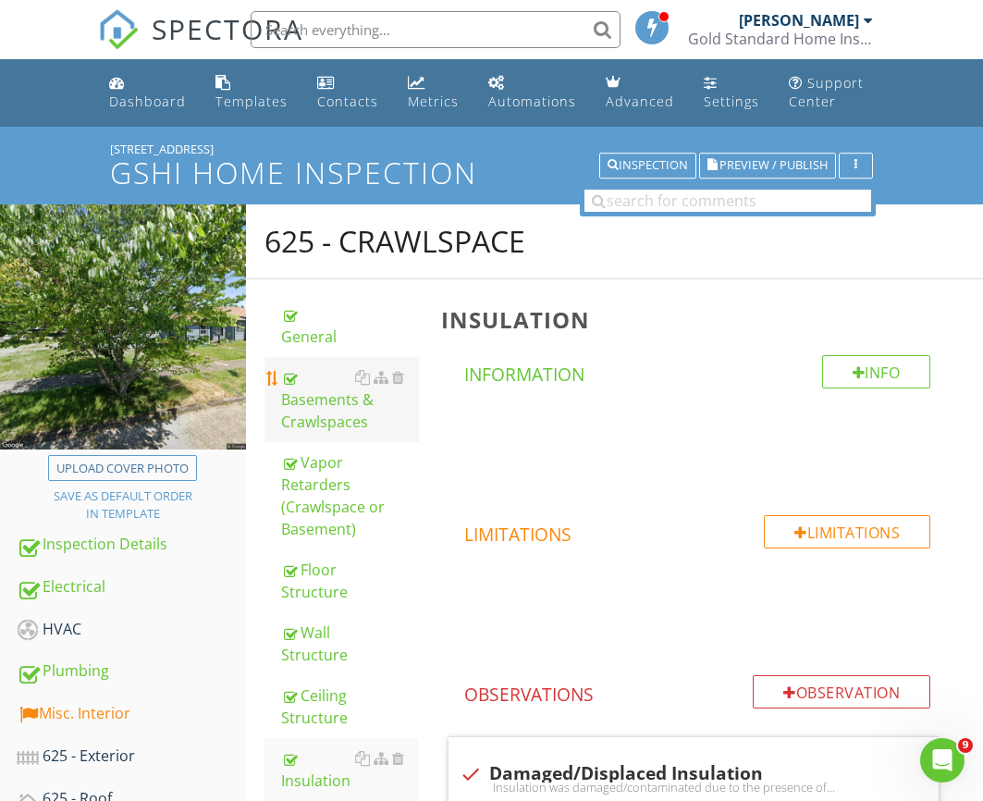
click at [386, 405] on div "Basements & Crawlspaces" at bounding box center [350, 399] width 138 height 67
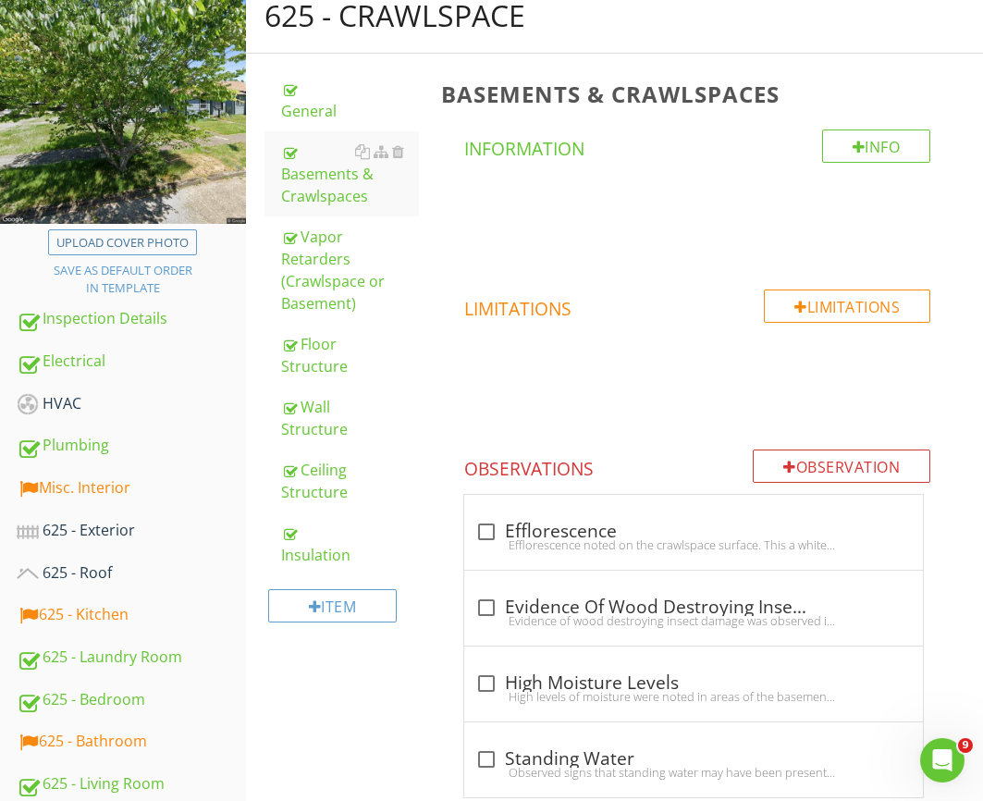
scroll to position [96, 0]
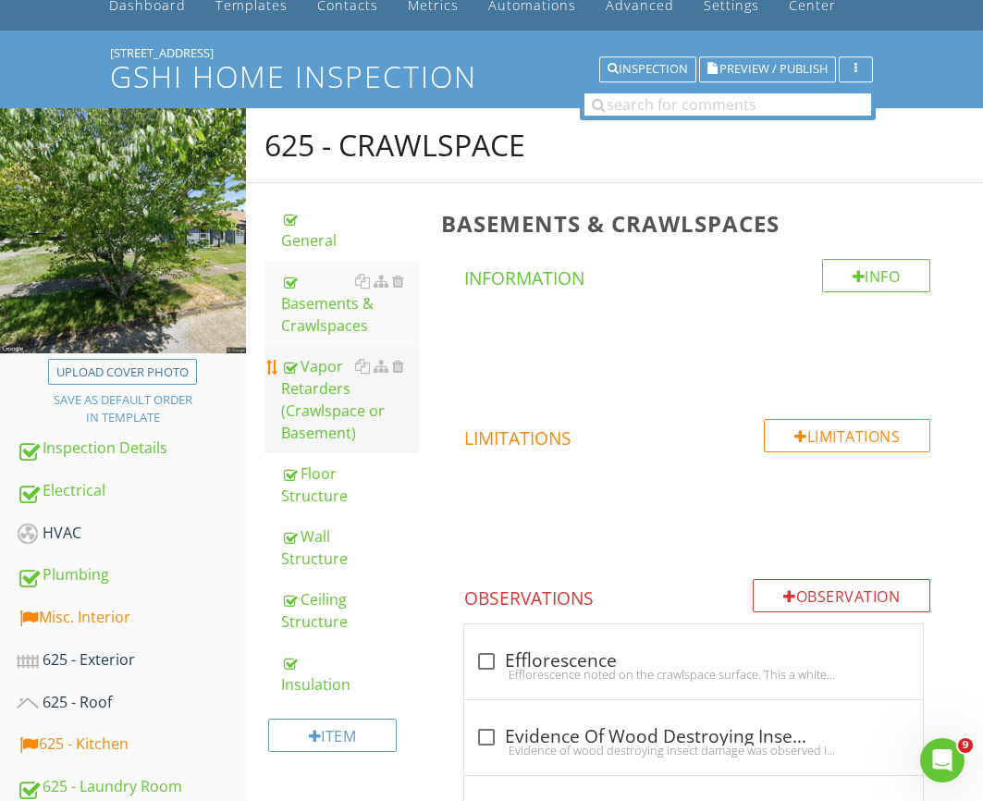
click at [345, 378] on div "Vapor Retarders (Crawlspace or Basement)" at bounding box center [350, 399] width 138 height 89
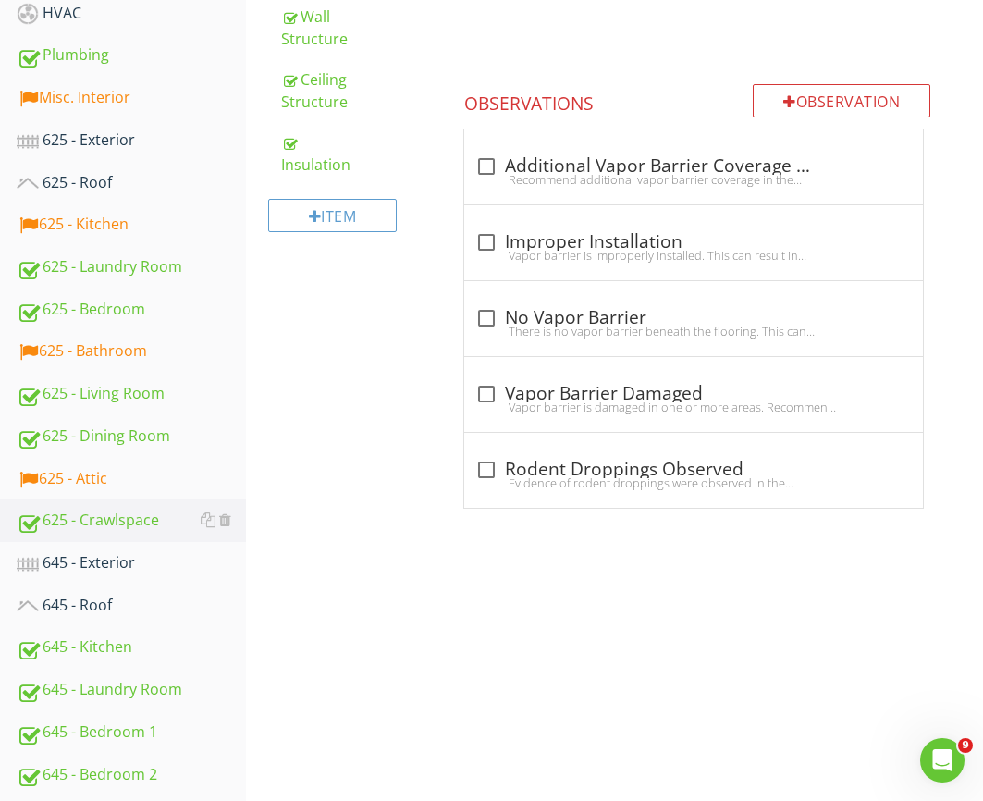
scroll to position [619, 0]
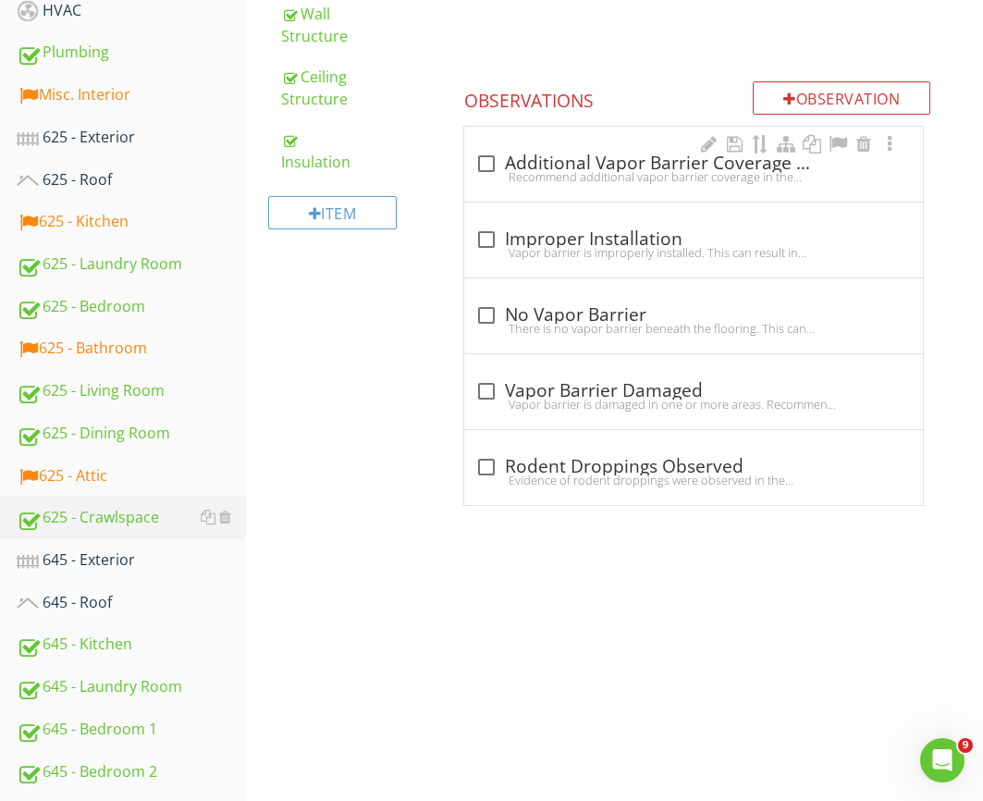
click at [506, 176] on div "Recommend additional vapor barrier coverage in the crawlspace area to seal any …" at bounding box center [693, 176] width 436 height 15
checkbox input "true"
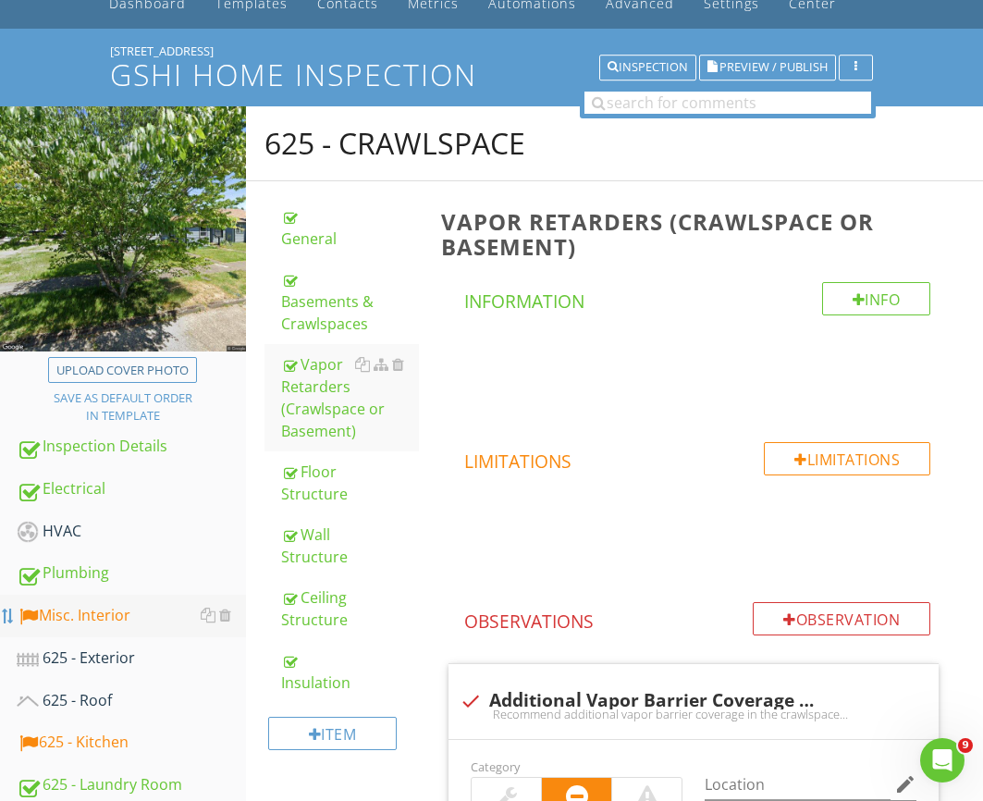
scroll to position [0, 0]
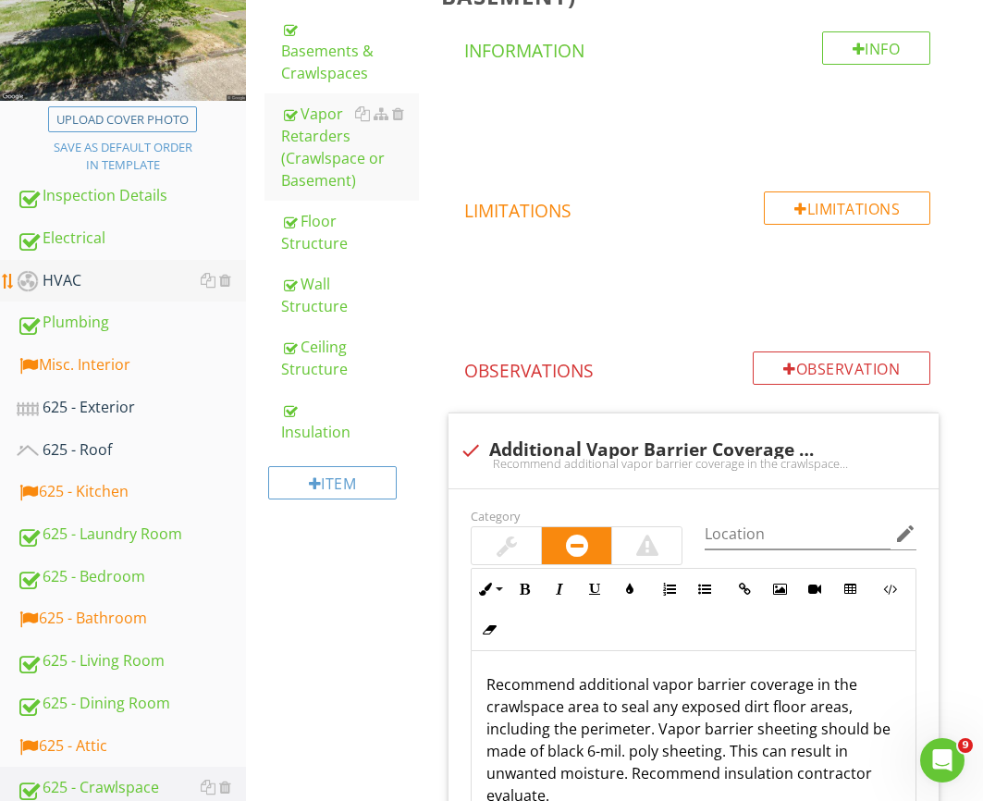
click at [47, 270] on div "HVAC" at bounding box center [131, 281] width 229 height 24
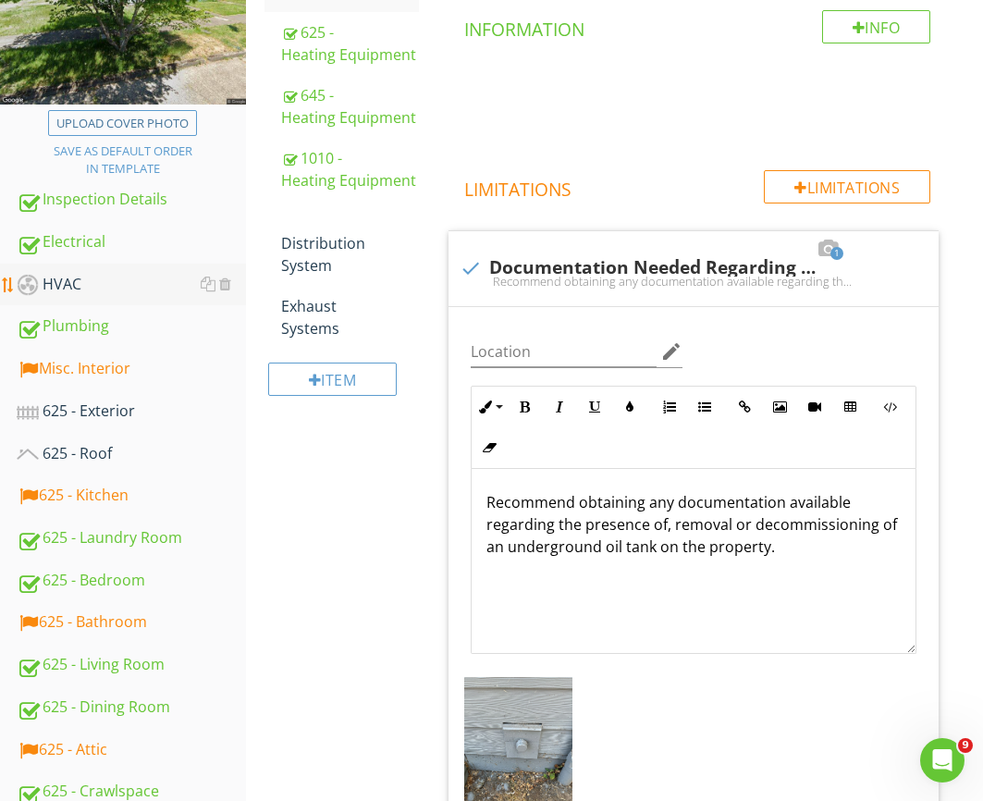
scroll to position [339, 0]
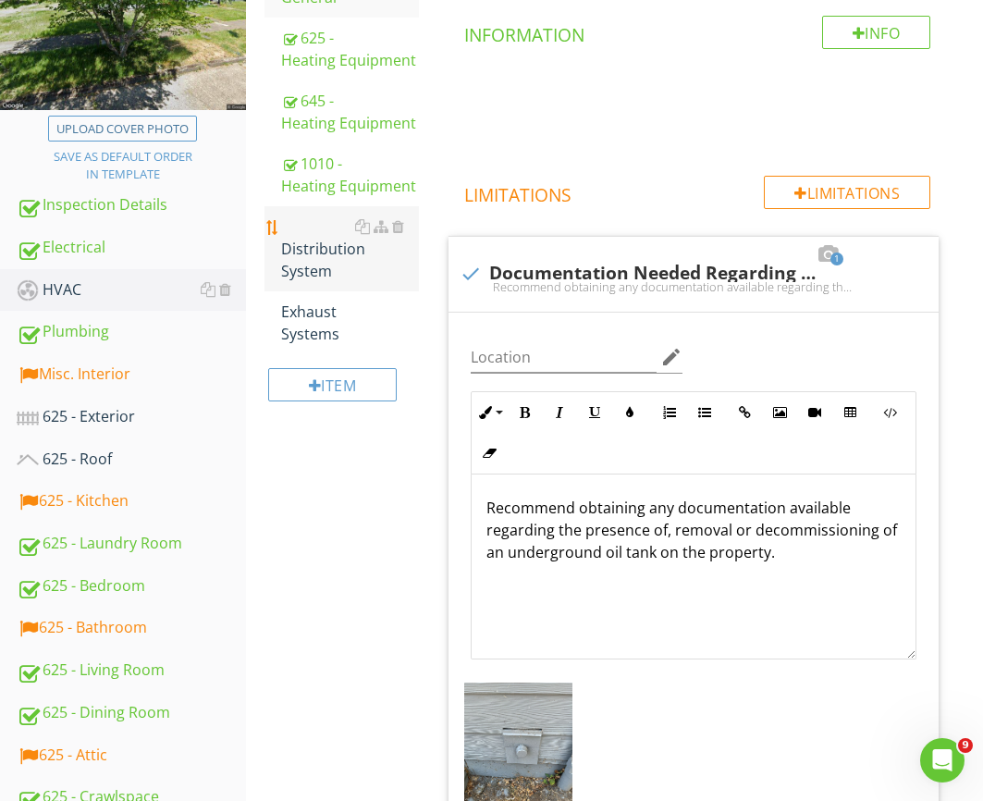
click at [352, 235] on div "Distribution System" at bounding box center [350, 248] width 138 height 67
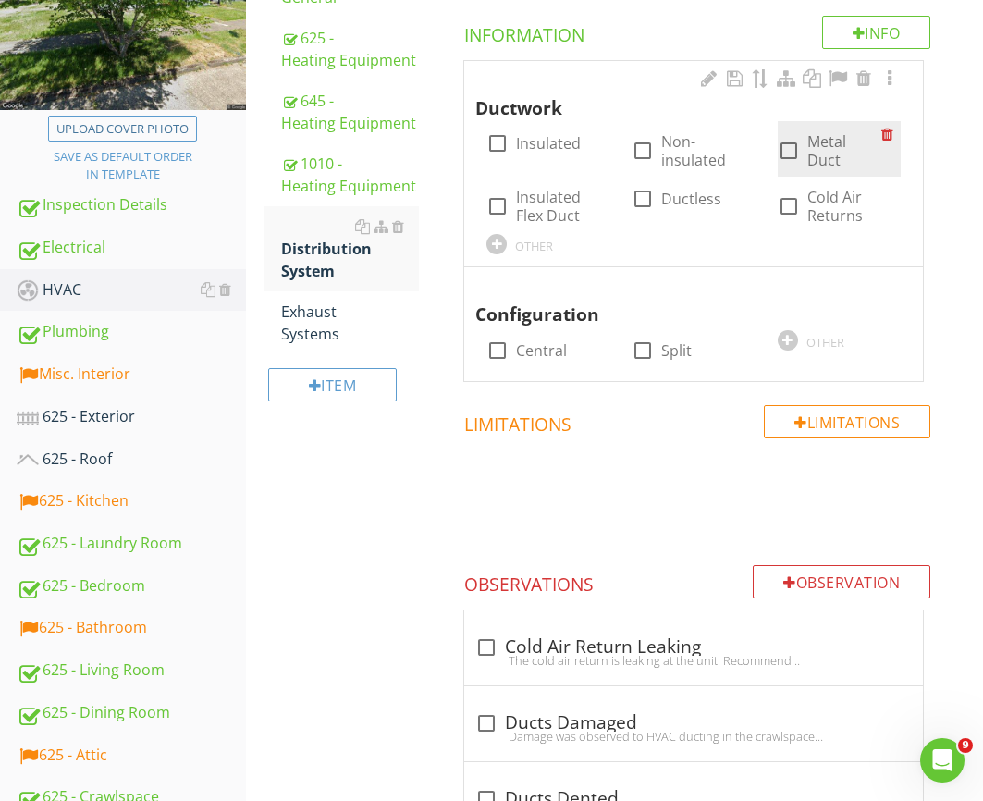
click at [797, 142] on div at bounding box center [788, 150] width 31 height 31
checkbox input "true"
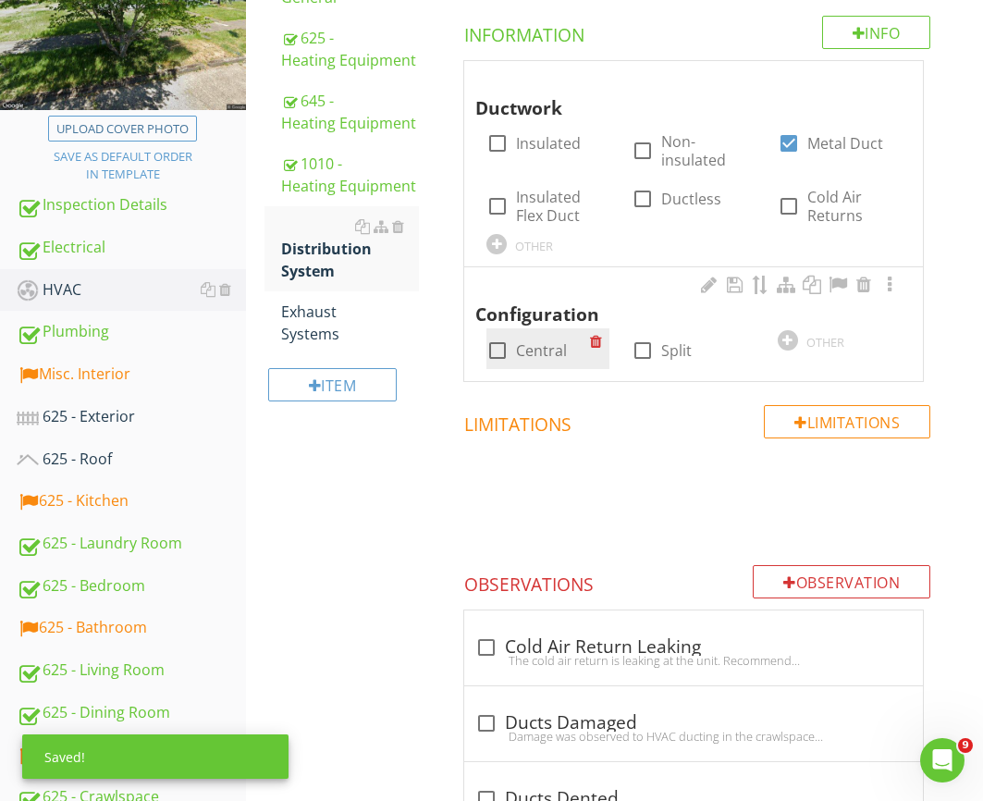
click at [552, 341] on label "Central" at bounding box center [541, 350] width 51 height 18
checkbox input "true"
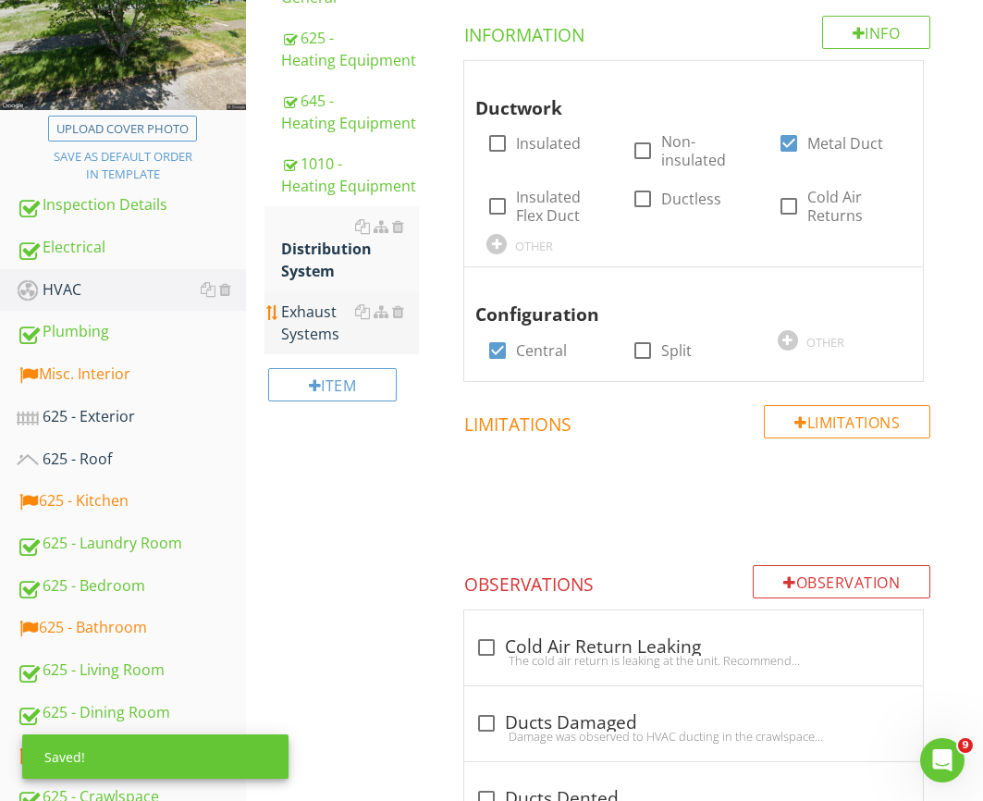
click at [319, 301] on div "Exhaust Systems" at bounding box center [350, 323] width 138 height 44
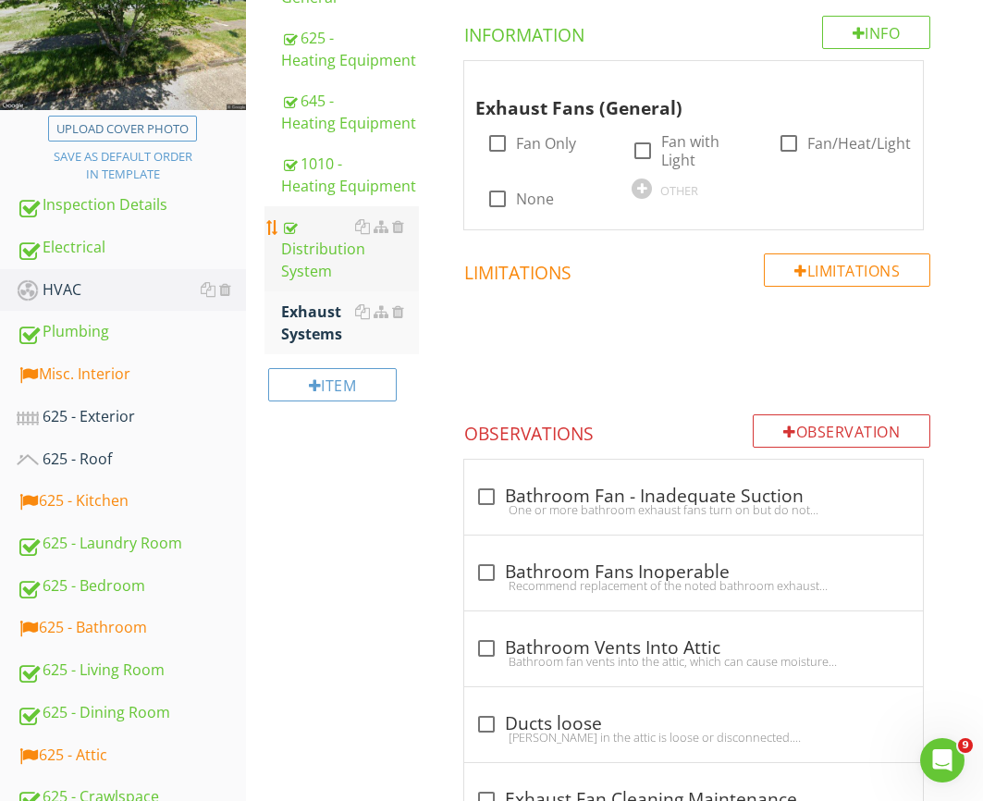
click at [347, 230] on div "Distribution System" at bounding box center [350, 248] width 138 height 67
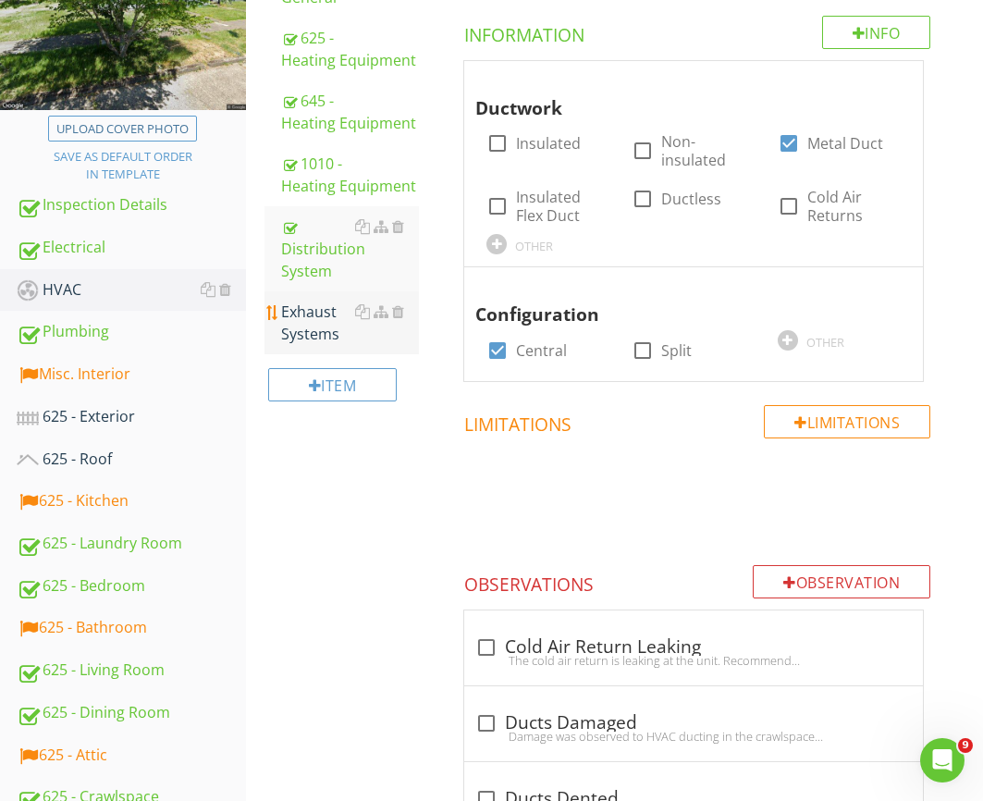
click at [300, 301] on div "Exhaust Systems" at bounding box center [350, 323] width 138 height 44
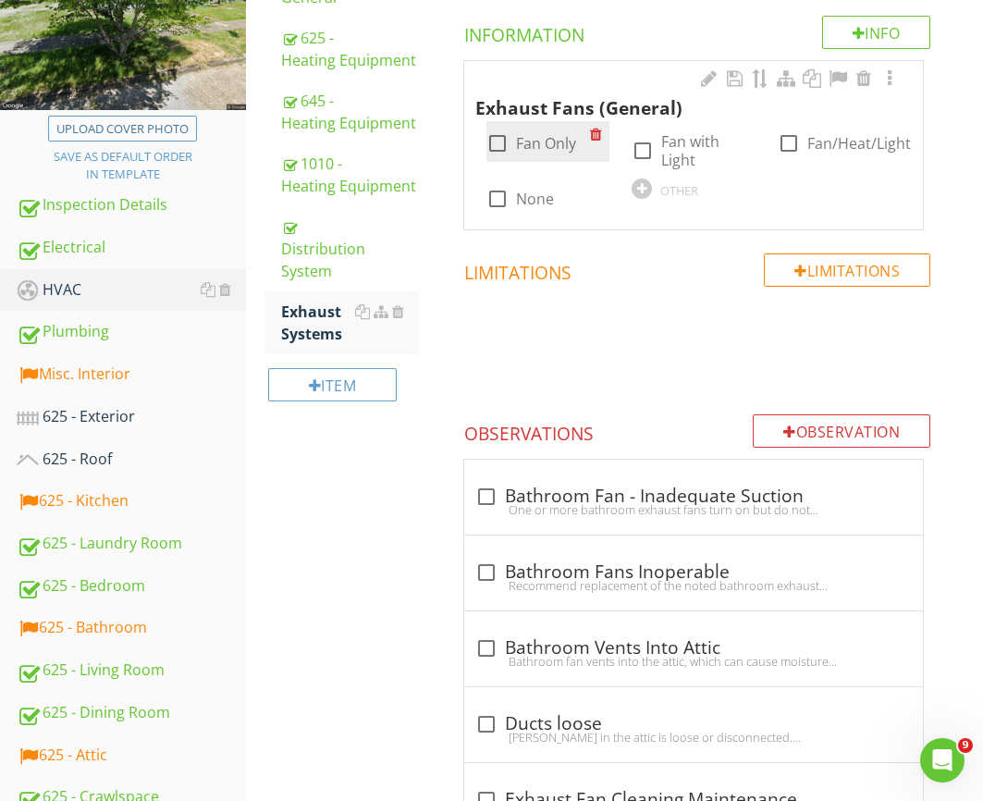
click at [545, 142] on label "Fan Only" at bounding box center [546, 143] width 60 height 18
checkbox input "true"
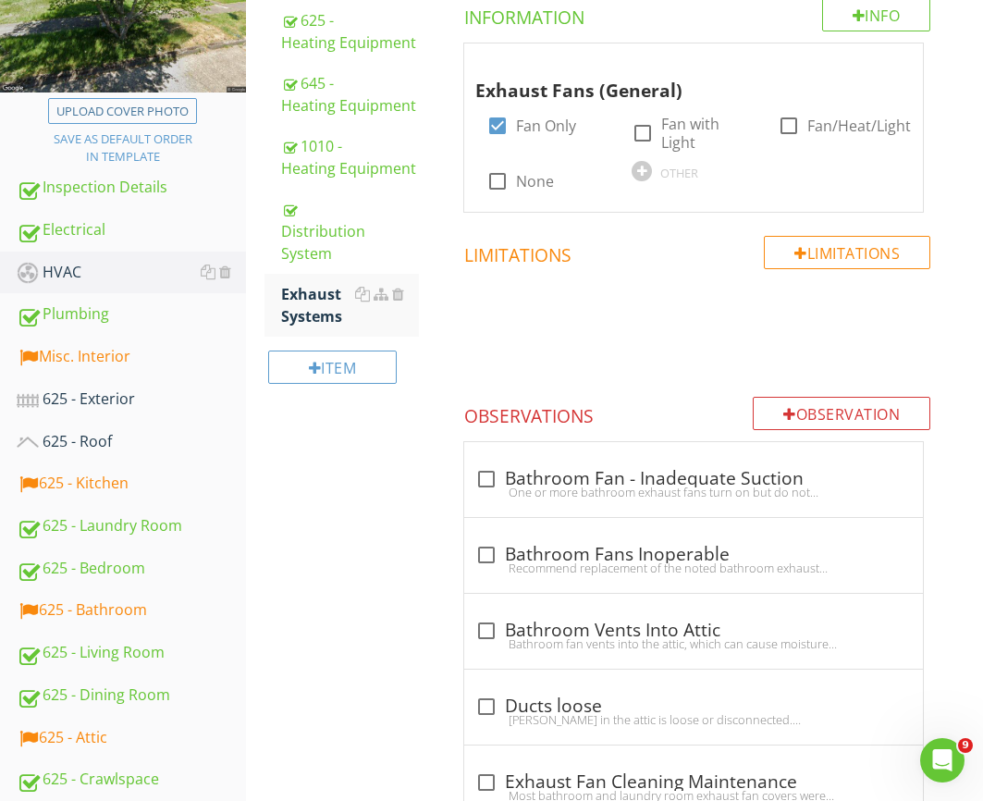
scroll to position [361, 0]
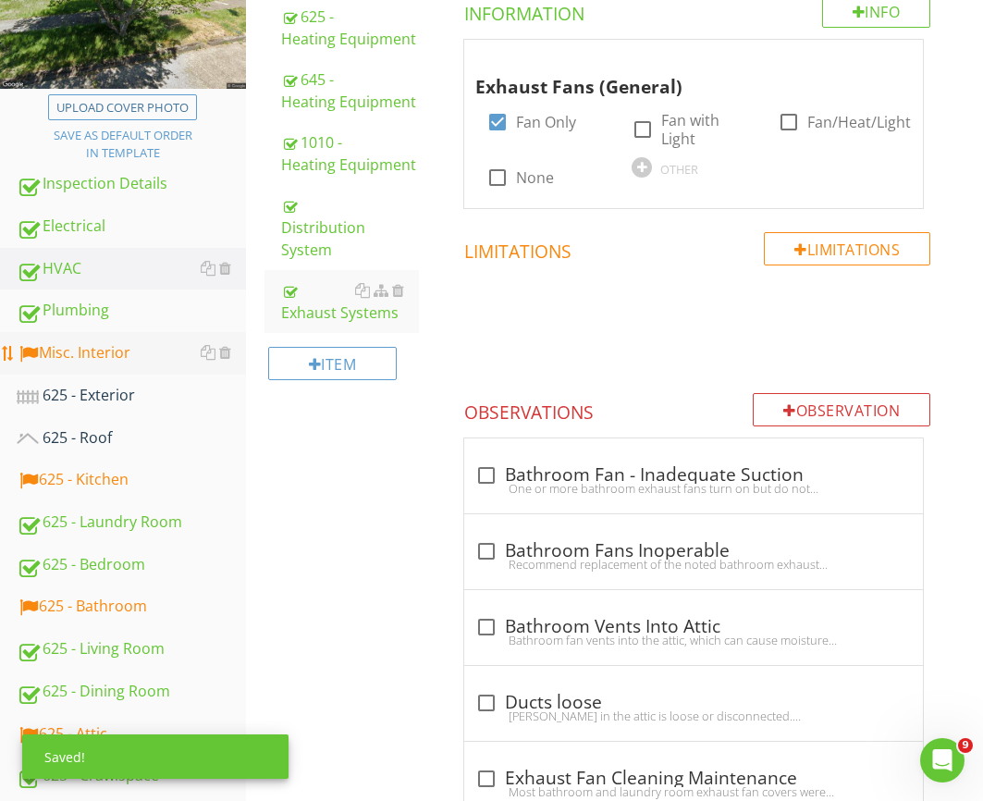
click at [94, 343] on div "Misc. Interior" at bounding box center [131, 353] width 229 height 24
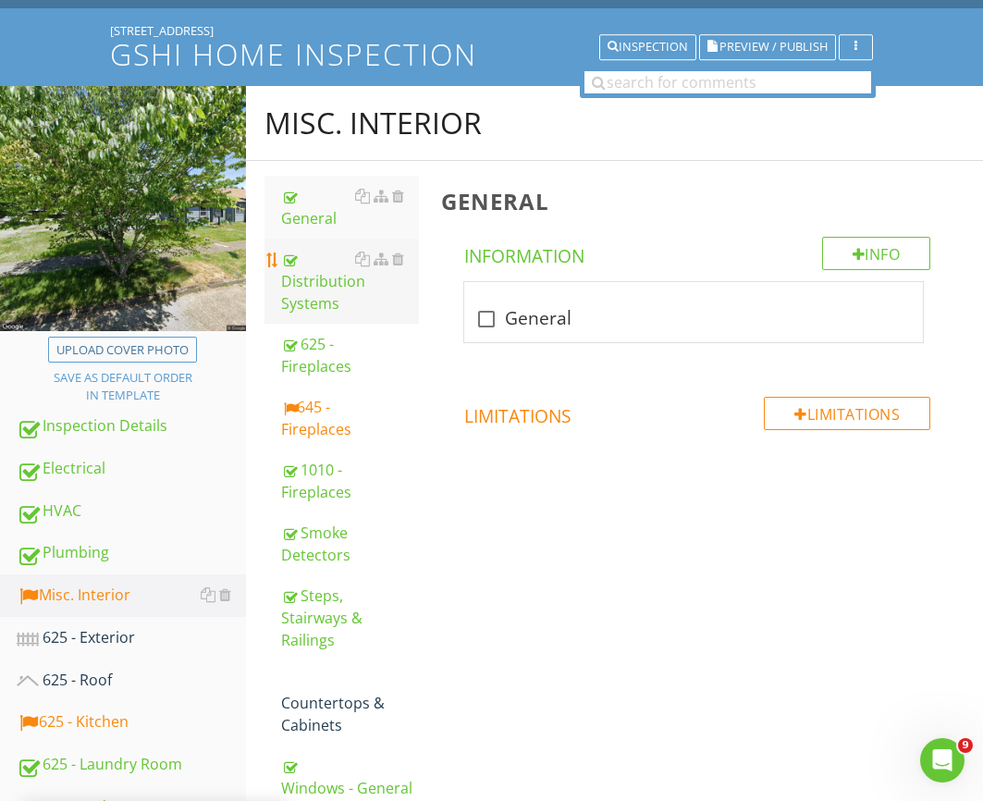
scroll to position [88, 0]
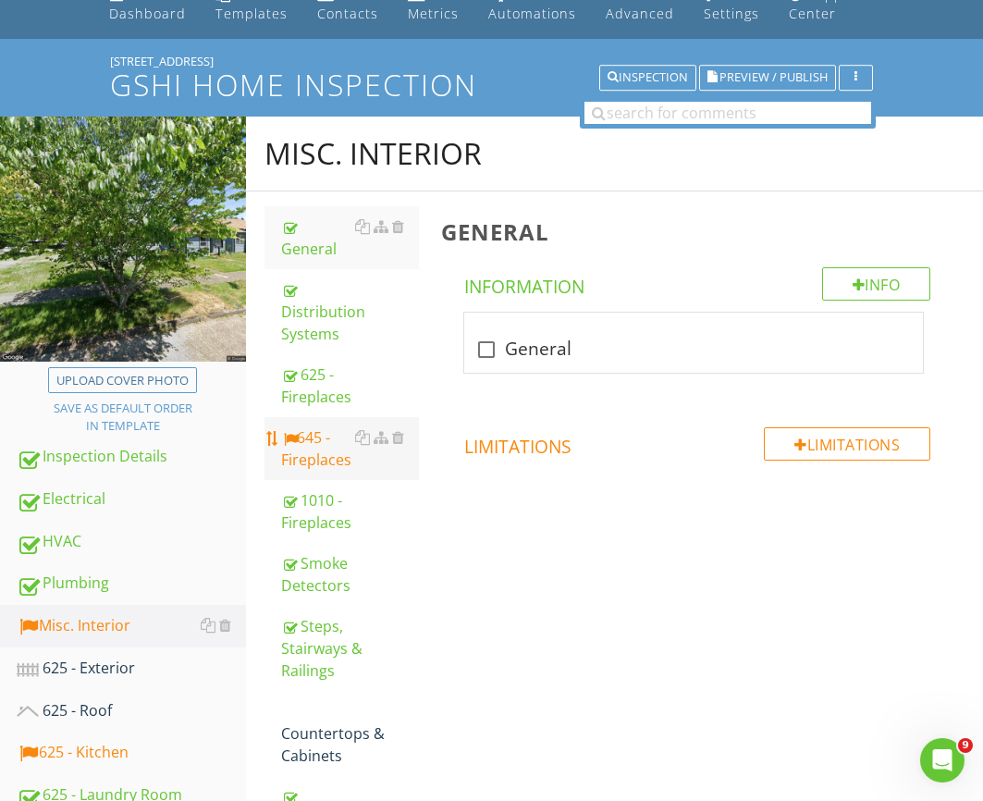
drag, startPoint x: 302, startPoint y: 419, endPoint x: 332, endPoint y: 407, distance: 31.9
click at [302, 426] on div "645 - Fireplaces" at bounding box center [350, 448] width 138 height 44
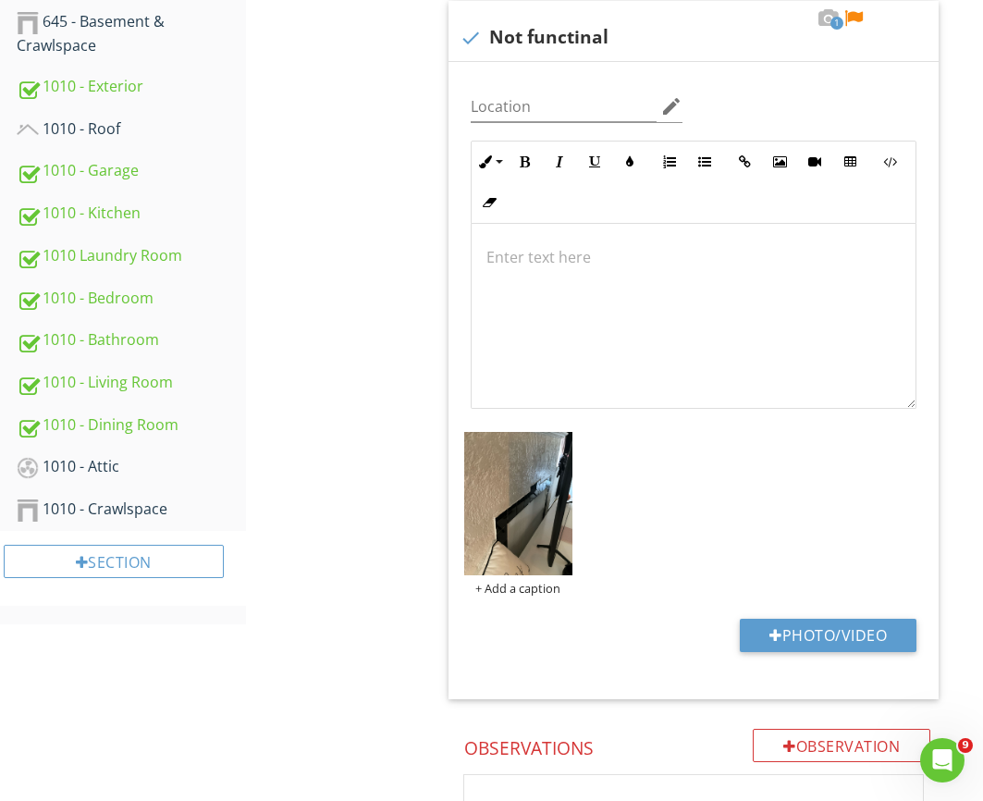
scroll to position [1540, 0]
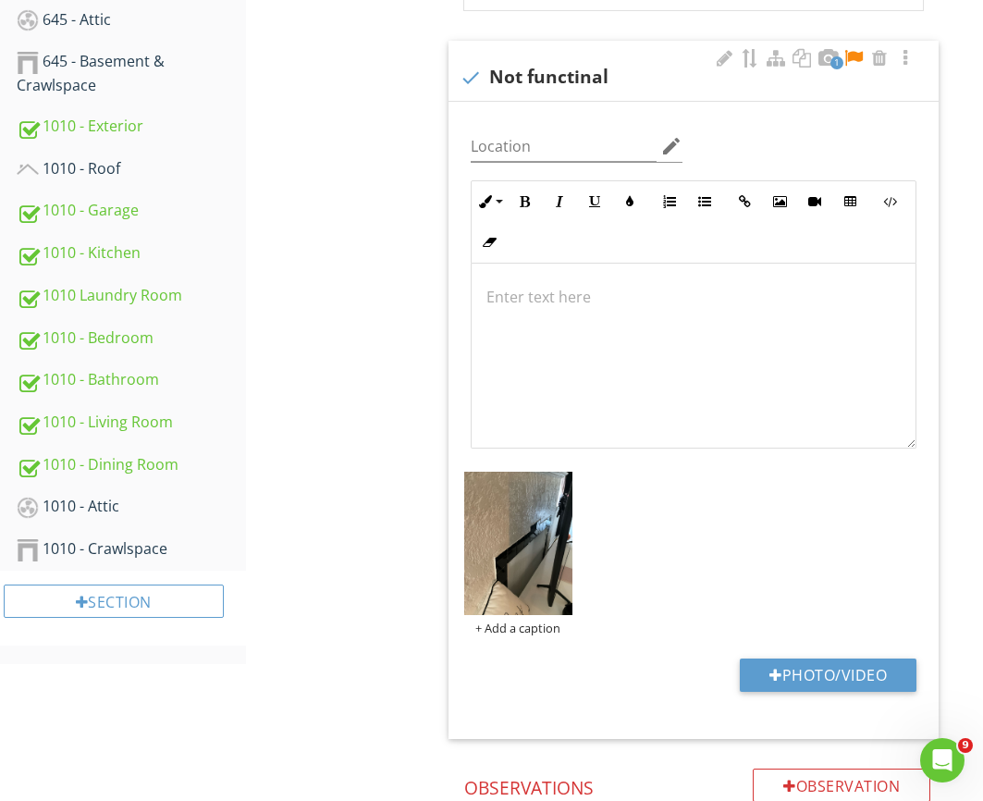
click at [593, 399] on div at bounding box center [694, 356] width 444 height 185
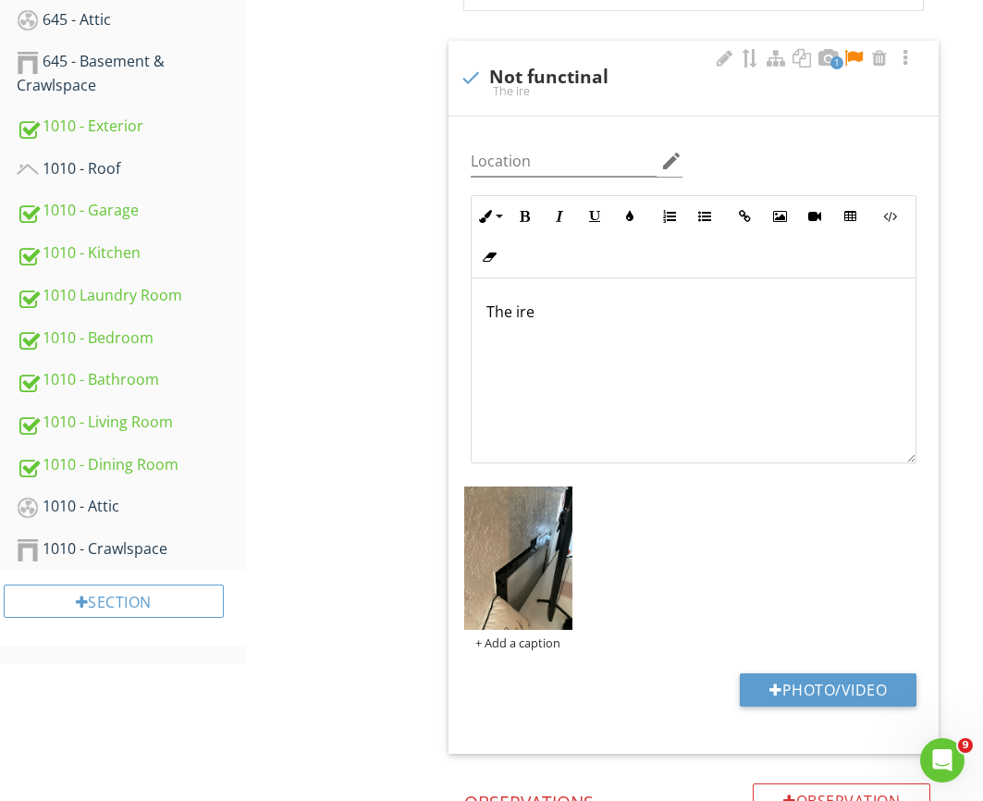
scroll to position [1554, 0]
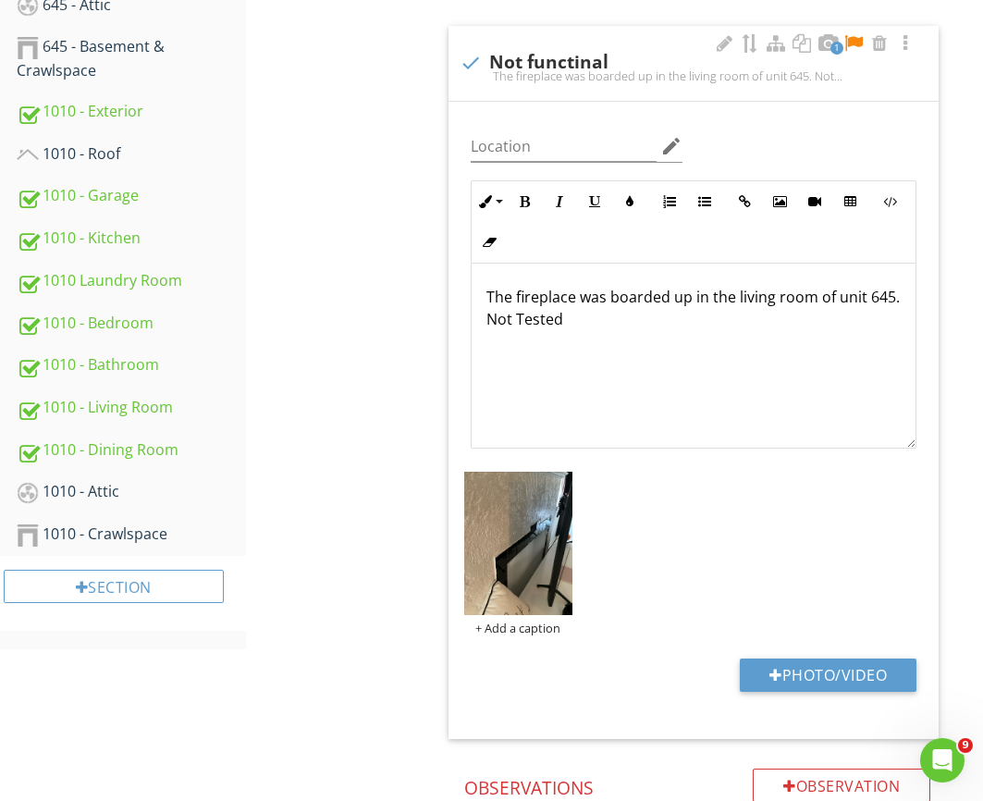
click at [855, 47] on div at bounding box center [853, 43] width 22 height 18
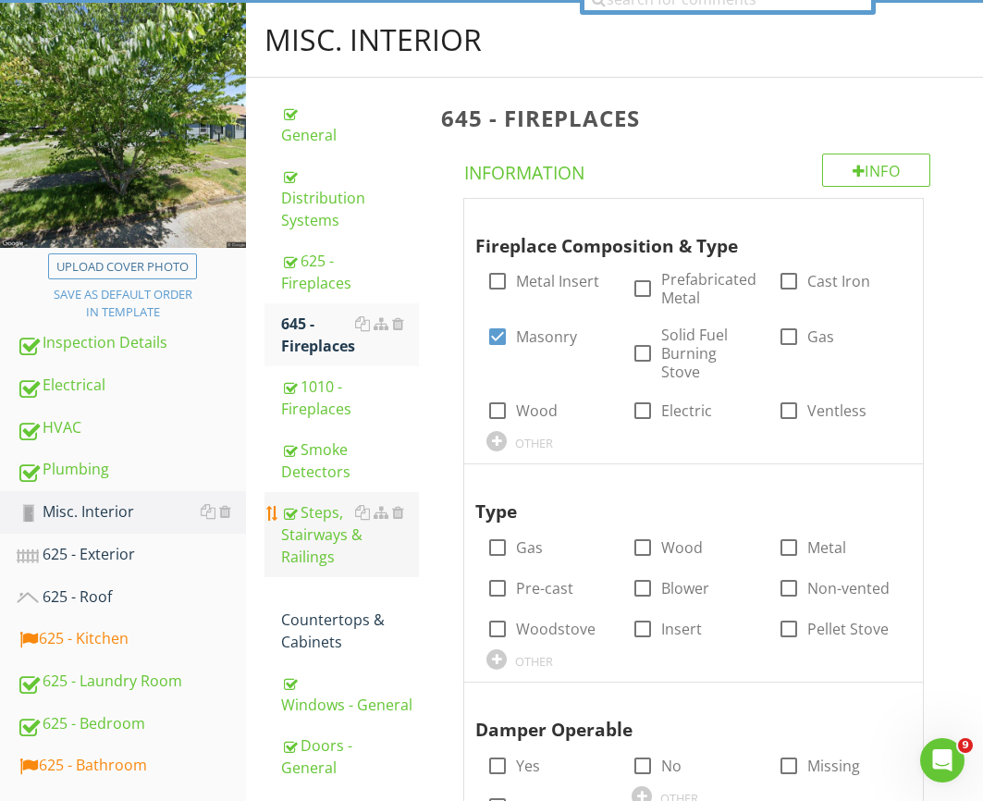
scroll to position [349, 0]
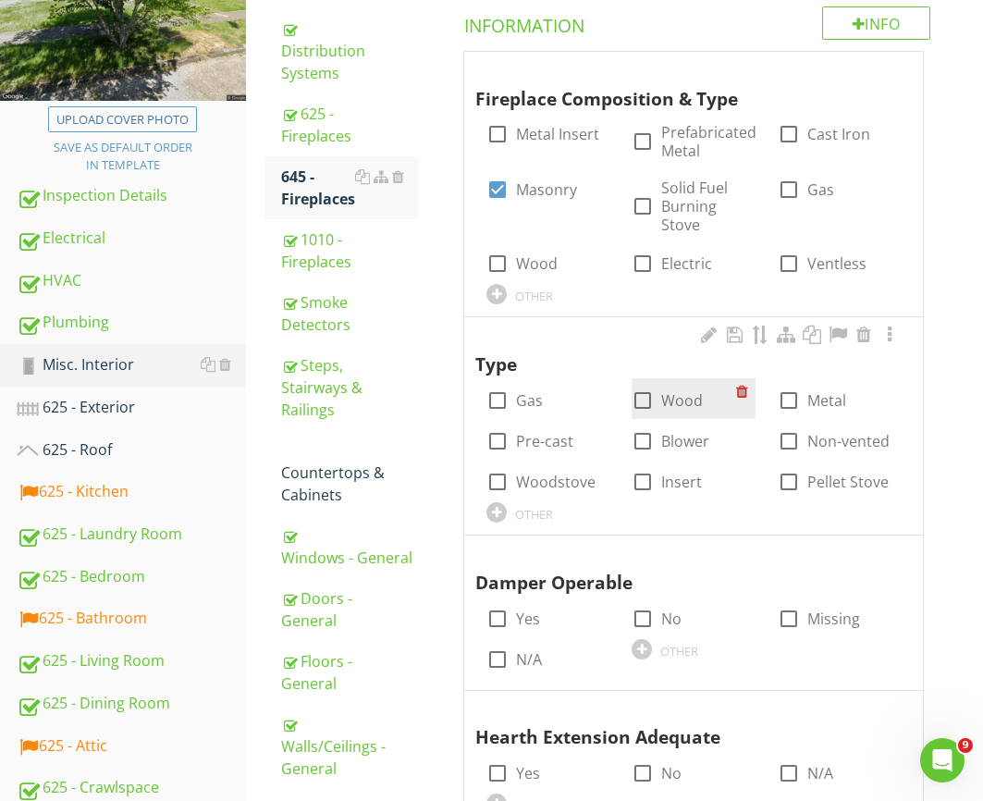
click at [693, 408] on label "Wood" at bounding box center [682, 400] width 42 height 18
checkbox input "true"
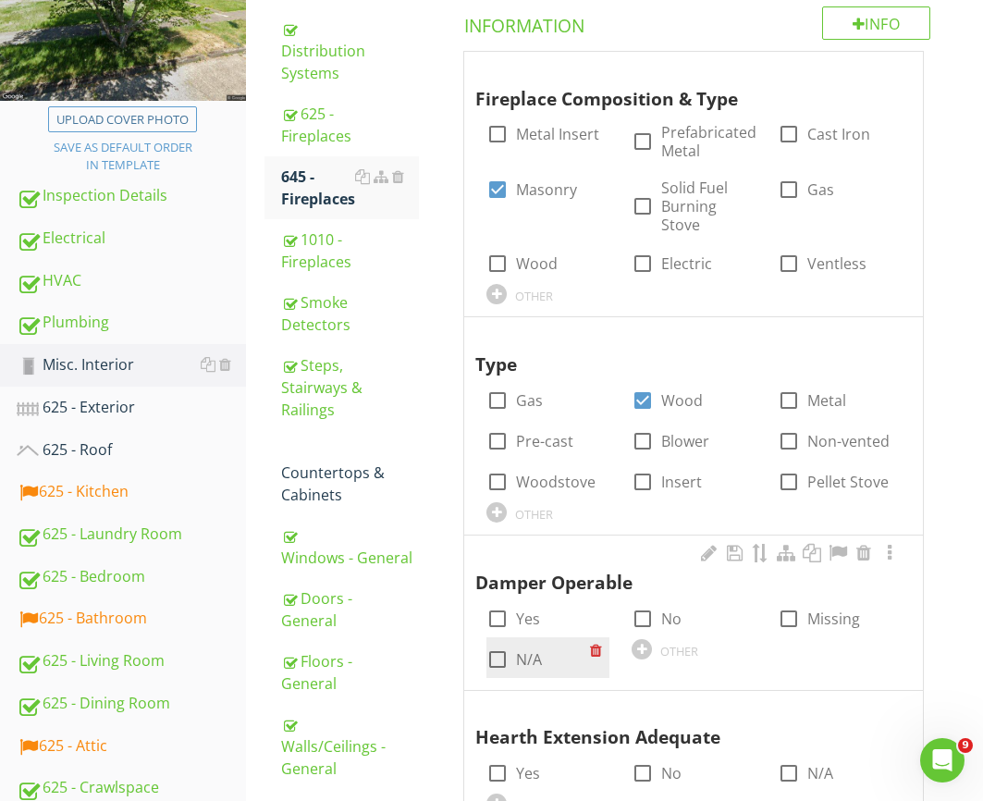
click at [529, 657] on label "N/A" at bounding box center [529, 659] width 26 height 18
checkbox input "true"
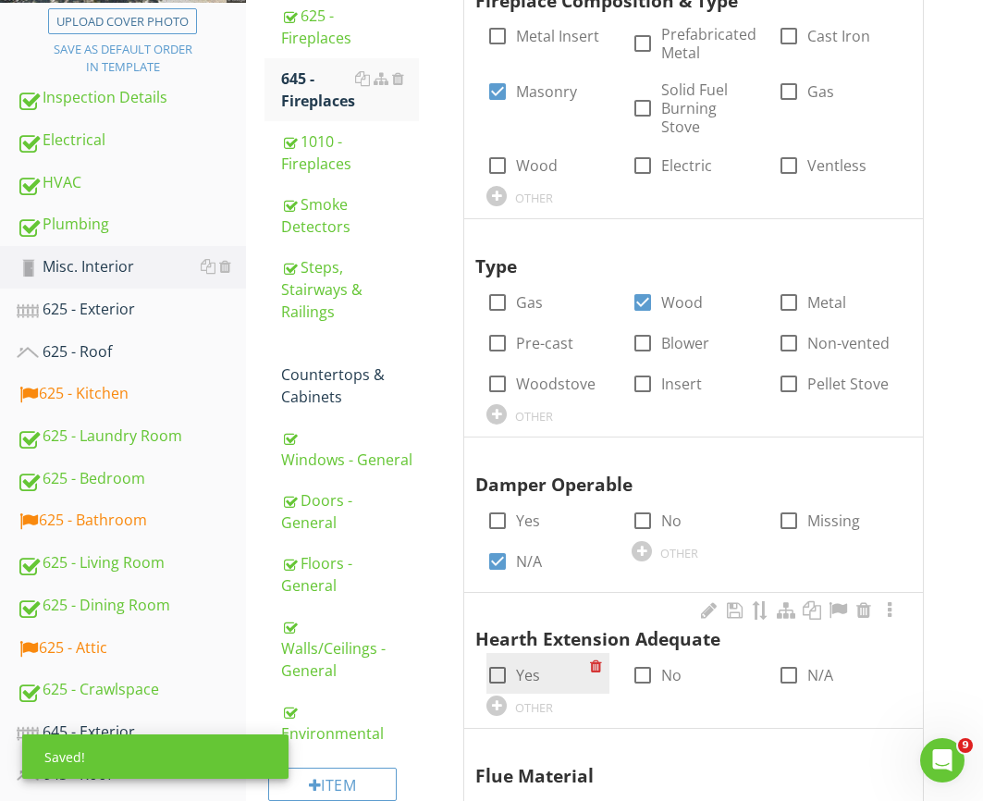
click at [528, 672] on label "Yes" at bounding box center [528, 675] width 24 height 18
checkbox input "true"
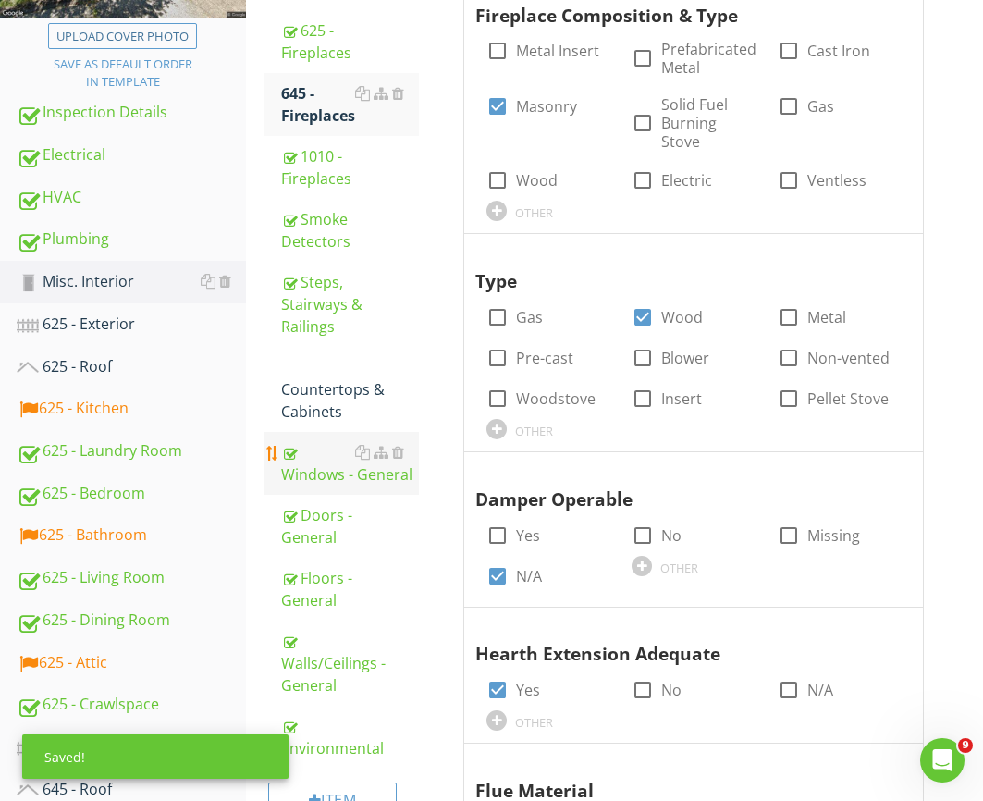
scroll to position [431, 0]
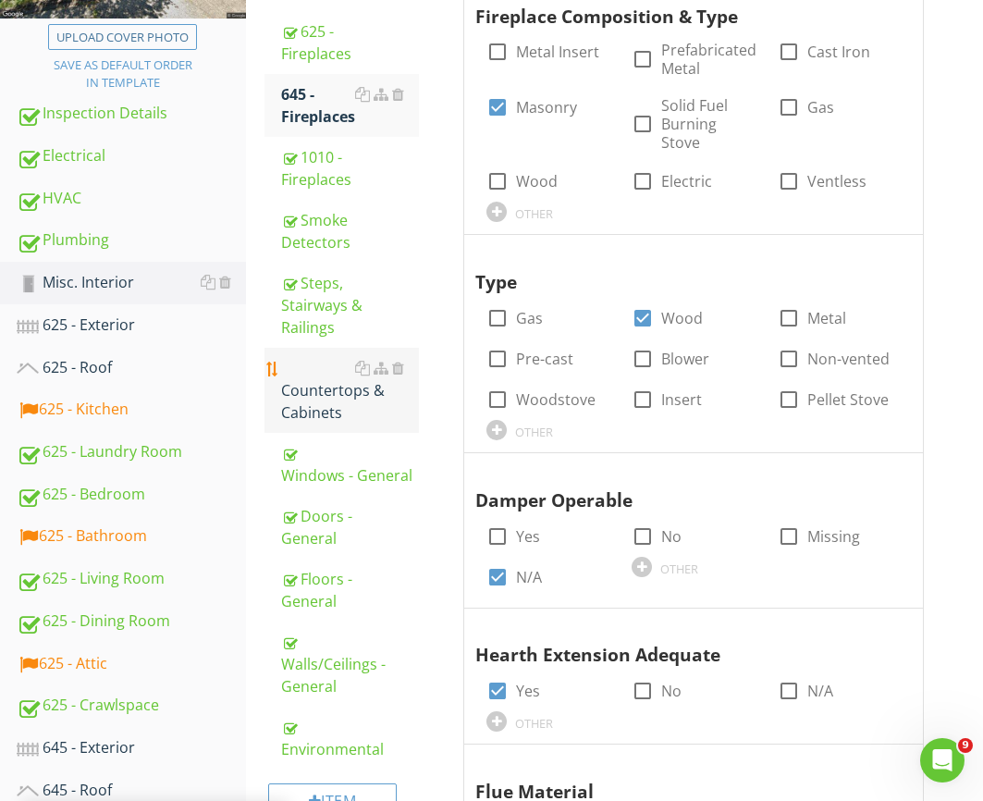
click at [305, 357] on div "Countertops & Cabinets" at bounding box center [350, 390] width 138 height 67
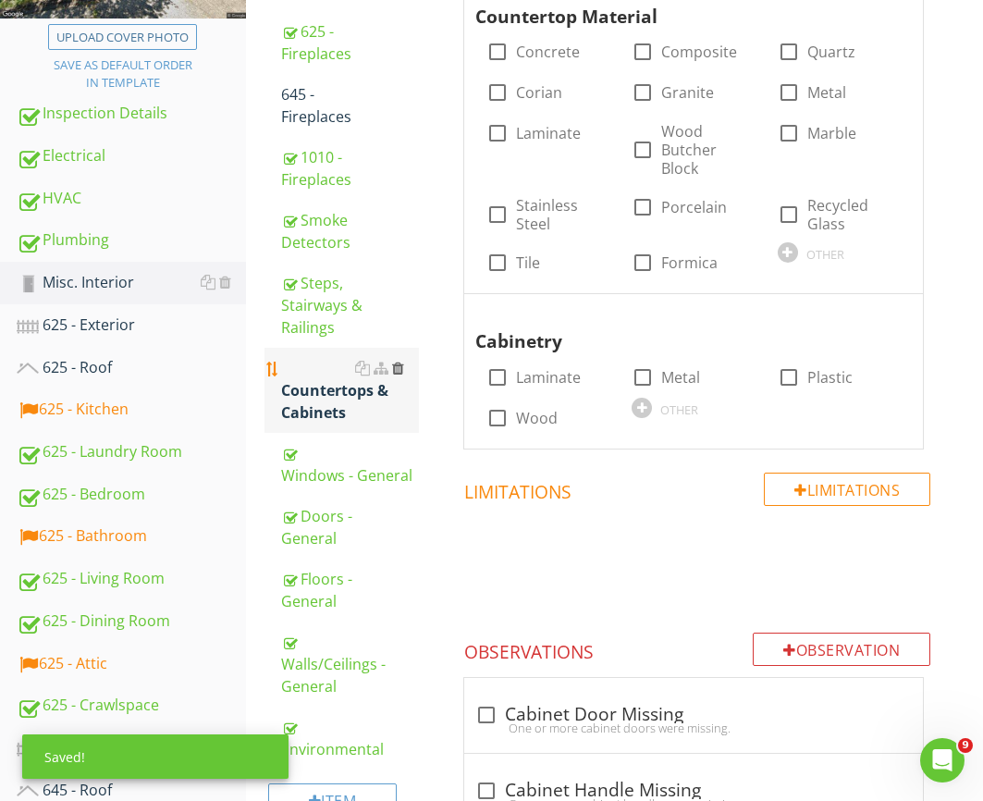
click at [396, 361] on div at bounding box center [398, 368] width 12 height 15
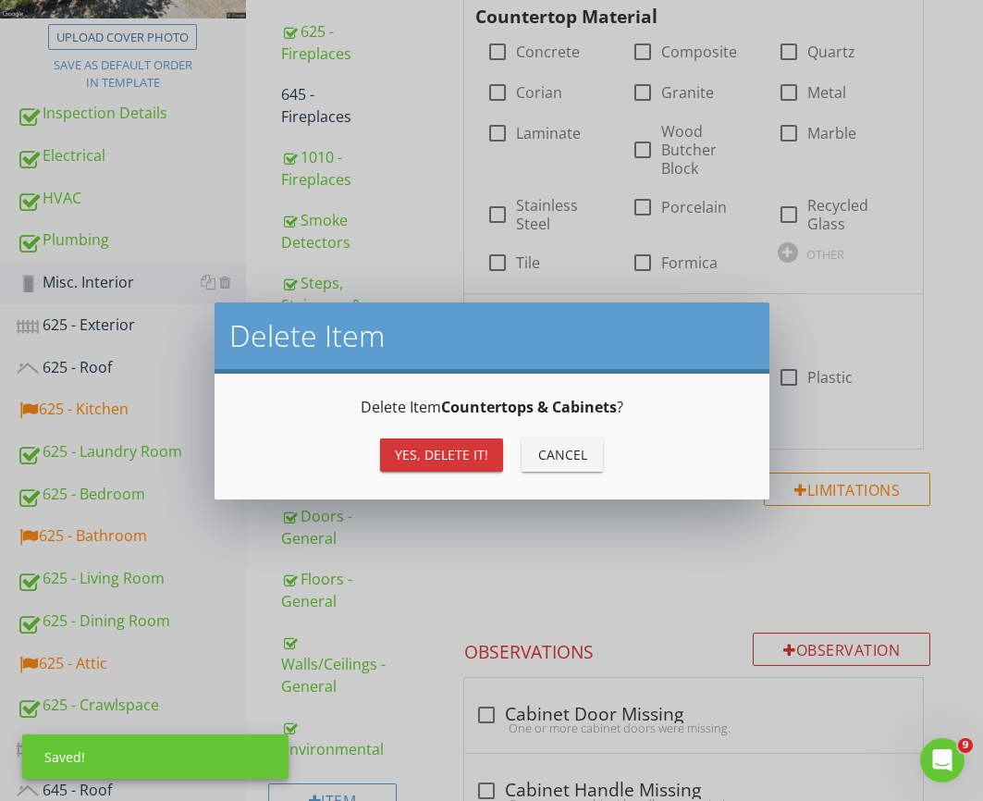
click at [420, 473] on div "Yes, Delete it! Cancel" at bounding box center [492, 455] width 510 height 44
click at [416, 456] on div "Yes, Delete it!" at bounding box center [441, 454] width 93 height 19
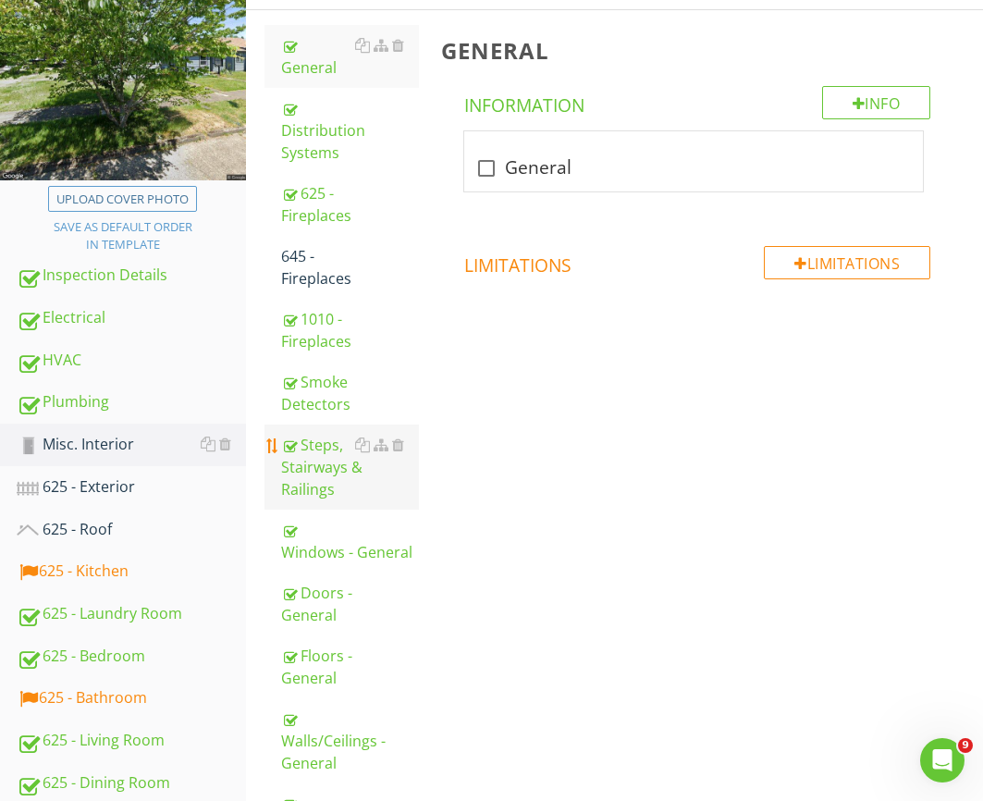
scroll to position [272, 0]
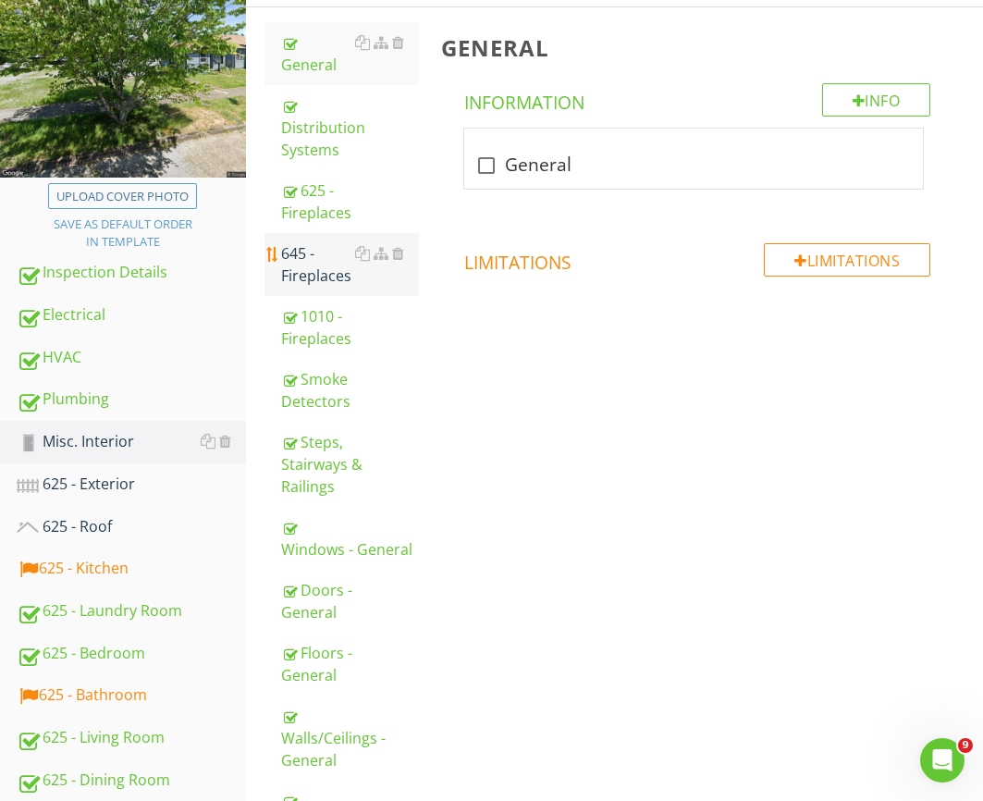
click at [302, 258] on div "645 - Fireplaces" at bounding box center [350, 264] width 138 height 44
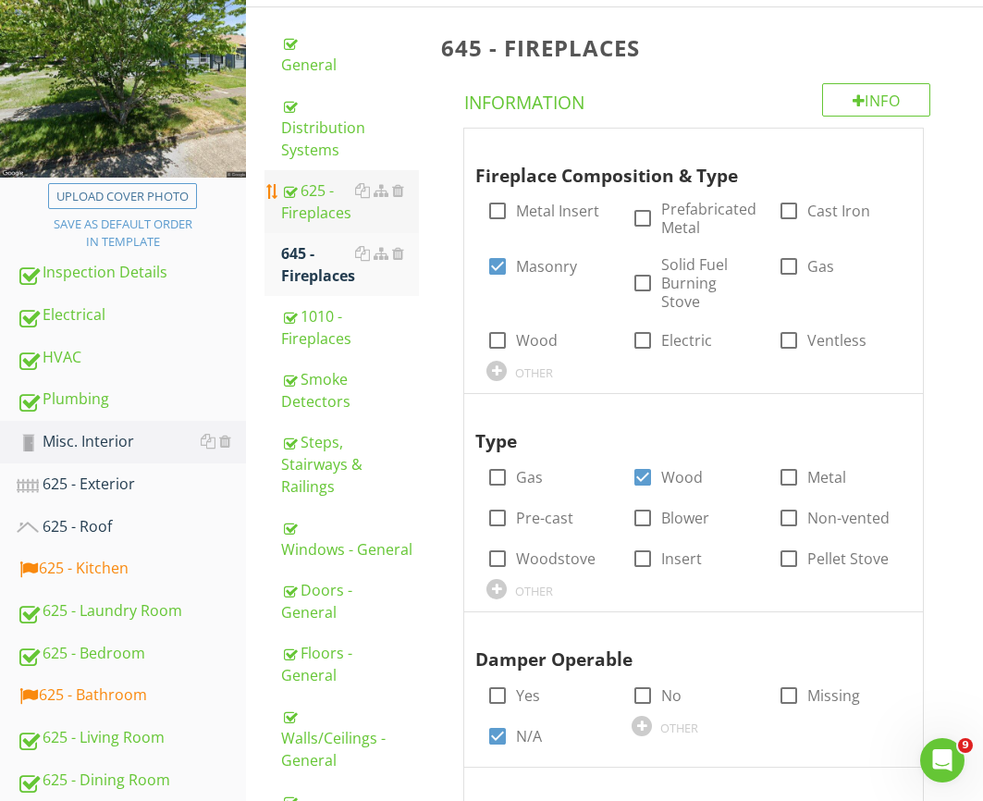
click at [301, 196] on div "625 - Fireplaces" at bounding box center [350, 201] width 138 height 44
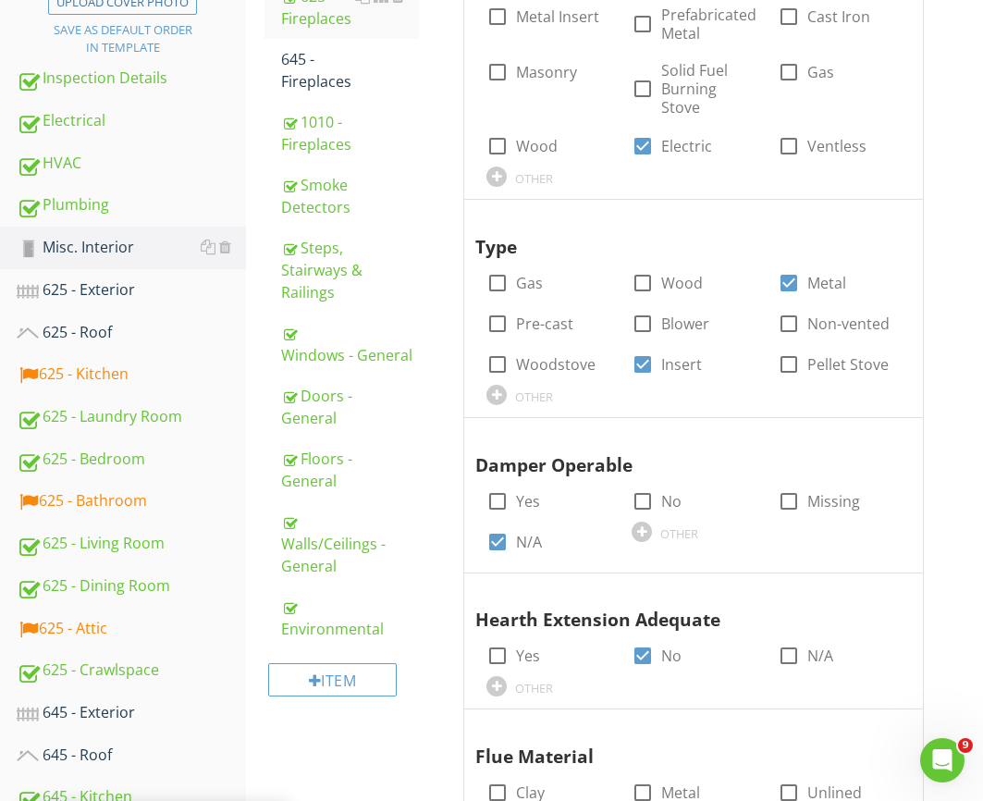
scroll to position [416, 0]
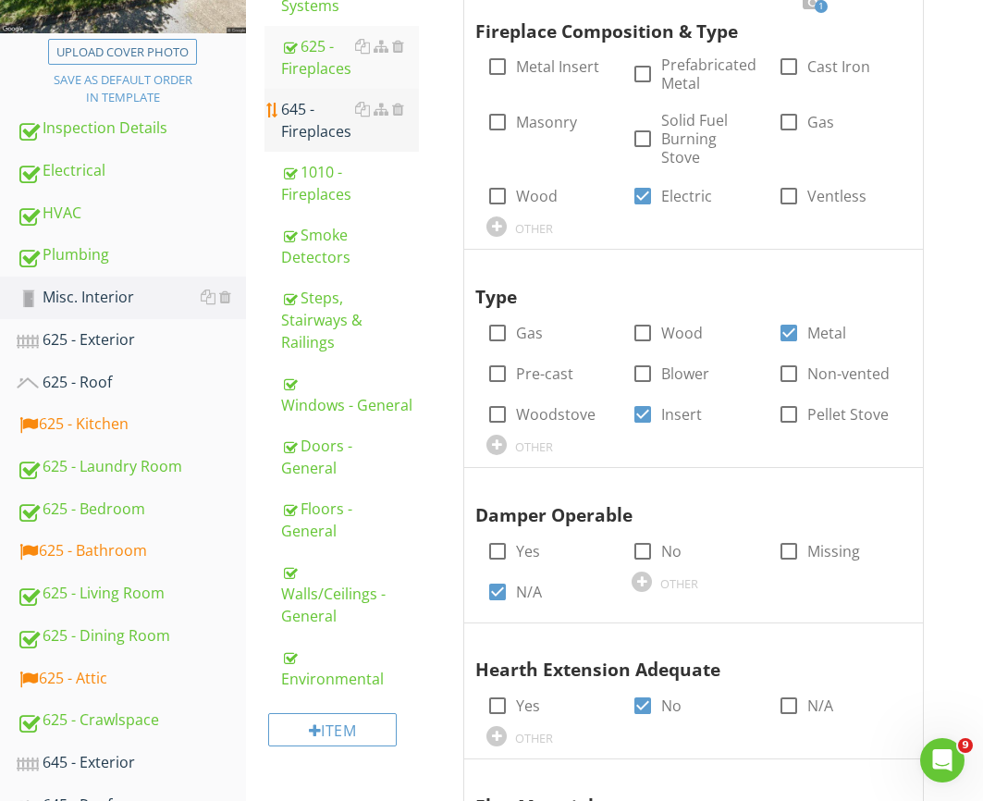
click at [312, 98] on div "645 - Fireplaces" at bounding box center [350, 120] width 138 height 44
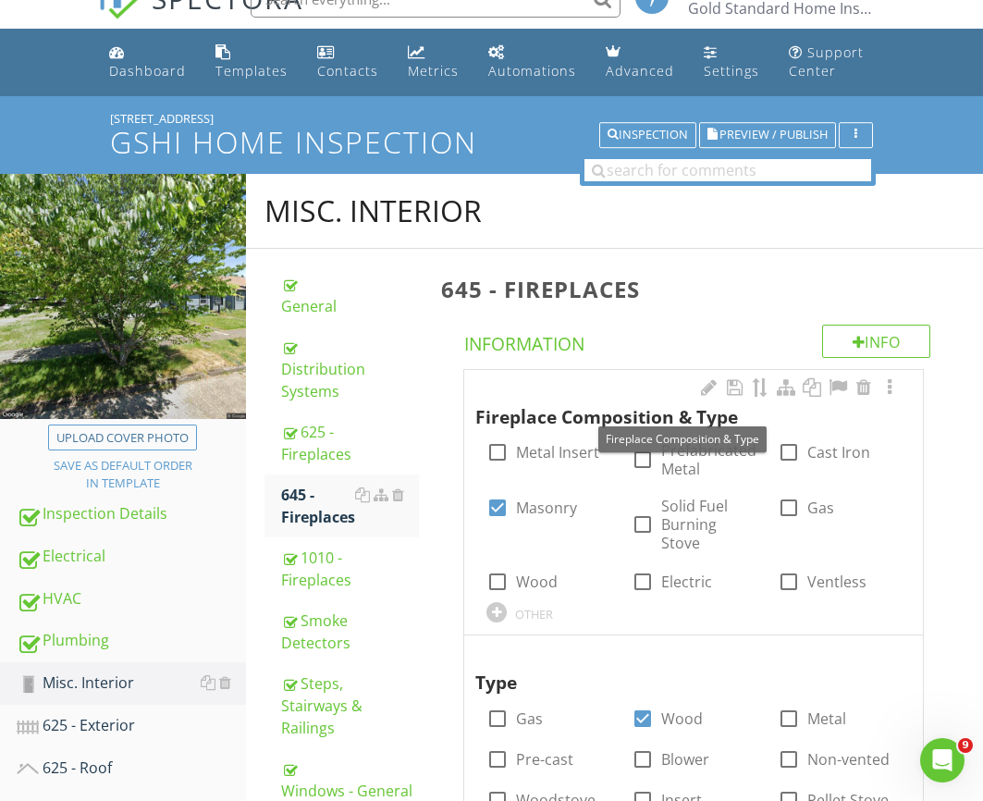
scroll to position [29, 0]
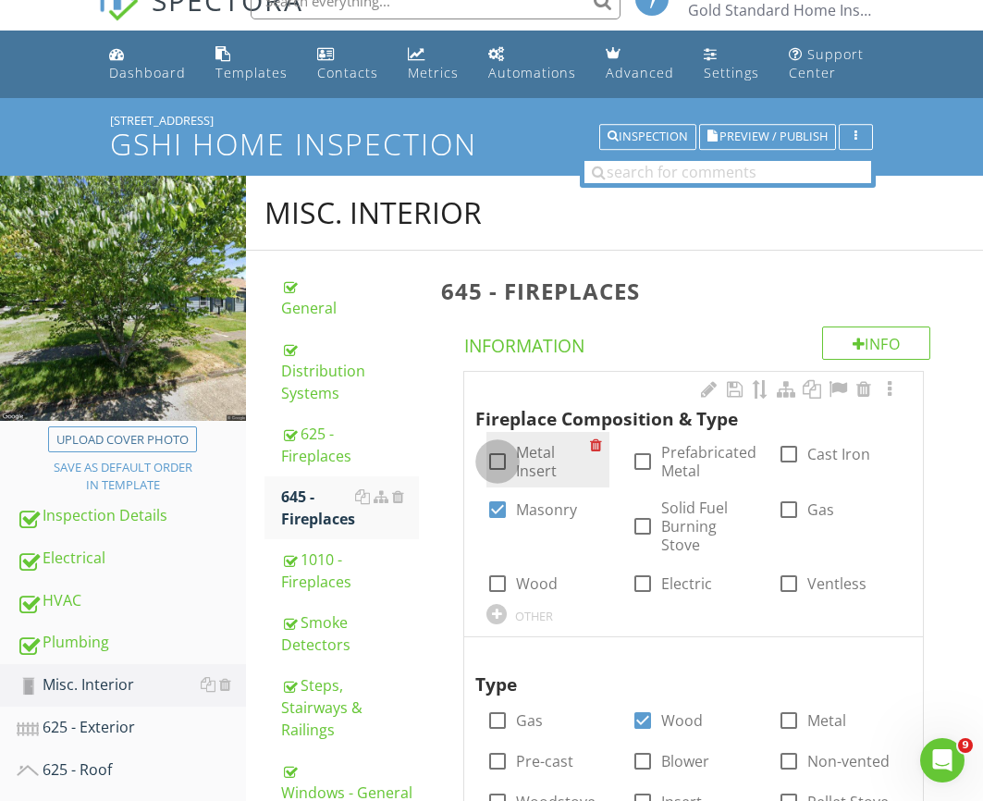
click at [502, 448] on div at bounding box center [497, 461] width 31 height 31
checkbox input "false"
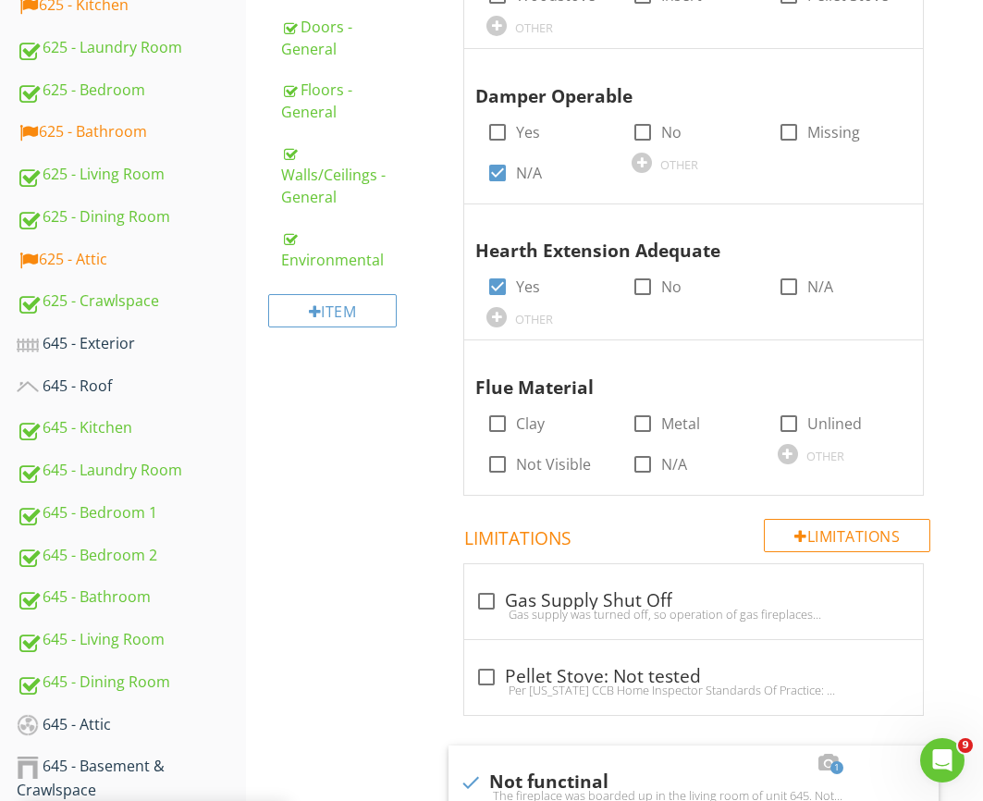
scroll to position [878, 0]
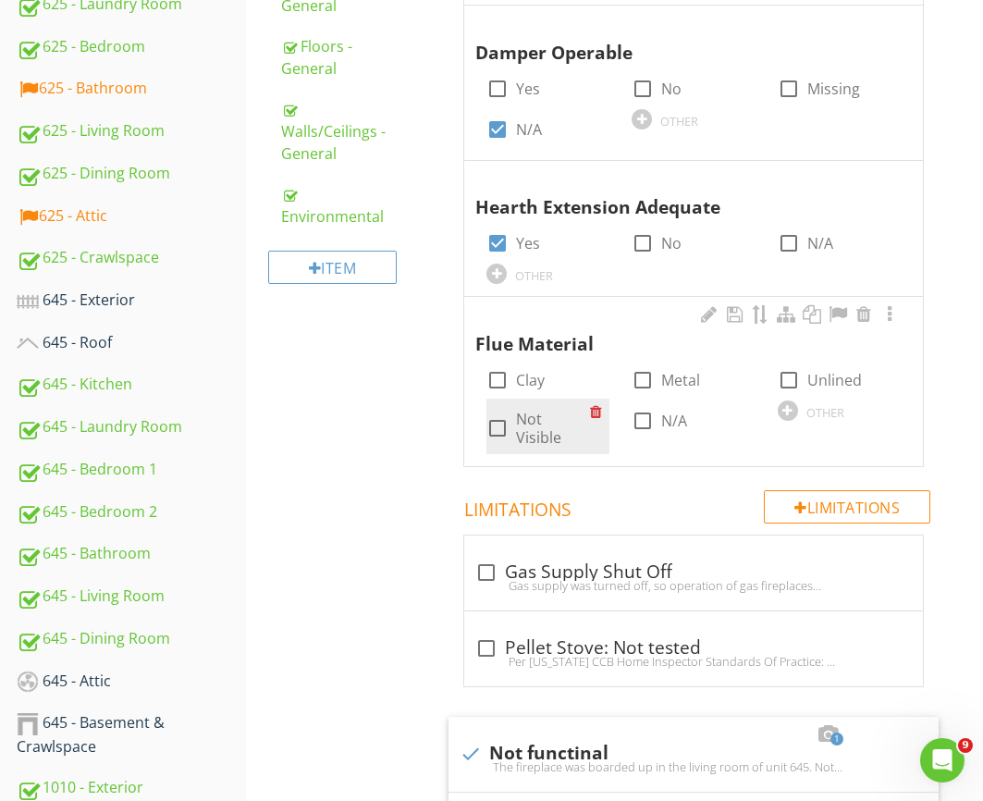
click at [519, 425] on label "Not Visible" at bounding box center [553, 428] width 74 height 37
checkbox input "true"
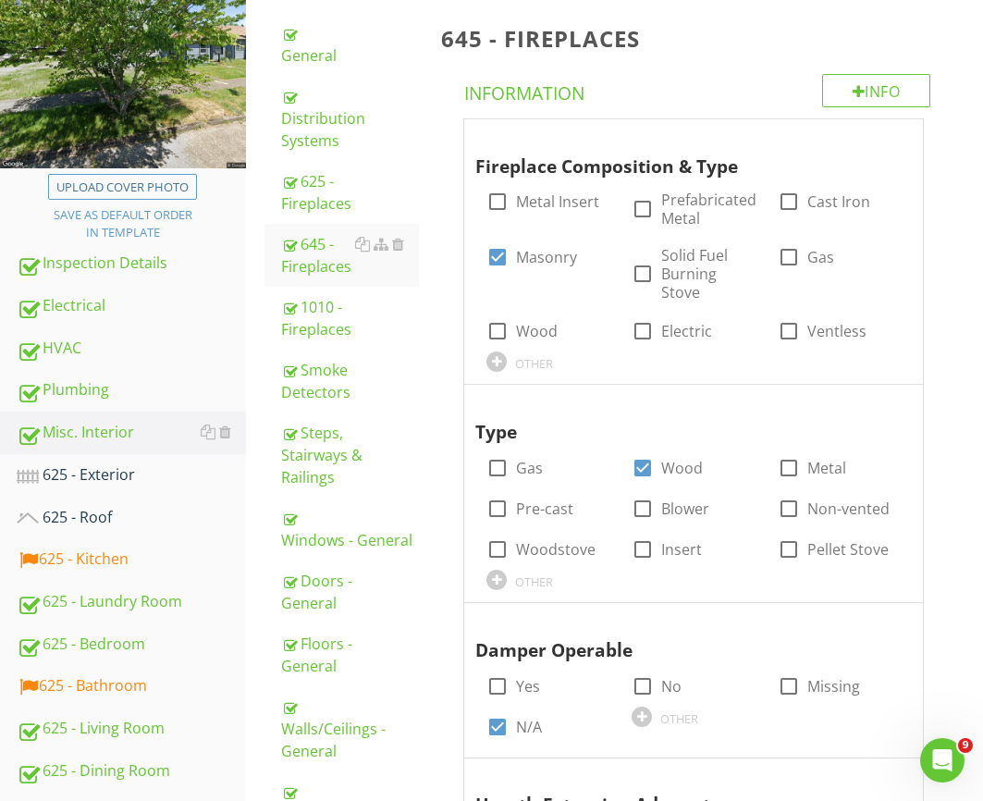
scroll to position [336, 0]
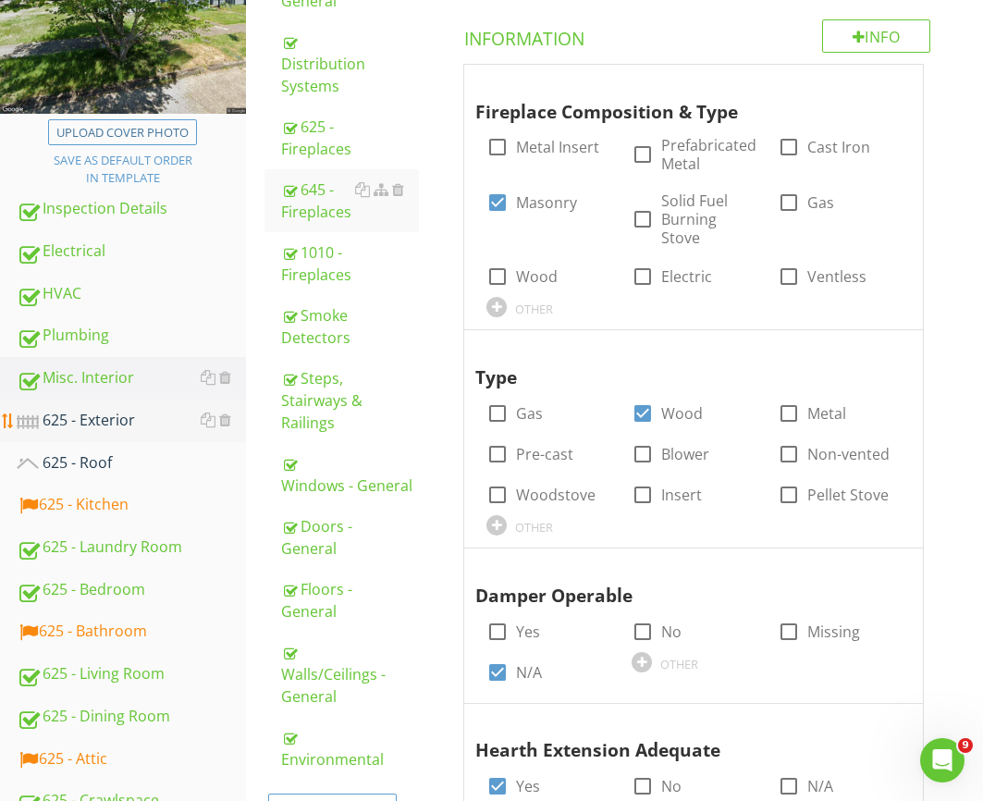
click at [117, 429] on div "625 - Exterior" at bounding box center [131, 421] width 229 height 24
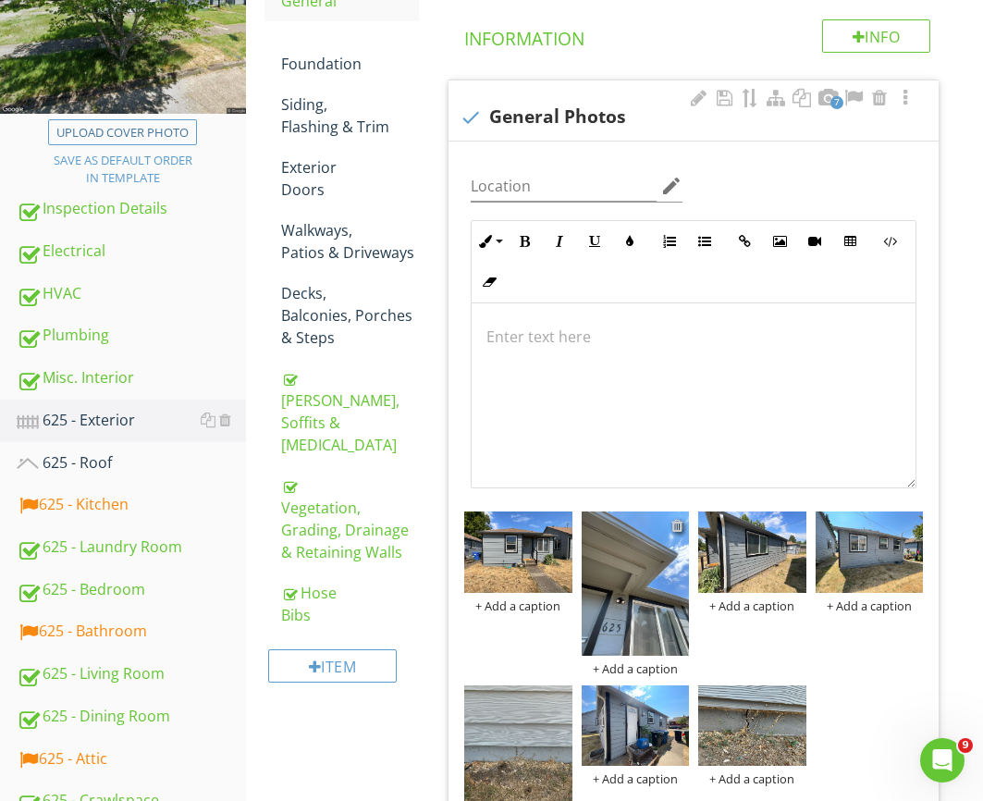
click at [675, 526] on div at bounding box center [677, 525] width 12 height 15
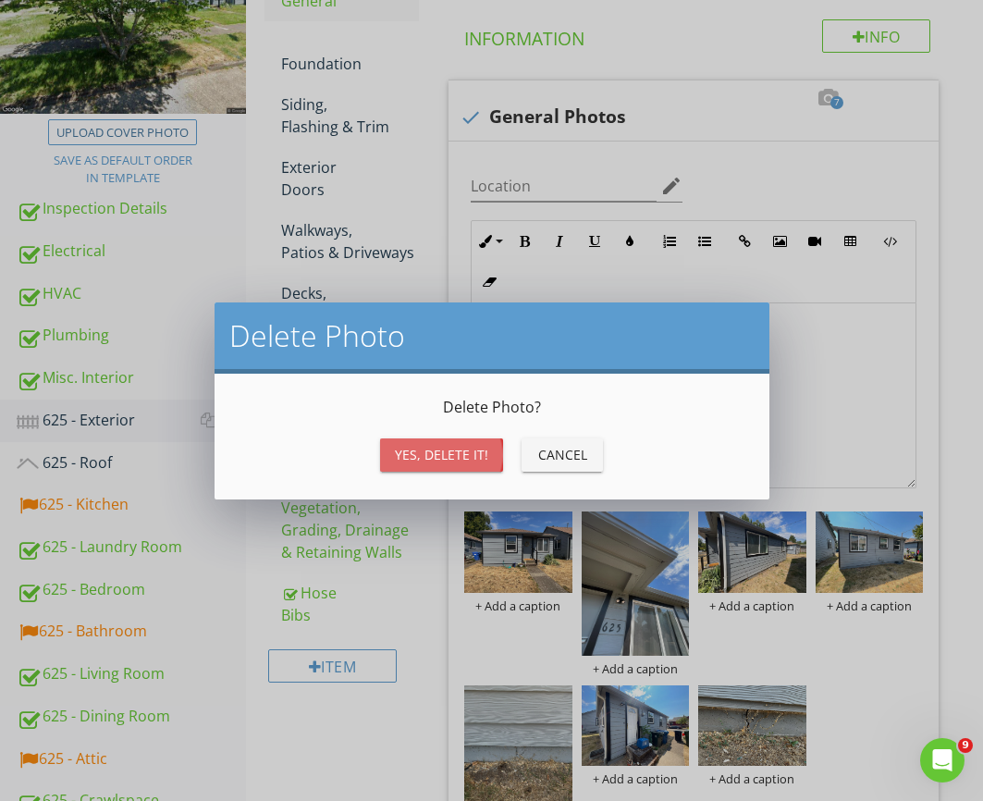
click at [475, 455] on div "Yes, Delete it!" at bounding box center [441, 454] width 93 height 19
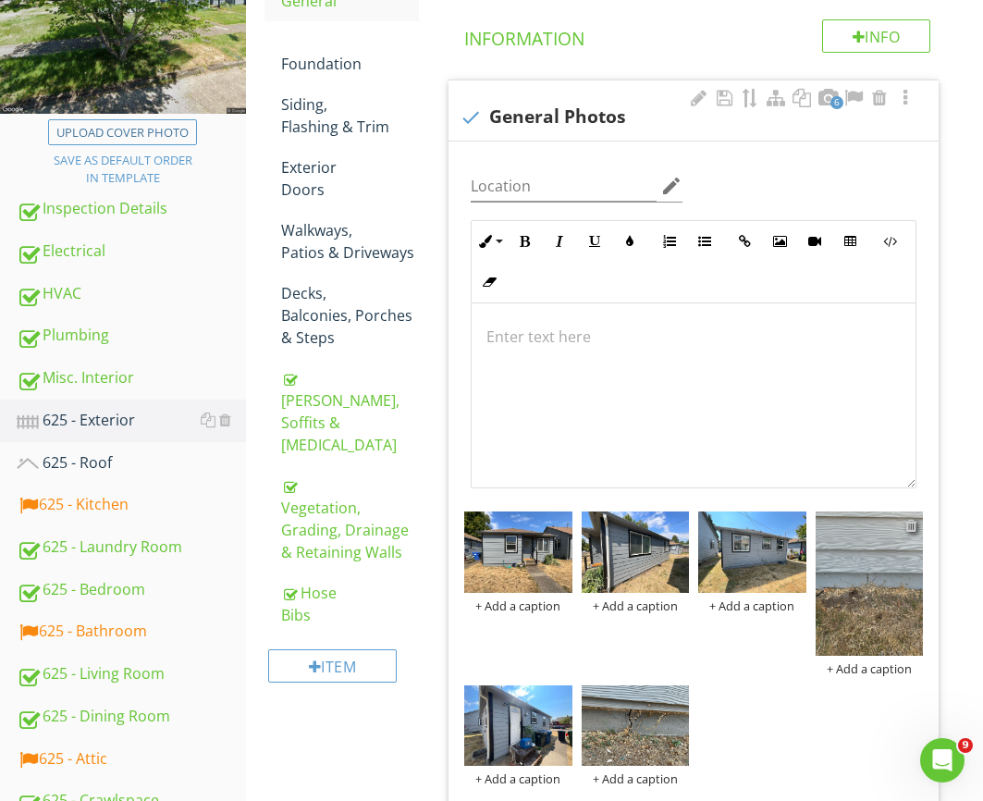
click at [911, 522] on div at bounding box center [911, 525] width 12 height 15
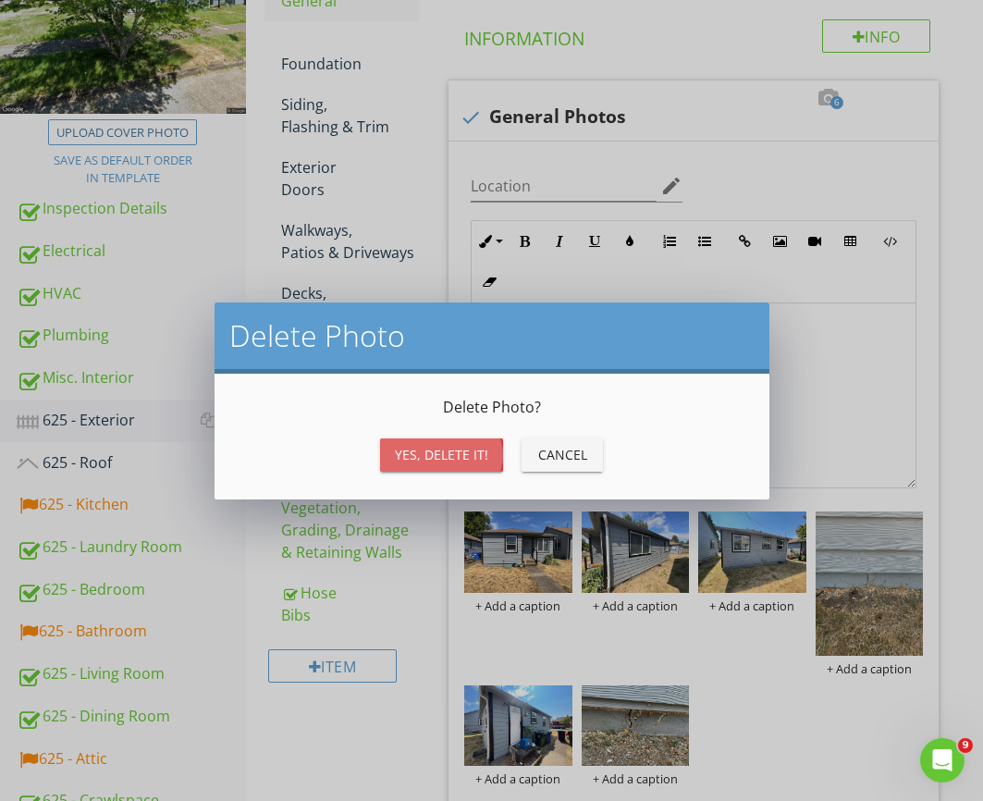
click at [460, 450] on div "Yes, Delete it!" at bounding box center [441, 454] width 93 height 19
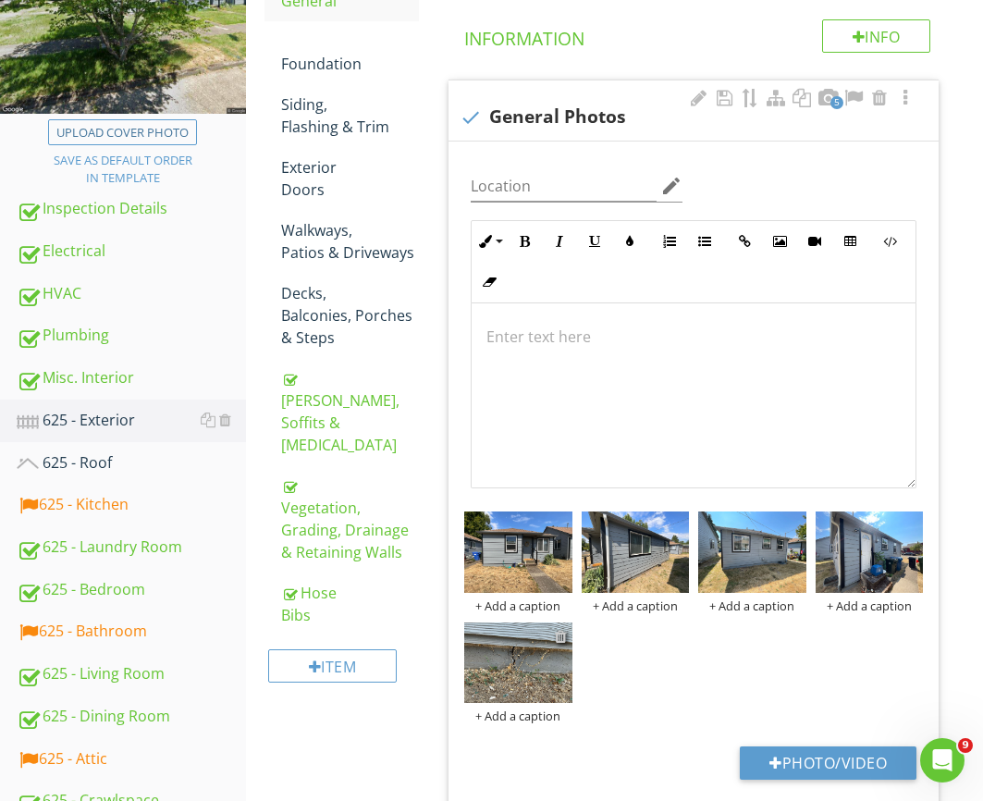
click at [561, 632] on div at bounding box center [561, 636] width 12 height 15
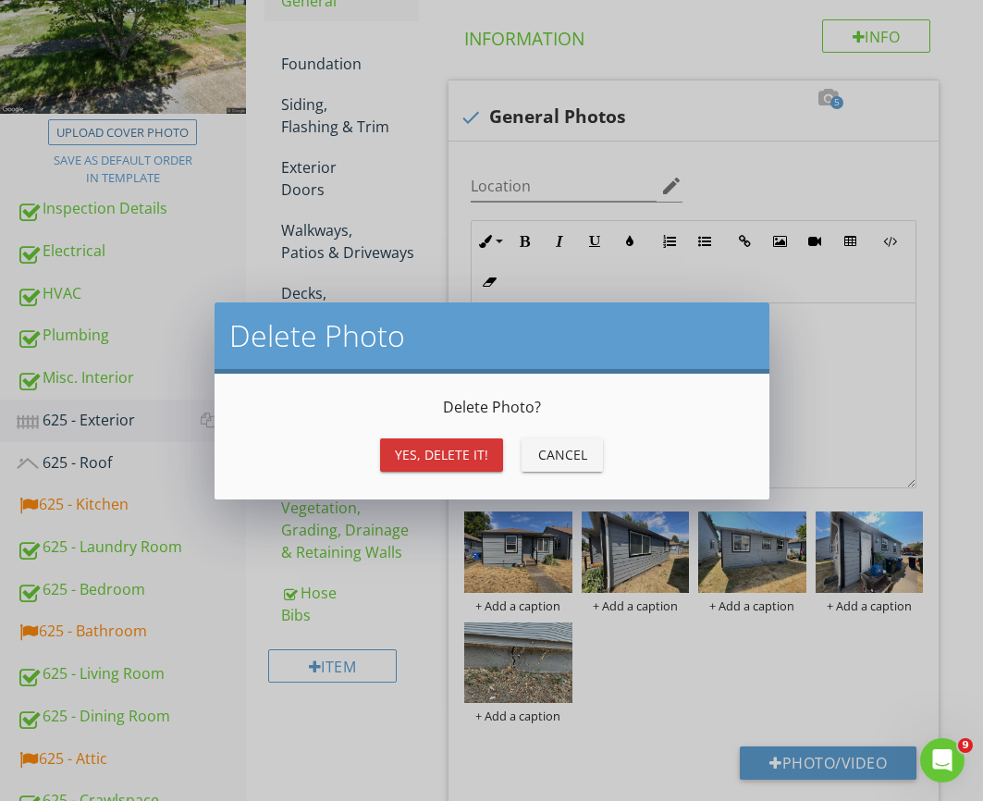
click at [447, 447] on div "Yes, Delete it!" at bounding box center [441, 454] width 93 height 19
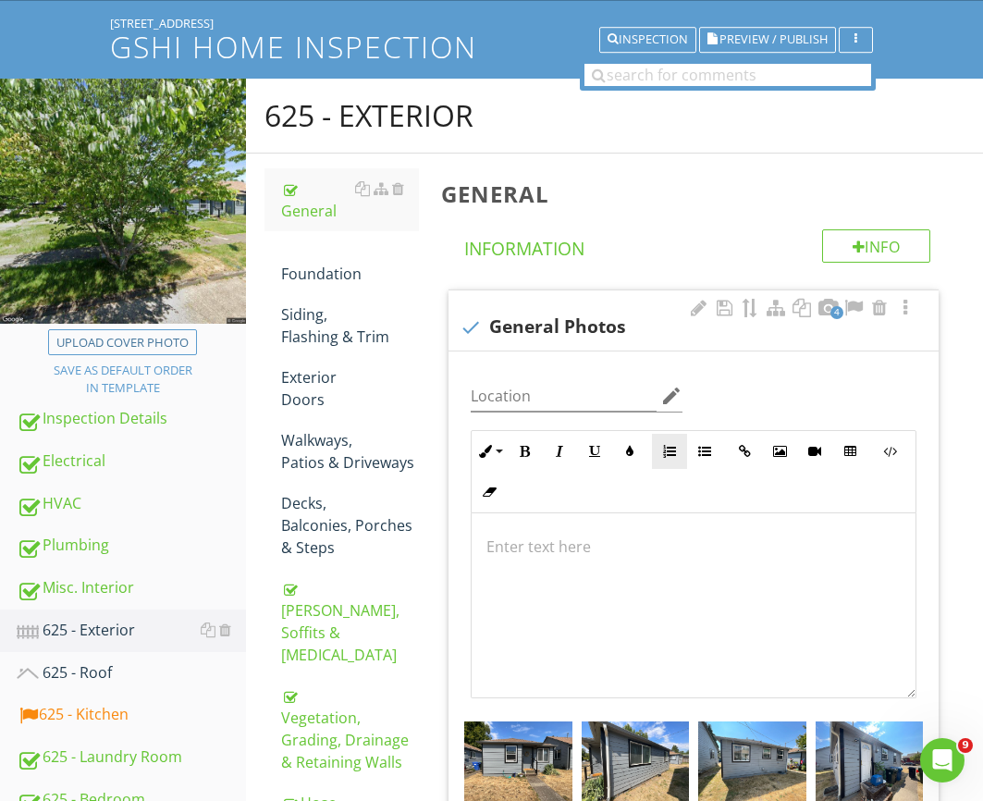
scroll to position [23, 0]
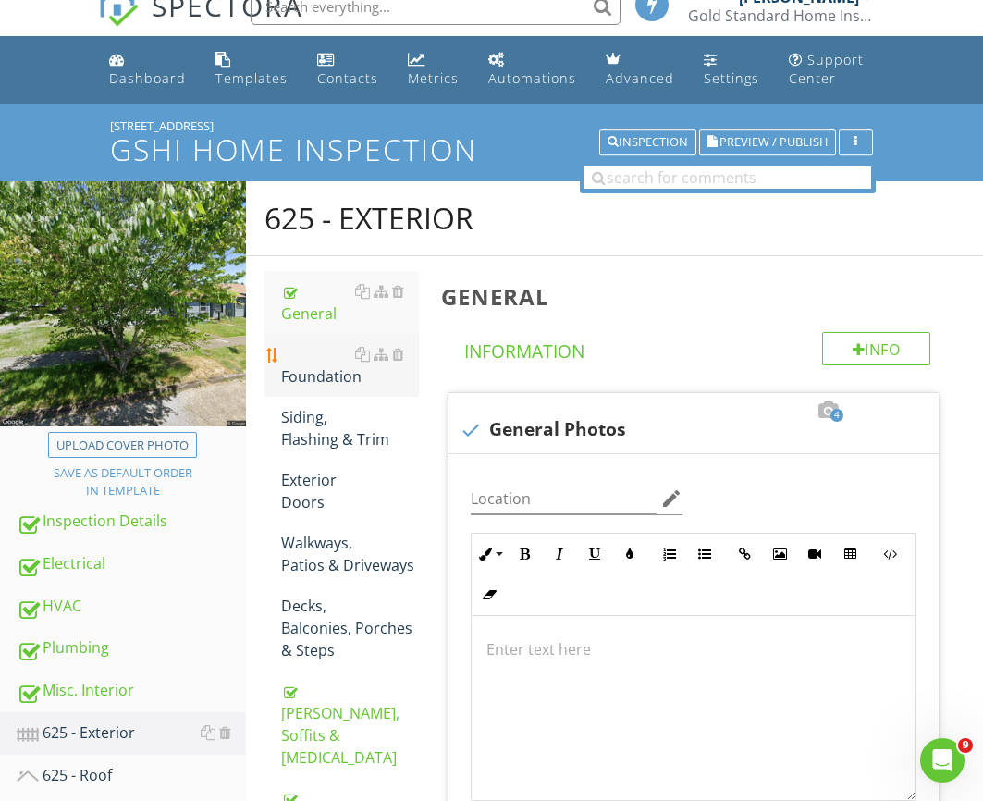
click at [346, 363] on div "Foundation" at bounding box center [350, 365] width 138 height 44
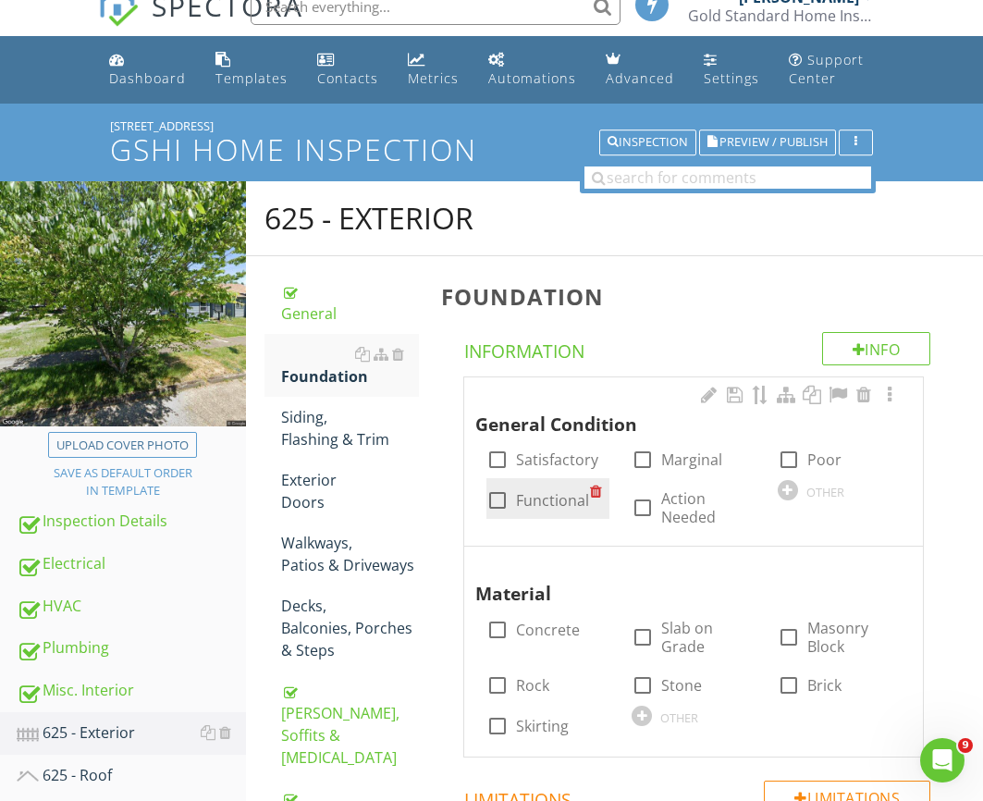
click at [562, 502] on label "Functional" at bounding box center [552, 500] width 73 height 18
checkbox input "true"
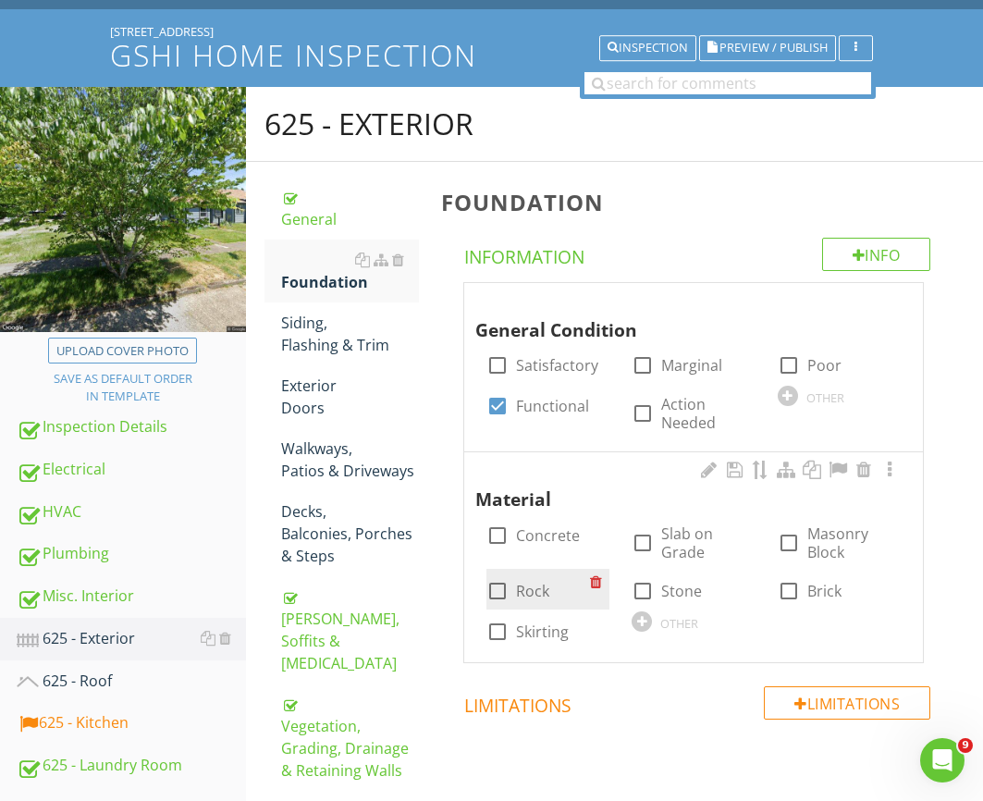
drag, startPoint x: 537, startPoint y: 530, endPoint x: 548, endPoint y: 570, distance: 41.3
click at [537, 530] on label "Concrete" at bounding box center [548, 535] width 64 height 18
checkbox input "true"
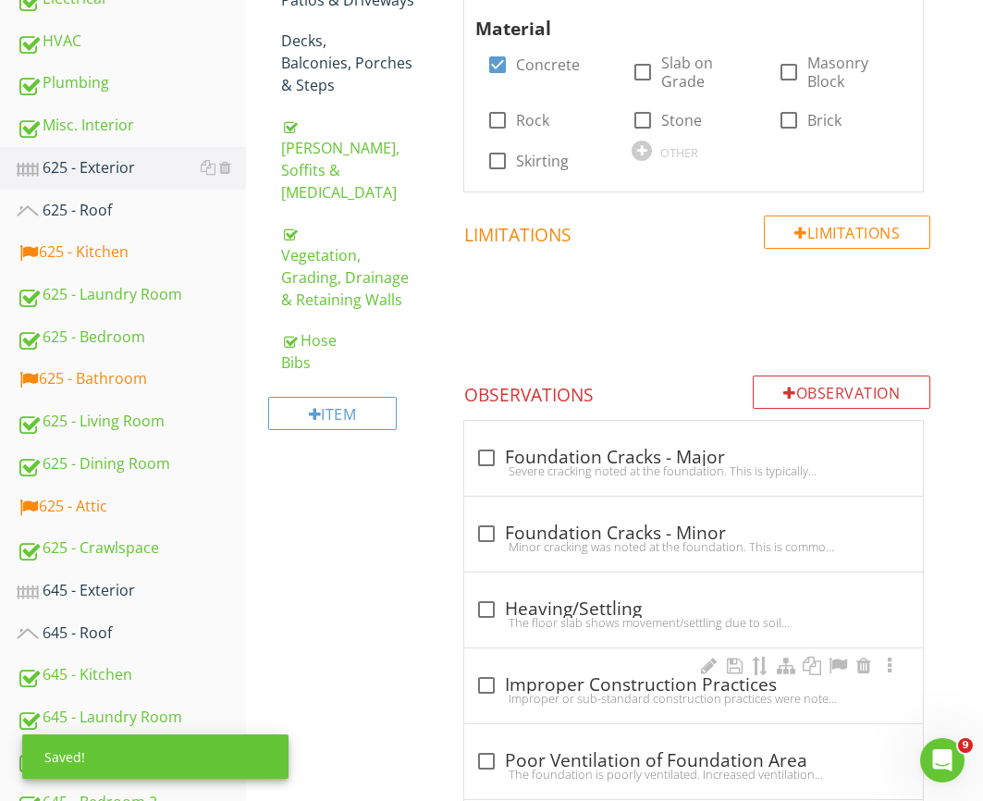
scroll to position [676, 0]
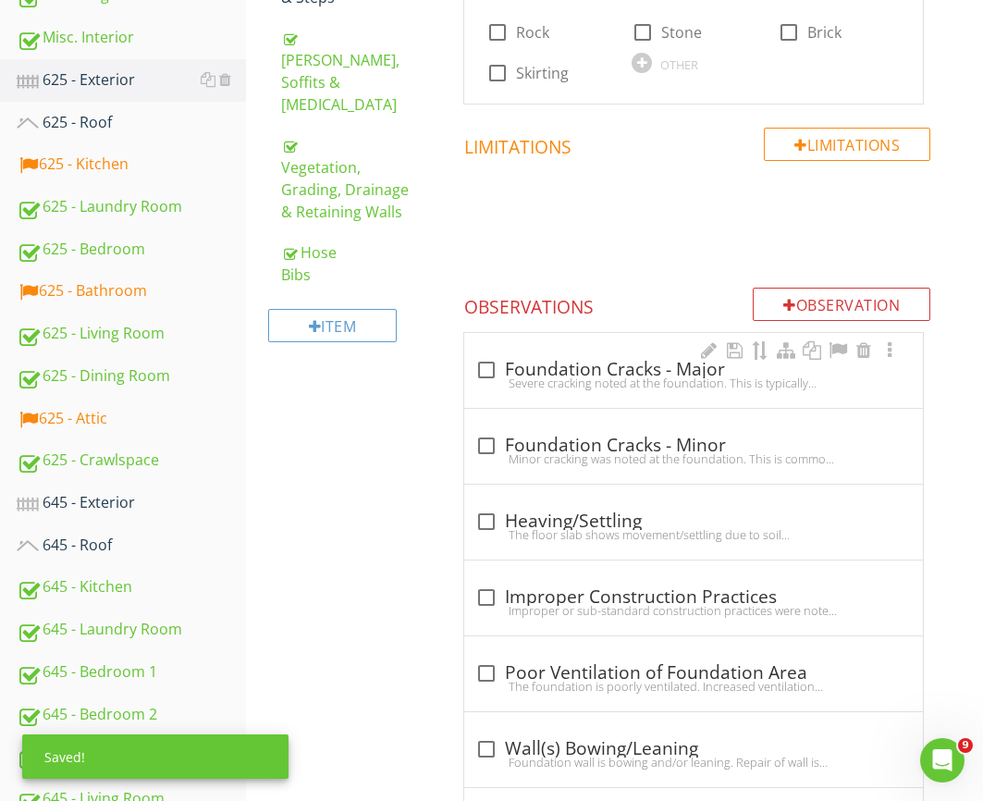
click at [579, 374] on div "check_box_outline_blank Foundation Cracks - Major" at bounding box center [693, 370] width 436 height 22
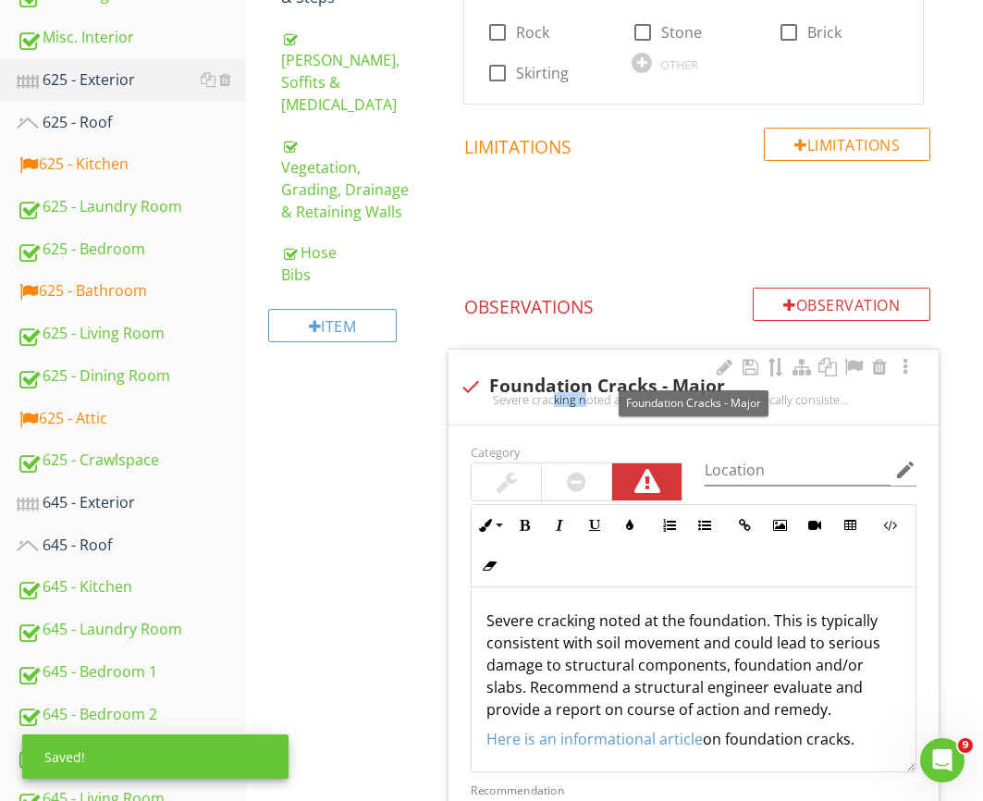
click at [579, 374] on div "check Foundation Cracks - Major" at bounding box center [694, 385] width 468 height 26
checkbox input "true"
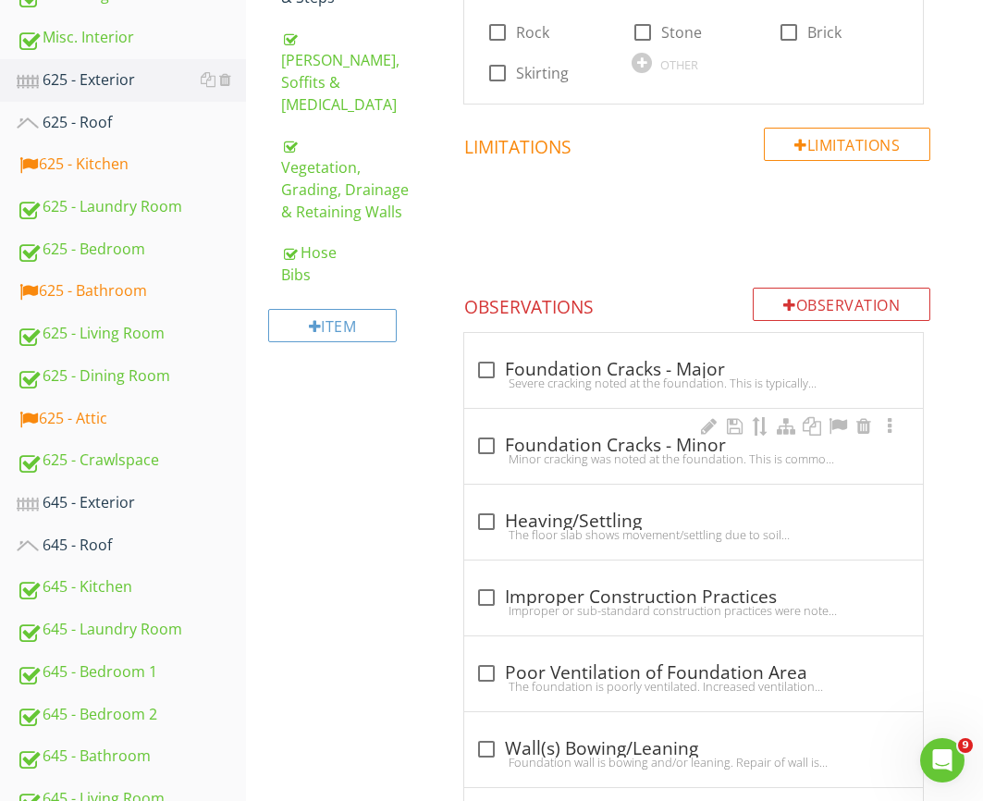
click at [634, 462] on div "Minor cracking was noted at the foundation. This is common as concrete ages and…" at bounding box center [693, 458] width 436 height 15
checkbox input "true"
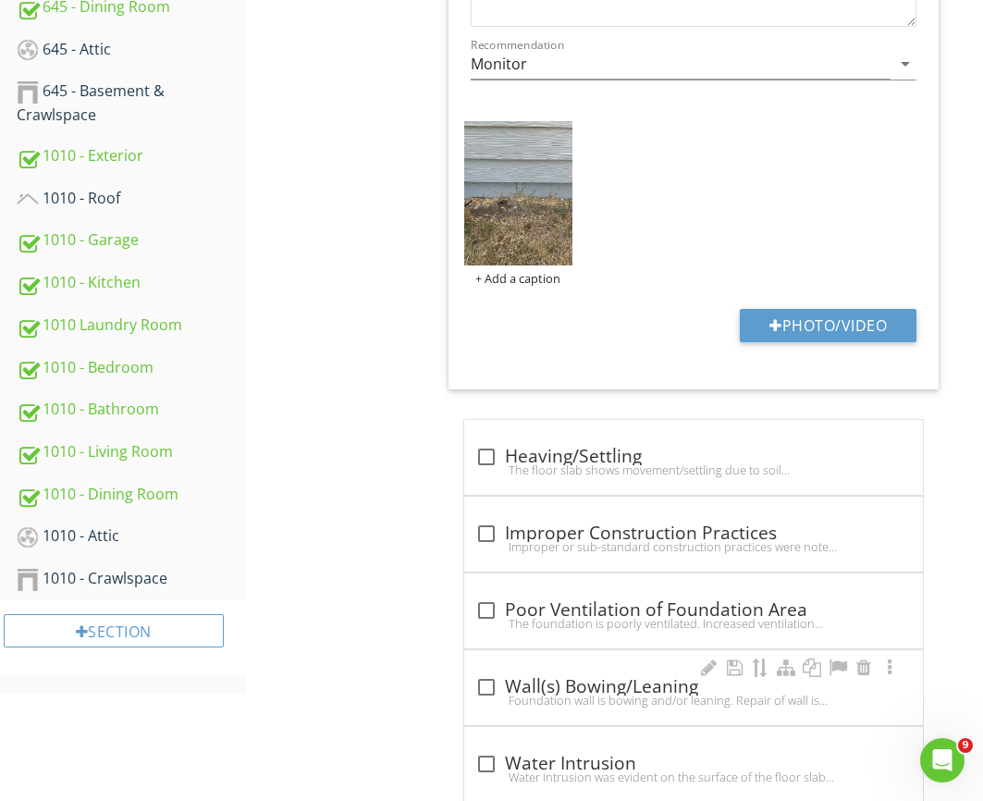
scroll to position [1712, 0]
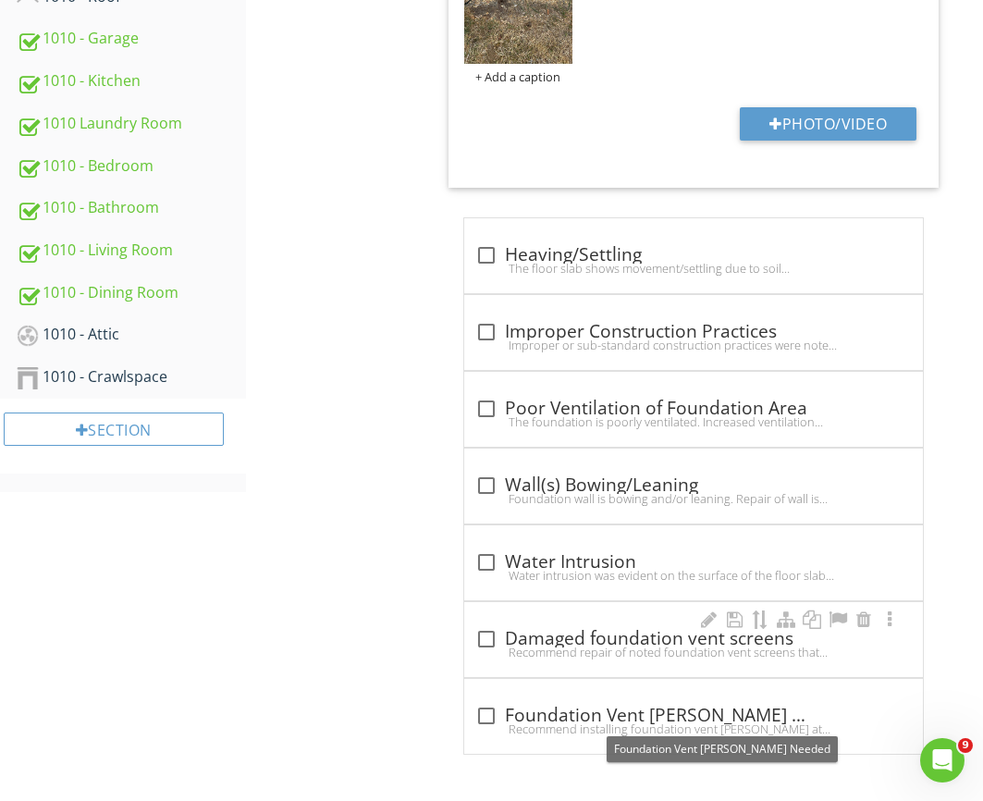
click at [655, 644] on div "Recommend repair of noted foundation vent screens that were damaged or missing.…" at bounding box center [693, 651] width 436 height 15
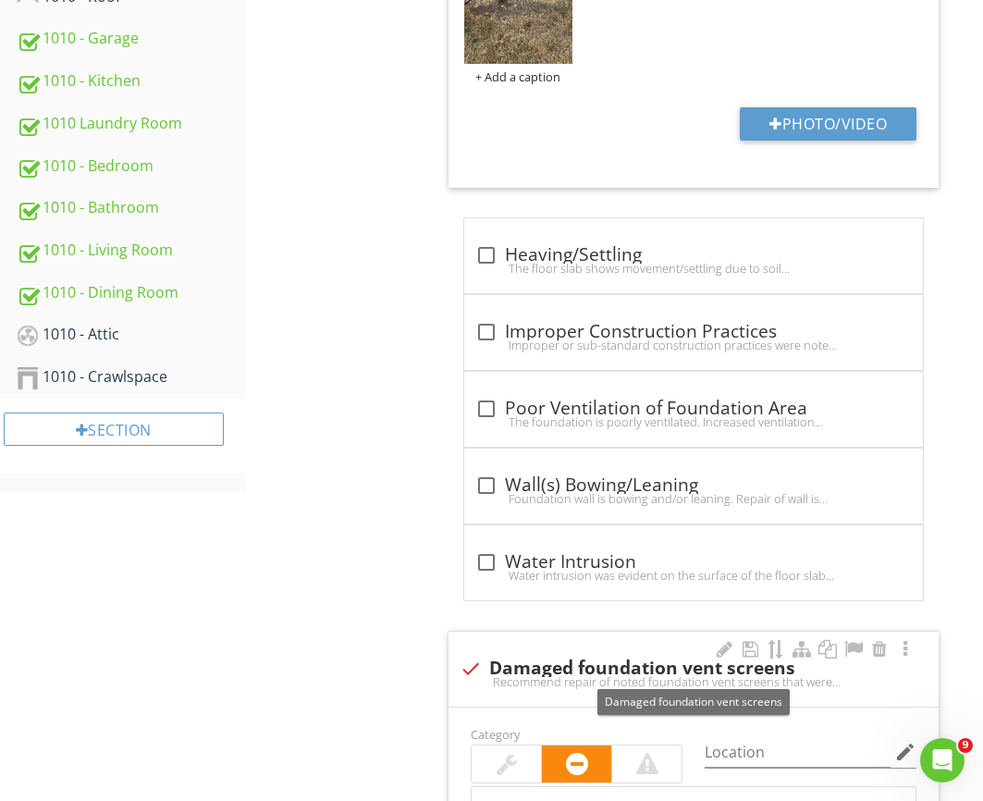
click at [539, 666] on div "check Damaged foundation vent screens" at bounding box center [694, 668] width 468 height 22
checkbox input "true"
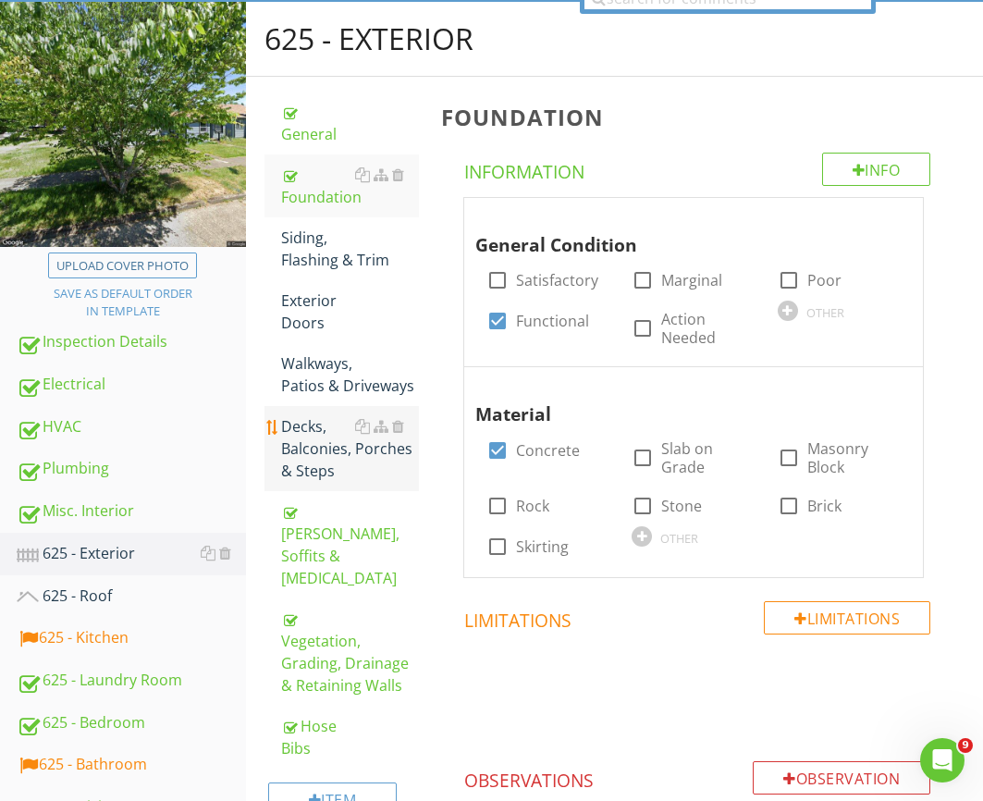
scroll to position [204, 0]
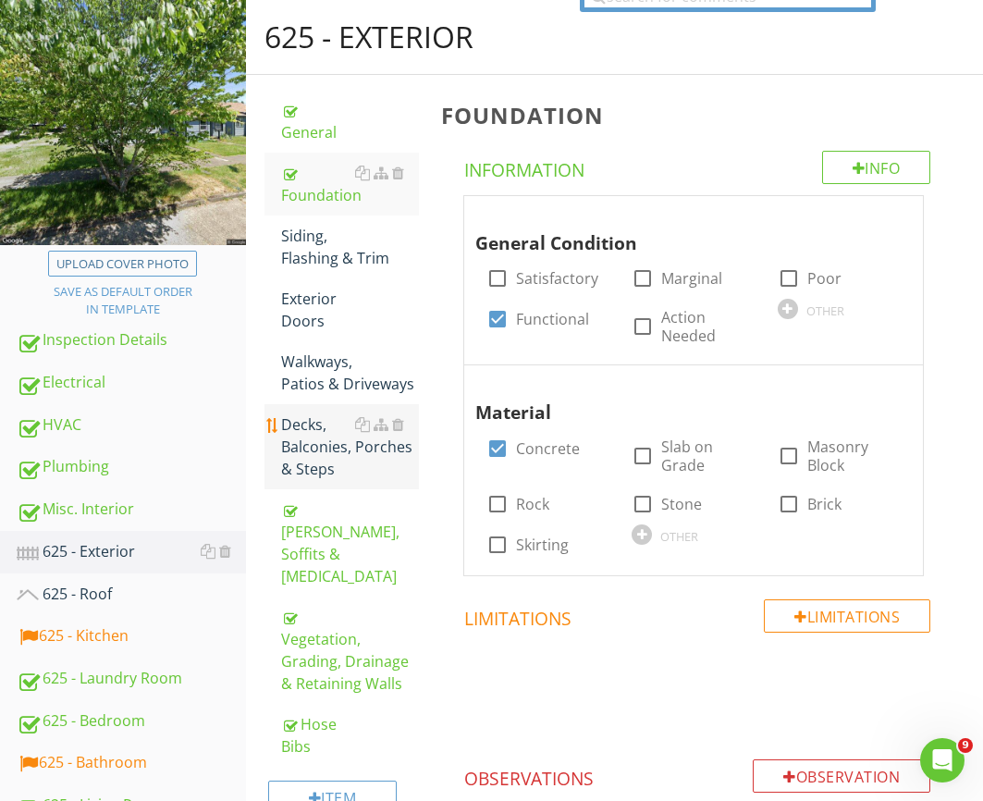
click at [331, 452] on div "Decks, Balconies, Porches & Steps" at bounding box center [350, 446] width 138 height 67
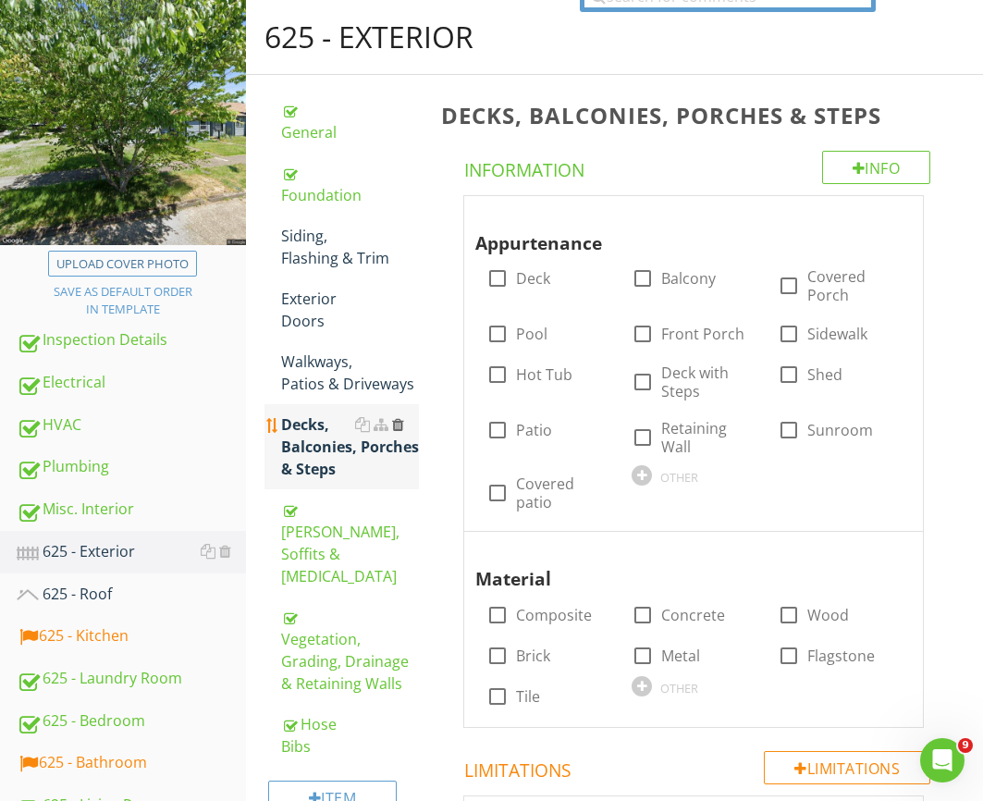
click at [396, 417] on div at bounding box center [398, 424] width 12 height 15
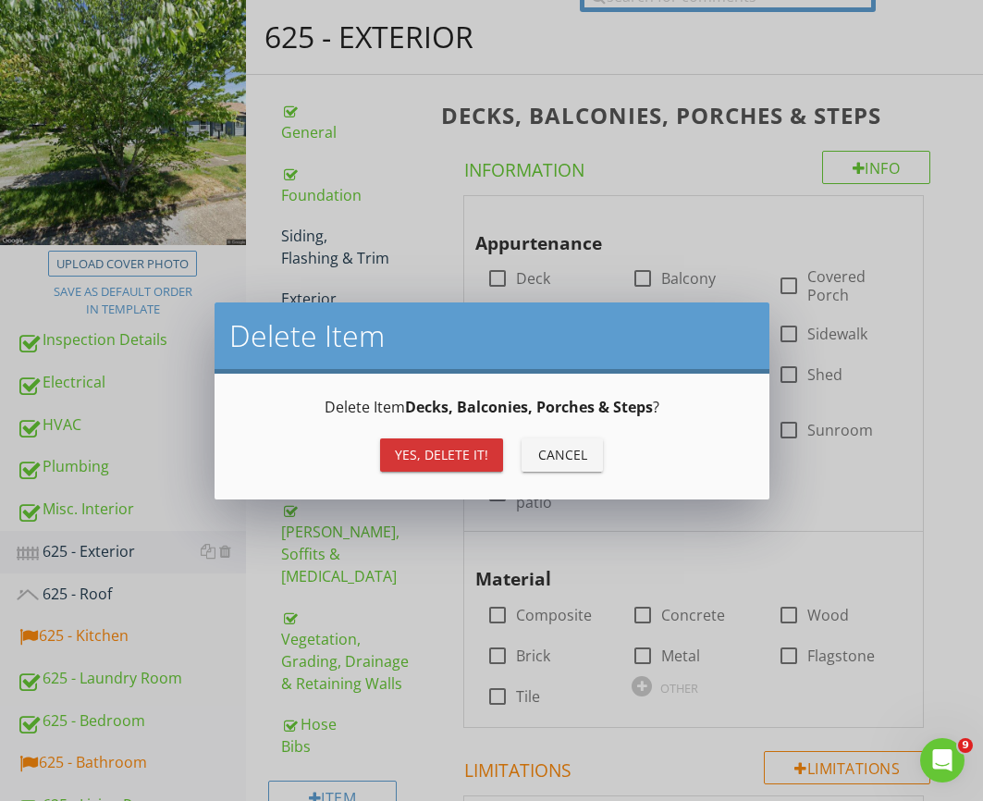
click at [414, 460] on div "Yes, Delete it!" at bounding box center [441, 454] width 93 height 19
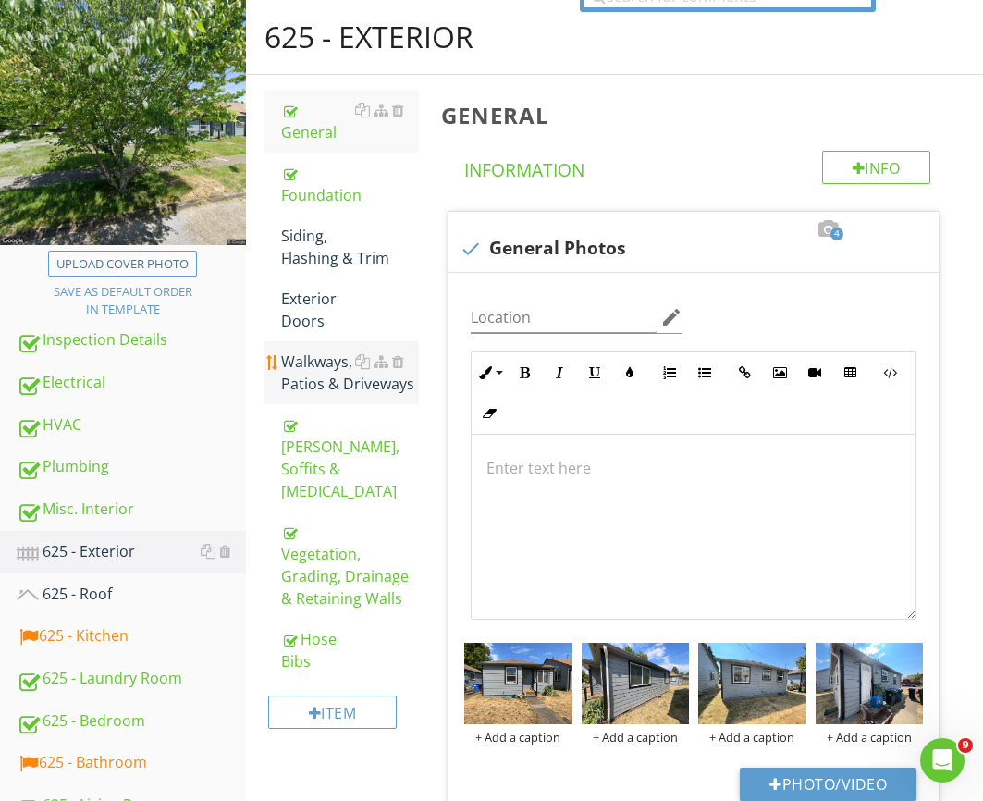
click at [327, 355] on div "Walkways, Patios & Driveways" at bounding box center [350, 372] width 138 height 44
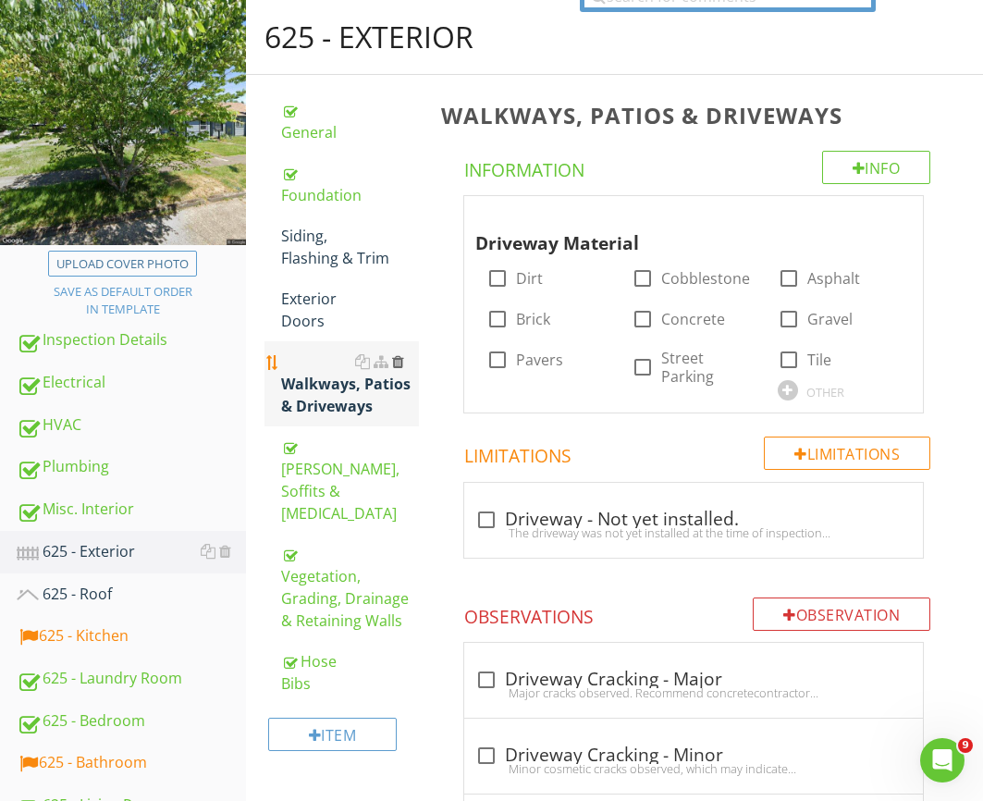
click at [399, 354] on div at bounding box center [398, 361] width 12 height 15
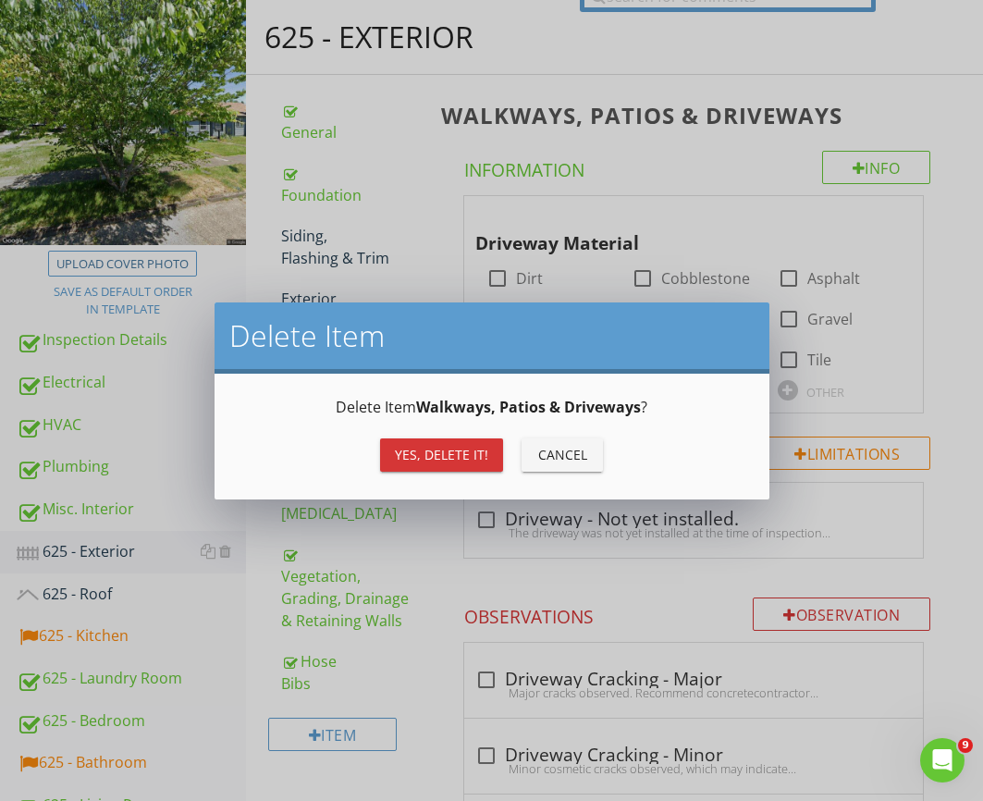
click at [405, 468] on button "Yes, Delete it!" at bounding box center [441, 454] width 123 height 33
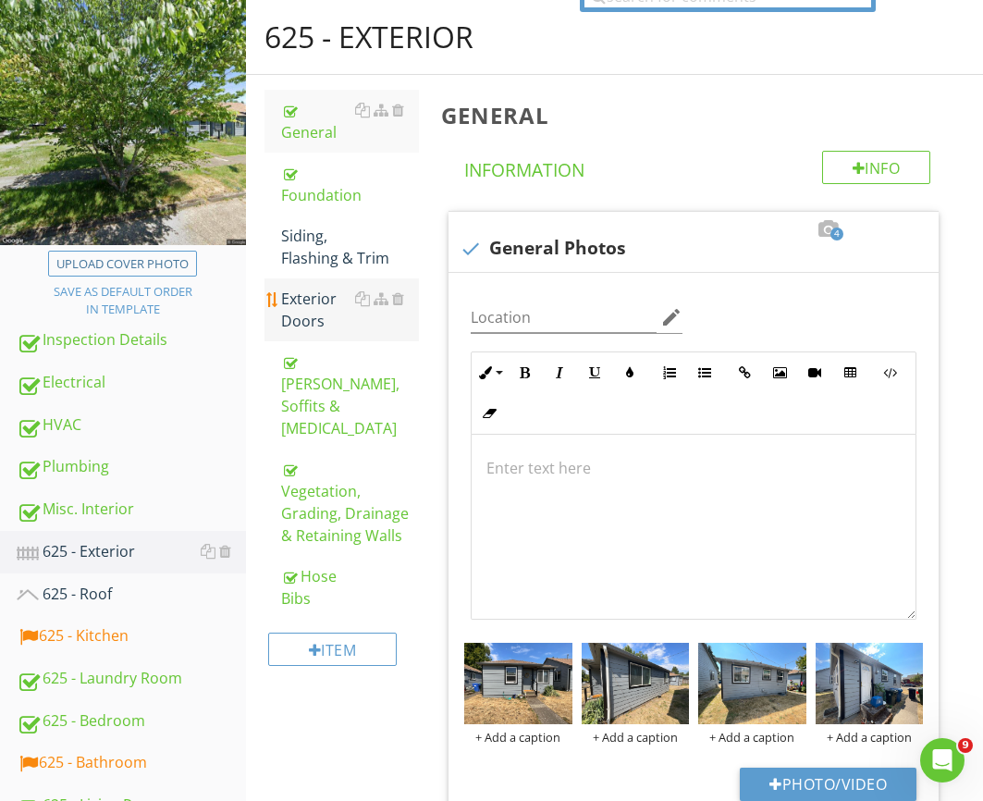
click at [332, 288] on div "Exterior Doors" at bounding box center [350, 310] width 138 height 44
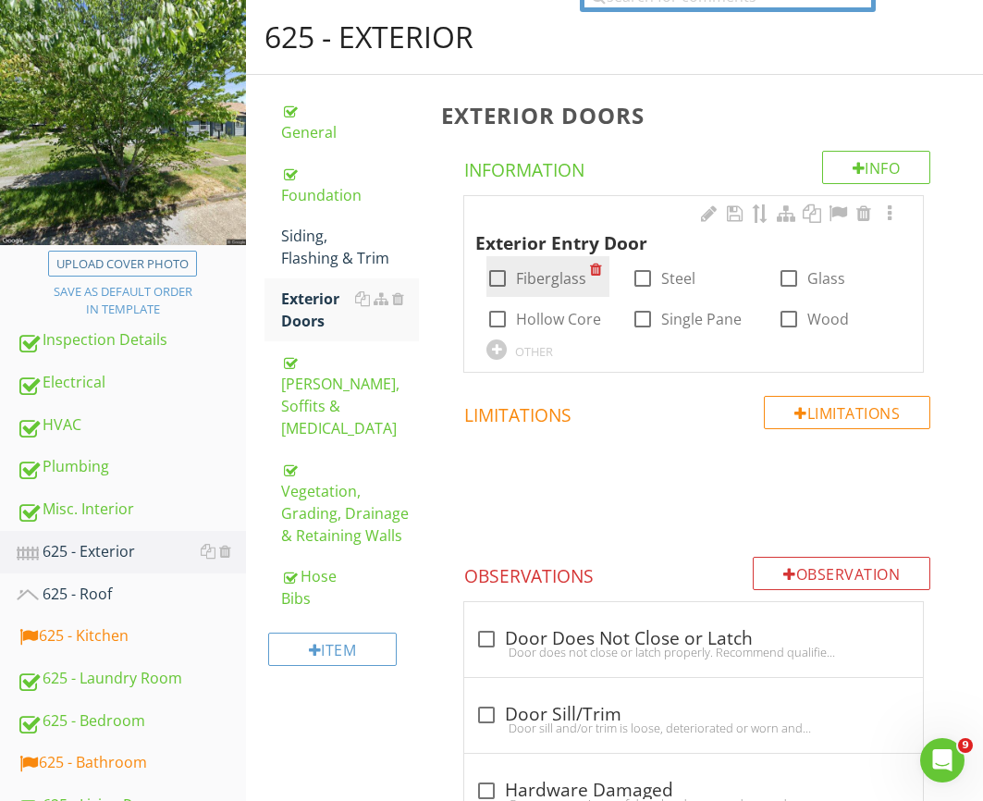
click at [541, 273] on label "Fiberglass" at bounding box center [551, 278] width 70 height 18
checkbox input "true"
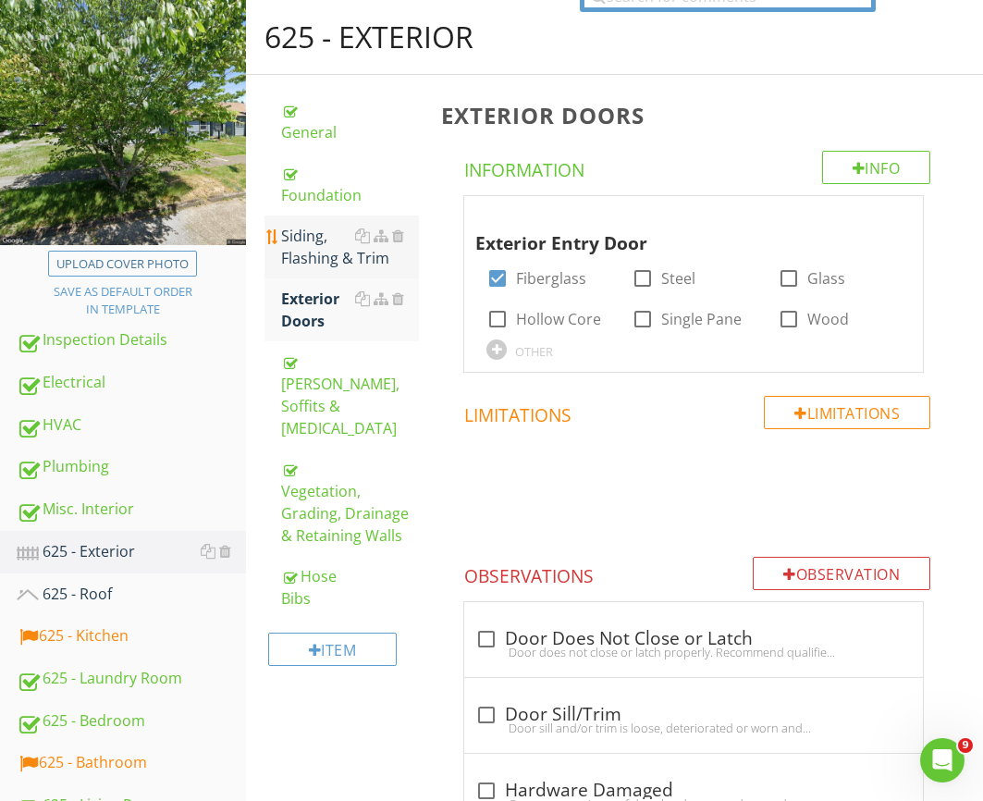
click at [306, 242] on div "Siding, Flashing & Trim" at bounding box center [350, 247] width 138 height 44
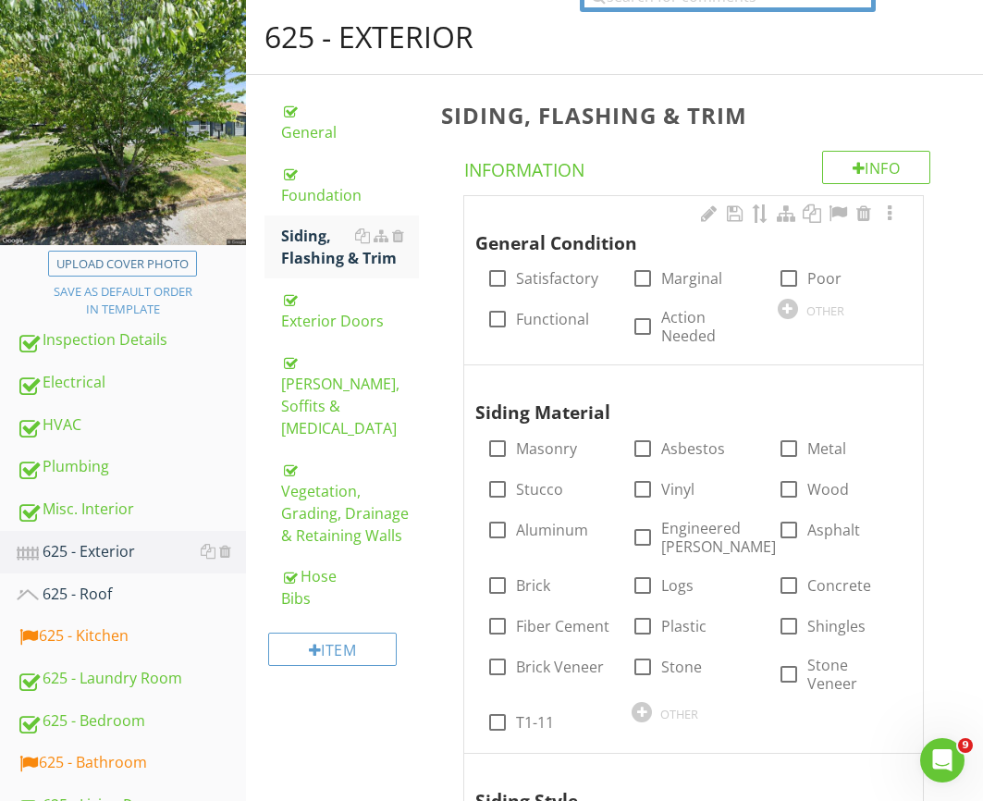
drag, startPoint x: 526, startPoint y: 279, endPoint x: 528, endPoint y: 345, distance: 65.7
click at [526, 280] on label "Satisfactory" at bounding box center [557, 278] width 82 height 18
checkbox input "true"
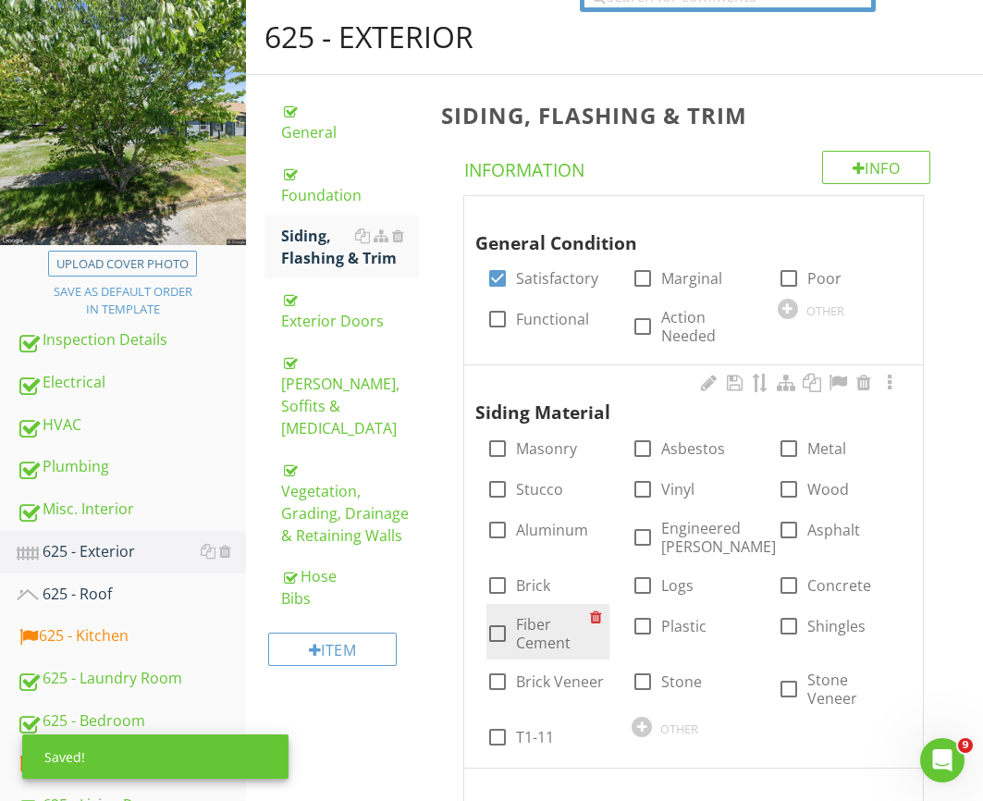
click at [553, 635] on label "Fiber Cement" at bounding box center [553, 633] width 74 height 37
checkbox input "true"
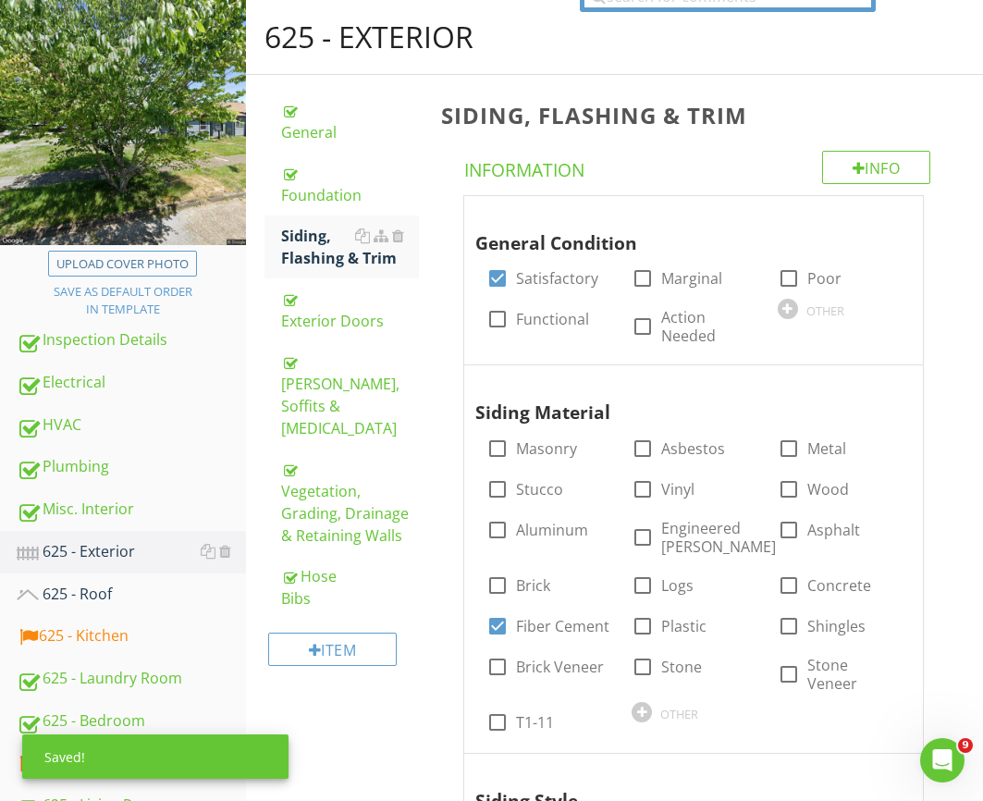
scroll to position [664, 0]
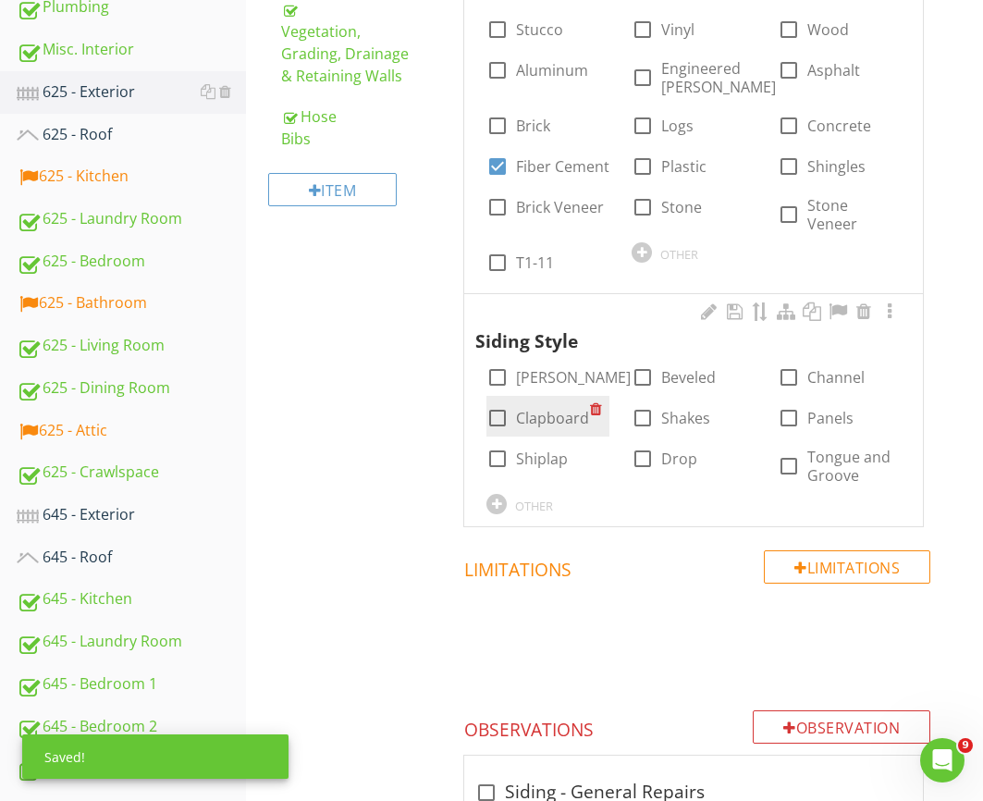
click at [555, 409] on label "Clapboard" at bounding box center [552, 418] width 73 height 18
checkbox input "true"
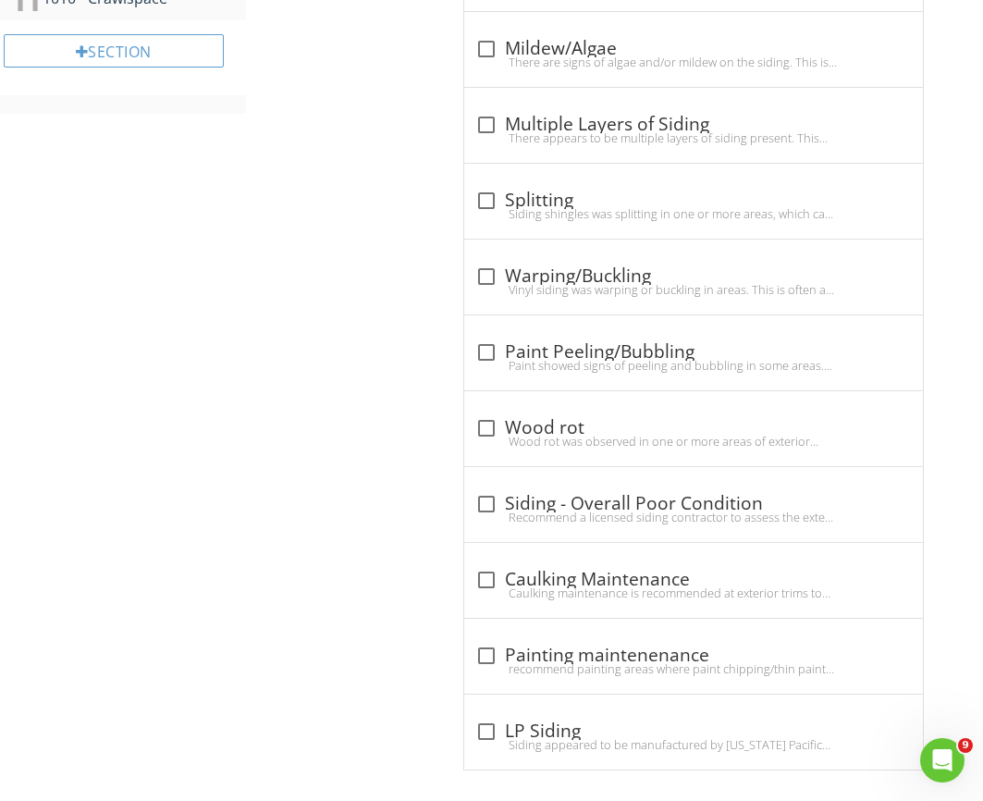
scroll to position [2091, 0]
click at [586, 357] on div "Paint showed signs of peeling and bubbling in some areas. Recommend having pain…" at bounding box center [693, 364] width 436 height 15
checkbox input "true"
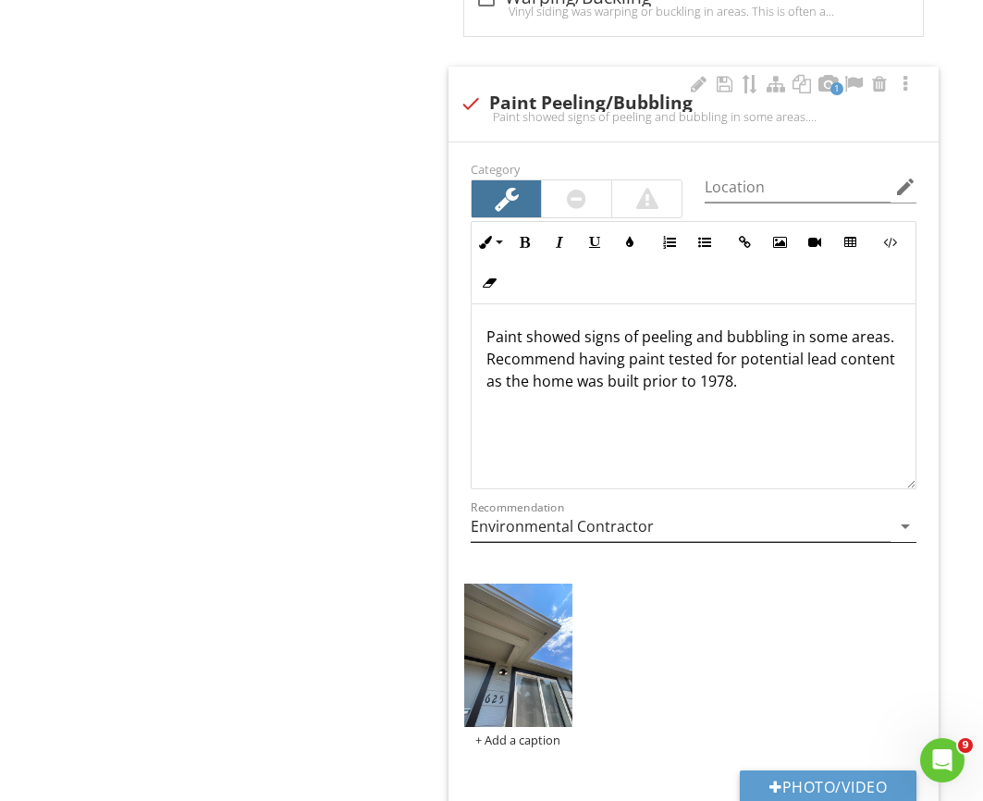
scroll to position [2526, 0]
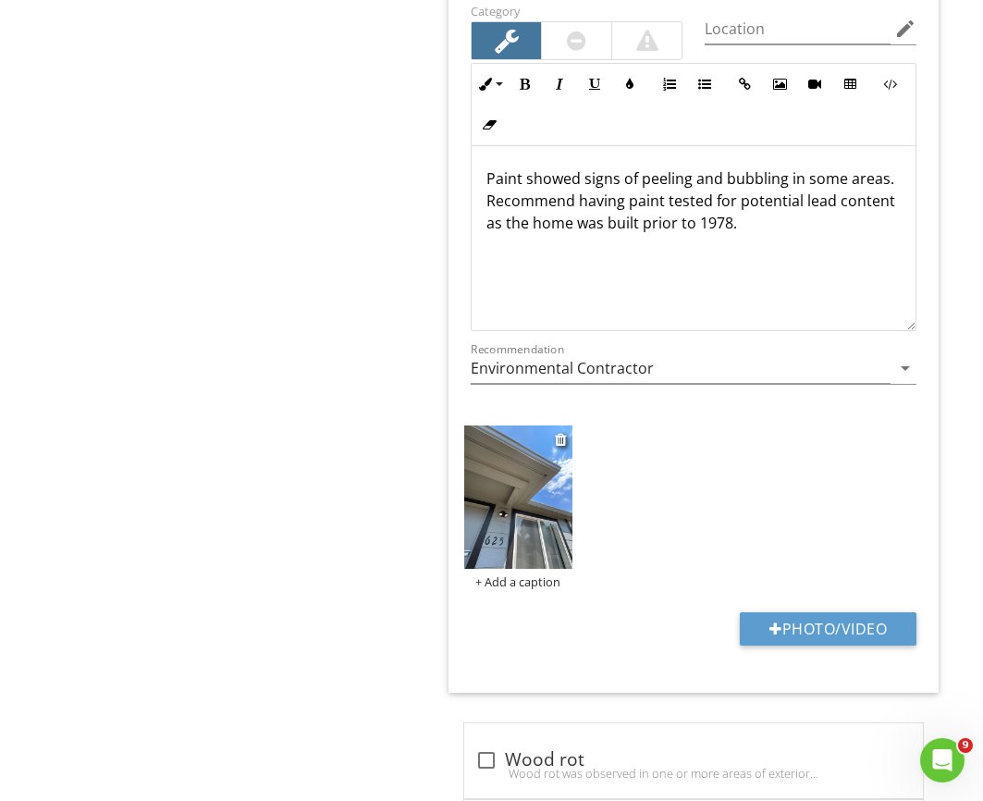
click at [544, 513] on img at bounding box center [517, 496] width 107 height 143
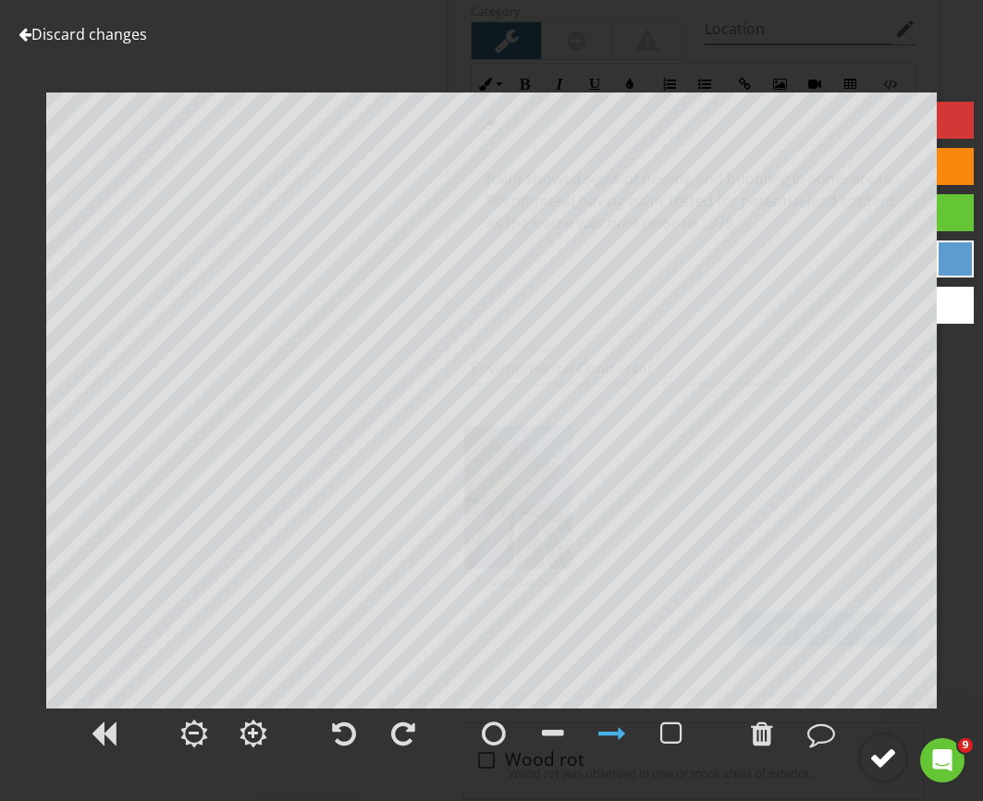
click at [890, 753] on div at bounding box center [883, 757] width 28 height 28
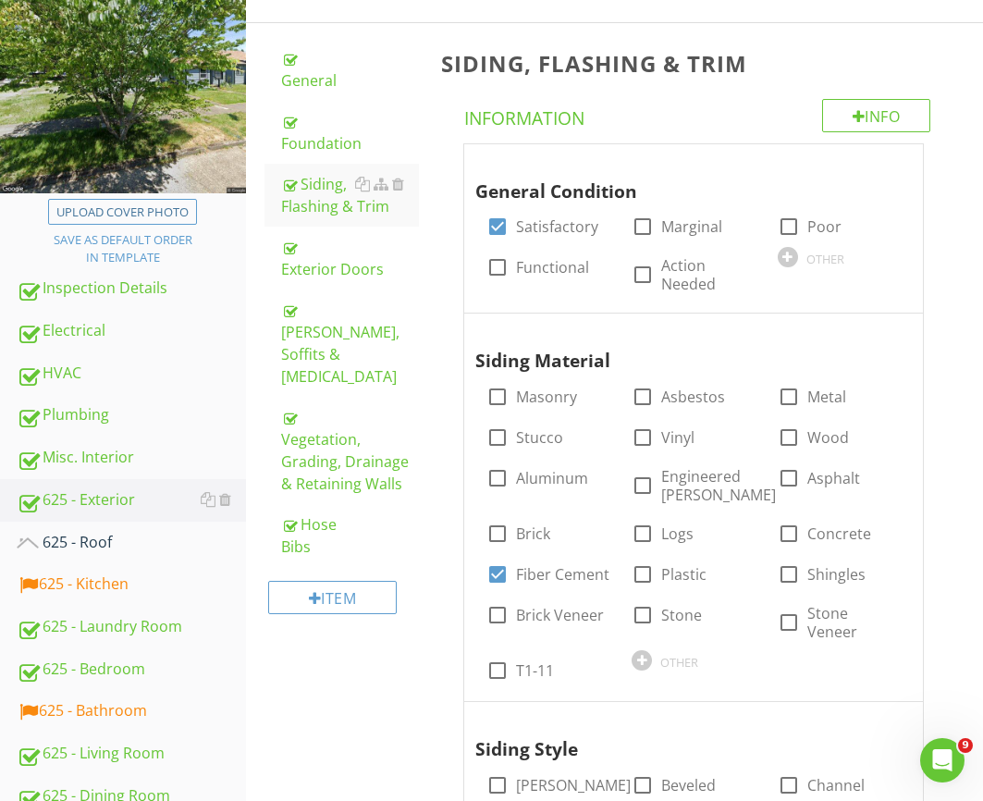
scroll to position [165, 0]
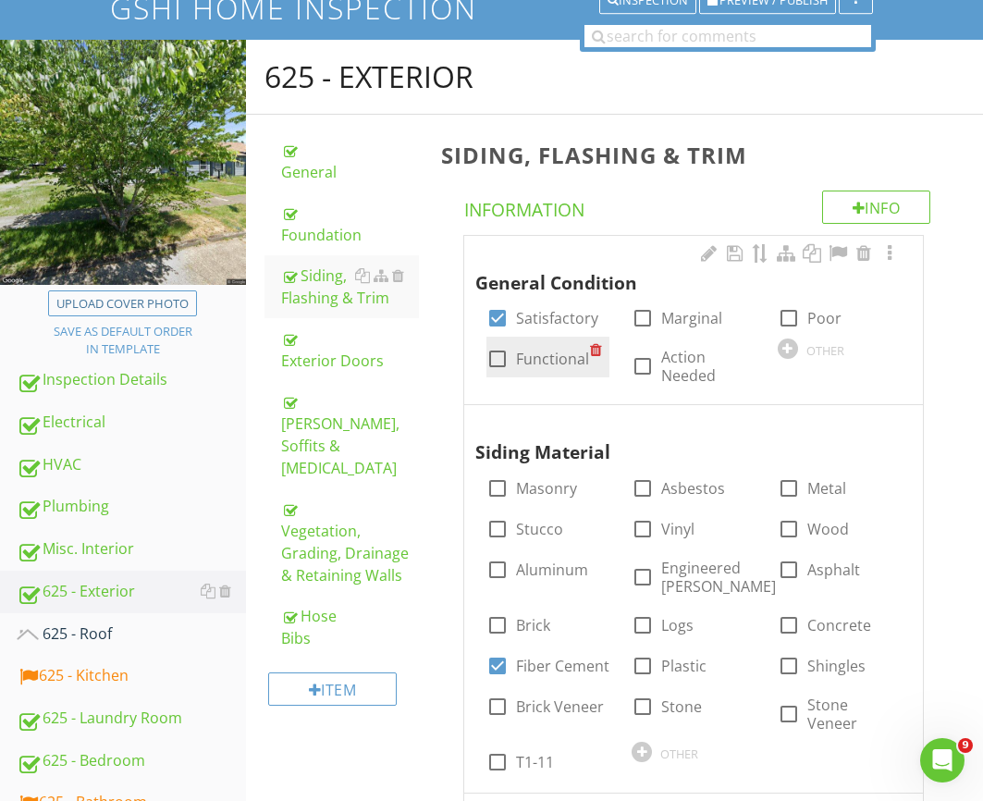
click at [524, 358] on label "Functional" at bounding box center [552, 359] width 73 height 18
checkbox input "true"
click at [527, 313] on label "Satisfactory" at bounding box center [557, 318] width 82 height 18
checkbox input "false"
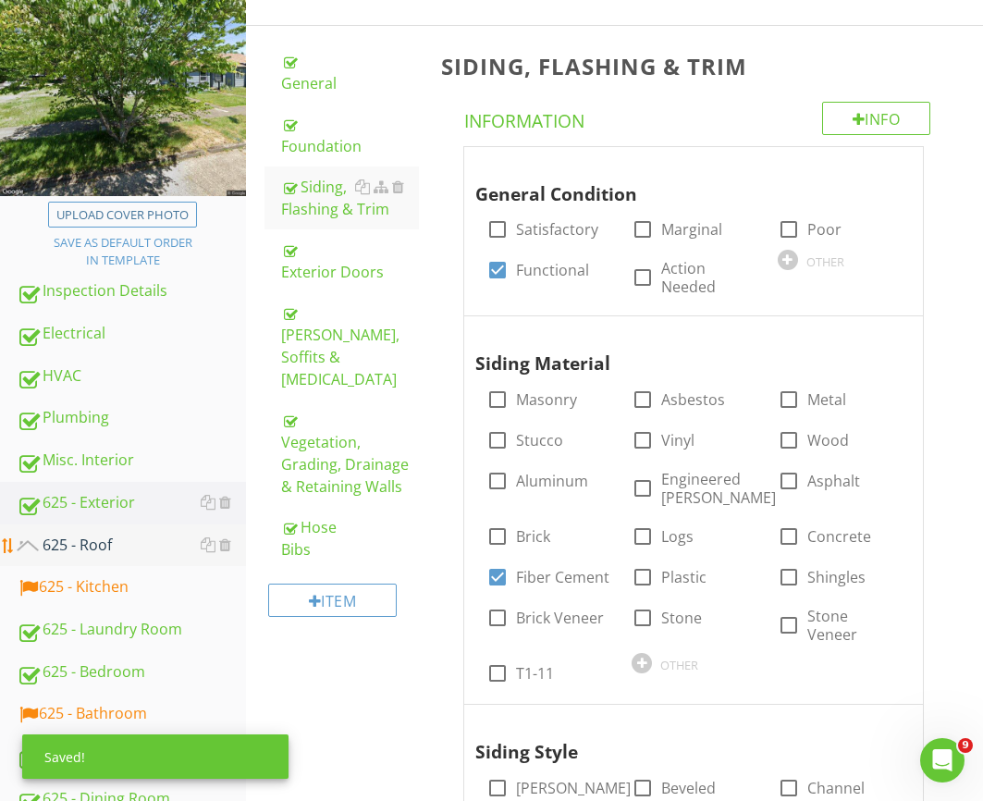
drag, startPoint x: 87, startPoint y: 539, endPoint x: 116, endPoint y: 536, distance: 28.8
click at [87, 540] on div "625 - Roof" at bounding box center [131, 546] width 229 height 24
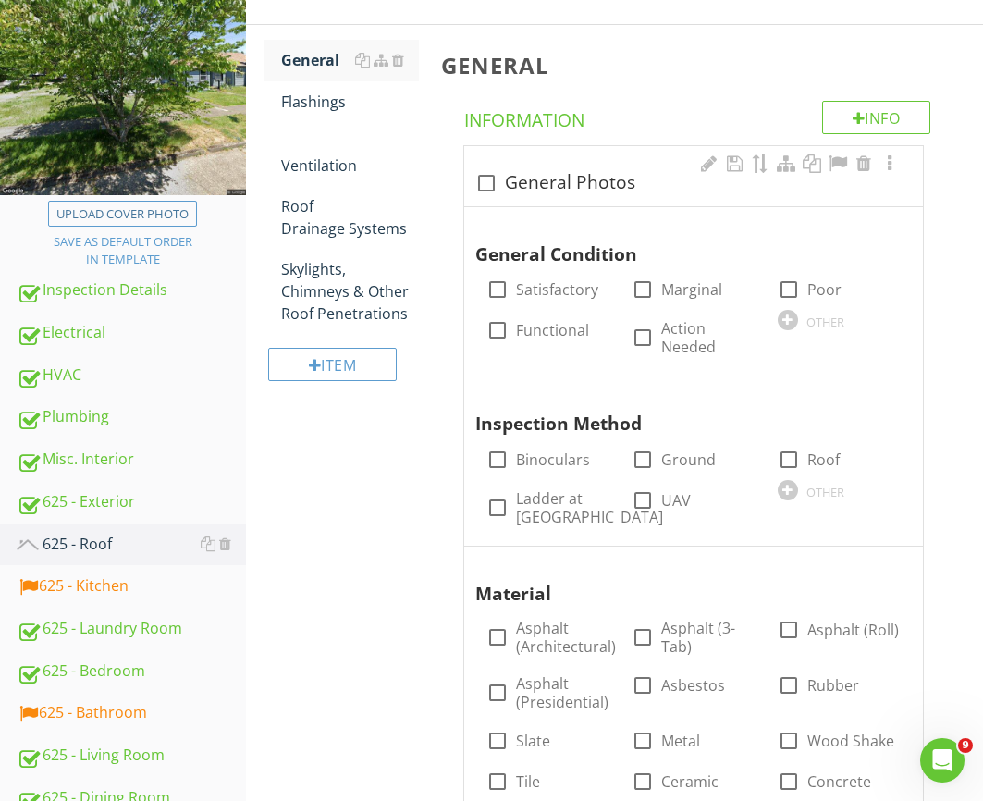
click at [540, 181] on div "check_box_outline_blank General Photos" at bounding box center [693, 183] width 436 height 22
checkbox input "true"
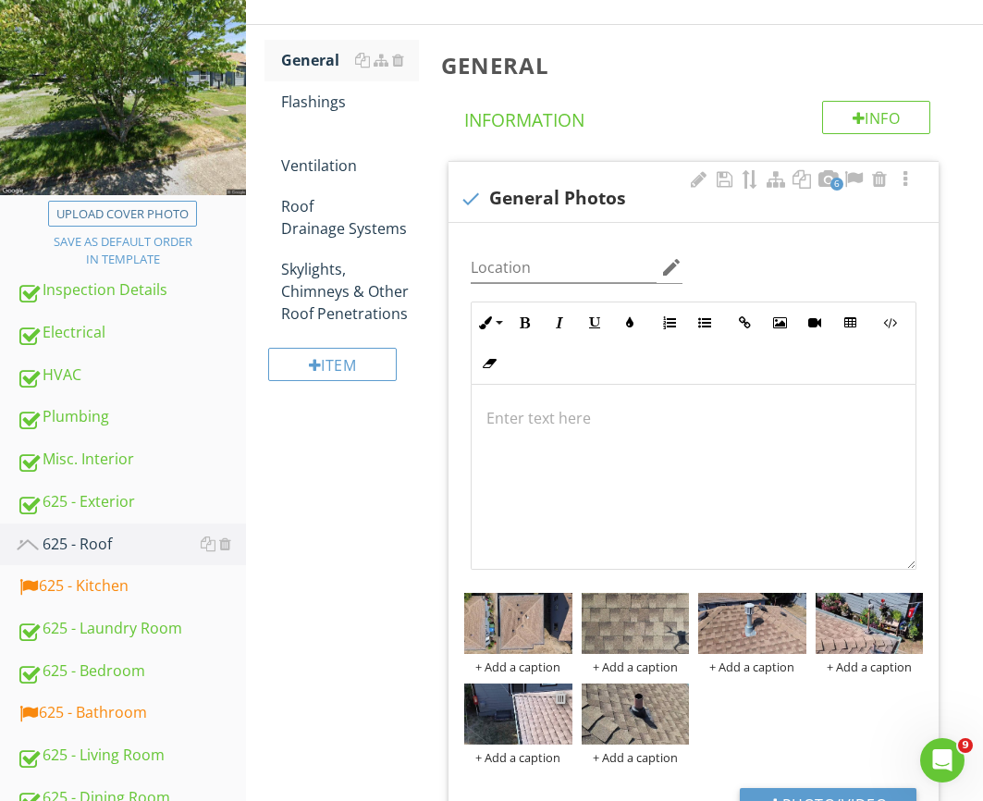
click at [563, 697] on div at bounding box center [561, 697] width 12 height 15
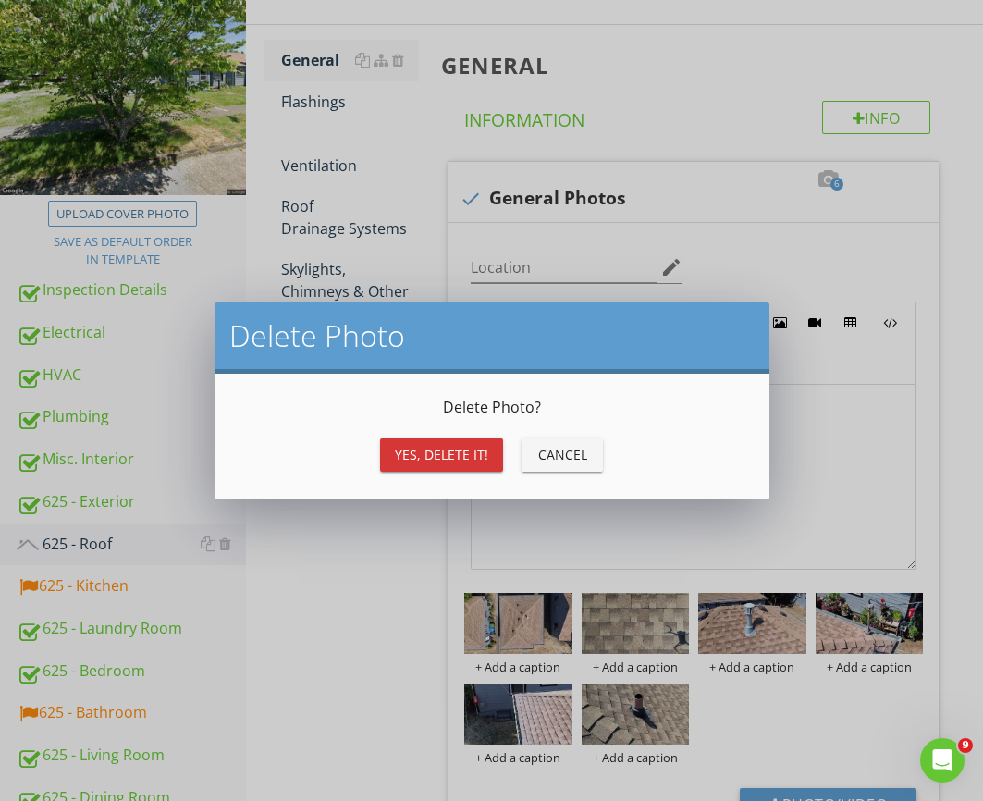
click at [426, 441] on button "Yes, Delete it!" at bounding box center [441, 454] width 123 height 33
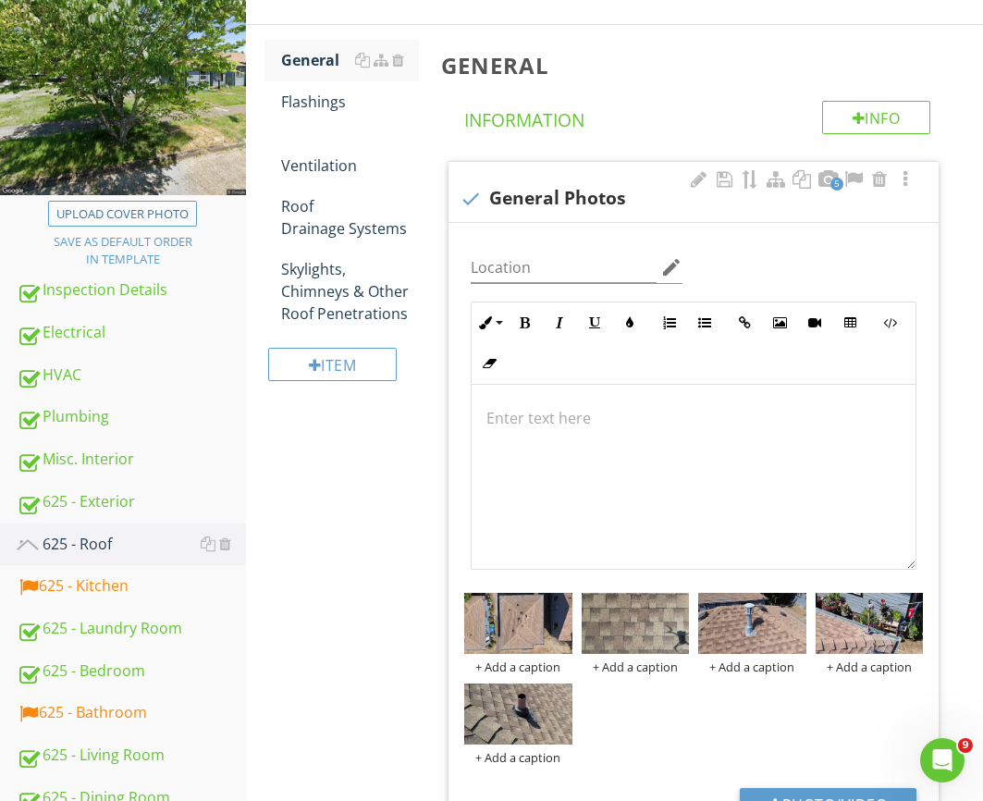
click at [608, 473] on div at bounding box center [694, 477] width 444 height 185
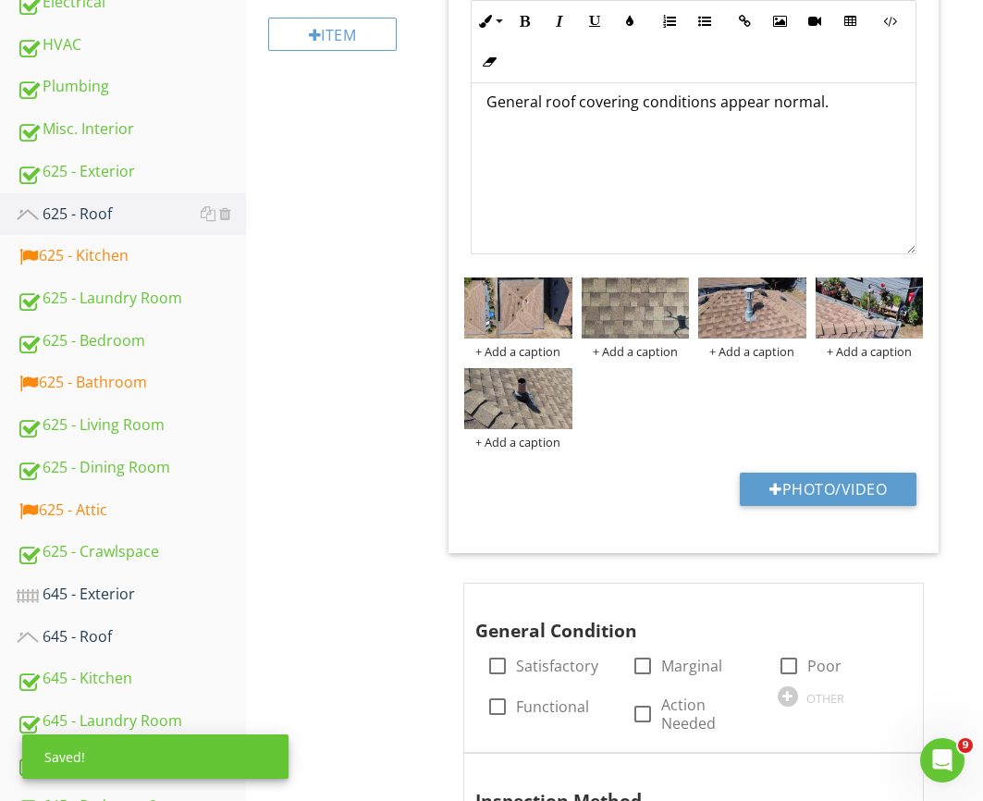
scroll to position [672, 0]
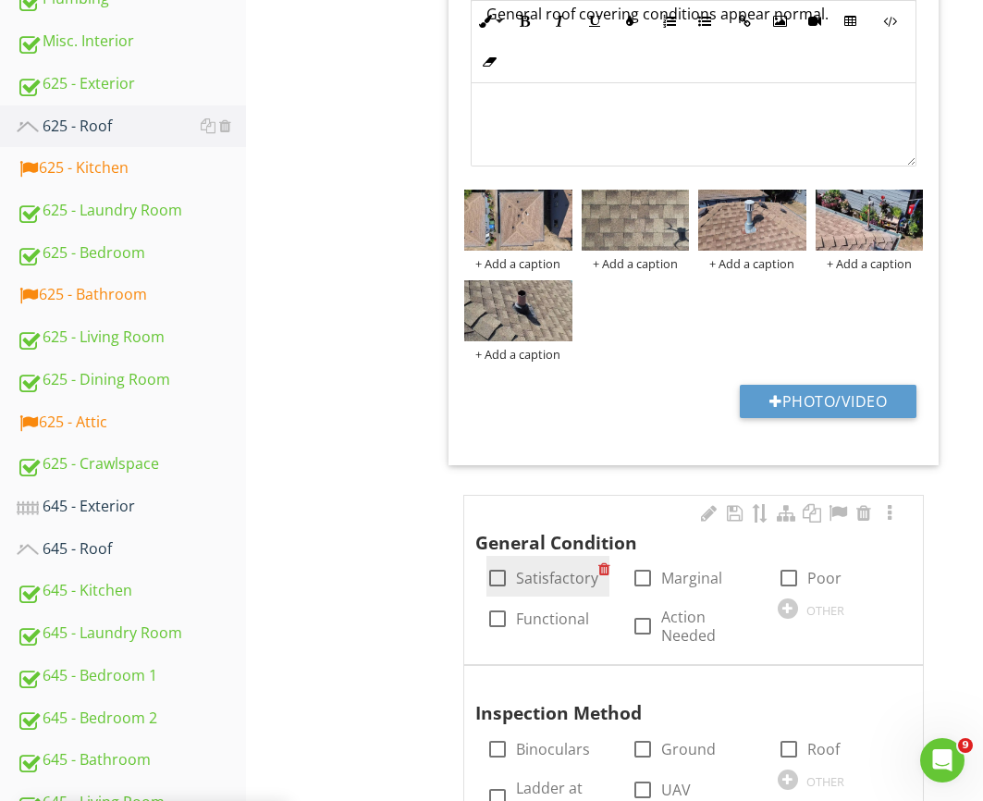
click at [530, 576] on label "Satisfactory" at bounding box center [557, 578] width 82 height 18
checkbox input "true"
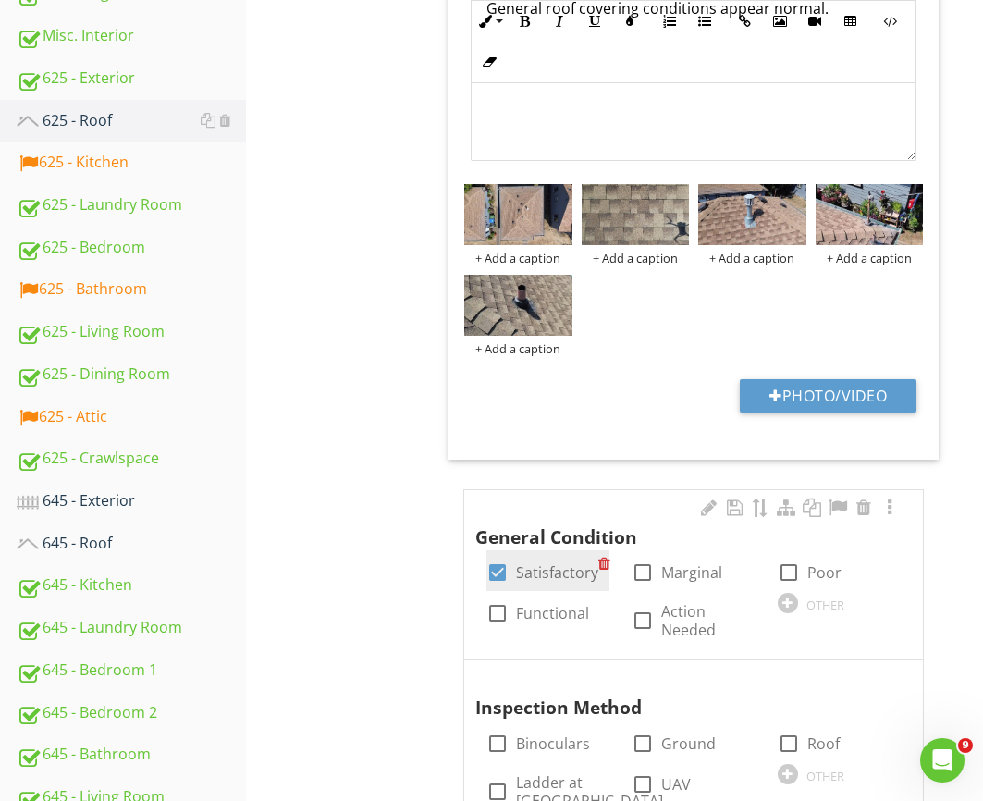
scroll to position [875, 0]
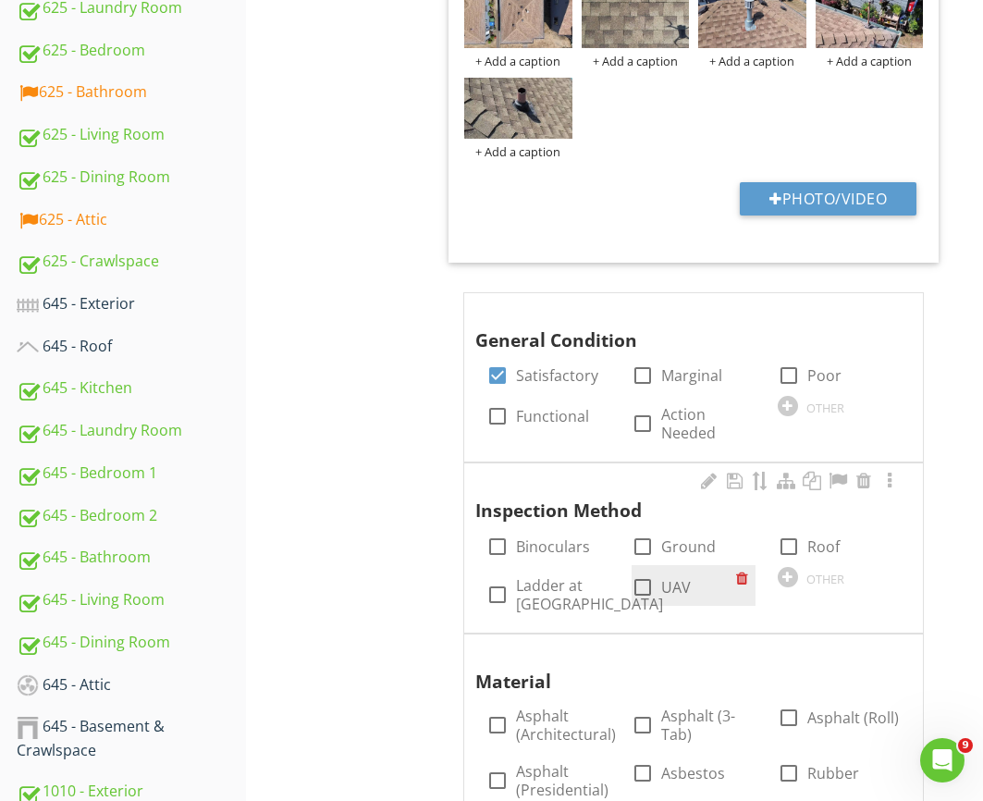
click at [661, 582] on label "UAV" at bounding box center [676, 587] width 30 height 18
checkbox input "true"
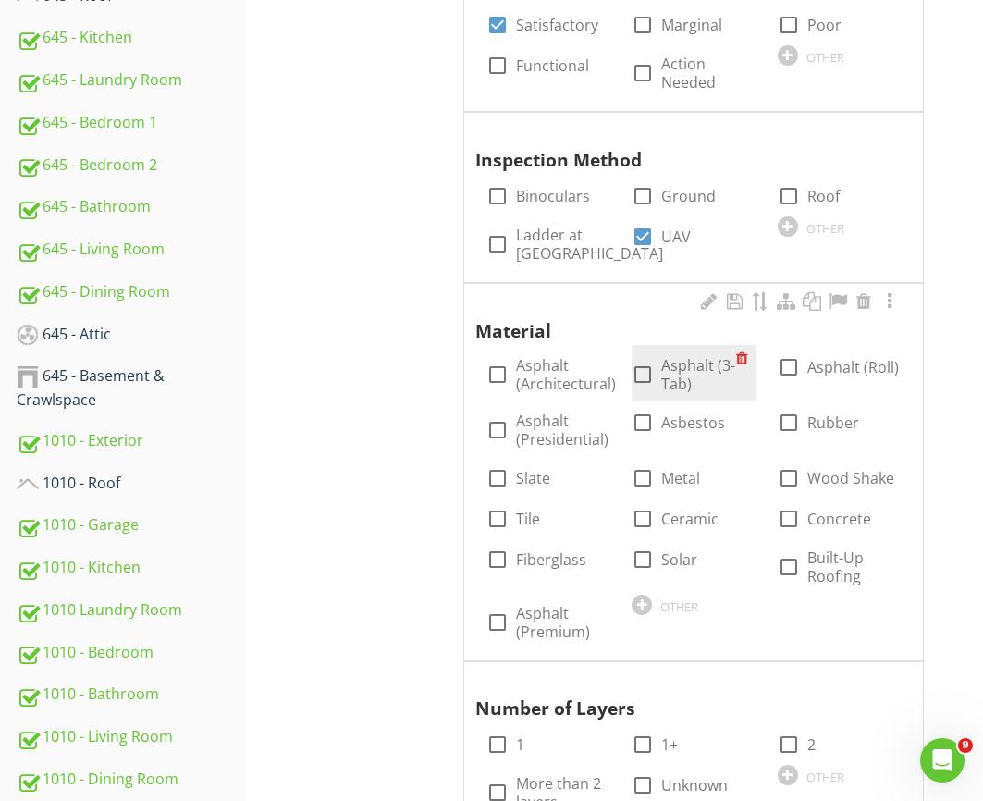
scroll to position [1280, 0]
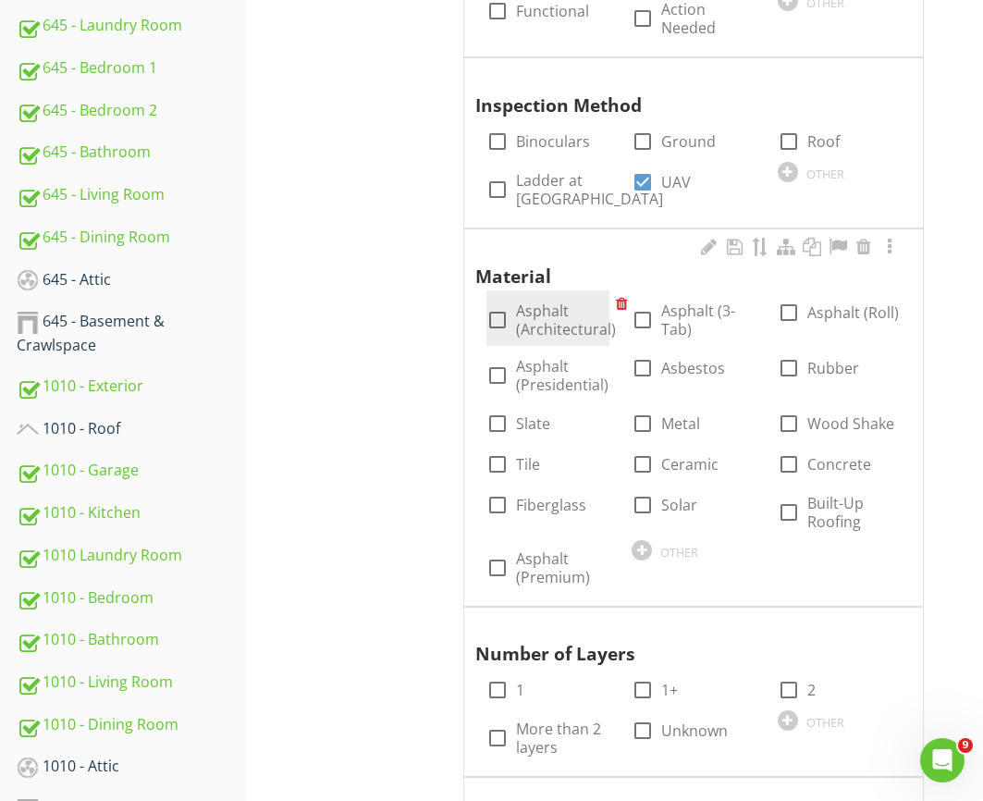
click at [511, 326] on div "check_box_outline_blank Asphalt (Architectural)" at bounding box center [550, 319] width 129 height 37
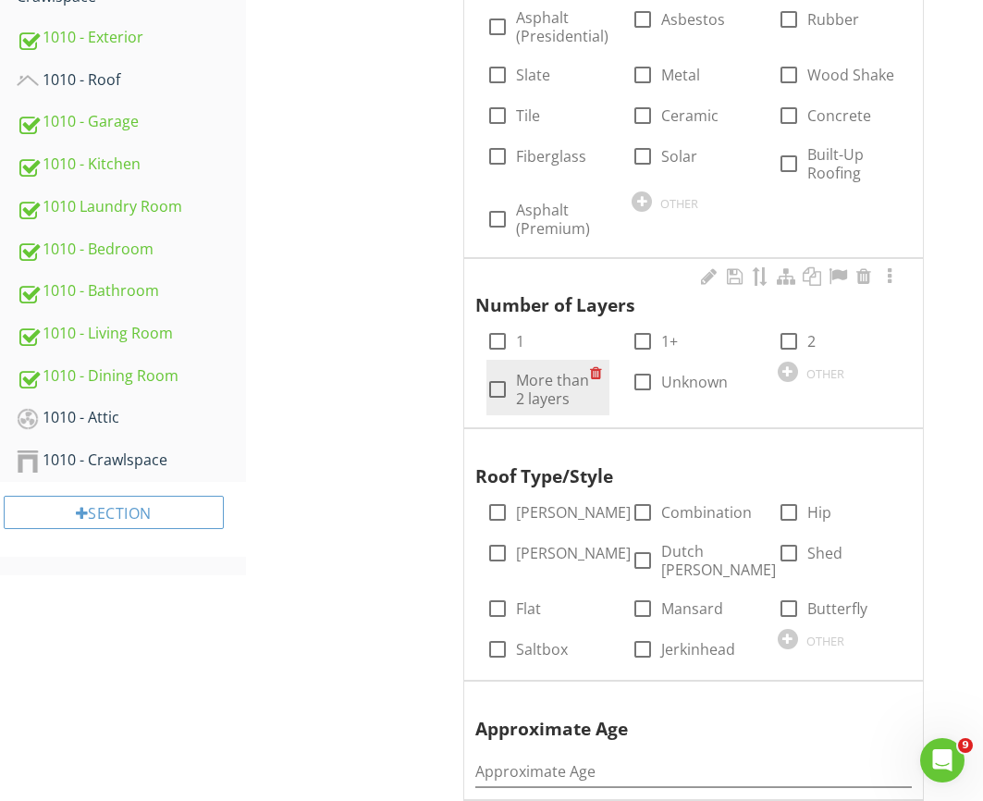
scroll to position [1671, 0]
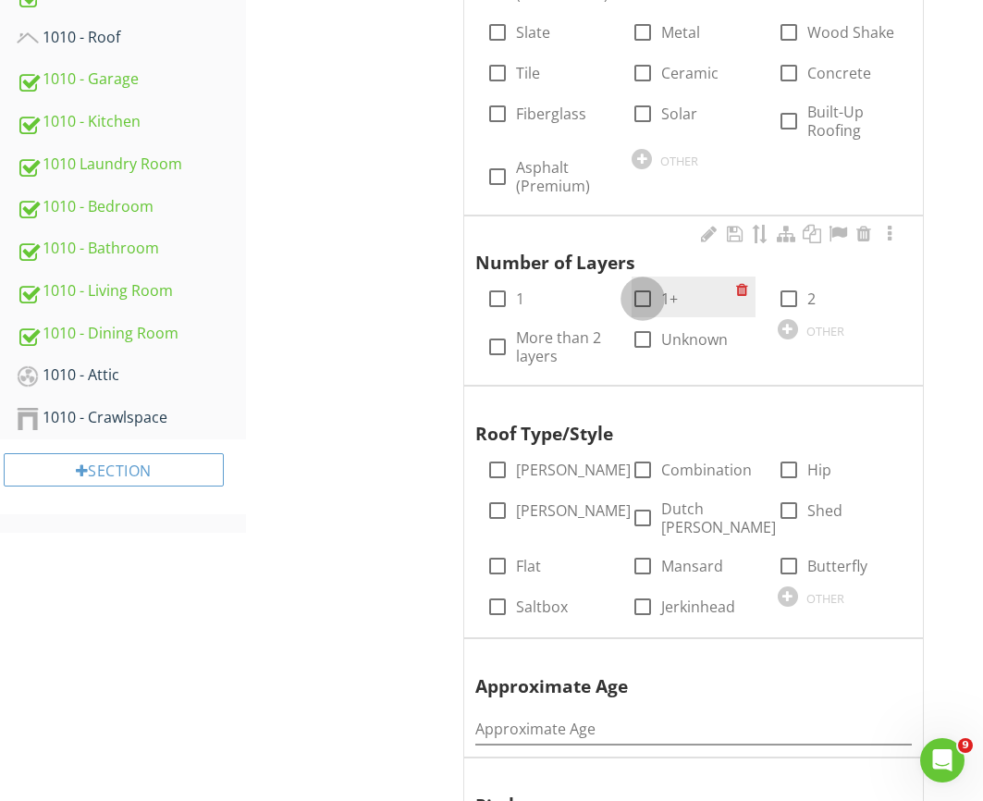
click at [640, 302] on div at bounding box center [642, 298] width 31 height 31
checkbox input "true"
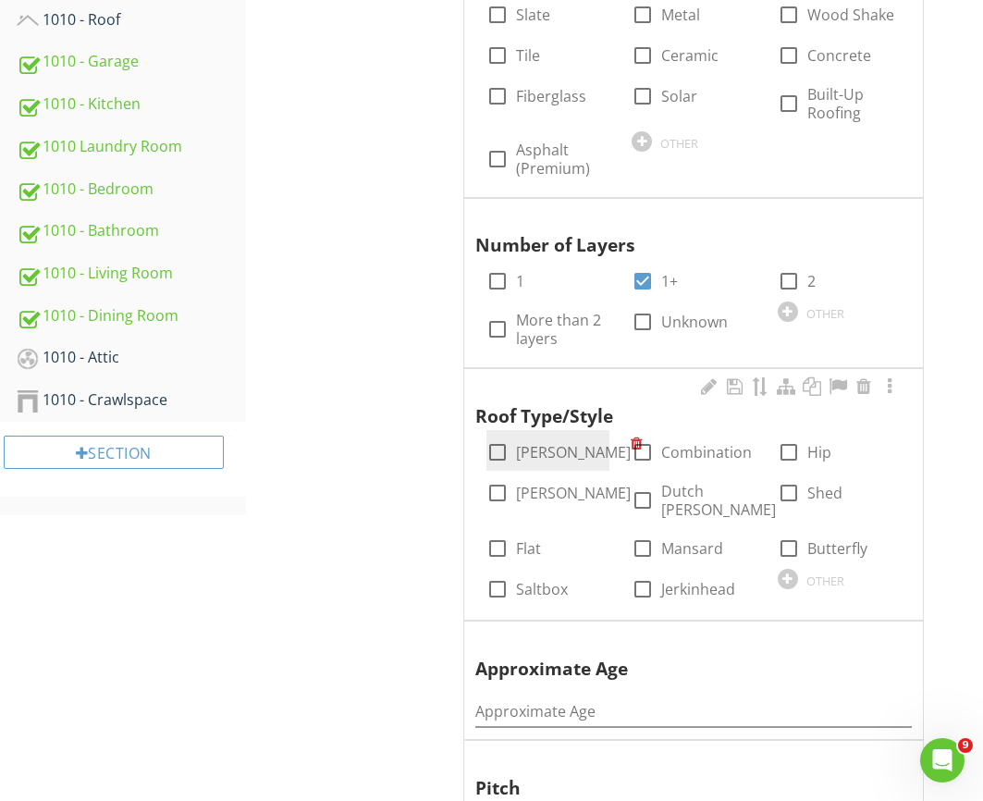
click at [532, 462] on div "check_box_outline_blank Gable" at bounding box center [547, 450] width 123 height 41
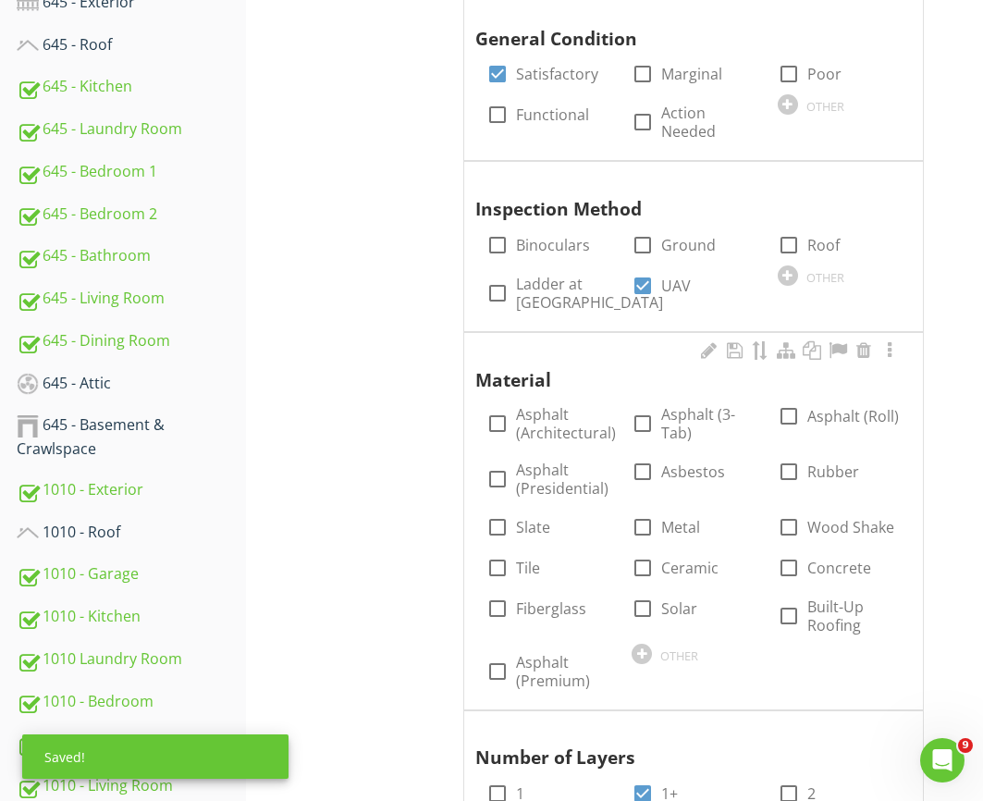
scroll to position [1365, 0]
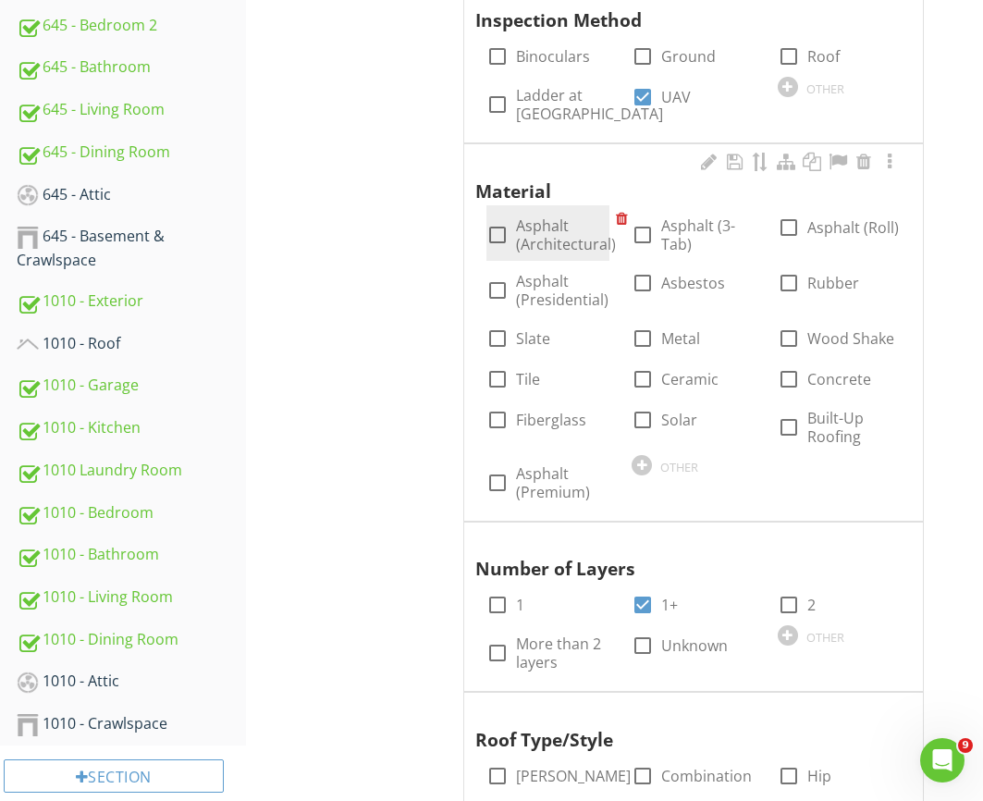
click at [568, 237] on label "Asphalt (Architectural)" at bounding box center [566, 234] width 100 height 37
checkbox input "true"
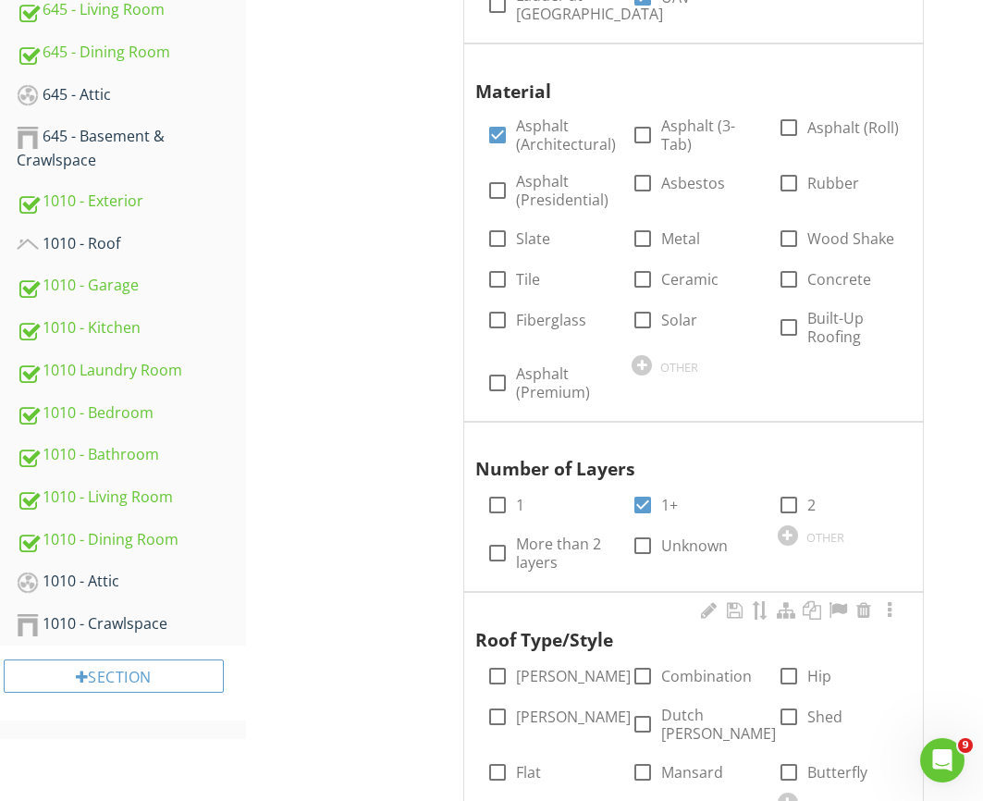
scroll to position [1620, 0]
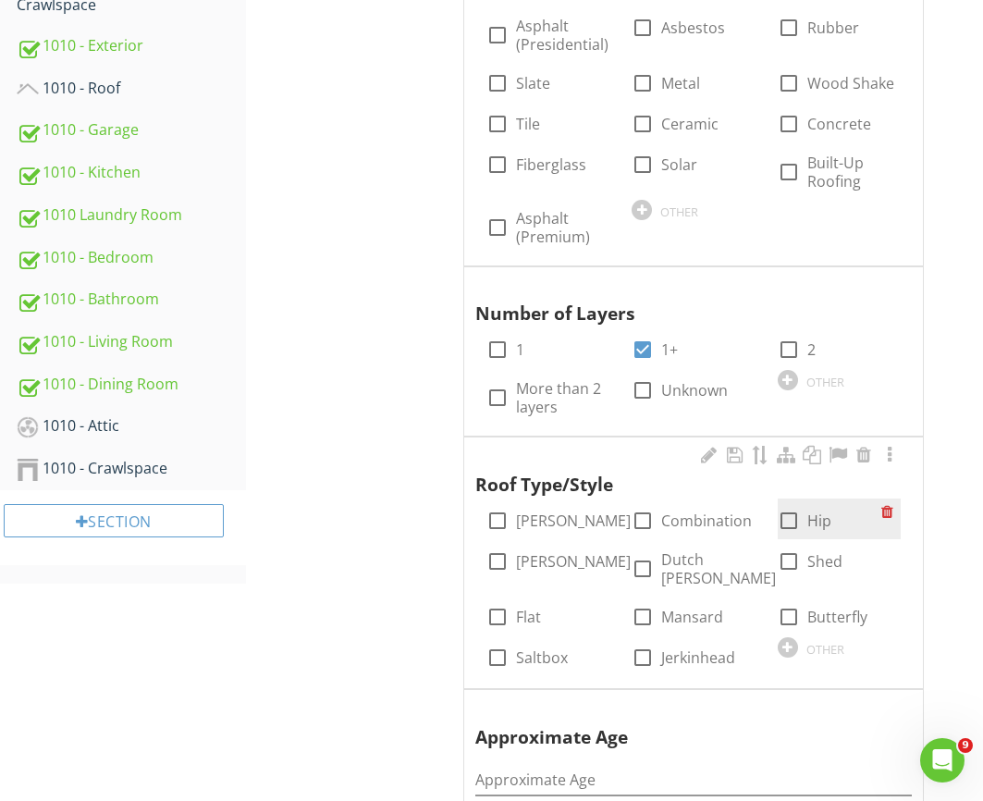
click at [815, 529] on label "Hip" at bounding box center [819, 520] width 24 height 18
checkbox input "true"
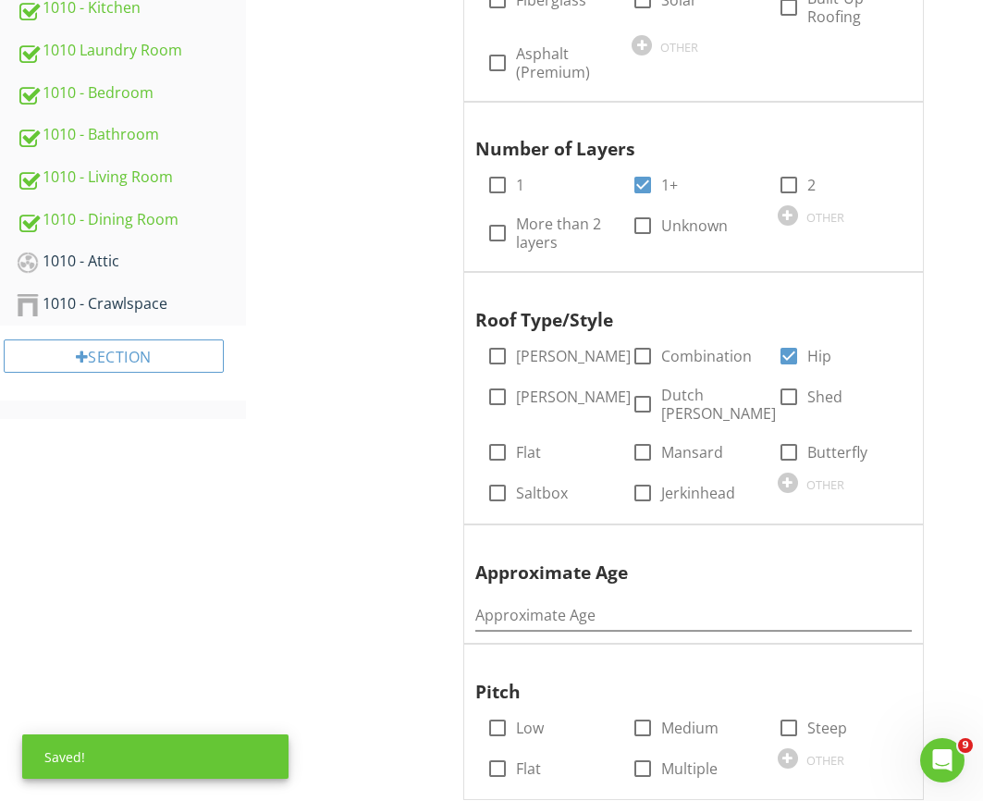
scroll to position [2194, 0]
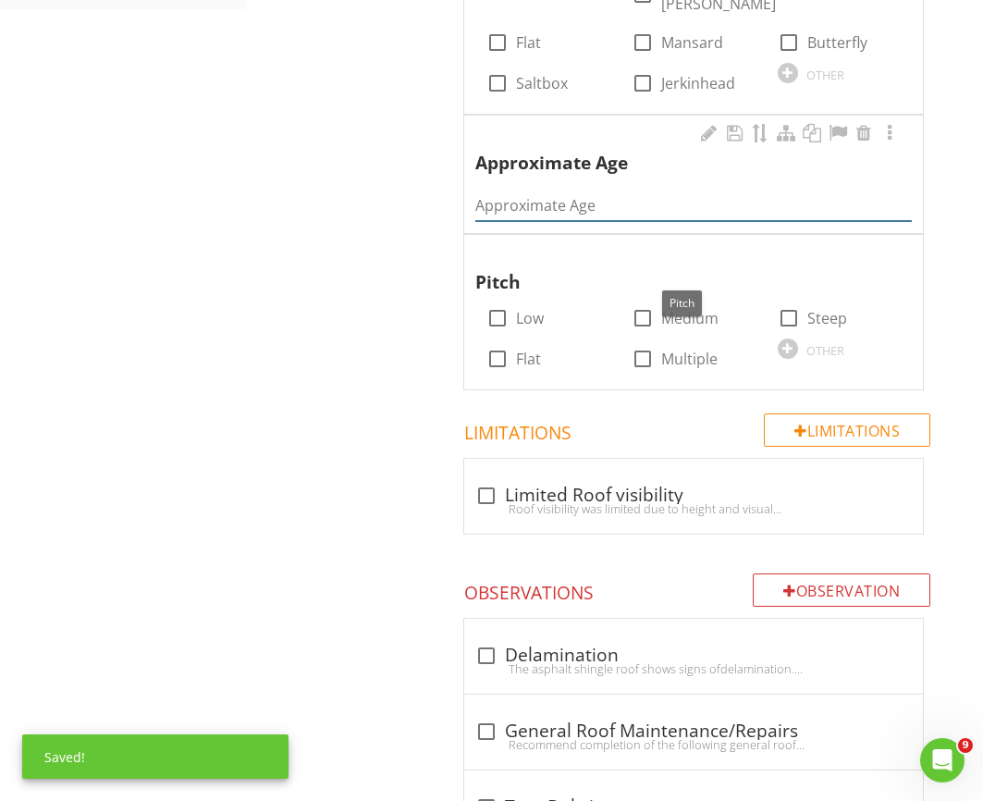
click at [596, 202] on input "Approximate Age" at bounding box center [693, 205] width 436 height 31
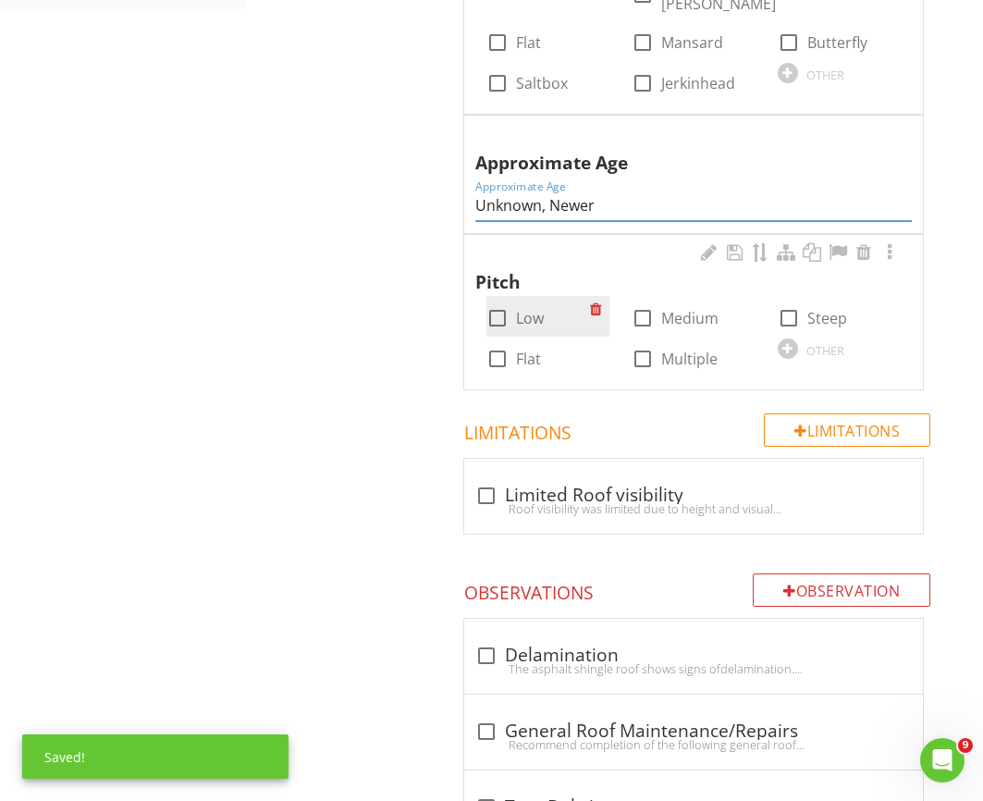
type input "Unknown, Newer"
drag, startPoint x: 534, startPoint y: 305, endPoint x: 545, endPoint y: 311, distance: 12.4
click at [534, 309] on label "Low" at bounding box center [530, 318] width 28 height 18
checkbox input "true"
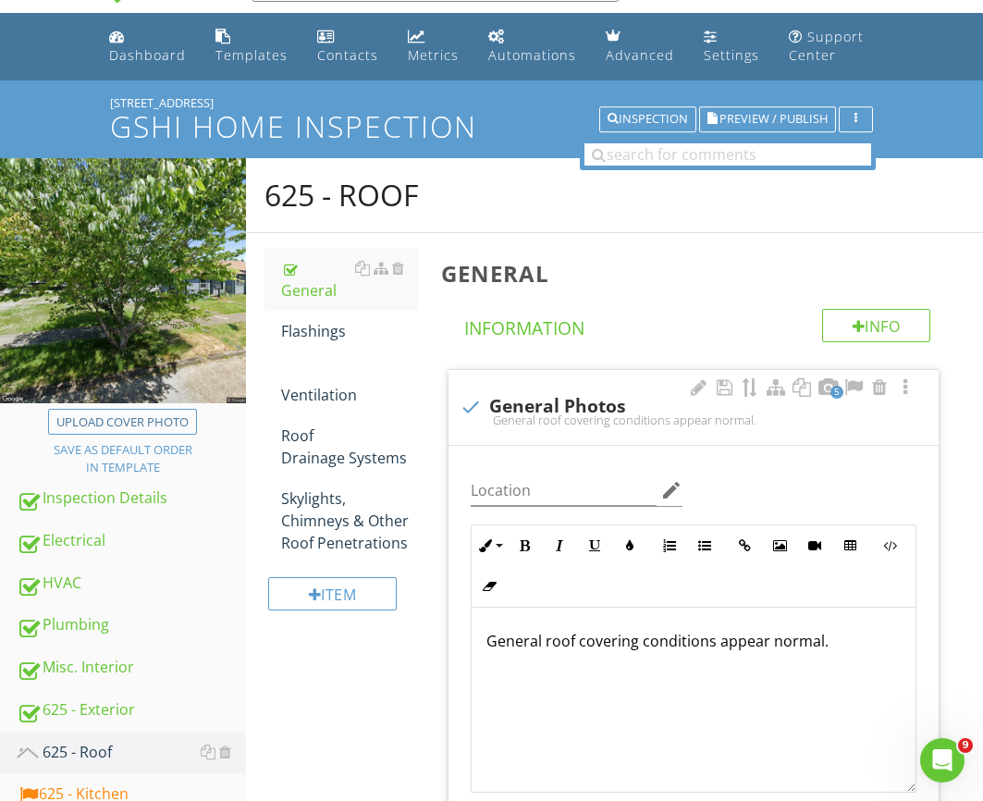
scroll to position [0, 0]
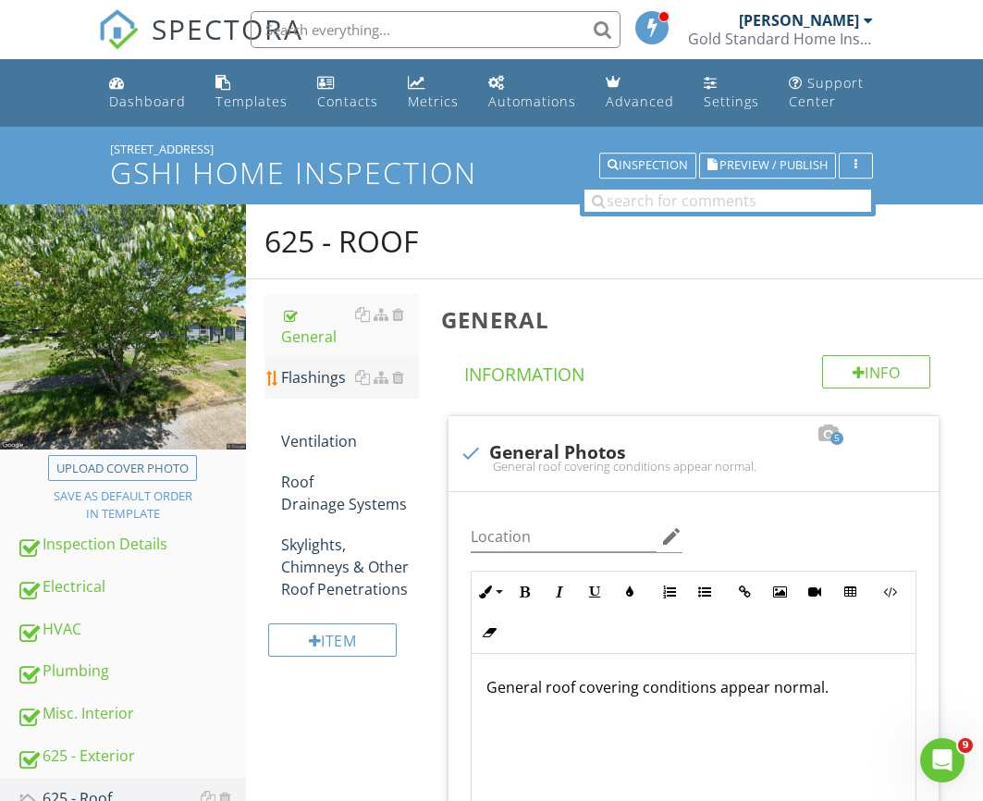
drag, startPoint x: 307, startPoint y: 358, endPoint x: 308, endPoint y: 371, distance: 13.0
click at [307, 366] on div "Flashings" at bounding box center [350, 377] width 138 height 22
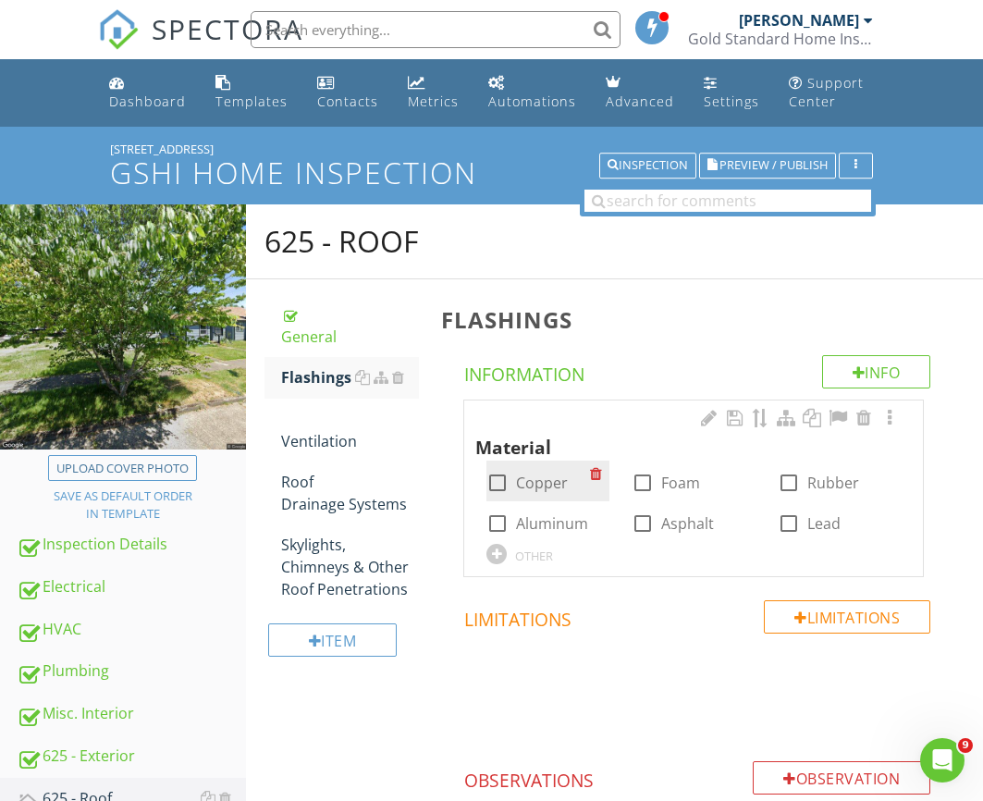
drag, startPoint x: 548, startPoint y: 514, endPoint x: 498, endPoint y: 489, distance: 55.8
click at [548, 514] on label "Aluminum" at bounding box center [552, 523] width 72 height 18
checkbox input "true"
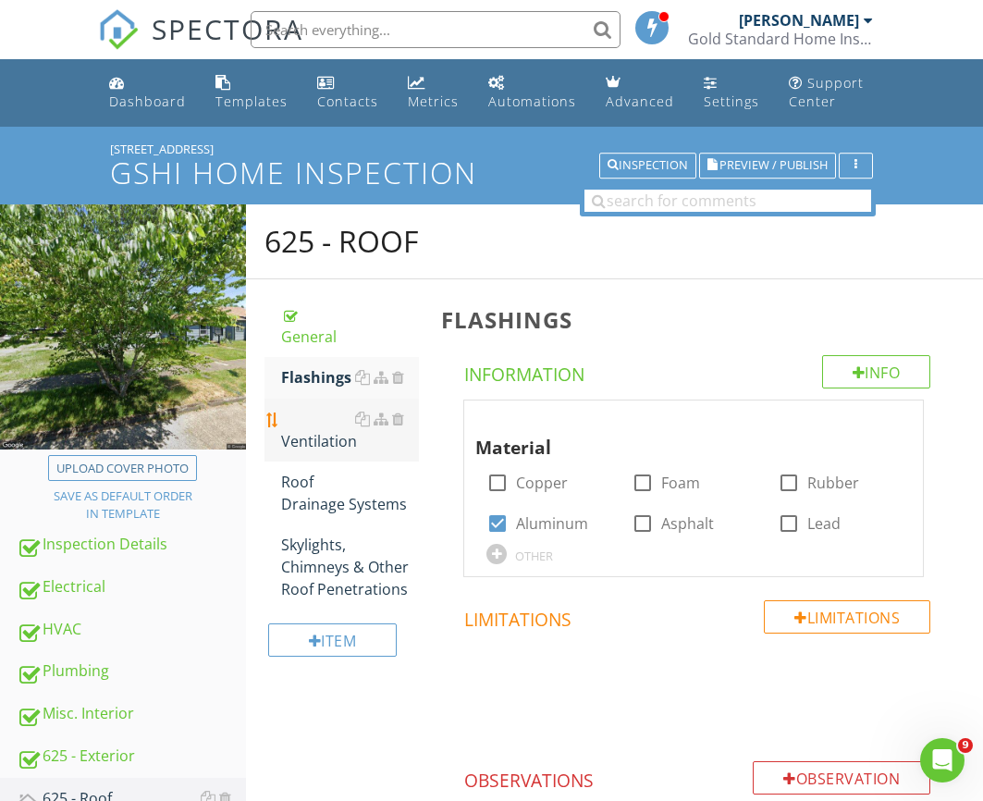
click at [313, 408] on div "Ventilation" at bounding box center [350, 430] width 138 height 44
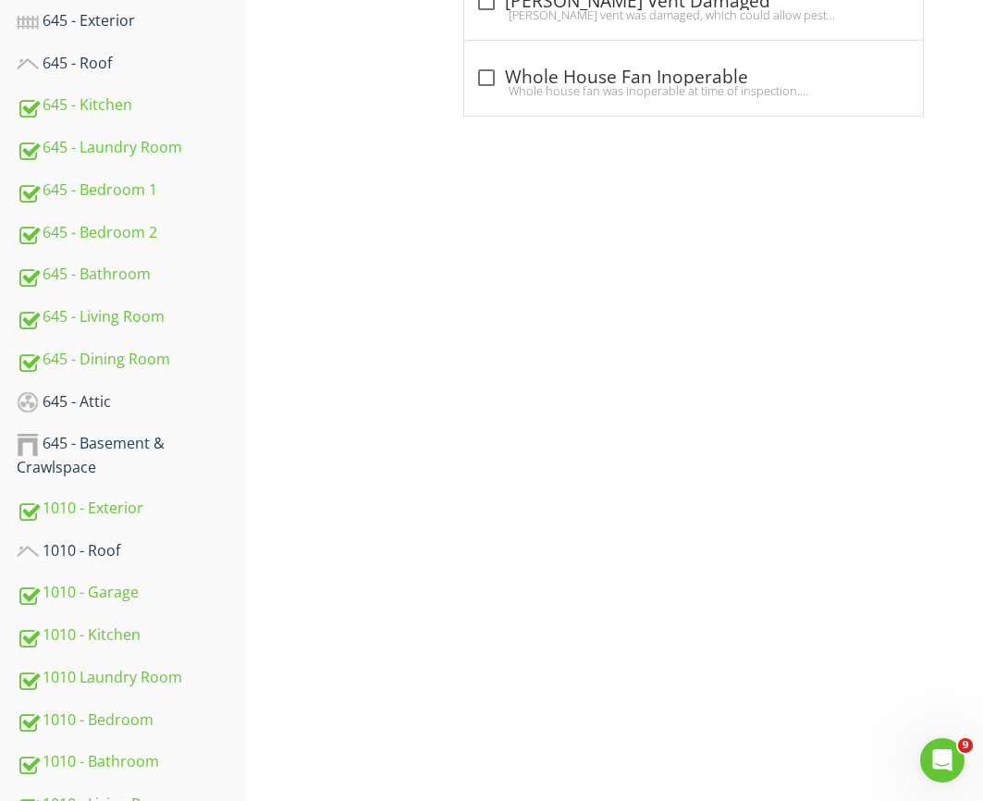
scroll to position [1168, 0]
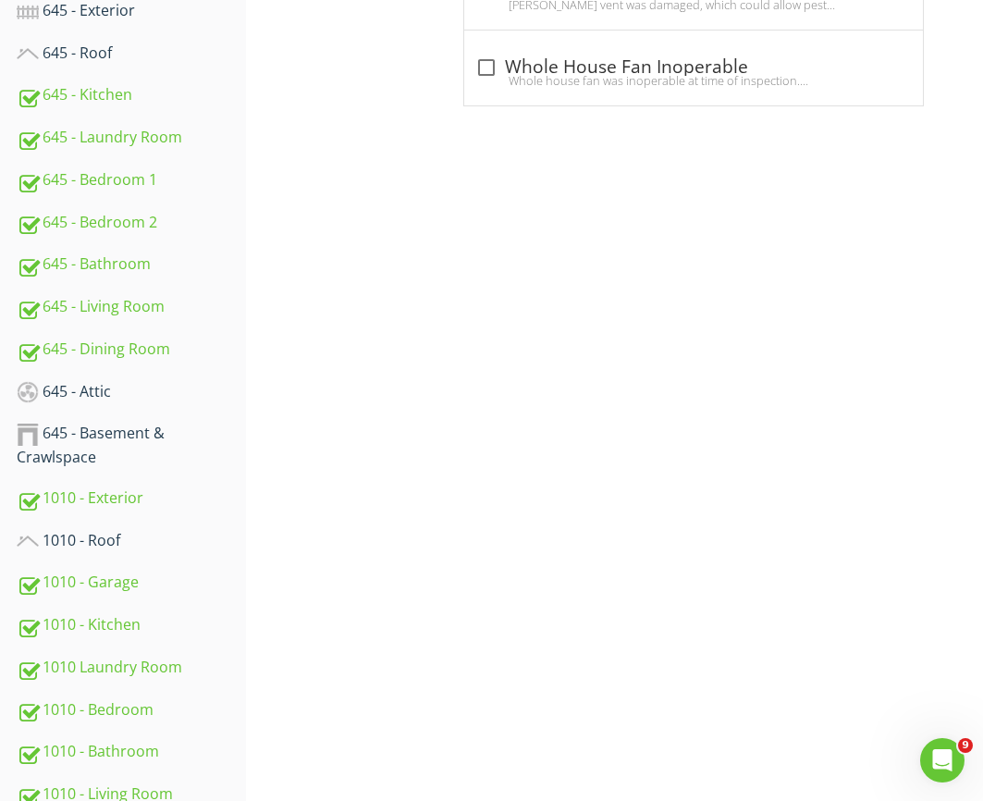
click at [431, 453] on div "Upload cover photo Save as default order in template Inspection Details Electri…" at bounding box center [491, 36] width 983 height 1999
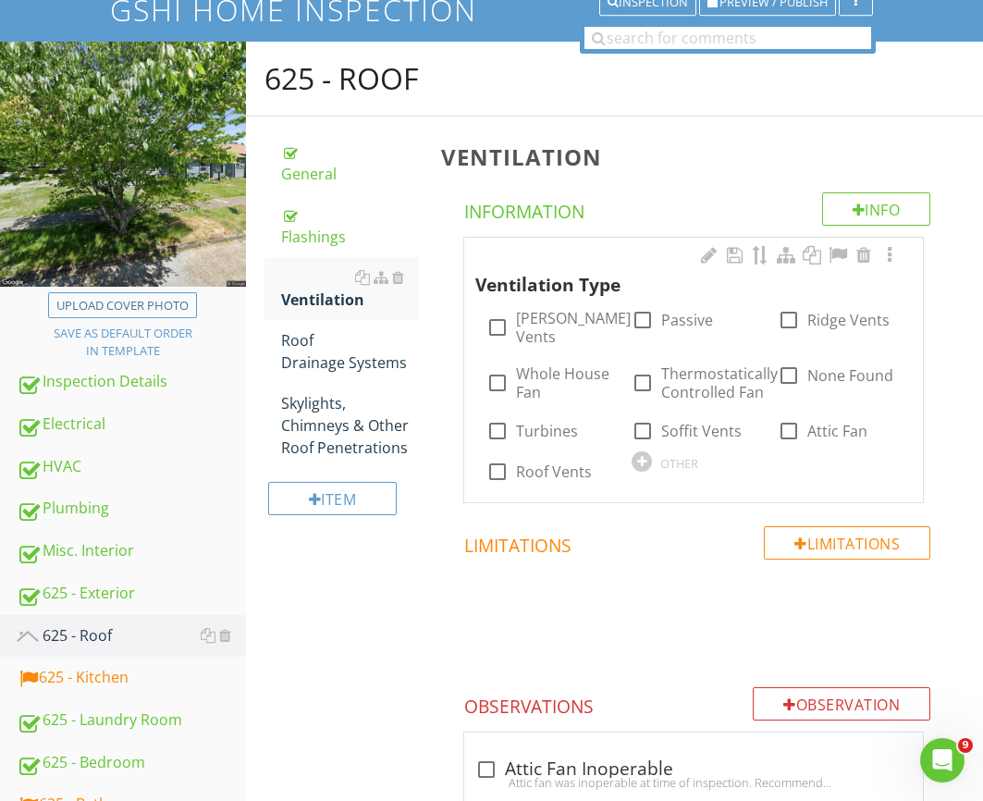
scroll to position [165, 0]
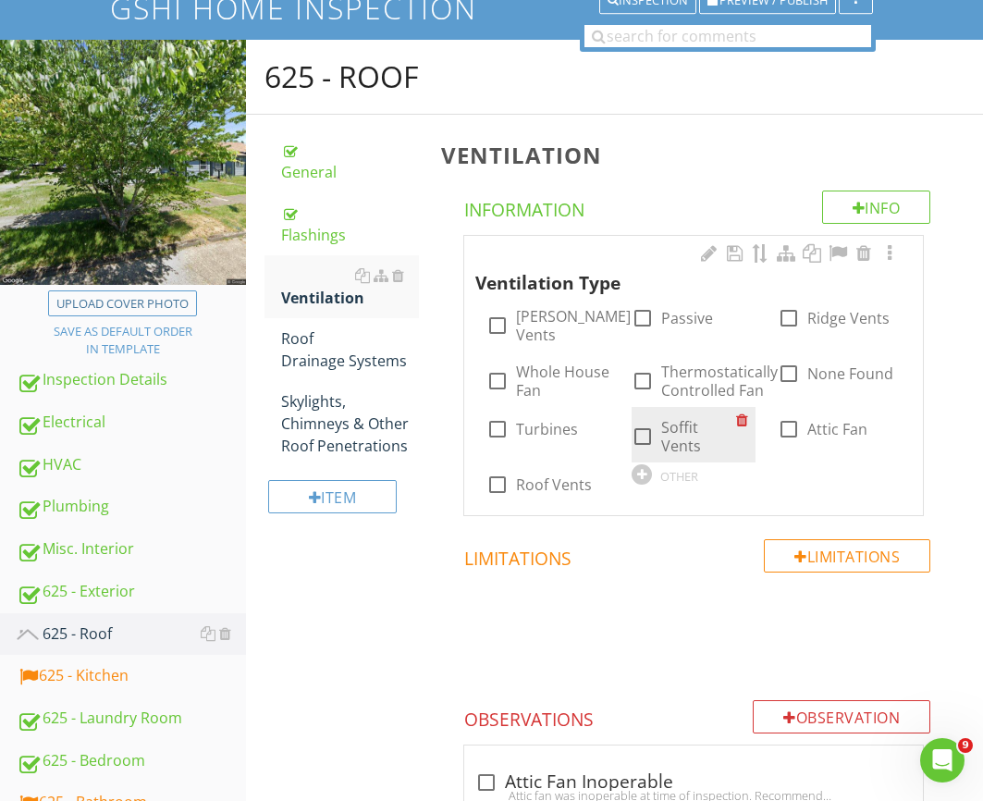
click at [669, 418] on label "Soffit Vents" at bounding box center [698, 436] width 74 height 37
checkbox input "true"
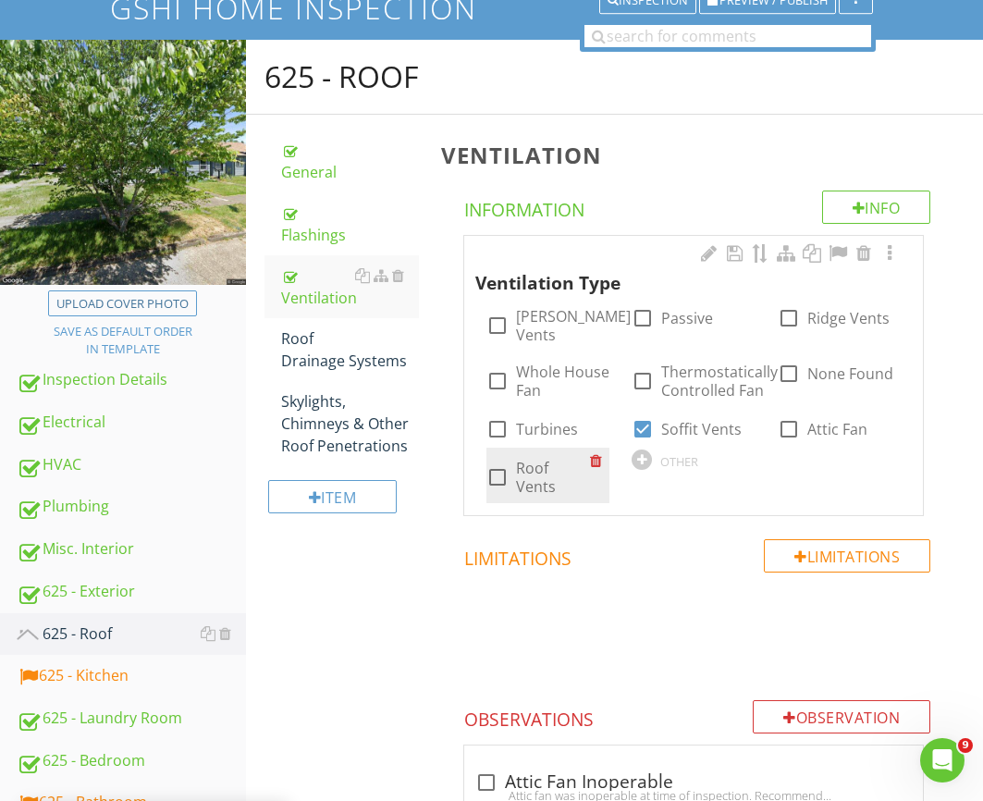
click at [544, 459] on label "Roof Vents" at bounding box center [553, 477] width 74 height 37
checkbox input "true"
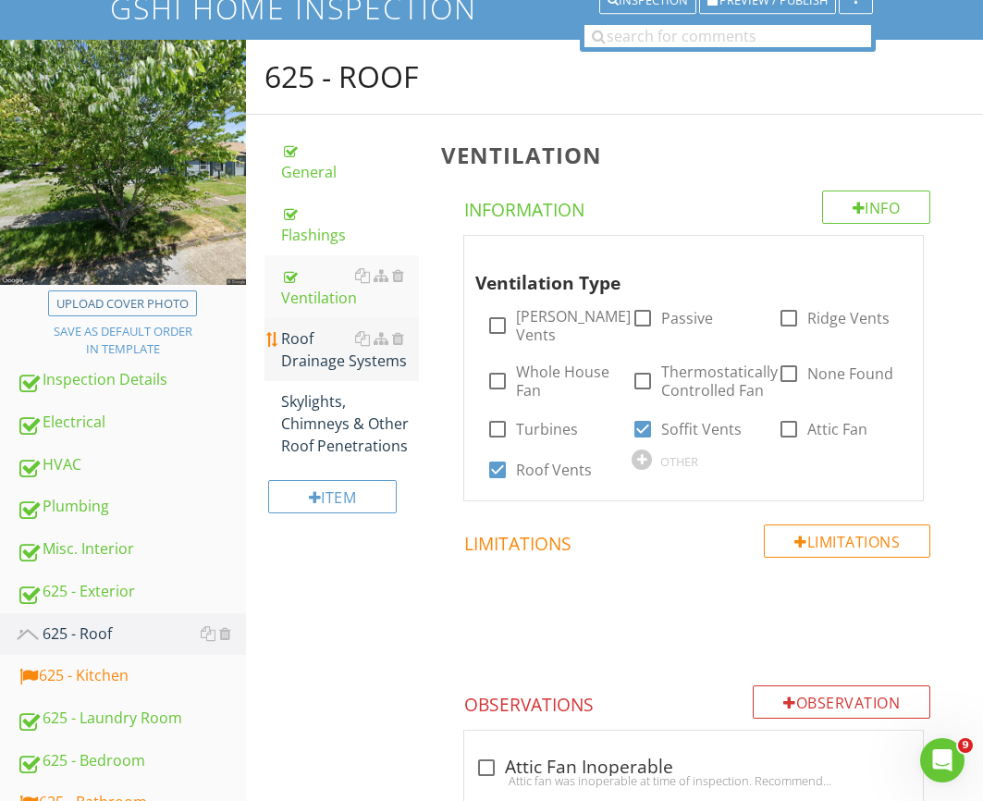
drag, startPoint x: 309, startPoint y: 332, endPoint x: 318, endPoint y: 337, distance: 10.3
click at [309, 332] on div "Roof Drainage Systems" at bounding box center [350, 349] width 138 height 44
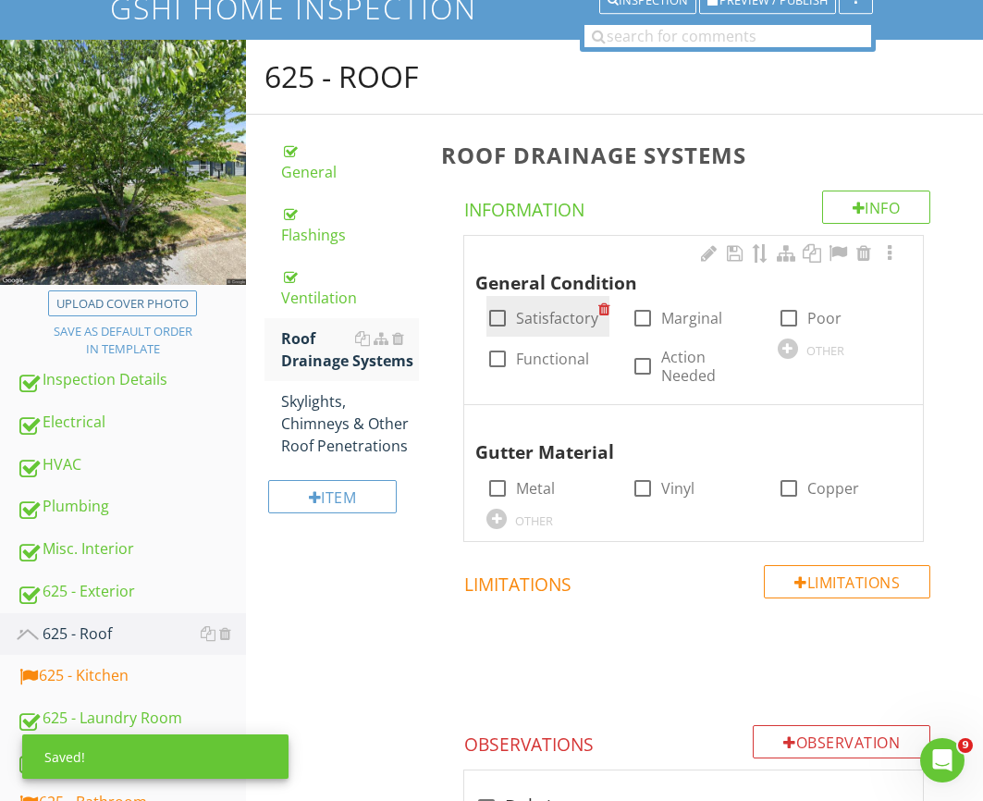
click at [528, 325] on label "Satisfactory" at bounding box center [557, 318] width 82 height 18
checkbox input "true"
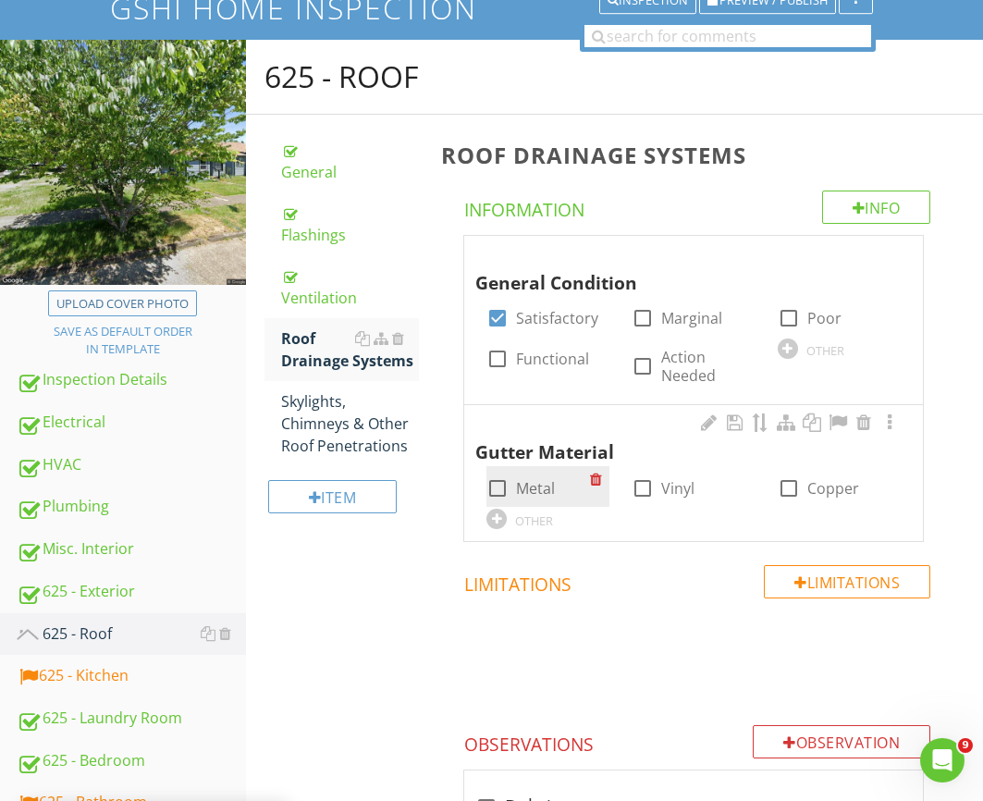
click at [513, 488] on div "check_box_outline_blank Metal" at bounding box center [520, 488] width 68 height 22
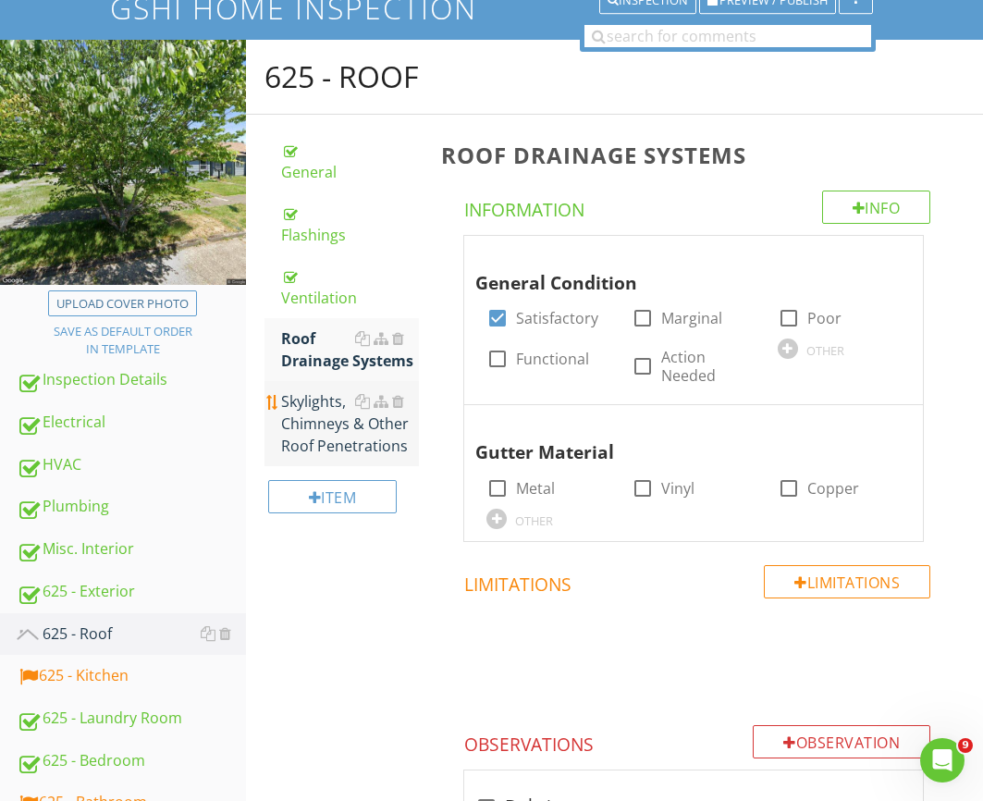
click at [348, 439] on link "Skylights, Chimneys & Other Roof Penetrations" at bounding box center [350, 423] width 138 height 85
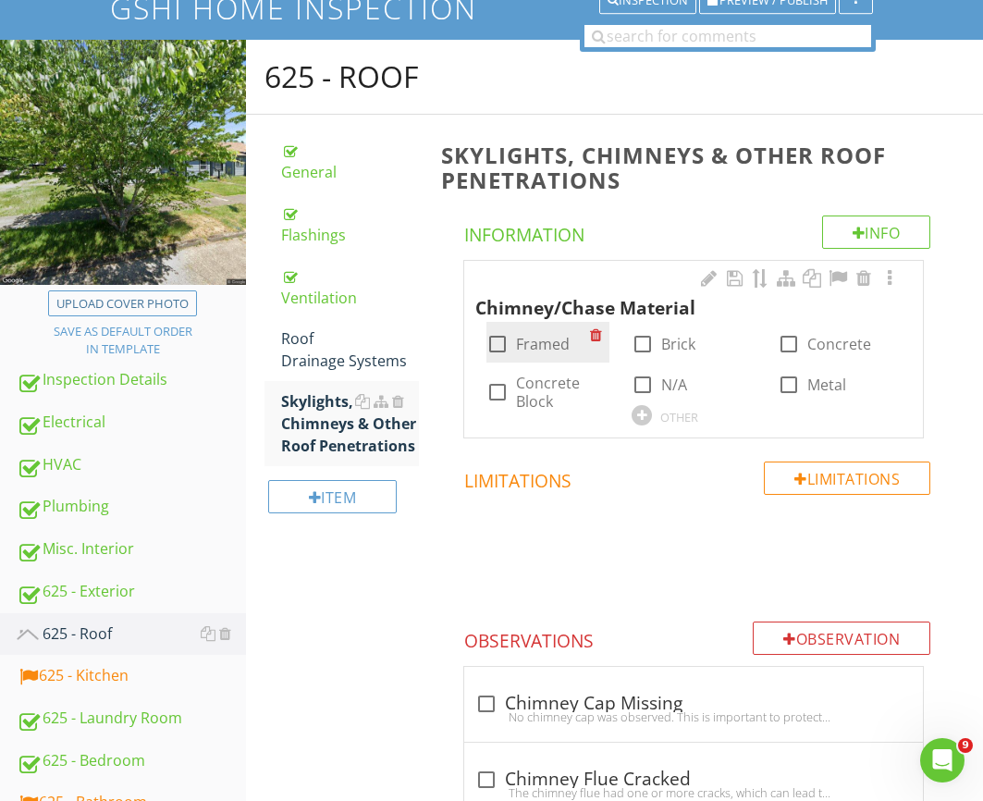
click at [559, 342] on label "Framed" at bounding box center [543, 344] width 54 height 18
checkbox input "true"
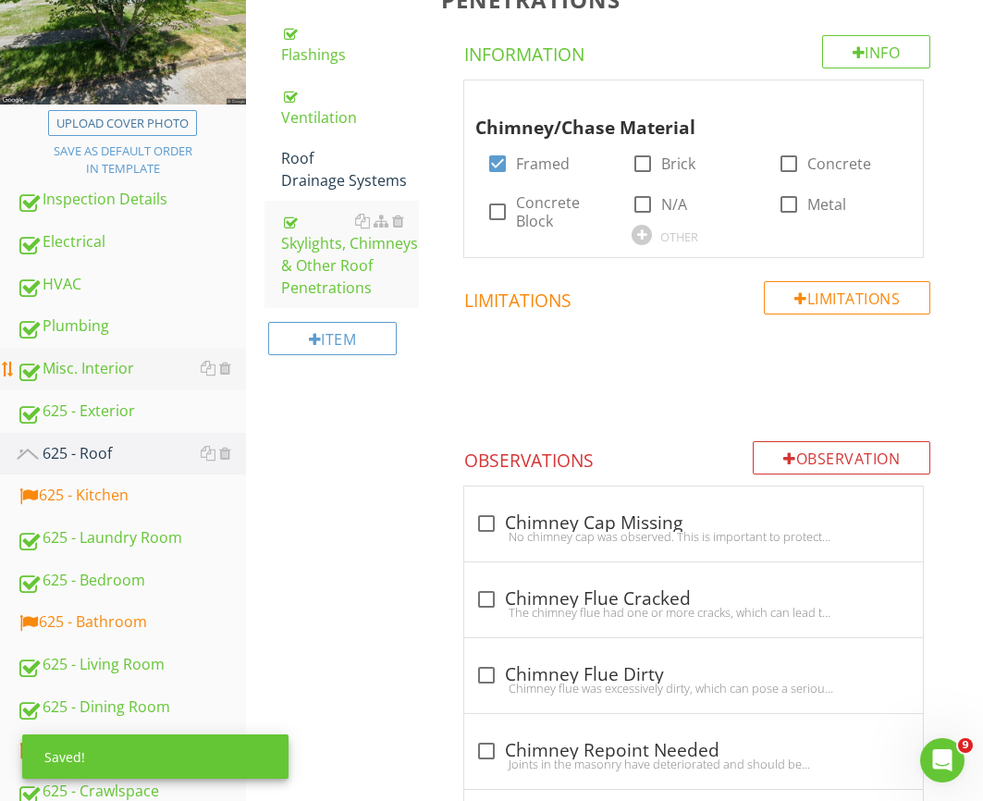
scroll to position [356, 0]
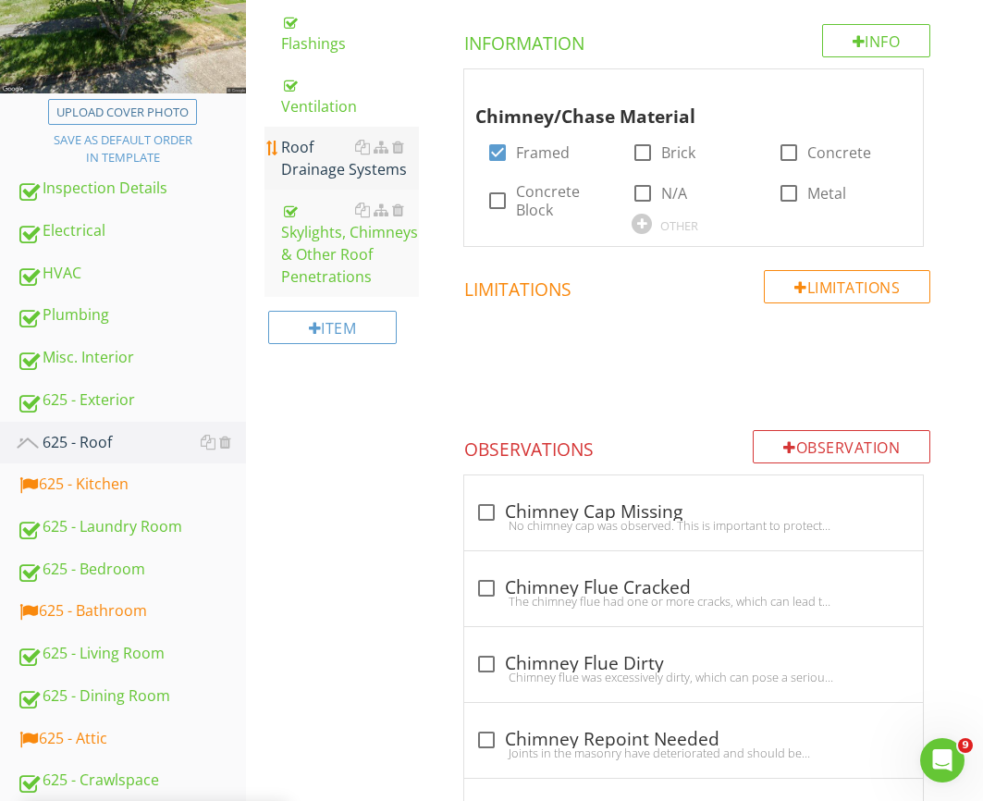
click at [358, 127] on link "Roof Drainage Systems" at bounding box center [350, 158] width 138 height 63
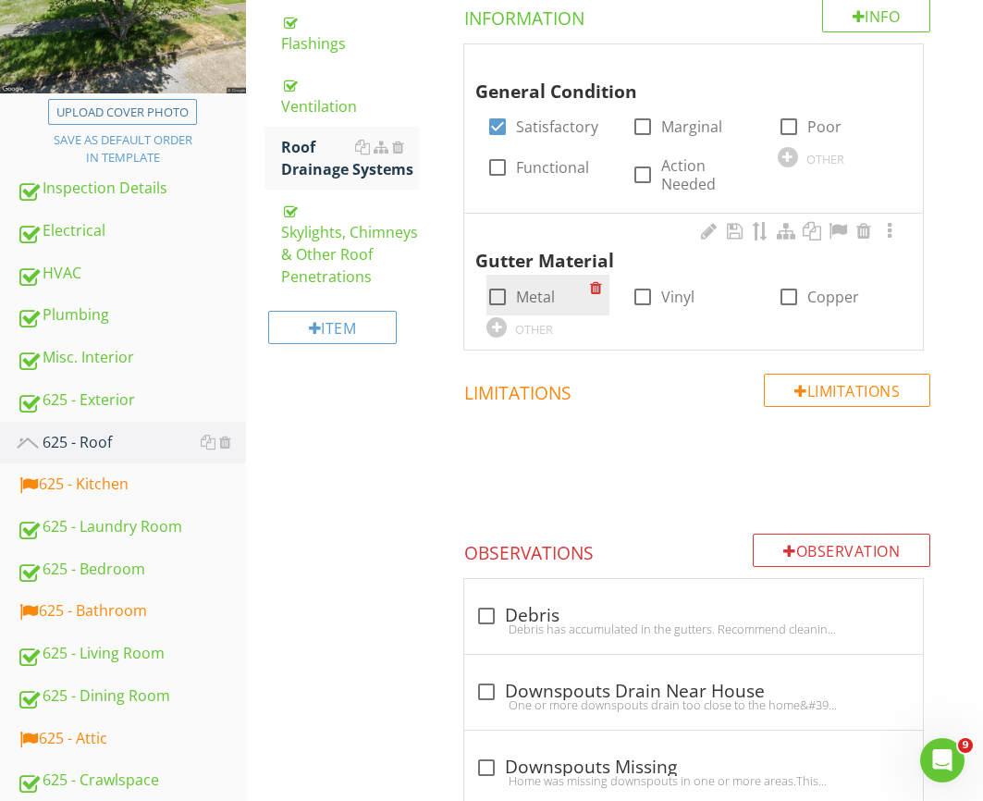
click at [524, 289] on label "Metal" at bounding box center [535, 297] width 39 height 18
checkbox input "true"
click at [57, 497] on link "625 - Kitchen" at bounding box center [131, 484] width 229 height 43
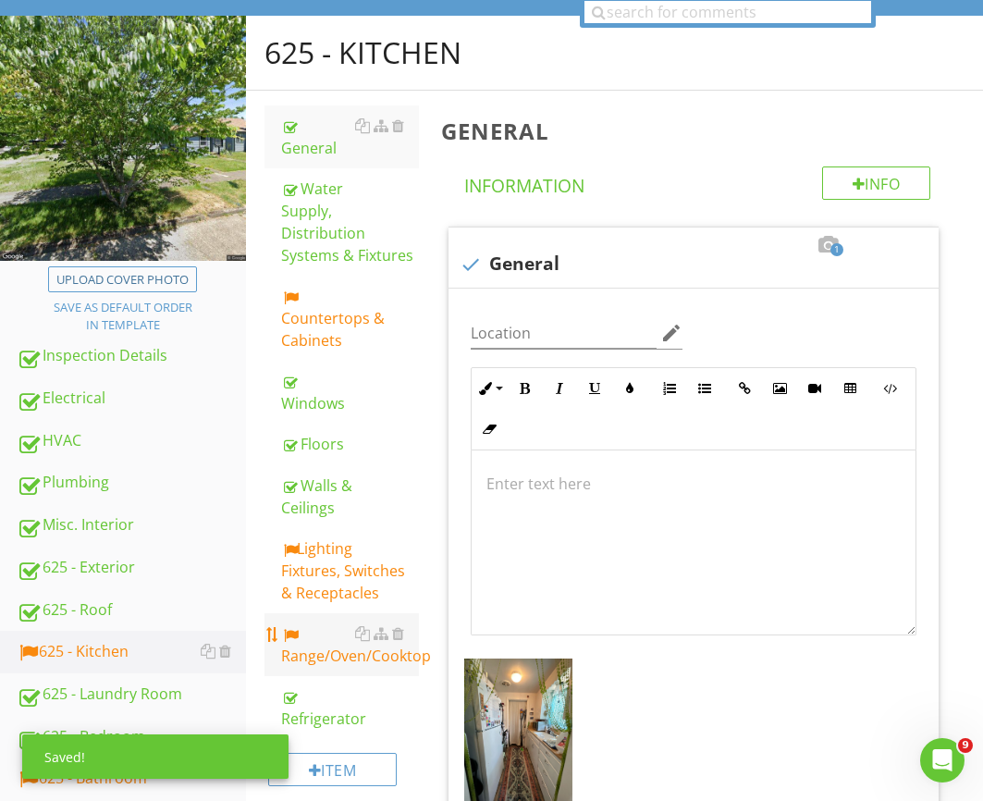
scroll to position [63, 0]
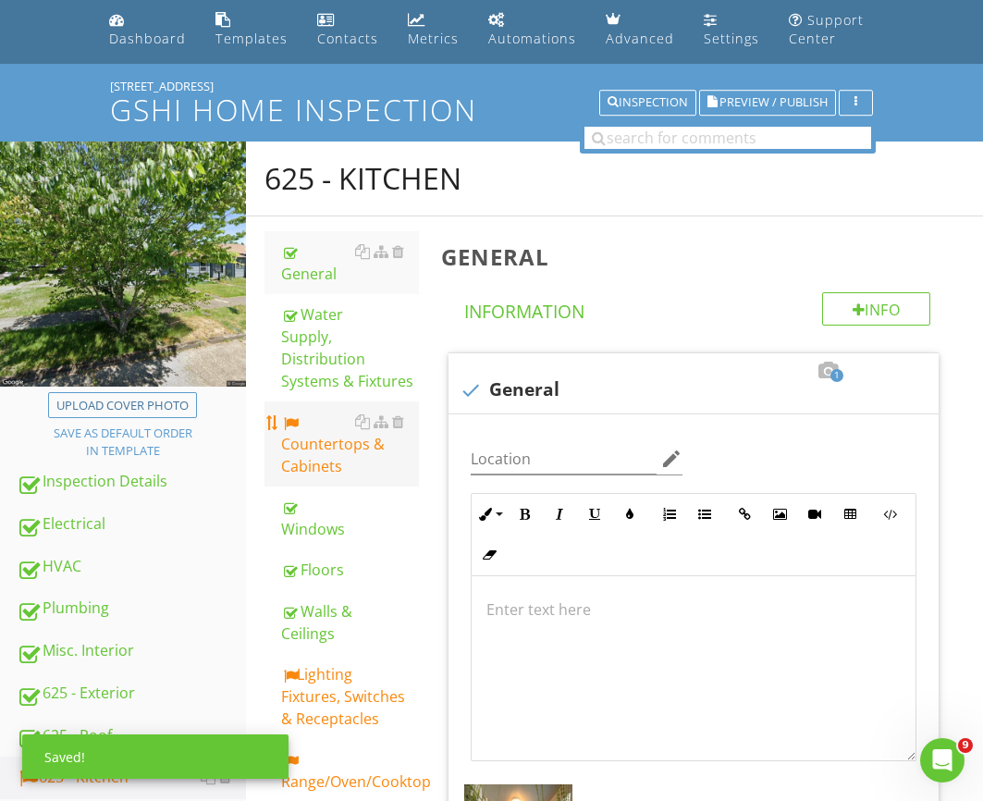
click at [325, 411] on div "Countertops & Cabinets" at bounding box center [350, 444] width 138 height 67
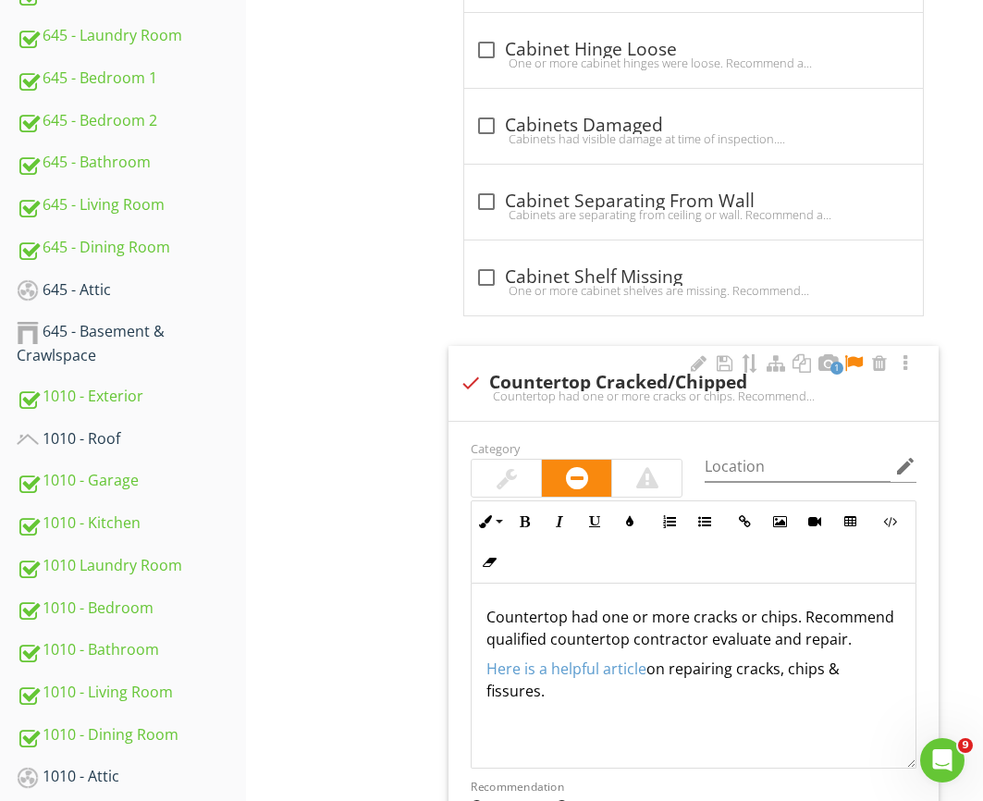
scroll to position [1529, 0]
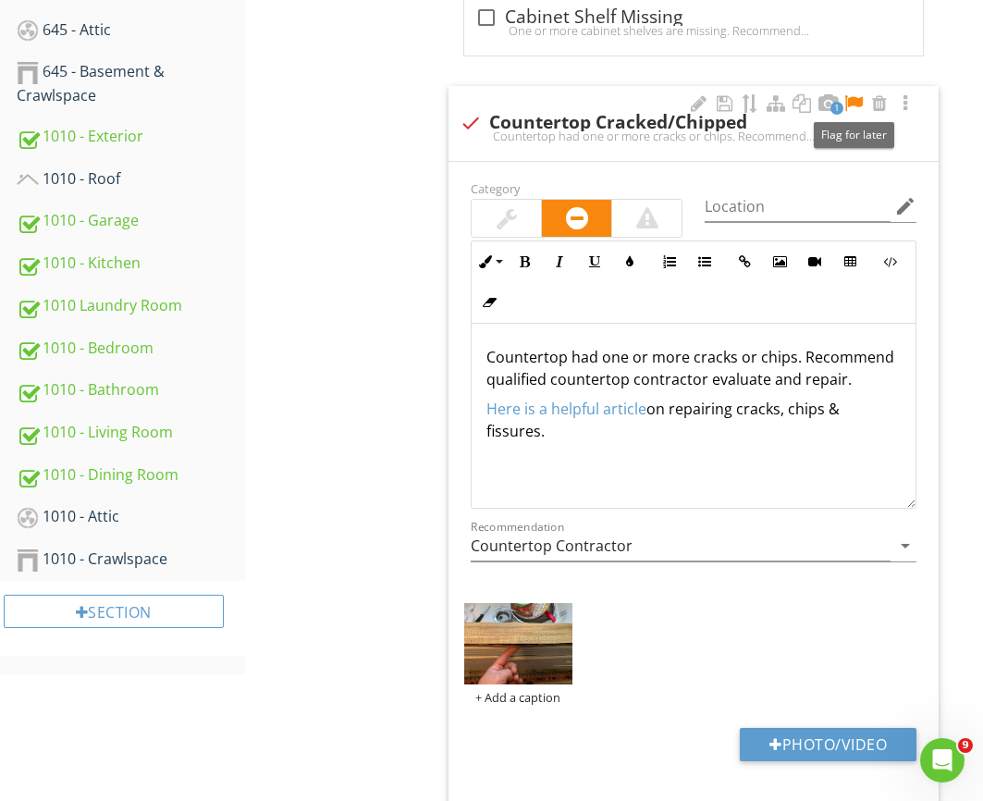
click at [852, 105] on div at bounding box center [853, 103] width 22 height 18
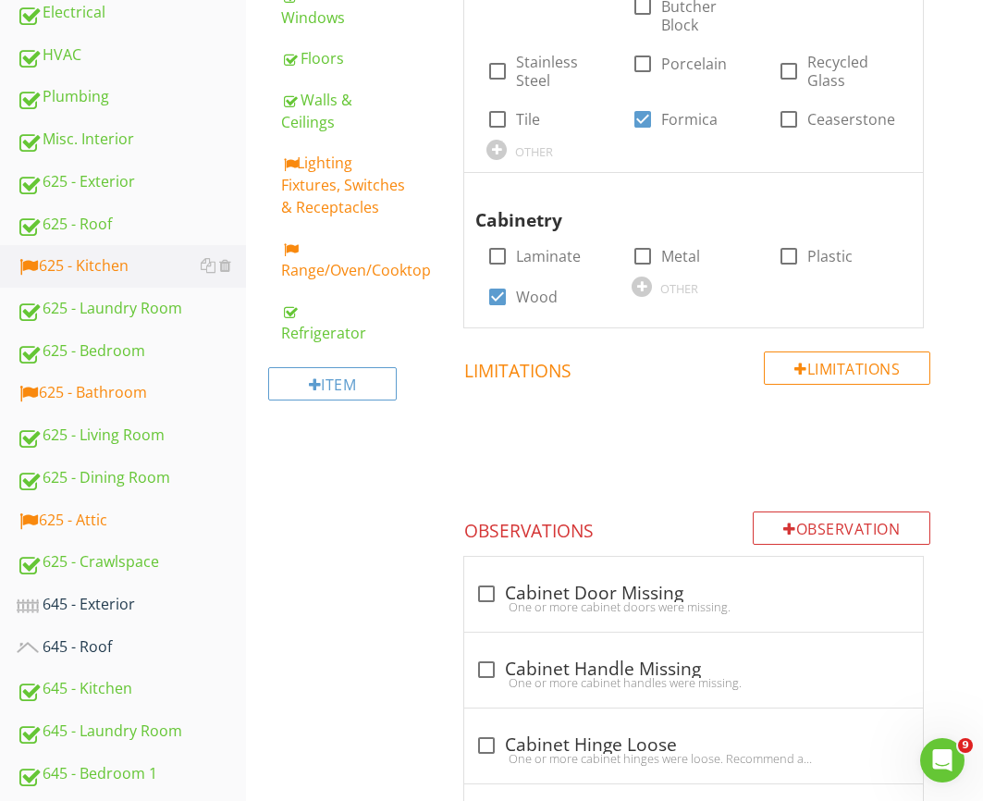
scroll to position [546, 0]
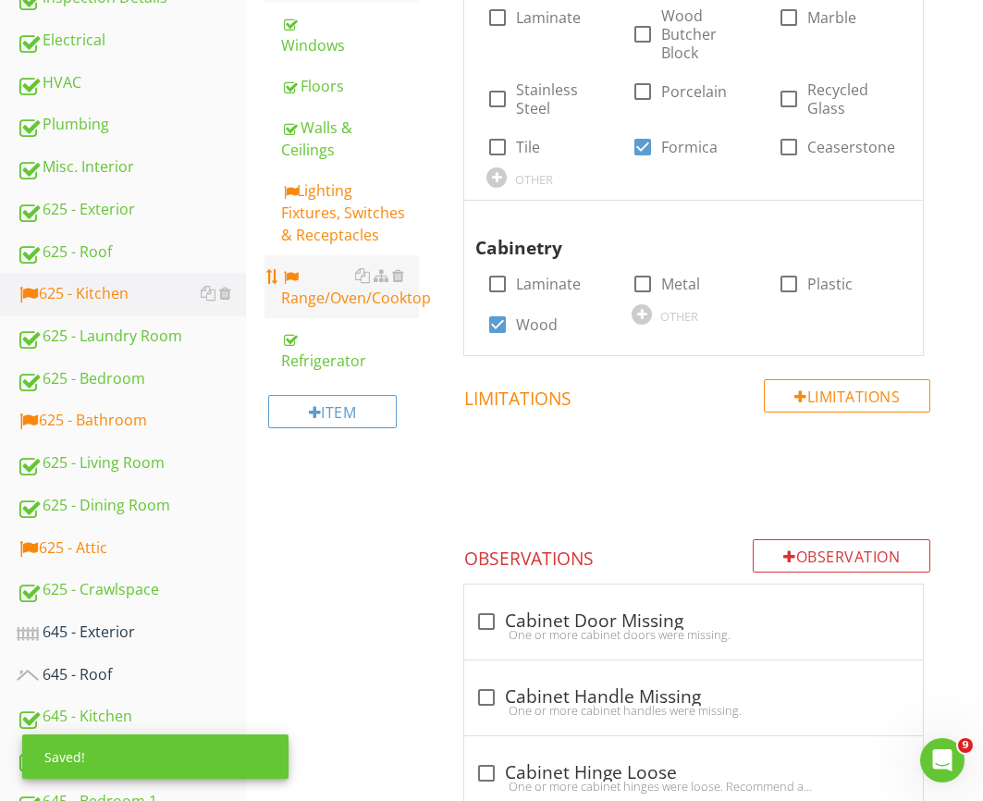
click at [303, 264] on div "Range/Oven/Cooktop" at bounding box center [350, 286] width 138 height 44
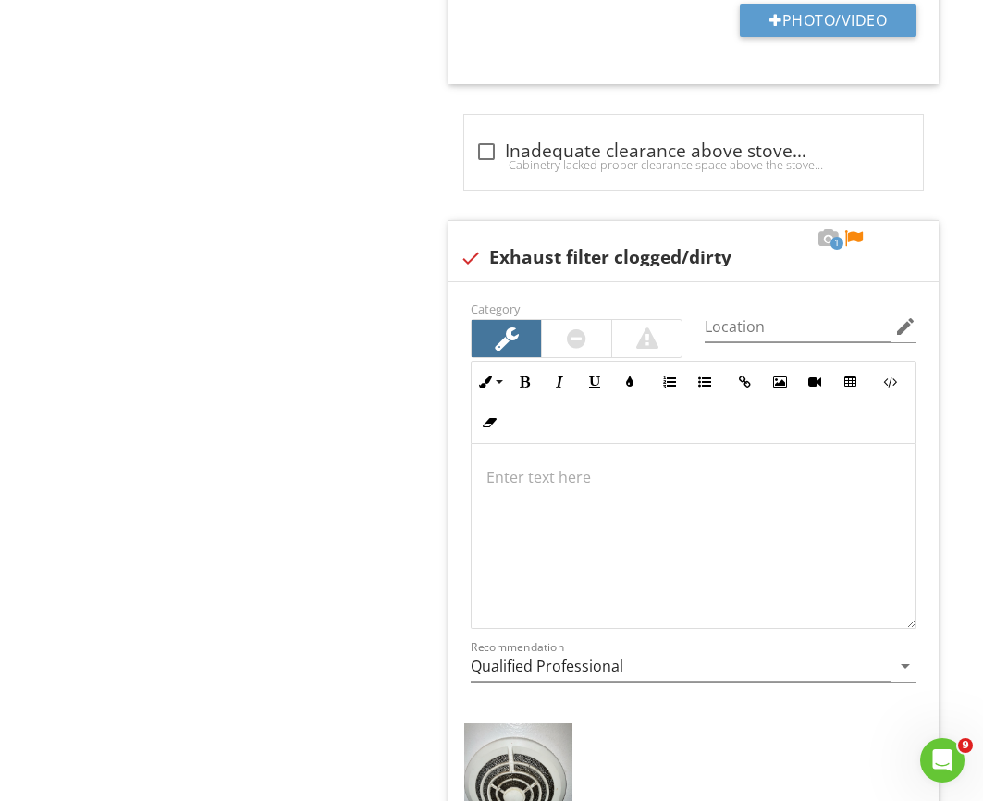
scroll to position [2777, 0]
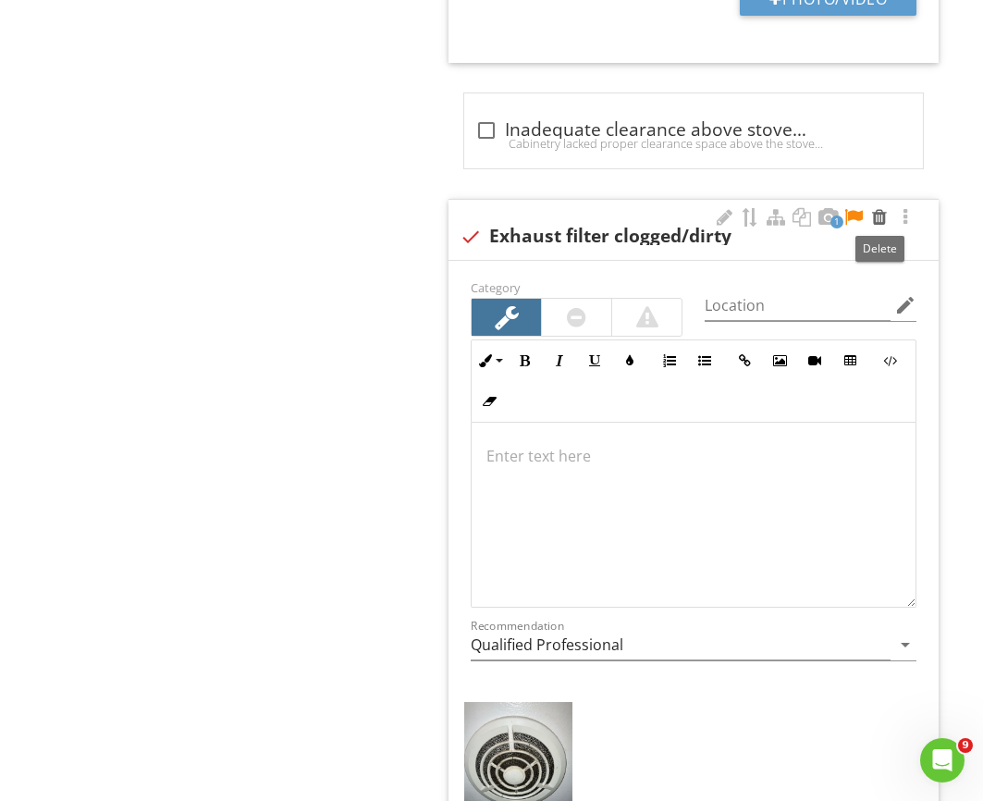
click at [877, 218] on div at bounding box center [879, 217] width 22 height 18
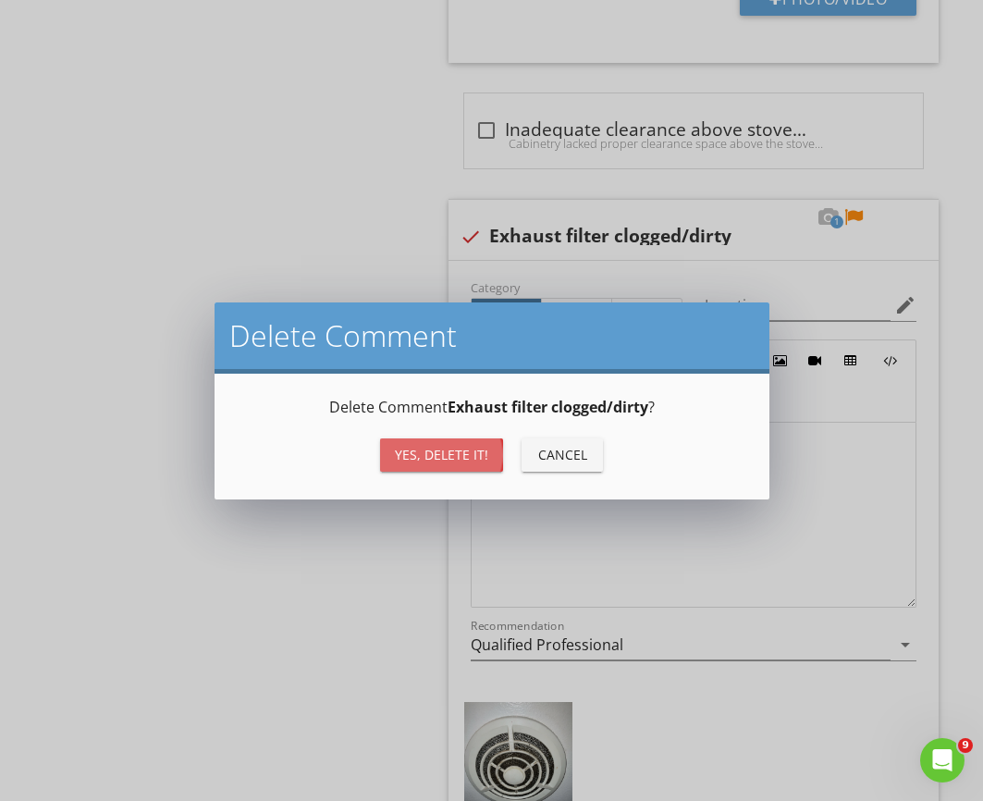
click at [422, 458] on div "Yes, Delete it!" at bounding box center [441, 454] width 93 height 19
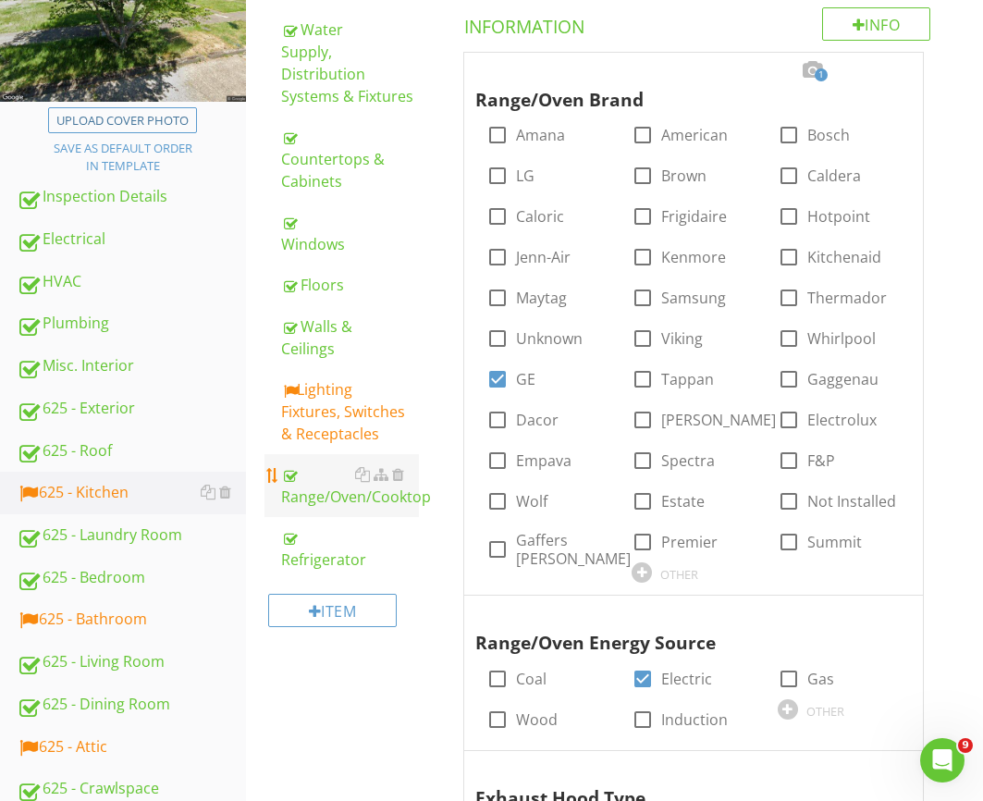
scroll to position [350, 0]
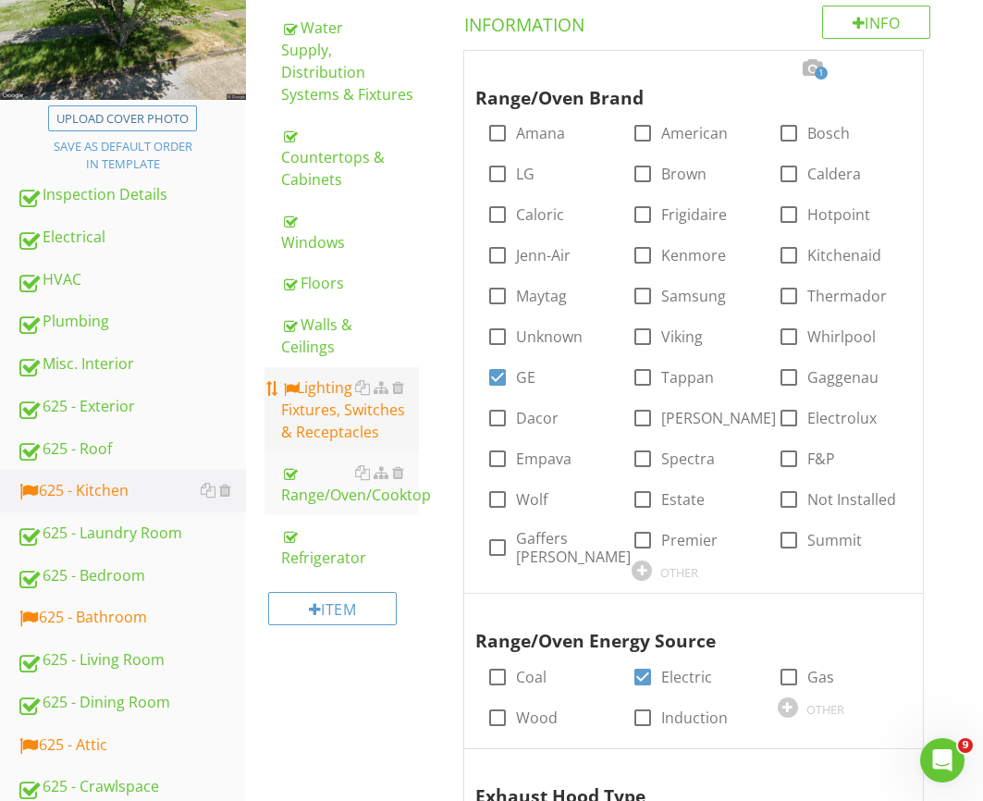
click at [332, 381] on div "Lighting Fixtures, Switches & Receptacles" at bounding box center [350, 409] width 138 height 67
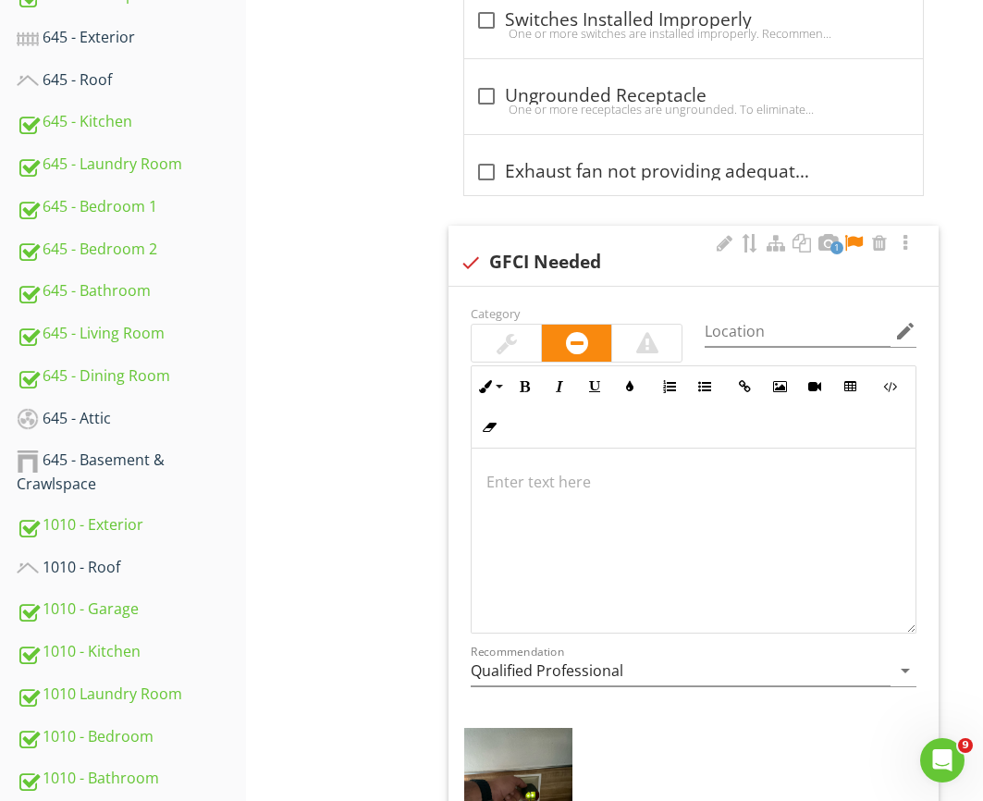
scroll to position [1240, 0]
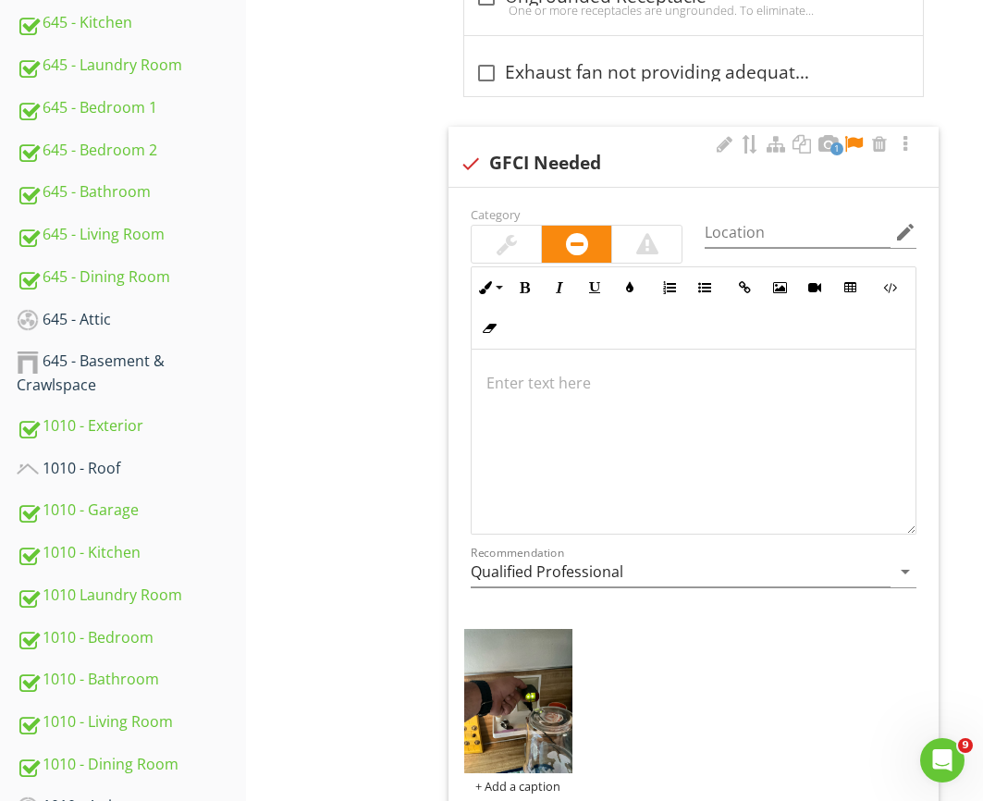
click at [620, 369] on div at bounding box center [694, 442] width 444 height 185
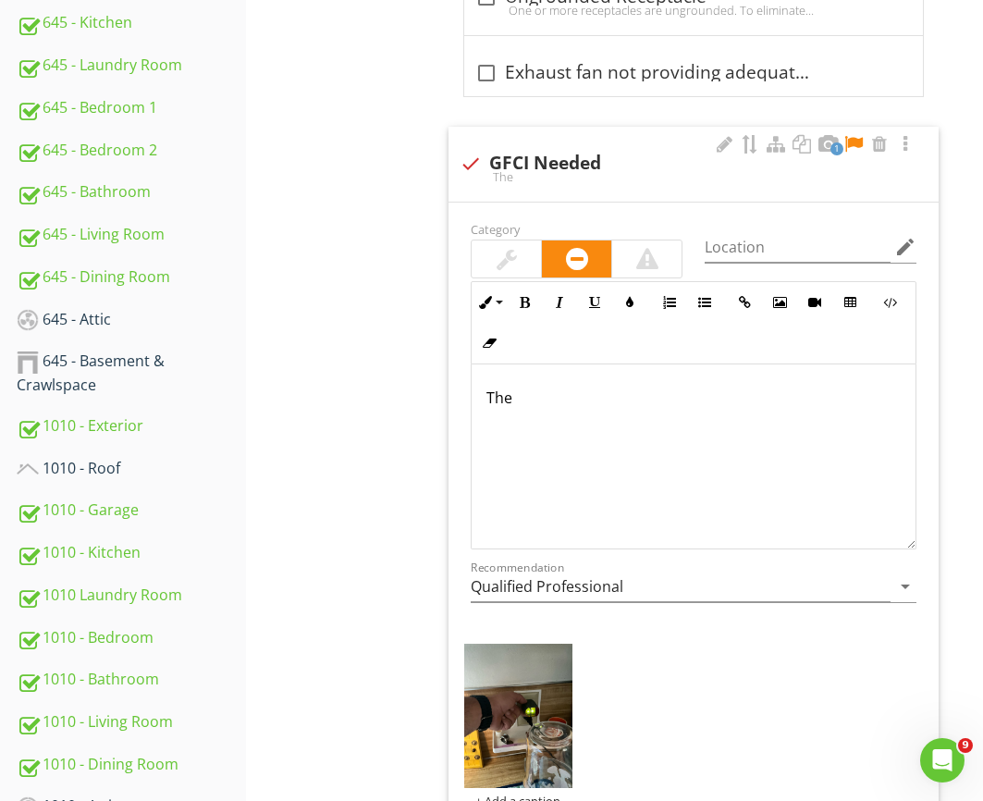
scroll to position [1255, 0]
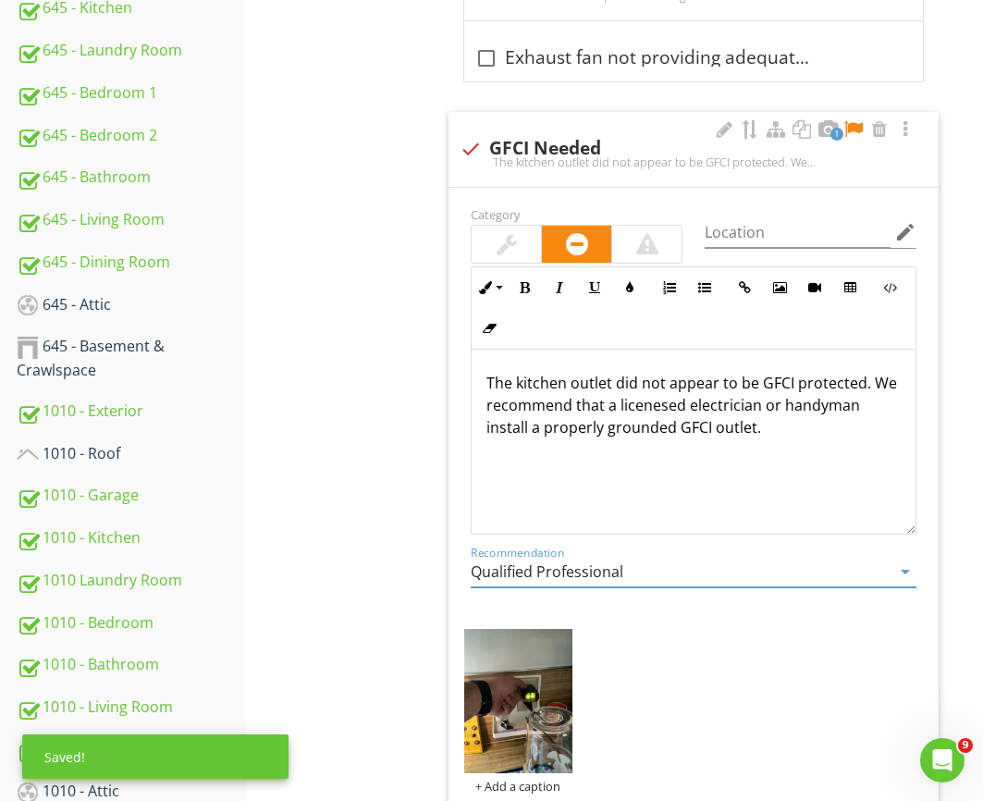
click at [555, 575] on input "Qualified Professional" at bounding box center [681, 572] width 420 height 31
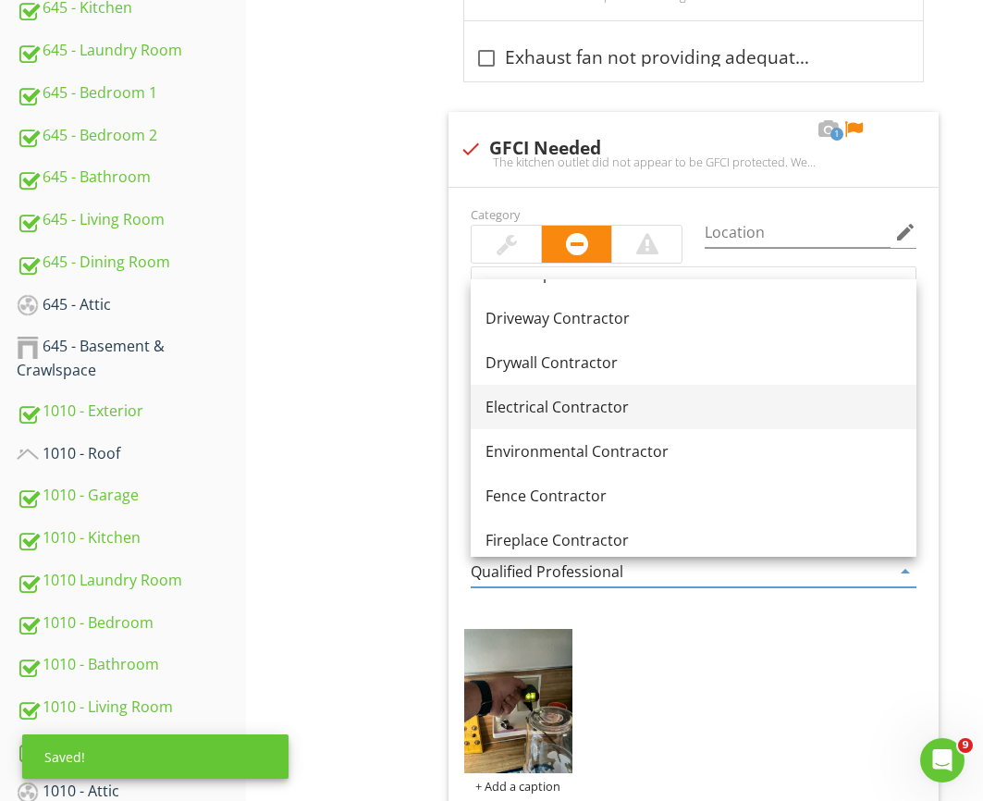
scroll to position [607, 0]
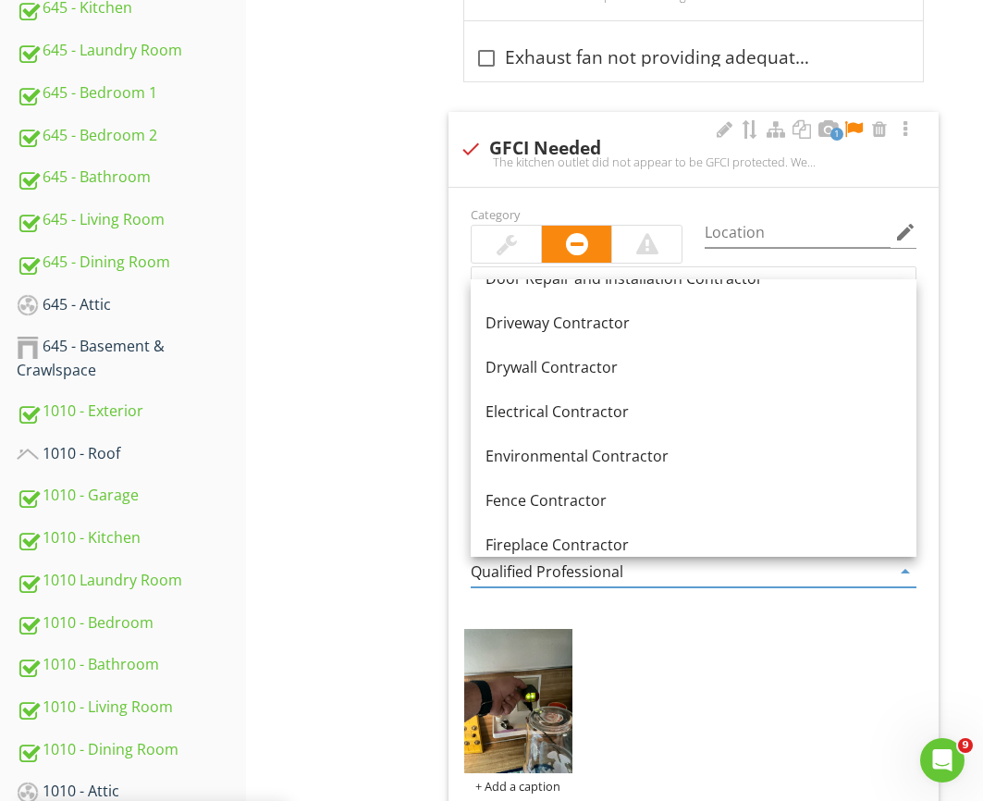
click at [512, 450] on div "Environmental Contractor" at bounding box center [693, 456] width 416 height 22
type input "Environmental Contractor"
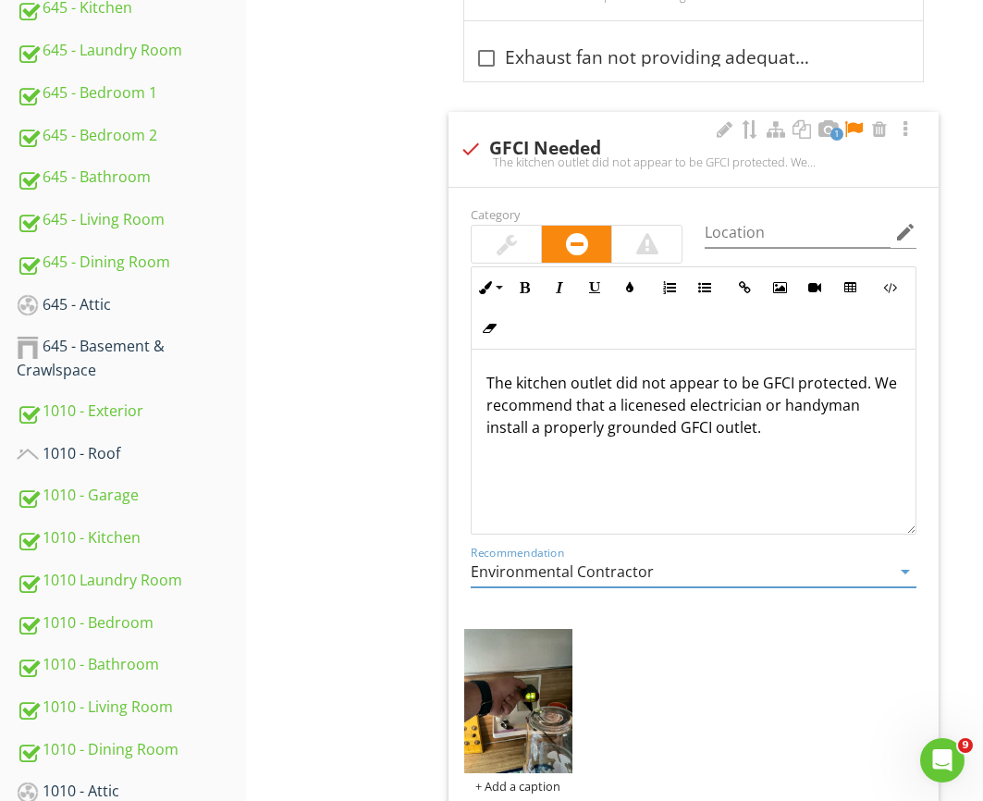
click at [850, 129] on div at bounding box center [853, 129] width 22 height 18
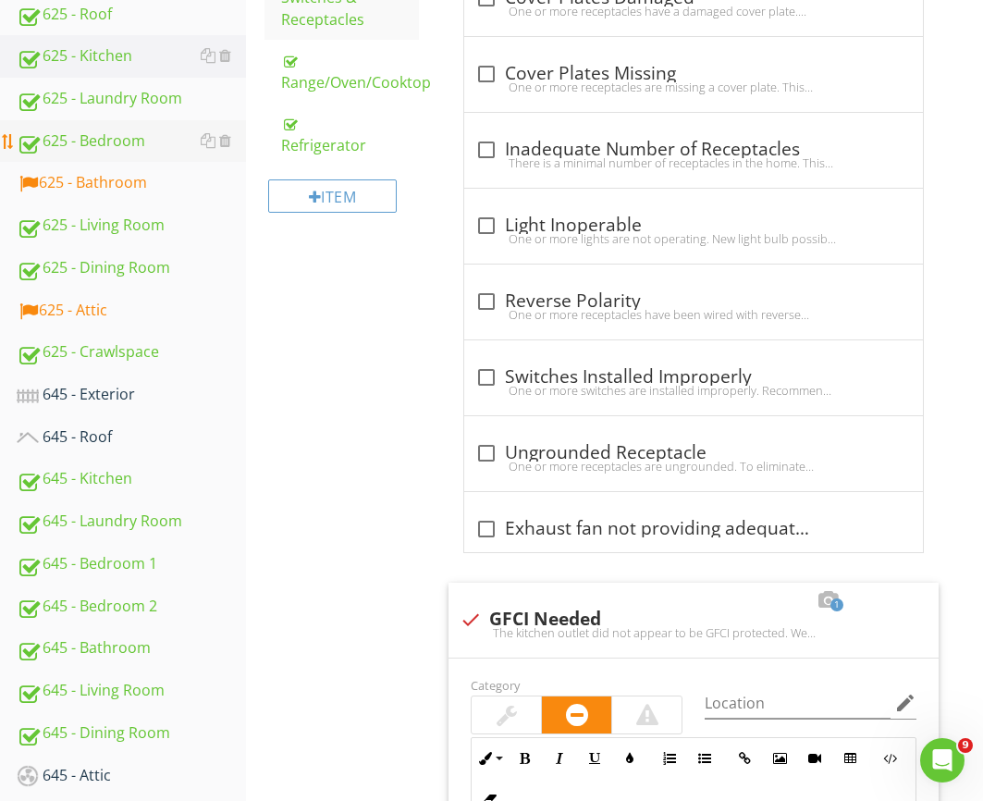
scroll to position [761, 0]
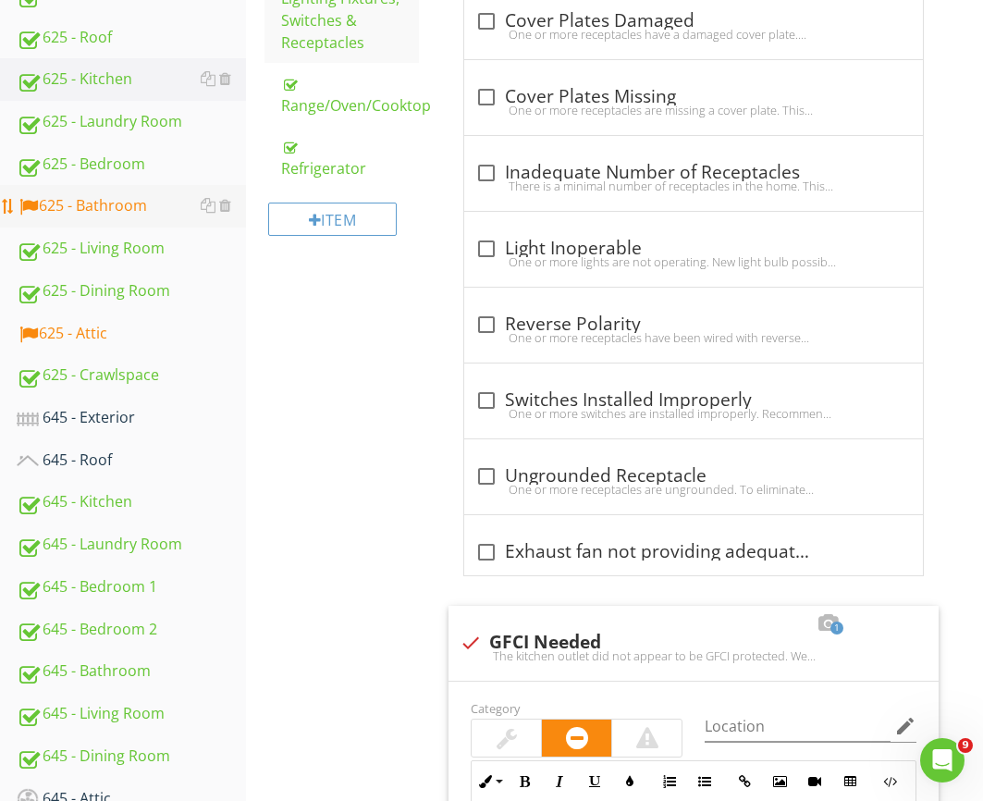
click at [137, 211] on div "625 - Bathroom" at bounding box center [131, 206] width 229 height 24
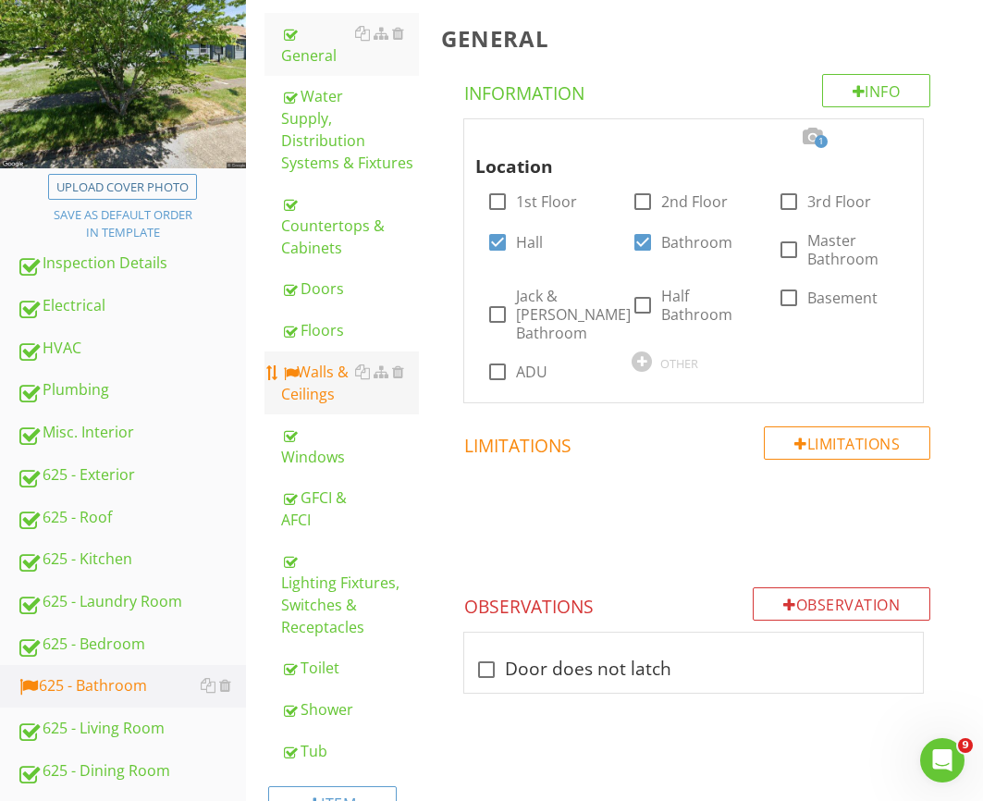
scroll to position [285, 0]
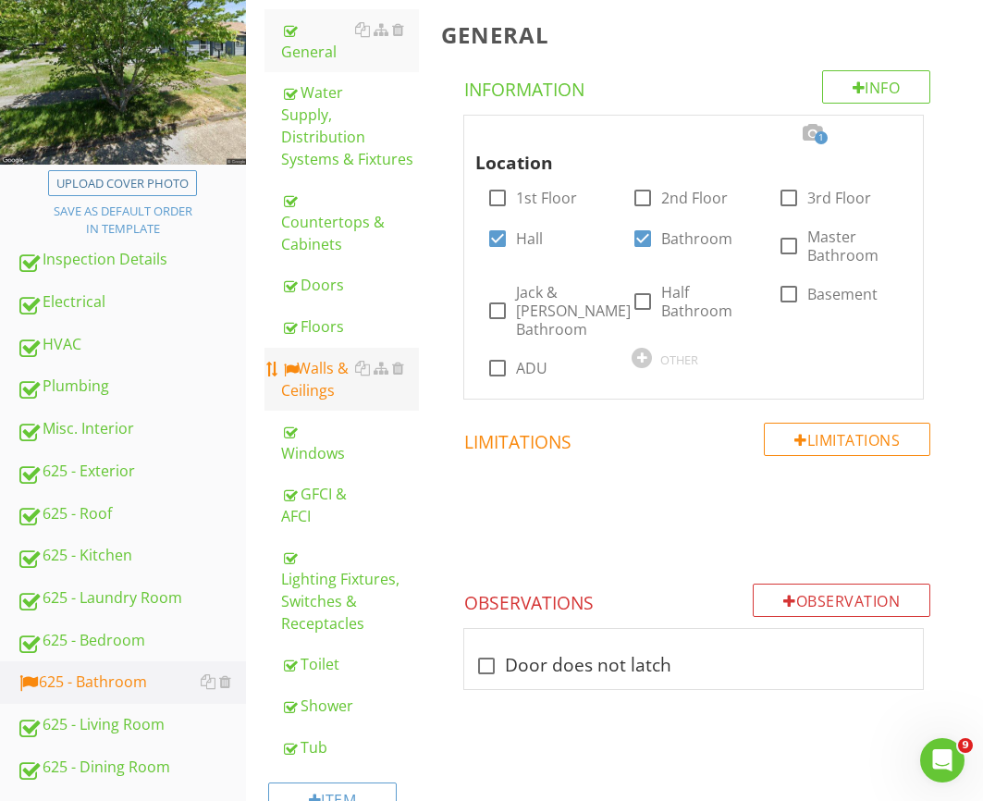
click at [299, 348] on link "Walls & Ceilings" at bounding box center [350, 379] width 138 height 63
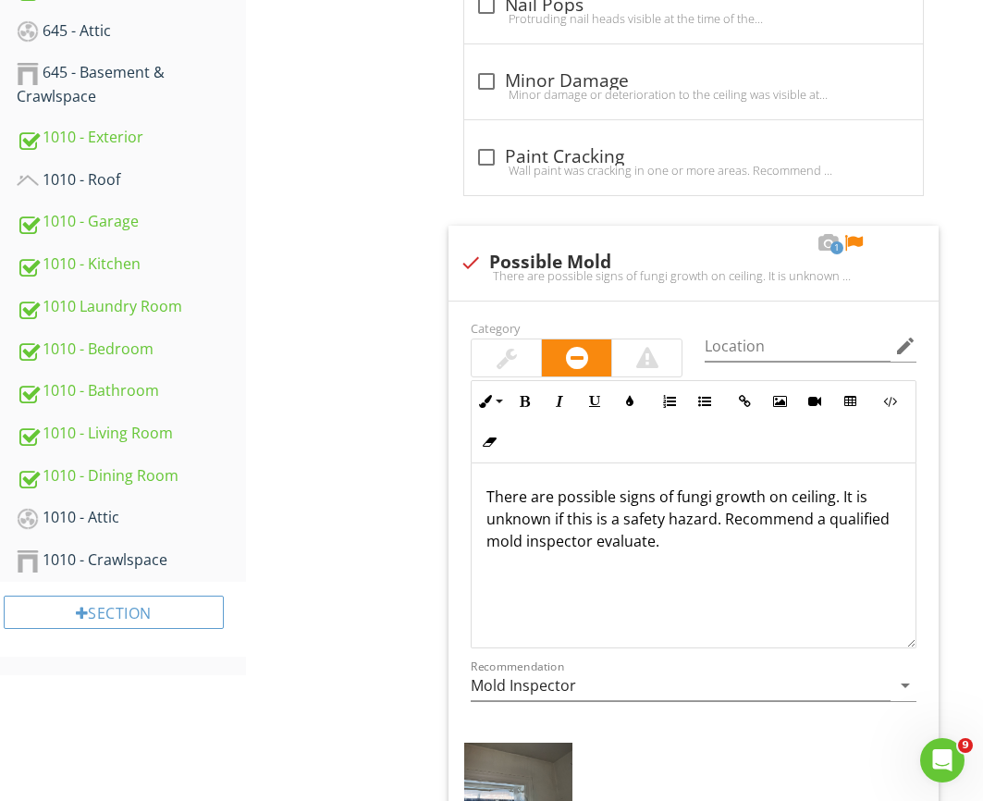
scroll to position [1766, 0]
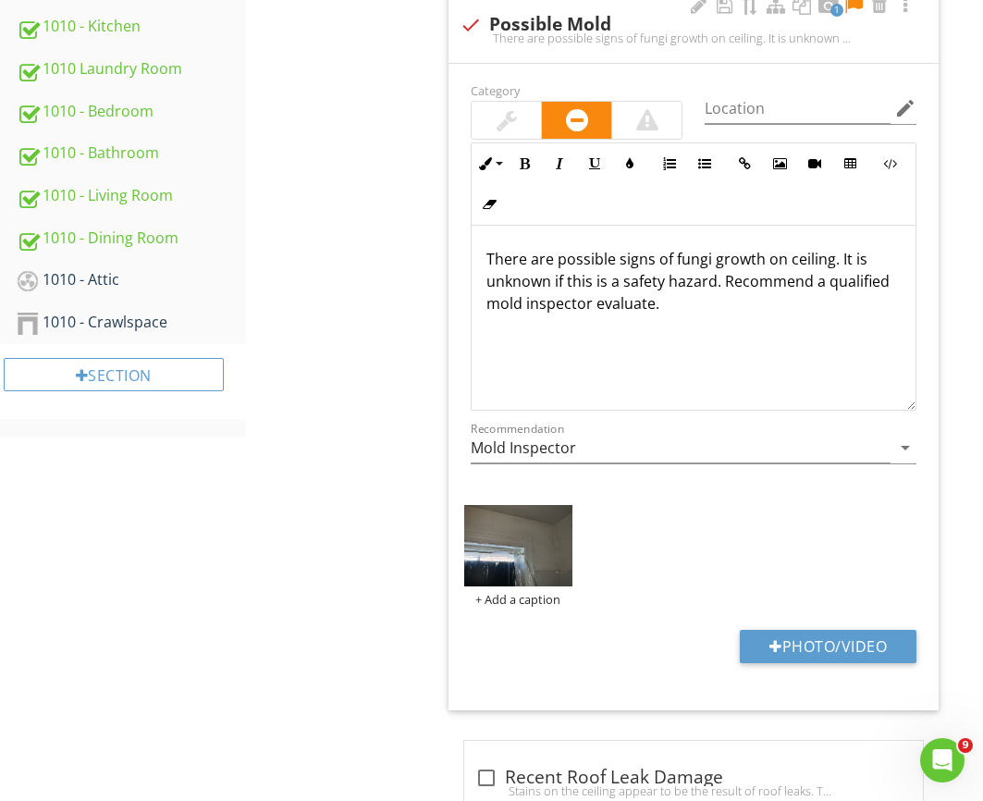
click at [800, 262] on p "There are possible signs of fungi growth on ceiling. It is unknown if this is a…" at bounding box center [693, 281] width 414 height 67
click at [788, 264] on p "There are possible signs of fungi growth on ceiling. It is unknown if this is a…" at bounding box center [693, 281] width 414 height 67
click at [855, 4] on div at bounding box center [853, 5] width 22 height 18
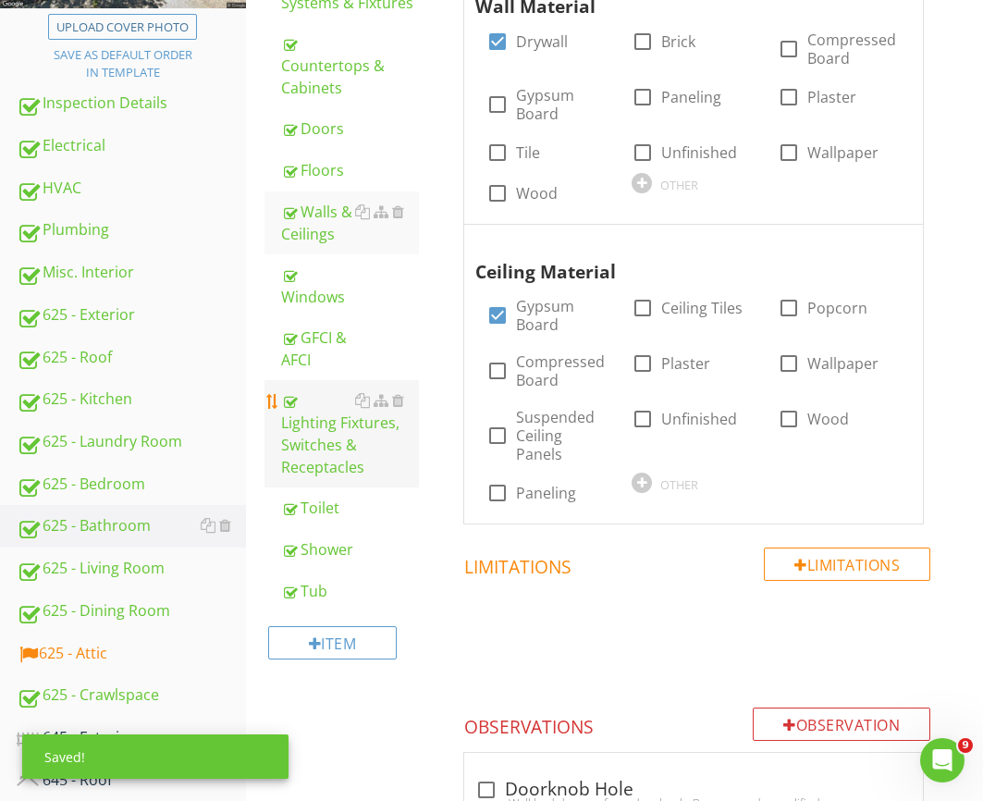
scroll to position [447, 0]
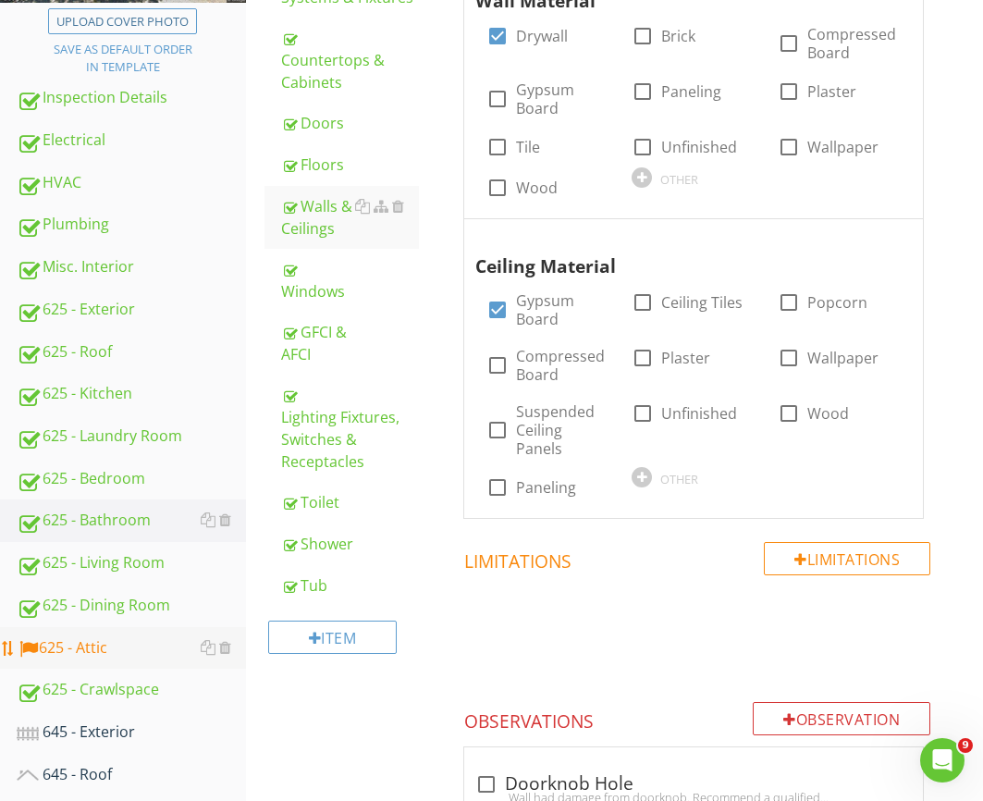
drag, startPoint x: 125, startPoint y: 644, endPoint x: 135, endPoint y: 636, distance: 13.1
click at [125, 644] on div "625 - Attic" at bounding box center [131, 648] width 229 height 24
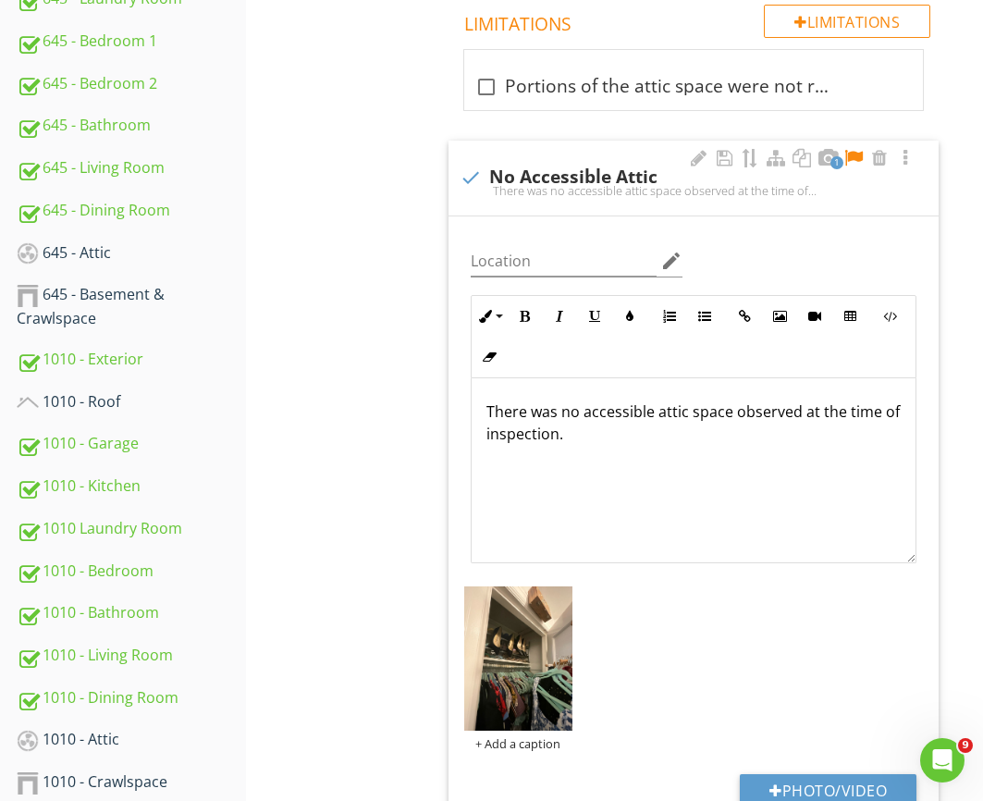
scroll to position [1293, 0]
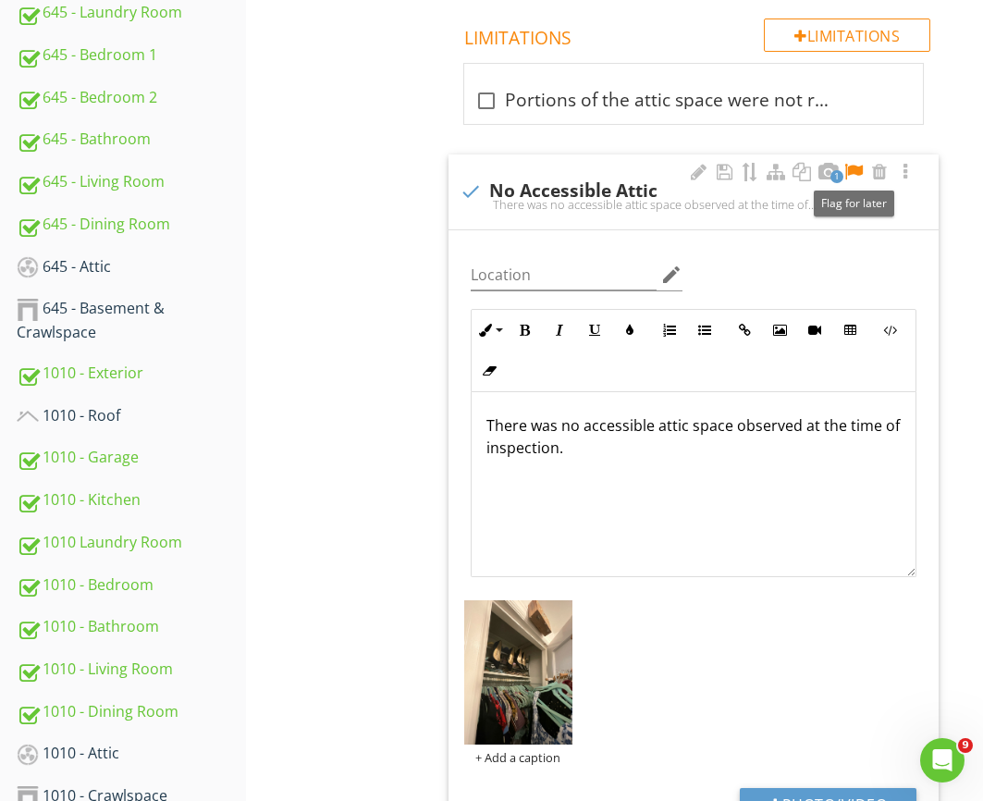
click at [848, 169] on div at bounding box center [853, 172] width 22 height 18
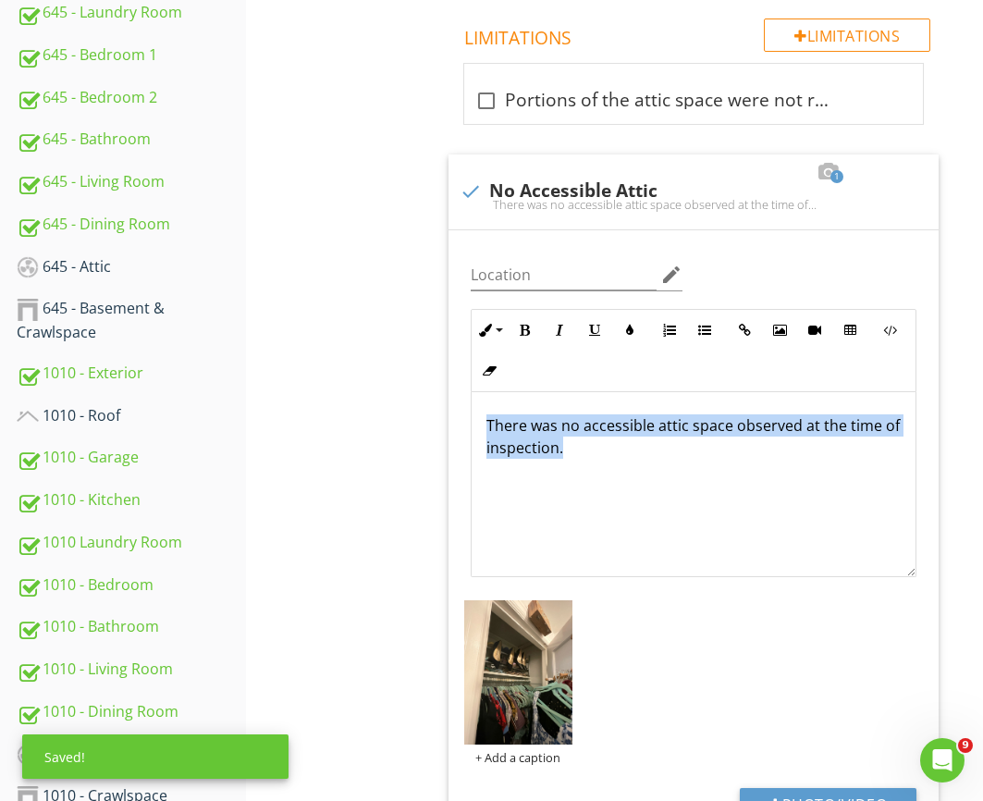
drag, startPoint x: 583, startPoint y: 448, endPoint x: 445, endPoint y: 407, distance: 144.8
click at [445, 407] on span "check_box_outline_blank Portions of the attic space were not readily accessible…" at bounding box center [697, 518] width 512 height 911
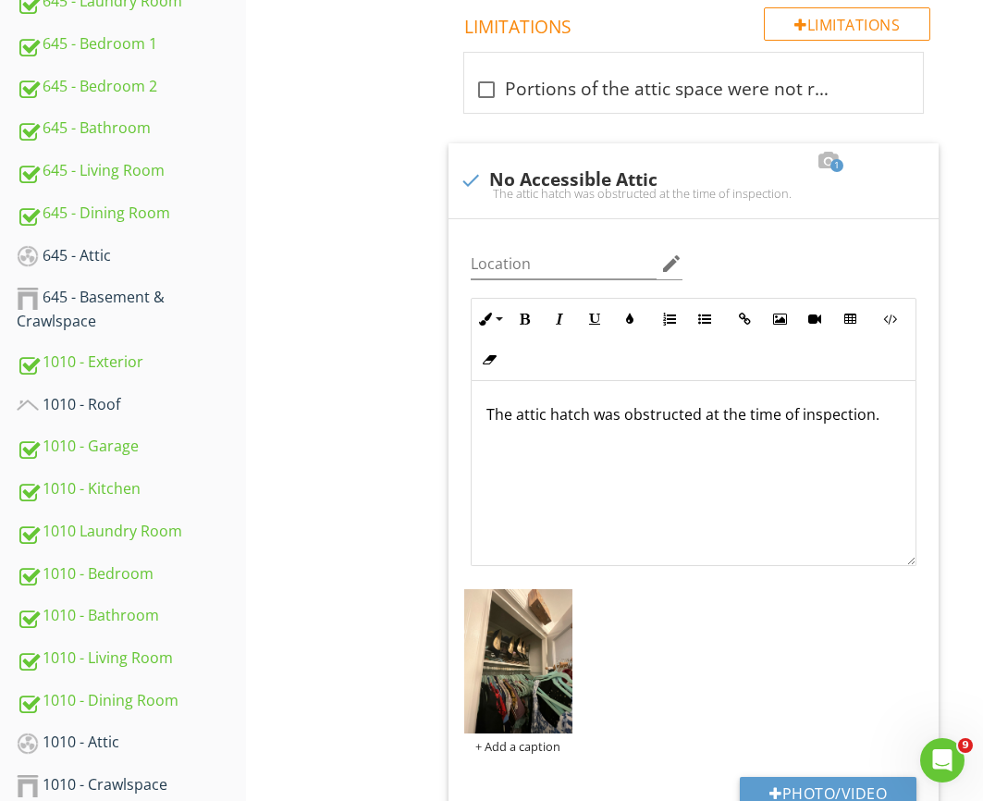
scroll to position [1307, 0]
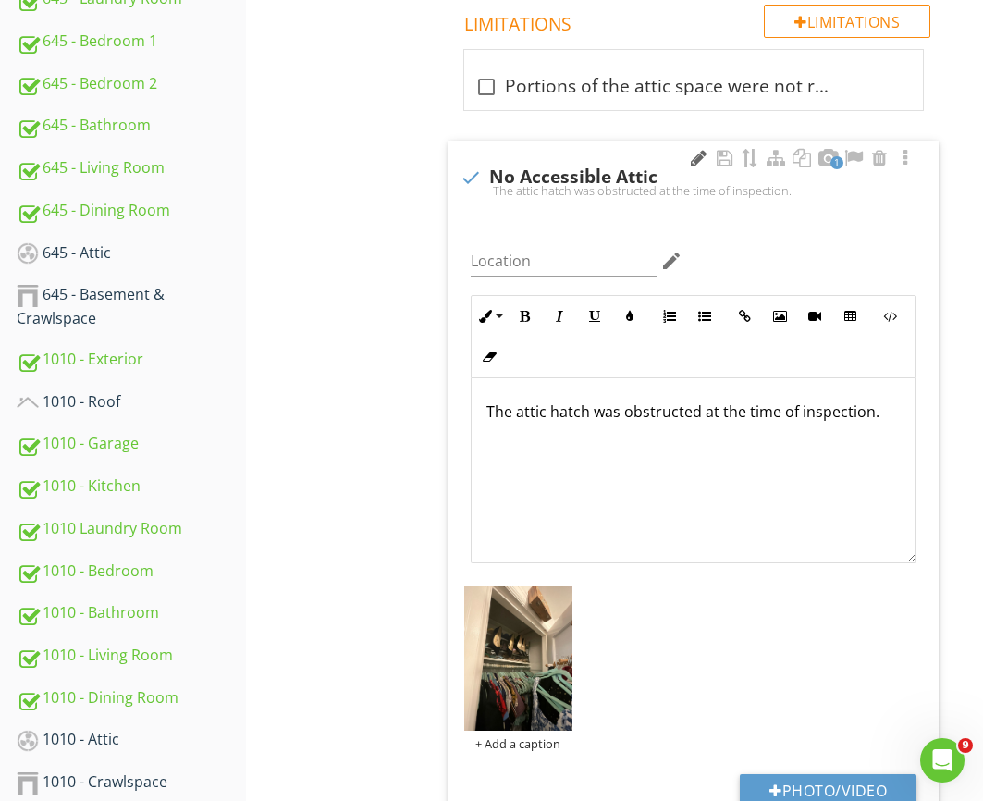
click at [694, 151] on div at bounding box center [698, 158] width 22 height 18
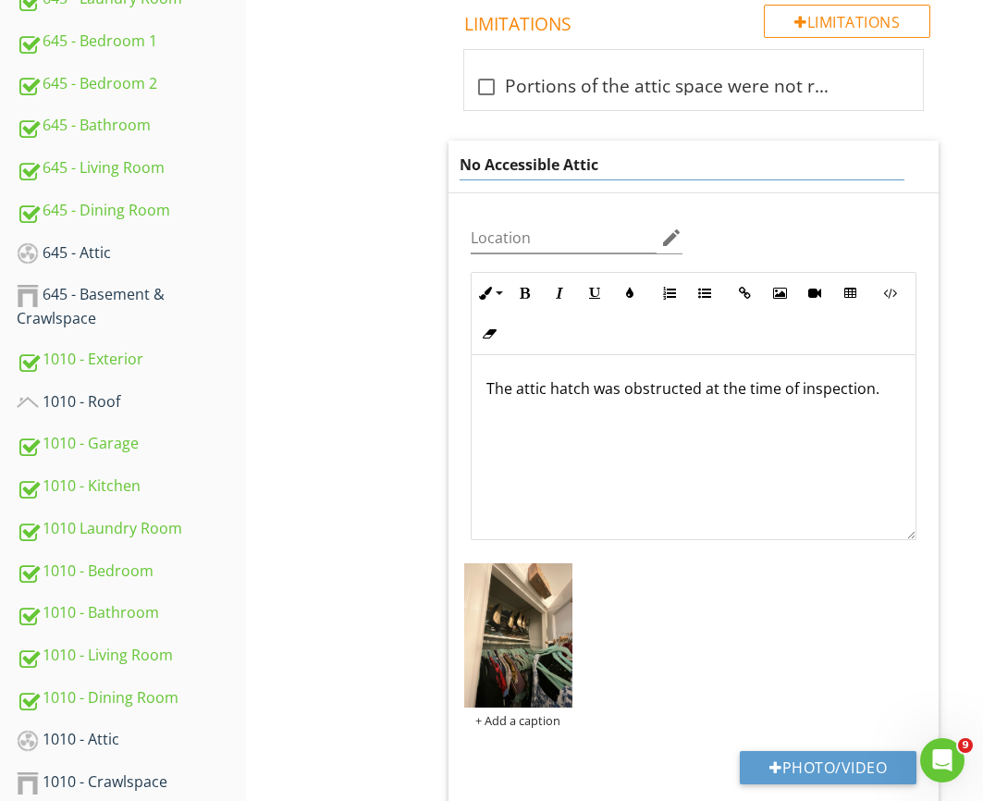
click at [579, 158] on input "No Accessible Attic" at bounding box center [682, 165] width 445 height 31
drag, startPoint x: 595, startPoint y: 161, endPoint x: 345, endPoint y: 153, distance: 249.8
click at [345, 153] on div "625 - Attic Roof Structure & Attic Item Roof Structure & Attic Info Information…" at bounding box center [614, 240] width 737 height 2685
type input "A"
type input "Obstructed attic access"
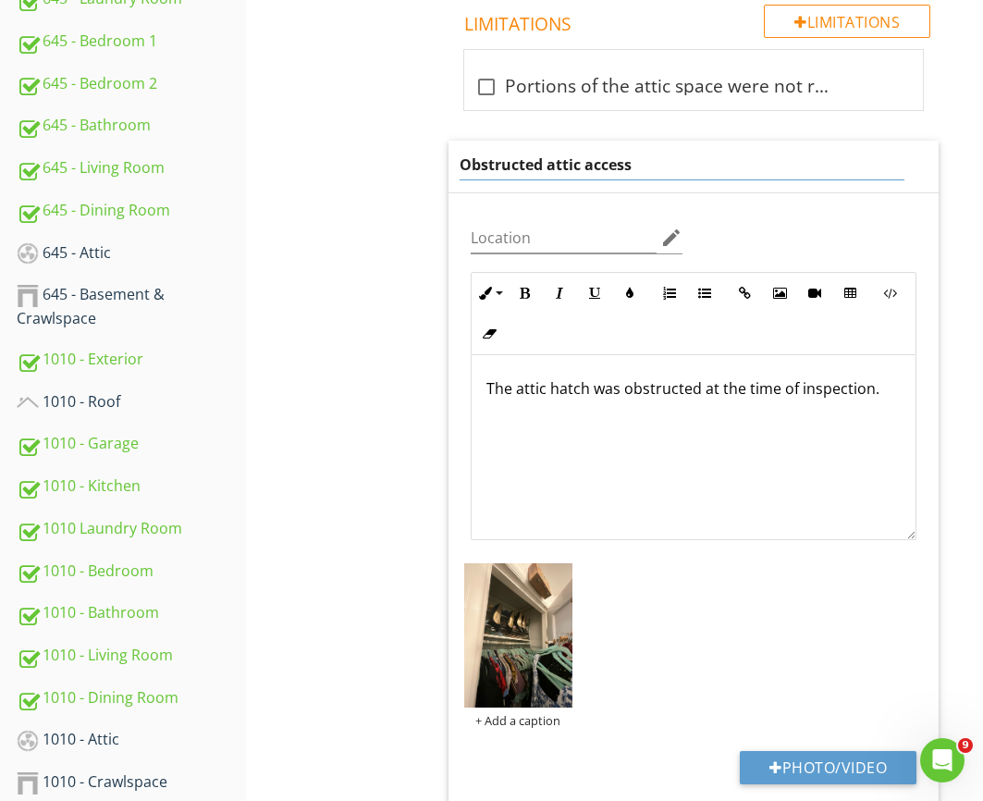
click at [332, 154] on div "625 - Attic Roof Structure & Attic Item Roof Structure & Attic Info Information…" at bounding box center [614, 240] width 737 height 2685
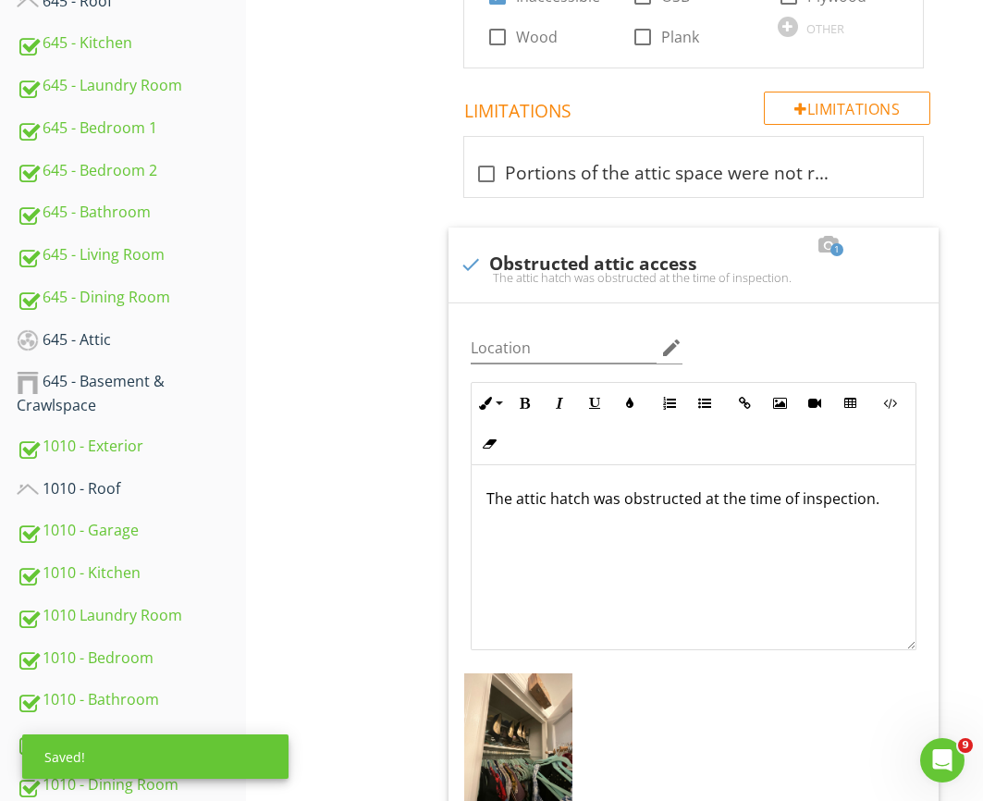
scroll to position [1221, 0]
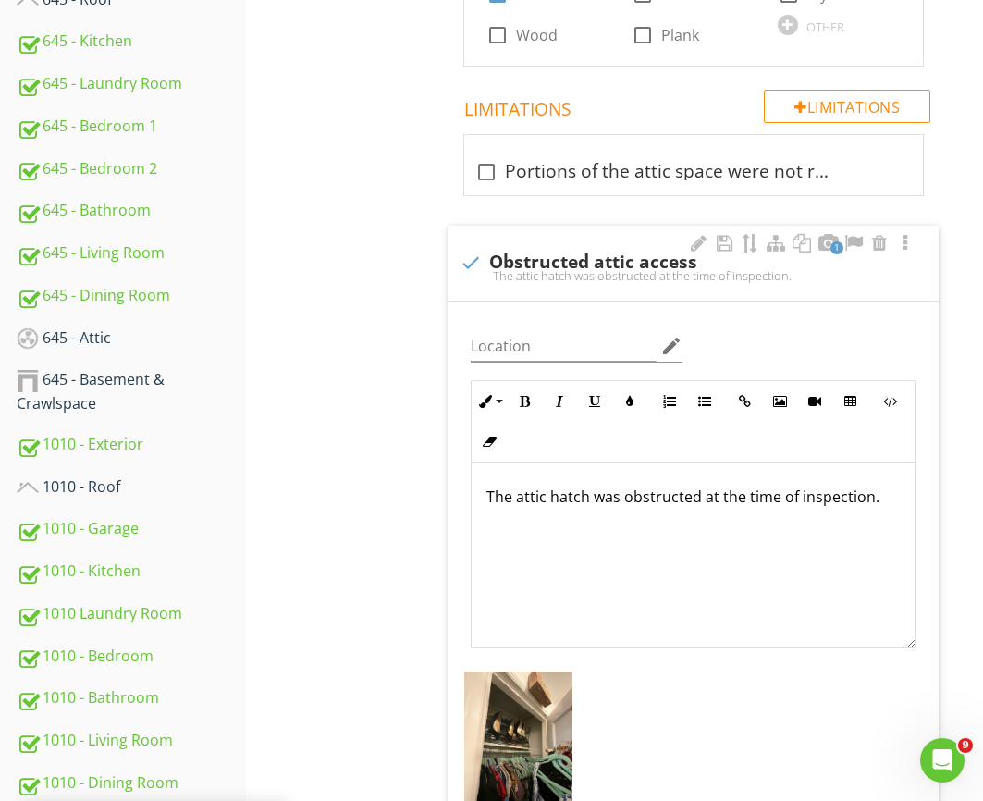
click at [902, 510] on div "The attic hatch was obstructed at the time of inspection." at bounding box center [694, 555] width 444 height 185
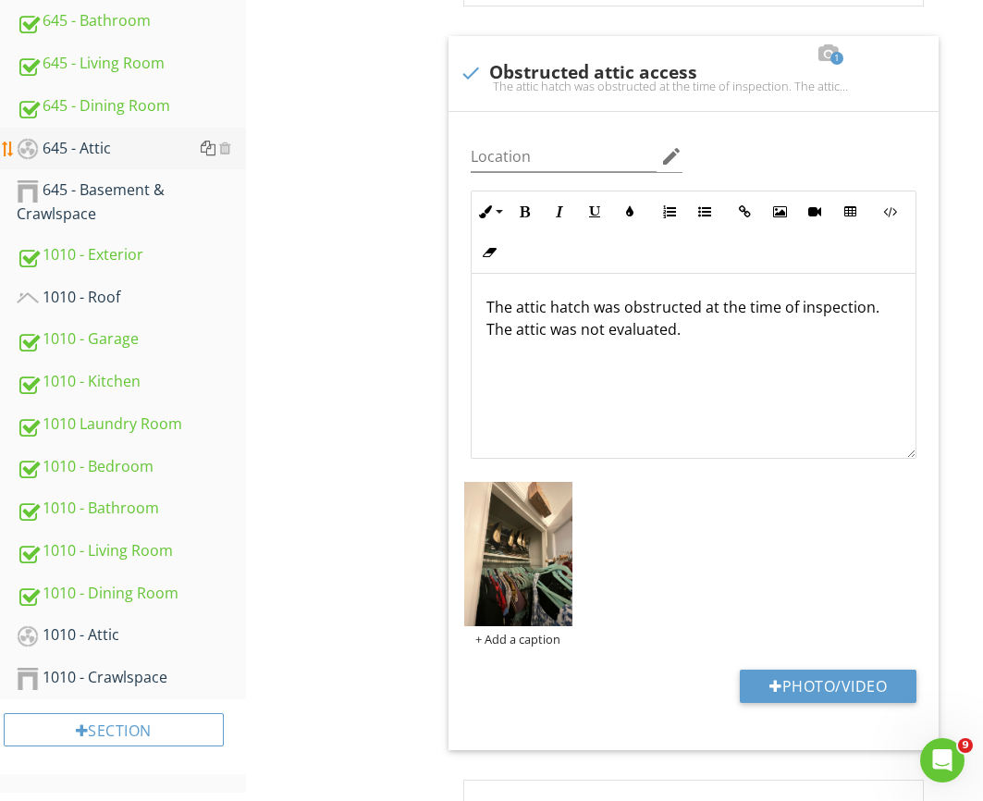
scroll to position [1210, 0]
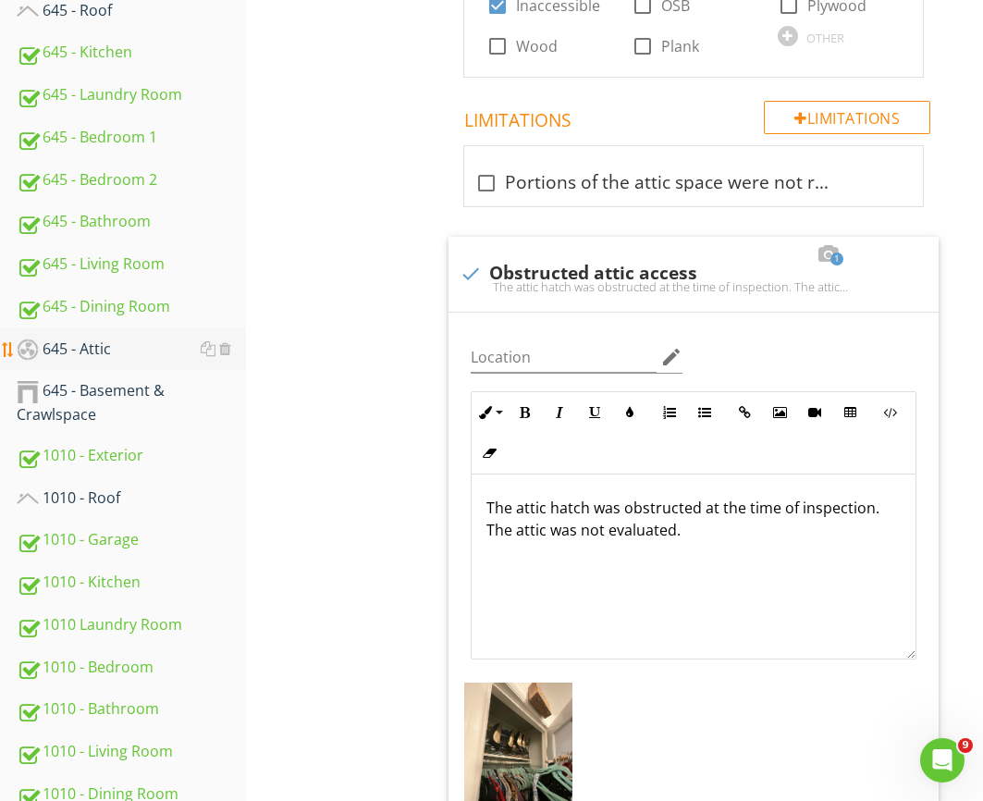
click at [105, 350] on div "645 - Attic" at bounding box center [131, 349] width 229 height 24
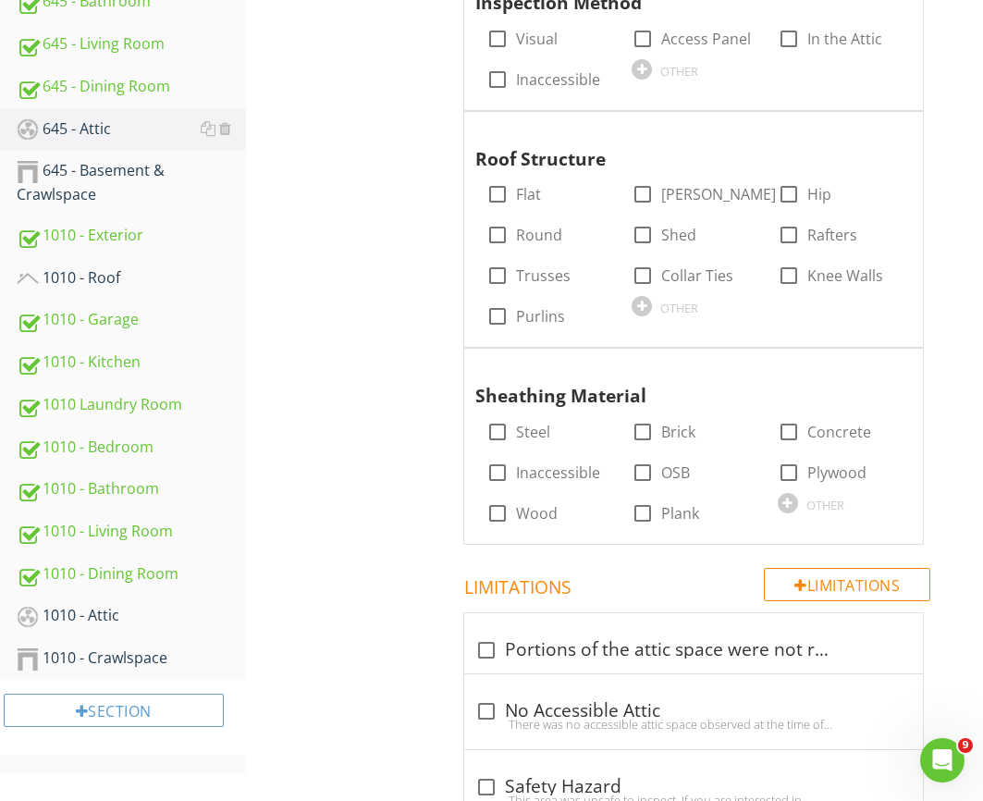
scroll to position [1491, 0]
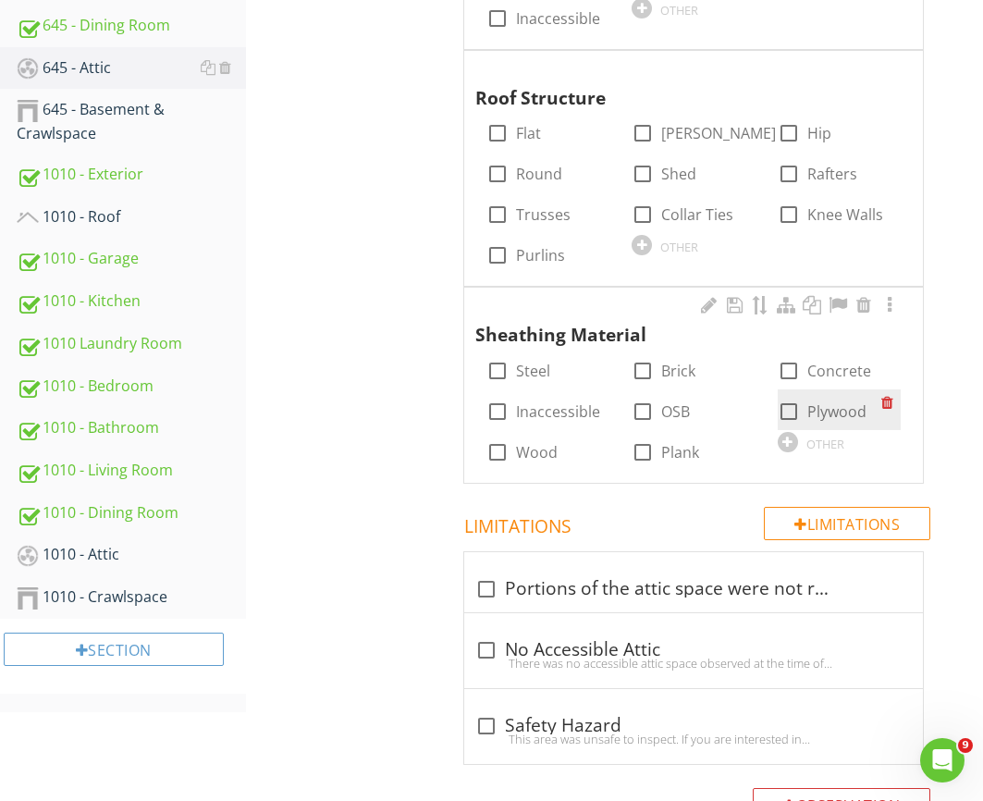
click at [807, 416] on label "Plywood" at bounding box center [836, 411] width 59 height 18
checkbox input "true"
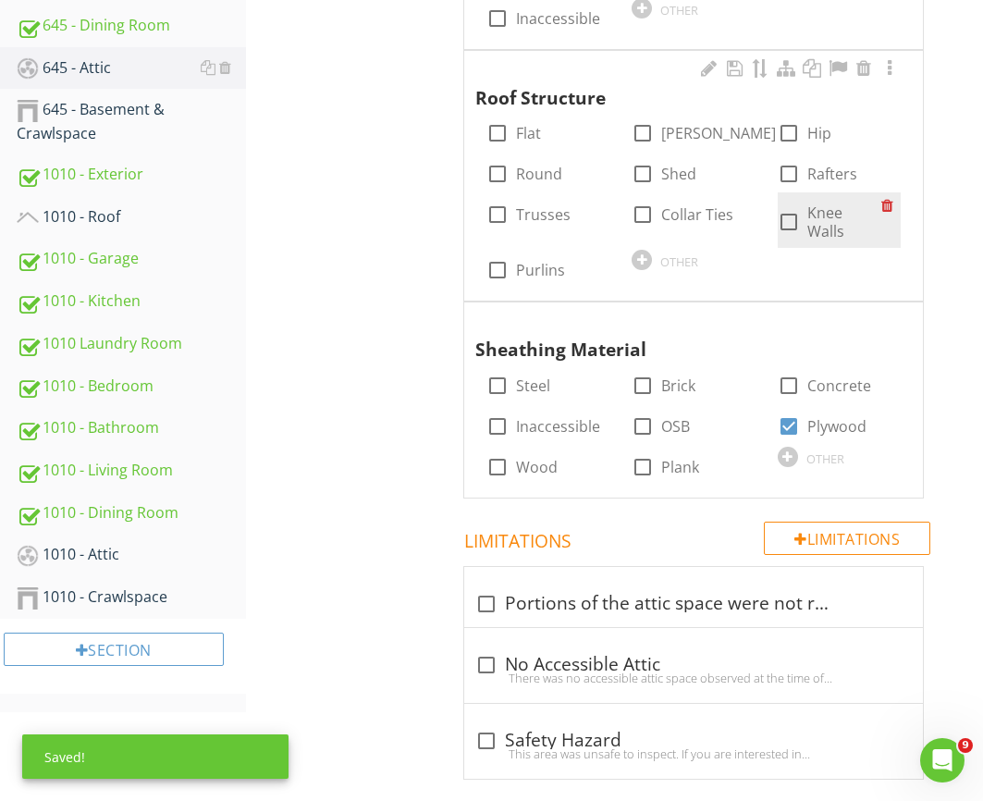
click at [823, 221] on label "Knee Walls" at bounding box center [844, 221] width 74 height 37
checkbox input "true"
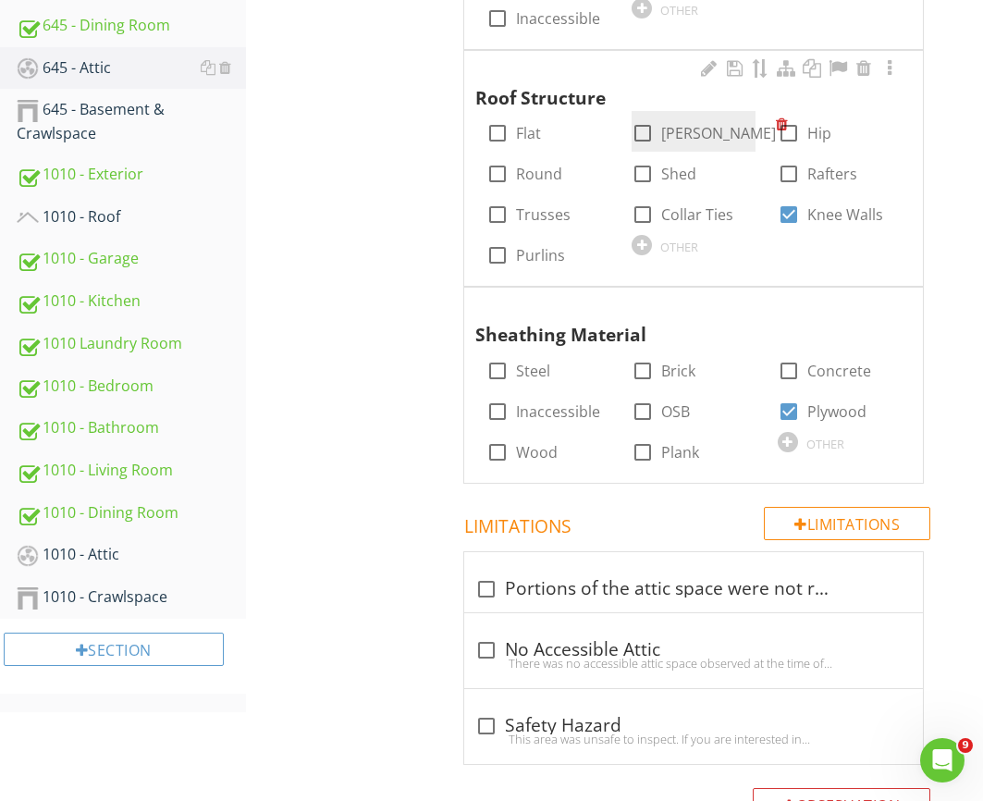
click at [642, 141] on div at bounding box center [642, 132] width 31 height 31
checkbox input "true"
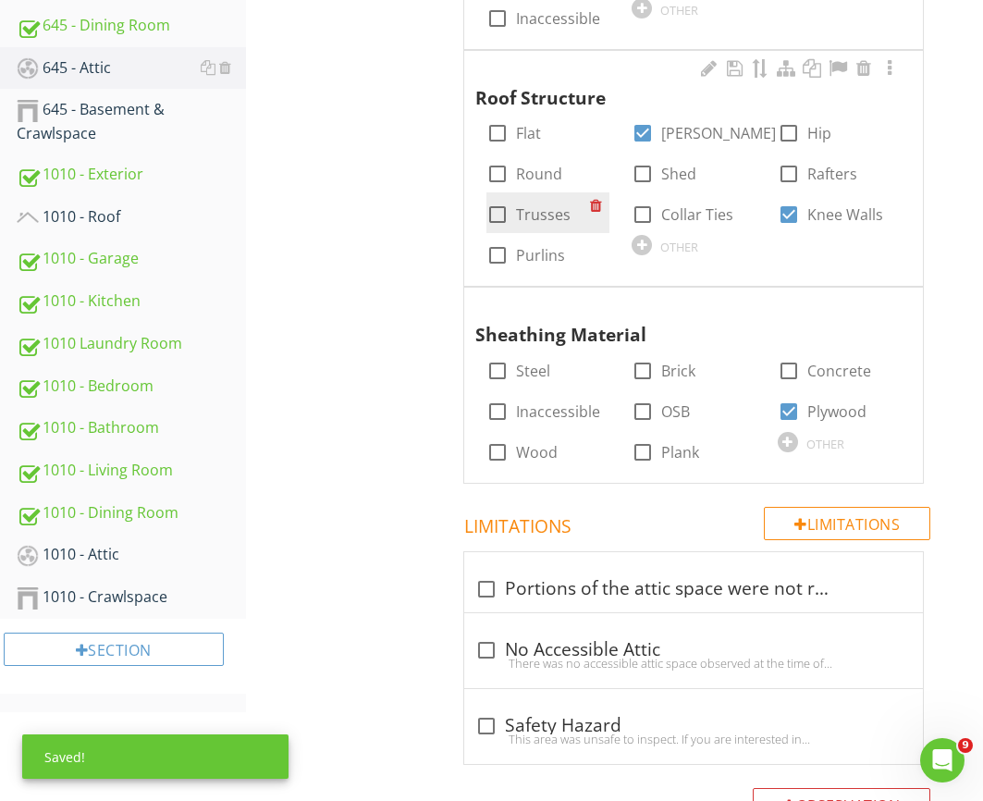
click at [514, 212] on div "check_box_outline_blank Trusses" at bounding box center [528, 214] width 84 height 22
click at [529, 185] on div "check_box_outline_blank Round" at bounding box center [547, 172] width 123 height 41
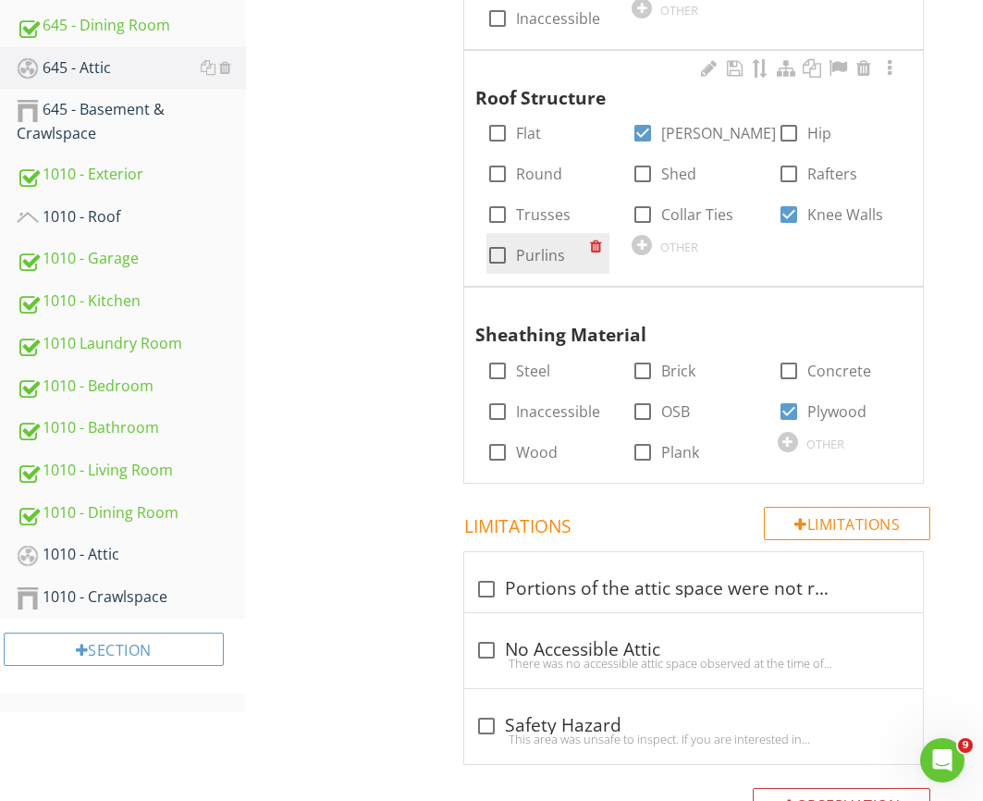
click at [540, 255] on label "Purlins" at bounding box center [540, 255] width 49 height 18
checkbox input "true"
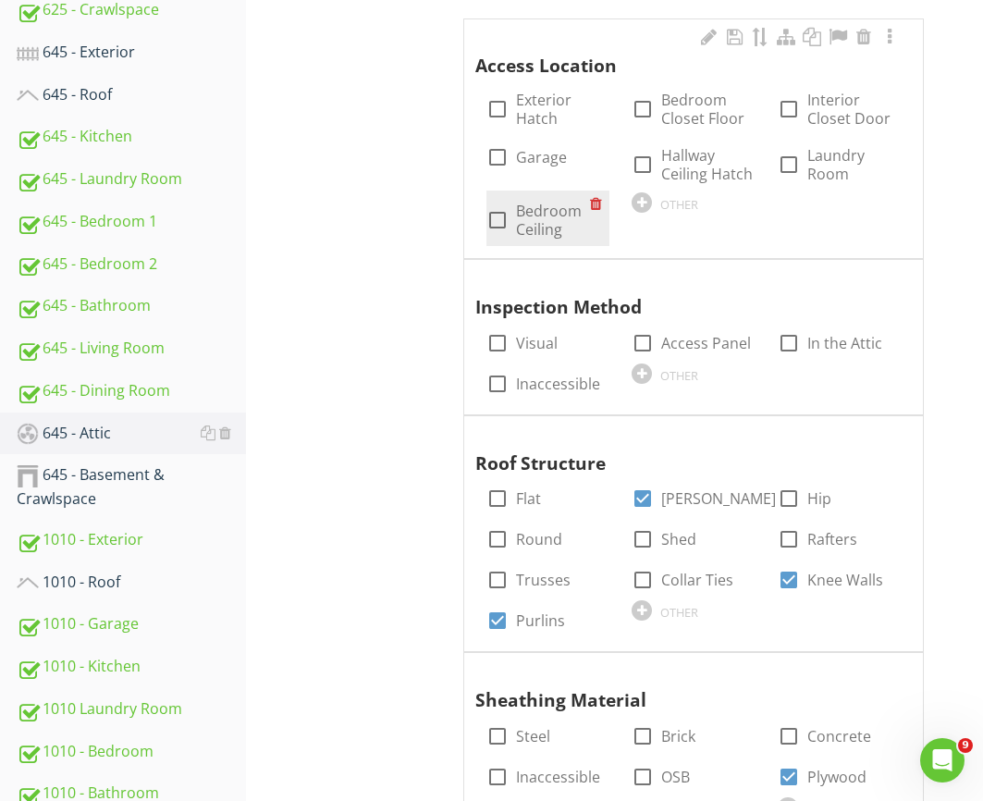
scroll to position [1069, 0]
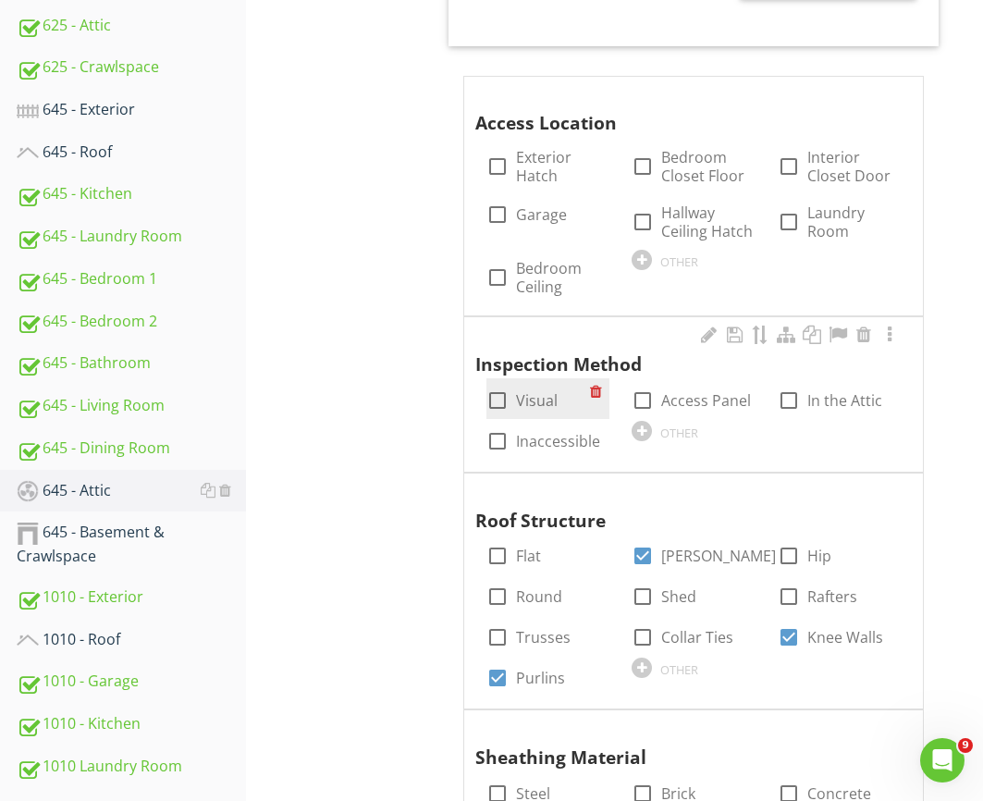
click at [538, 395] on label "Visual" at bounding box center [537, 400] width 42 height 18
checkbox input "true"
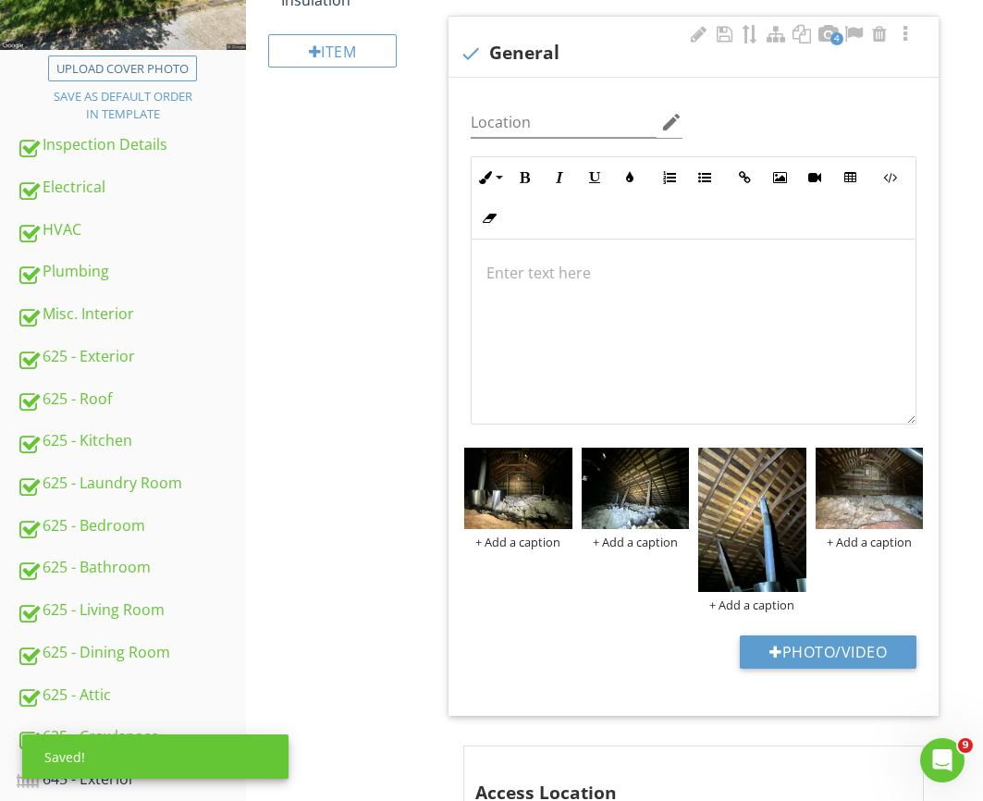
scroll to position [1, 0]
click at [548, 352] on div at bounding box center [694, 331] width 444 height 185
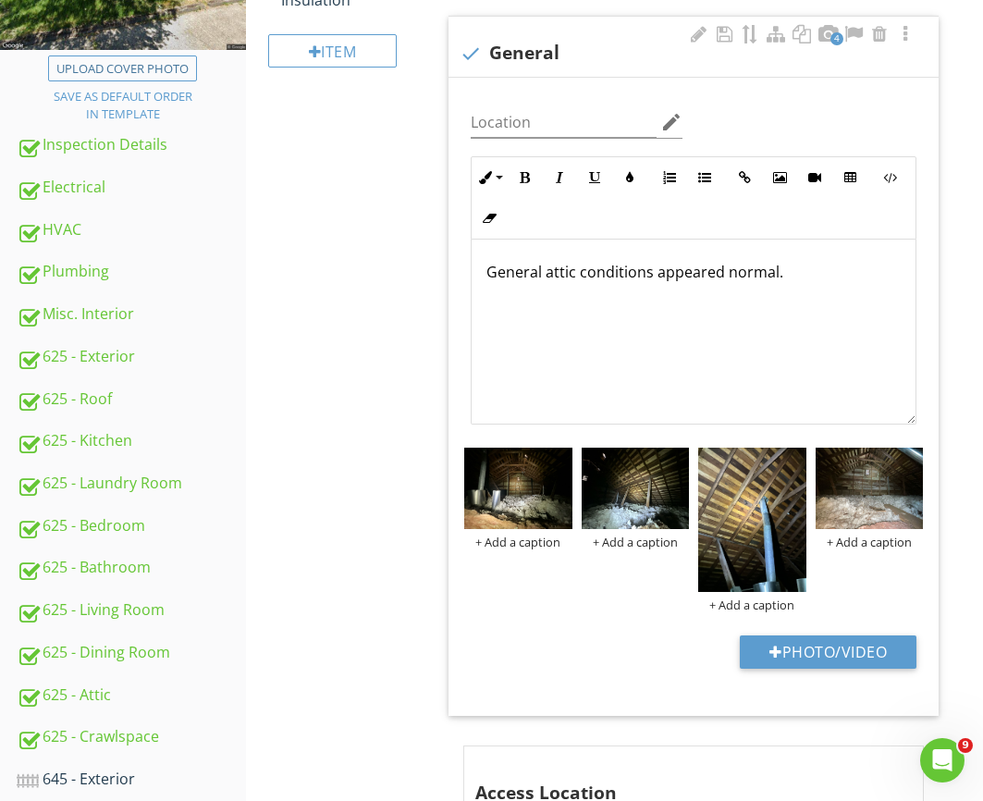
type textarea "<p>General attic conditions appeared normal.&nbsp;</p>"
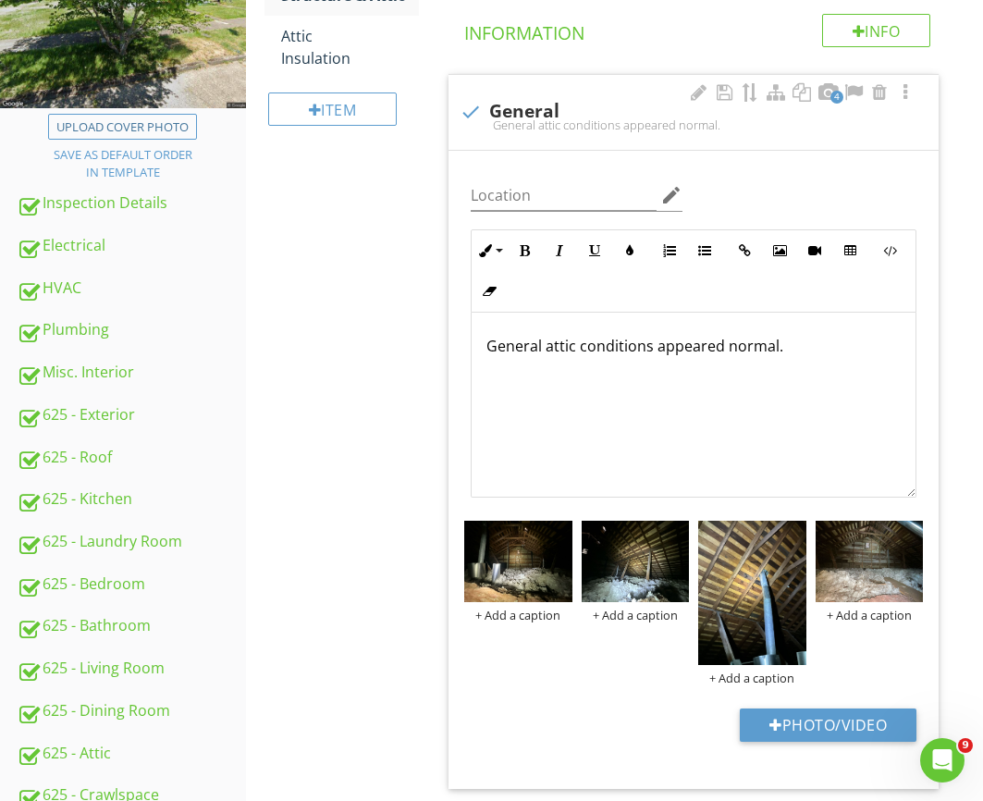
scroll to position [134, 0]
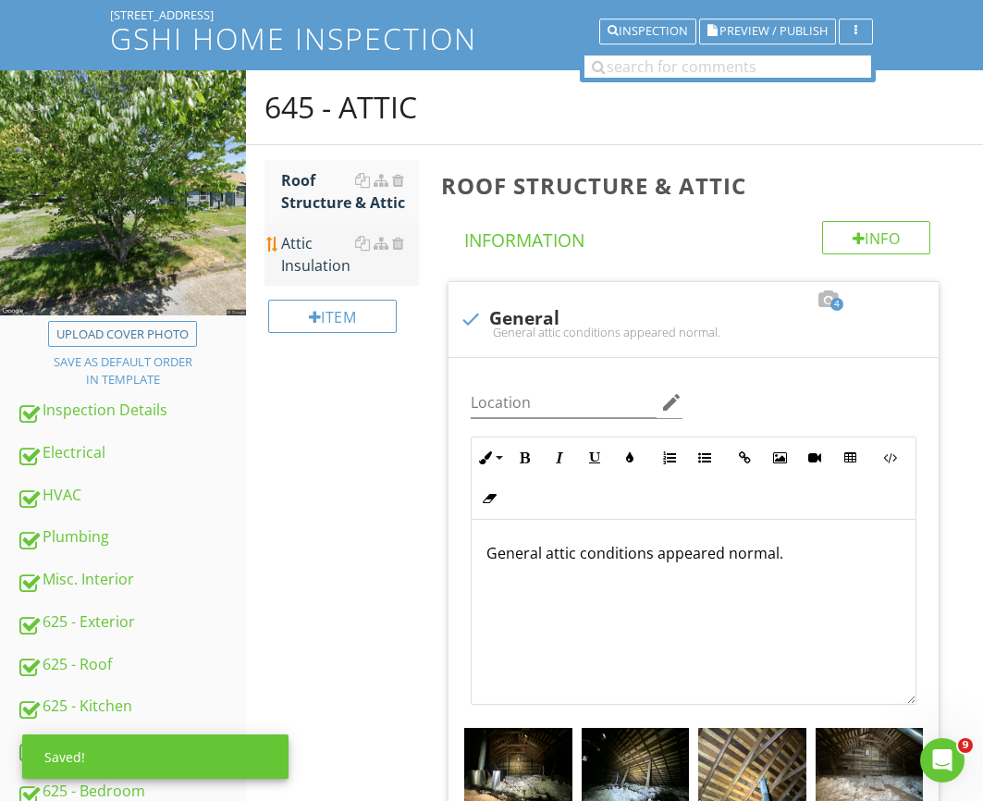
drag, startPoint x: 302, startPoint y: 233, endPoint x: 323, endPoint y: 244, distance: 23.2
click at [301, 233] on div "Attic Insulation" at bounding box center [350, 254] width 138 height 44
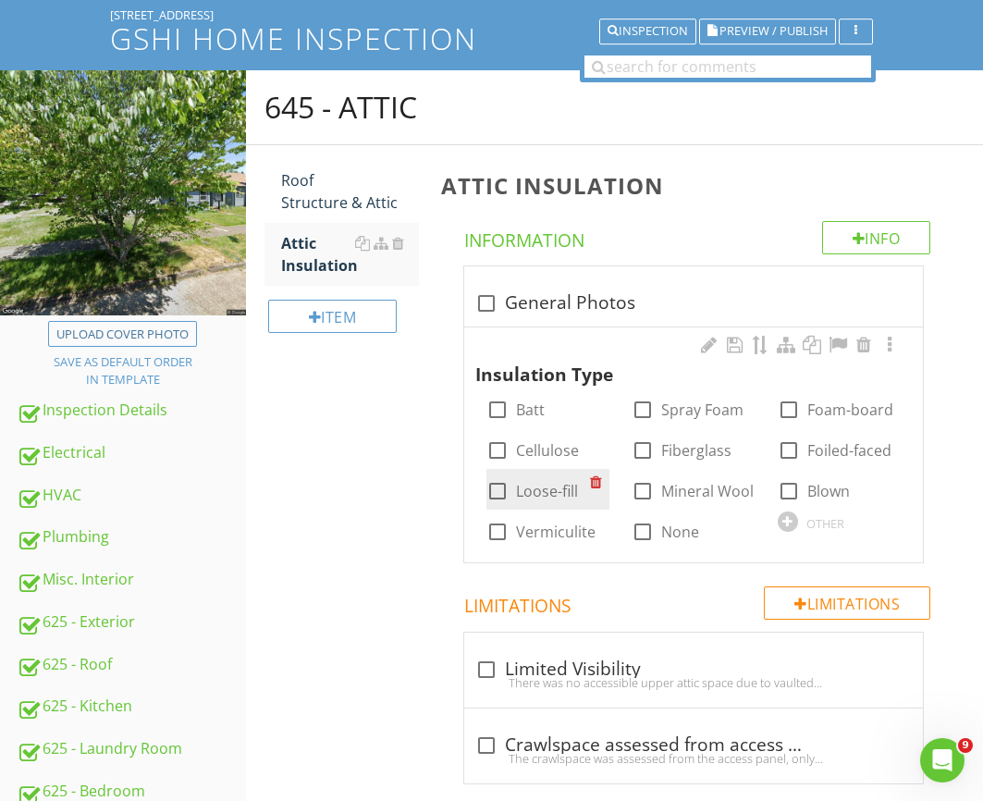
click at [534, 484] on label "Loose-fill" at bounding box center [547, 491] width 62 height 18
checkbox input "true"
click at [669, 459] on label "Fiberglass" at bounding box center [696, 450] width 70 height 18
checkbox input "true"
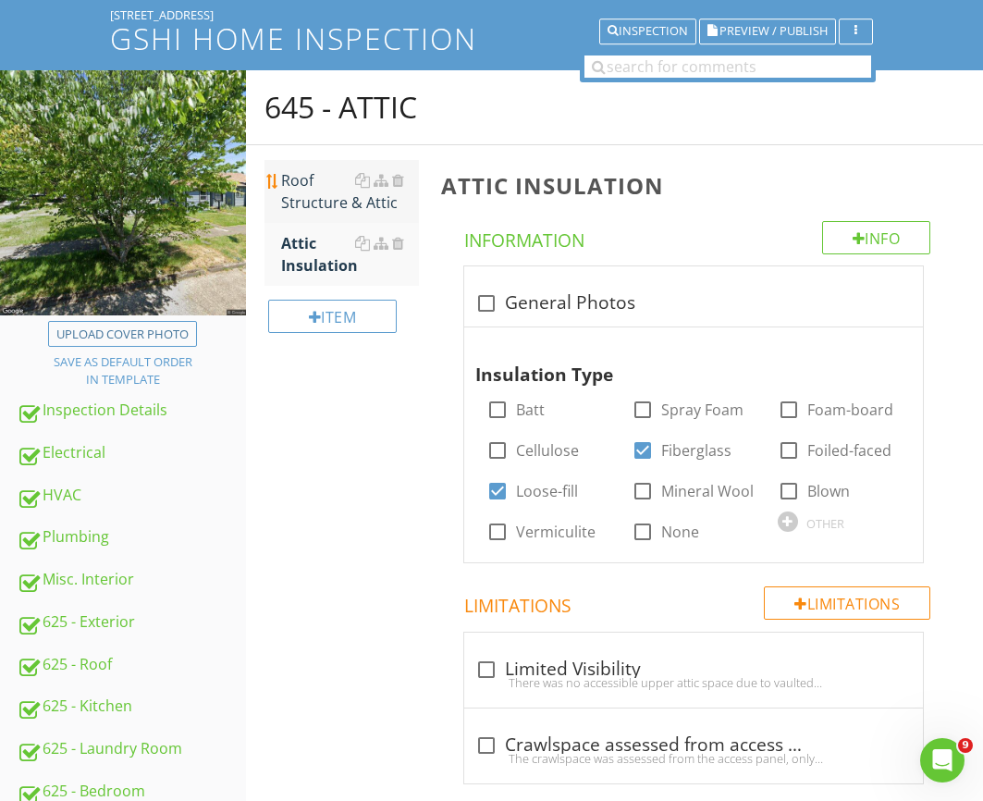
click at [352, 201] on div "Roof Structure & Attic" at bounding box center [350, 191] width 138 height 44
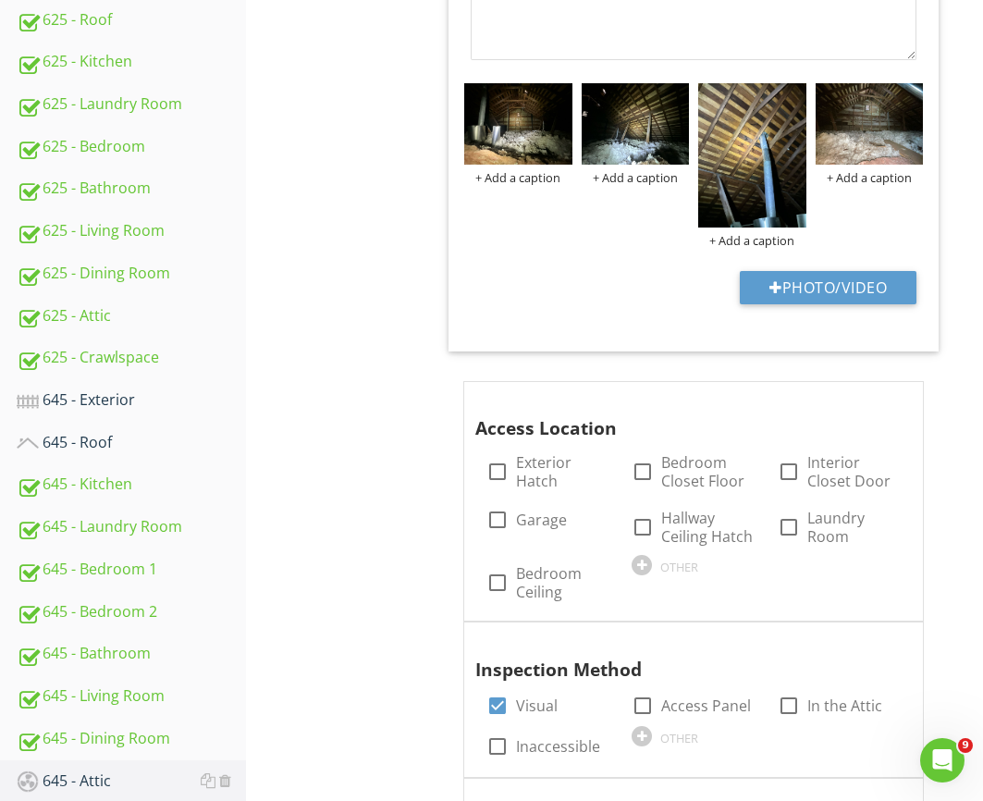
scroll to position [779, 0]
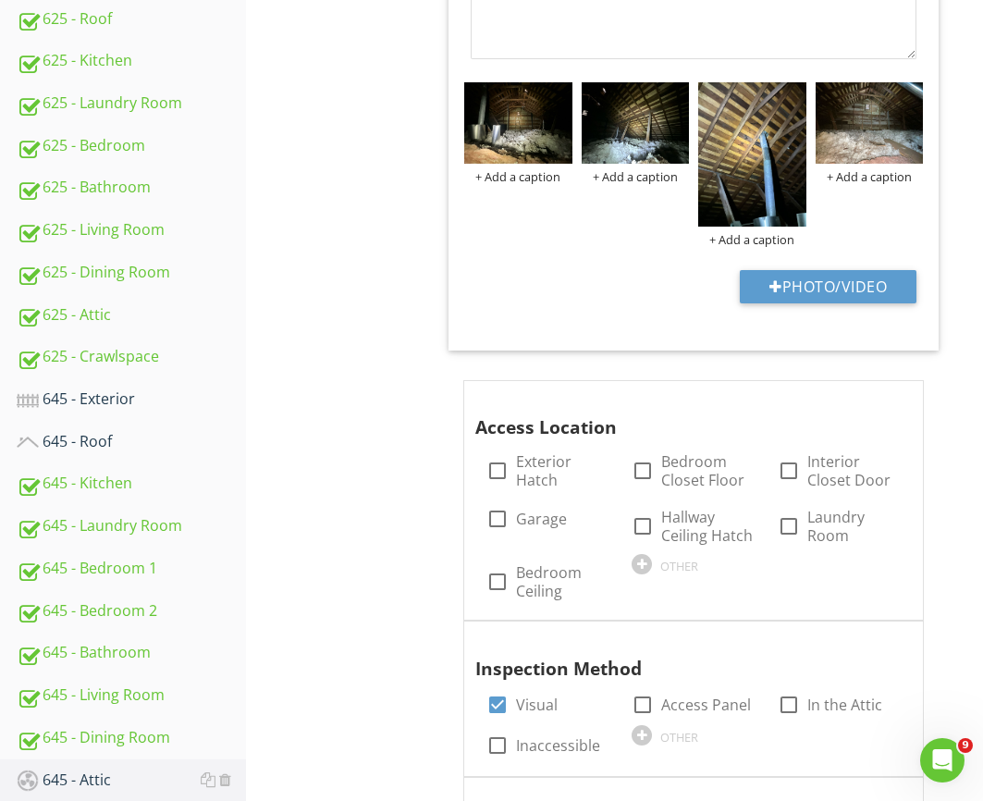
click at [537, 283] on div "Photo/Video" at bounding box center [694, 293] width 468 height 47
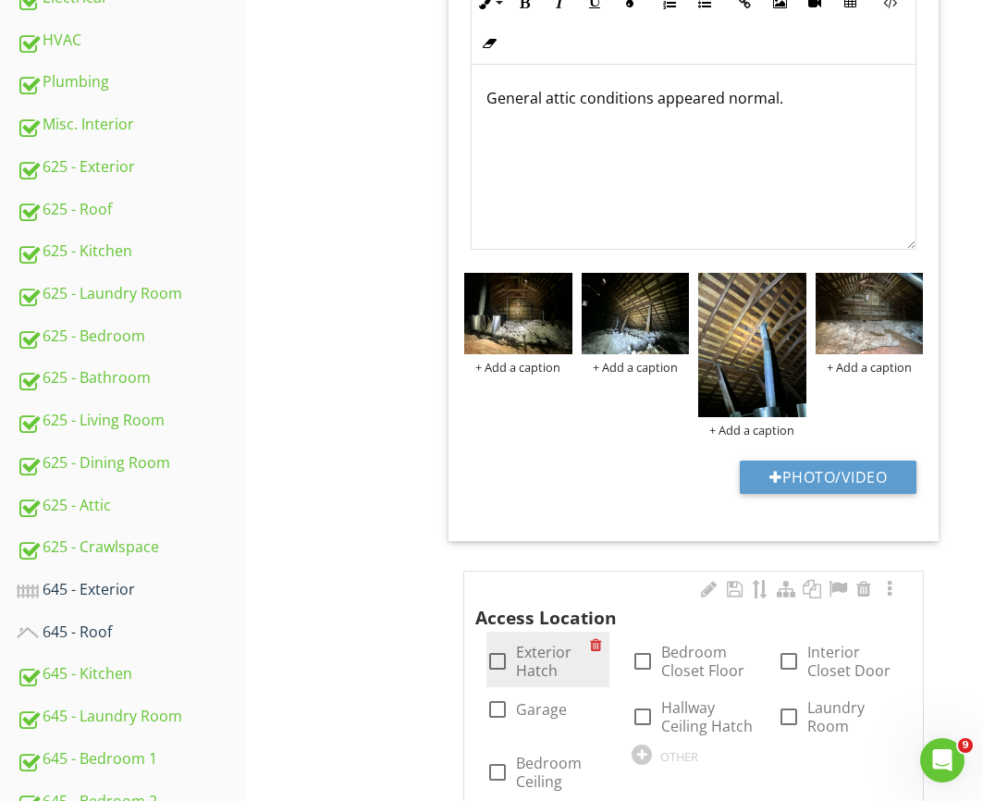
scroll to position [931, 0]
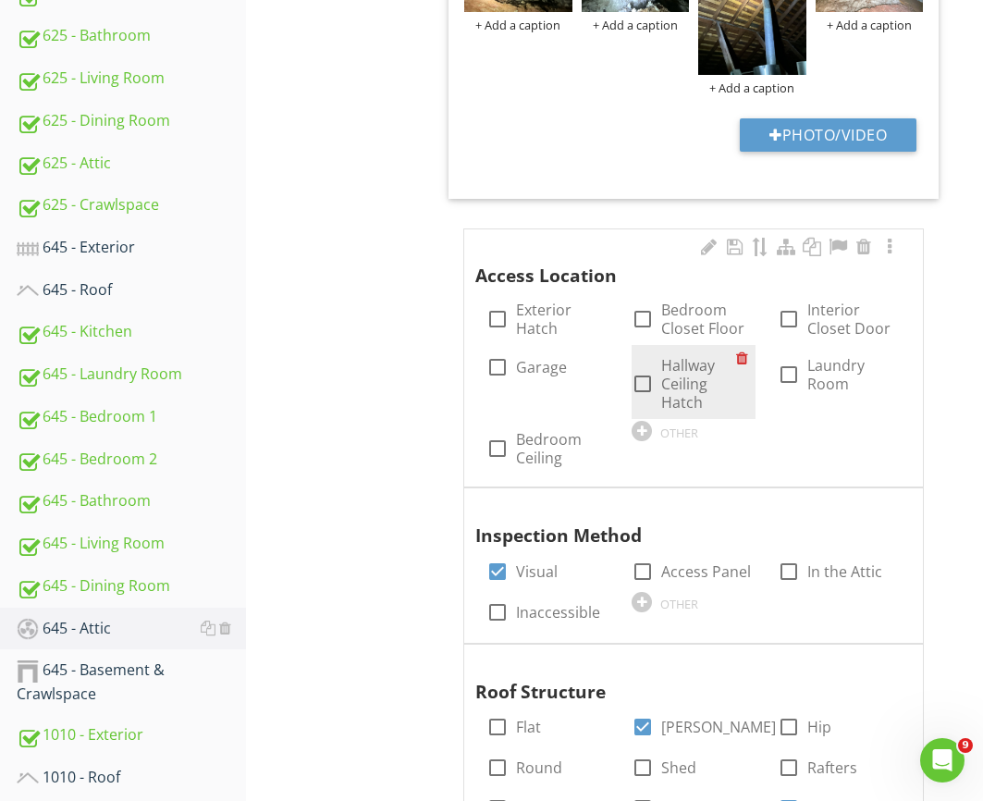
click at [661, 380] on label "Hallway Ceiling Hatch" at bounding box center [698, 383] width 74 height 55
checkbox input "true"
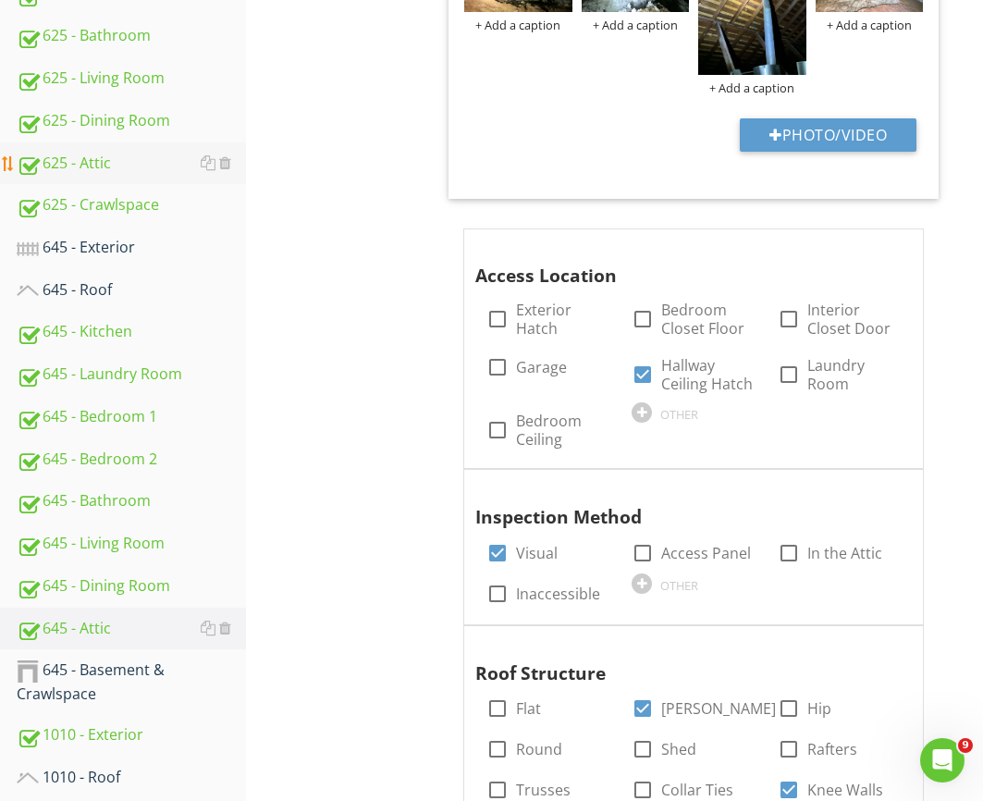
click at [144, 164] on div "625 - Attic" at bounding box center [131, 164] width 229 height 24
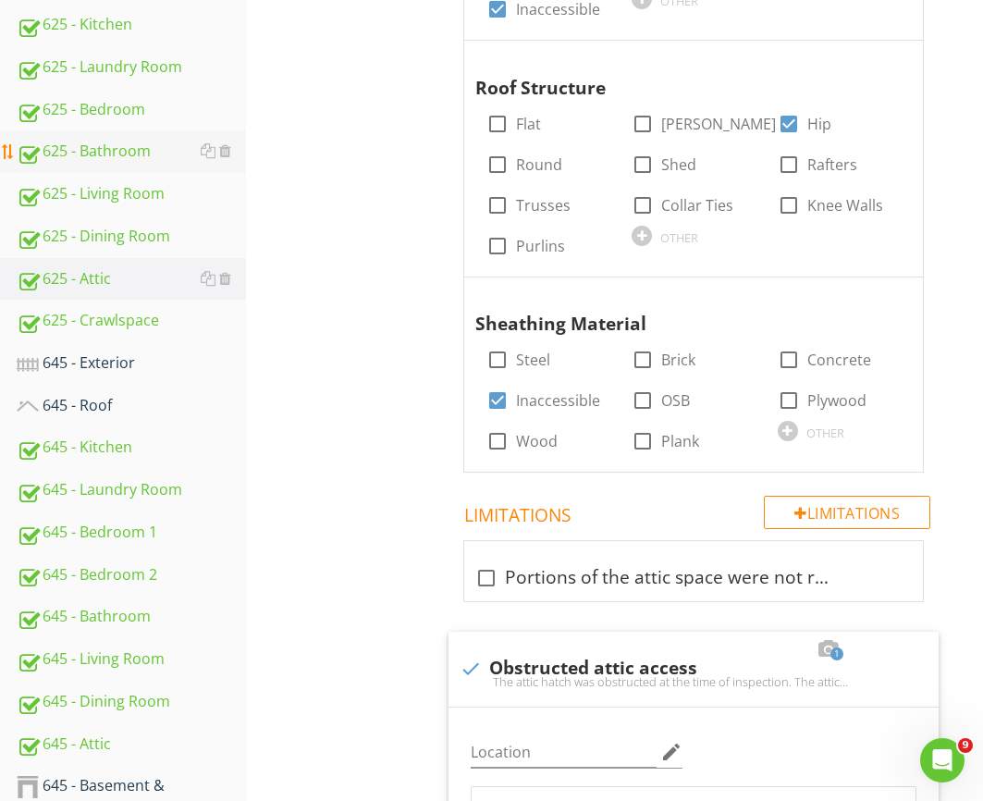
scroll to position [928, 0]
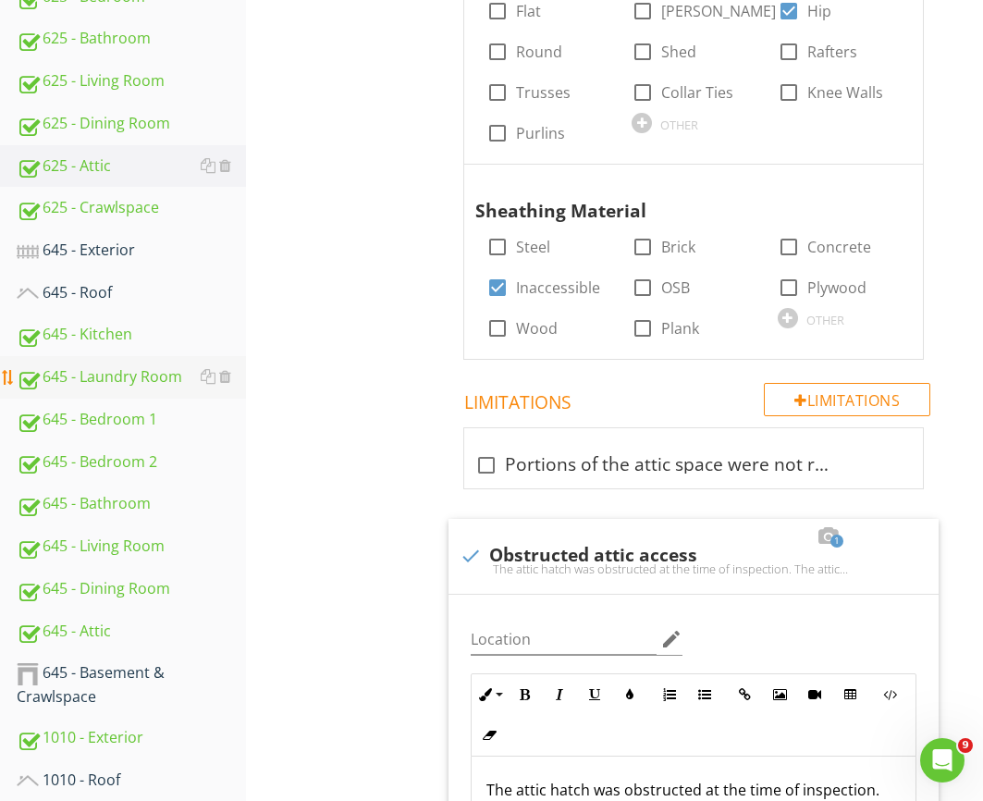
click at [104, 390] on link "645 - Laundry Room" at bounding box center [131, 377] width 229 height 43
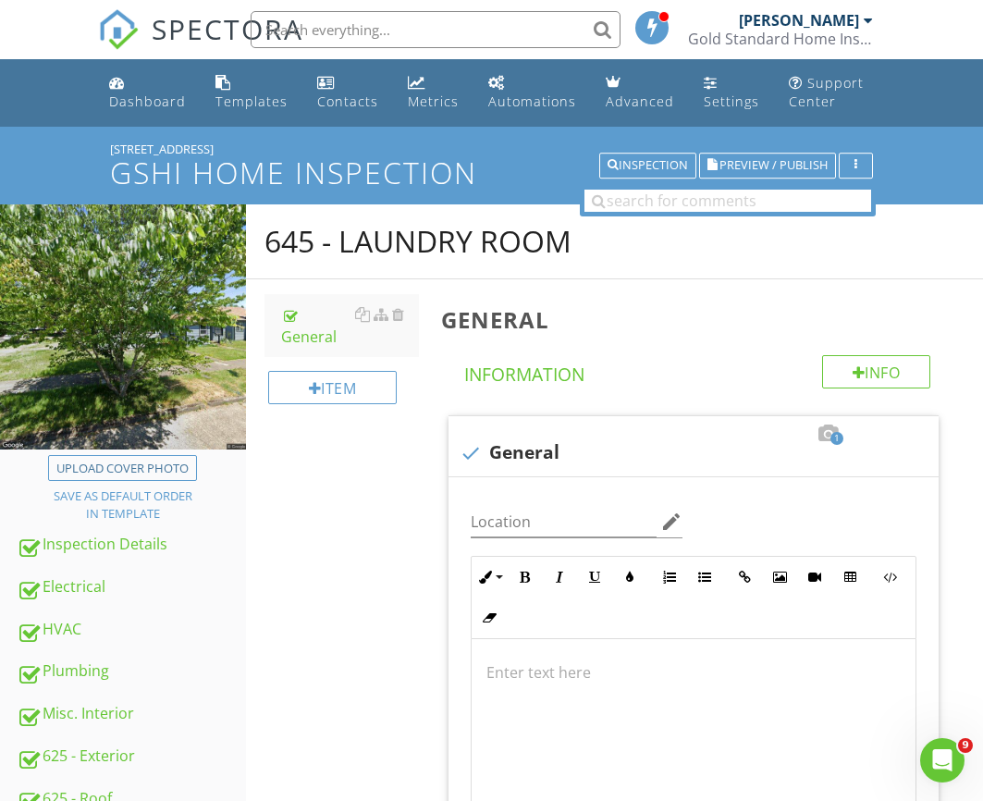
click at [233, 29] on li at bounding box center [430, 29] width 396 height 59
click at [229, 20] on span "SPECTORA" at bounding box center [228, 28] width 152 height 39
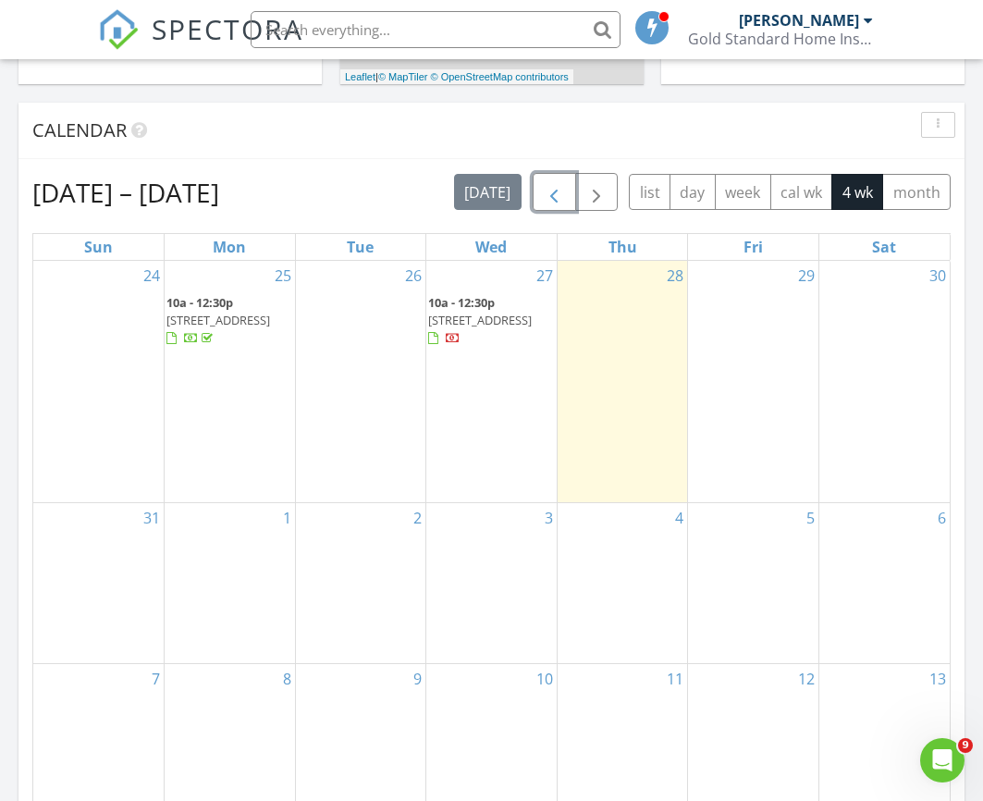
click at [552, 187] on span "button" at bounding box center [554, 192] width 22 height 22
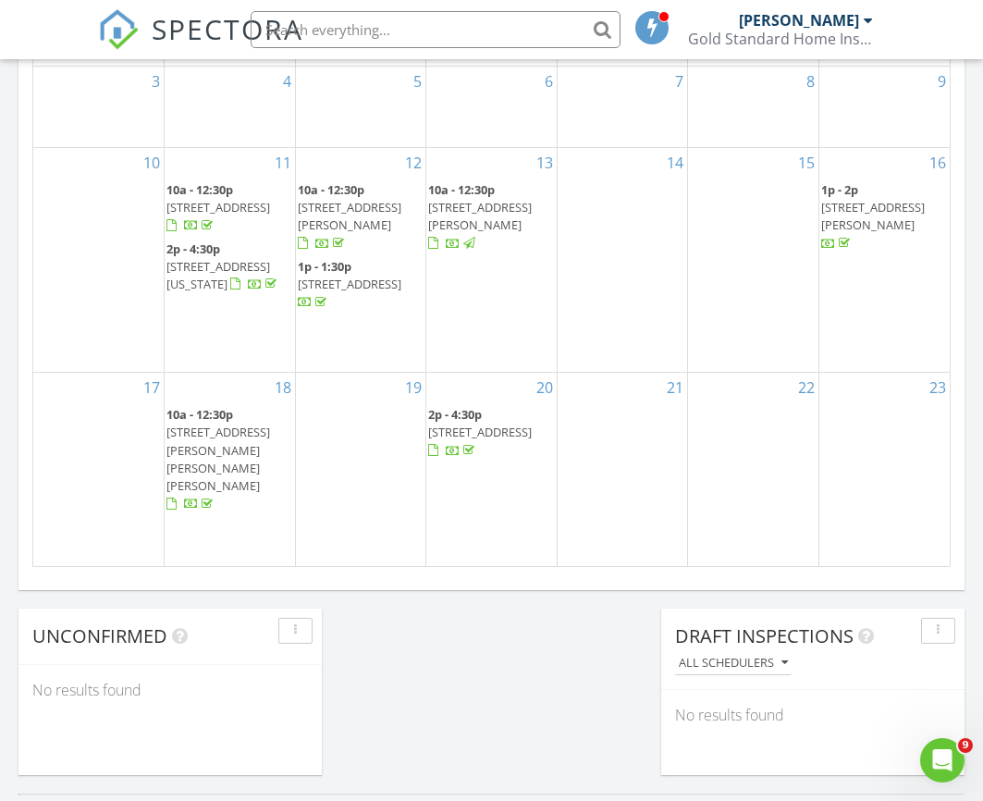
scroll to position [1230, 0]
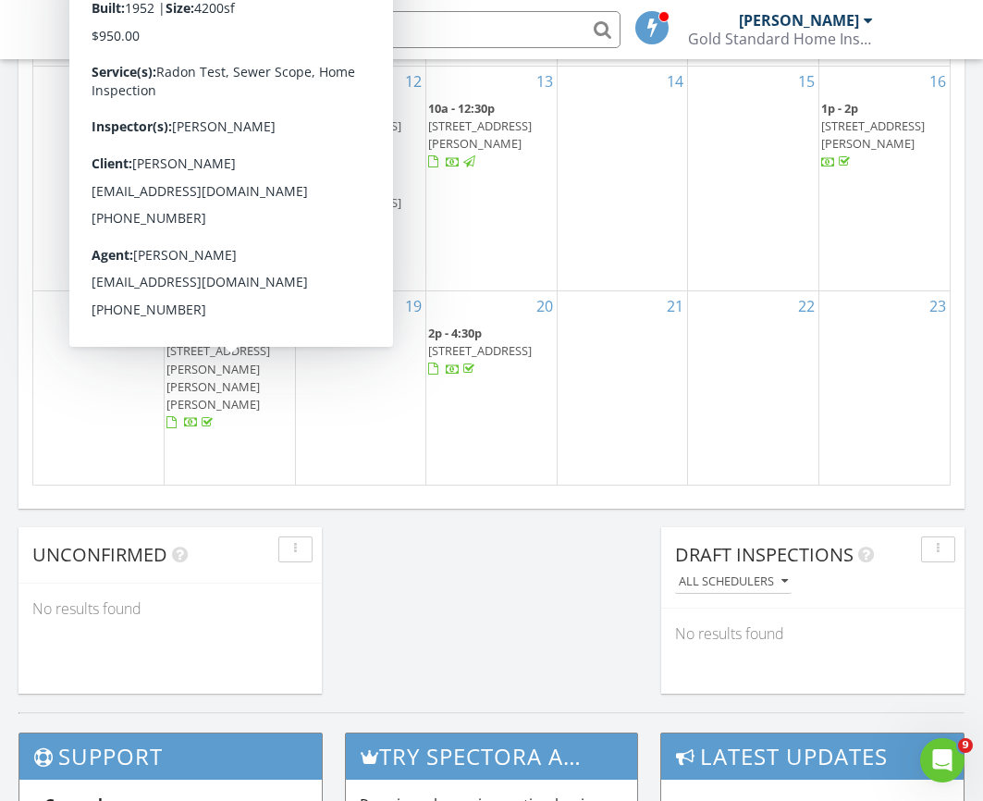
click at [244, 370] on span "23955 SW Ladd Hill Rd, Sherwood 97140" at bounding box center [218, 377] width 104 height 70
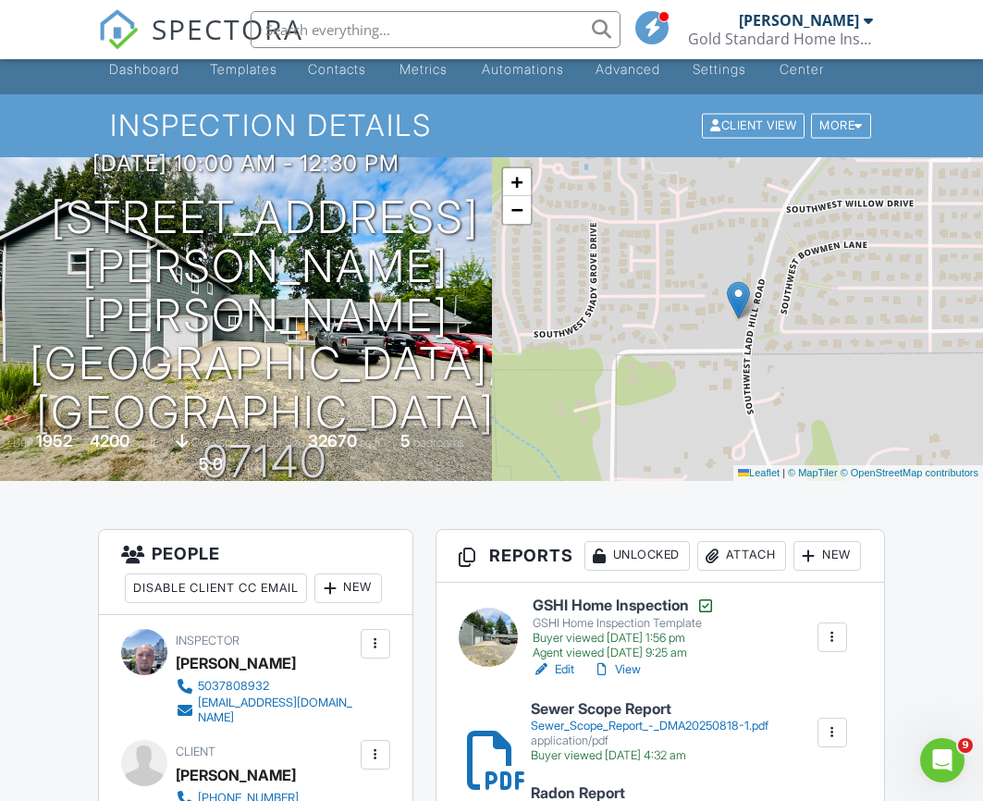
click at [570, 615] on h6 "GSHI Home Inspection" at bounding box center [624, 605] width 182 height 18
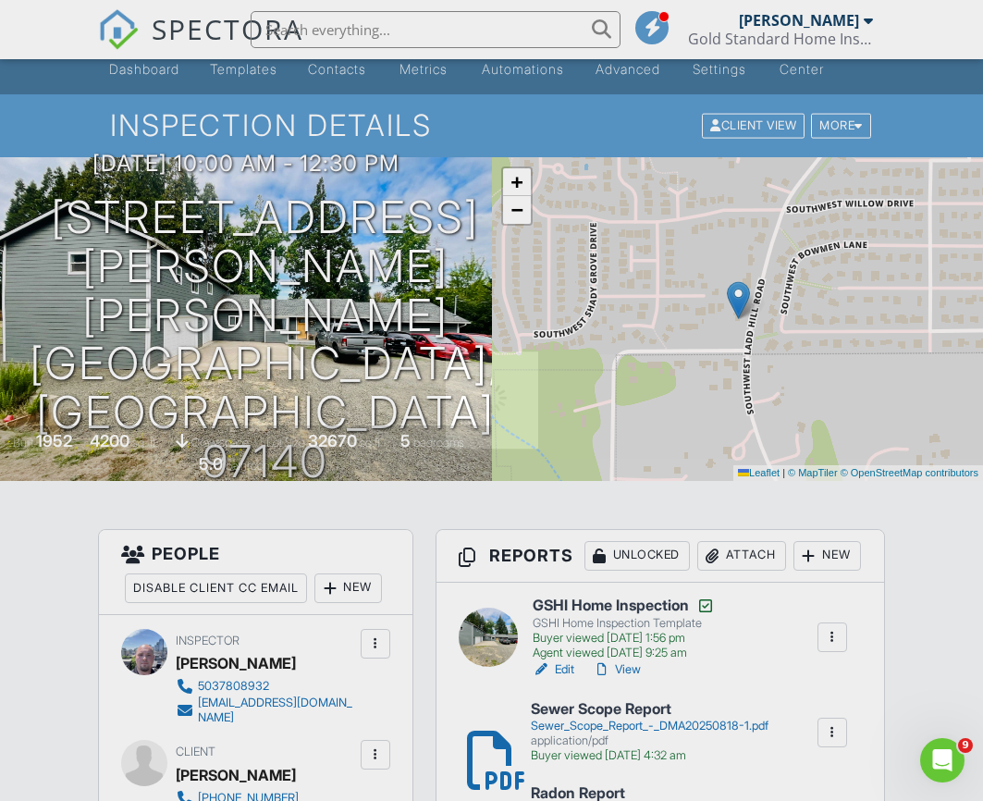
scroll to position [30, 0]
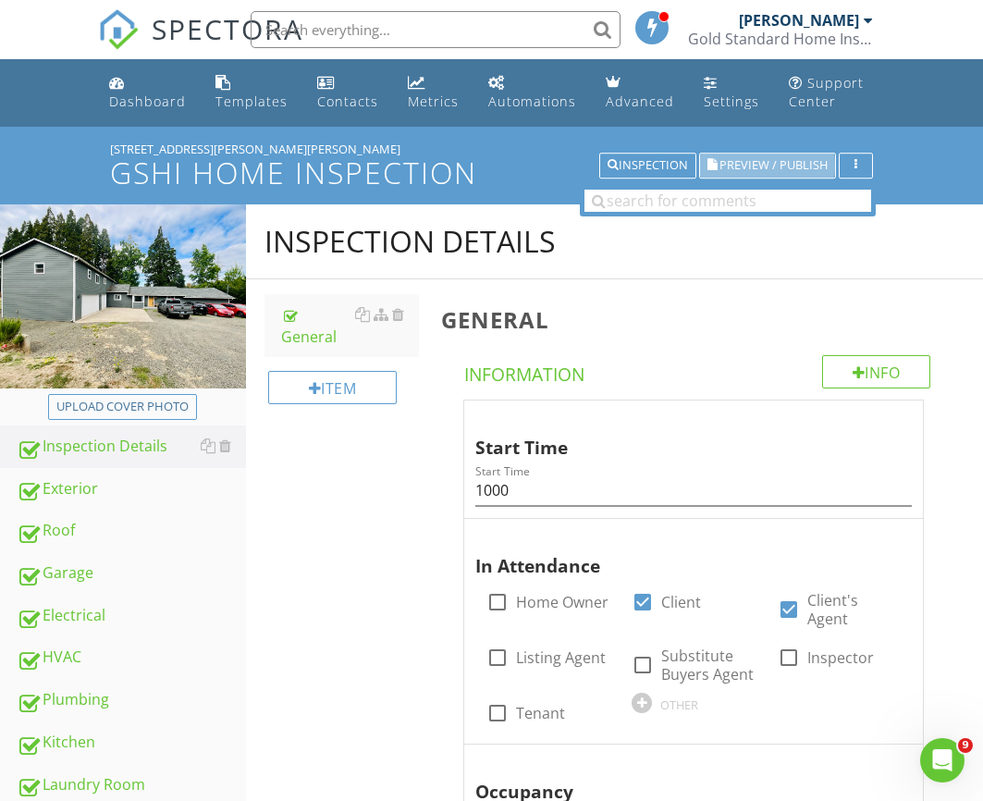
click at [741, 174] on button "Preview / Publish" at bounding box center [767, 166] width 137 height 26
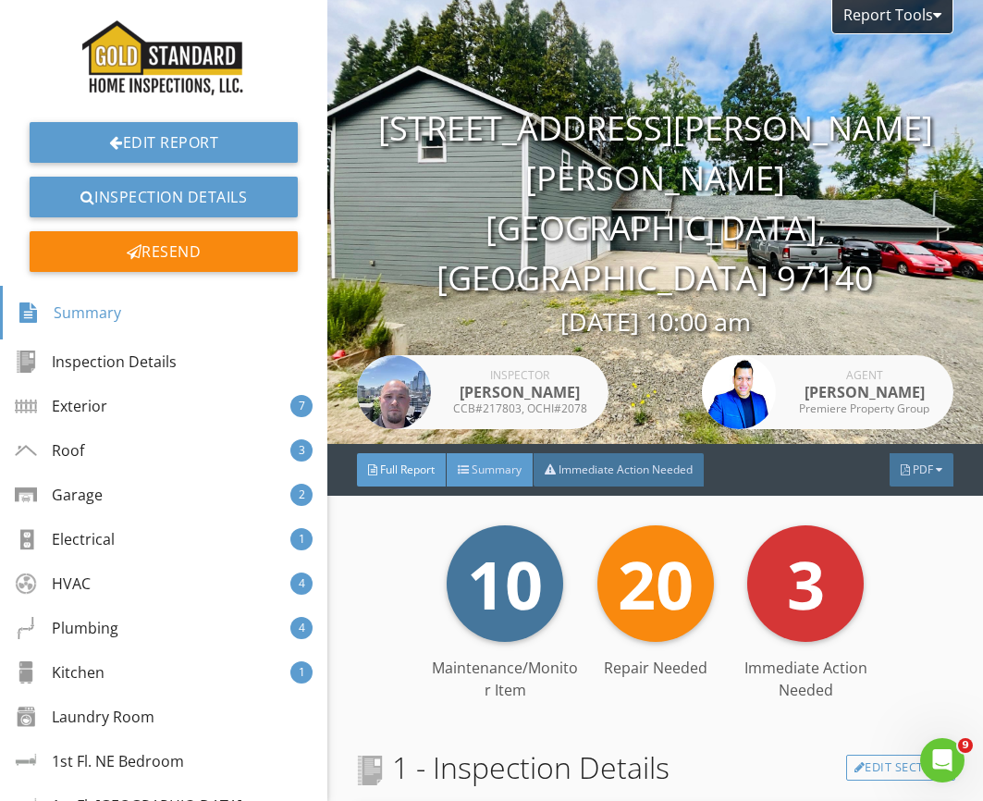
click at [477, 474] on span "Summary" at bounding box center [497, 469] width 50 height 16
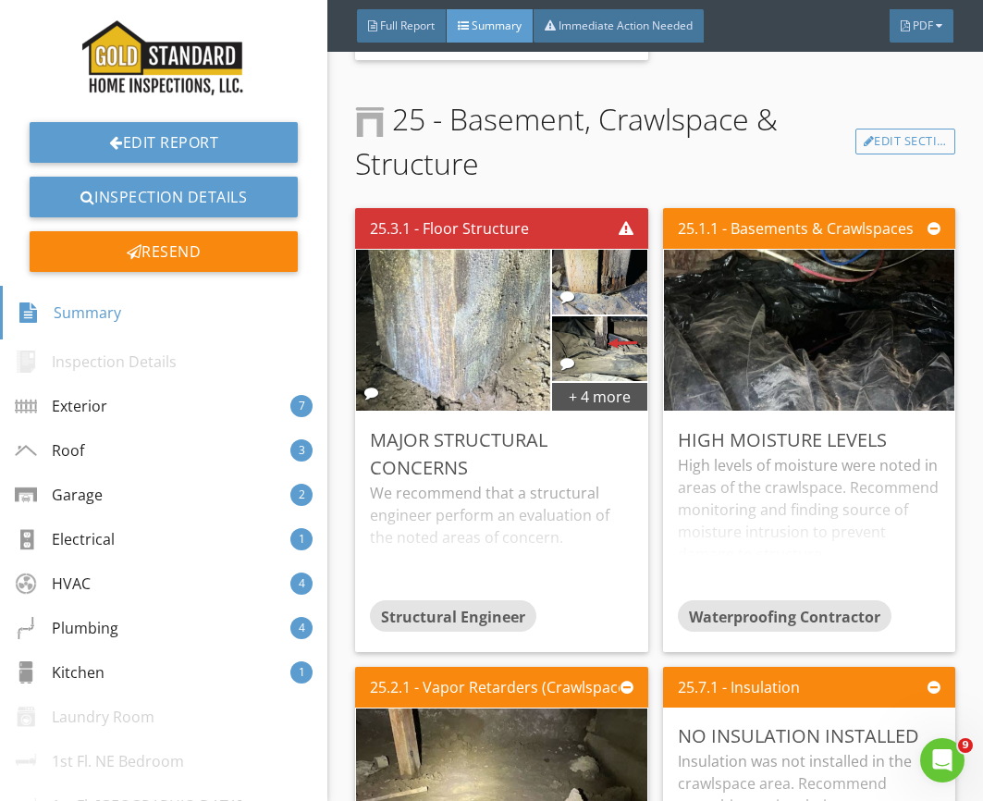
scroll to position [9610, 0]
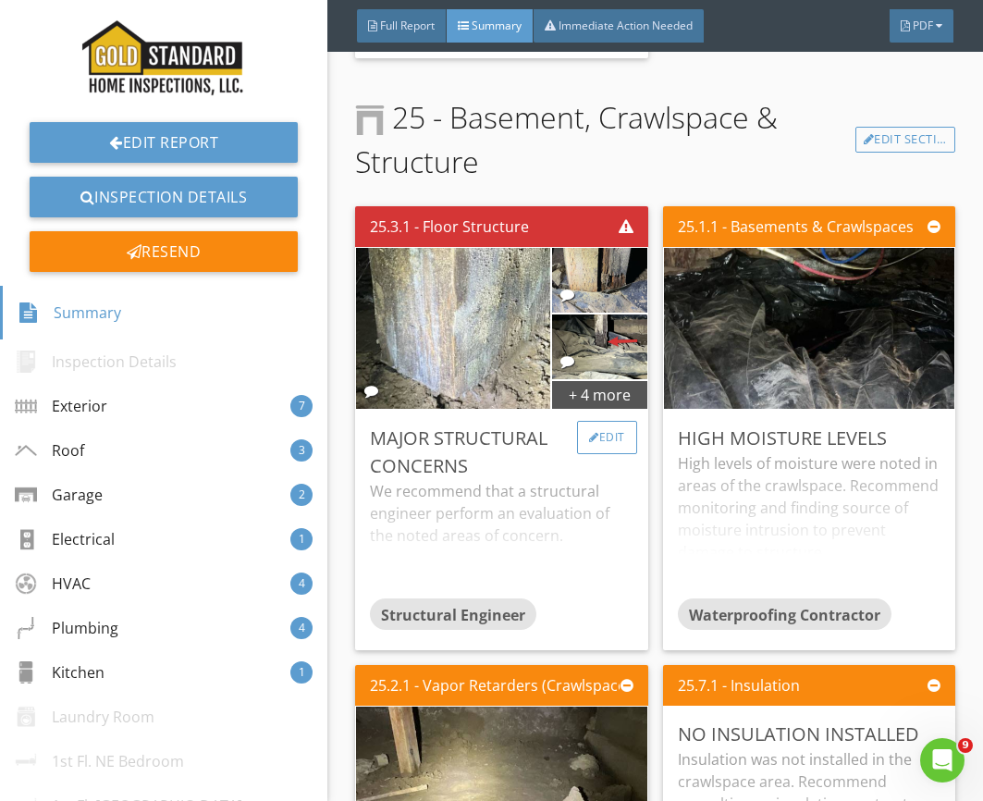
click at [594, 449] on div "Edit" at bounding box center [607, 437] width 60 height 33
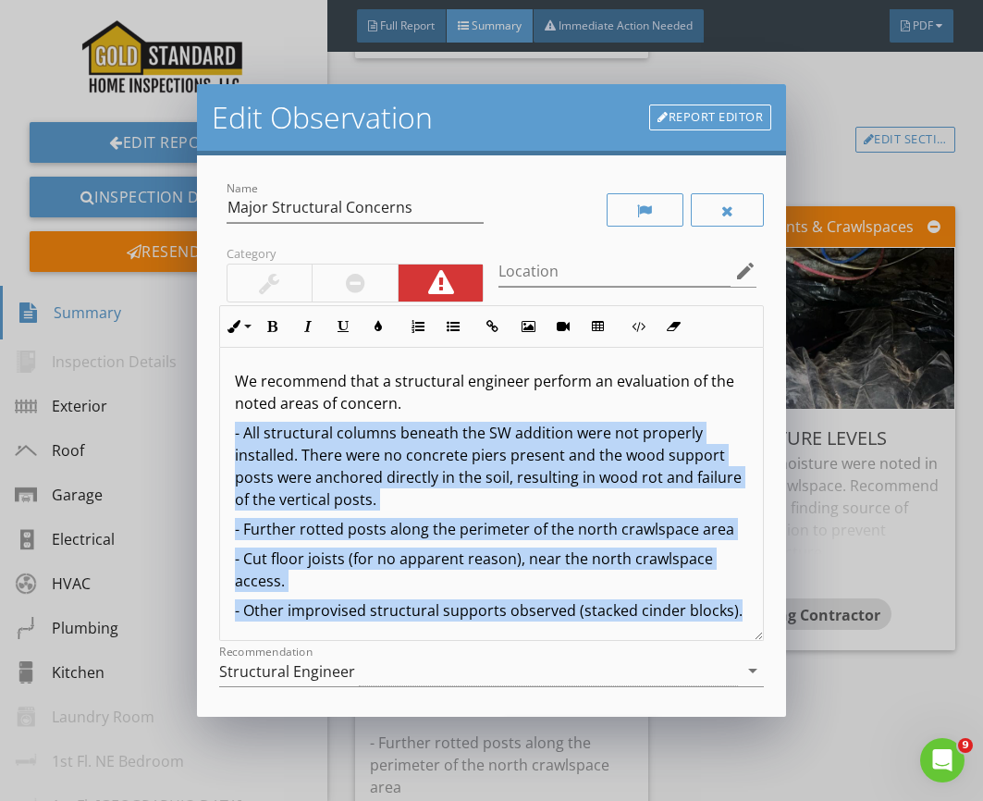
scroll to position [4, 0]
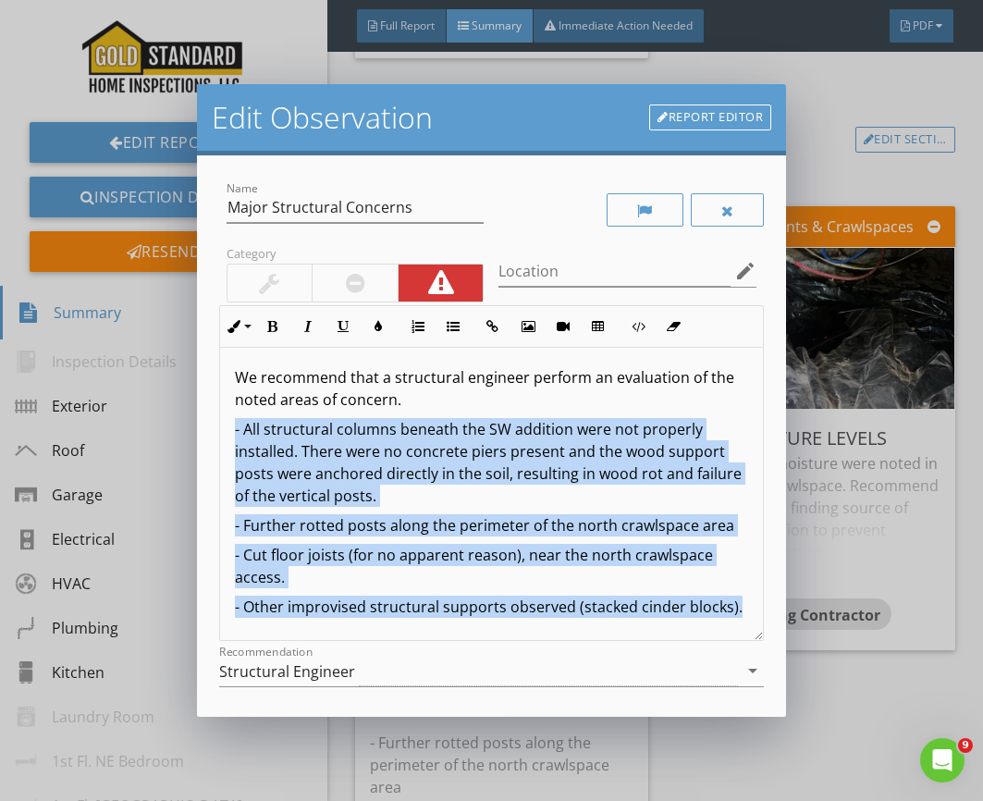
drag, startPoint x: 239, startPoint y: 438, endPoint x: 755, endPoint y: 614, distance: 545.0
click at [781, 622] on div "Name Major Structural Concerns Category Location edit Inline Style XLarge Large…" at bounding box center [492, 435] width 590 height 560
copy div "- All structural columns beneath the SW addition were not properly installed. T…"
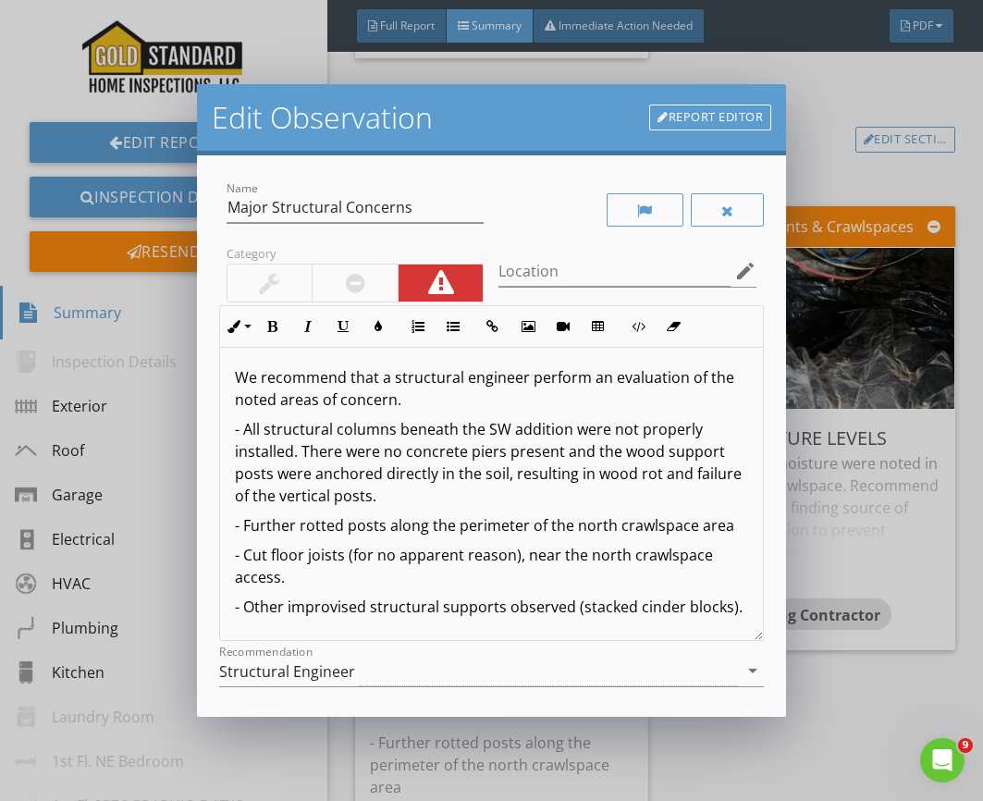
click at [291, 20] on div "Edit Observation Report Editor Name Major Structural Concerns Category Location…" at bounding box center [491, 400] width 983 height 801
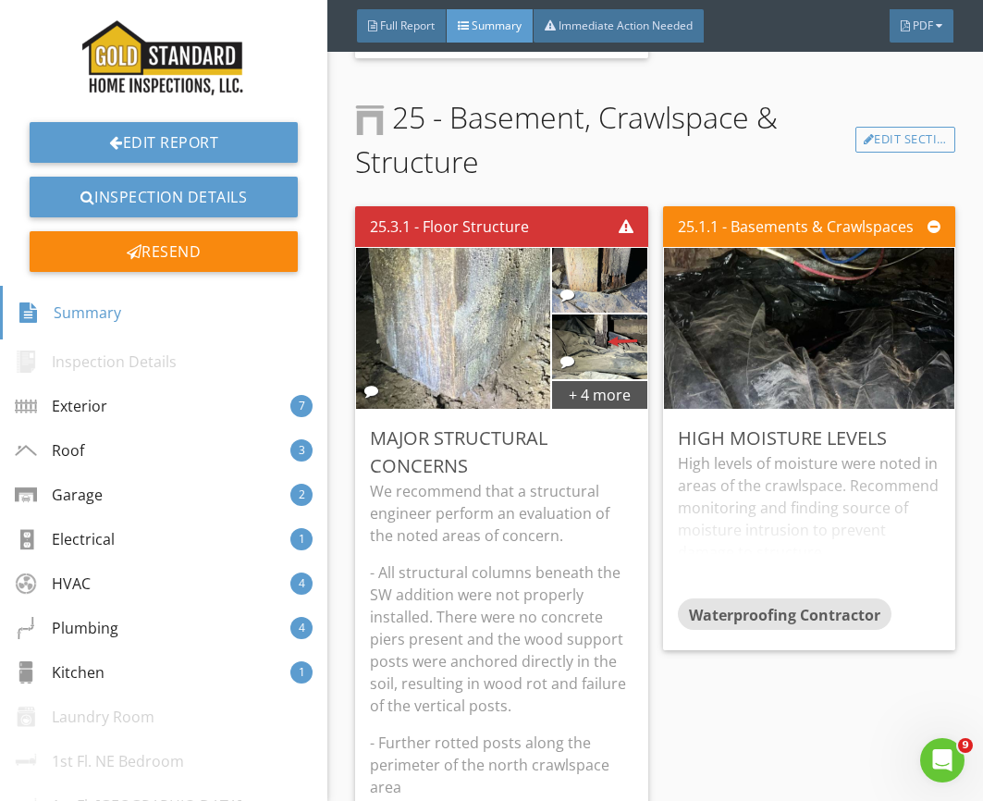
click at [192, 55] on img at bounding box center [164, 57] width 178 height 85
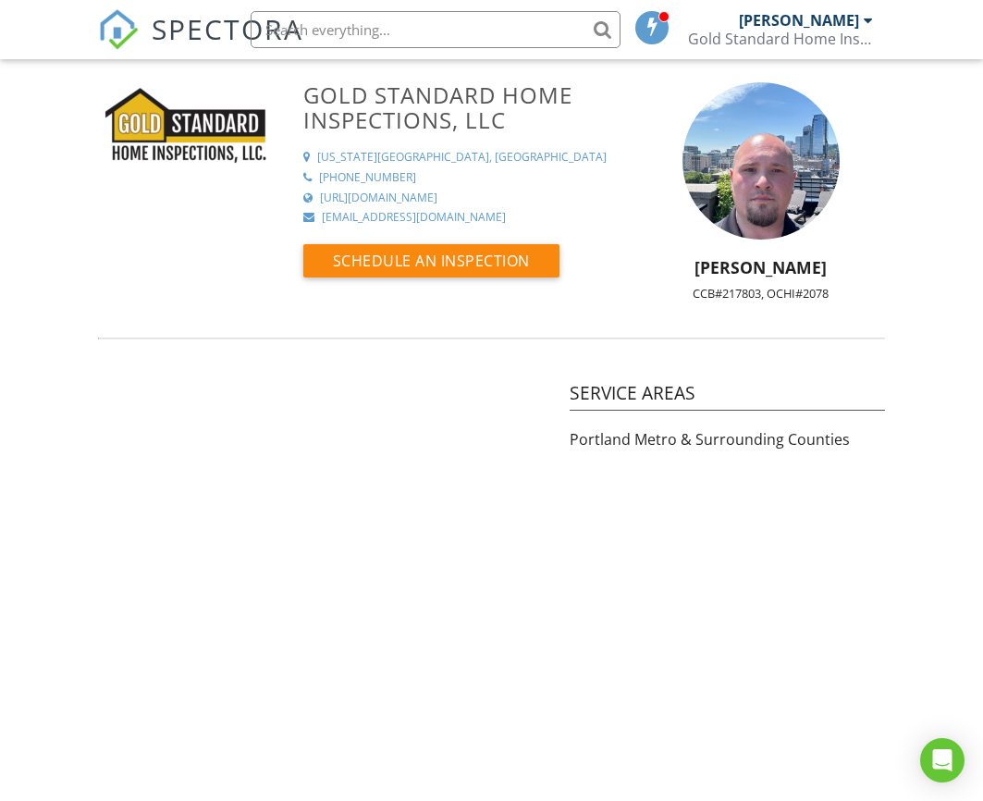
click at [187, 30] on span "SPECTORA" at bounding box center [228, 28] width 152 height 39
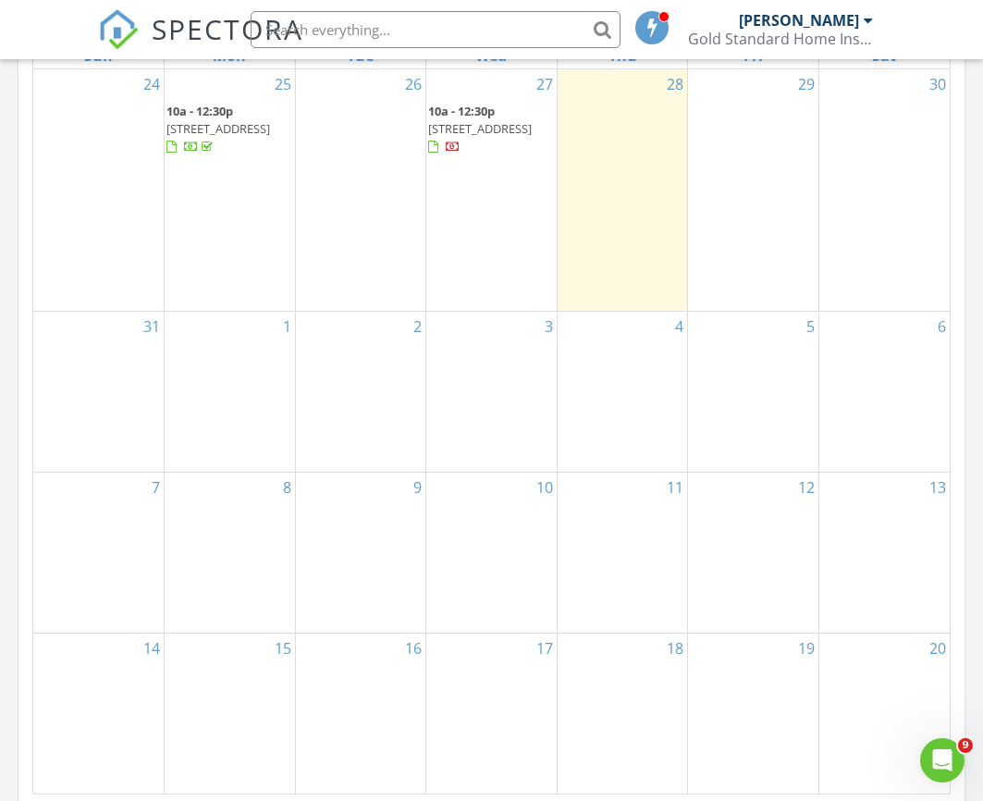
scroll to position [868, 0]
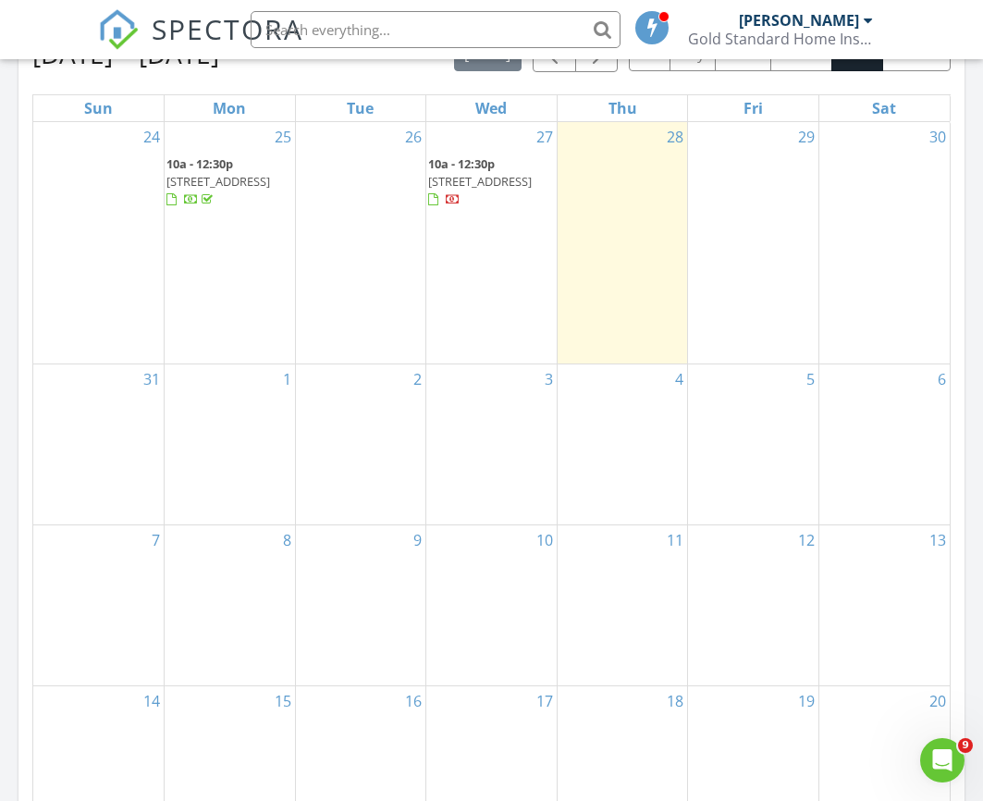
click at [452, 166] on span "10a - 12:30p" at bounding box center [461, 163] width 67 height 17
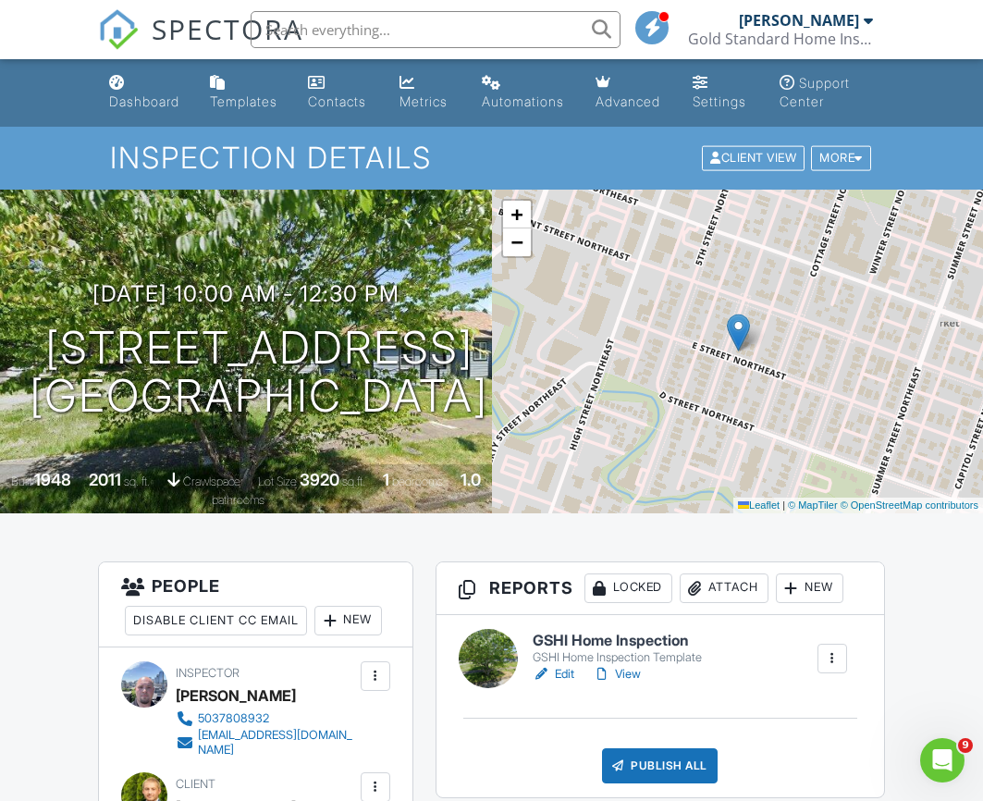
click at [577, 635] on h6 "GSHI Home Inspection" at bounding box center [617, 640] width 169 height 17
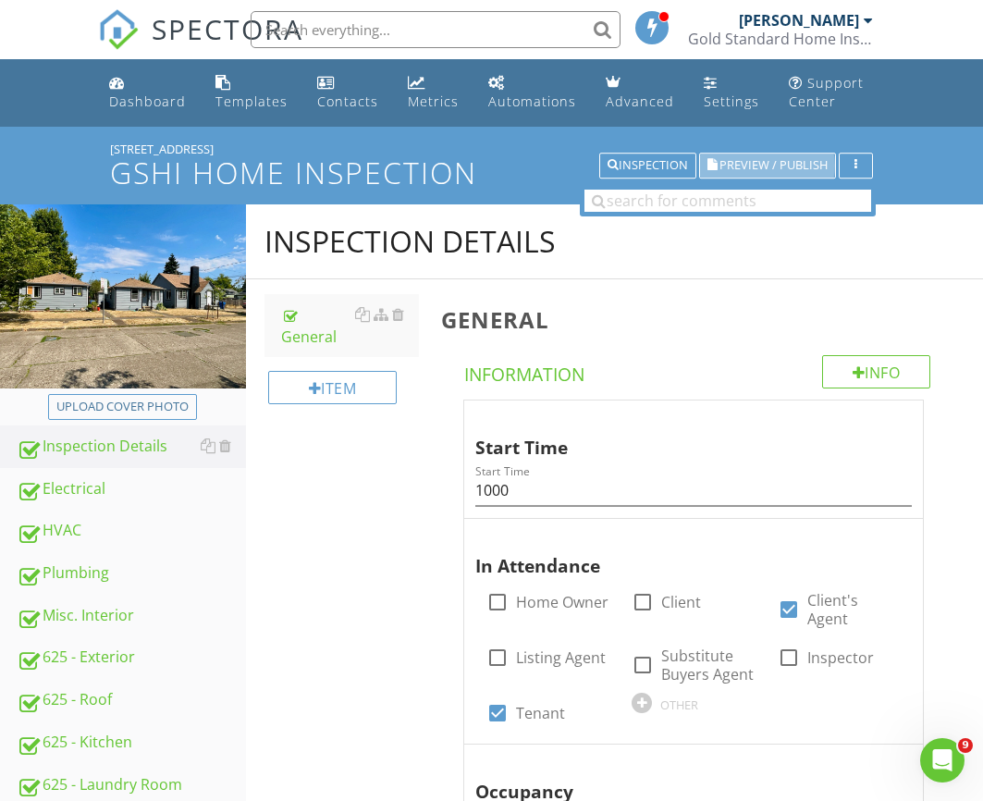
click at [738, 166] on span "Preview / Publish" at bounding box center [773, 166] width 108 height 12
